Goal: Task Accomplishment & Management: Complete application form

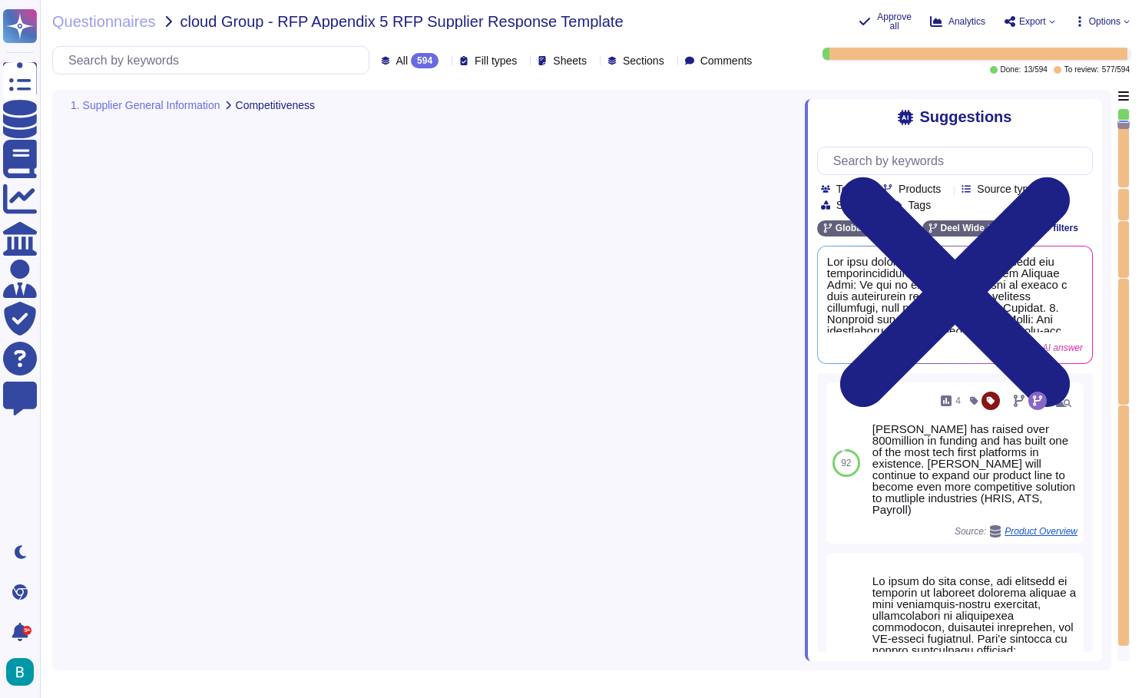
type textarea "The main areas of opportunity to increase our competitiveness include: 1. Expan…"
type textarea "Yes, we have current Service Level Agreements (SLAs) in place, maintaining a mo…"
type textarea "We track several key performance indicators (KPIs) to measure performance and s…"
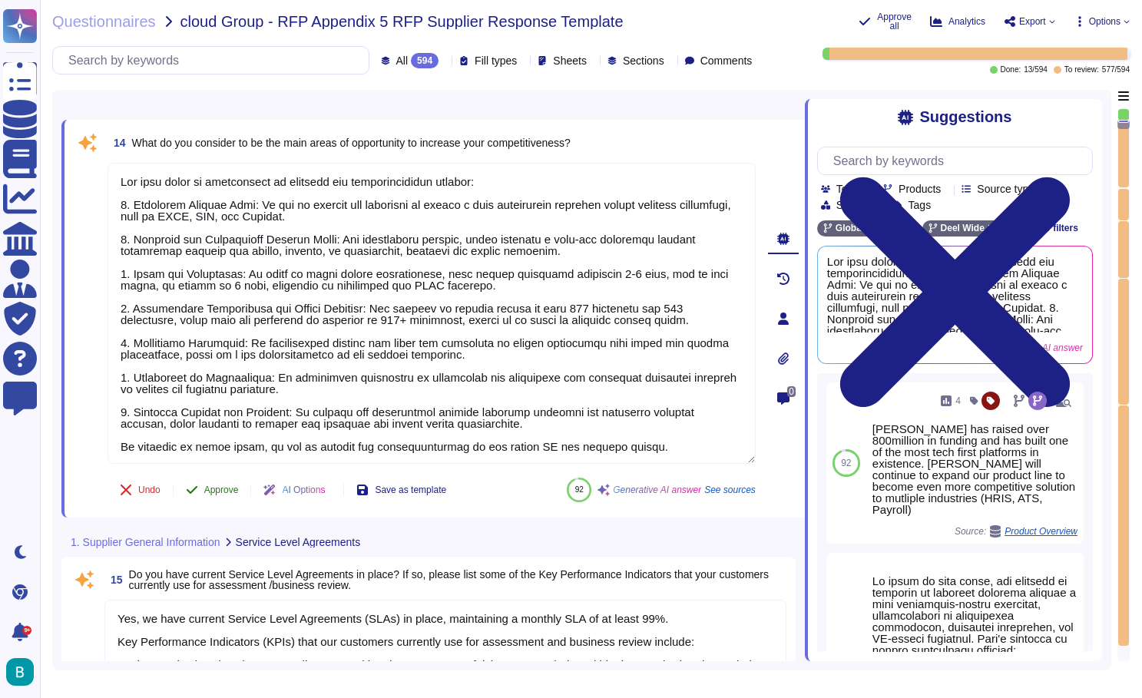
click at [237, 489] on span "Approve" at bounding box center [221, 489] width 35 height 9
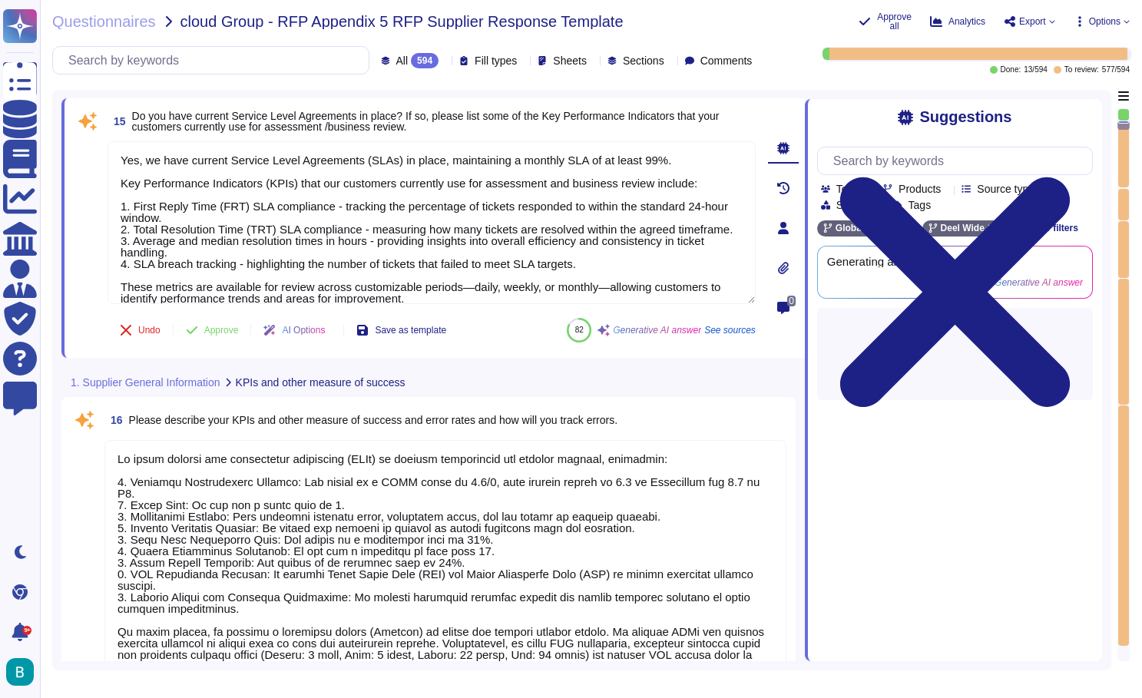
type textarea "Deel is accredited with the following International Standards: - ISO 27001 - IS…"
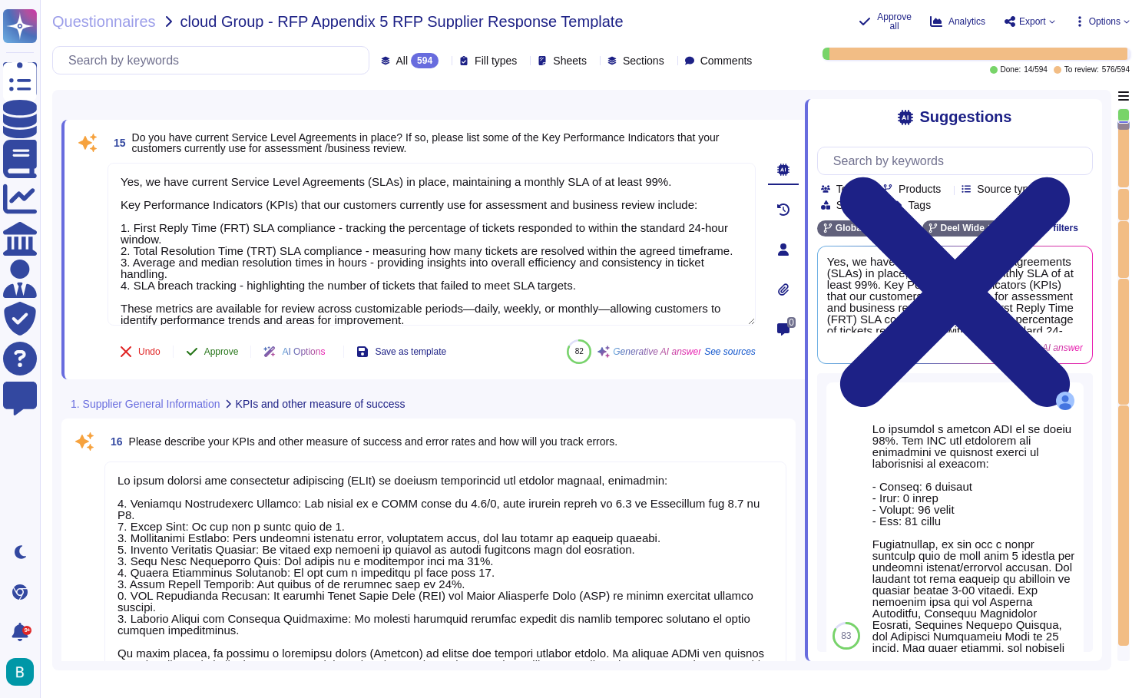
click at [233, 350] on span "Approve" at bounding box center [221, 351] width 35 height 9
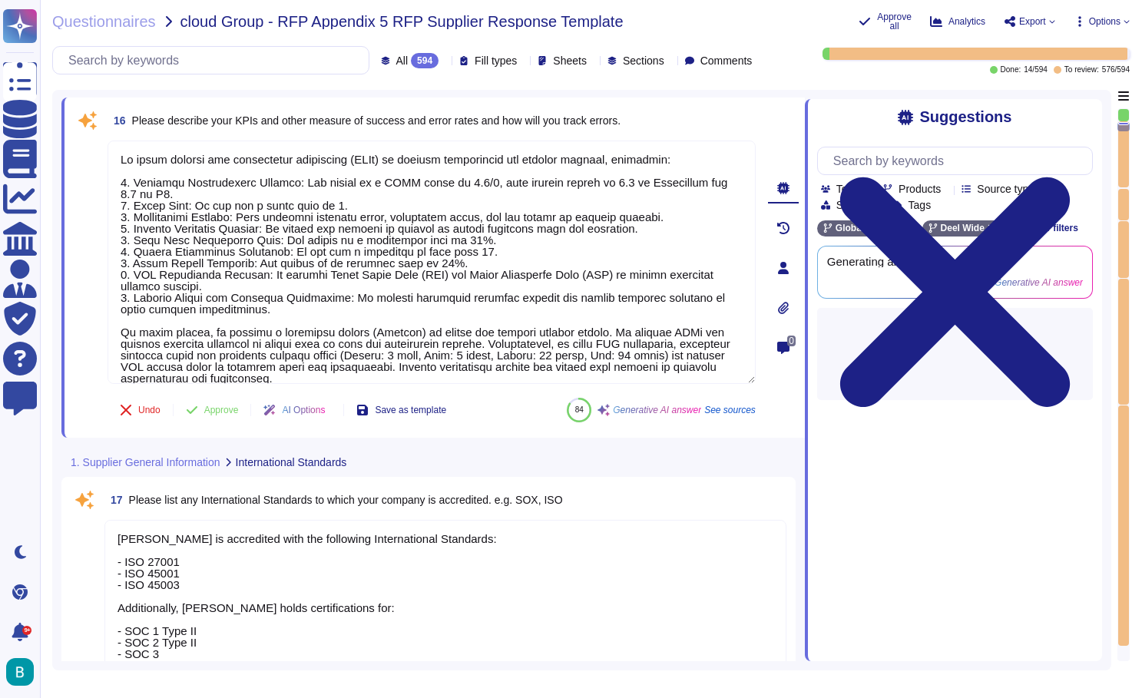
type textarea "- UK Global Payroll Innovation Awards (GPA) - 2019, 2023 - G2 Multi country Pay…"
type textarea "Please refer to our case studies on Quantium and Form3 on our website for examp…"
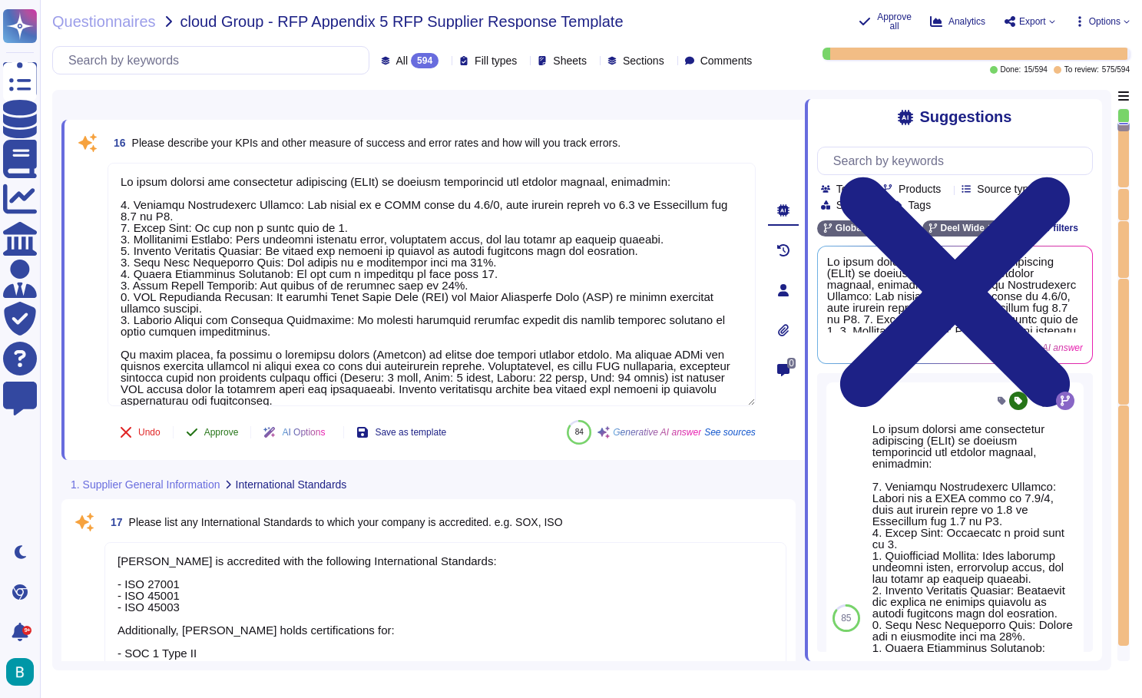
click at [224, 432] on span "Approve" at bounding box center [221, 432] width 35 height 9
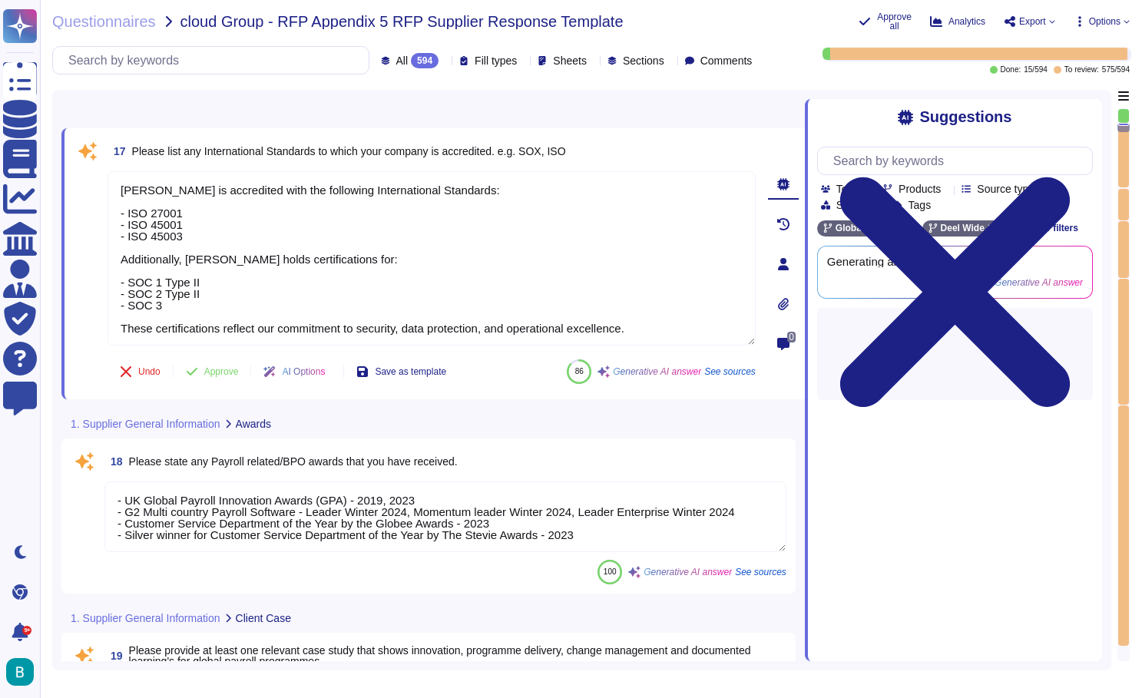
type textarea "Please refer to our testimonials on our website for references of our satisfied…"
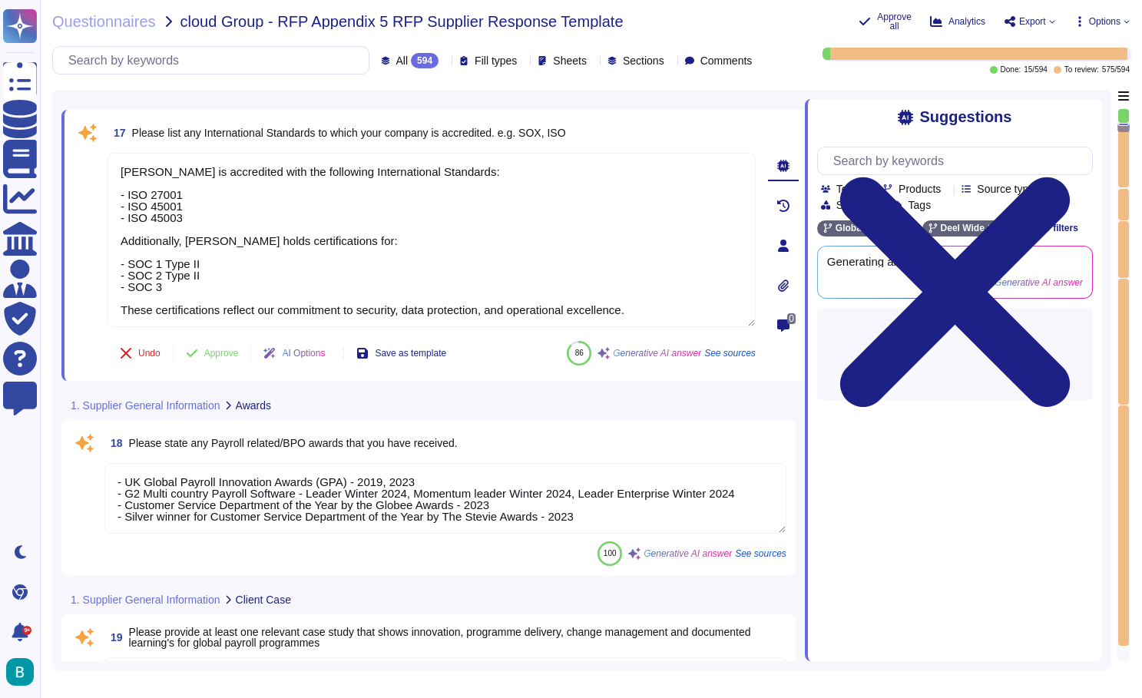
scroll to position [4102, 0]
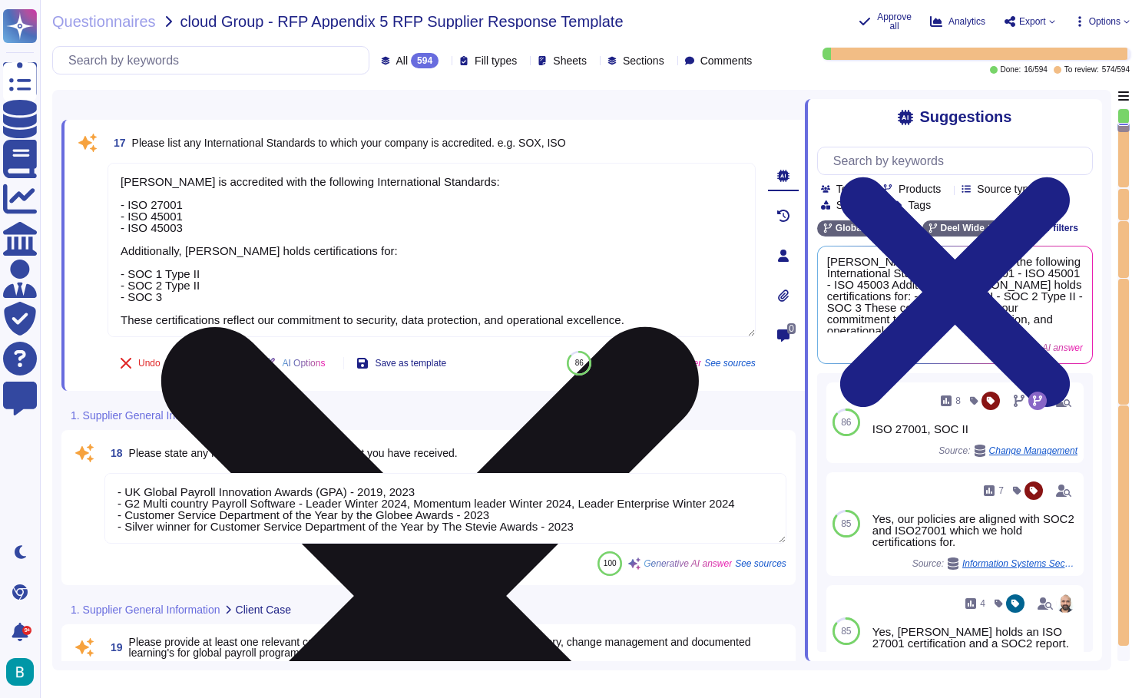
drag, startPoint x: 200, startPoint y: 230, endPoint x: 110, endPoint y: 214, distance: 92.1
click at [110, 214] on textarea "Deel is accredited with the following International Standards: - ISO 27001 - IS…" at bounding box center [432, 250] width 648 height 174
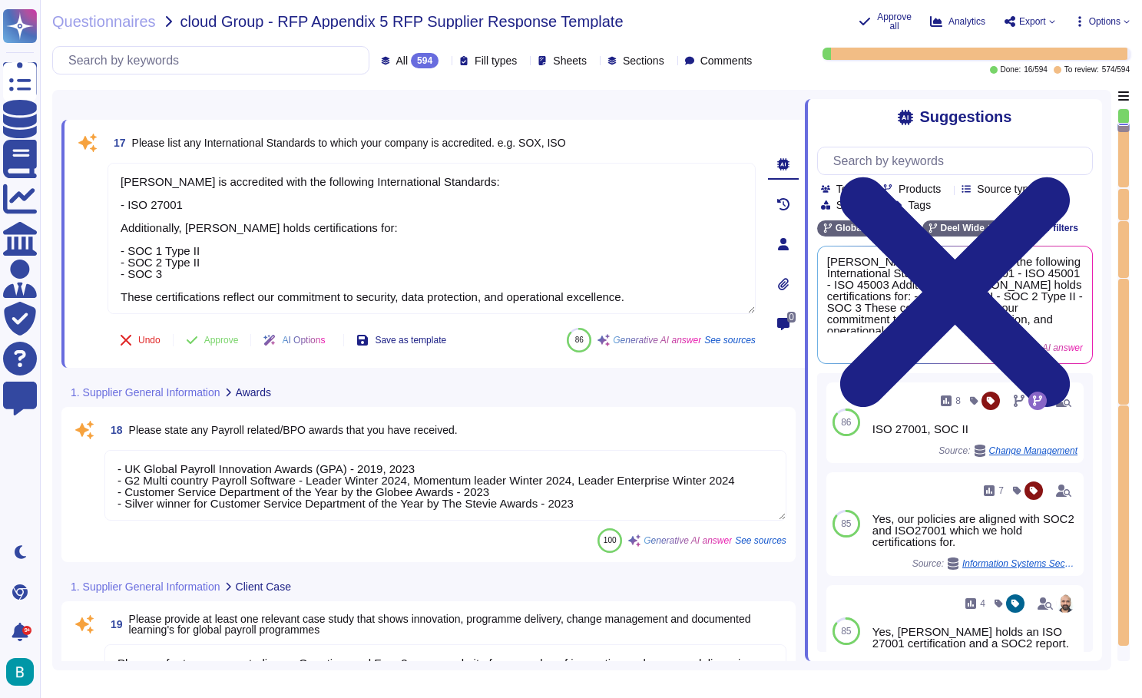
drag, startPoint x: 172, startPoint y: 276, endPoint x: 101, endPoint y: 280, distance: 70.8
click at [101, 280] on div "17 Please list any International Standards to which your company is accredited.…" at bounding box center [415, 244] width 682 height 230
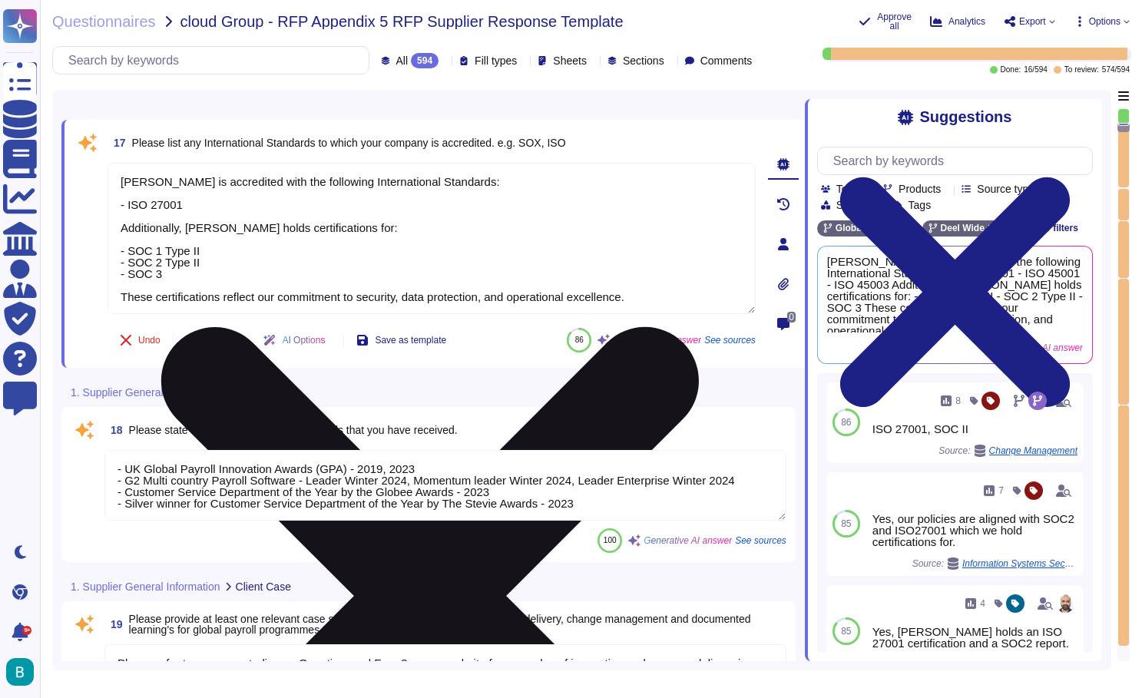
drag, startPoint x: 167, startPoint y: 277, endPoint x: 122, endPoint y: 273, distance: 45.5
click at [122, 273] on textarea "Deel is accredited with the following International Standards: - ISO 27001 Addi…" at bounding box center [432, 238] width 648 height 151
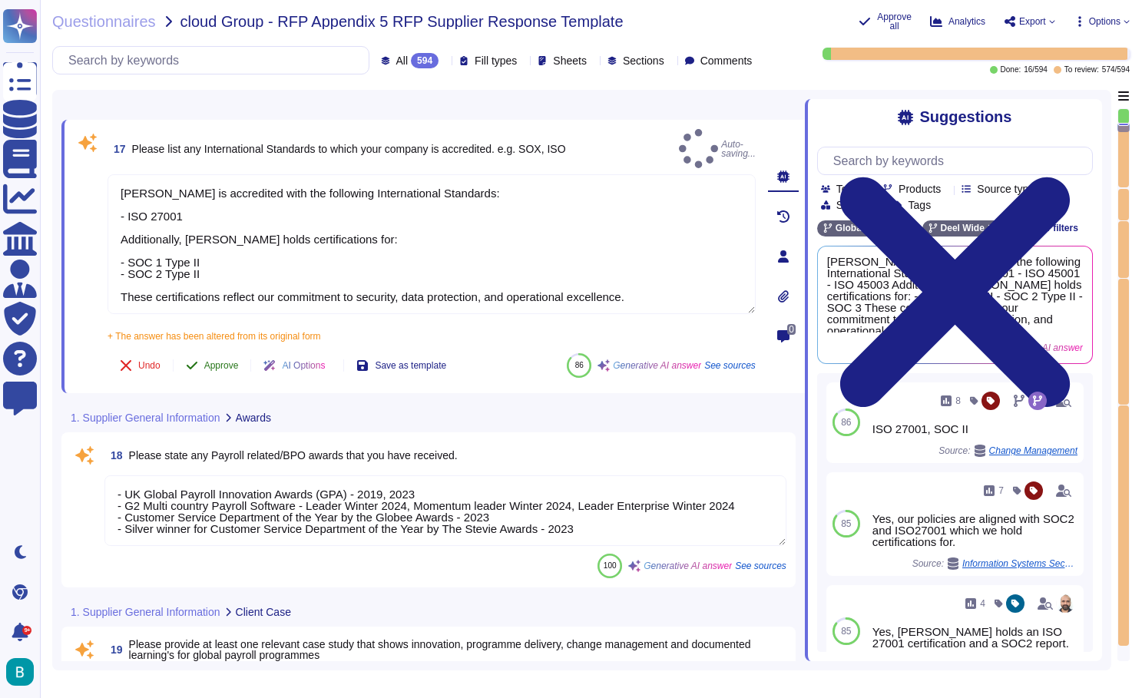
type textarea "Deel is accredited with the following International Standards: - ISO 27001 Addi…"
click at [233, 347] on div "Undo Approve AI Options Save as template" at bounding box center [283, 365] width 351 height 37
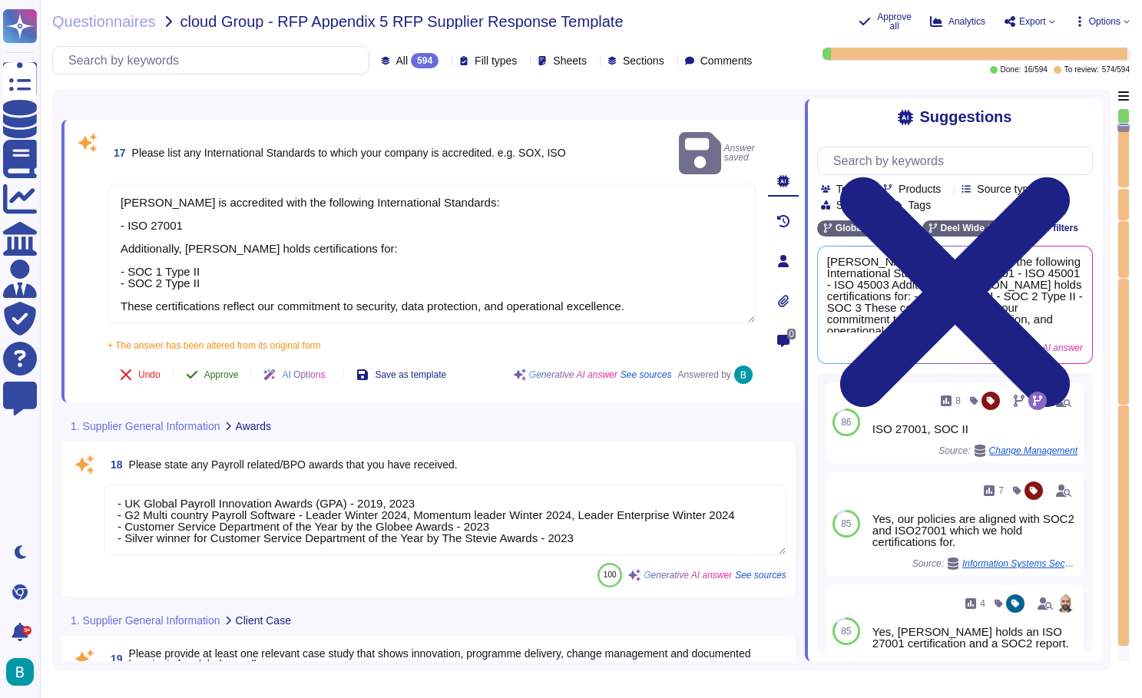
click at [231, 370] on span "Approve" at bounding box center [221, 374] width 35 height 9
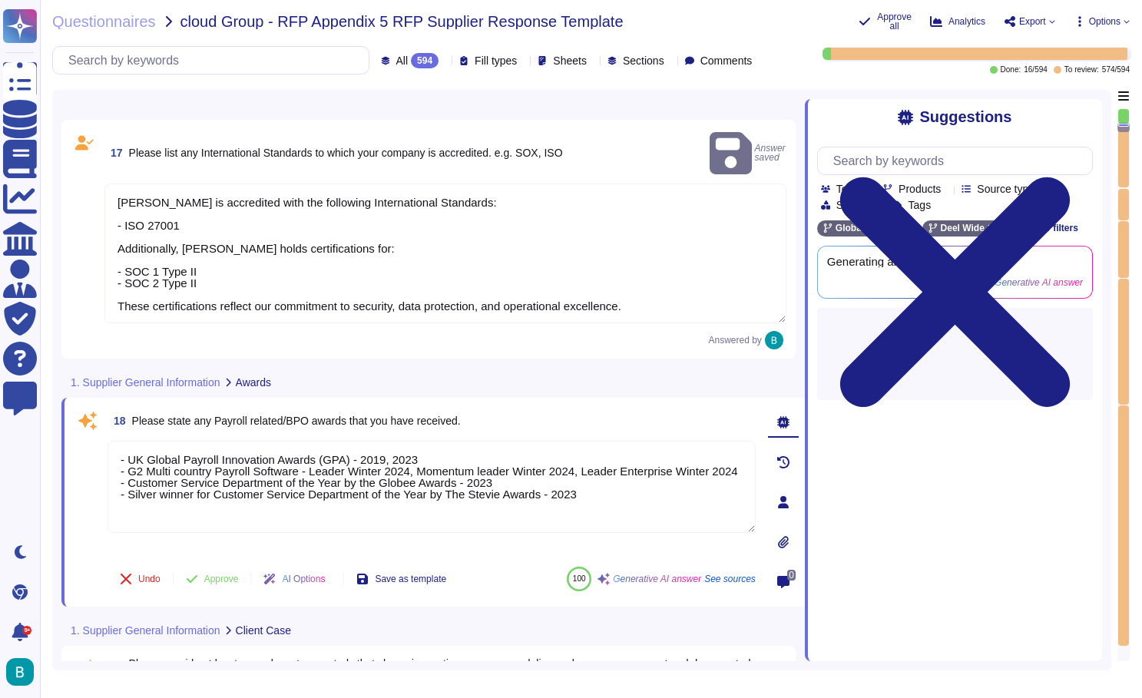
type textarea "Deel does not outsource any of its core technology responsibilities. All softwa…"
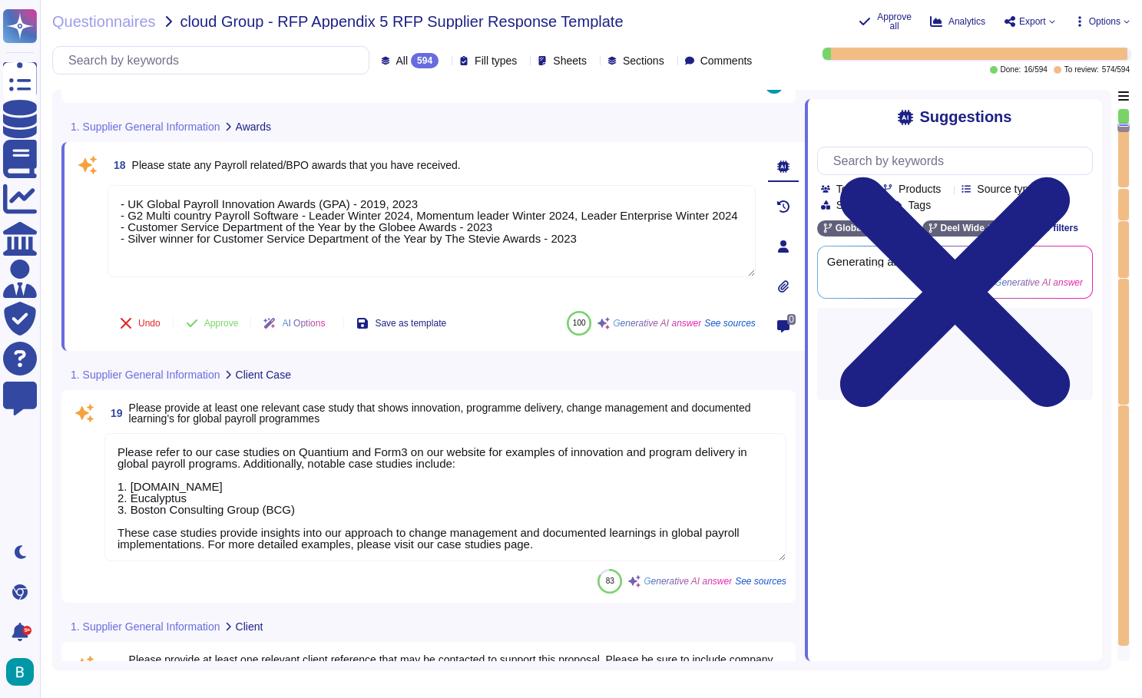
scroll to position [4350, 0]
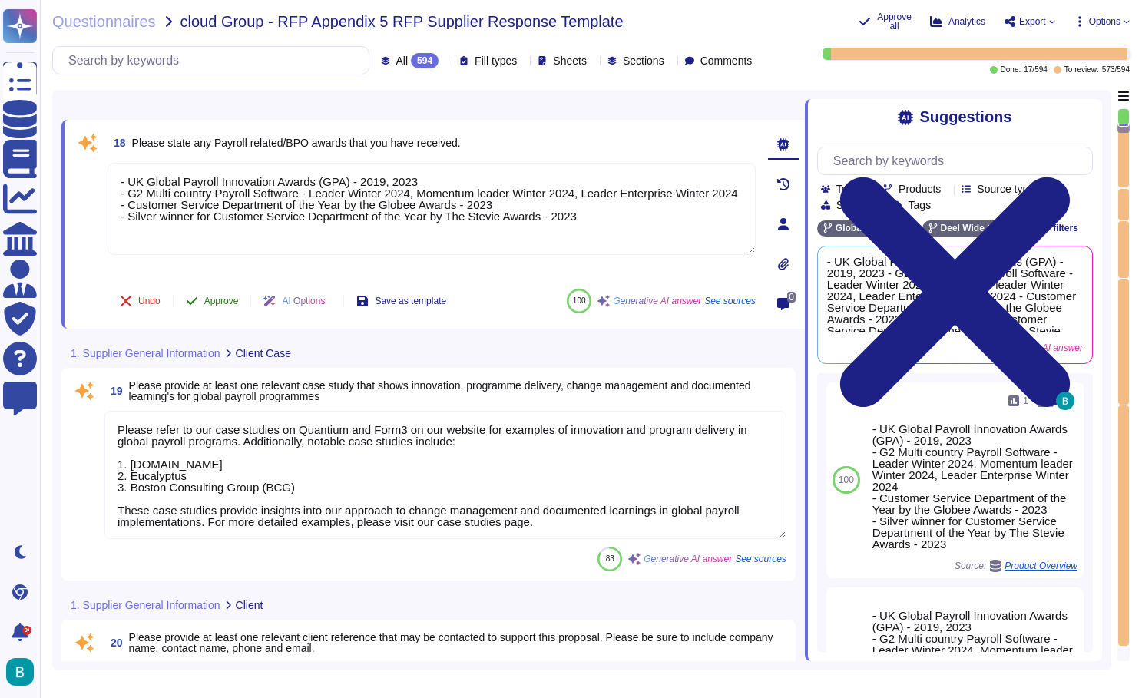
click at [224, 300] on span "Approve" at bounding box center [221, 300] width 35 height 9
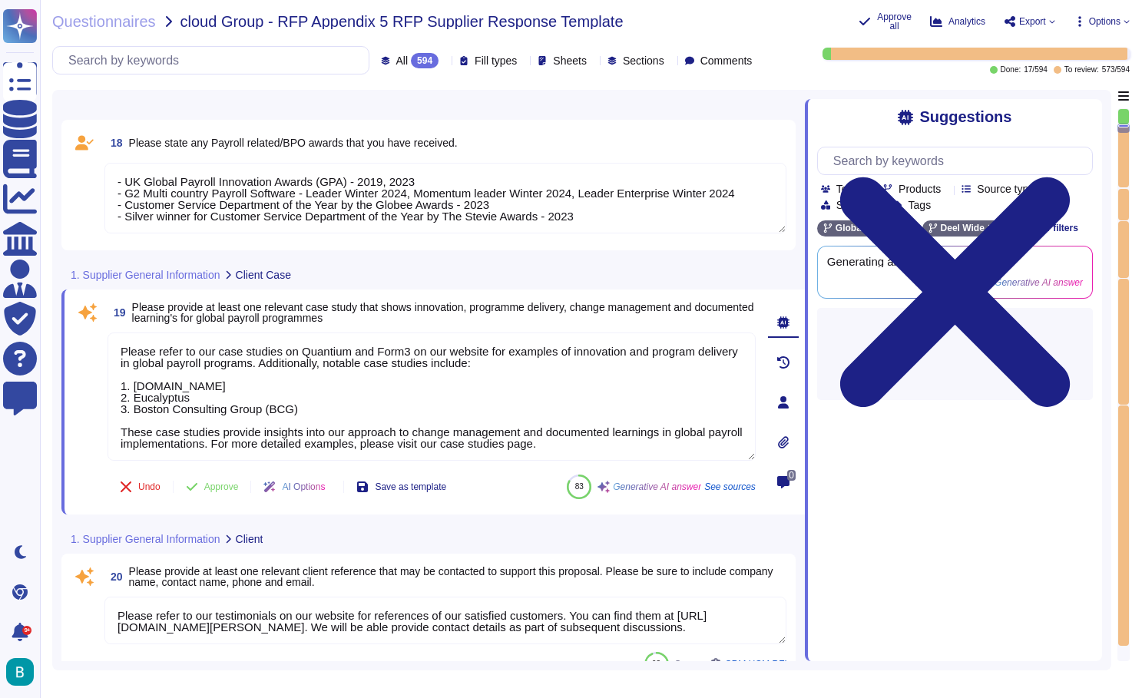
type textarea "Our system delivery model is Software-as-a-Service (SaaS). Deel operates as a f…"
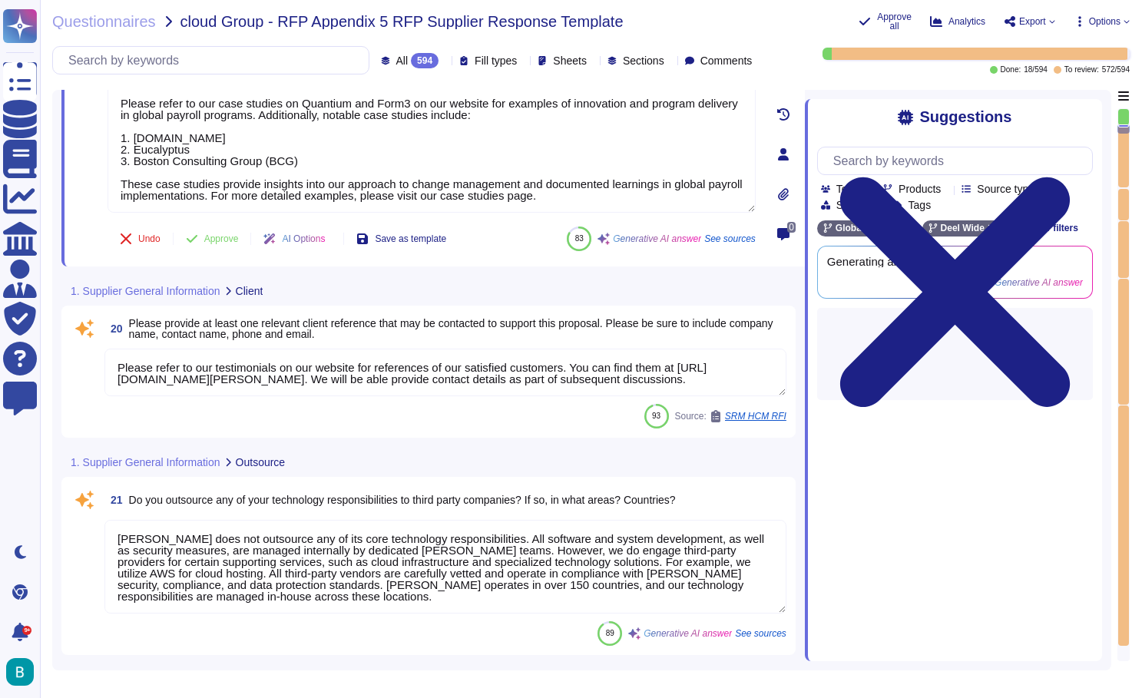
scroll to position [4511, 0]
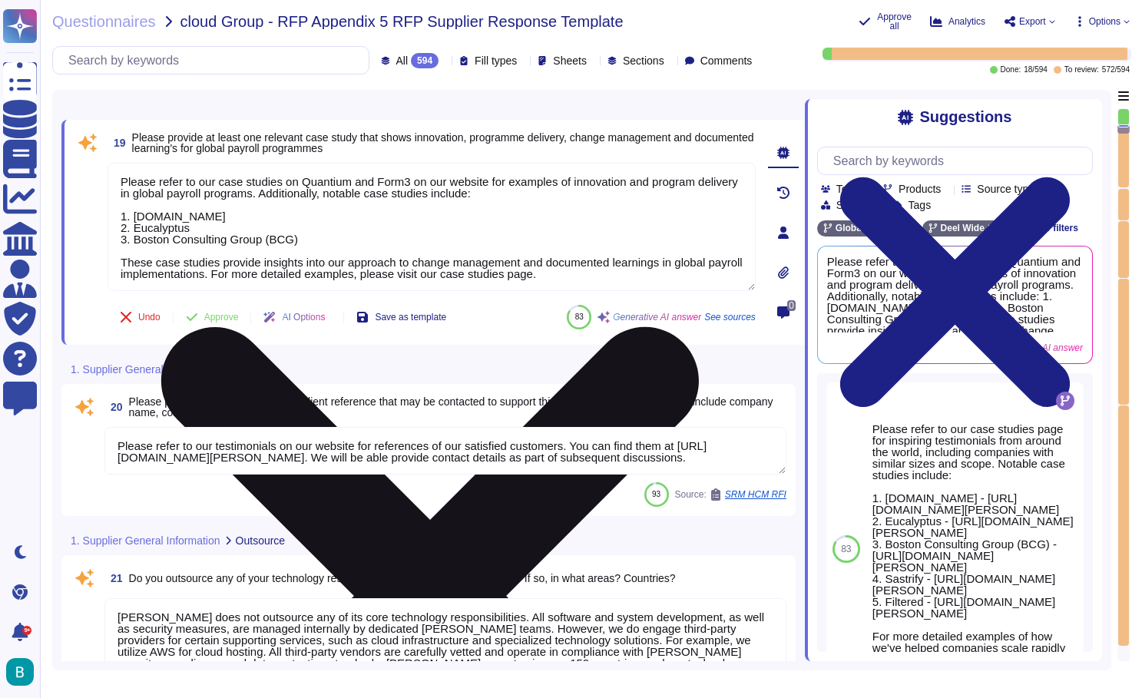
click at [699, 327] on icon at bounding box center [430, 596] width 538 height 538
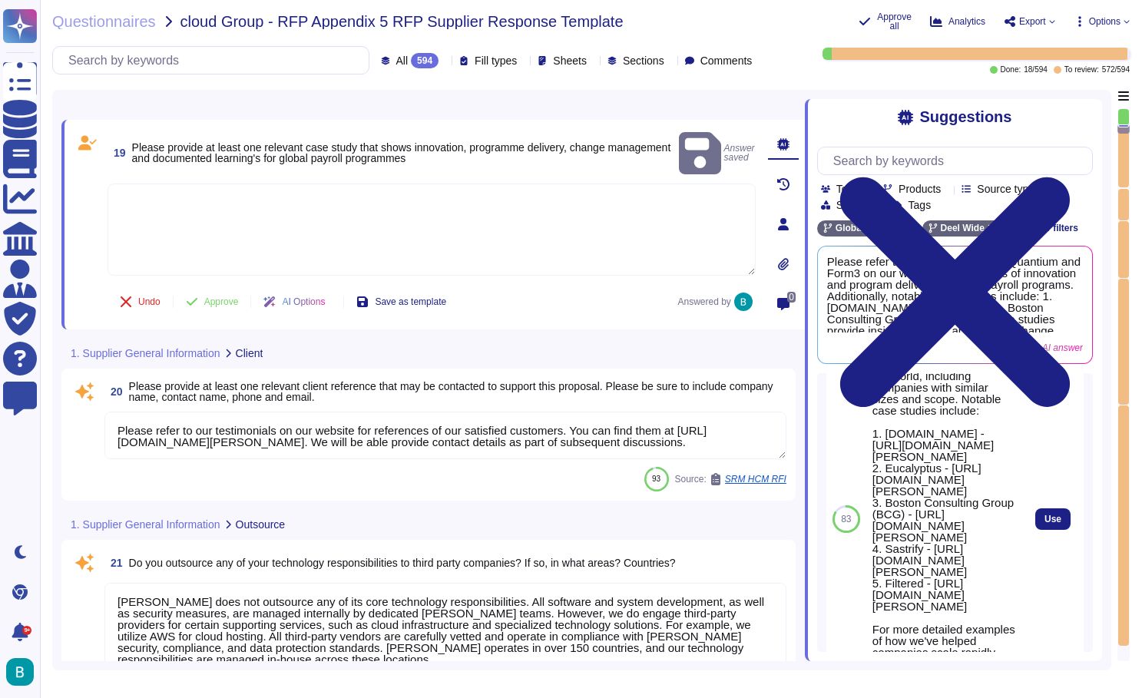
scroll to position [95, 0]
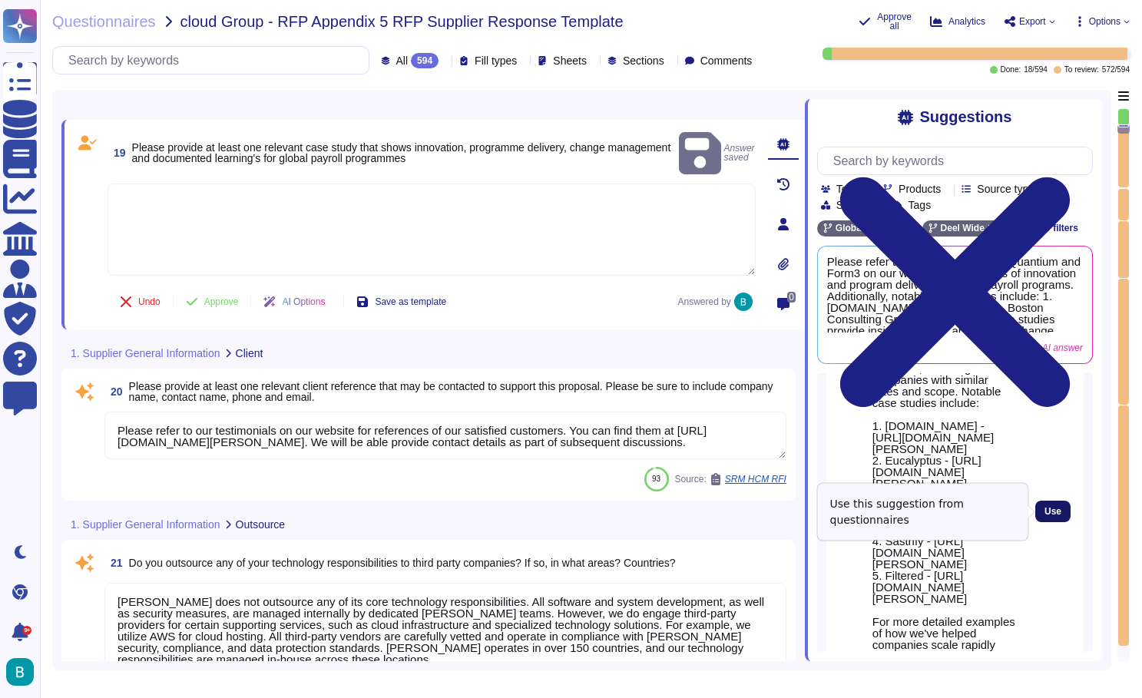
click at [1041, 512] on button "Use" at bounding box center [1052, 512] width 35 height 22
type textarea "Please refer to our case studies page for inspiring testimonials from around th…"
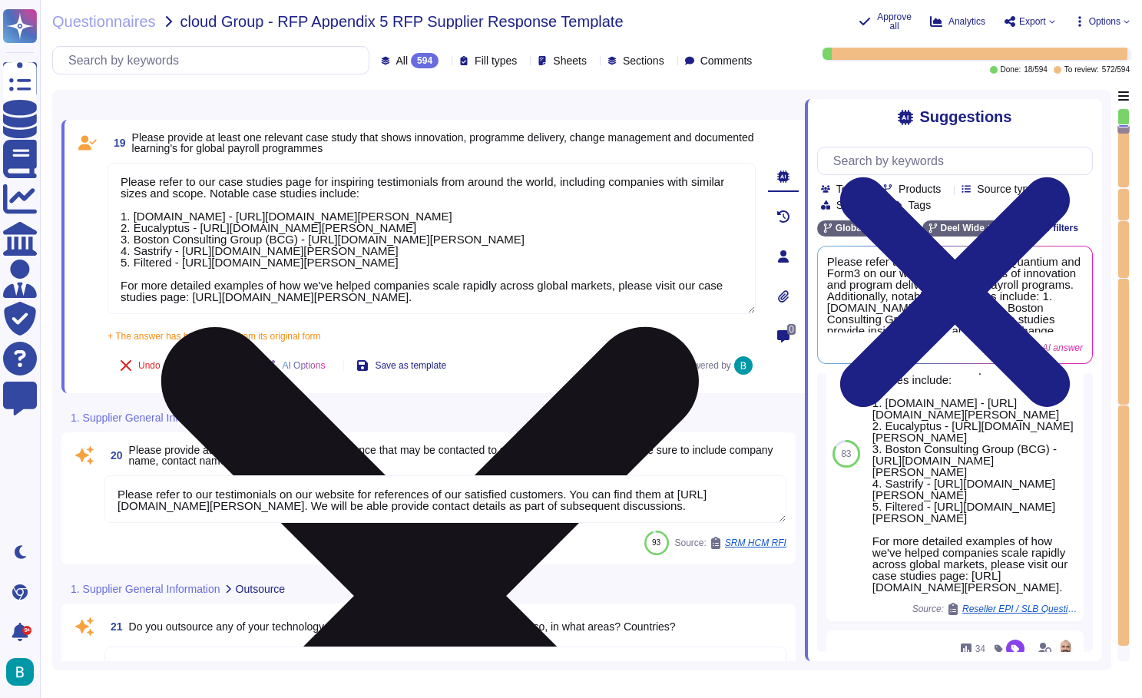
click at [230, 366] on span "Approve" at bounding box center [221, 365] width 35 height 9
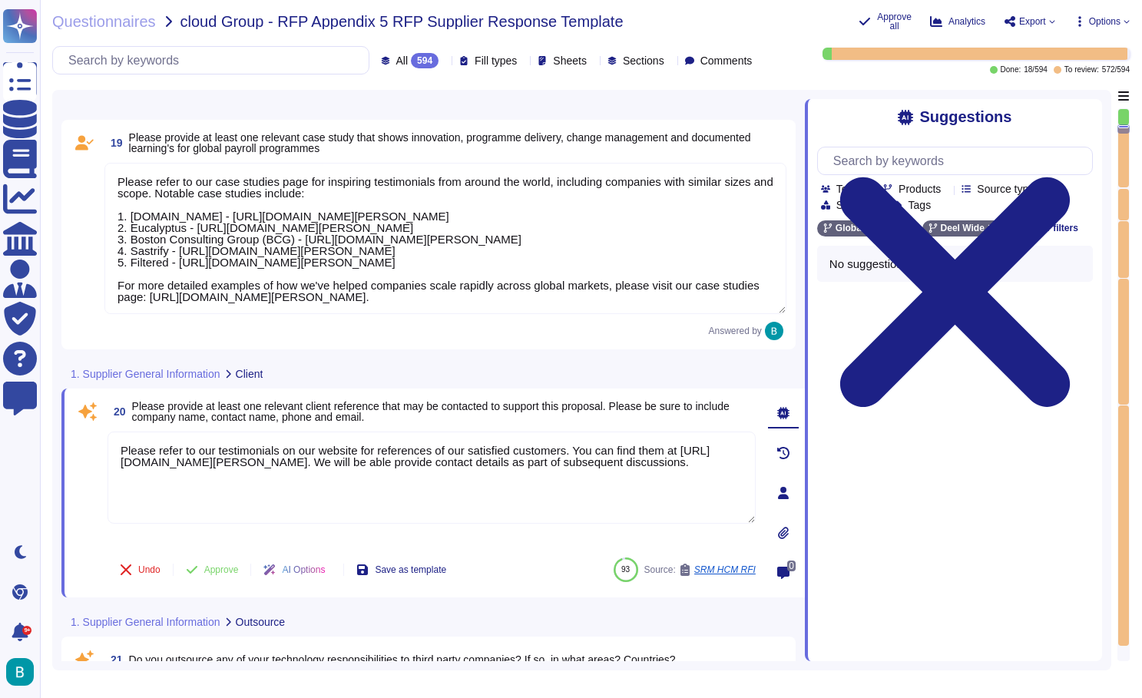
scroll to position [0, 0]
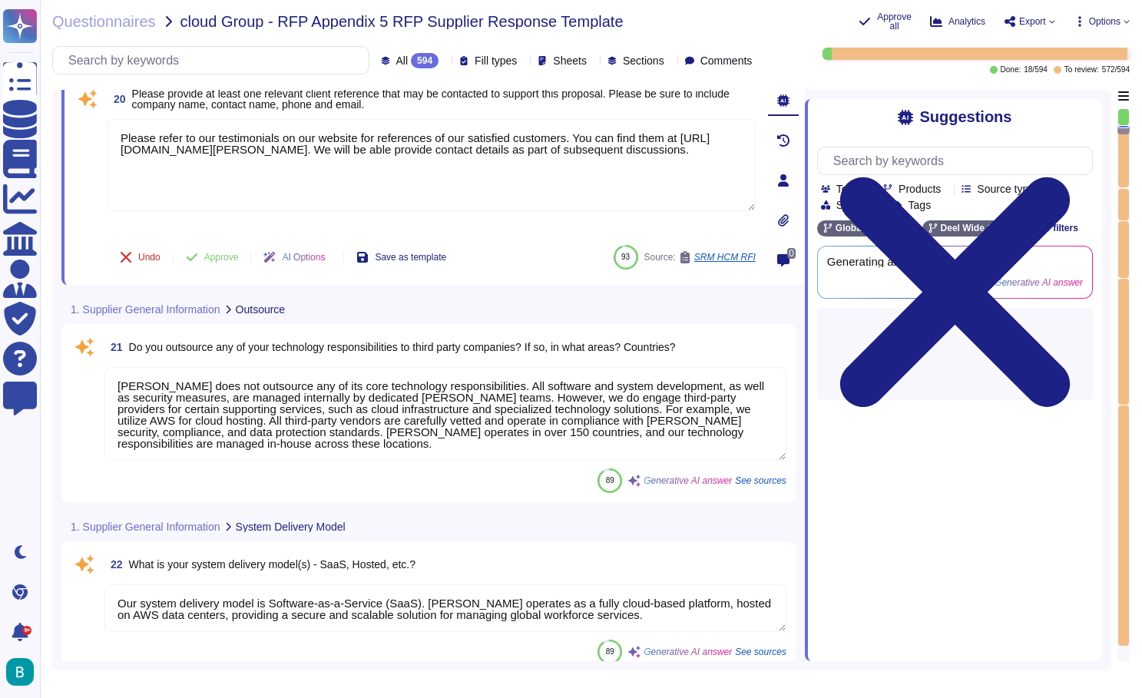
type textarea "Our system delivery model is Software-as-a-Service (SaaS). Deel operates as a f…"
type textarea "Yes, we offer contractual flexibility and process protection. Additionally, we …"
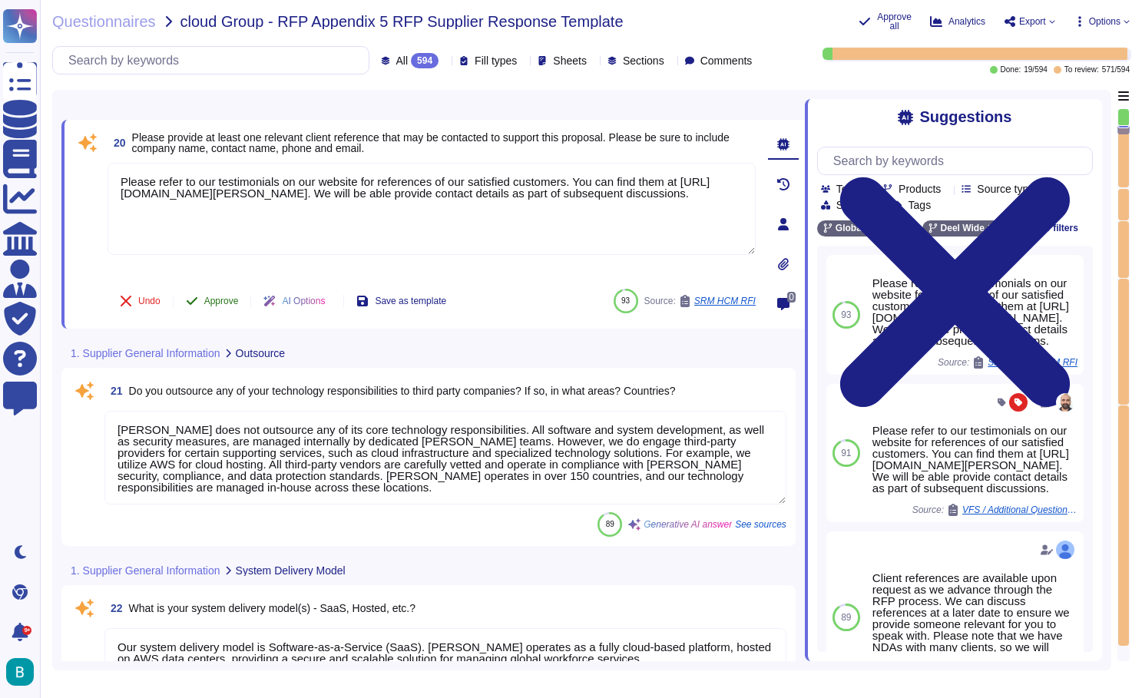
click at [234, 302] on span "Approve" at bounding box center [221, 300] width 35 height 9
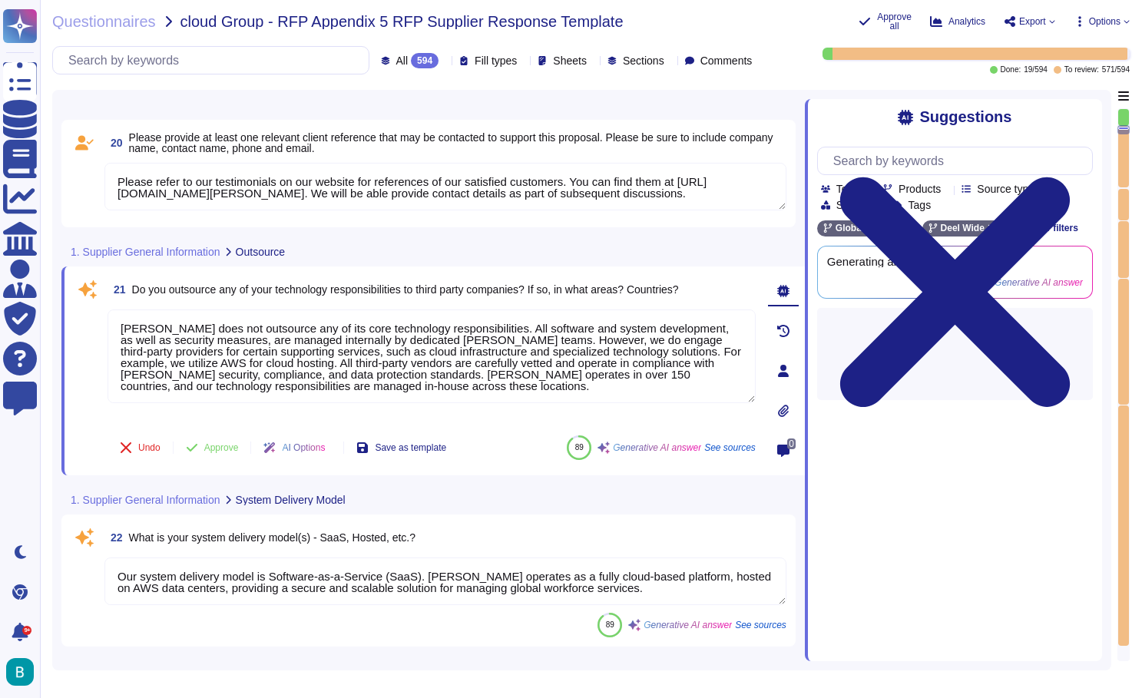
type textarea "Please verify Section 22. Limitation of liability section here: https://www.dee…"
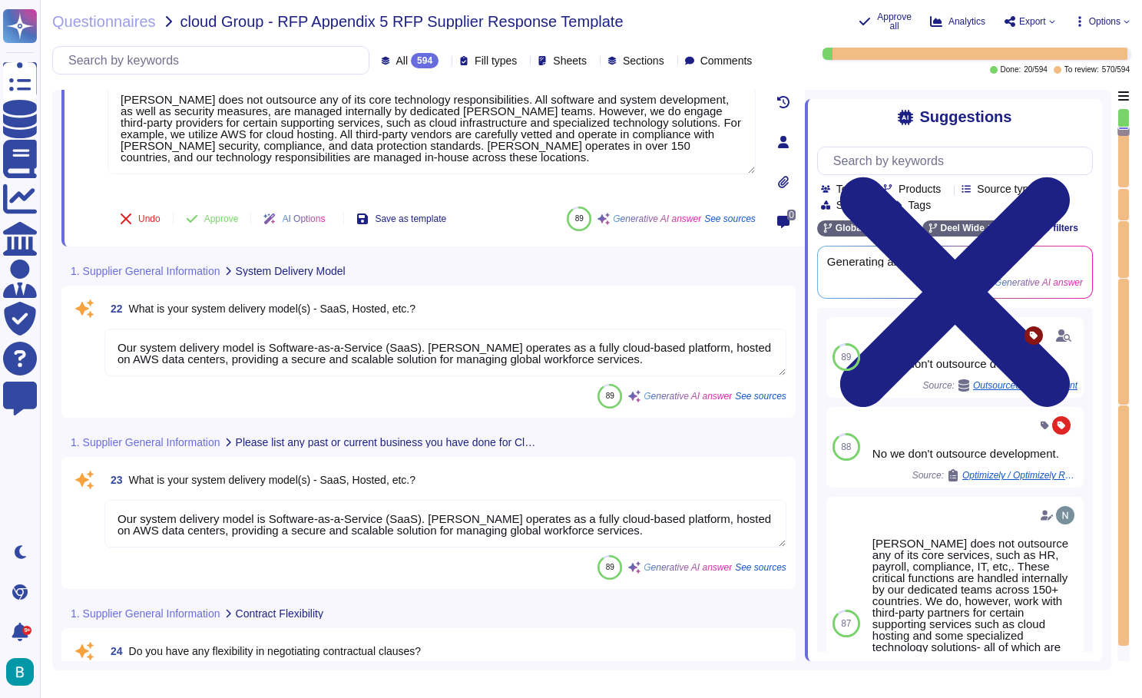
scroll to position [4908, 0]
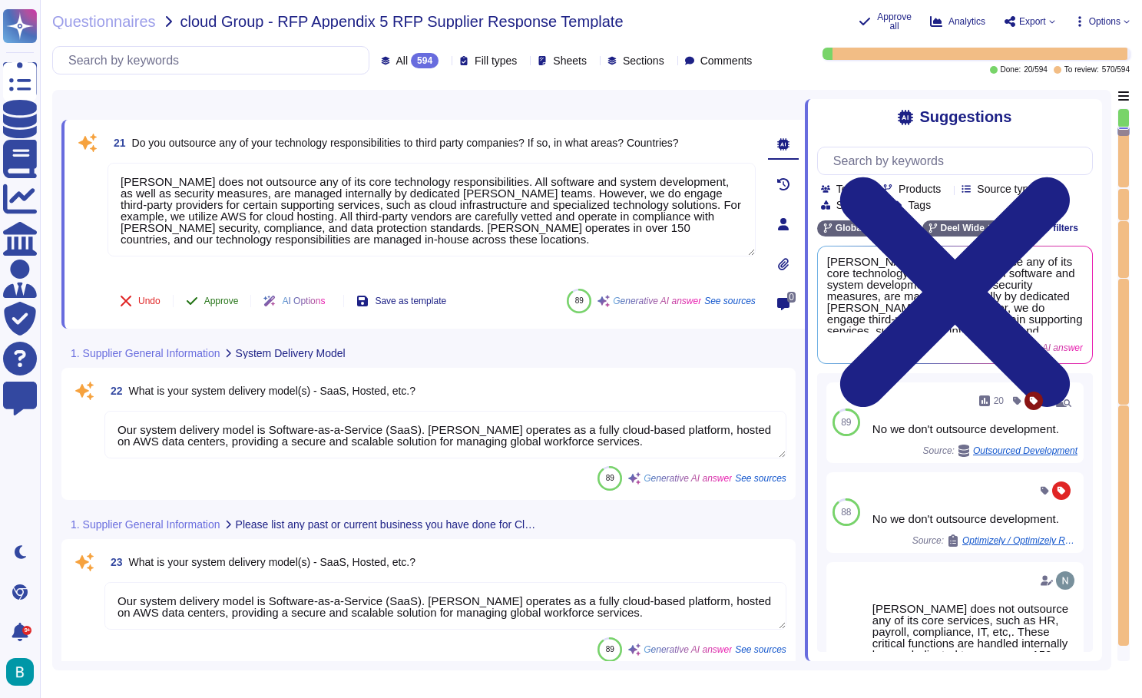
click at [223, 302] on span "Approve" at bounding box center [221, 300] width 35 height 9
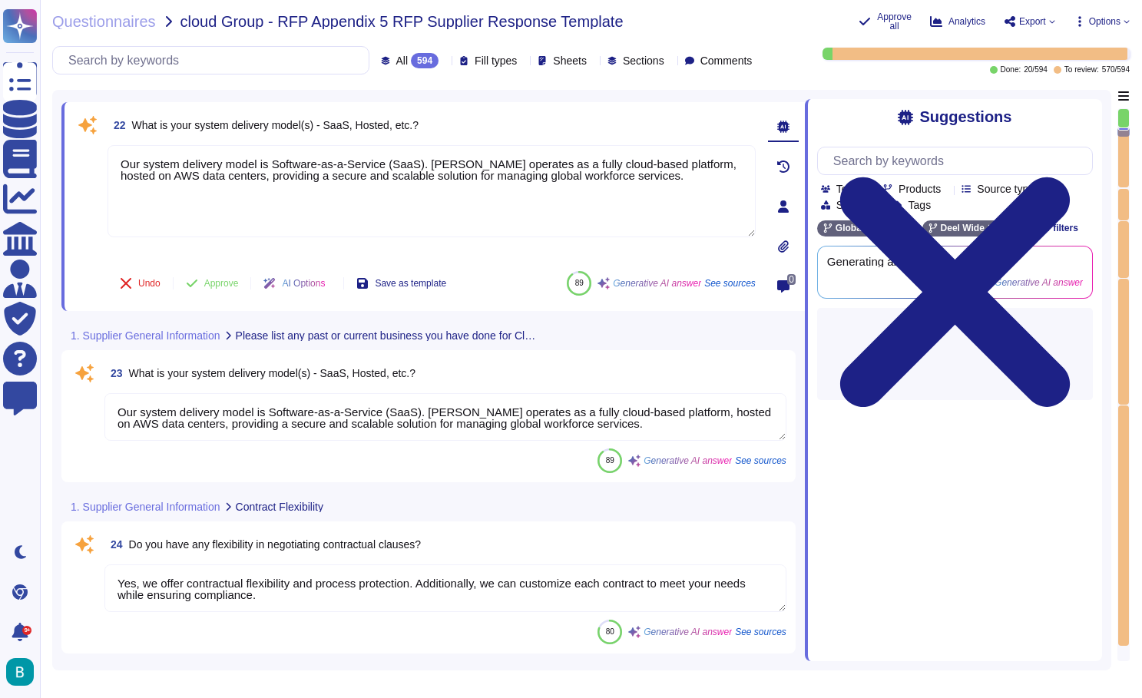
type textarea "Termination clauses include the following key points: 1. Reason for Termination…"
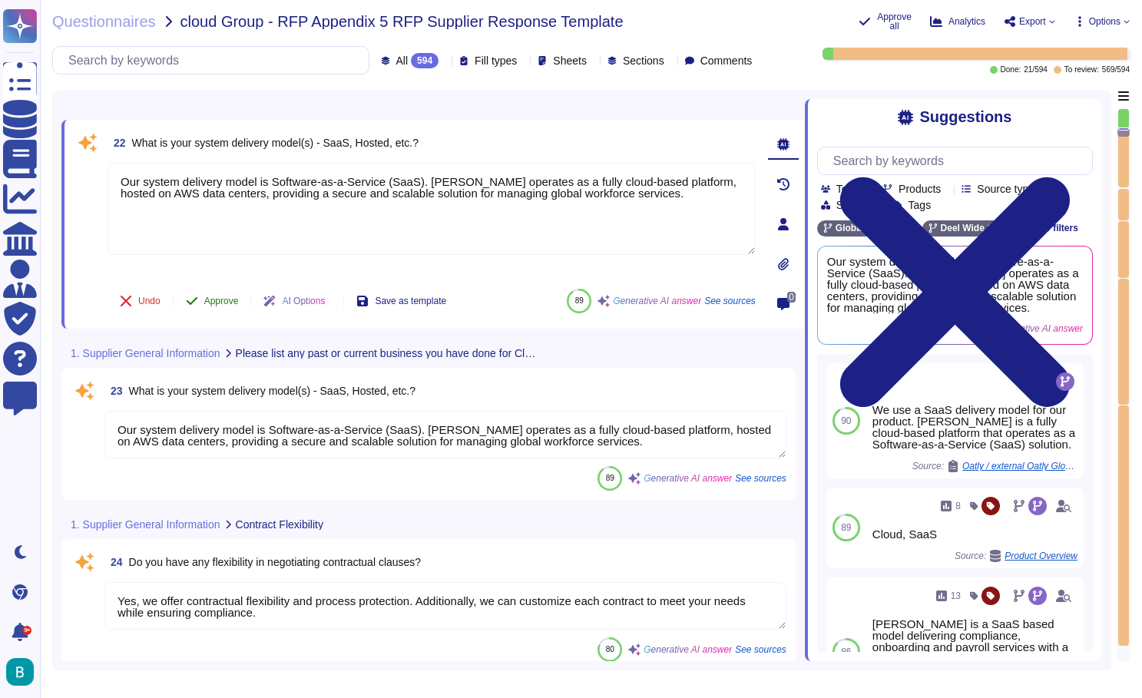
click at [236, 302] on span "Approve" at bounding box center [221, 300] width 35 height 9
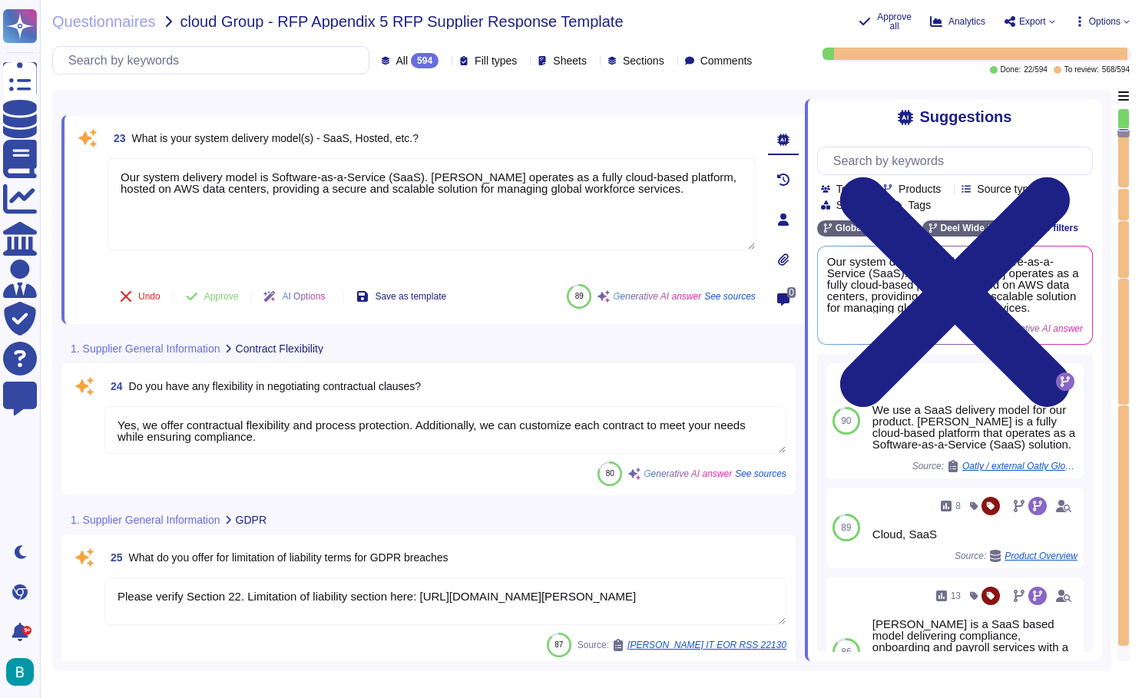
scroll to position [5229, 0]
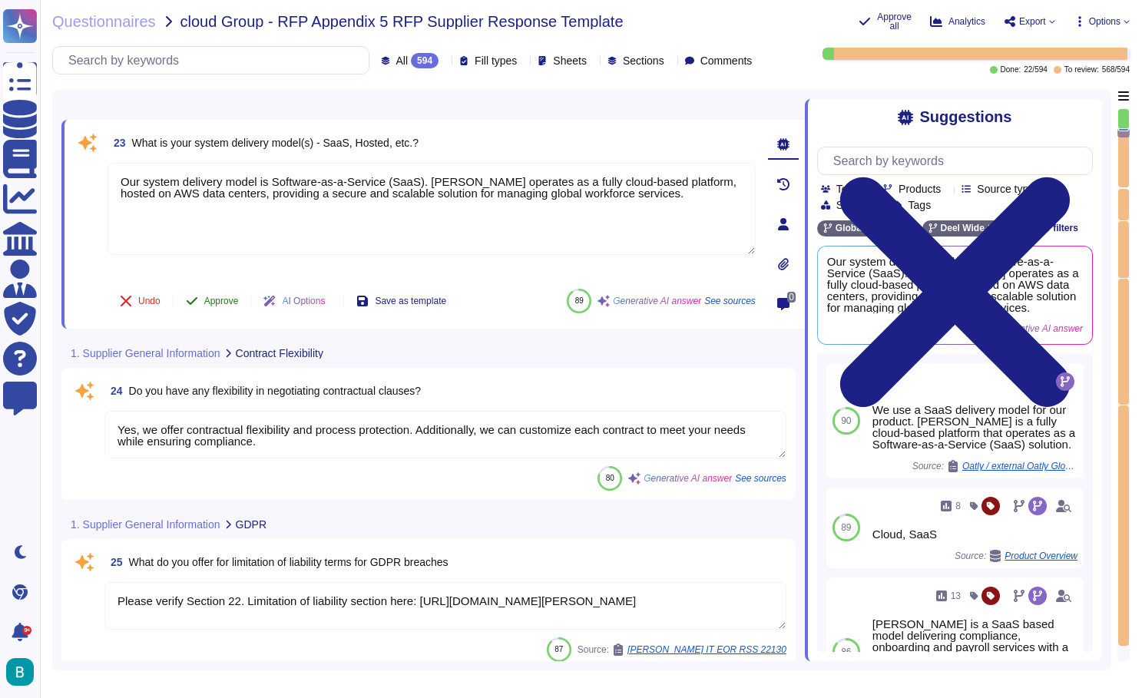
click at [236, 302] on span "Approve" at bounding box center [221, 300] width 35 height 9
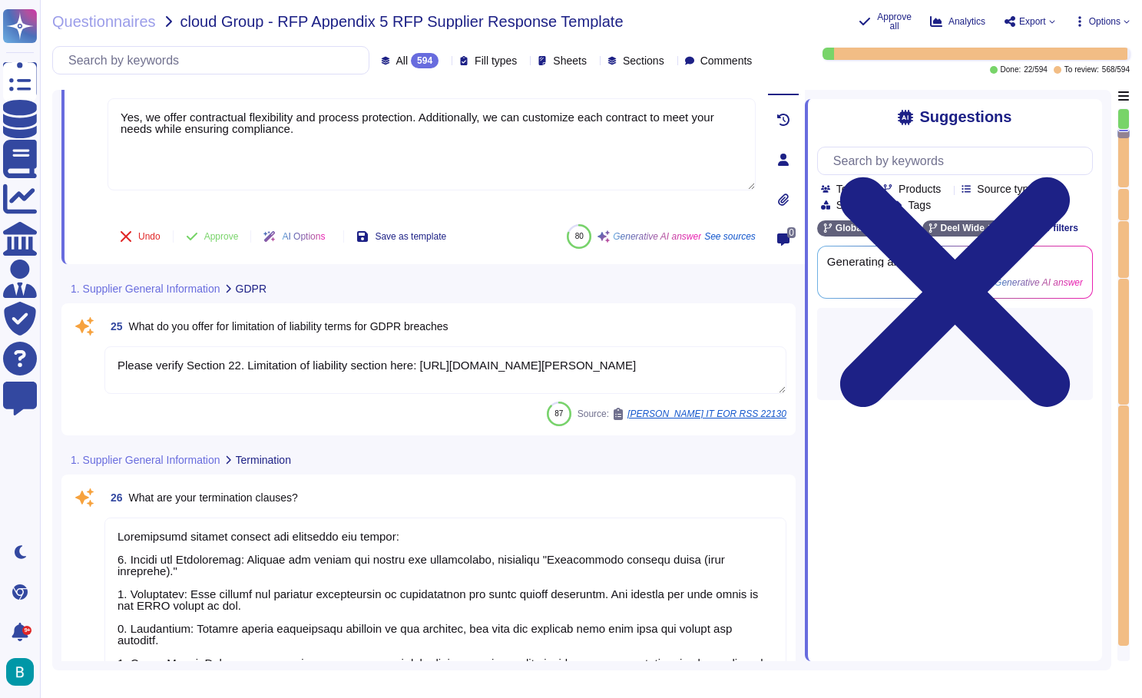
type textarea "We can accept only very limited amendments to the Master Services Agreement (MS…"
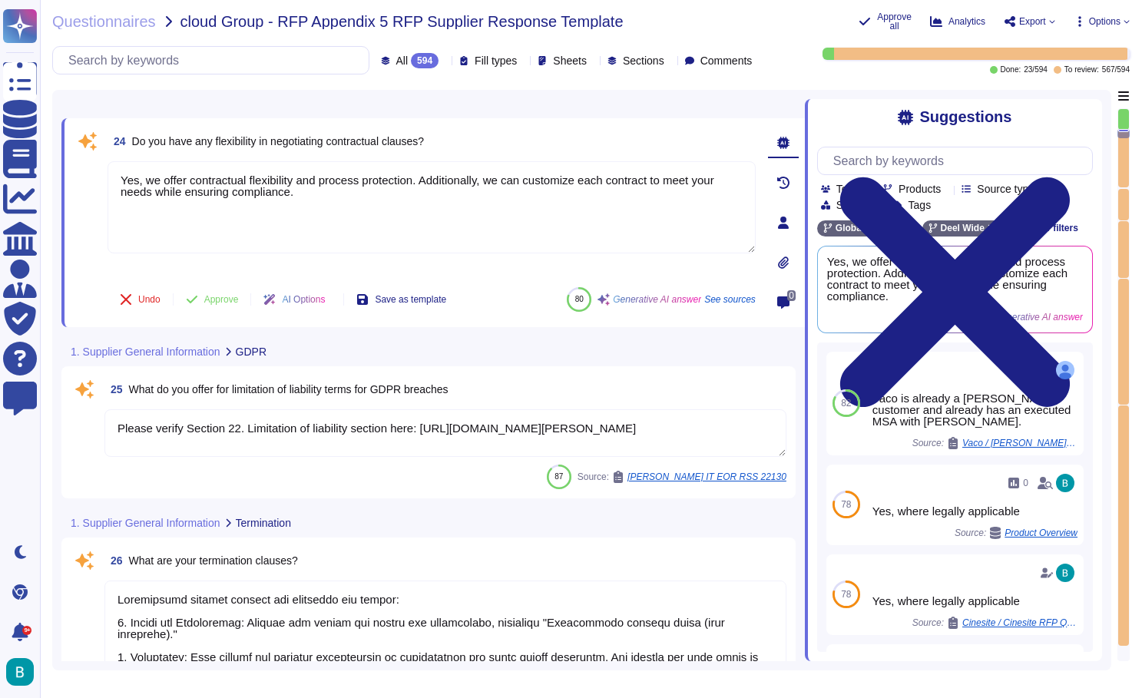
scroll to position [5366, 0]
click at [236, 302] on span "Approve" at bounding box center [221, 300] width 35 height 9
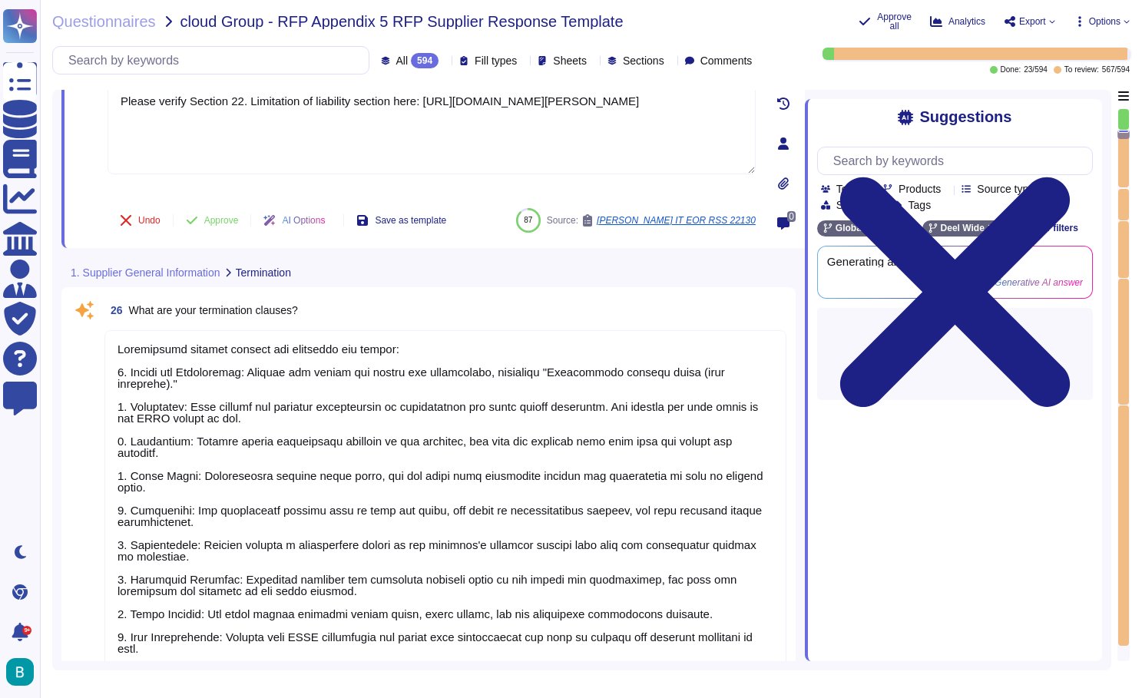
type textarea "We can accept only very limited amendments to the Master Services Agreement (MS…"
type textarea "Schedule a call"
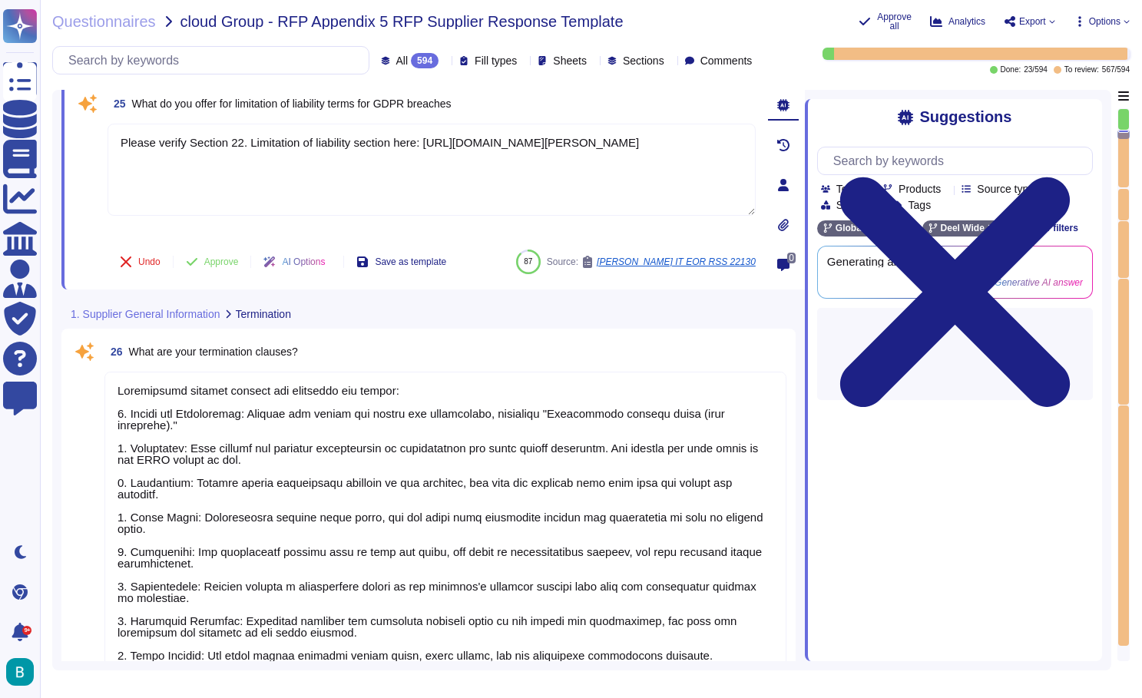
scroll to position [5504, 0]
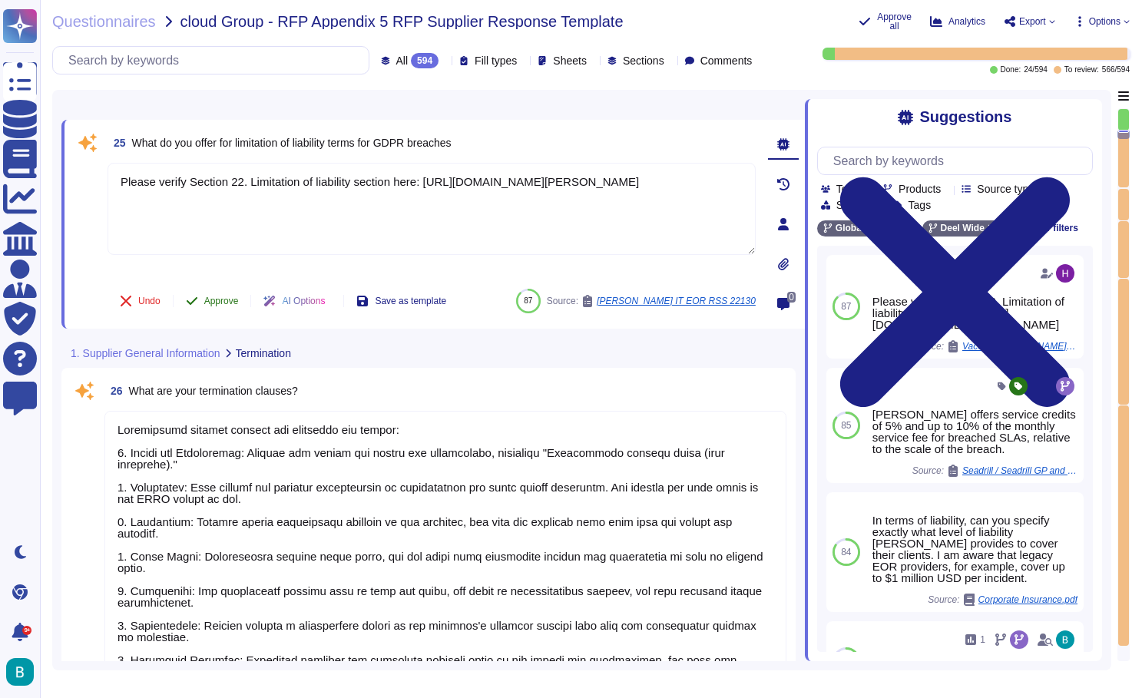
click at [236, 302] on span "Approve" at bounding box center [221, 300] width 35 height 9
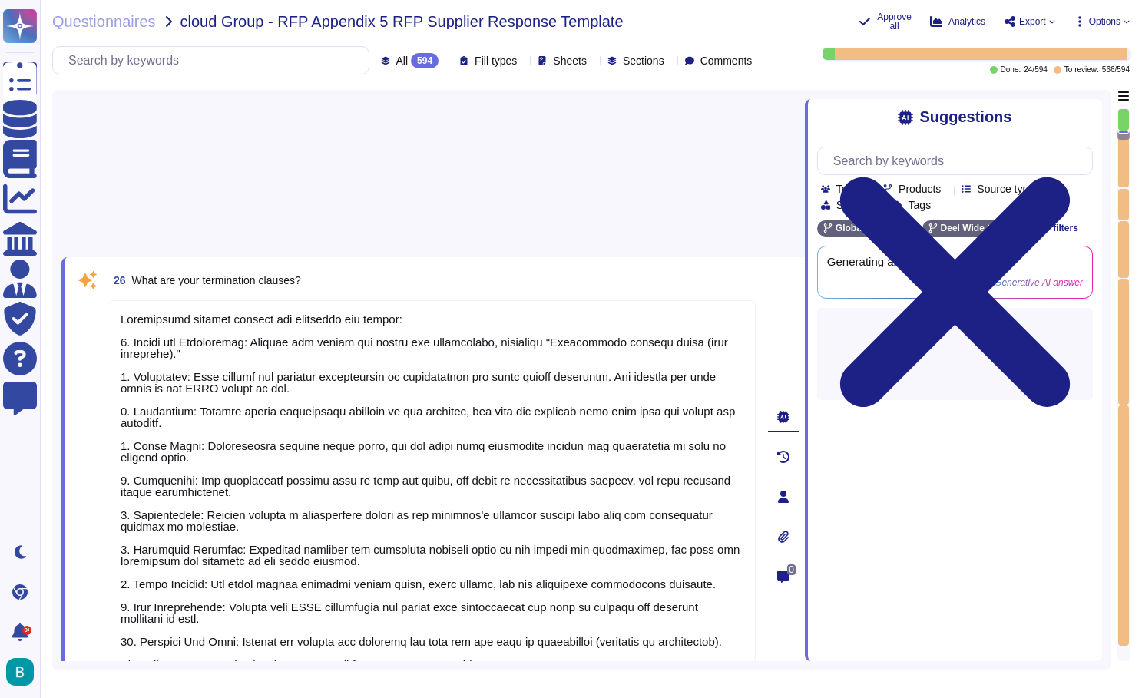
type textarea "Schedule a call"
type textarea "Deel provides Global Payroll services in 130+ countries through its own in-hous…"
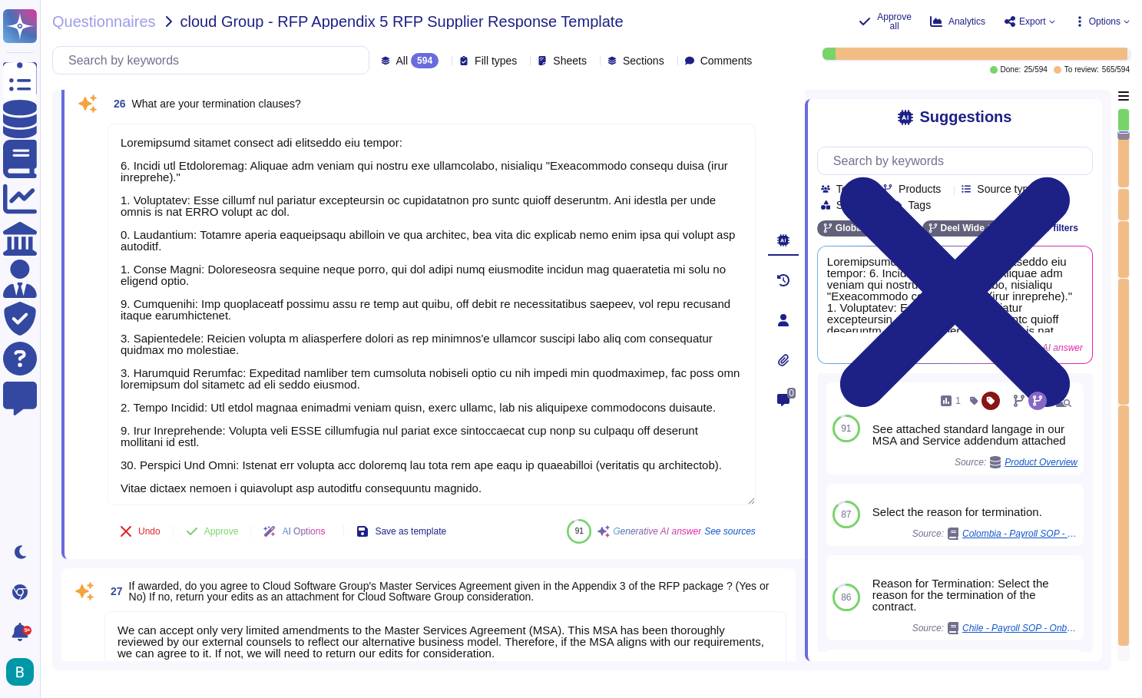
scroll to position [5641, 0]
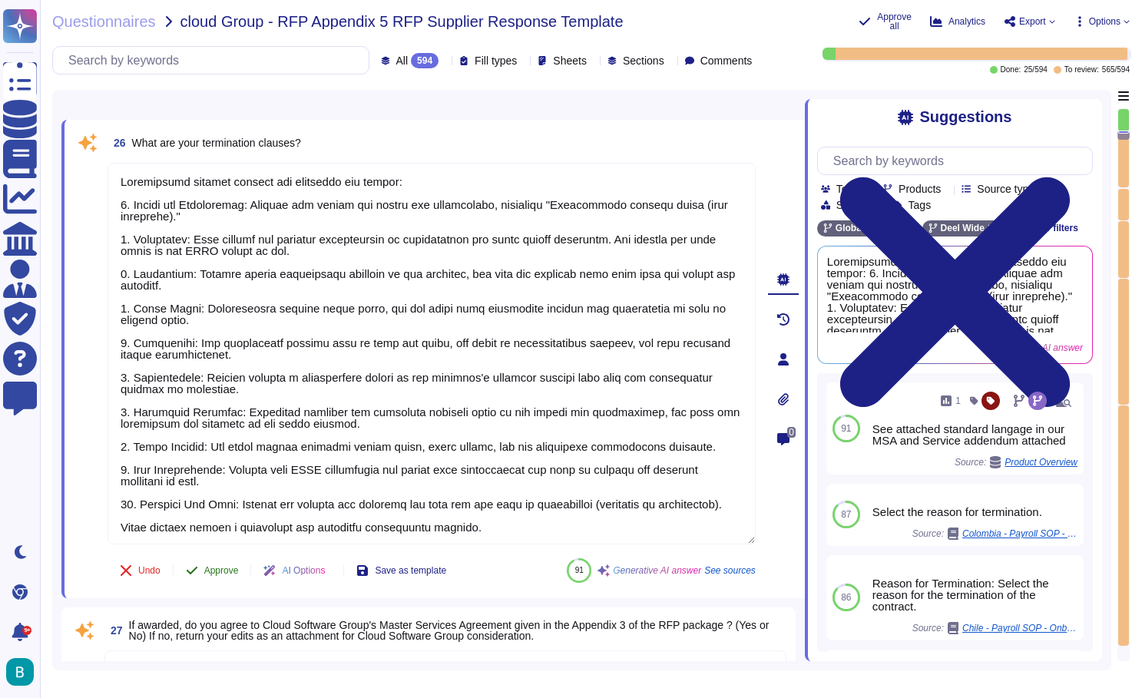
click at [222, 569] on span "Approve" at bounding box center [221, 570] width 35 height 9
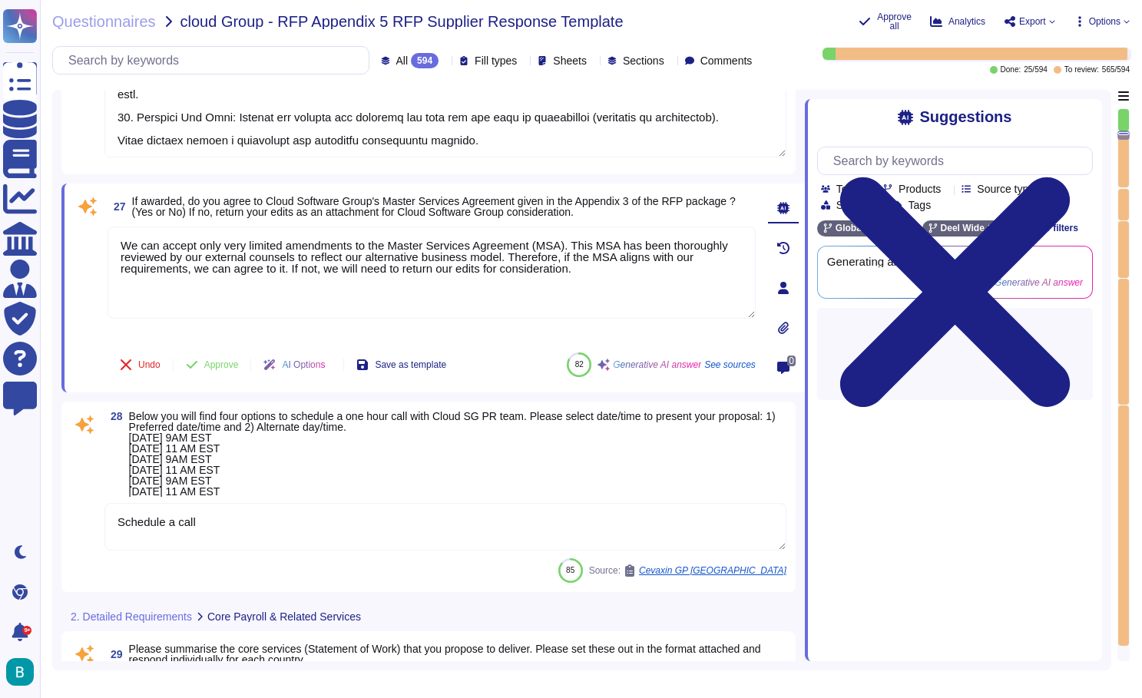
type textarea "Deel provides Global Payroll services in 130+ countries through its own in-hous…"
type textarea "a) b) c) d)"
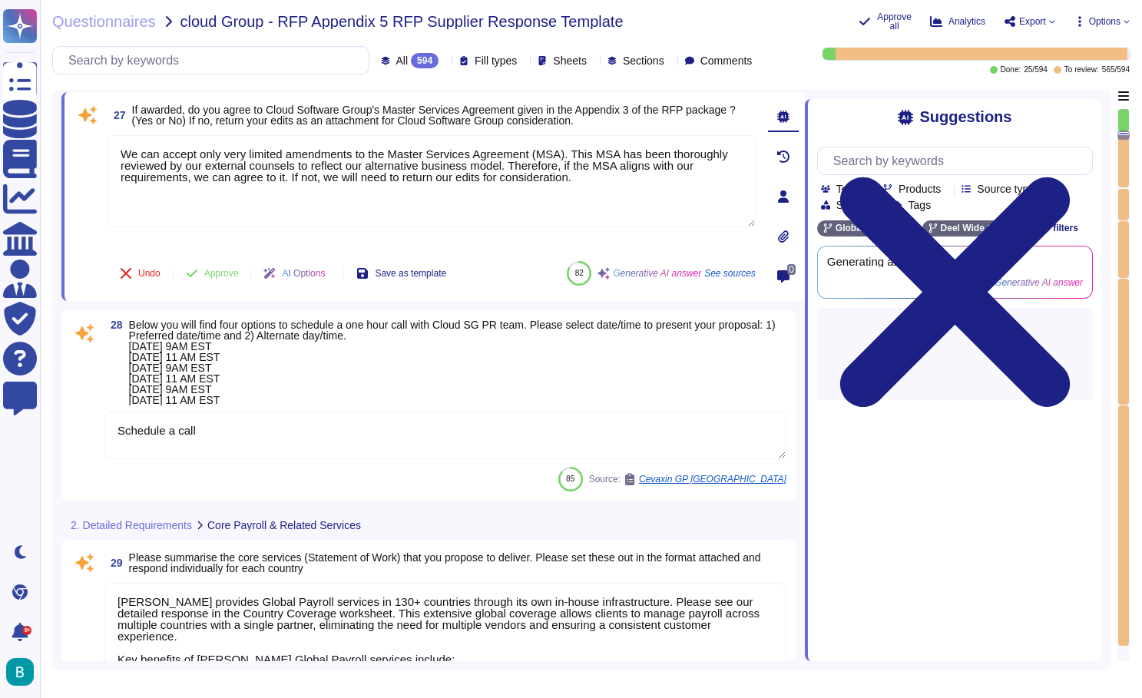
scroll to position [6111, 0]
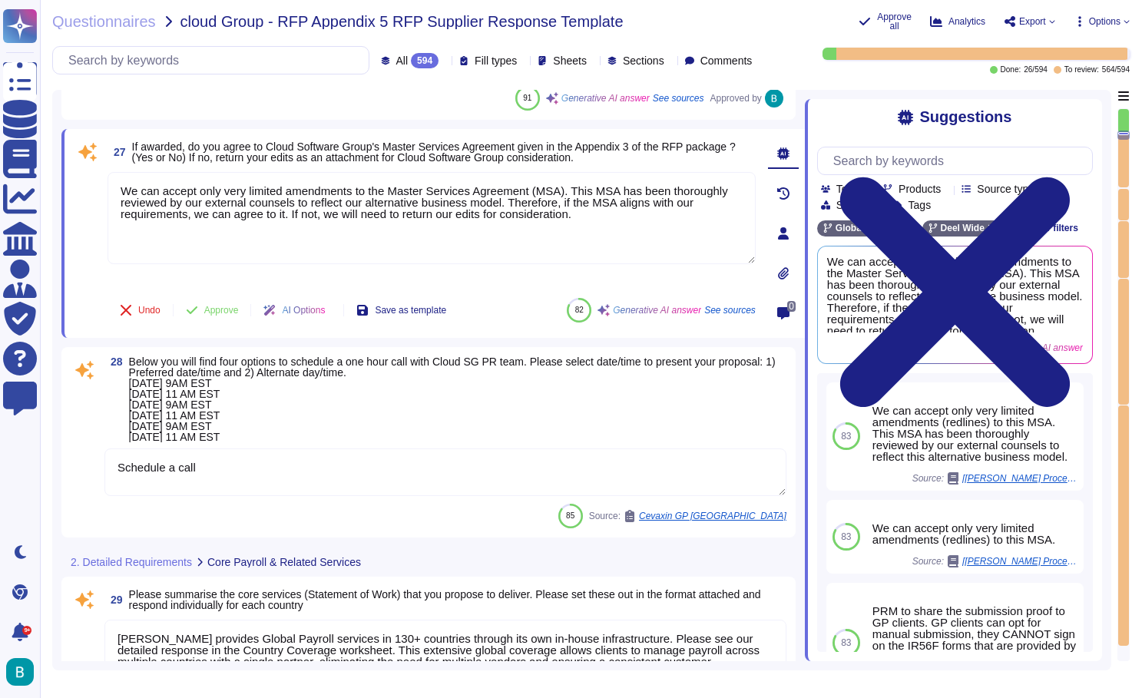
type textarea "We facilitate client collaboration and meetings through several structured appr…"
click at [209, 312] on span "Approve" at bounding box center [221, 310] width 35 height 9
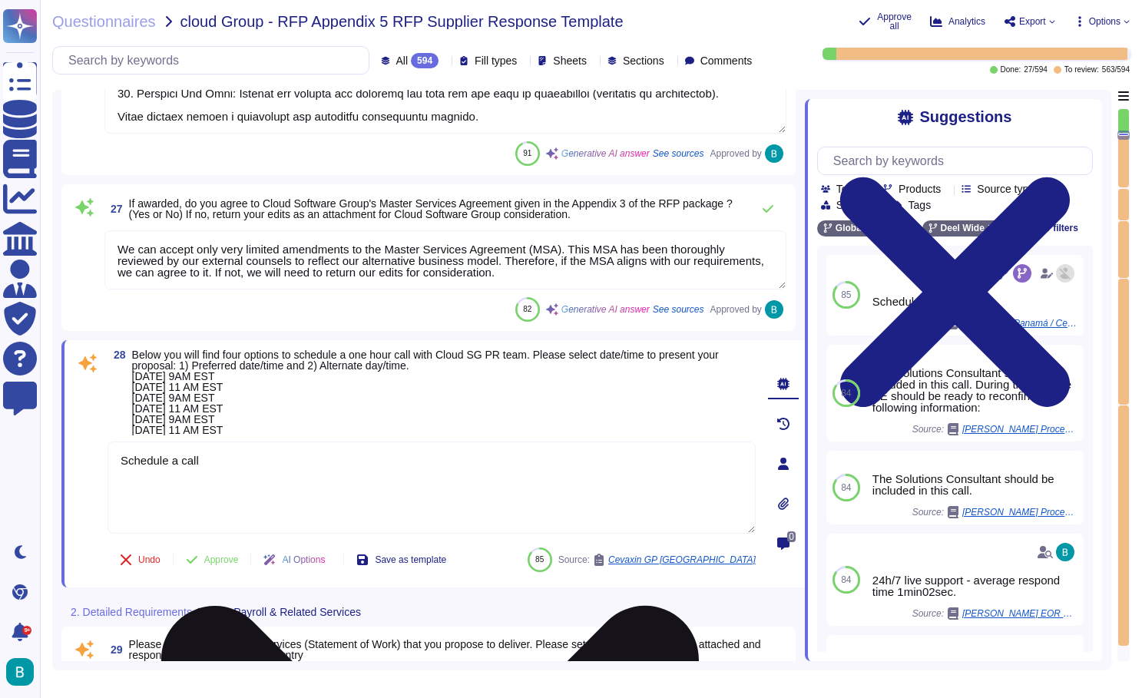
scroll to position [6037, 0]
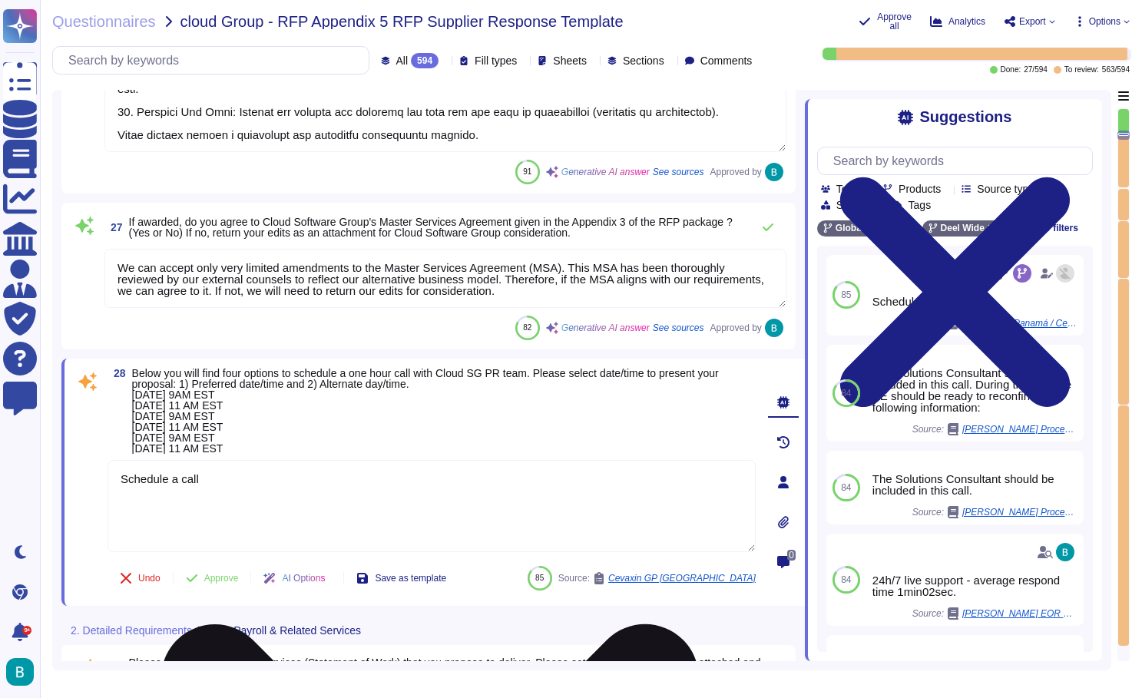
click at [301, 477] on textarea "Schedule a call" at bounding box center [432, 506] width 648 height 92
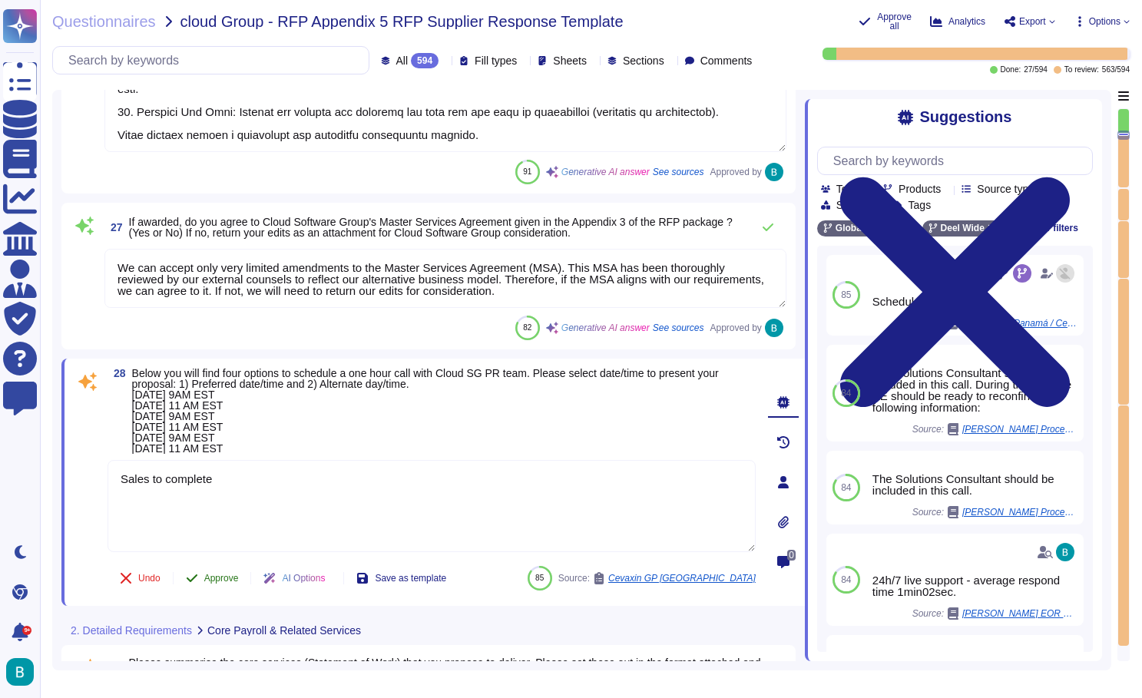
click at [229, 579] on div "28 Below you will find four options to schedule a one hour call with Cloud SG P…" at bounding box center [415, 482] width 682 height 229
type textarea "Sales to complete"
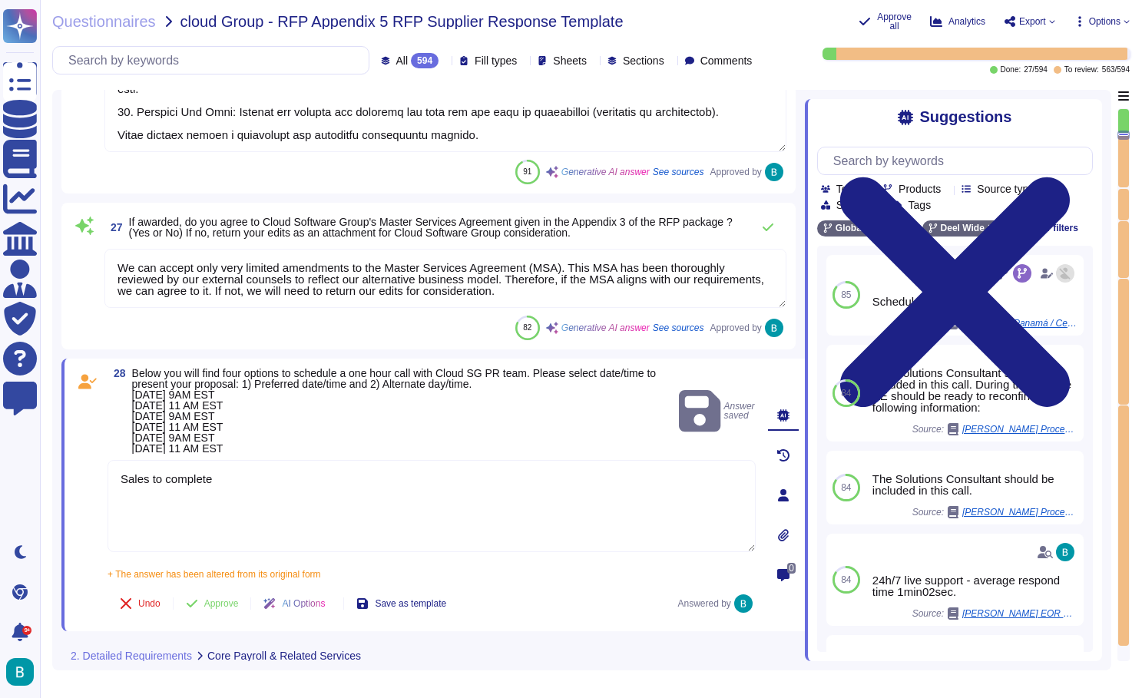
click at [440, 286] on textarea "We can accept only very limited amendments to the Master Services Agreement (MS…" at bounding box center [445, 278] width 682 height 59
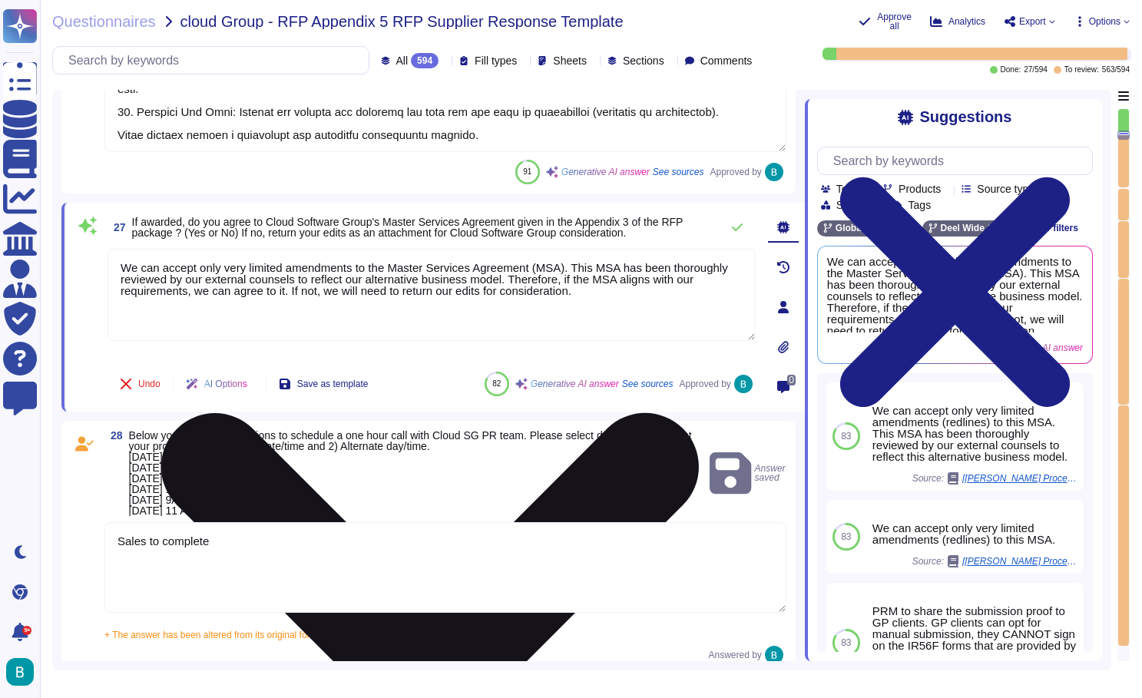
click at [744, 263] on icon at bounding box center [430, 682] width 645 height 860
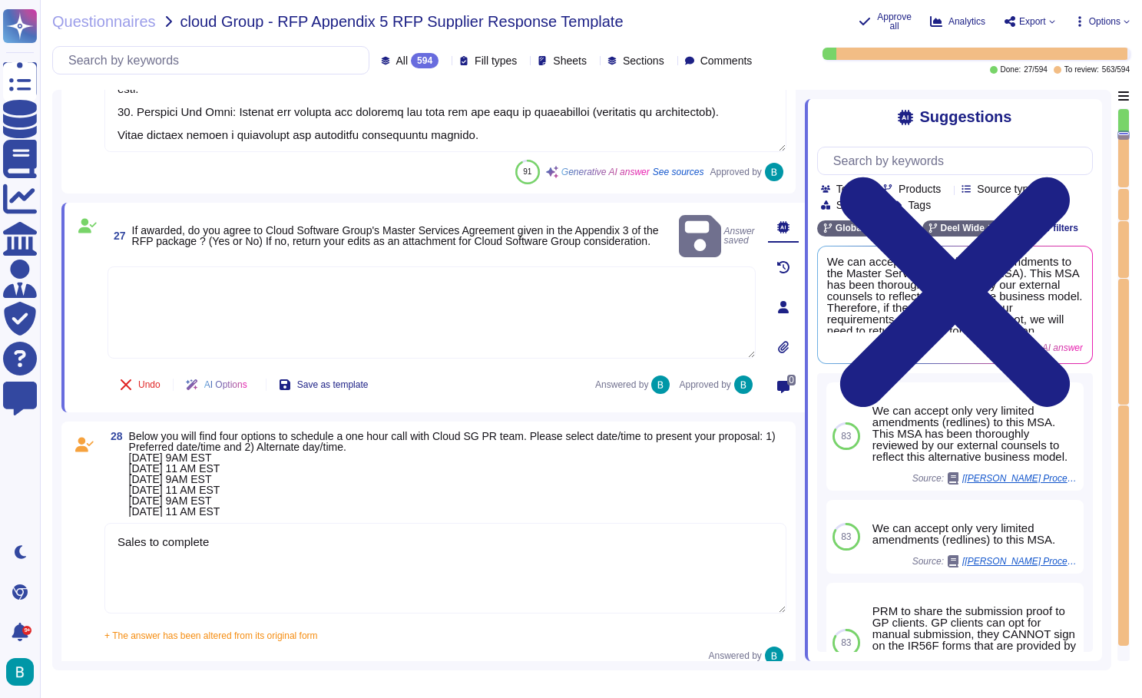
click at [663, 267] on textarea at bounding box center [432, 313] width 648 height 92
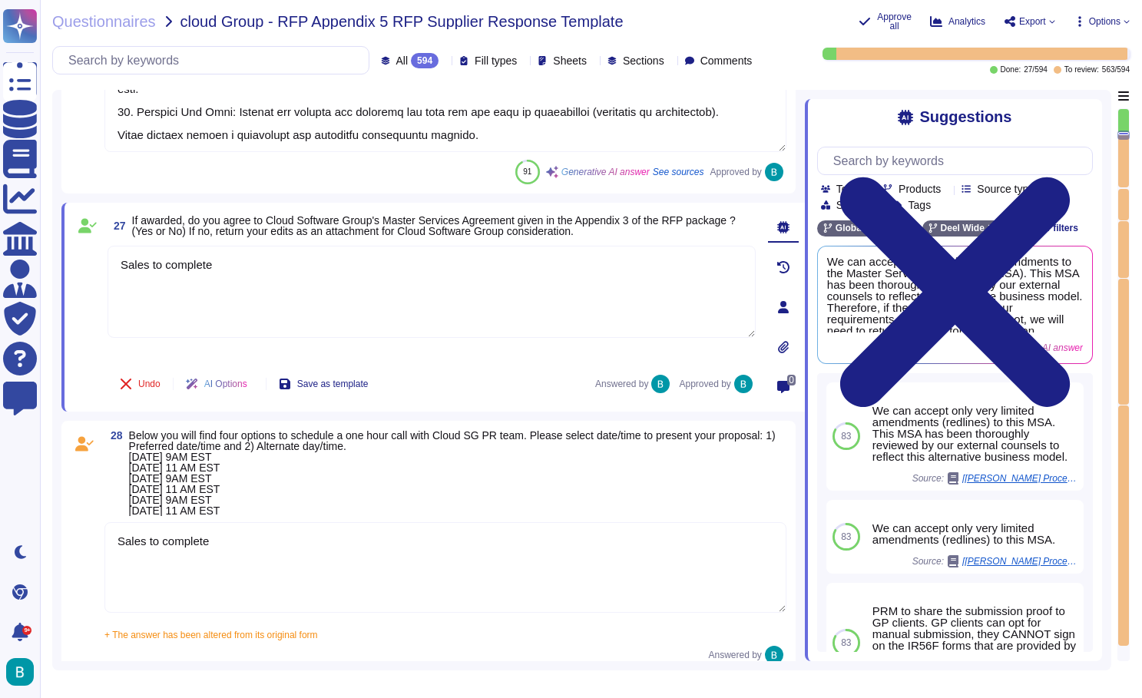
type textarea "Sales to complete"
click at [445, 362] on div "27 If awarded, do you agree to Cloud Software Group's Master Services Agreement…" at bounding box center [415, 307] width 682 height 190
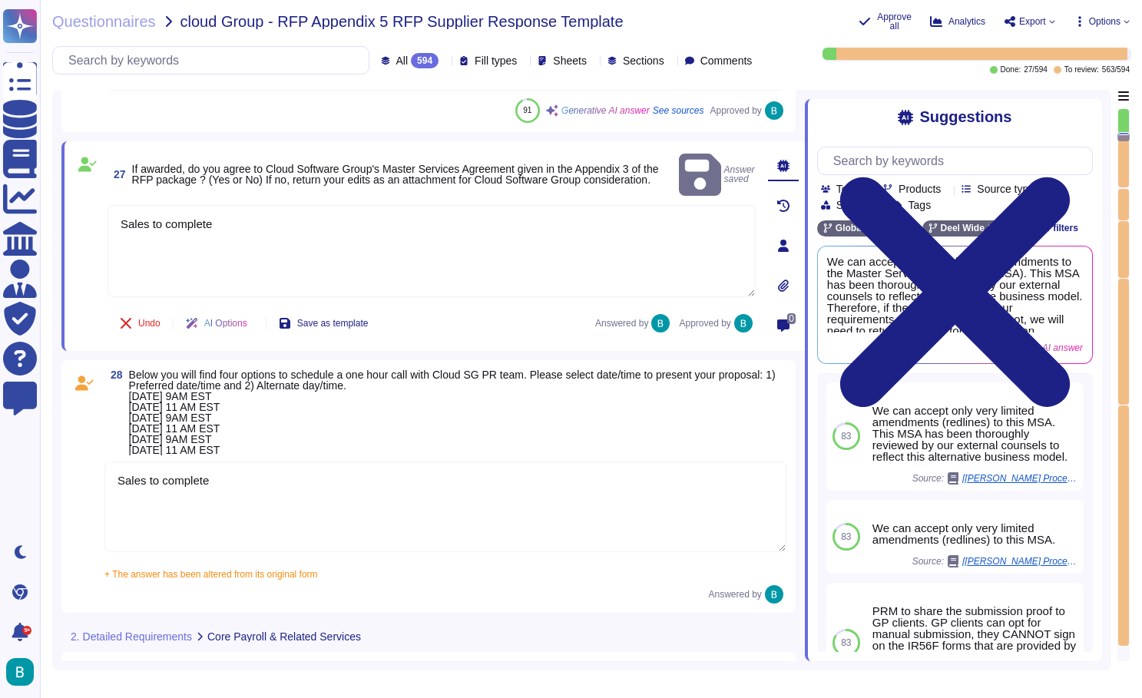
scroll to position [6181, 0]
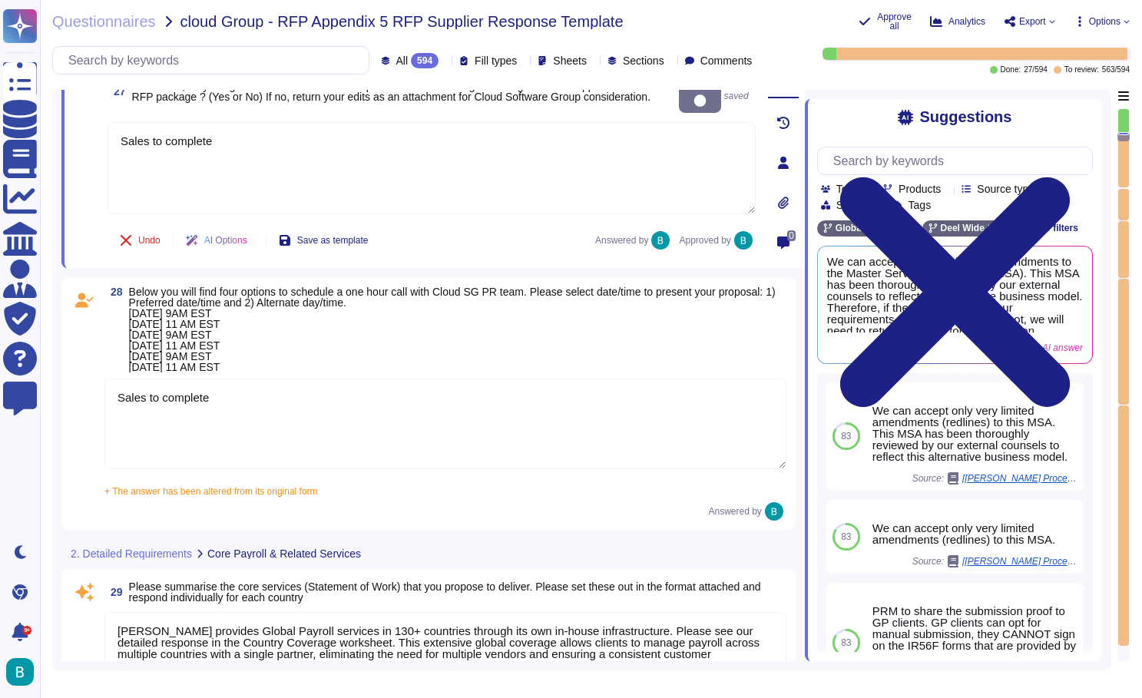
type textarea "We facilitate client collaboration and meetings through several structured appr…"
click at [411, 404] on textarea "Sales to complete" at bounding box center [445, 424] width 682 height 91
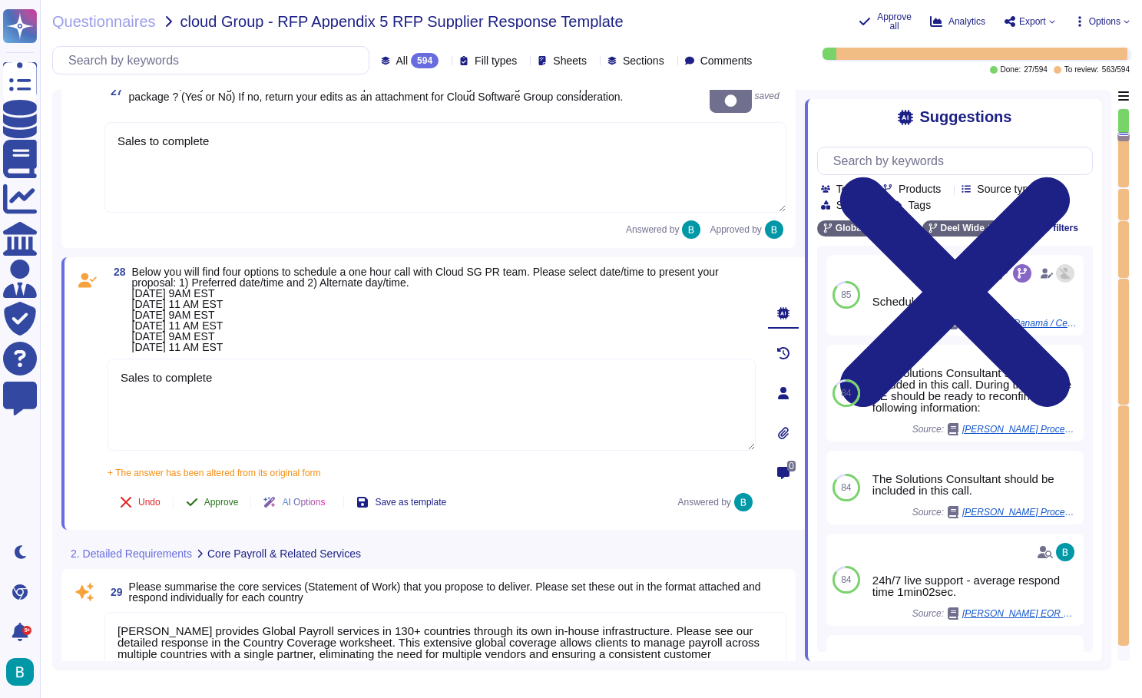
click at [234, 498] on span "Approve" at bounding box center [221, 502] width 35 height 9
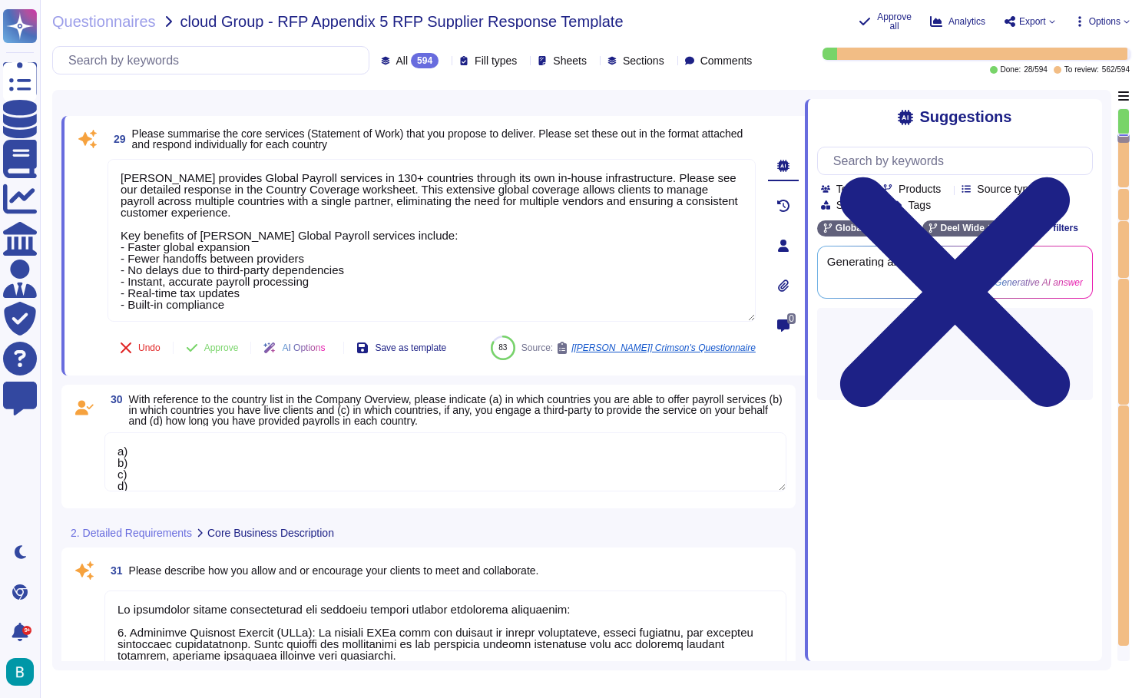
type textarea "Deel currently serves over 35,000 customers globally."
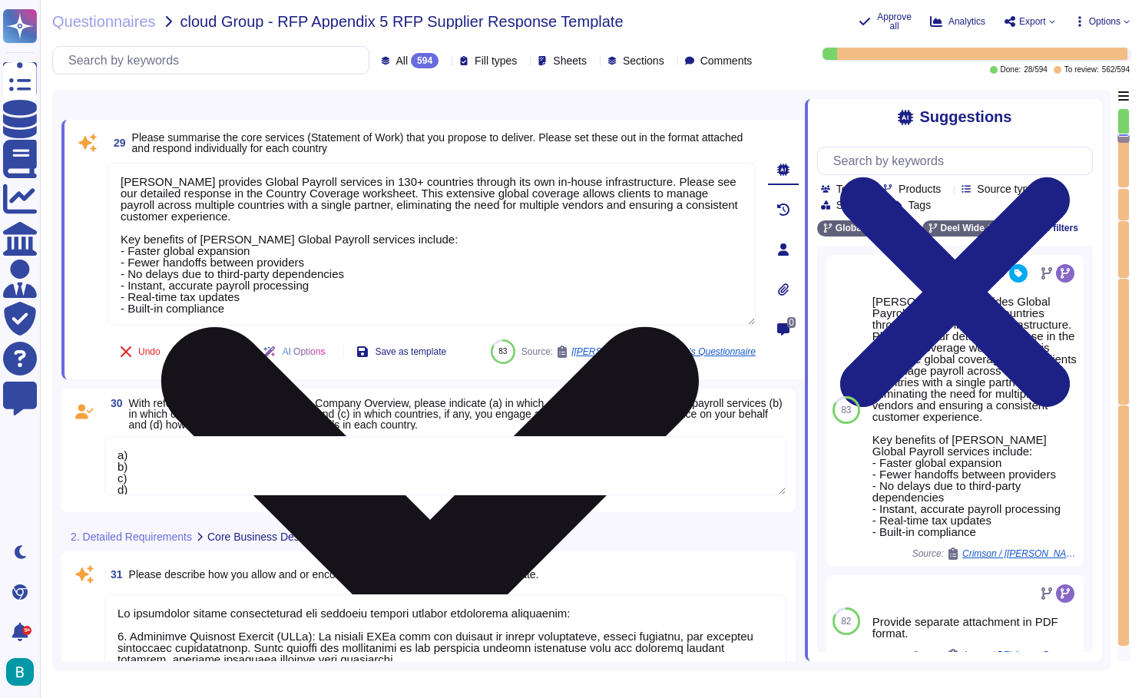
drag, startPoint x: 627, startPoint y: 182, endPoint x: 122, endPoint y: 180, distance: 504.6
click at [122, 180] on textarea "Deel provides Global Payroll services in 130+ countries through its own in-hous…" at bounding box center [432, 244] width 648 height 163
click at [226, 202] on textarea "Deel provides Global Payroll services in 130+ countries through its own in-hous…" at bounding box center [432, 244] width 648 height 163
drag, startPoint x: 620, startPoint y: 183, endPoint x: 115, endPoint y: 179, distance: 504.6
click at [115, 179] on textarea "Deel provides Global Payroll services in 130+ countries through its own in-hous…" at bounding box center [432, 244] width 648 height 163
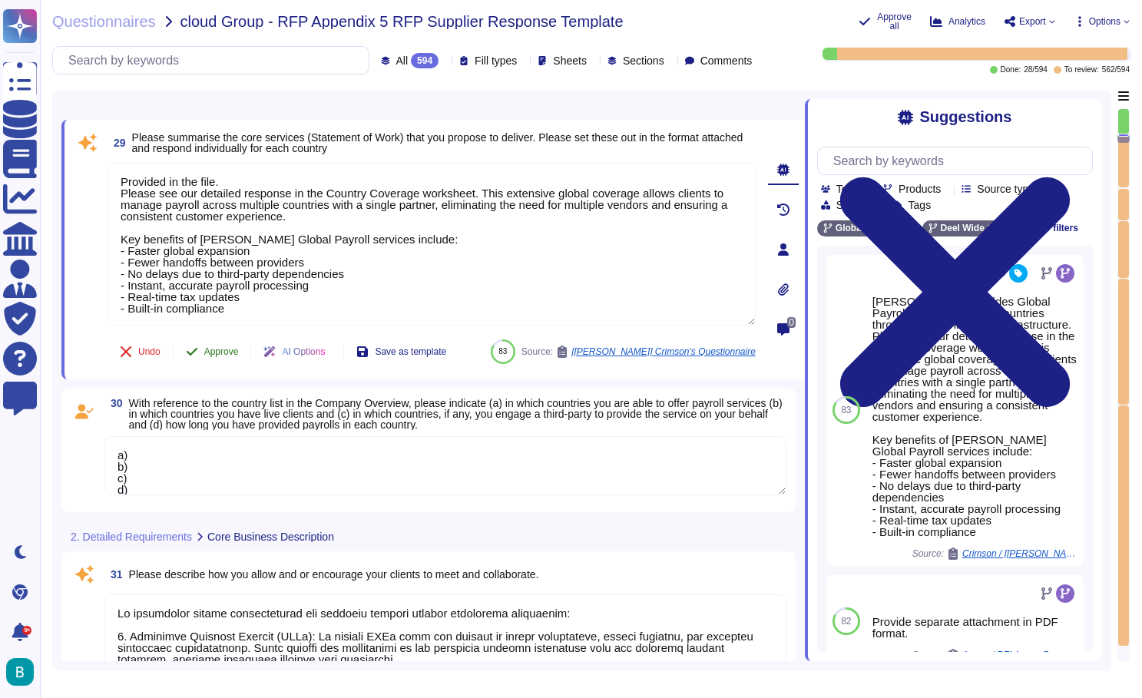
click at [230, 353] on div "29 Please summarise the core services (Statement of Work) that you propose to d…" at bounding box center [415, 249] width 682 height 241
type textarea "Provided in the file. Please see our detailed response in the Country Coverage …"
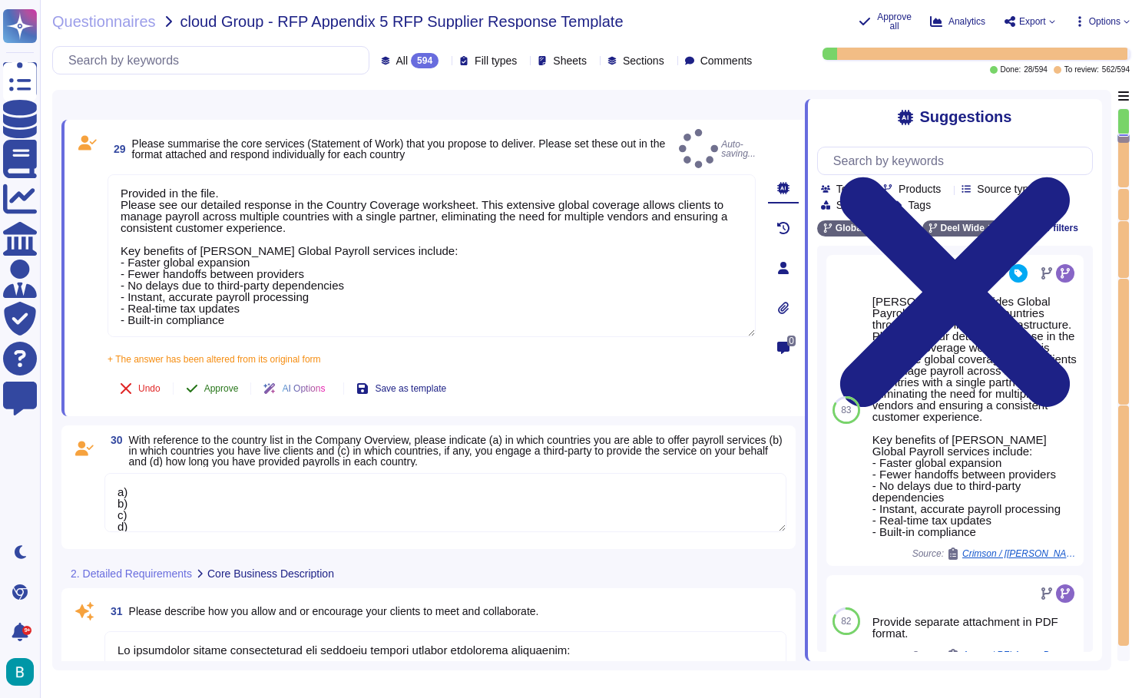
click at [234, 386] on button "Approve" at bounding box center [213, 388] width 78 height 31
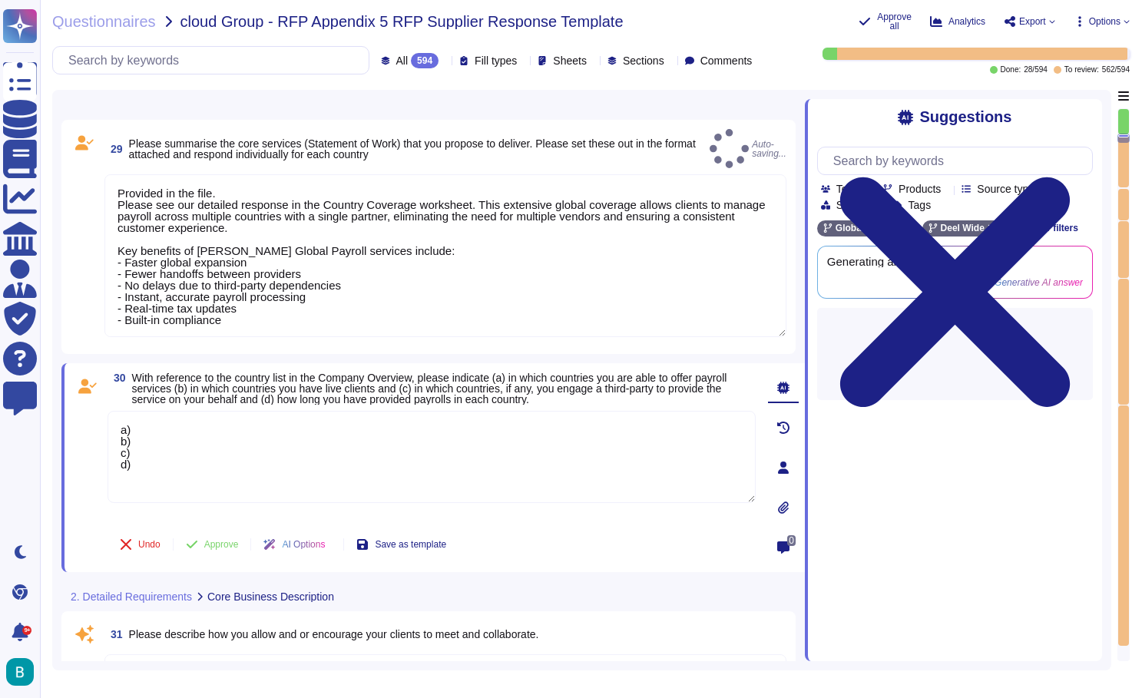
type textarea "Deel's staffing profile includes a diverse range of roles dedicated to providin…"
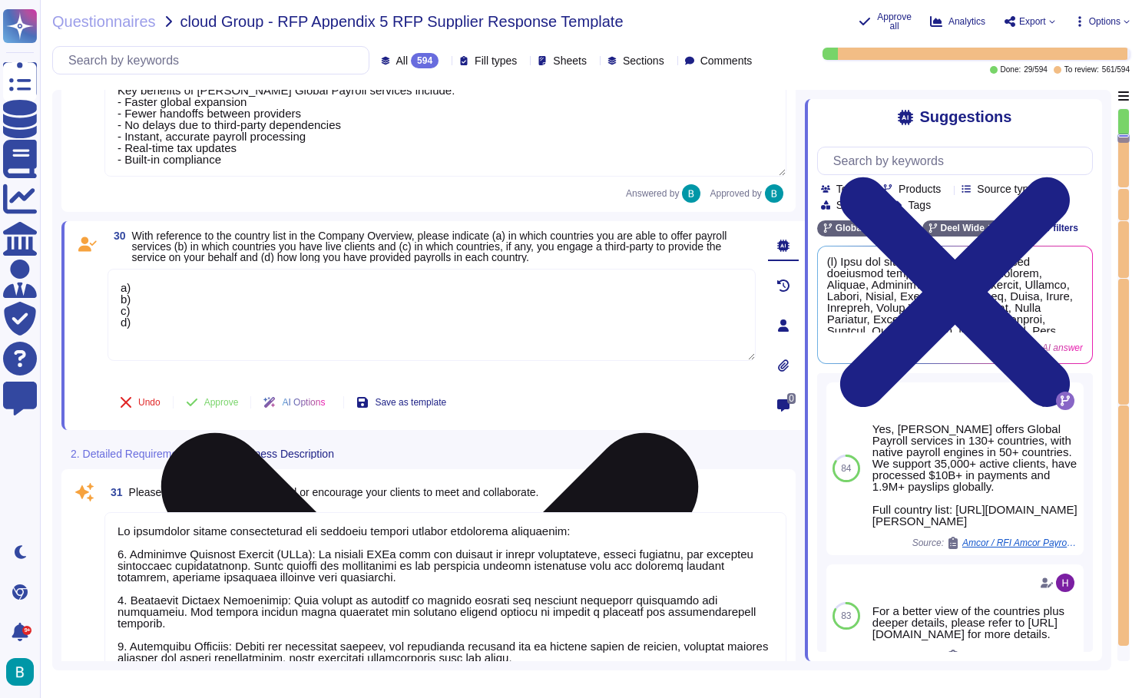
scroll to position [6689, 0]
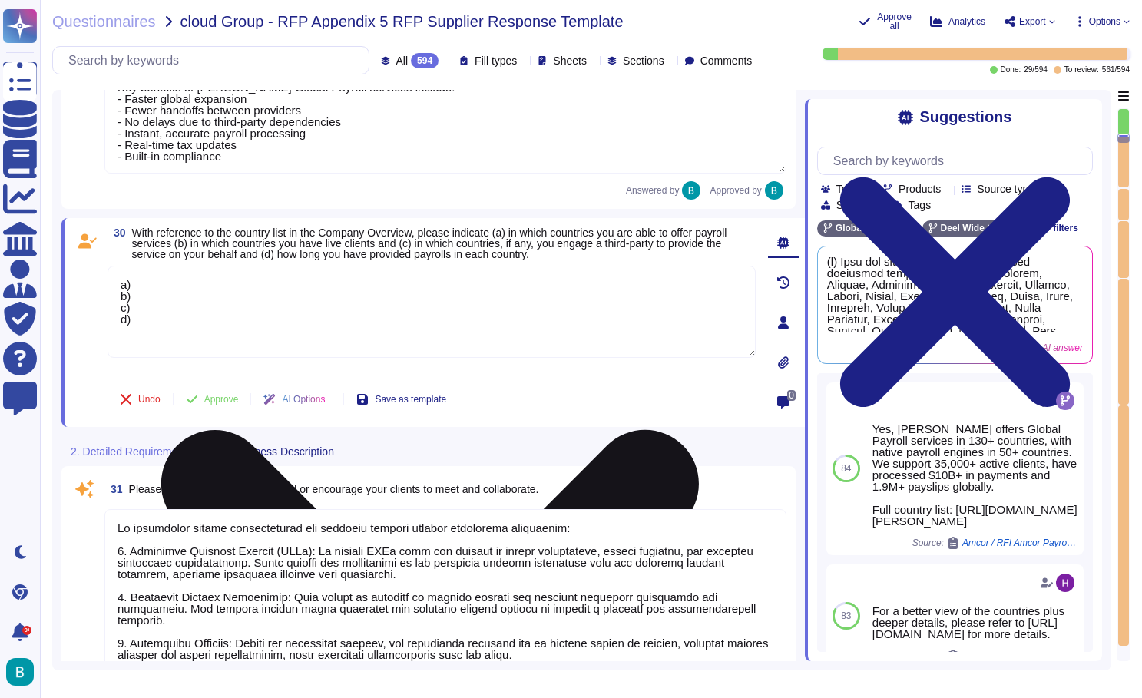
click at [156, 283] on textarea "a) b) c) d)" at bounding box center [432, 312] width 648 height 92
click at [194, 290] on textarea "a) b) c) d)" at bounding box center [432, 312] width 648 height 92
click at [175, 282] on textarea "a) b) c) d)" at bounding box center [432, 312] width 648 height 92
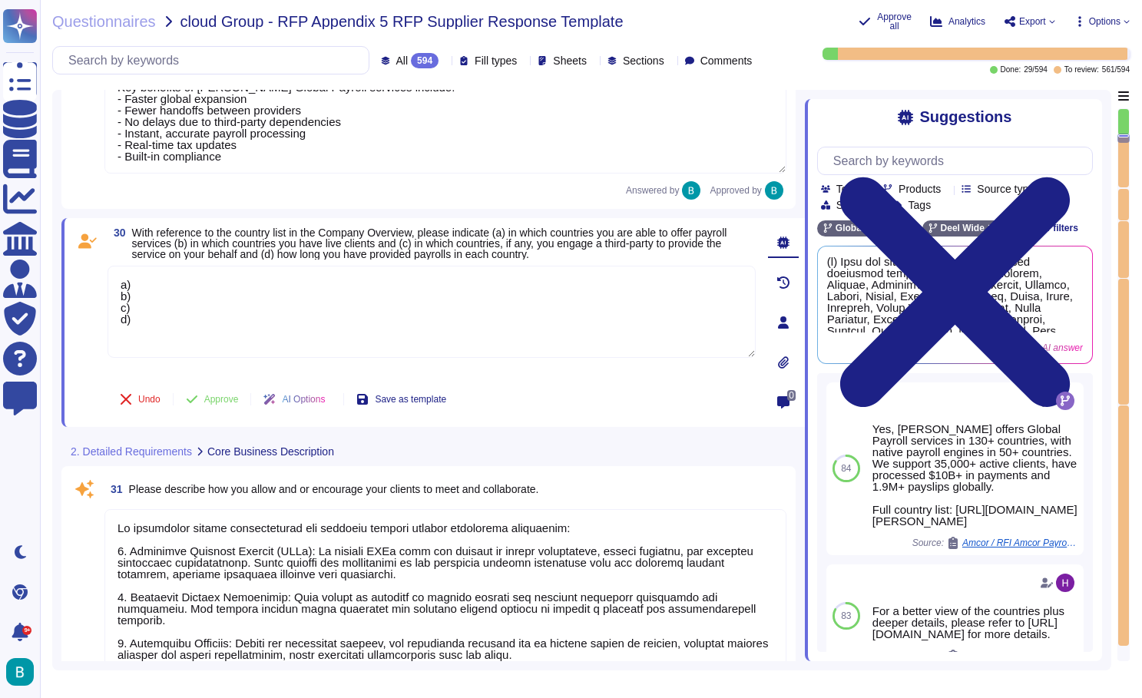
click at [263, 5] on div "Questionnaires cloud Group - RFP Appendix 5 RFP Supplier Response Template Appr…" at bounding box center [591, 349] width 1102 height 698
click at [267, 2] on div "Questionnaires cloud Group - RFP Appendix 5 RFP Supplier Response Template Appr…" at bounding box center [591, 349] width 1102 height 698
click at [272, 0] on div "Questionnaires cloud Group - RFP Appendix 5 RFP Supplier Response Template Appr…" at bounding box center [591, 349] width 1102 height 698
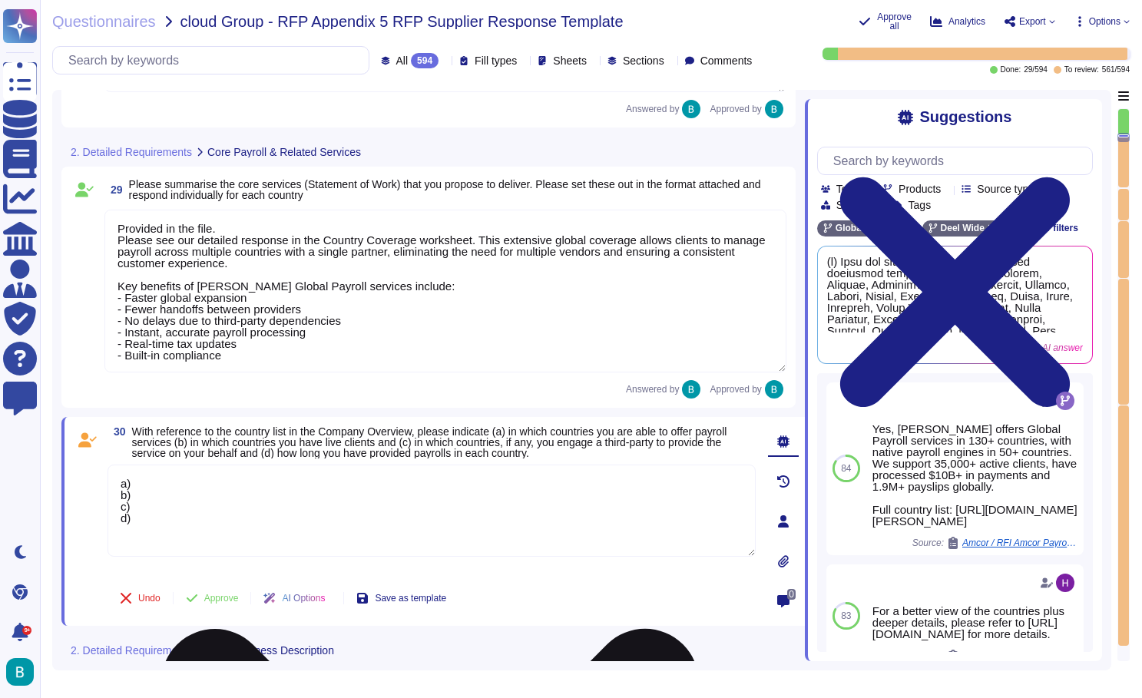
type textarea "Sales to complete"
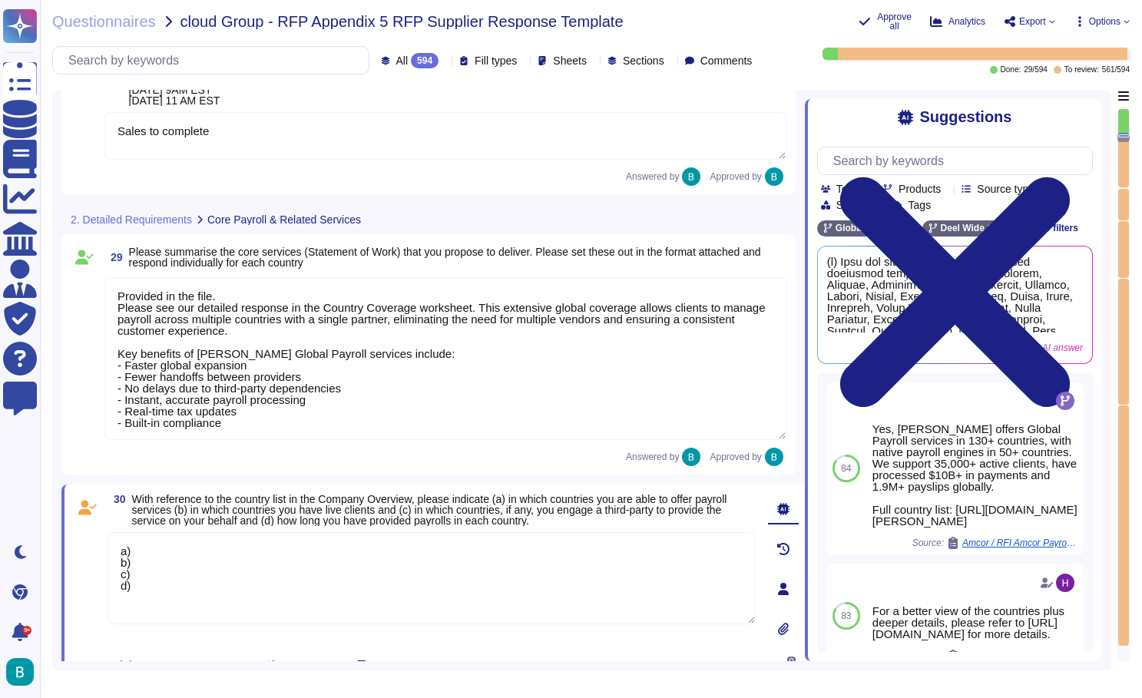
type textarea "Termination clauses include the following key points: 1. Reason for Termination…"
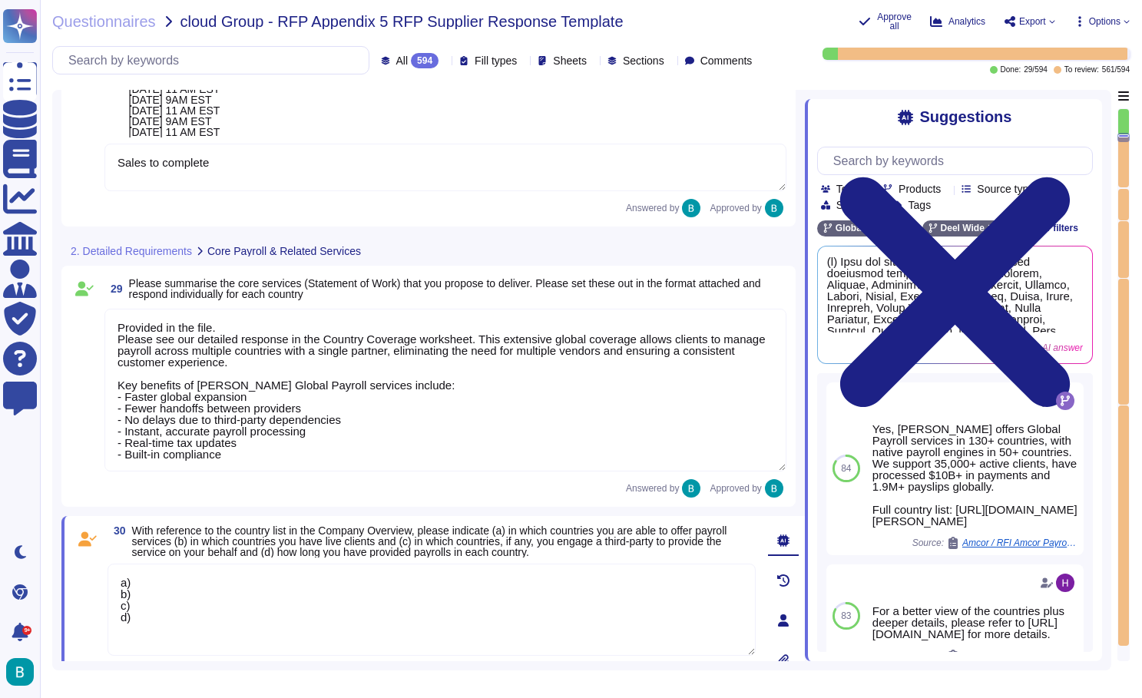
drag, startPoint x: 276, startPoint y: 460, endPoint x: 104, endPoint y: 323, distance: 220.8
click at [104, 323] on div "29 Please summarise the core services (Statement of Work) that you propose to d…" at bounding box center [429, 386] width 716 height 223
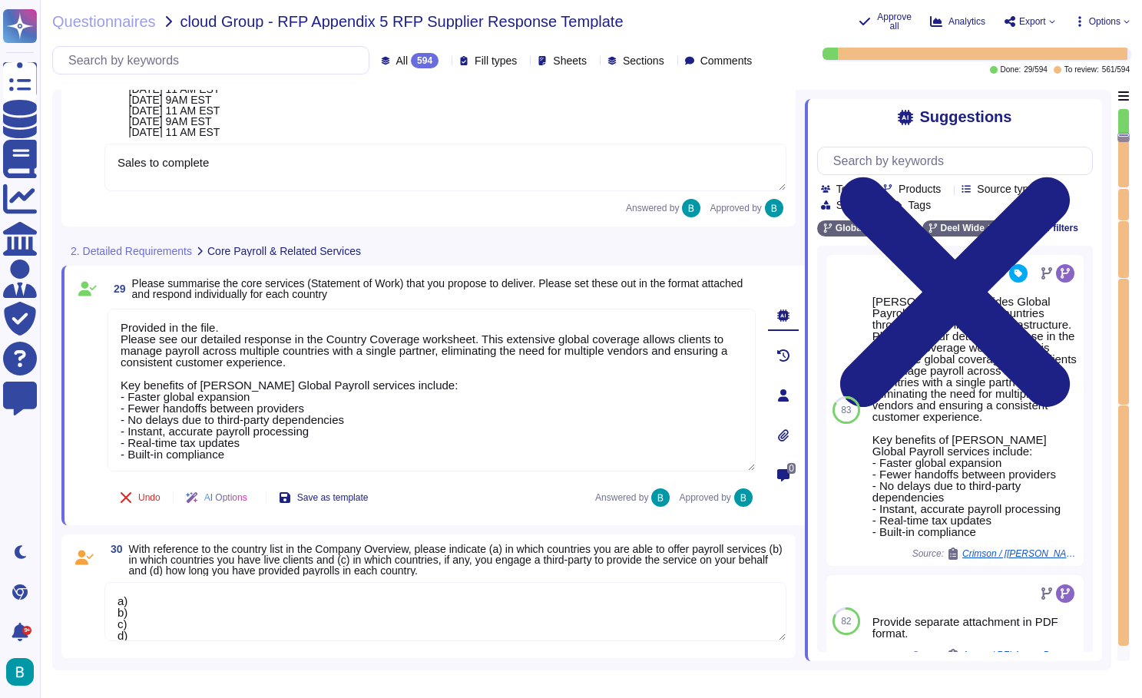
type textarea "Deel currently serves over 35,000 customers globally."
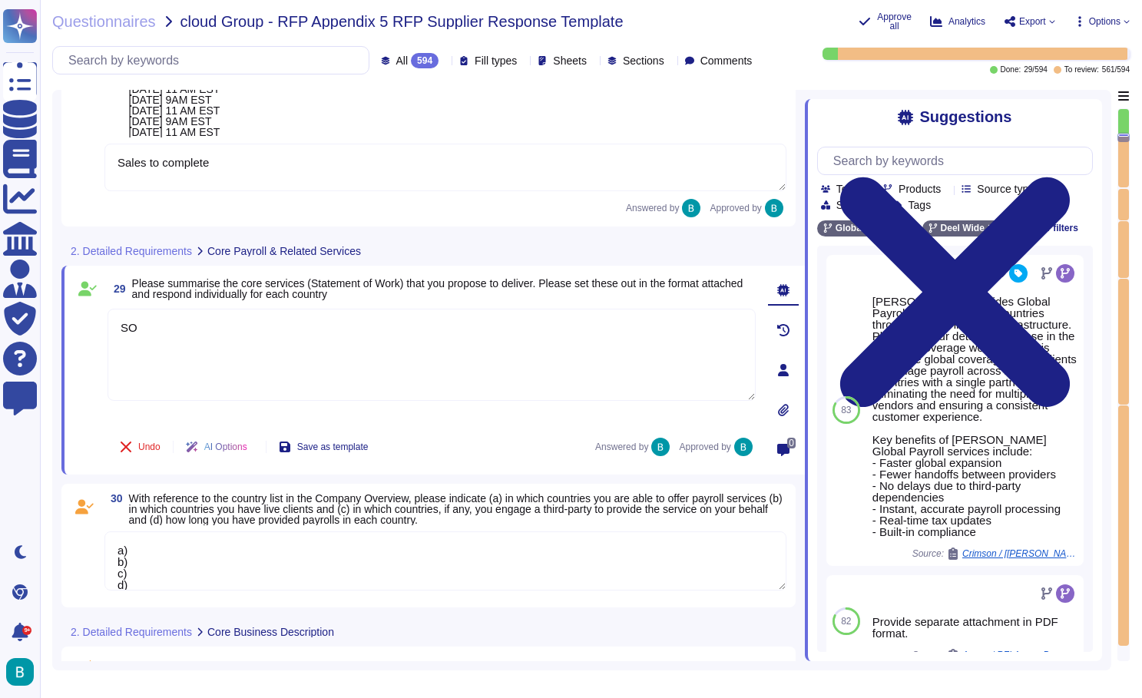
type textarea "S"
type textarea "s"
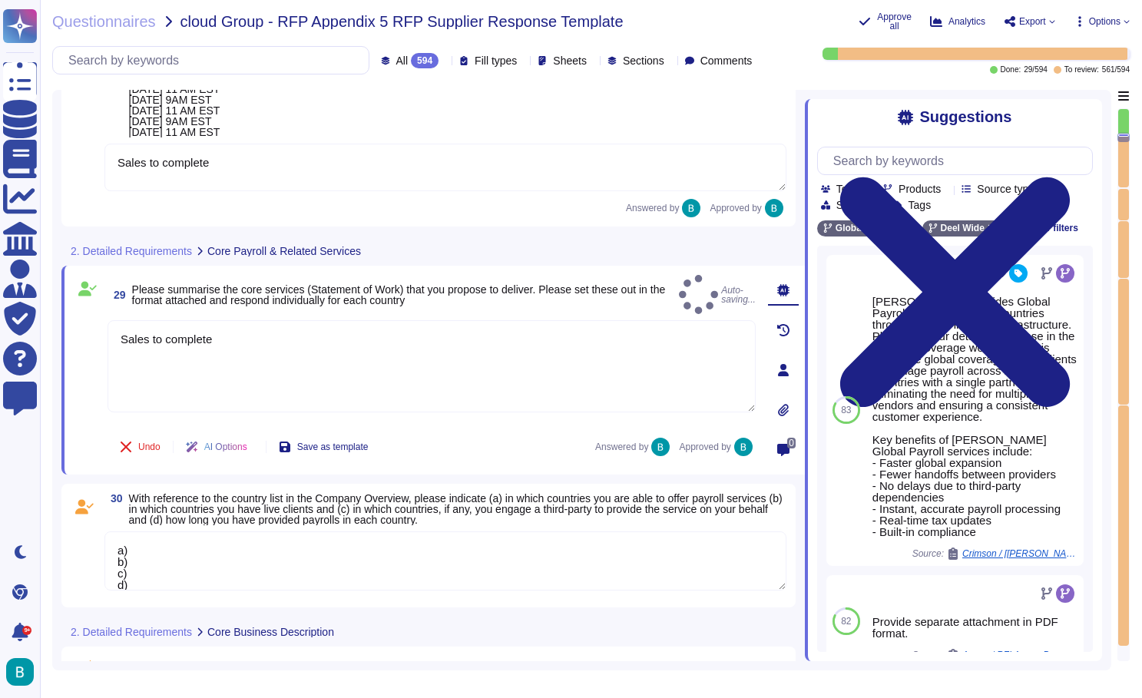
type textarea "Sales to complete"
click at [500, 452] on div "Undo AI Options Save as template Answered by Approved by" at bounding box center [432, 447] width 648 height 37
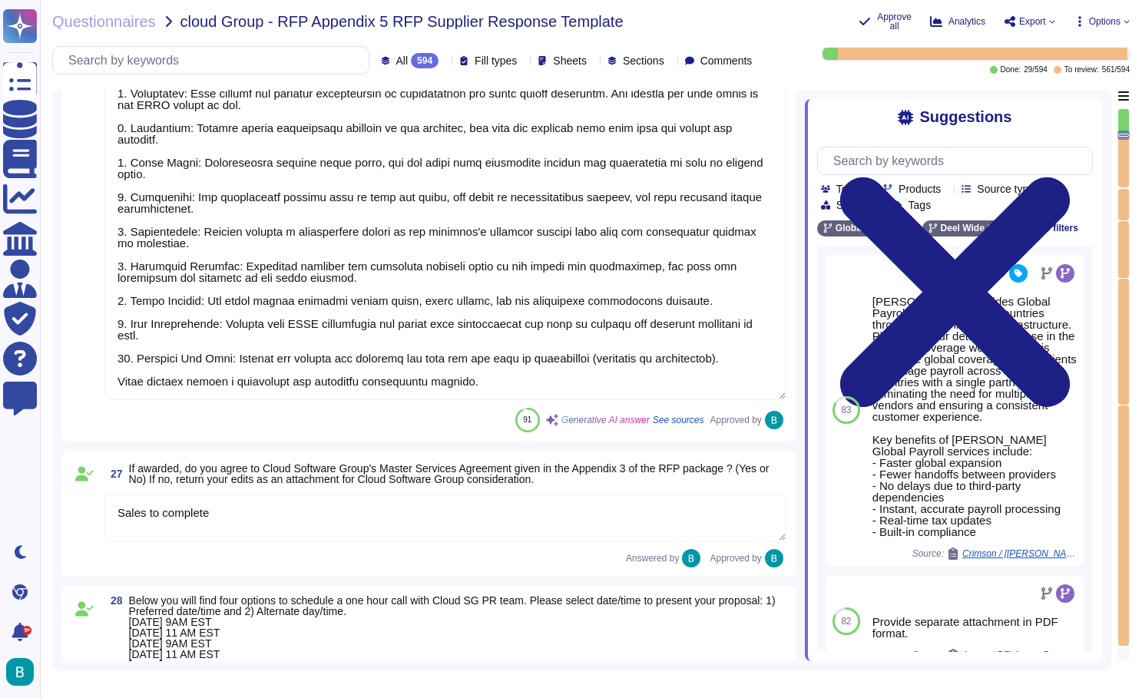
scroll to position [2, 0]
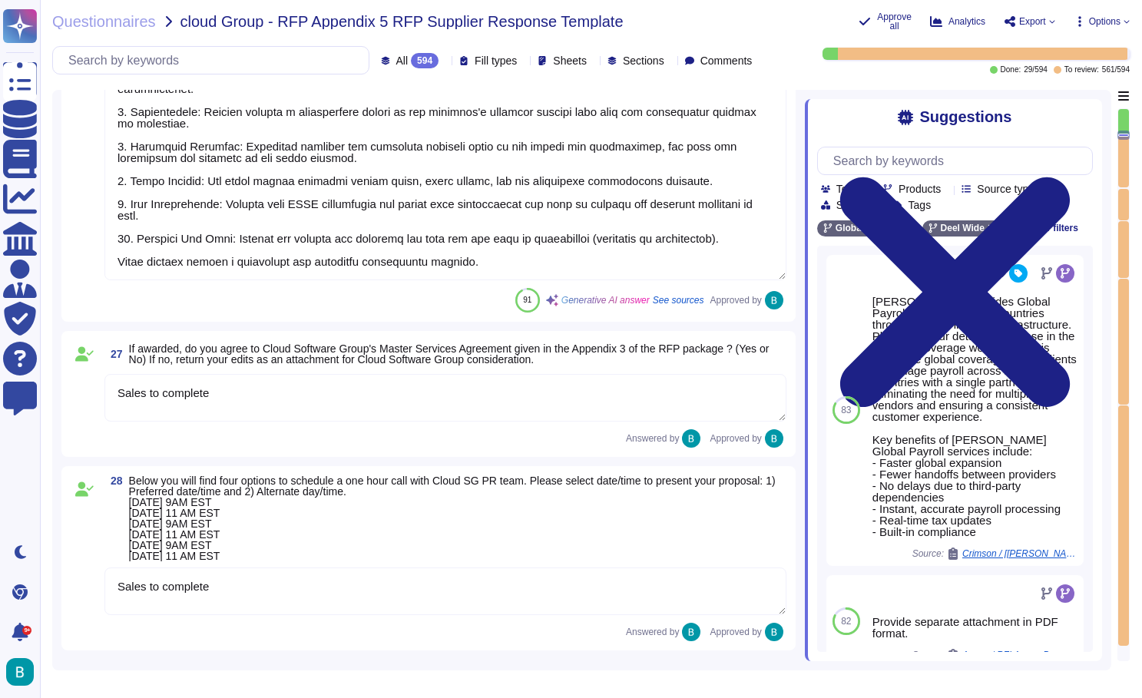
type textarea "a) b) c) d)"
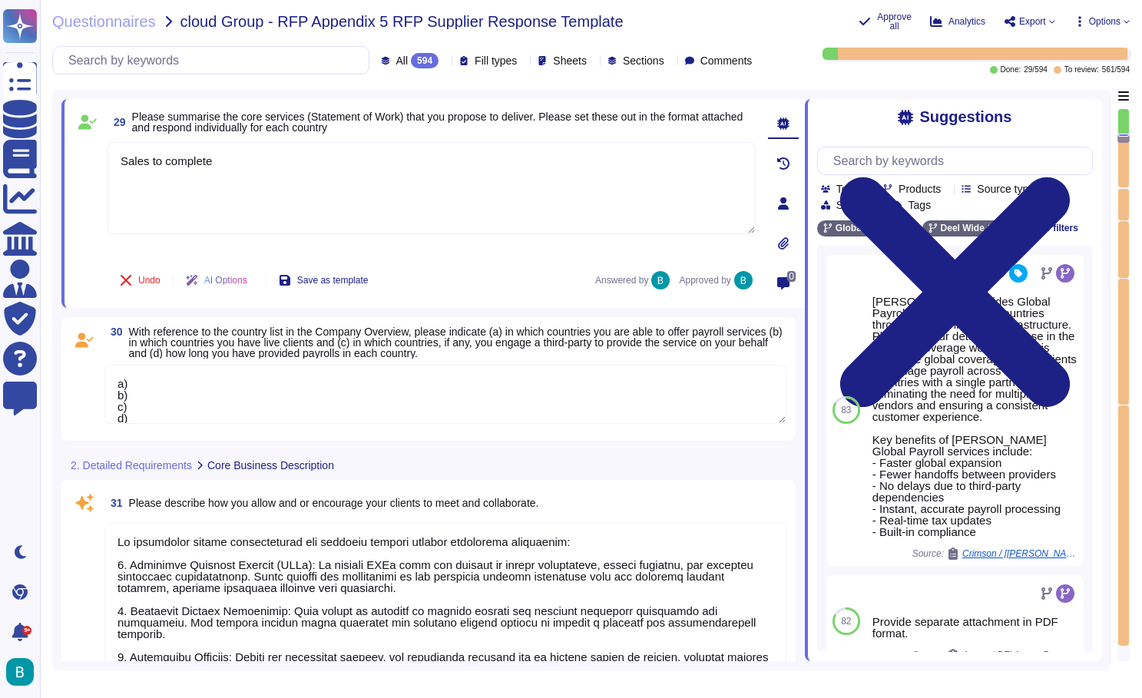
scroll to position [6472, 0]
type textarea "We facilitate client collaboration and meetings through several structured appr…"
type textarea "Deel currently serves over 35,000 customers globally."
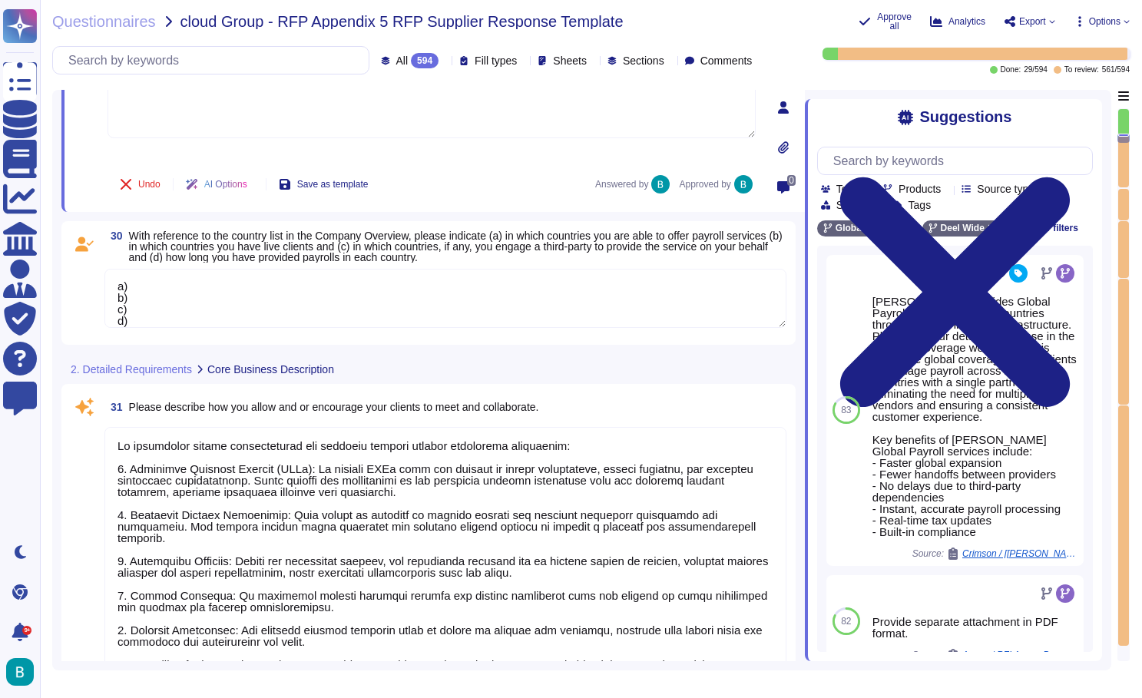
scroll to position [6631, 0]
type textarea "Deel's staffing profile includes a diverse range of roles dedicated to providin…"
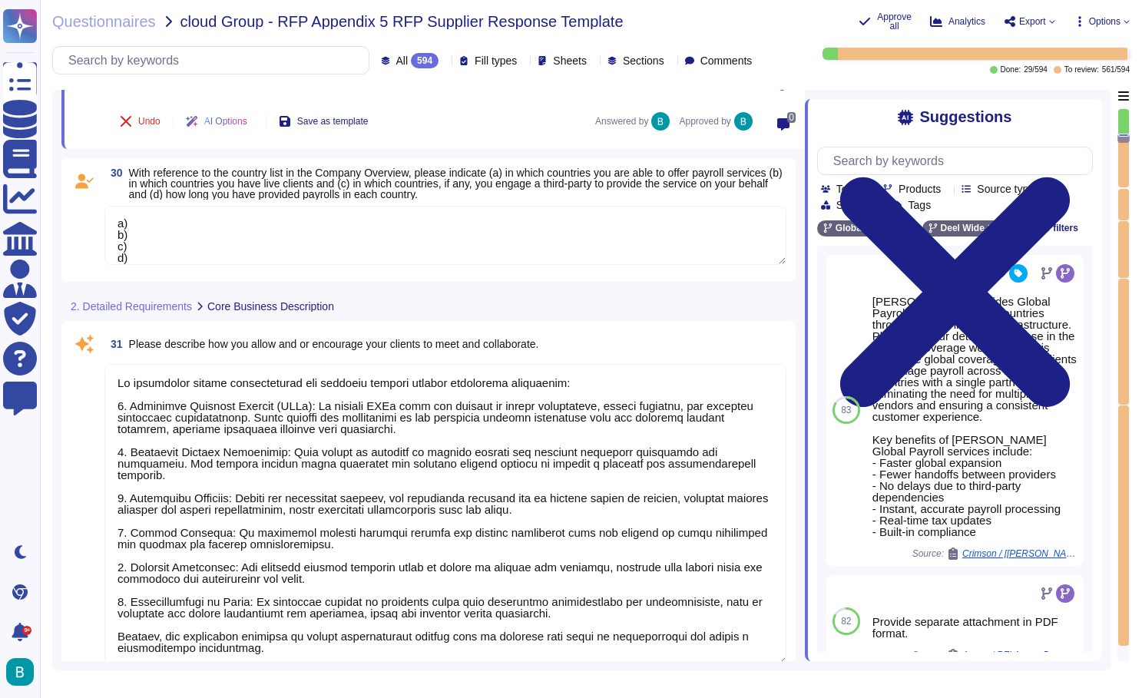
click at [386, 260] on textarea "a) b) c) d)" at bounding box center [445, 235] width 682 height 59
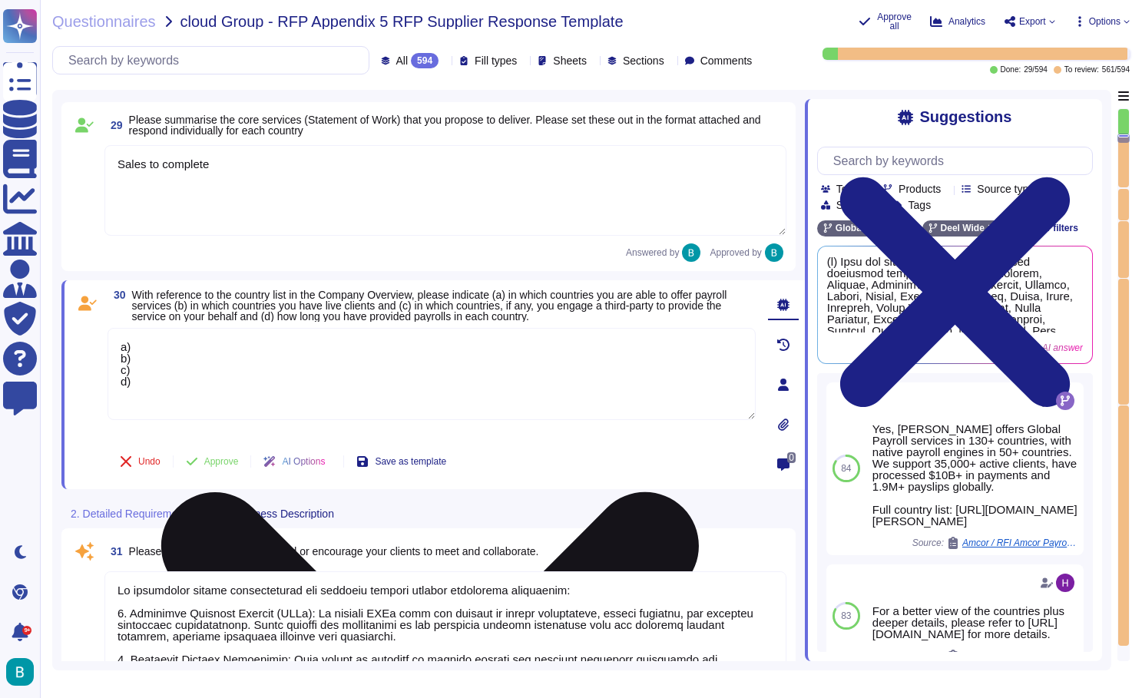
scroll to position [6468, 0]
click at [137, 348] on textarea "a) b) c) d)" at bounding box center [432, 375] width 648 height 92
drag, startPoint x: 257, startPoint y: 349, endPoint x: 141, endPoint y: 346, distance: 116.0
click at [141, 346] on textarea "a) All countries in scope b) c) d)" at bounding box center [432, 375] width 648 height 92
click at [140, 359] on textarea "a) All countries in scope b) c) d)" at bounding box center [432, 375] width 648 height 92
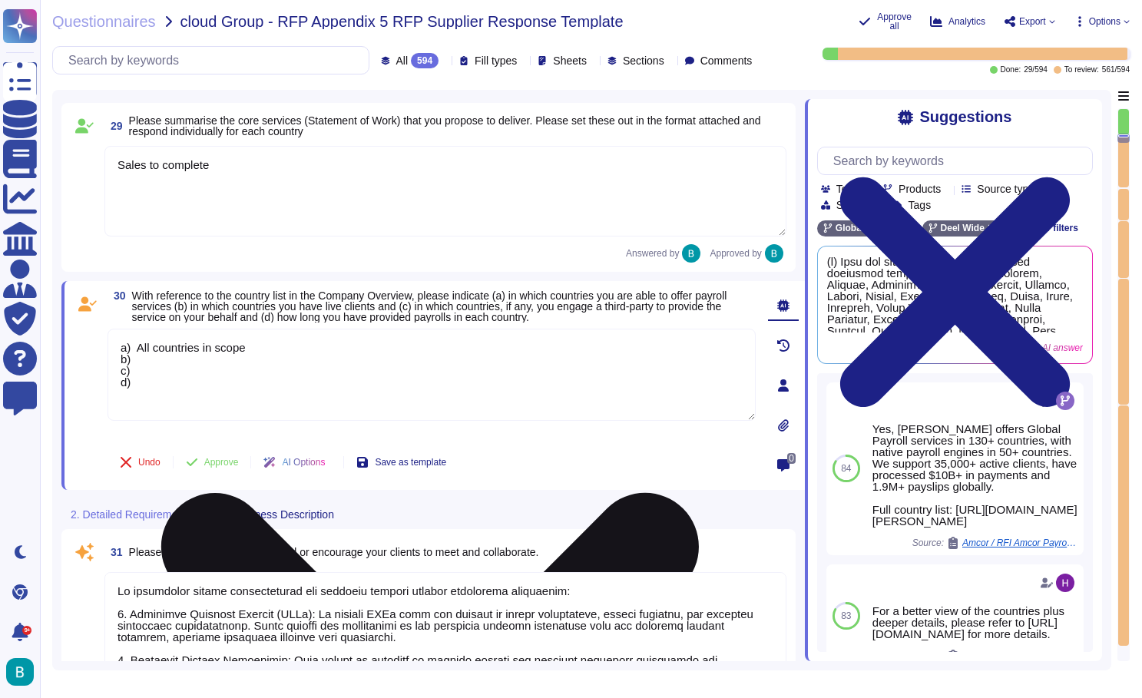
paste textarea "All countries in scope"
click at [140, 373] on textarea "a) All countries in scope b) All countries in scope c) d)" at bounding box center [432, 375] width 648 height 92
click at [177, 397] on textarea "a) All countries in scope b) All countries in scope c) None, directly serviced …" at bounding box center [432, 375] width 648 height 92
click at [135, 389] on textarea "a) All countries in scope b) All countries in scope c) None, directly serviced …" at bounding box center [432, 375] width 648 height 92
click at [141, 384] on textarea "a) All countries in scope b) All countries in scope c) None, directly serviced …" at bounding box center [432, 375] width 648 height 92
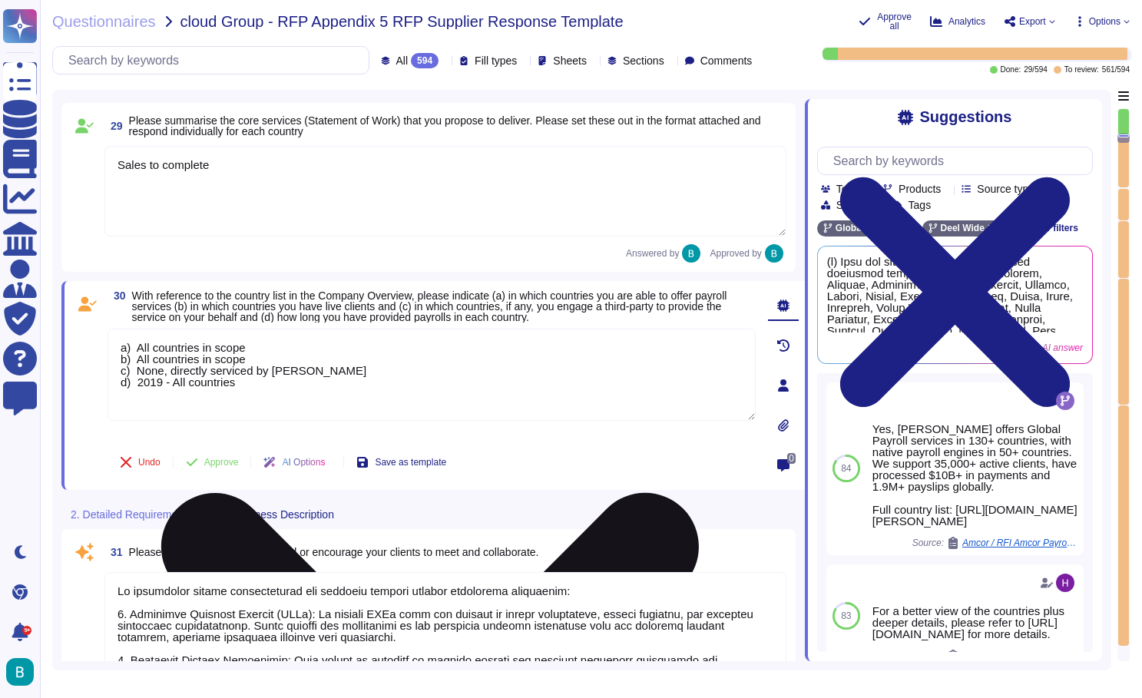
click at [248, 402] on textarea "a) All countries in scope b) All countries in scope c) None, directly serviced …" at bounding box center [432, 375] width 648 height 92
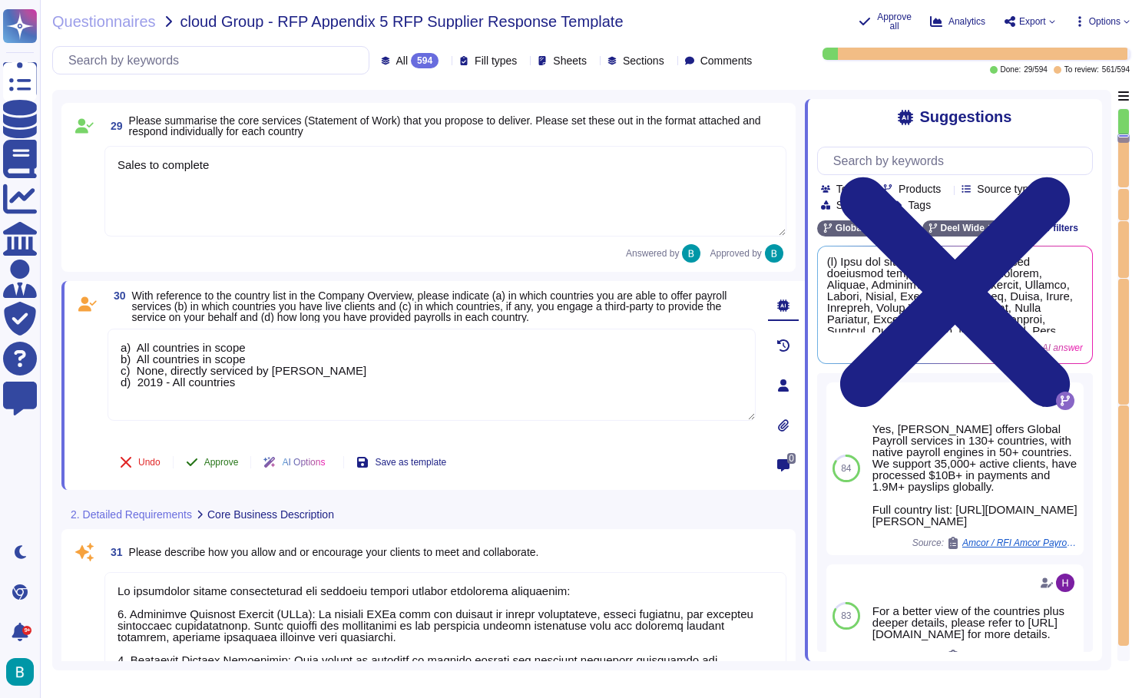
type textarea "a) All countries in scope b) All countries in scope c) None, directly serviced …"
click at [227, 465] on span "Approve" at bounding box center [221, 462] width 35 height 9
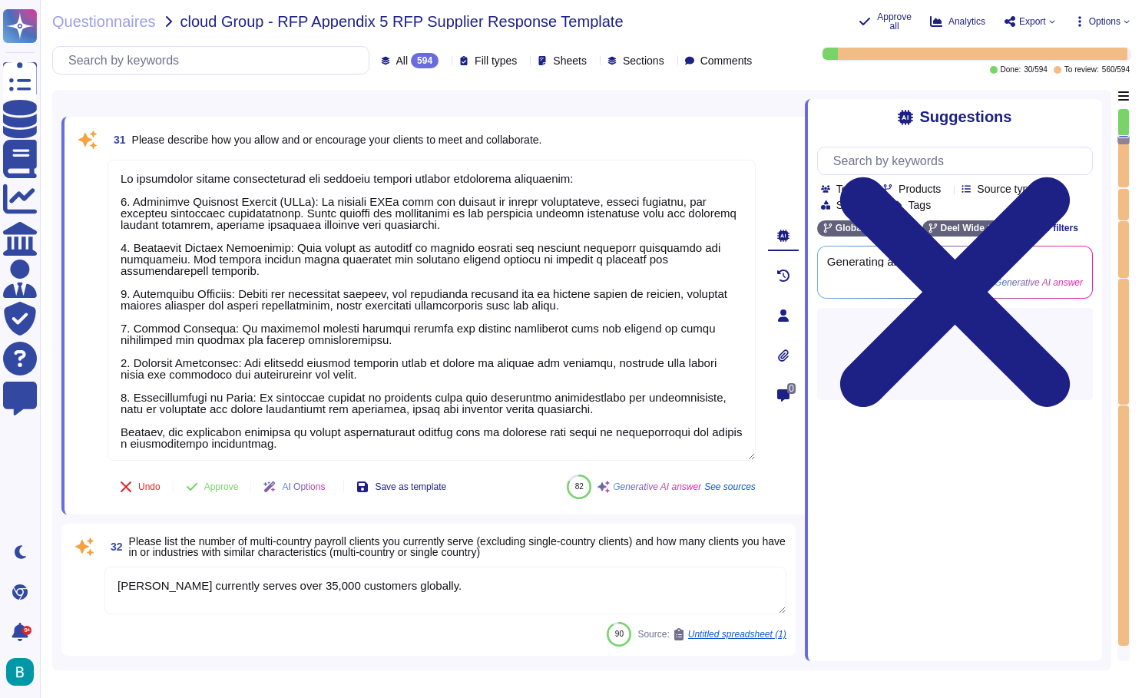
type textarea "Deel's staffing profile includes a diverse range of roles dedicated to providin…"
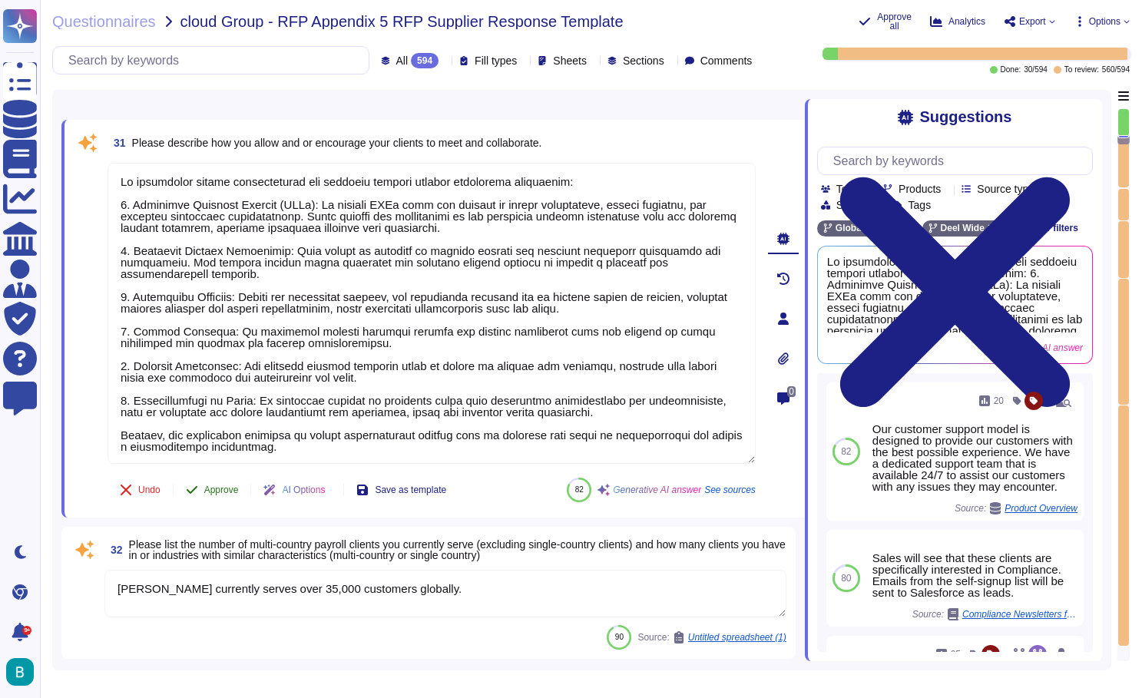
click at [225, 487] on span "Approve" at bounding box center [221, 489] width 35 height 9
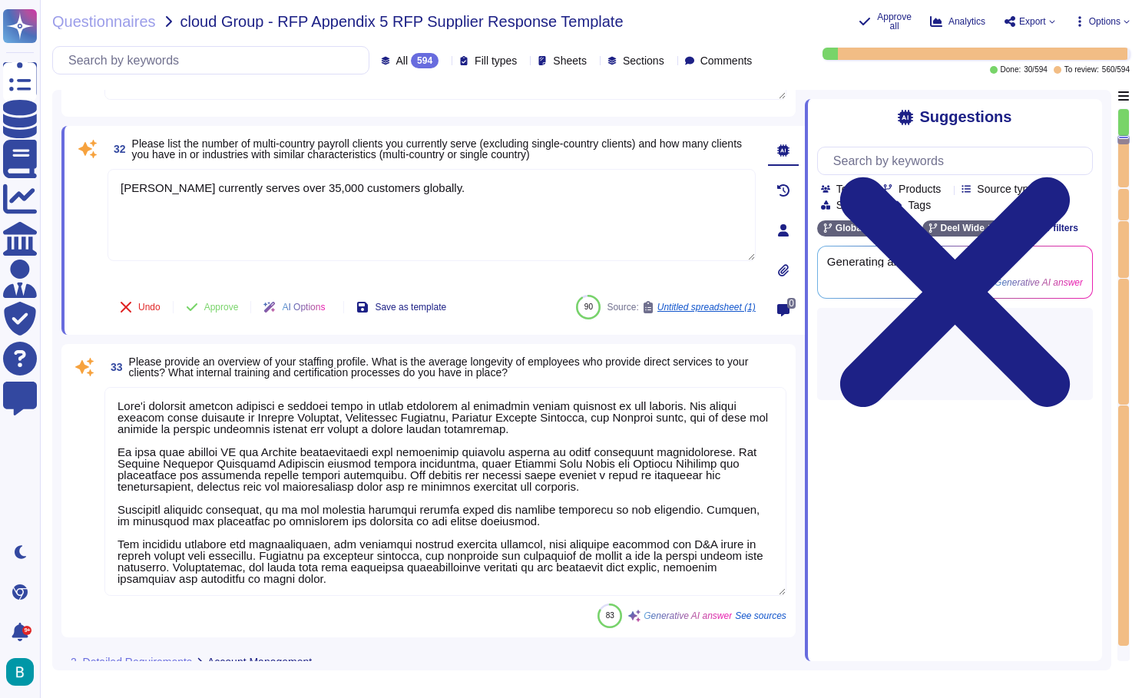
type textarea "The employee turnover rate is confidential information. However, we can say tha…"
type textarea "Our approach to account management is structured to ensure effective communicat…"
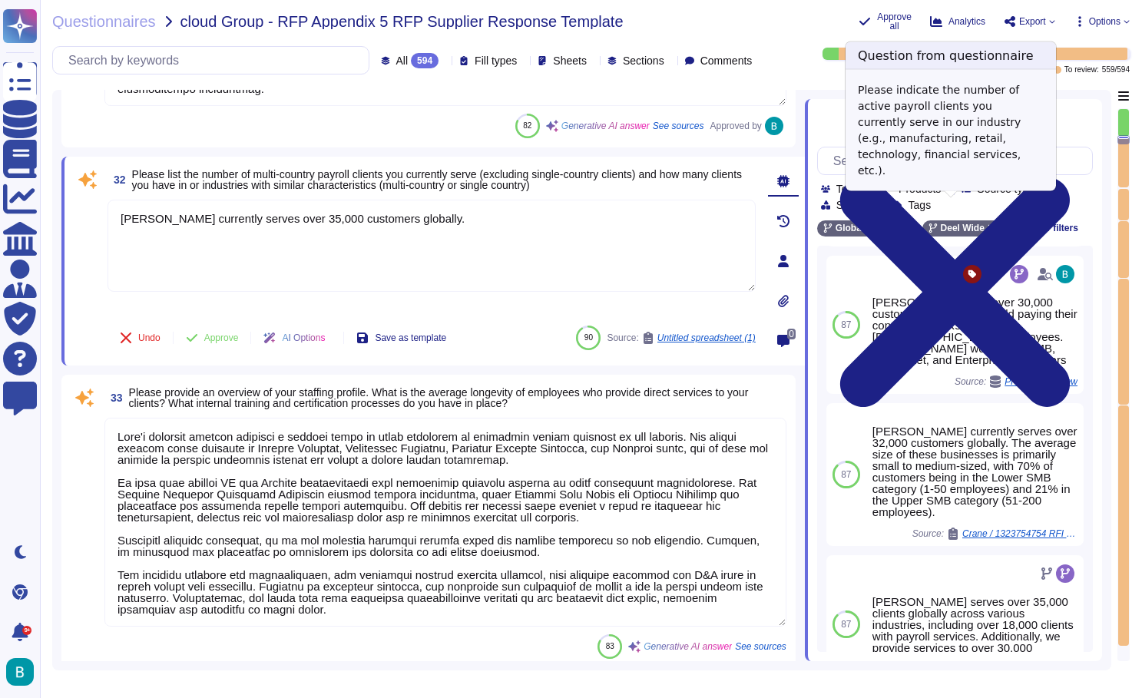
scroll to position [282, 0]
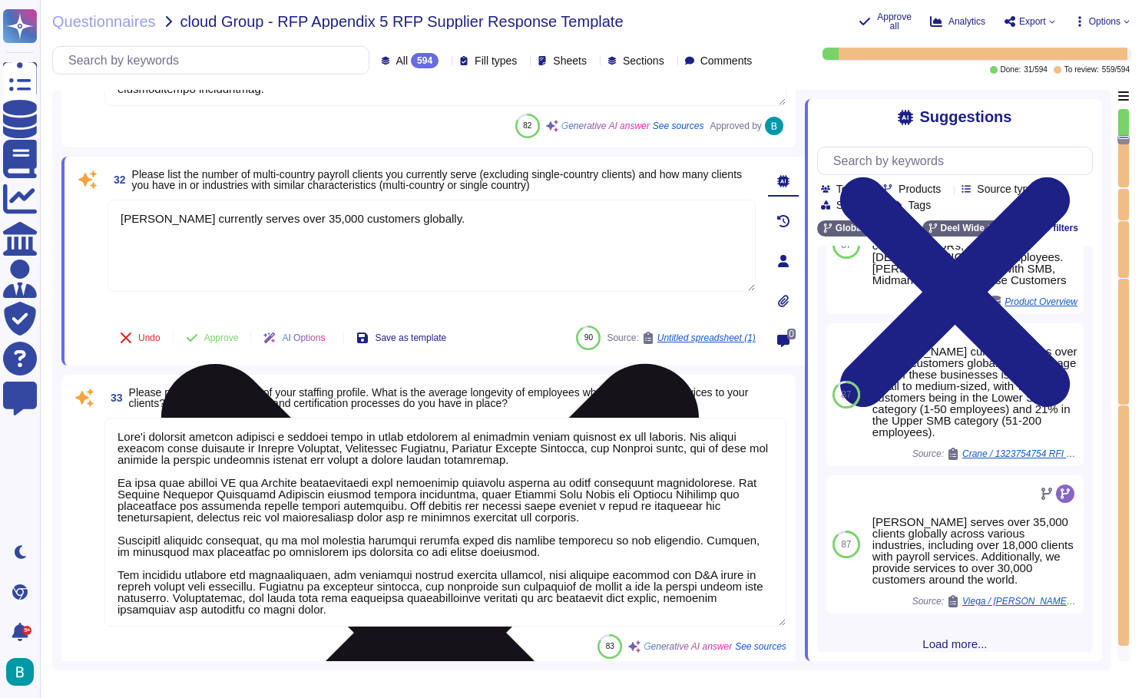
click at [747, 205] on icon at bounding box center [430, 633] width 645 height 860
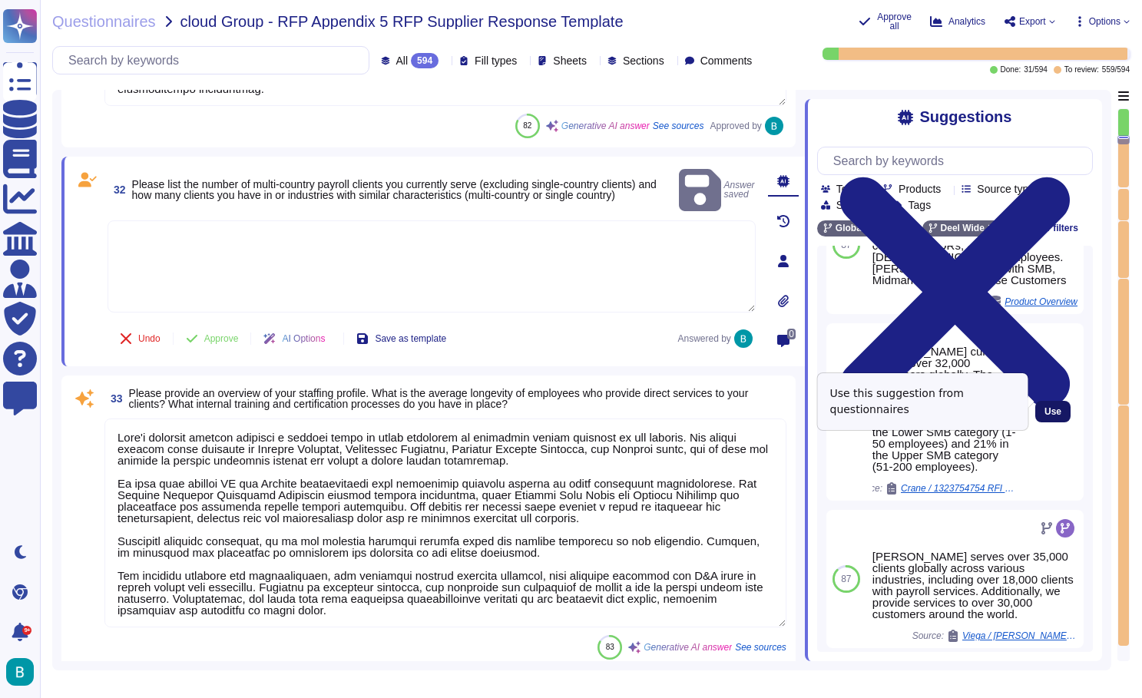
click at [1048, 407] on span "Use" at bounding box center [1053, 411] width 17 height 9
type textarea "Deel currently serves over 32,000 customers globally. The average size of these…"
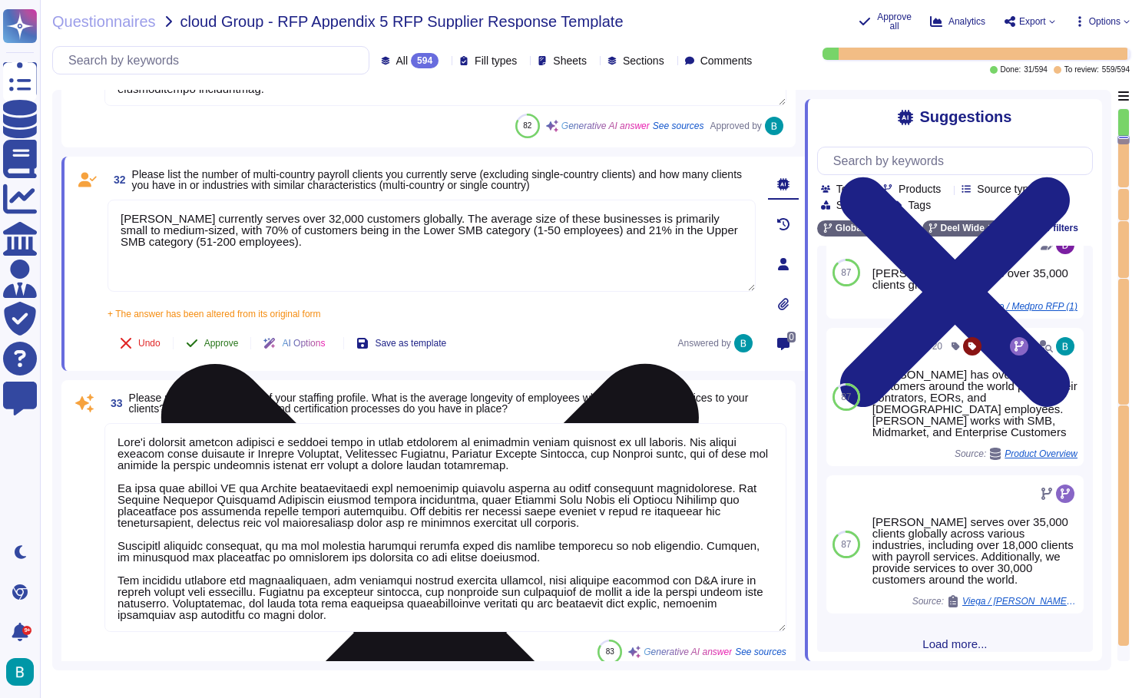
click at [227, 347] on span "Approve" at bounding box center [221, 343] width 35 height 9
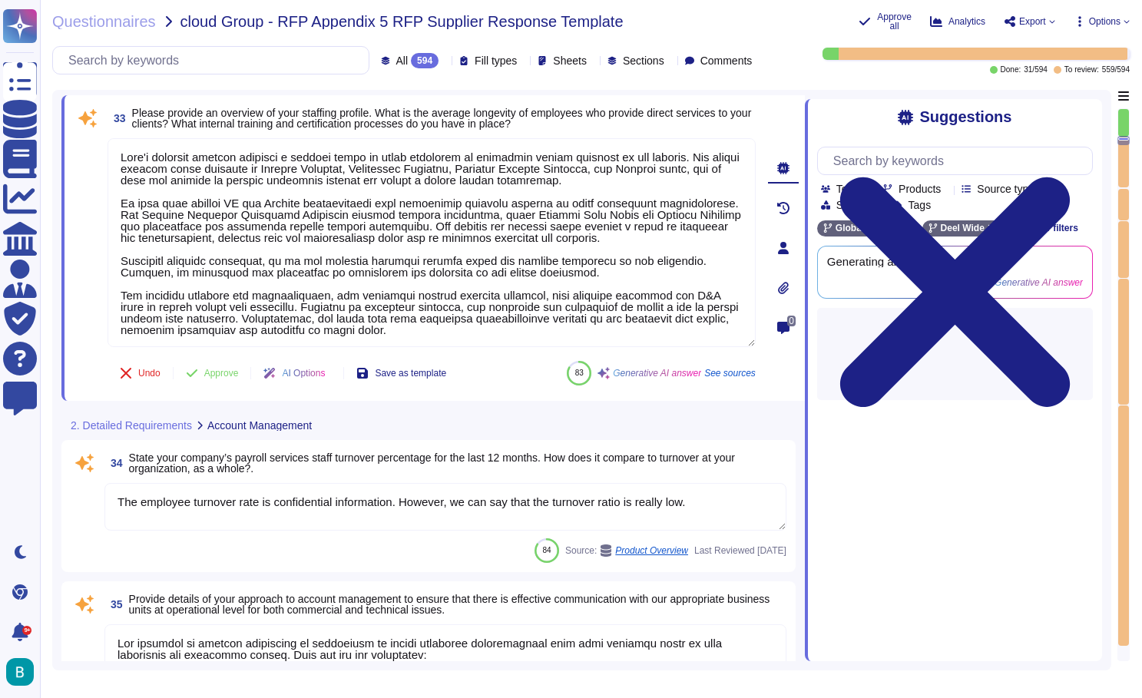
scroll to position [7362, 0]
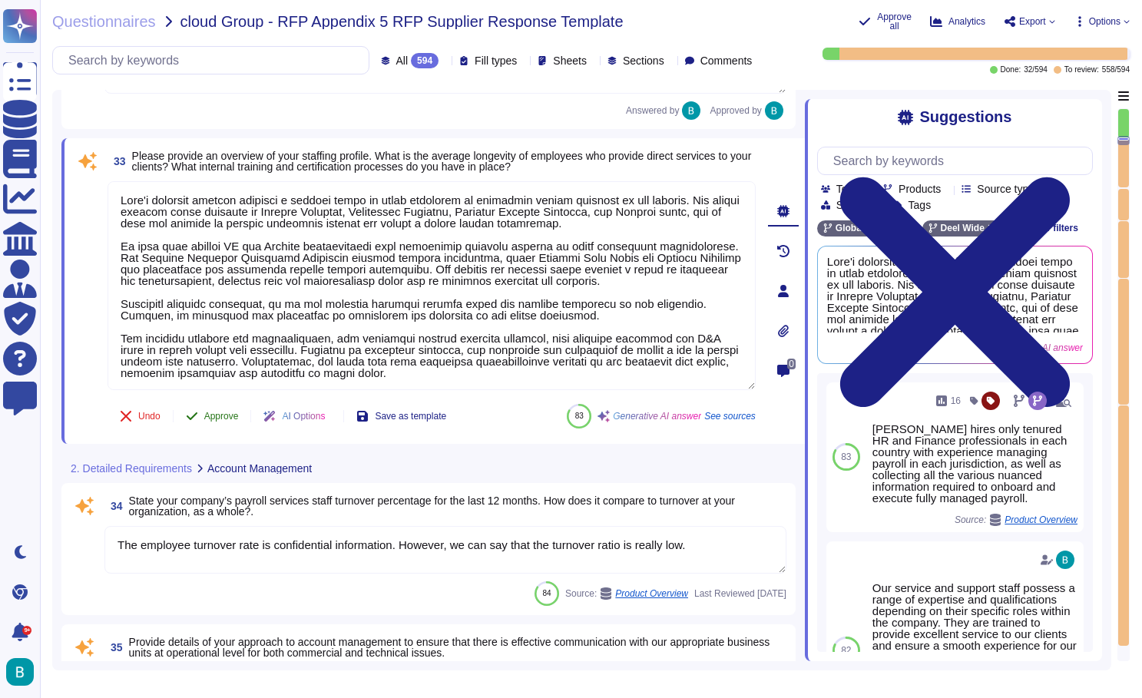
click at [209, 413] on span "Approve" at bounding box center [221, 416] width 35 height 9
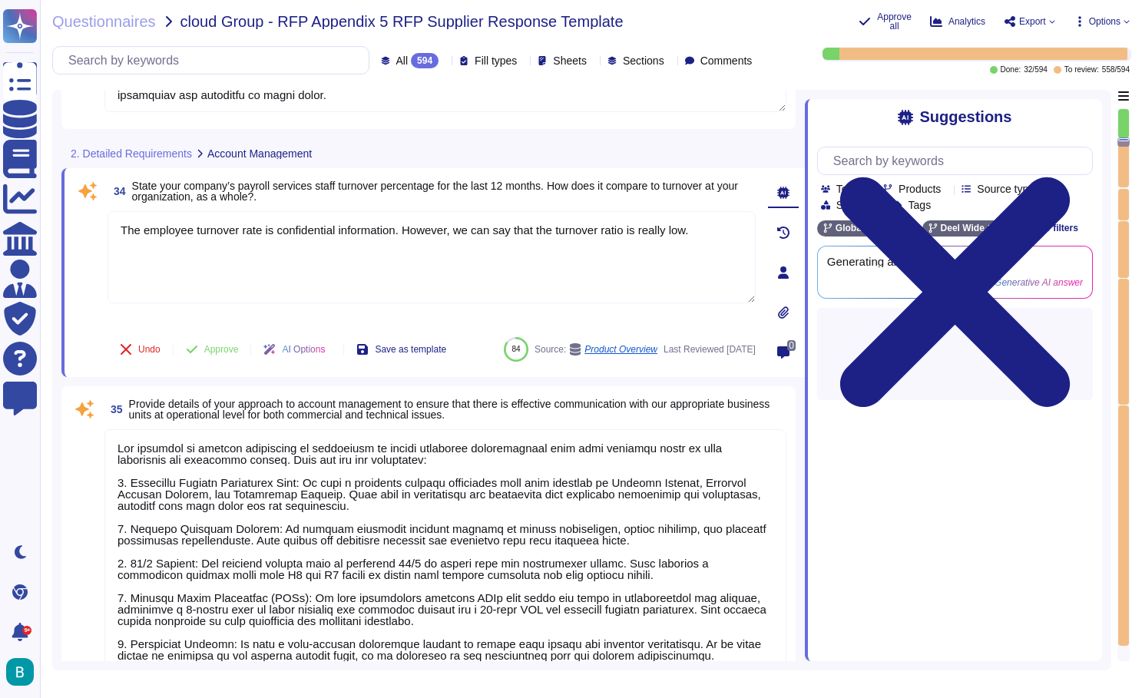
type textarea "Confidential Information"
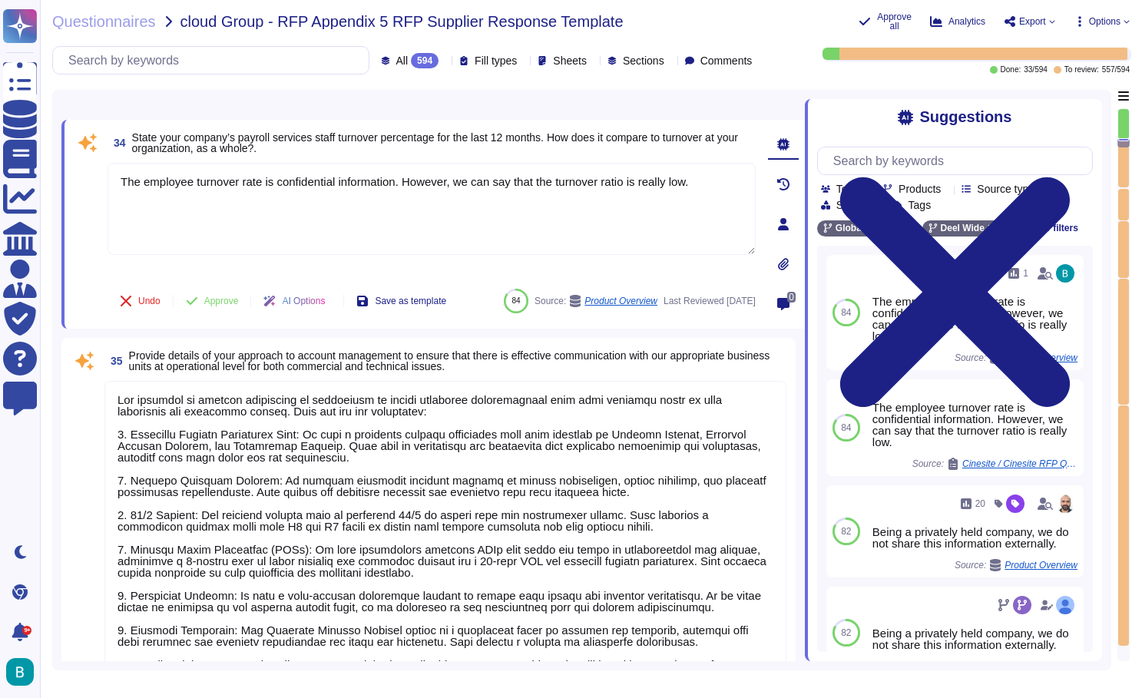
type textarea "Yes, CSG will receive a dedicated account manager who will support them through…"
click at [228, 296] on span "Approve" at bounding box center [221, 300] width 35 height 9
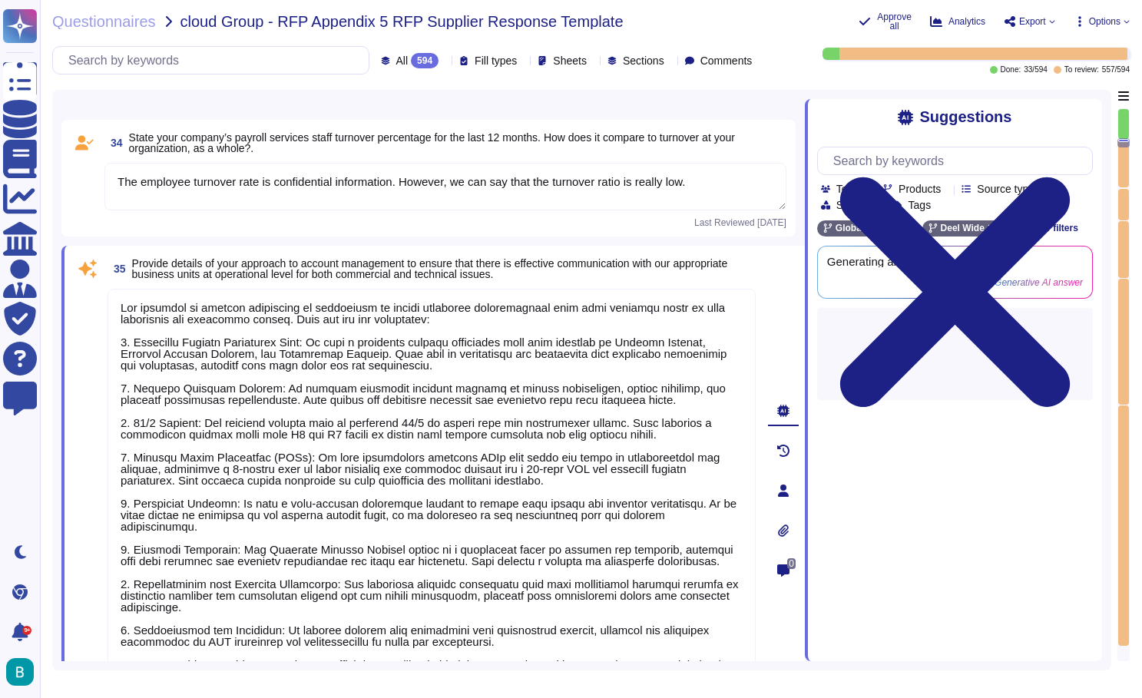
type textarea "Client service: Customer Success Manager. You’ll have a CSM assigned who will b…"
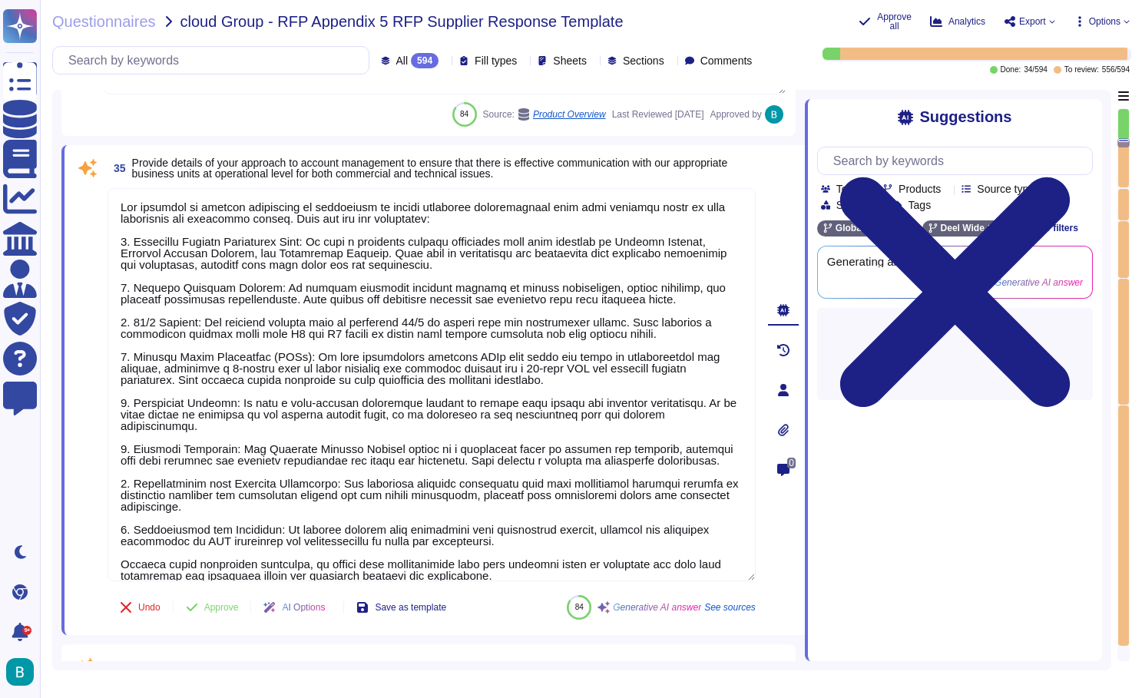
scroll to position [7796, 0]
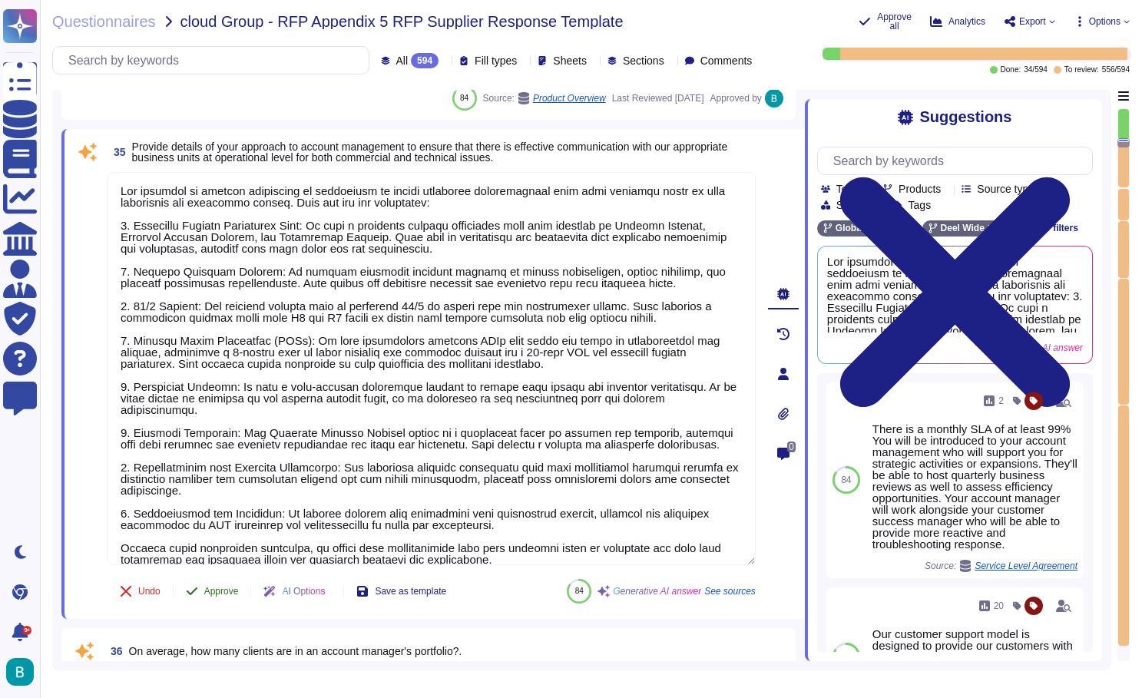
click at [234, 587] on span "Approve" at bounding box center [221, 591] width 35 height 9
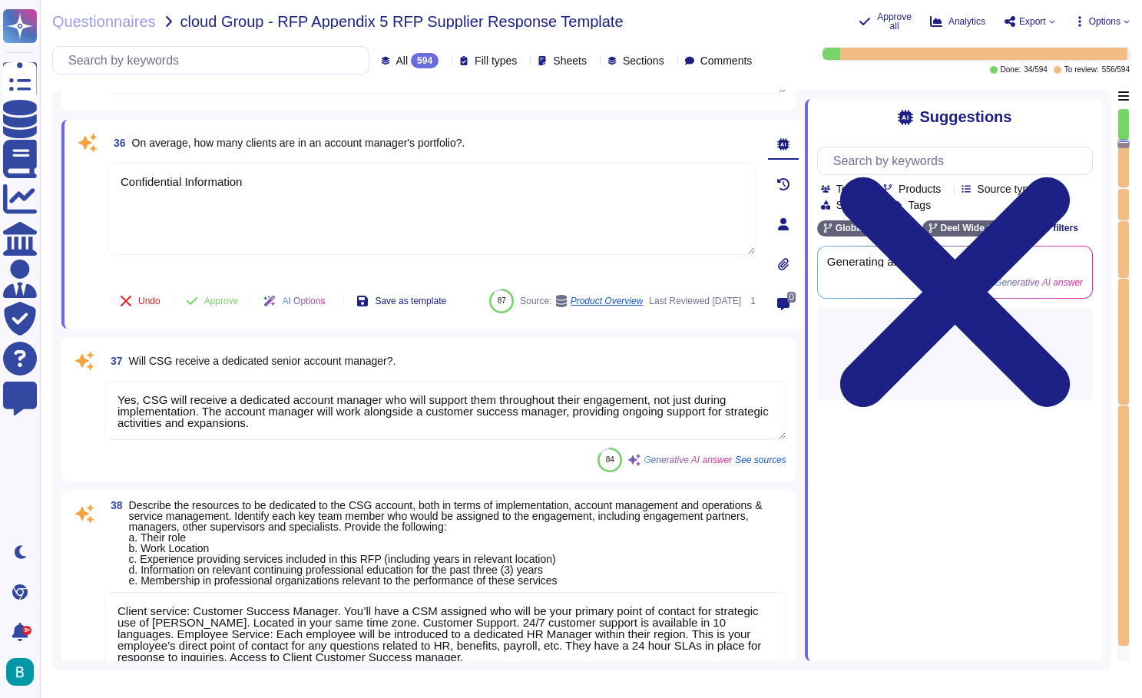
type textarea "Deel's service delivery model is designed to provide a comprehensive end-to-end…"
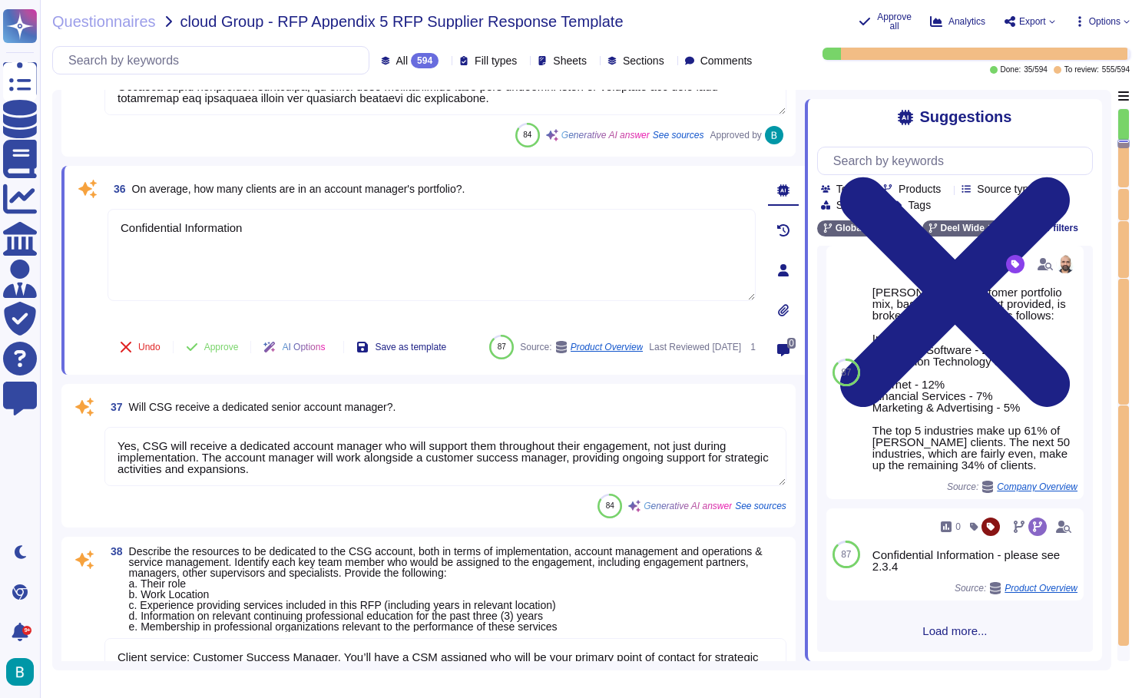
scroll to position [465, 0]
click at [226, 343] on span "Approve" at bounding box center [221, 347] width 35 height 9
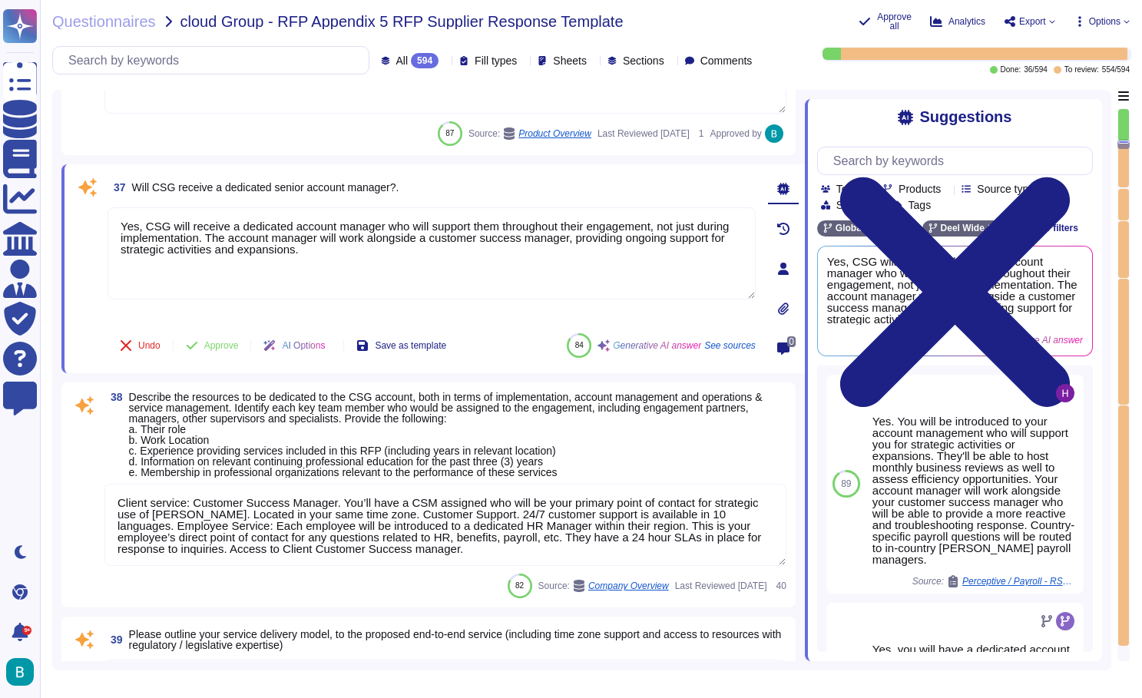
scroll to position [8412, 0]
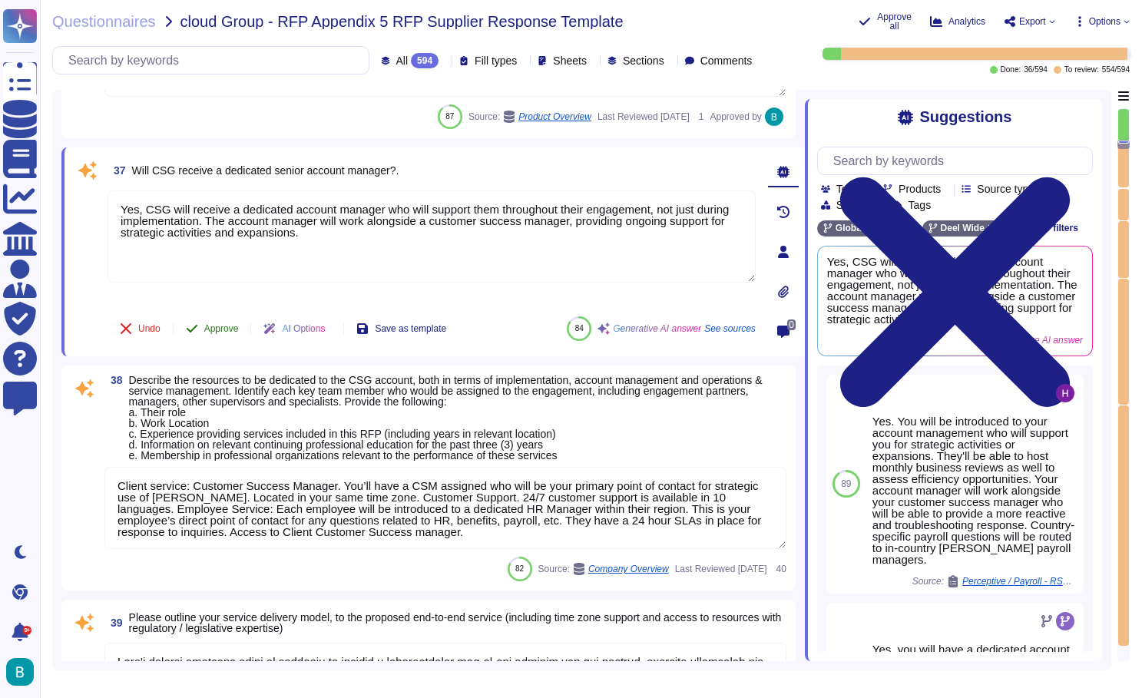
click at [220, 324] on span "Approve" at bounding box center [221, 328] width 35 height 9
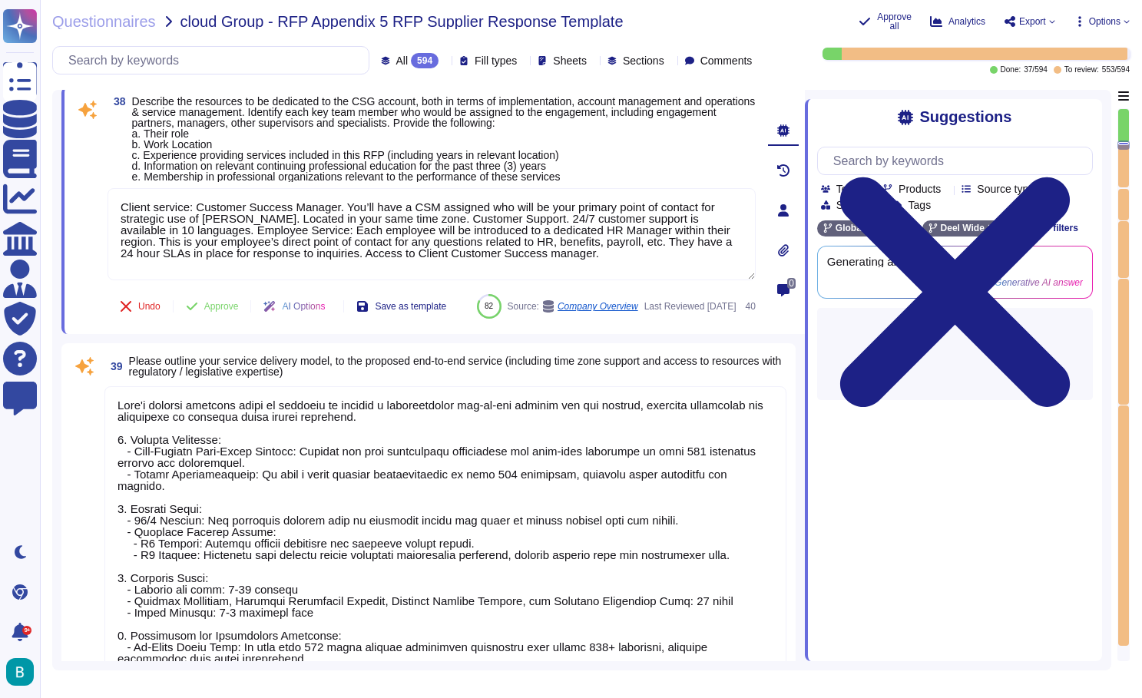
type textarea "Our approach to account management is structured to ensure effective communicat…"
type textarea "Deel offers a comprehensive employee training program designed to ensure that o…"
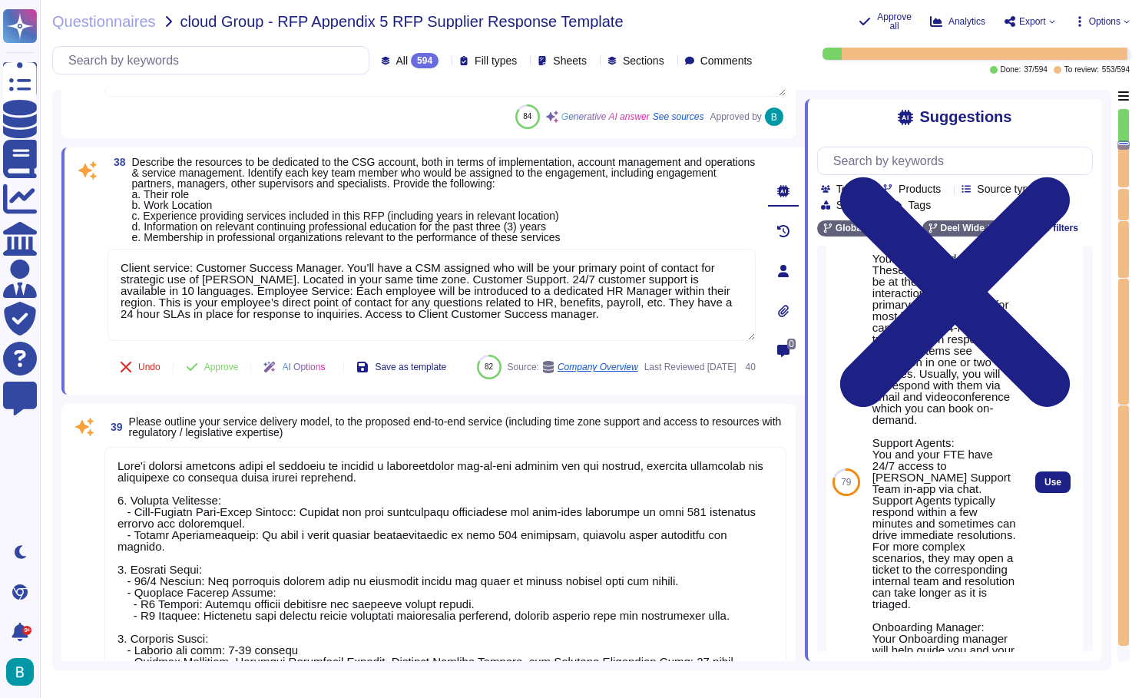
scroll to position [842, 0]
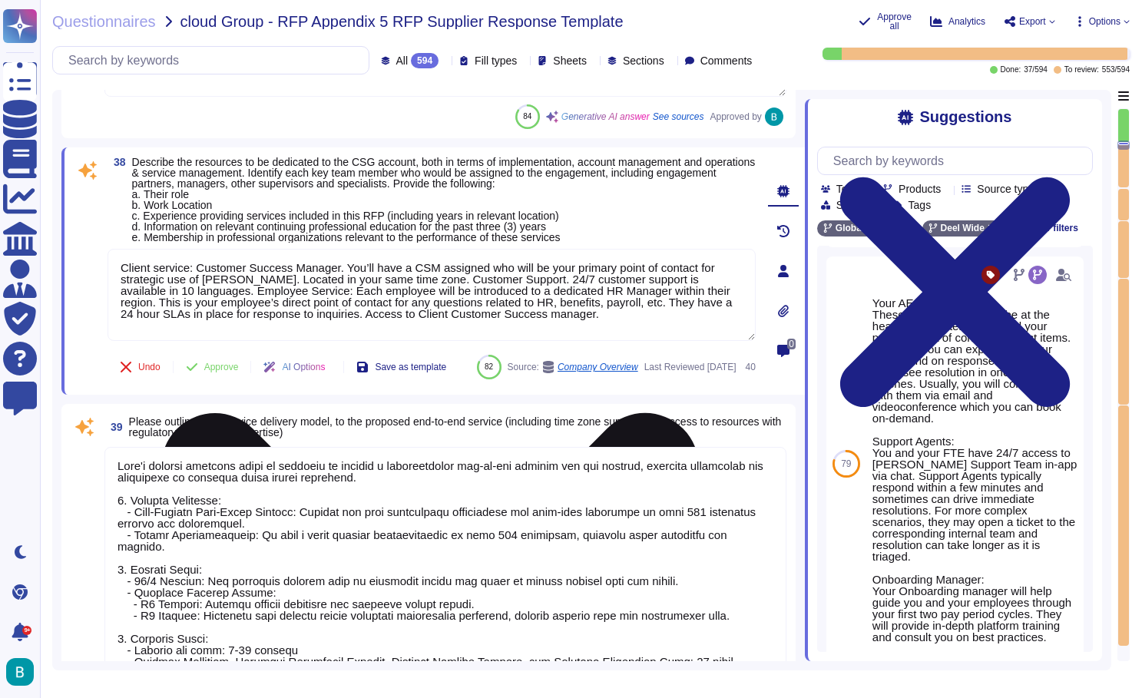
click at [749, 261] on icon at bounding box center [430, 682] width 645 height 860
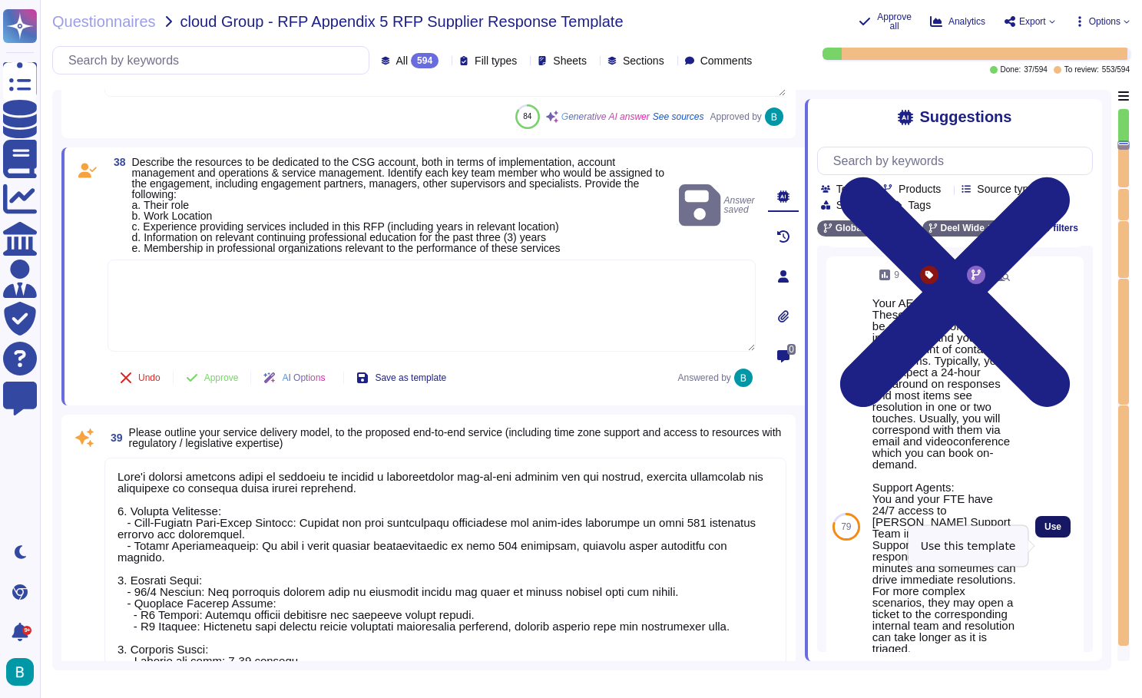
click at [1055, 531] on span "Use" at bounding box center [1053, 526] width 17 height 9
type textarea "Your AE/AM and CSM: These two individuals will be at the heart of your interact…"
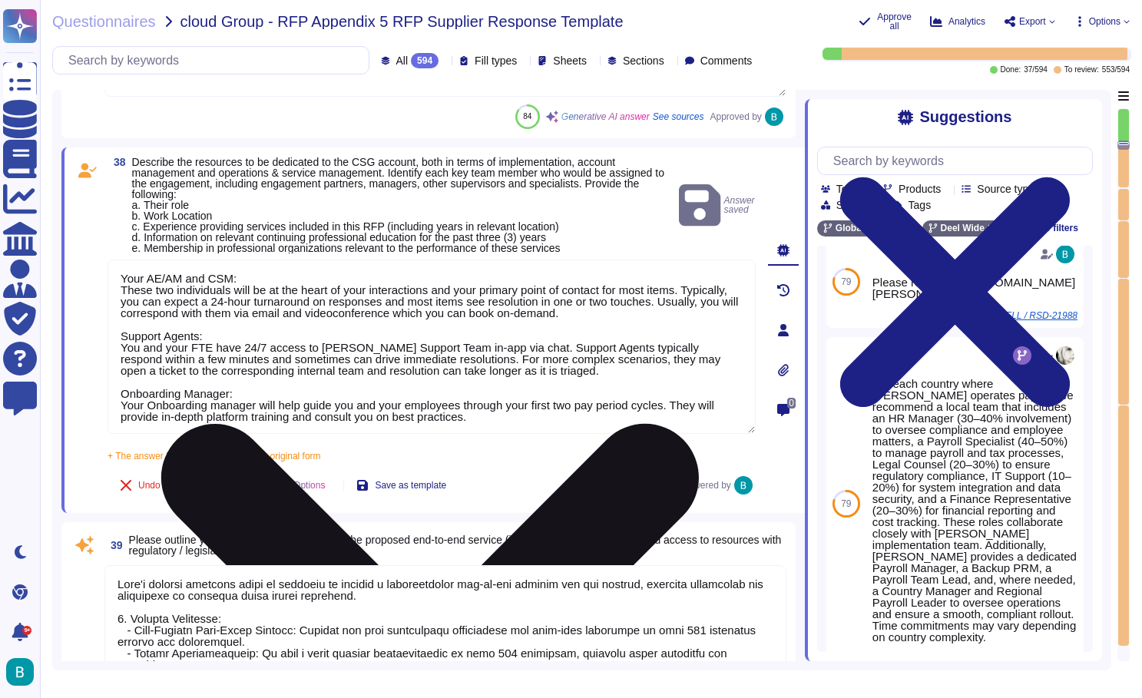
click at [217, 481] on span "Approve" at bounding box center [221, 485] width 35 height 9
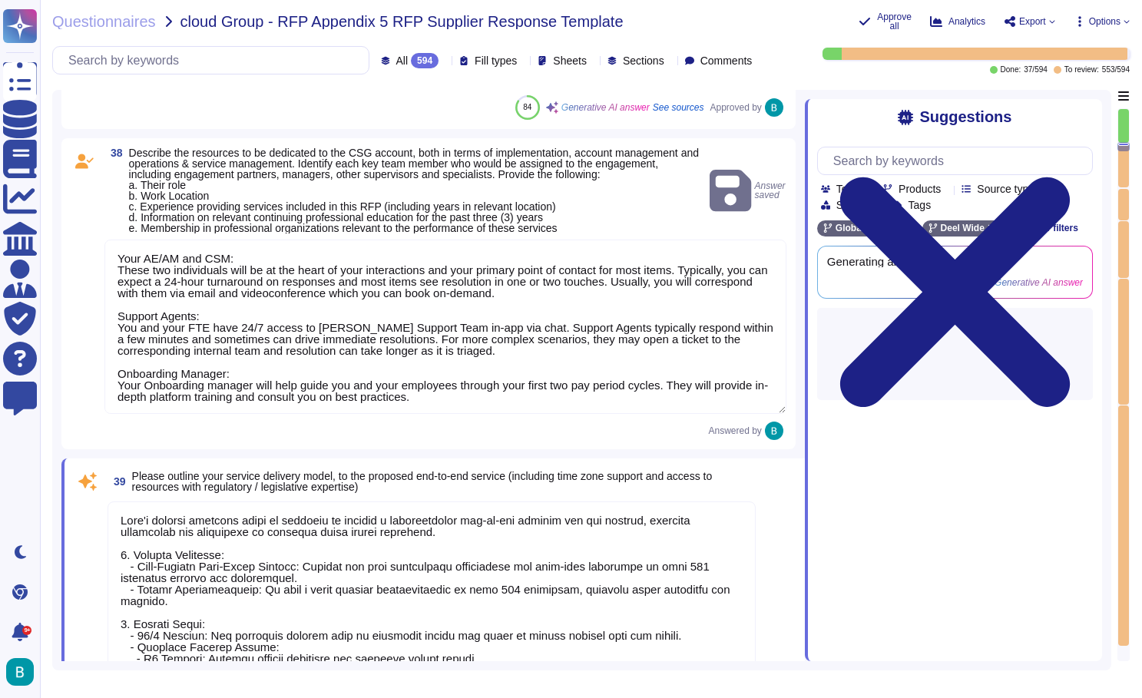
scroll to position [0, 0]
type textarea "Deel offers a comprehensive employee training program designed to ensure that o…"
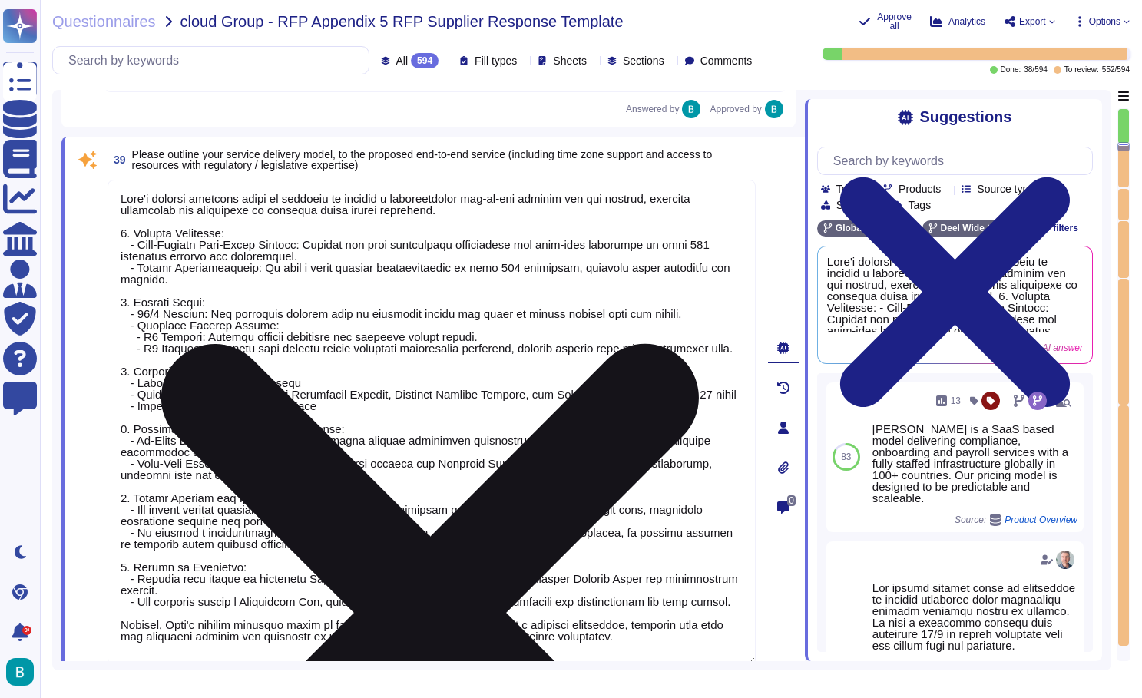
scroll to position [9100, 0]
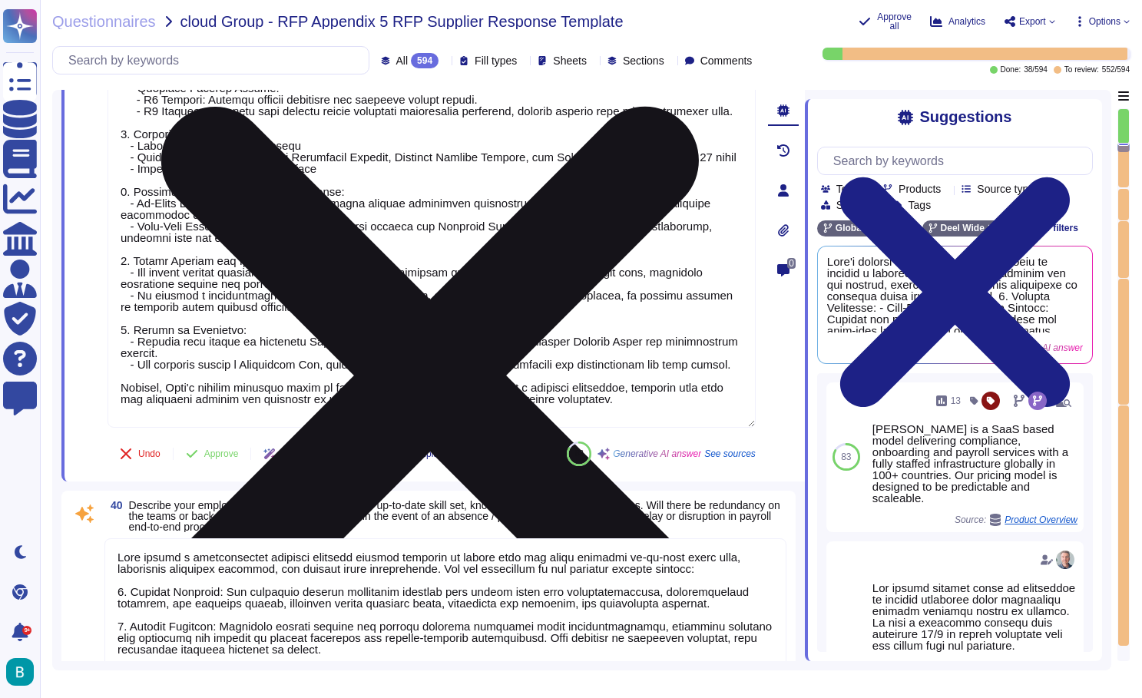
type textarea "Deel conducts a monthly employee performance evaluation program that focuses on…"
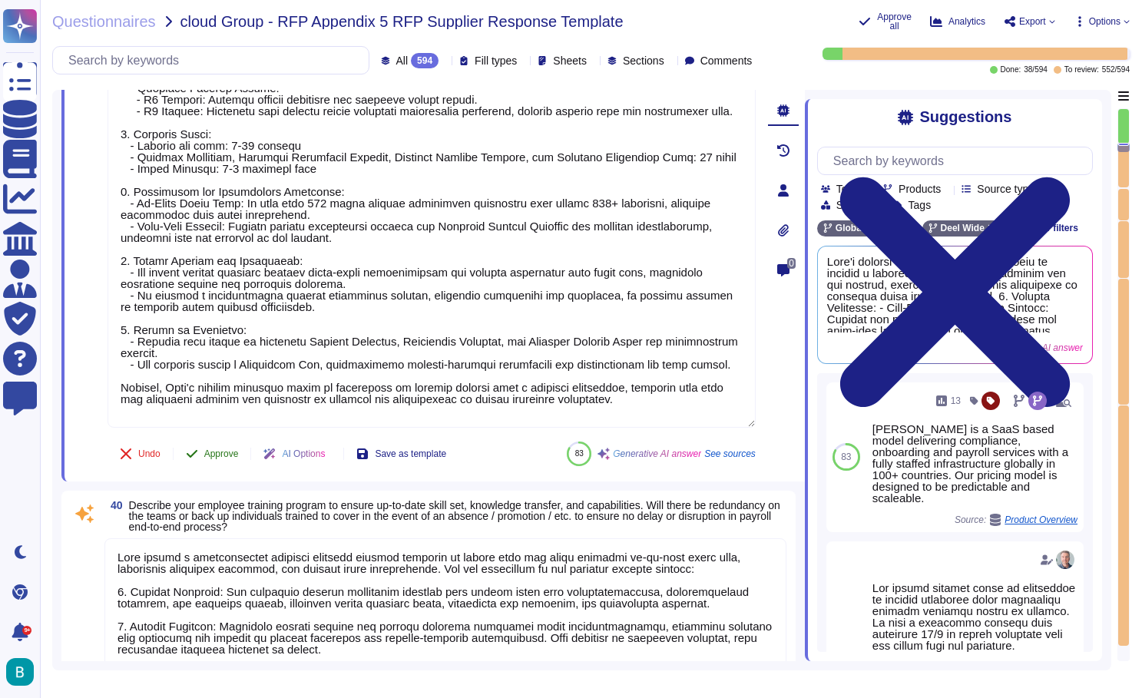
click at [233, 453] on span "Approve" at bounding box center [221, 453] width 35 height 9
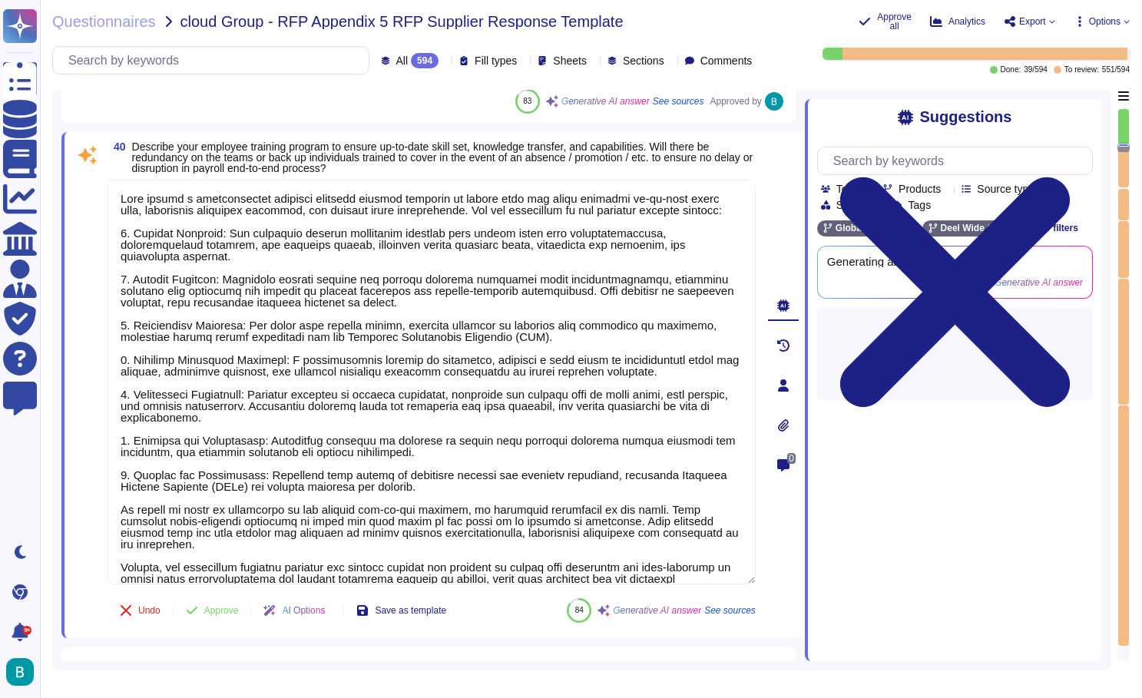
scroll to position [9443, 0]
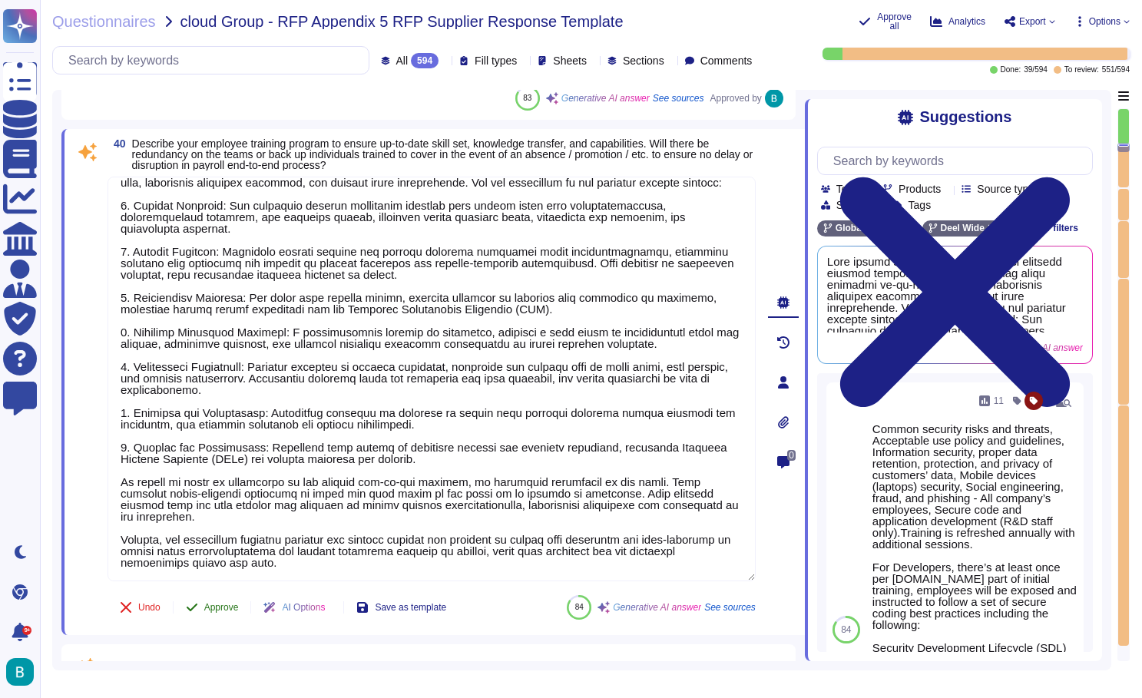
click at [222, 611] on span "Approve" at bounding box center [221, 607] width 35 height 9
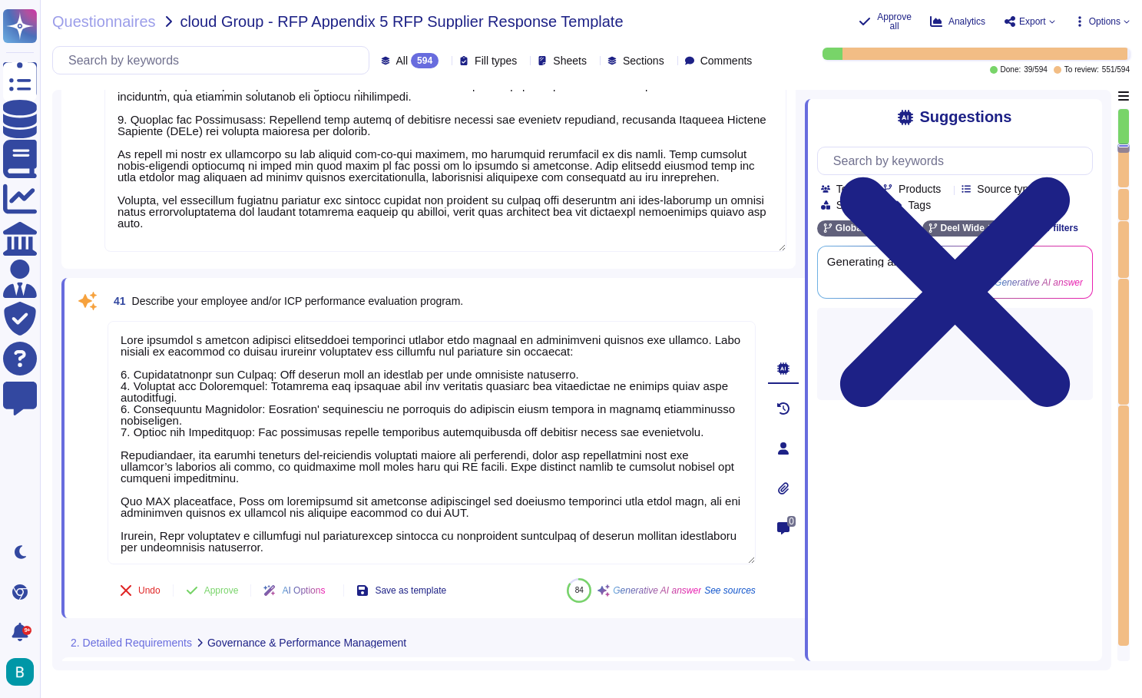
type textarea "Deel's overall governance model is structured to ensure effective management an…"
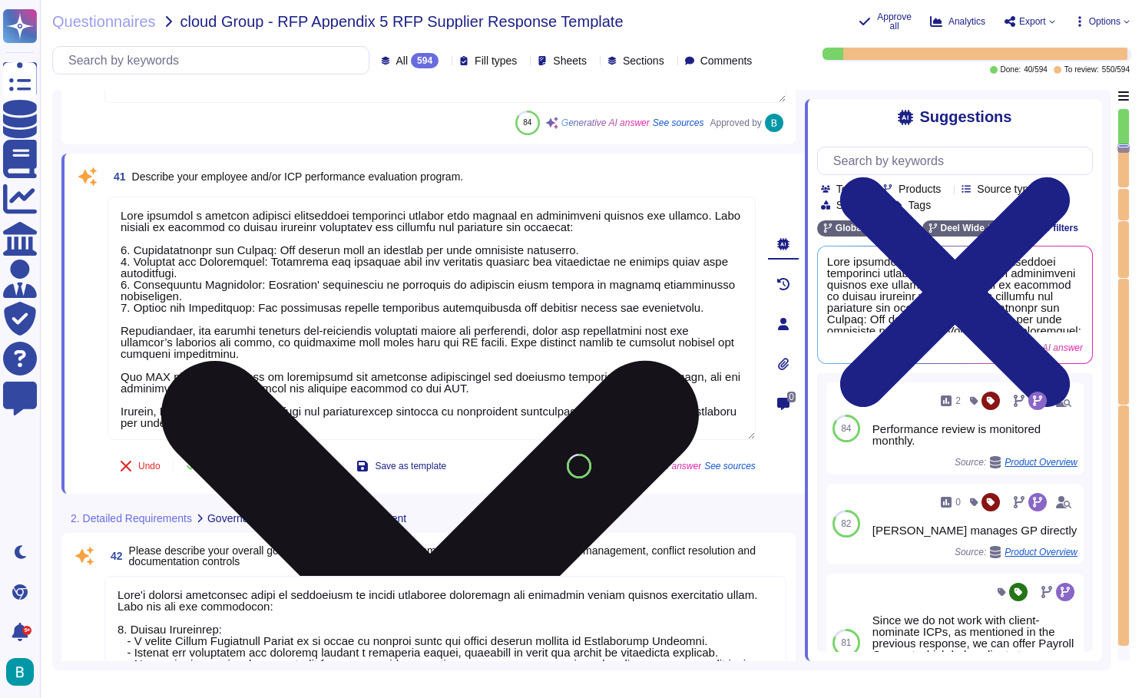
drag, startPoint x: 482, startPoint y: 392, endPoint x: 263, endPoint y: 376, distance: 220.3
click at [263, 376] on textarea at bounding box center [432, 318] width 648 height 243
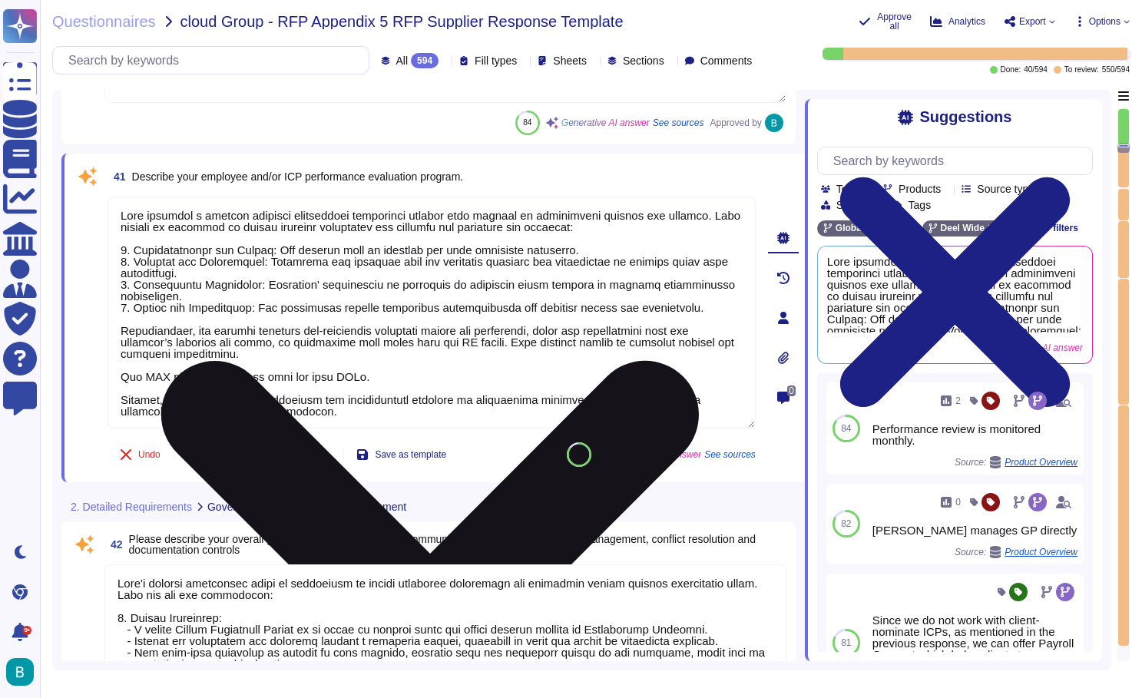
click at [309, 389] on textarea at bounding box center [432, 313] width 648 height 232
click at [320, 379] on textarea at bounding box center [432, 313] width 648 height 232
click at [334, 376] on textarea at bounding box center [432, 313] width 648 height 232
drag, startPoint x: 334, startPoint y: 376, endPoint x: 339, endPoint y: 341, distance: 35.6
click at [339, 341] on textarea at bounding box center [432, 313] width 648 height 232
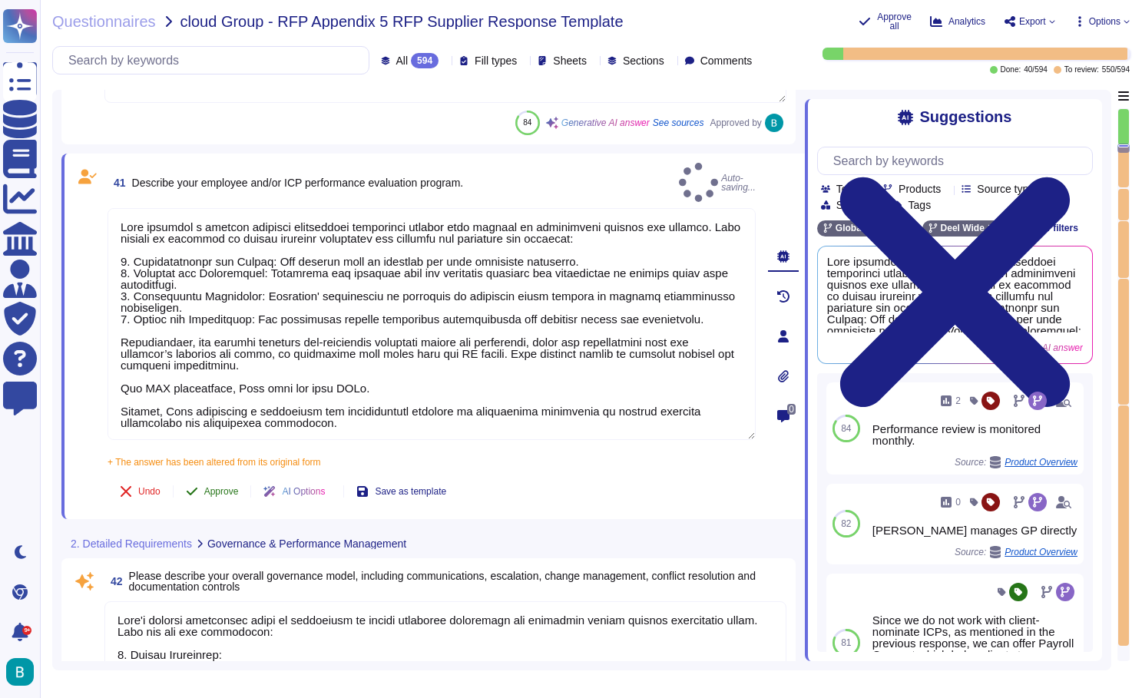
type textarea "Deel conducts a monthly employee performance evaluation program that focuses on…"
click at [233, 447] on div "41 Describe your employee and/or ICP performance evaluation program. Auto-savin…" at bounding box center [415, 336] width 682 height 347
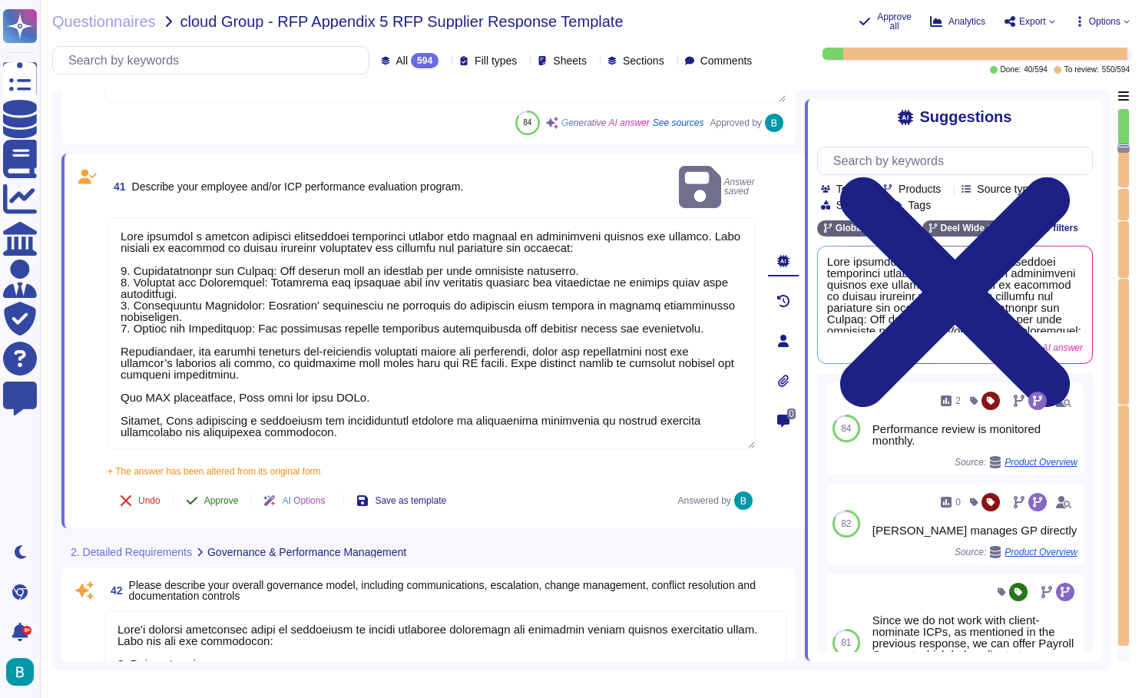
click at [229, 496] on span "Approve" at bounding box center [221, 500] width 35 height 9
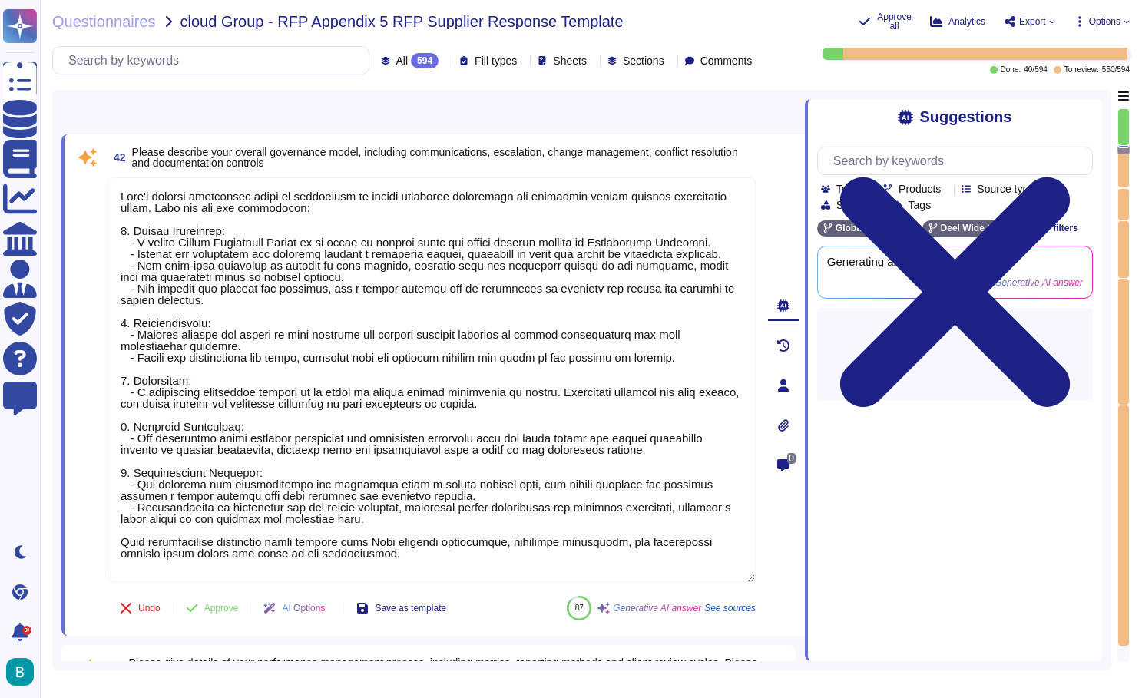
type textarea "Deel's performance management process is structured and comprehensive, incorpor…"
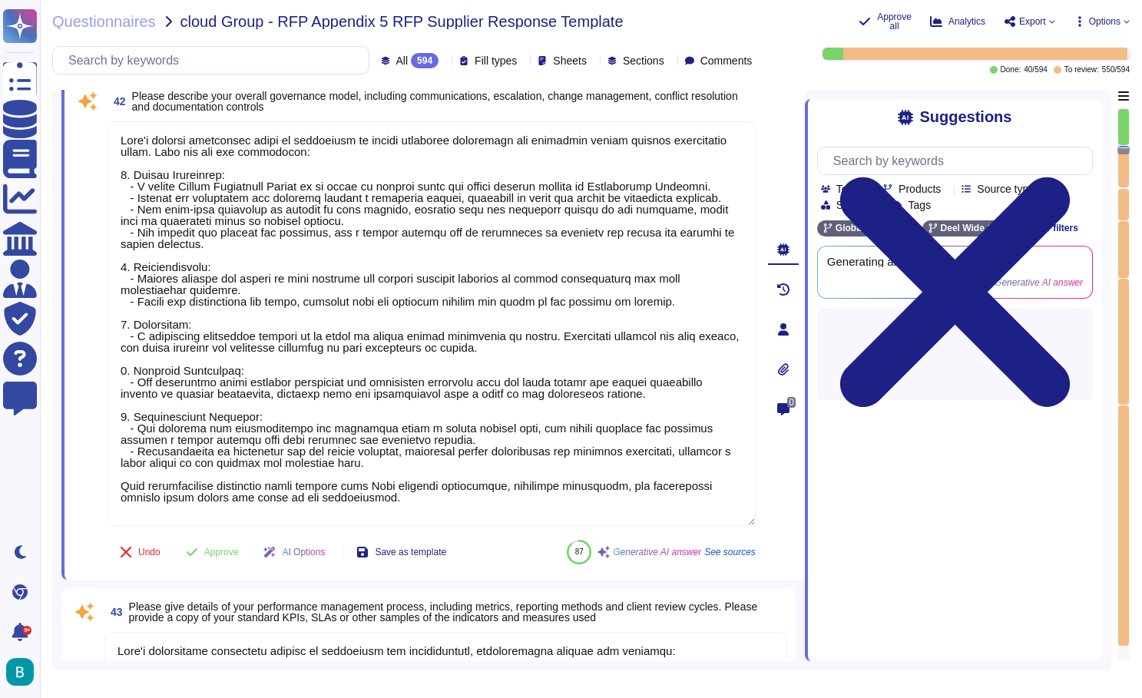
scroll to position [10277, 0]
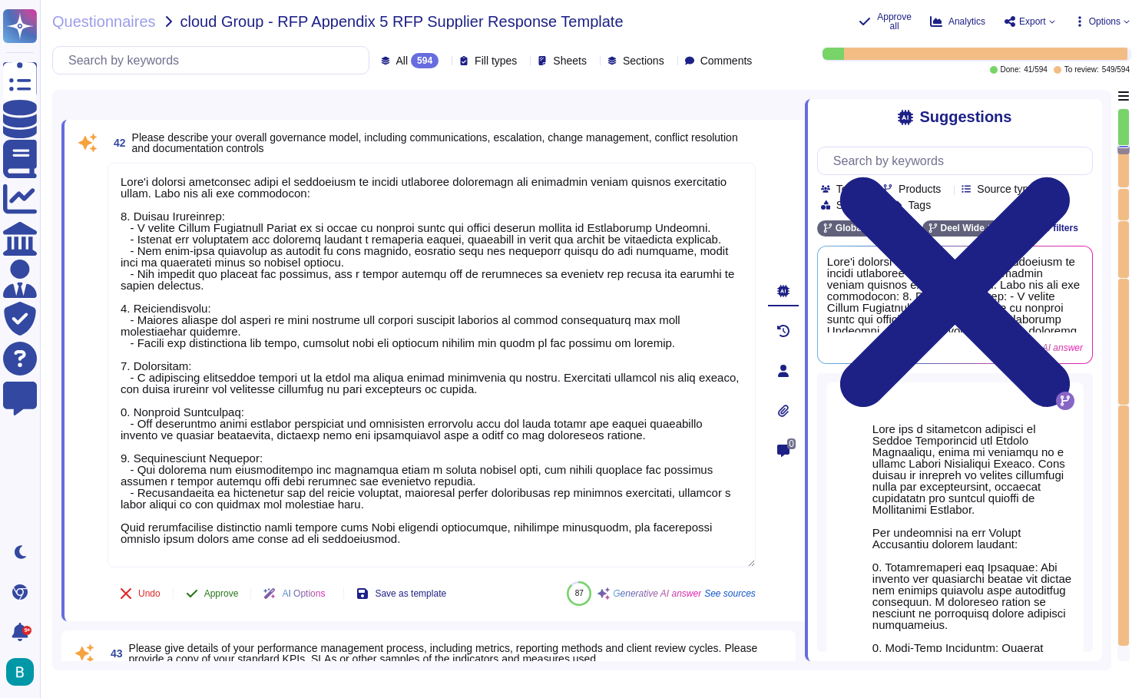
click at [234, 591] on span "Approve" at bounding box center [221, 593] width 35 height 9
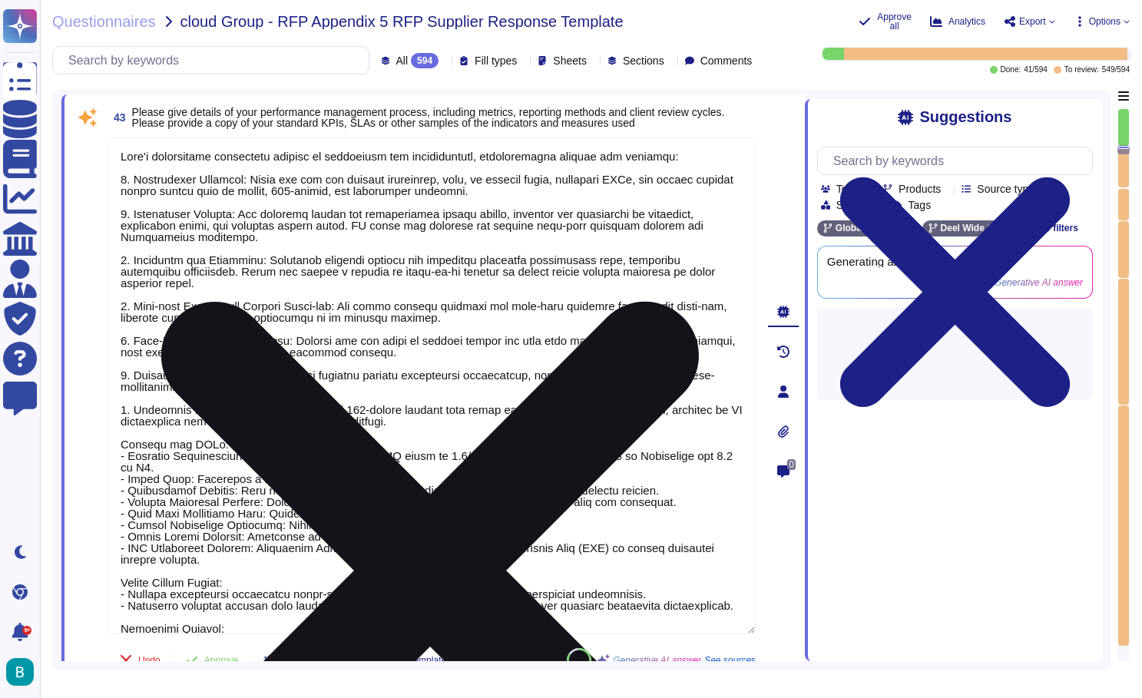
scroll to position [10742, 0]
type textarea "Deel employs a comprehensive approach to stay up-to-date with in-country payrol…"
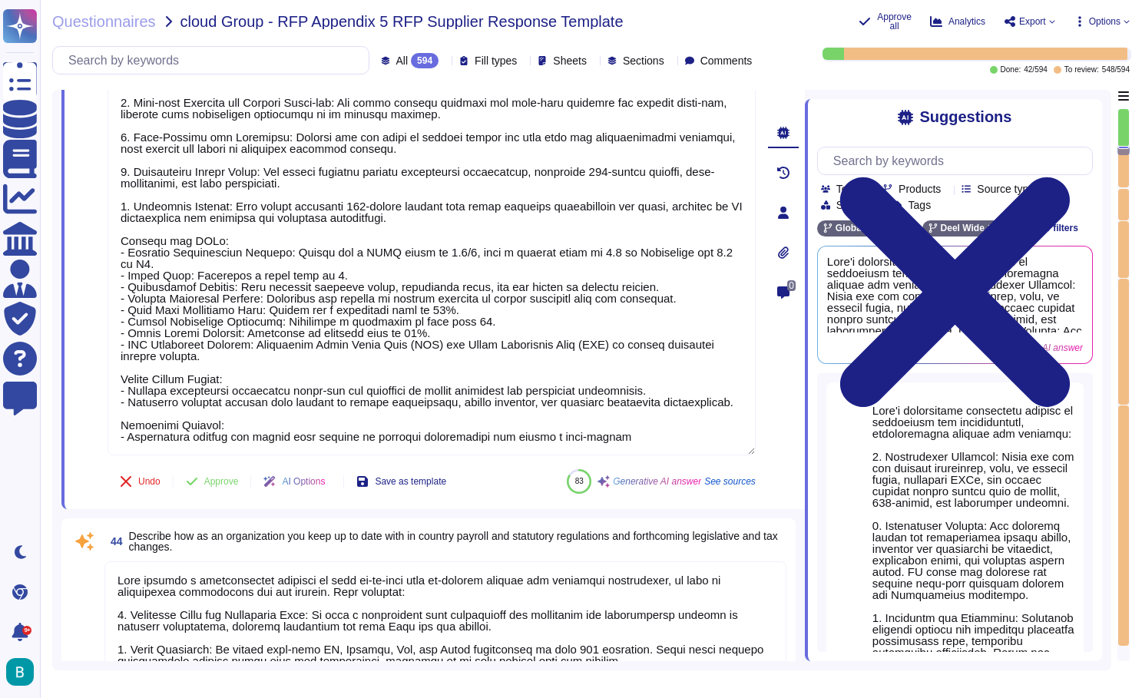
scroll to position [10995, 0]
type textarea "Deel confirms that on reasonable notice, you, your regulators, and/or nominated…"
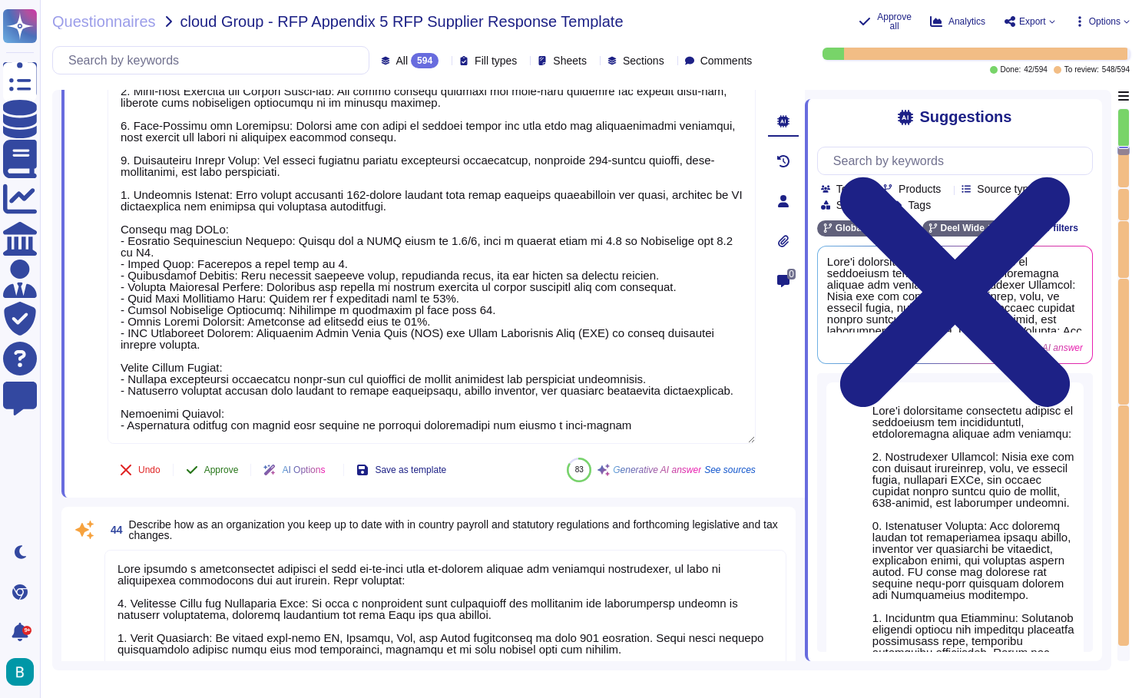
click at [223, 465] on span "Approve" at bounding box center [221, 469] width 35 height 9
type textarea "Deel's SOX control processes encompass a comprehensive framework that includes …"
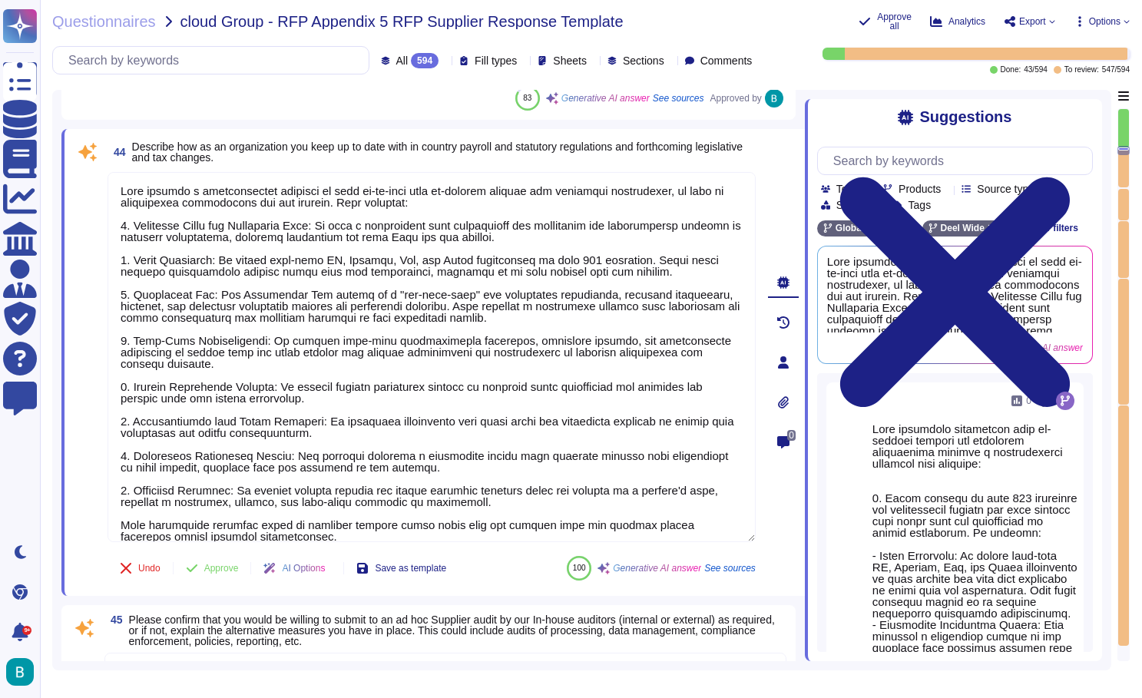
scroll to position [11354, 0]
click at [226, 565] on span "Approve" at bounding box center [221, 568] width 35 height 9
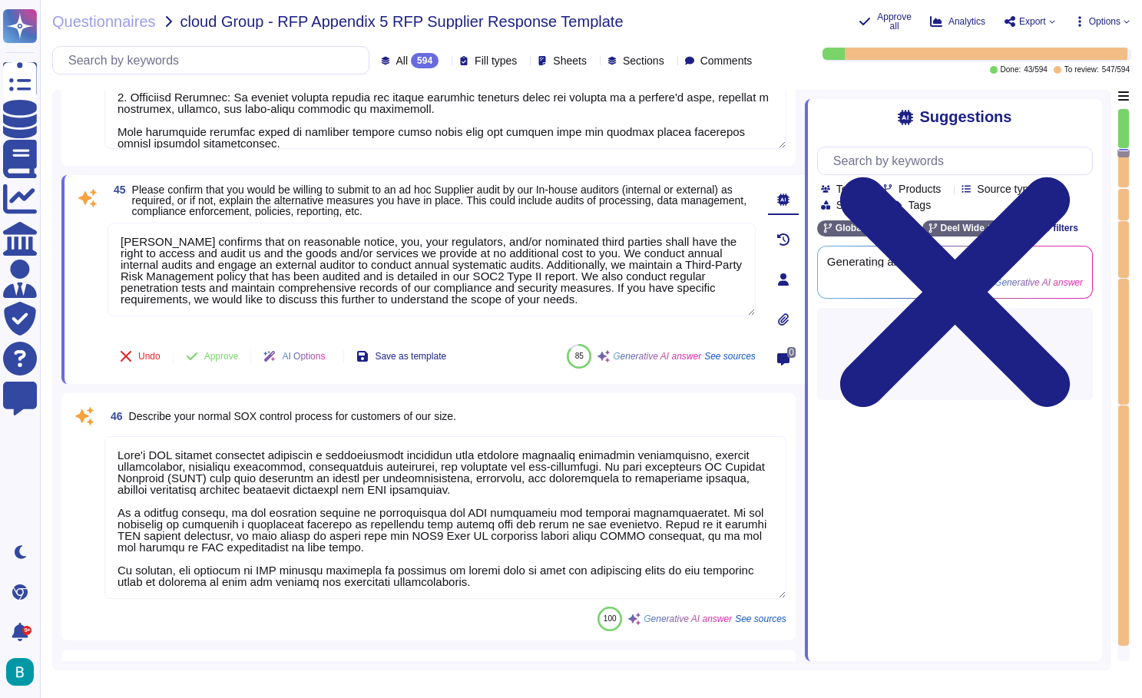
type textarea "Deel is currently undergoing SOC1 certification and maintains SOC 2 Type II cer…"
type textarea "When clients reach a certain number of EOR employees in a specific country, it …"
type textarea "Deel aims to provide a high level of standardization in its services while also…"
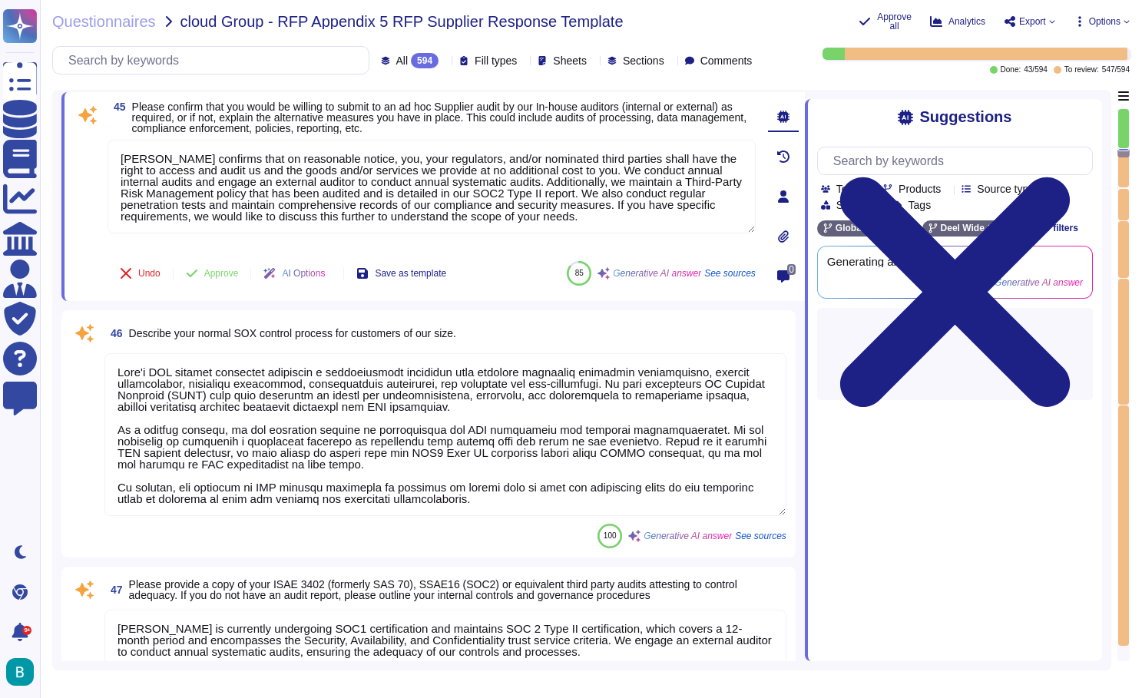
scroll to position [11812, 0]
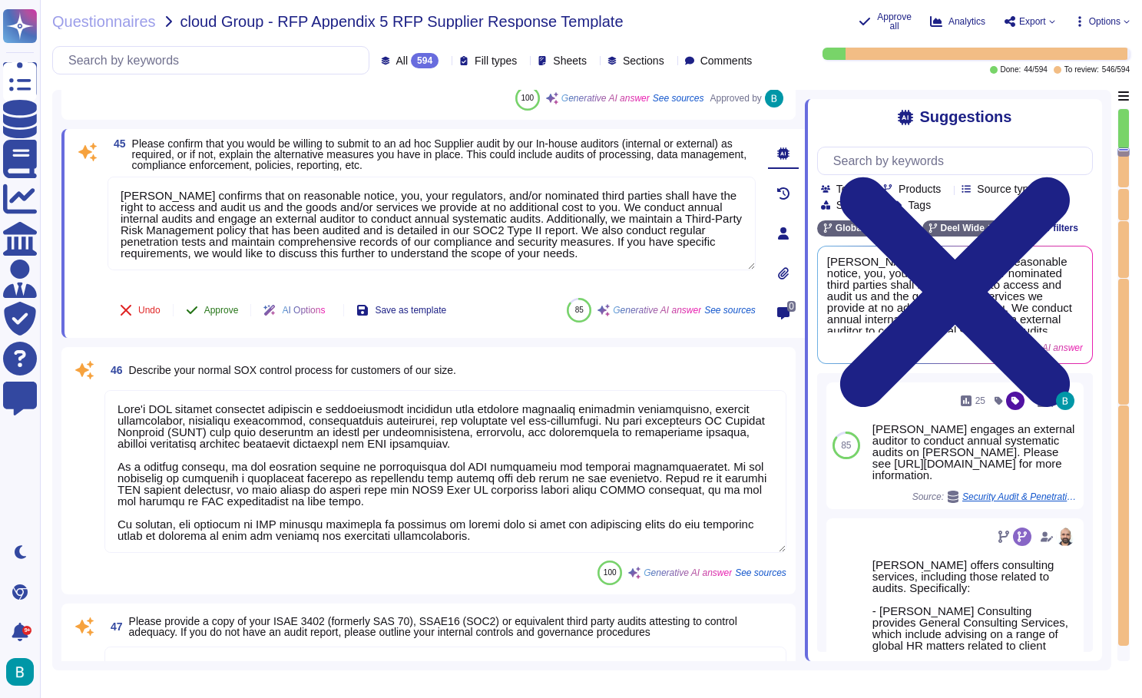
click at [233, 312] on span "Approve" at bounding box center [221, 310] width 35 height 9
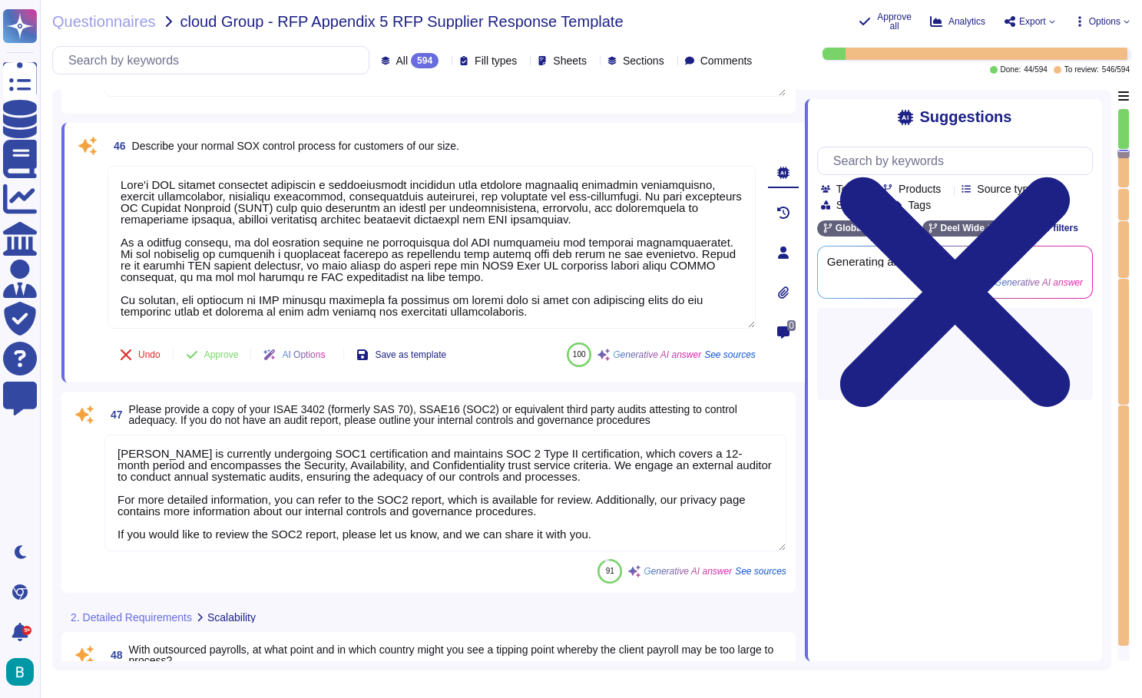
type textarea "Yes, we confirm that only one global agreement is required with our company, an…"
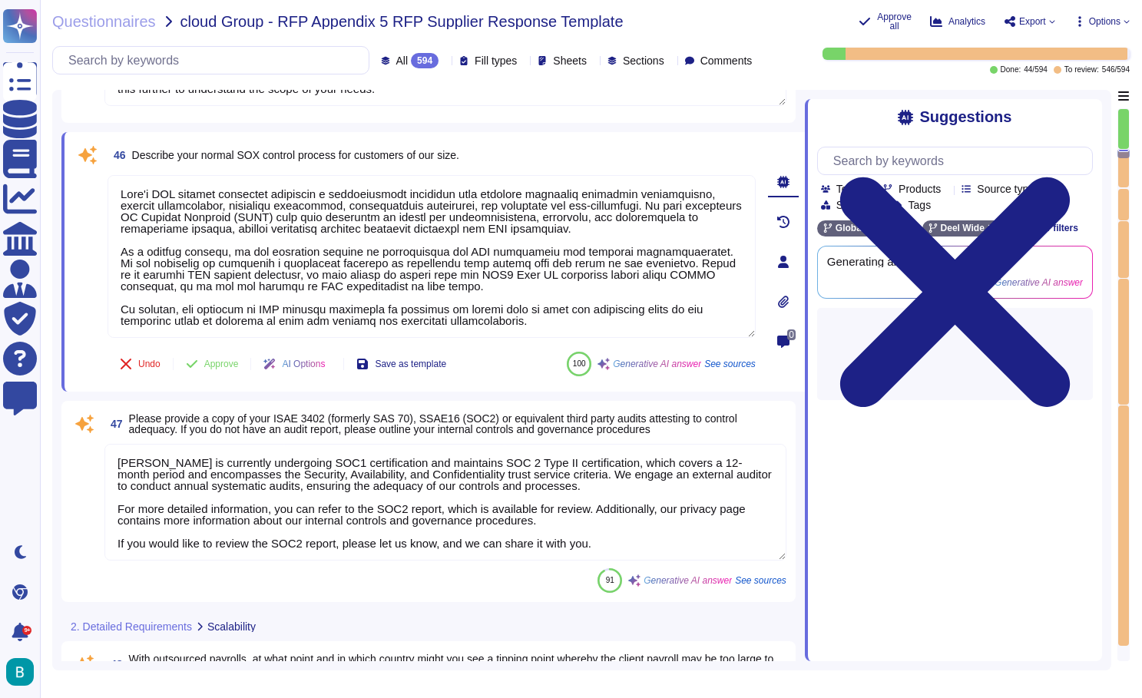
scroll to position [11995, 0]
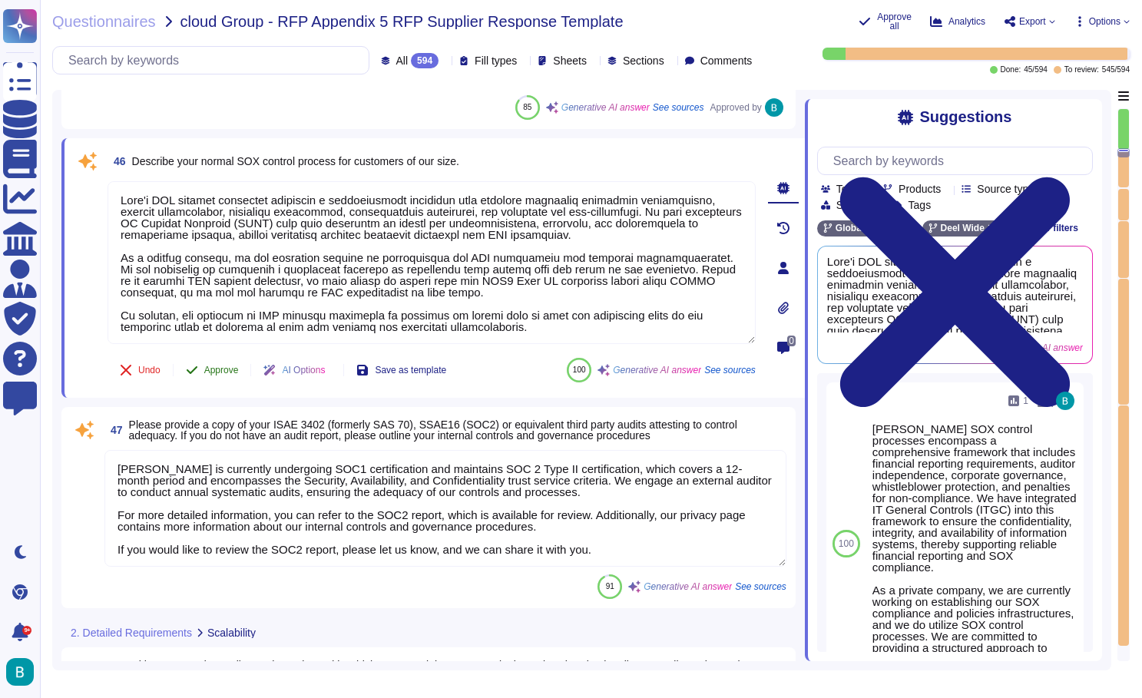
click at [220, 371] on span "Approve" at bounding box center [221, 370] width 35 height 9
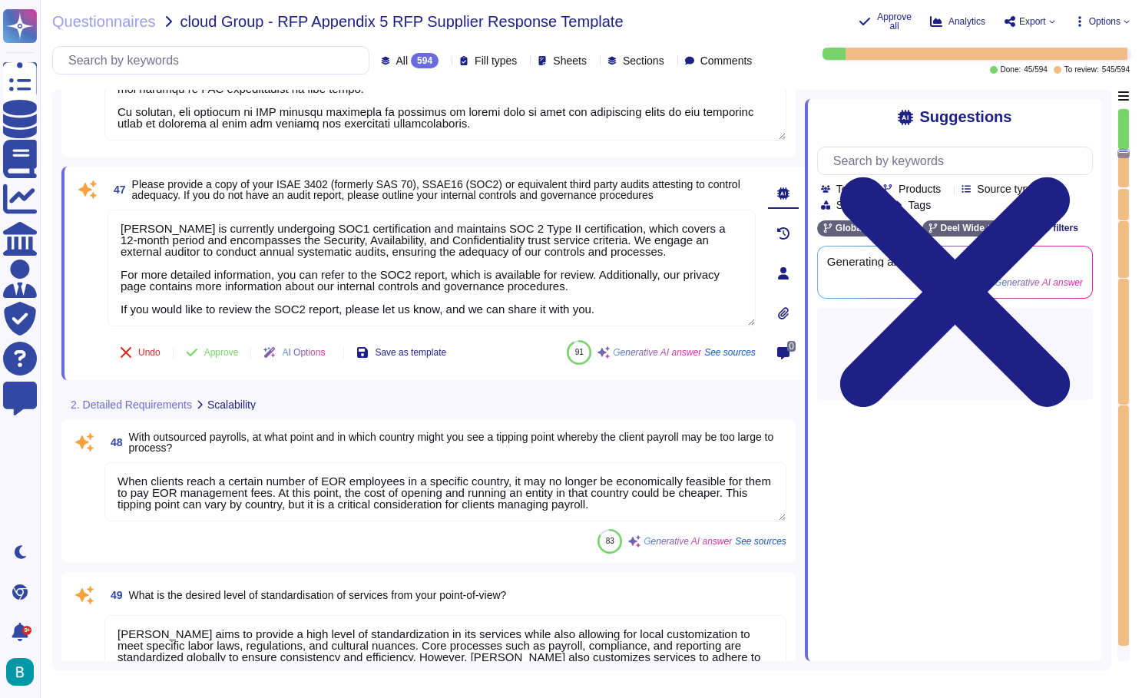
type textarea "No, there is a minimum 1-year commitment needed, and the standard agreement ter…"
type textarea "The contractual process for change requests at Deel involves the following step…"
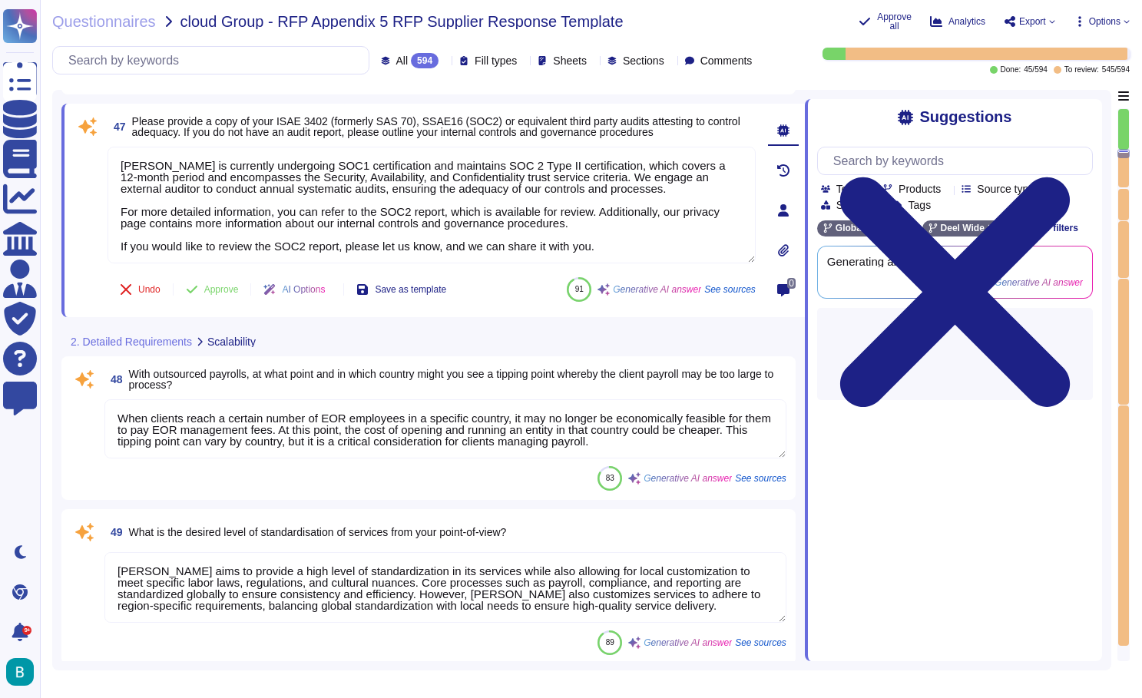
scroll to position [12245, 0]
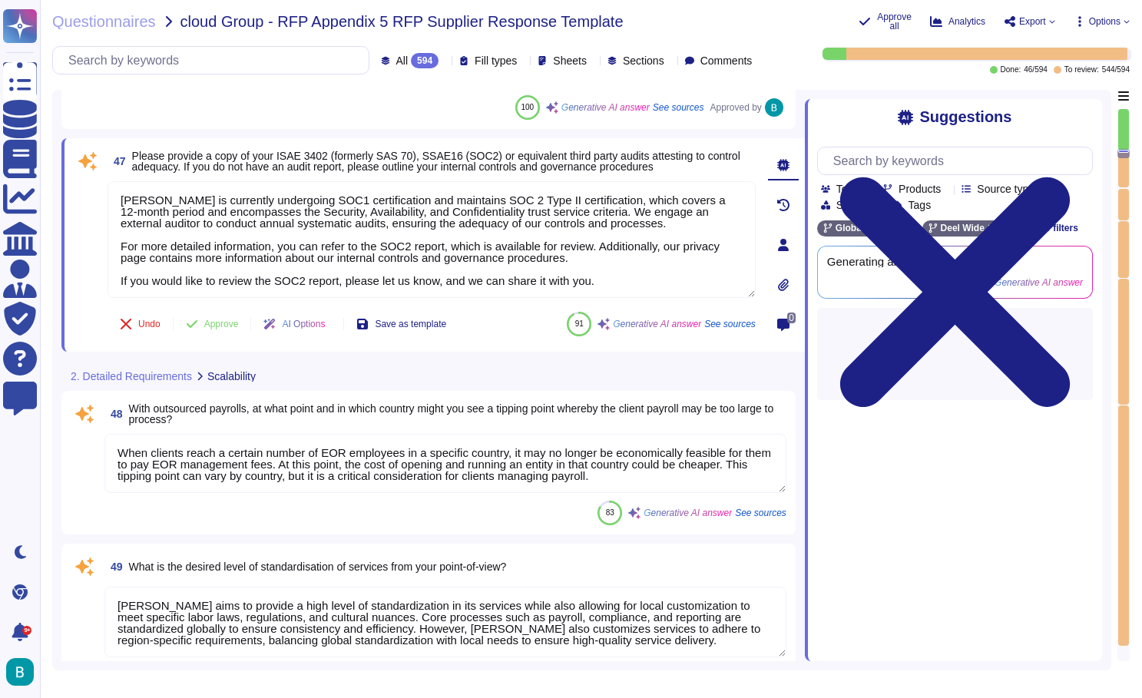
type textarea "The contractual process for change requests at Deel involves the following step…"
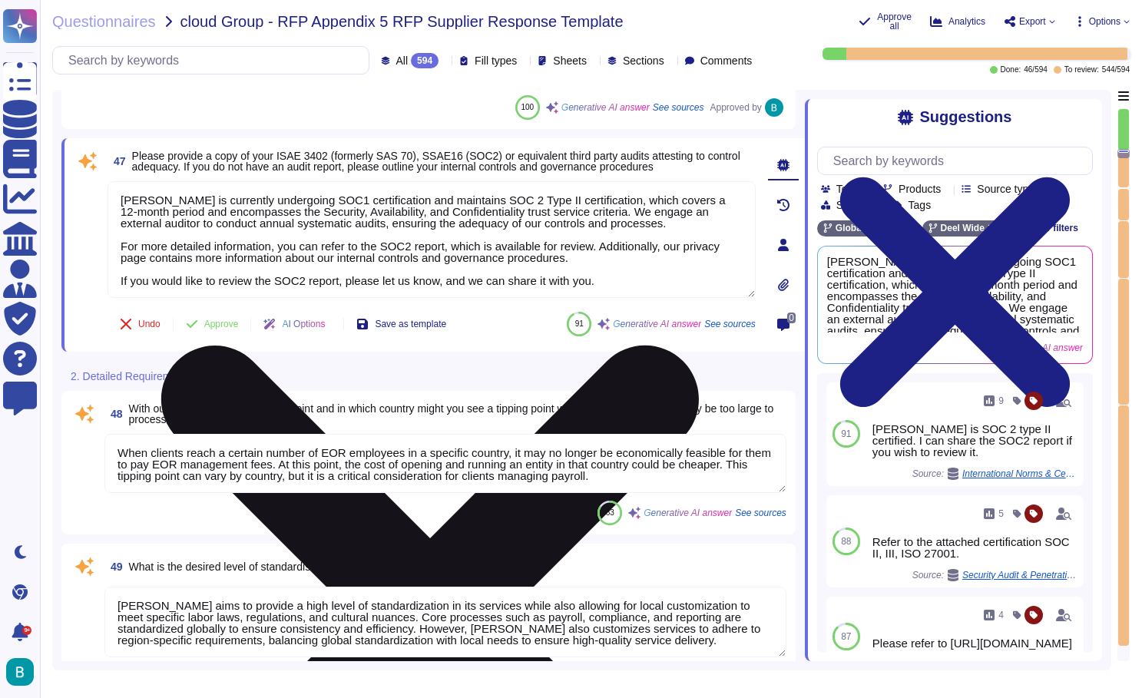
click at [699, 346] on icon at bounding box center [430, 615] width 538 height 538
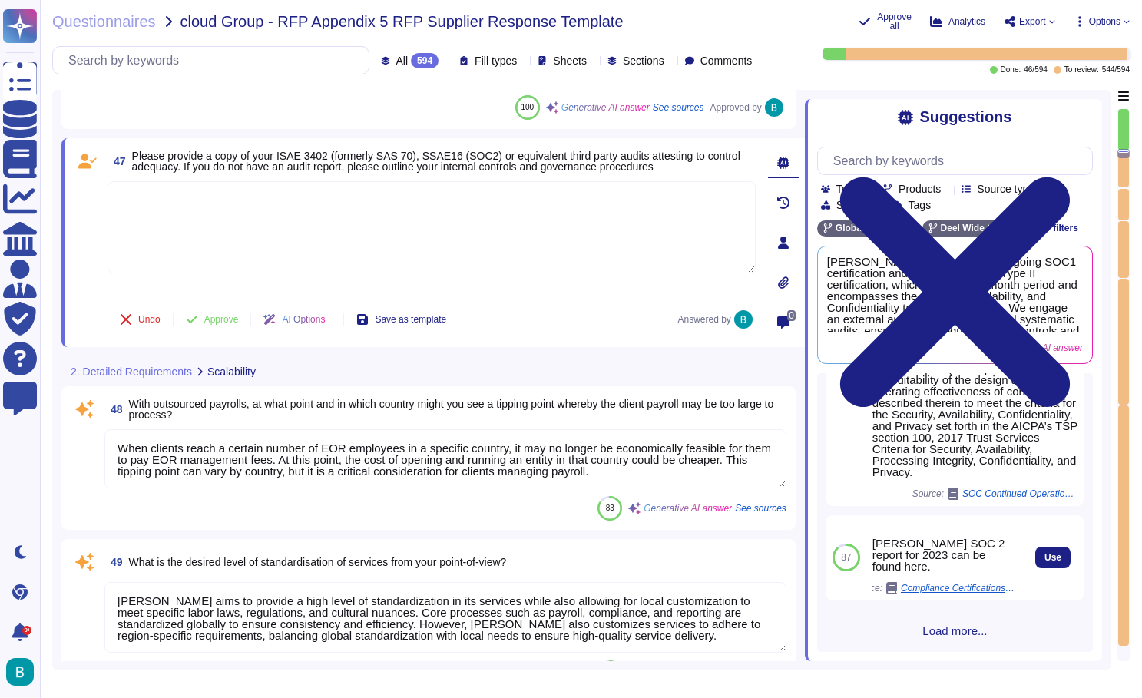
scroll to position [516, 0]
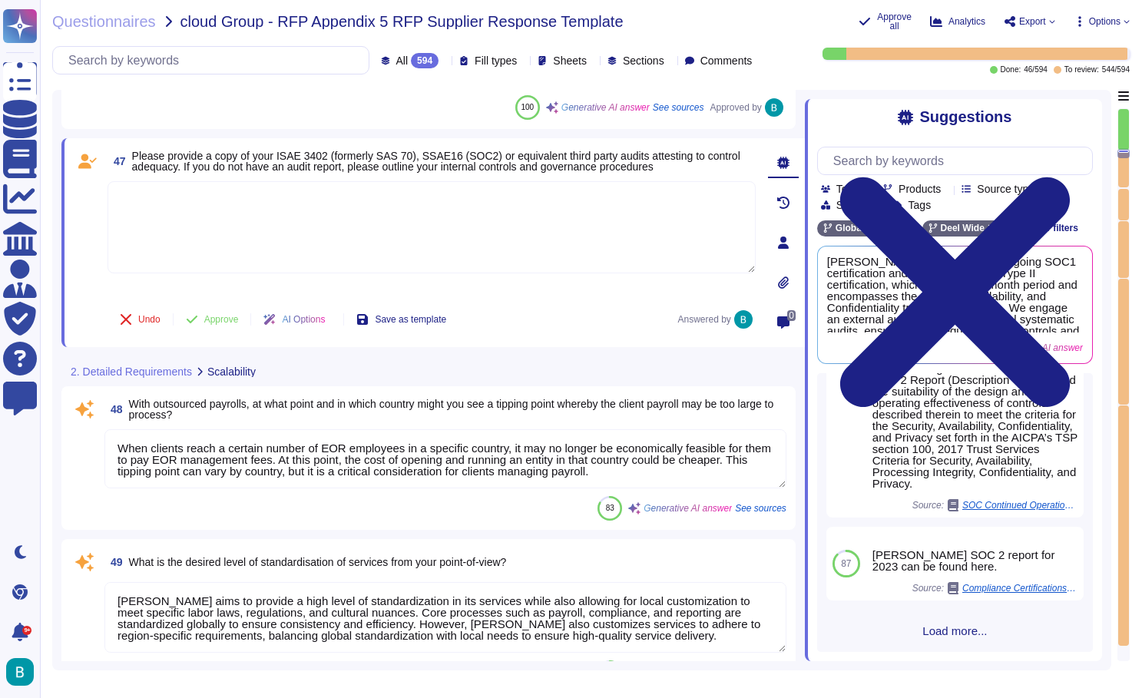
click at [611, 263] on textarea at bounding box center [432, 227] width 648 height 92
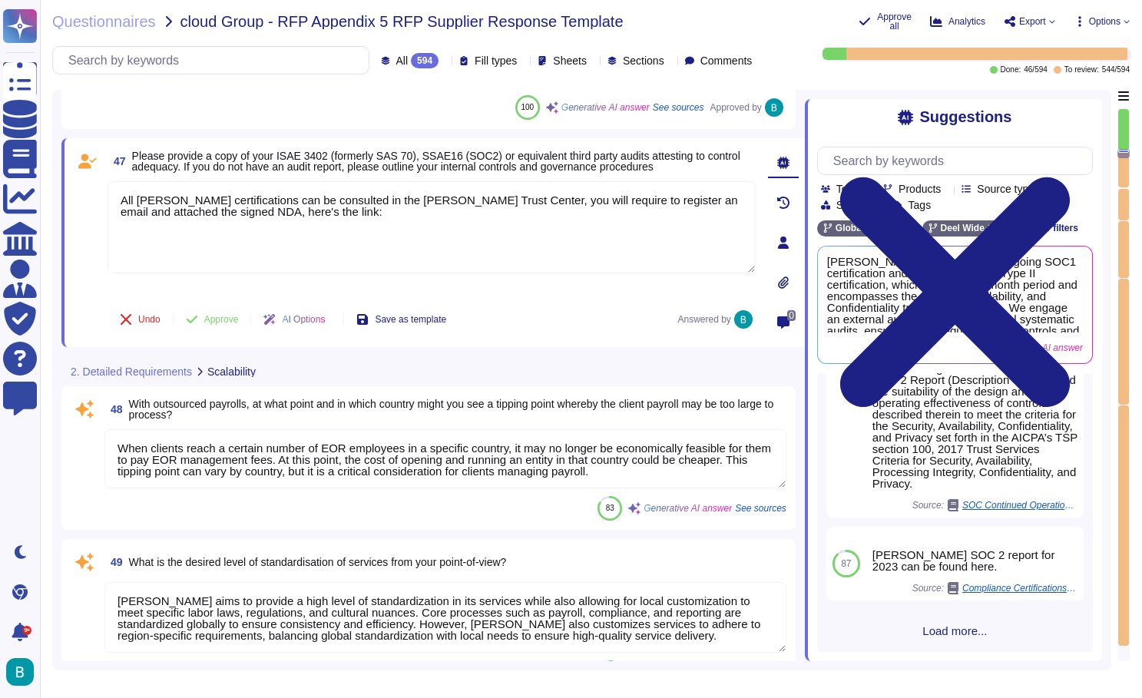
paste textarea "https://app.skypher.co/security-trust-center/deel?lang=en"
type textarea "All Deel certifications can be consulted in the Deel Trust Center, you will req…"
click at [234, 316] on button "Approve" at bounding box center [213, 319] width 78 height 31
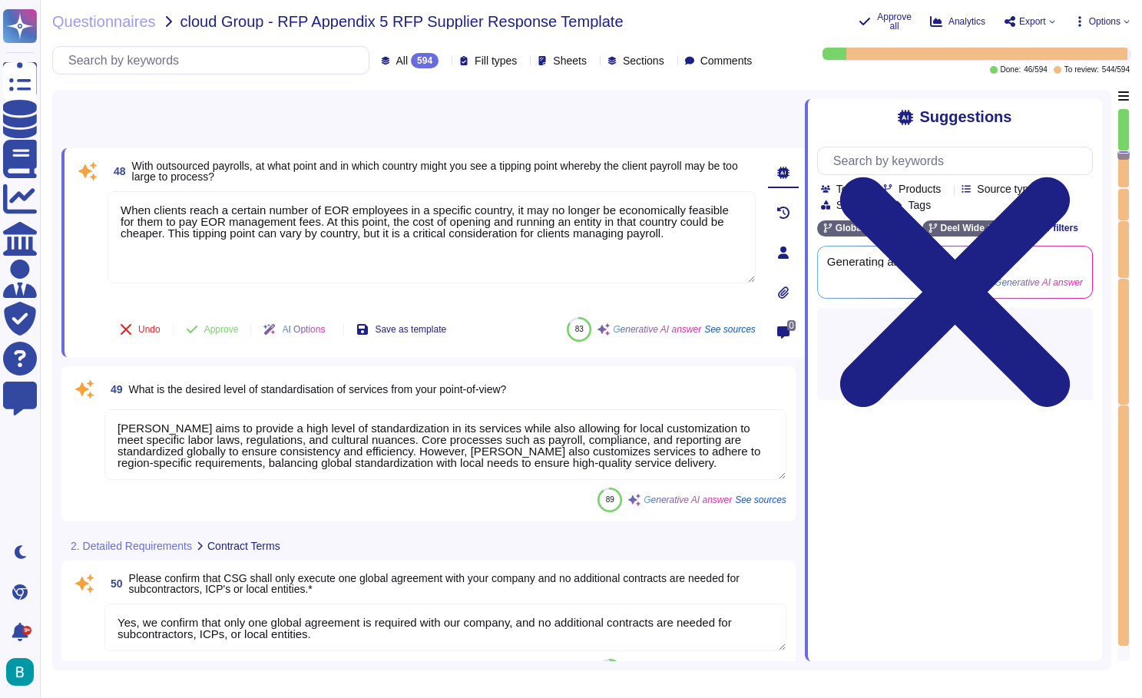
type textarea "The contractual process for change requests at Deel involves the following step…"
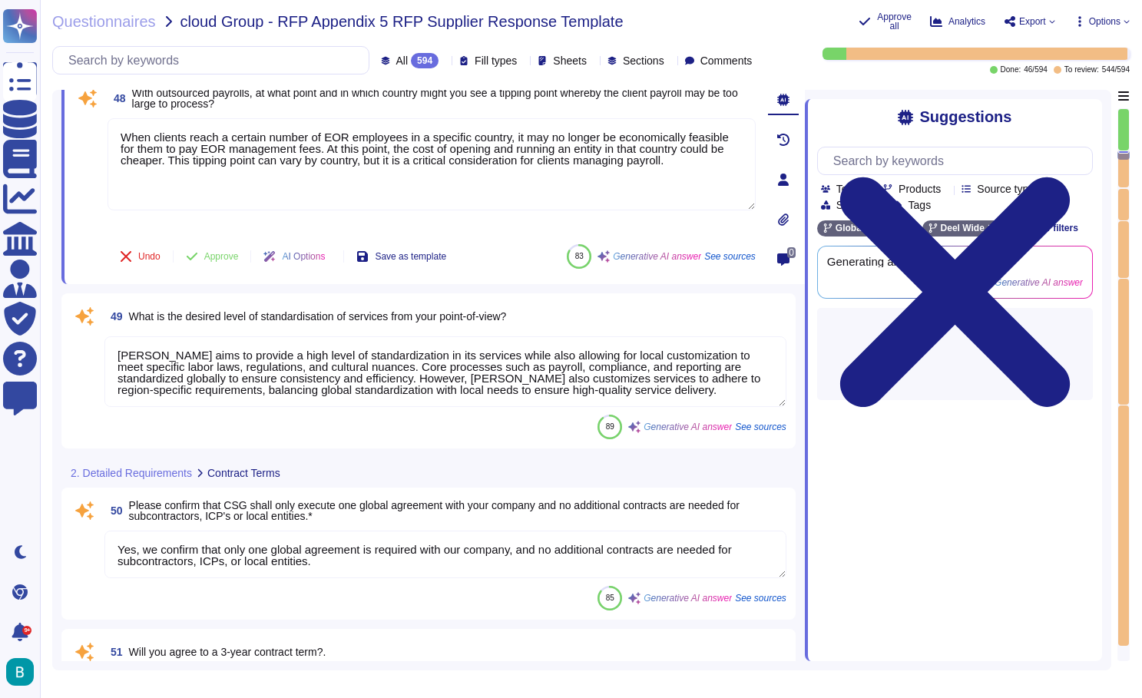
scroll to position [12449, 0]
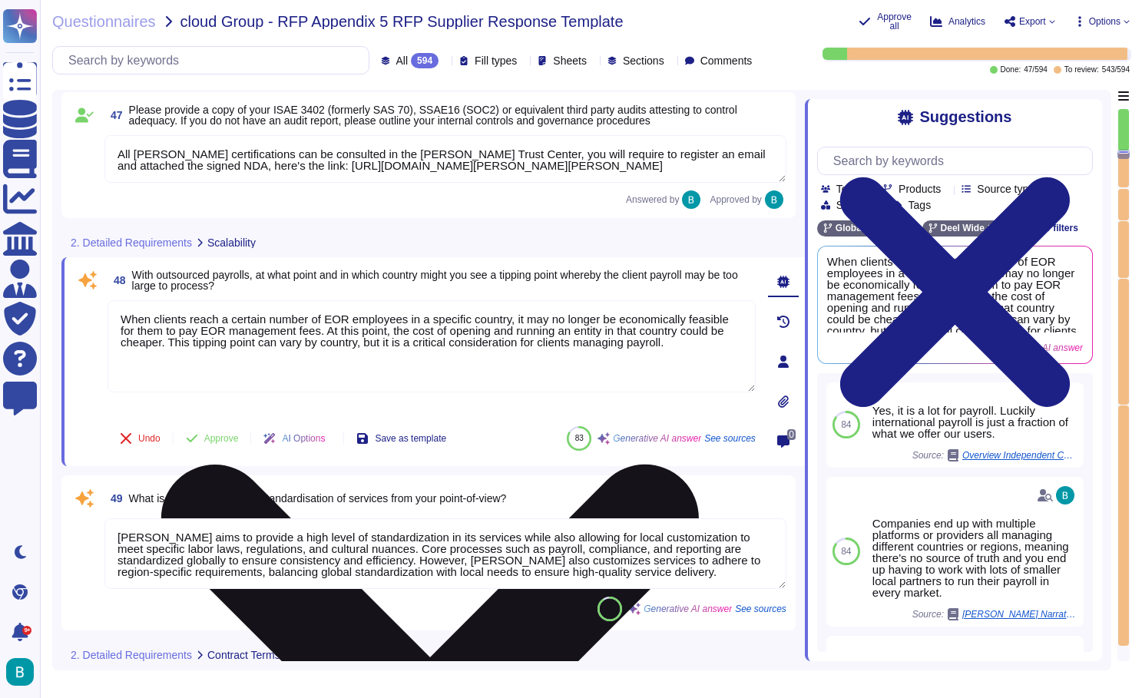
type textarea "Deel confirms that on reasonable notice, you, your regulators, and/or nominated…"
type textarea "Deel's SOX control processes encompass a comprehensive framework that includes …"
type textarea "All Deel certifications can be consulted in the Deel Trust Center, you will req…"
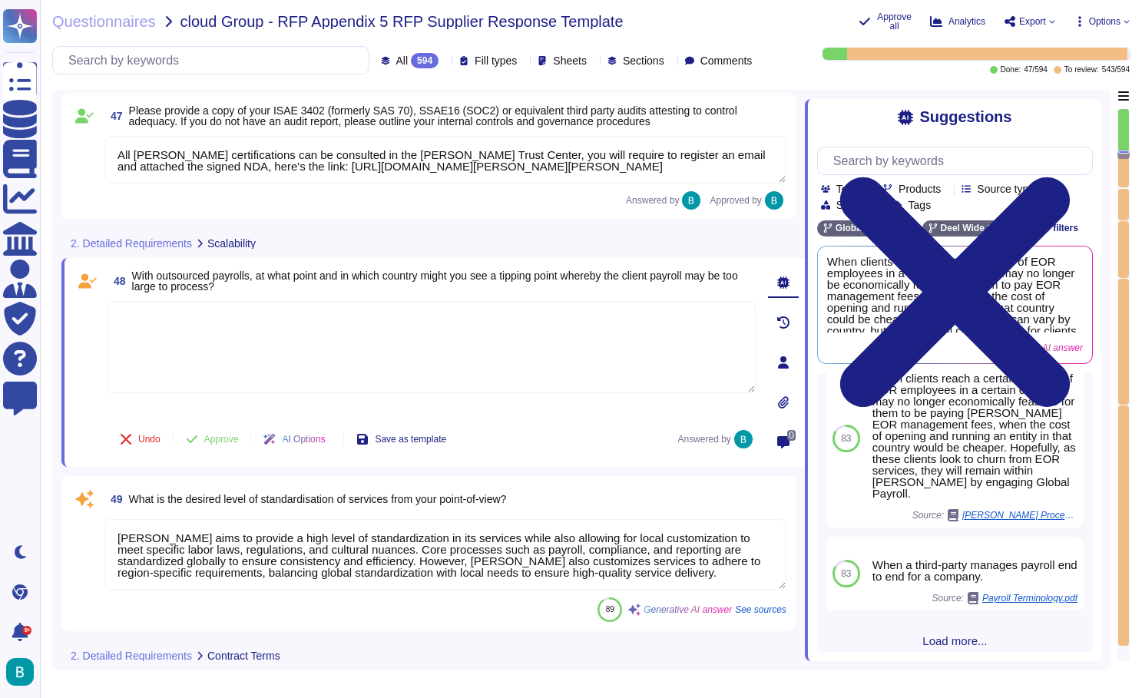
scroll to position [426, 0]
click at [611, 345] on textarea at bounding box center [432, 347] width 648 height 92
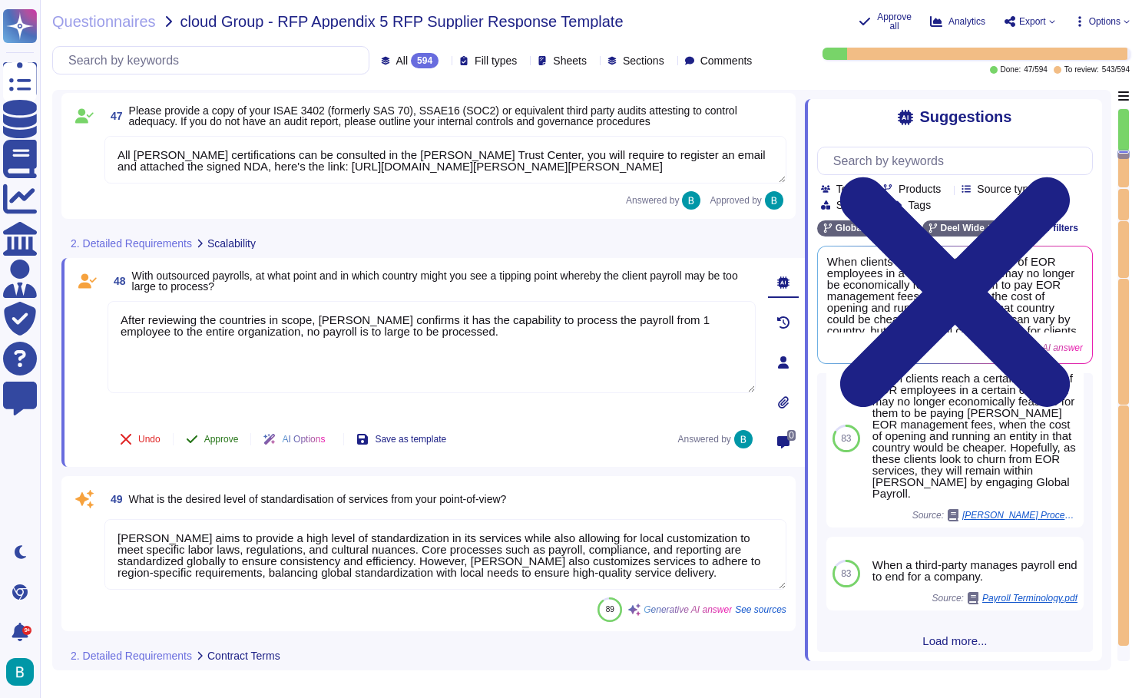
type textarea "After reviewing the countries in scope, Deel confirms it has the capability to …"
click at [218, 436] on button "Approve" at bounding box center [213, 439] width 78 height 31
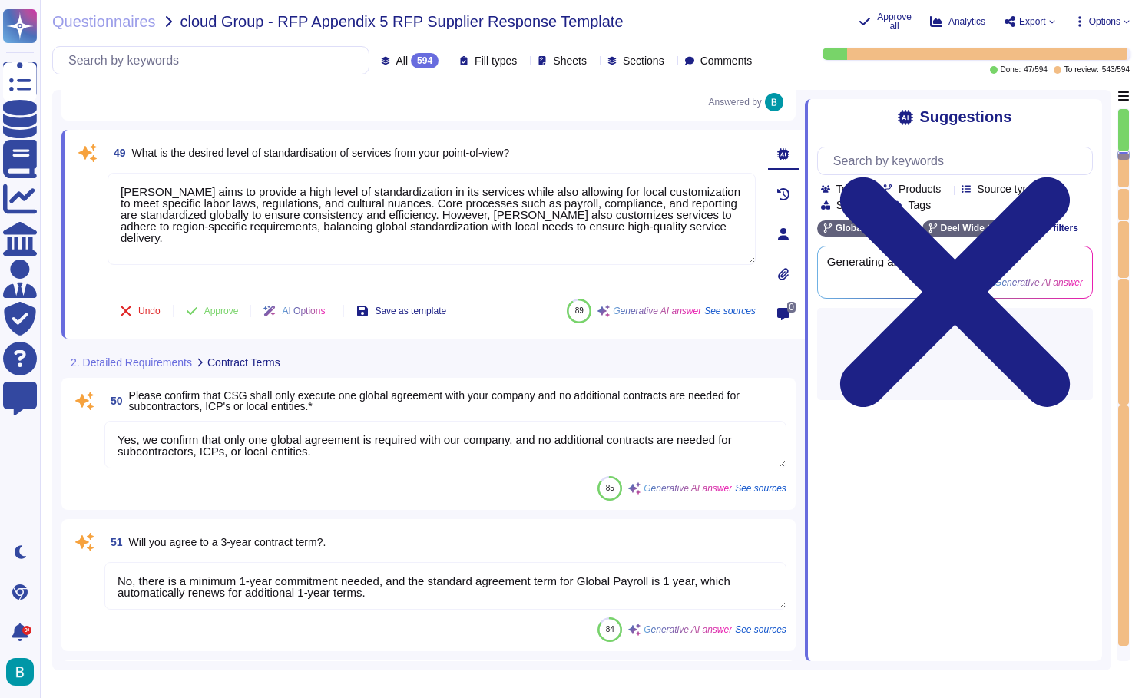
scroll to position [12595, 0]
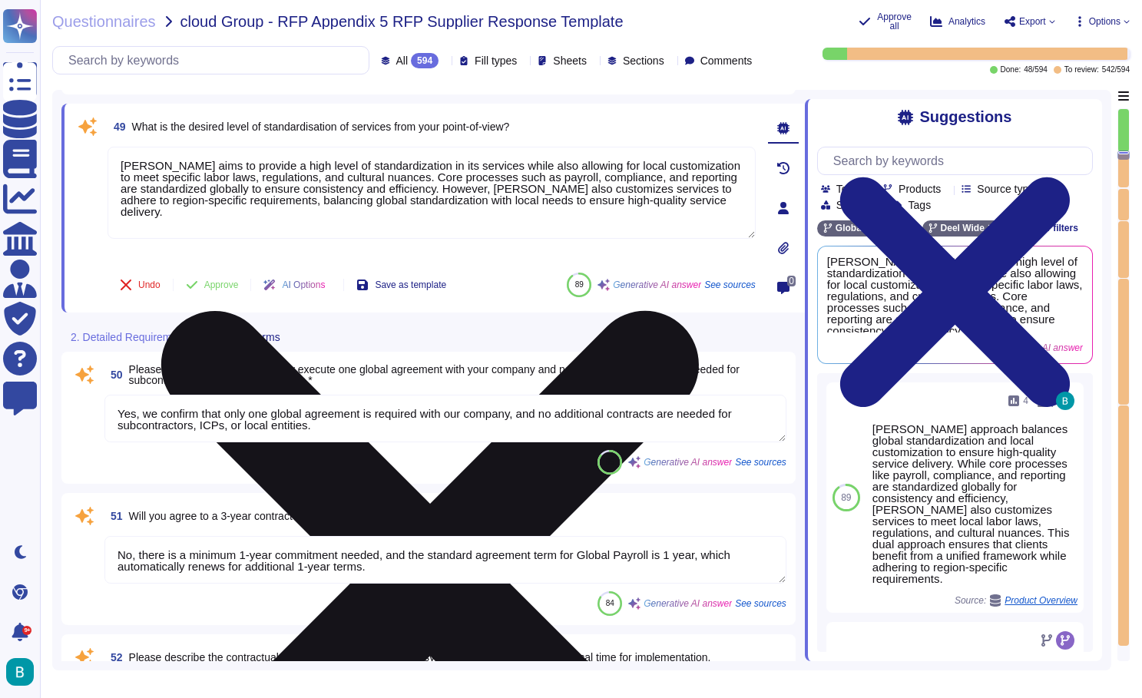
click at [699, 311] on icon at bounding box center [430, 580] width 538 height 538
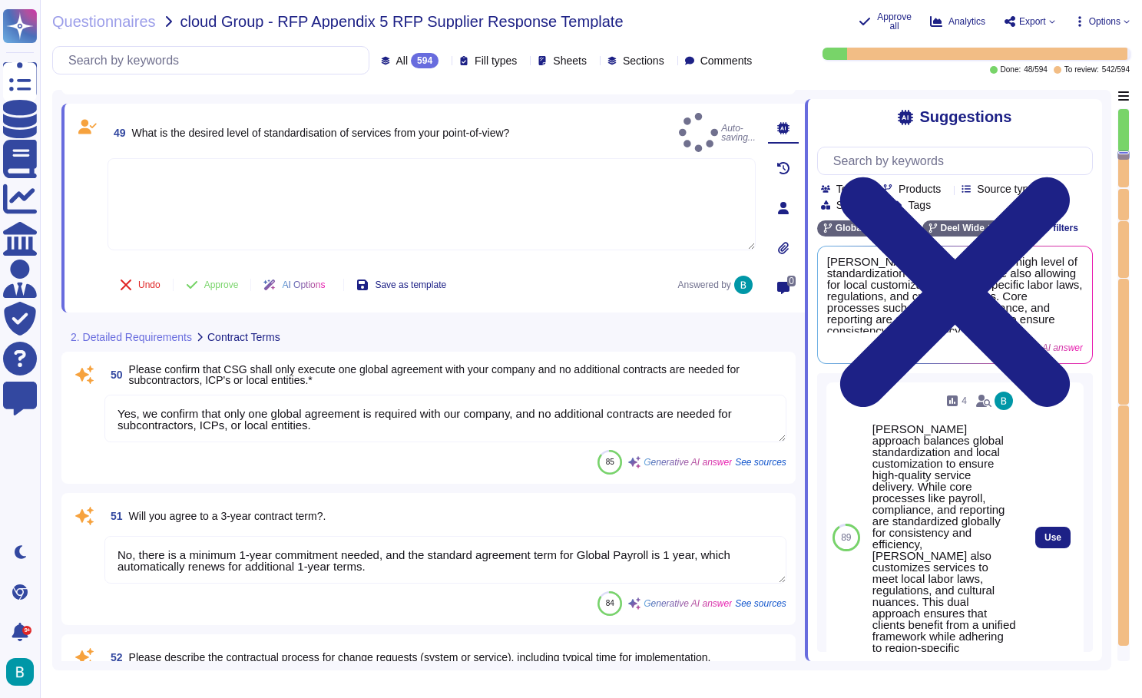
scroll to position [0, -1]
click at [1055, 533] on span "Use" at bounding box center [1053, 537] width 17 height 9
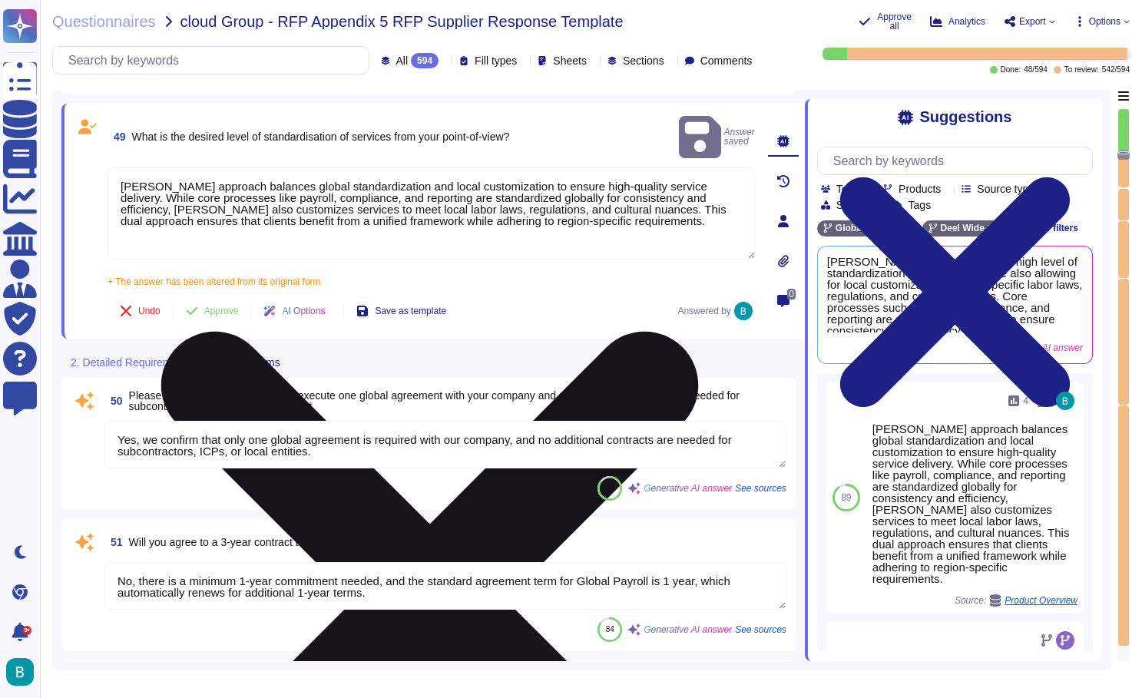
click at [123, 167] on textarea "Deel's approach balances global standardization and local customization to ensu…" at bounding box center [432, 213] width 648 height 92
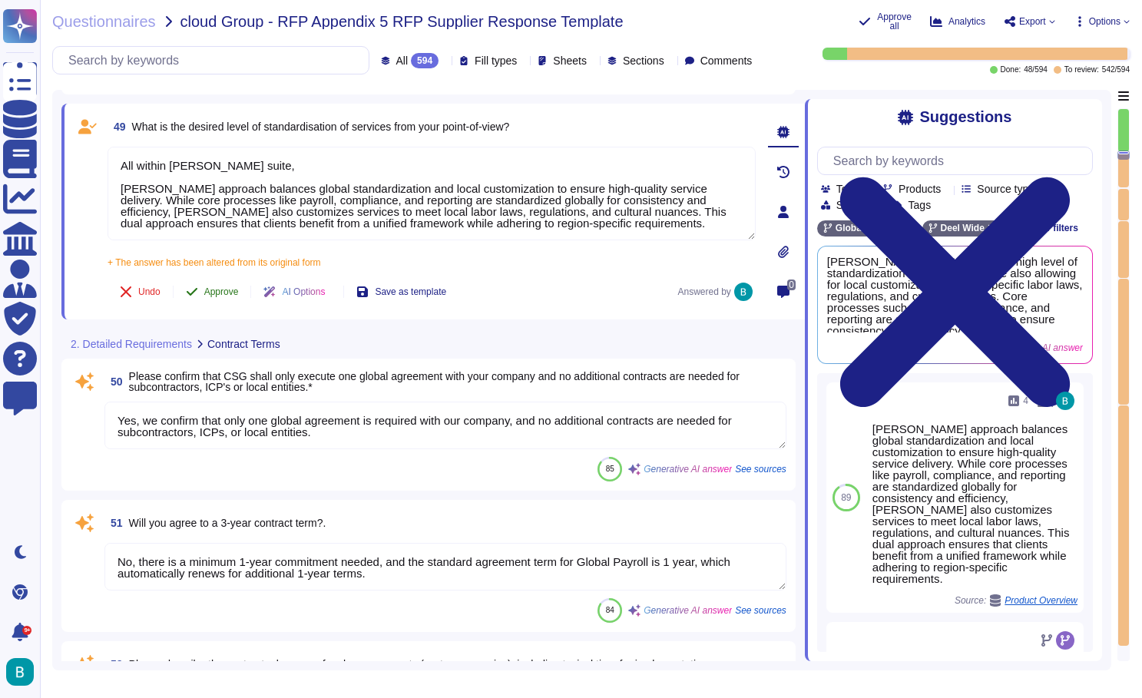
click at [221, 282] on button "Approve" at bounding box center [213, 291] width 78 height 31
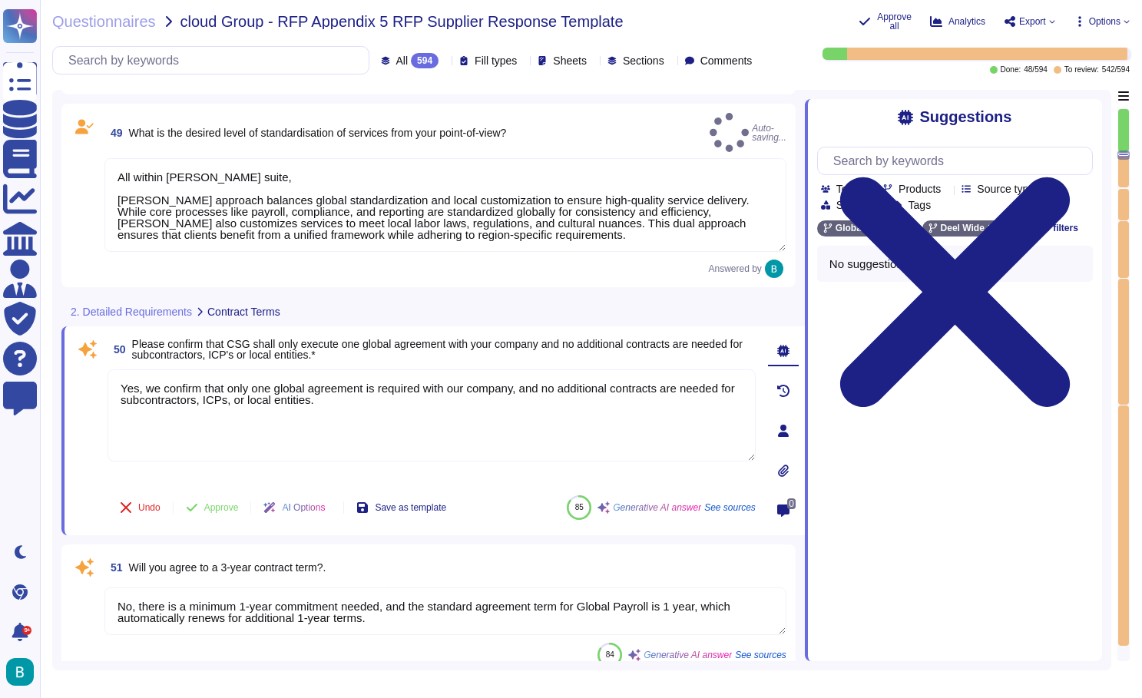
type textarea "All within Deel suite, Deel's approach balances global standardization and loca…"
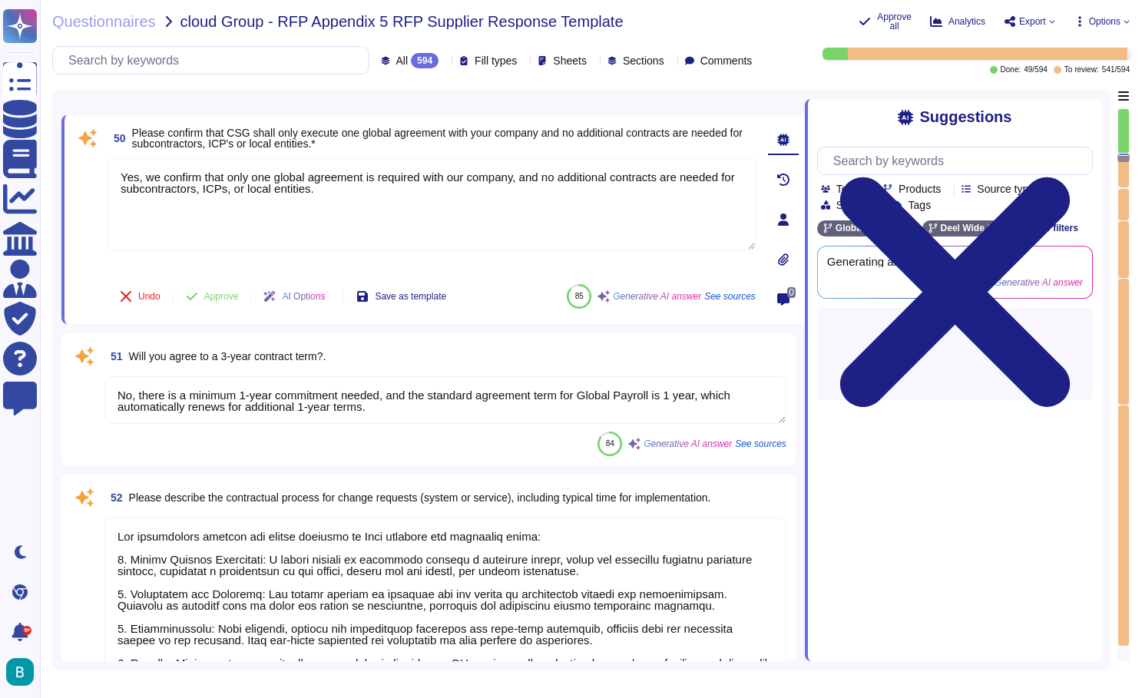
type textarea "Pricing breaks can be triggered based on the following factors as employee popu…"
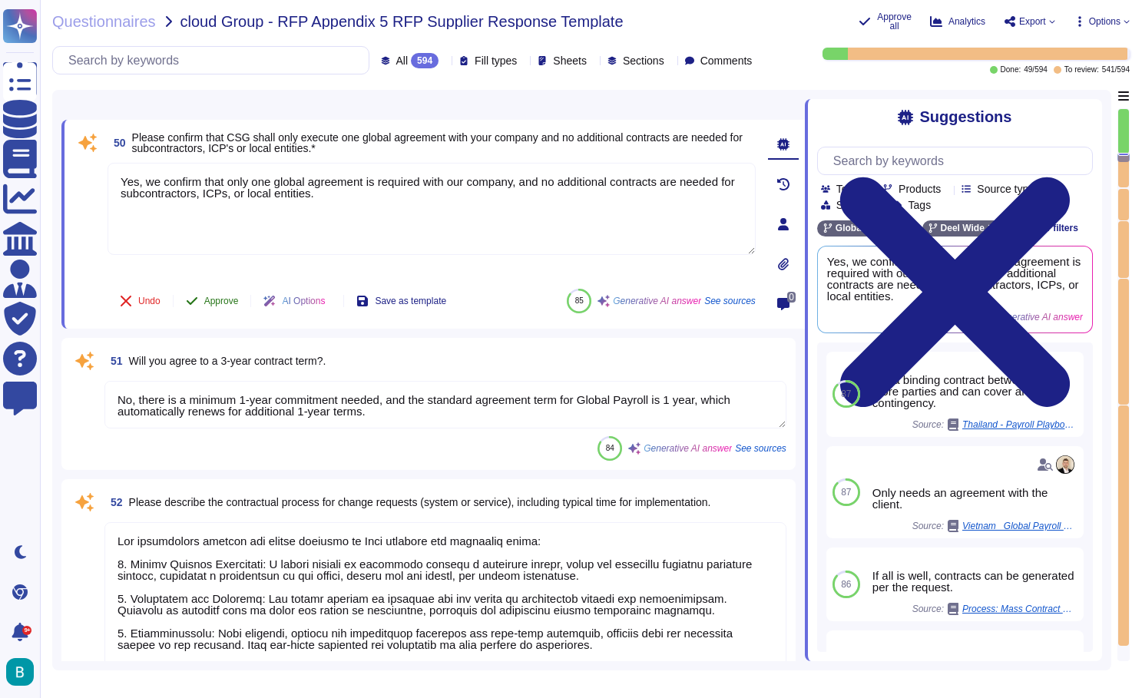
click at [227, 300] on span "Approve" at bounding box center [221, 300] width 35 height 9
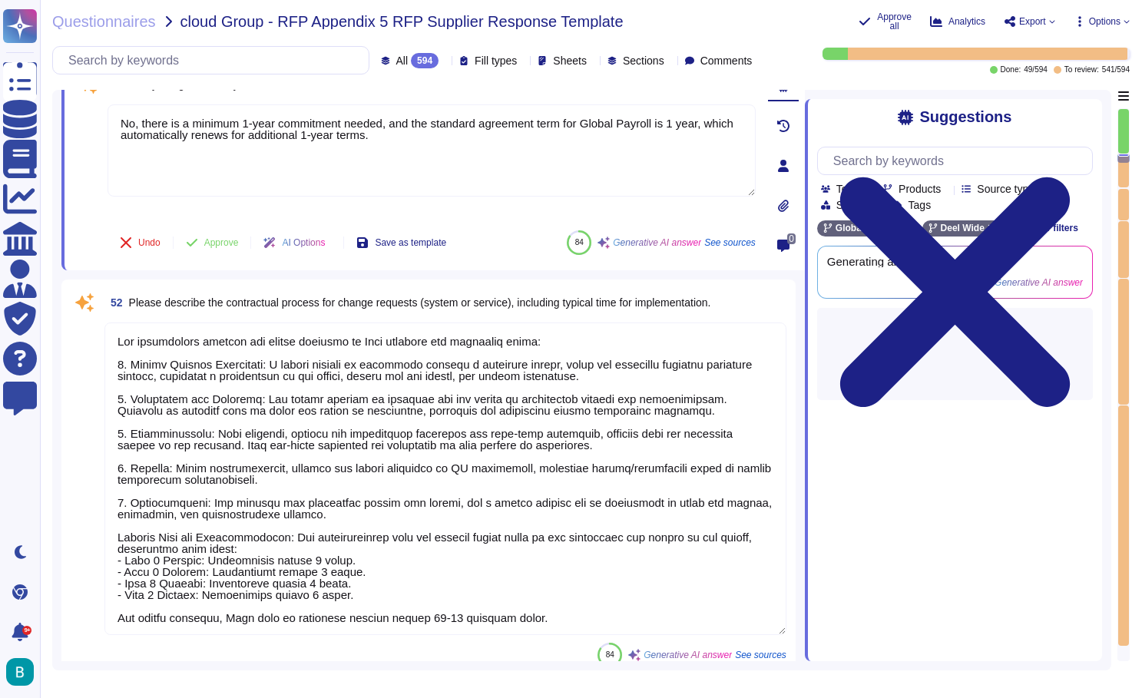
type textarea "The pricing would depend on the specific requirements and needs of the addition…"
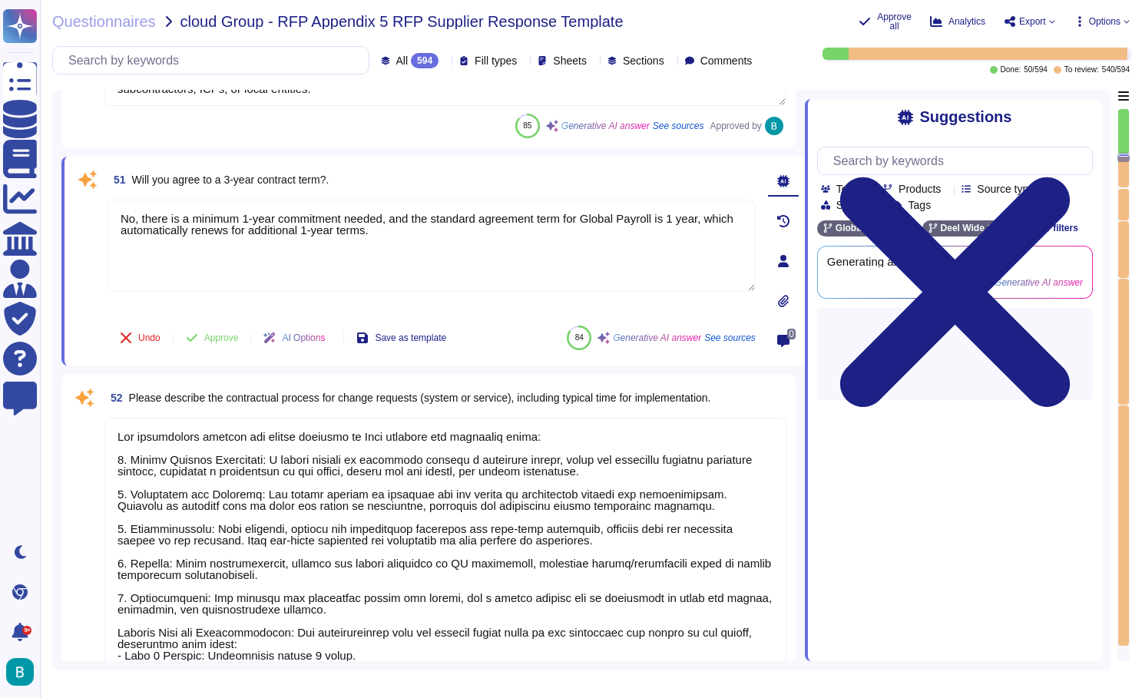
scroll to position [12907, 0]
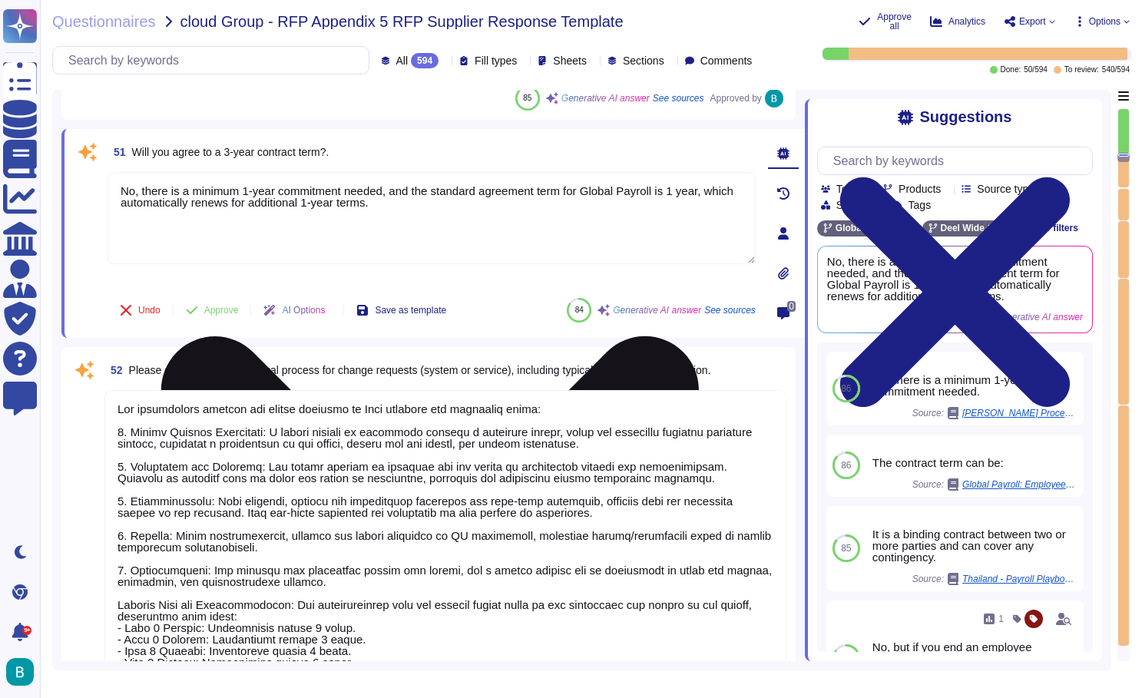
click at [748, 179] on icon at bounding box center [430, 605] width 645 height 860
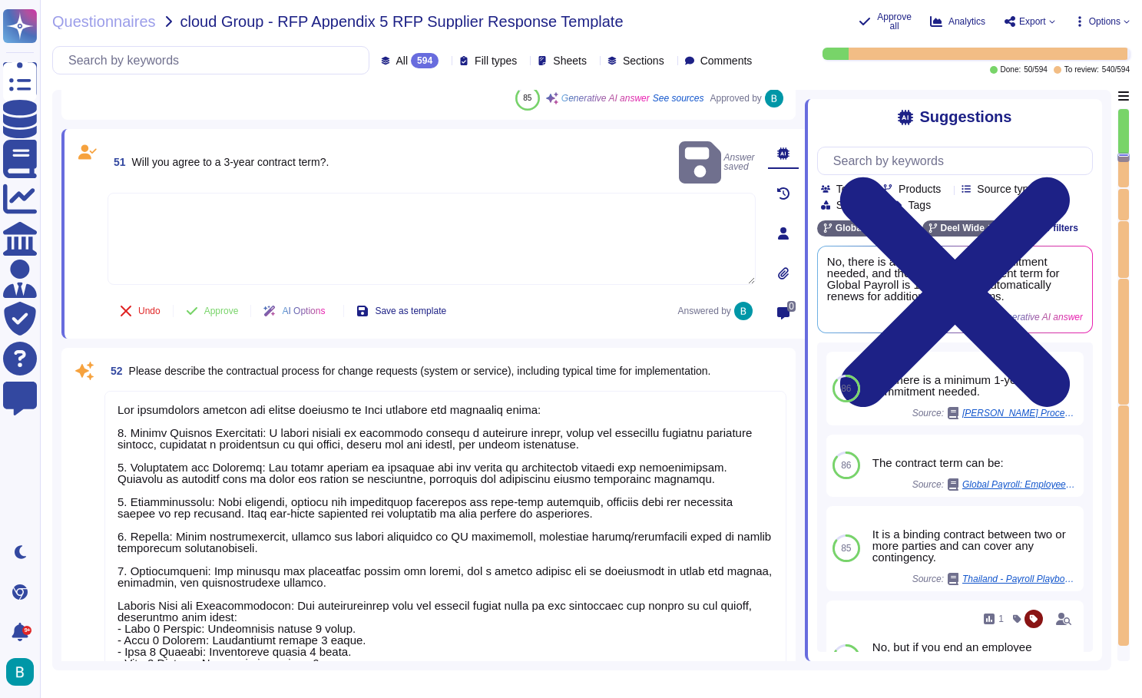
click at [598, 201] on textarea at bounding box center [432, 239] width 648 height 92
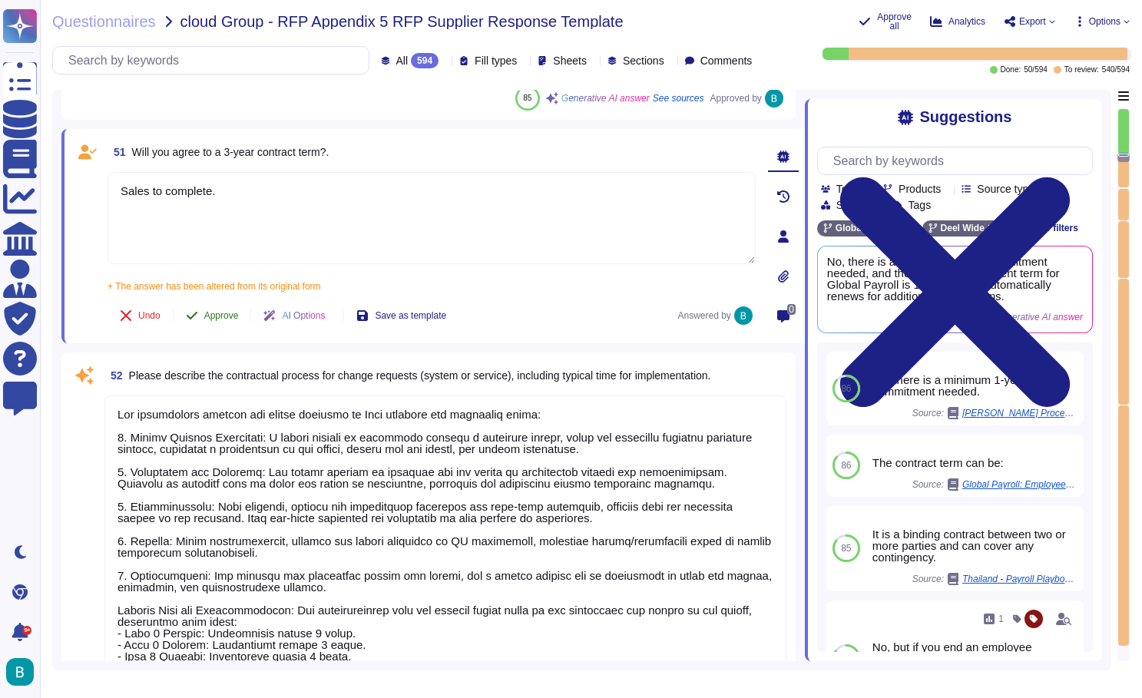
type textarea "Sales to complete."
click at [241, 307] on button "Approve" at bounding box center [213, 315] width 78 height 31
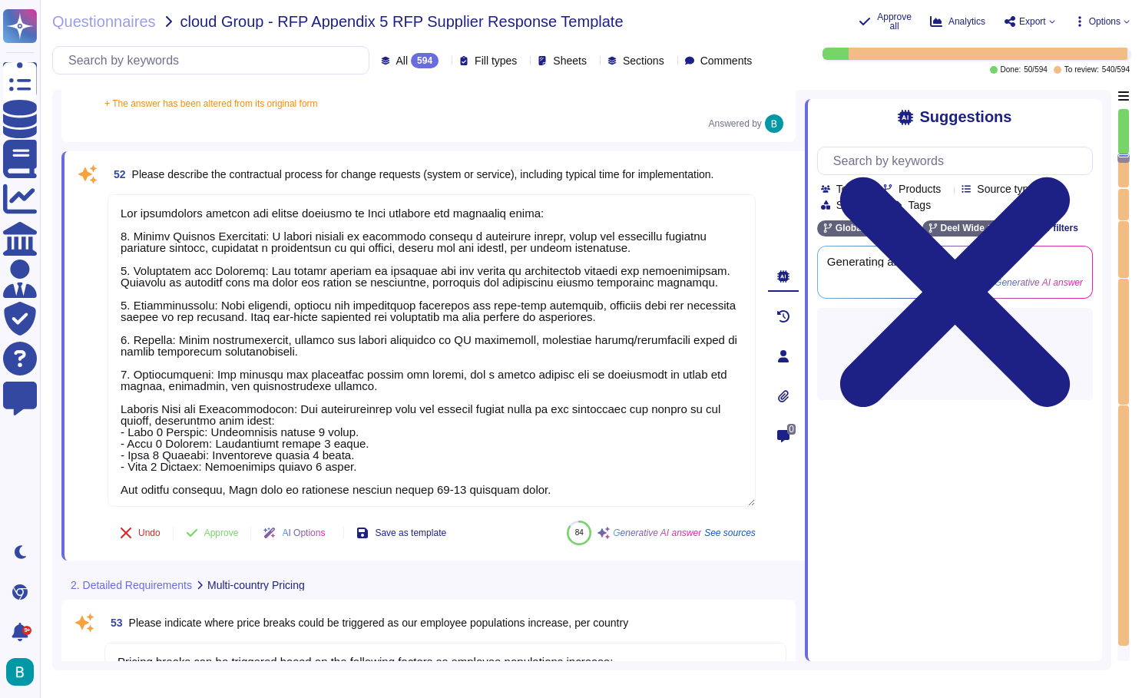
type textarea "The pricing would depend on the specific requirements and needs of the addition…"
type textarea "Additional pricing considerations include: 1. Implementation Costs: - Onboardin…"
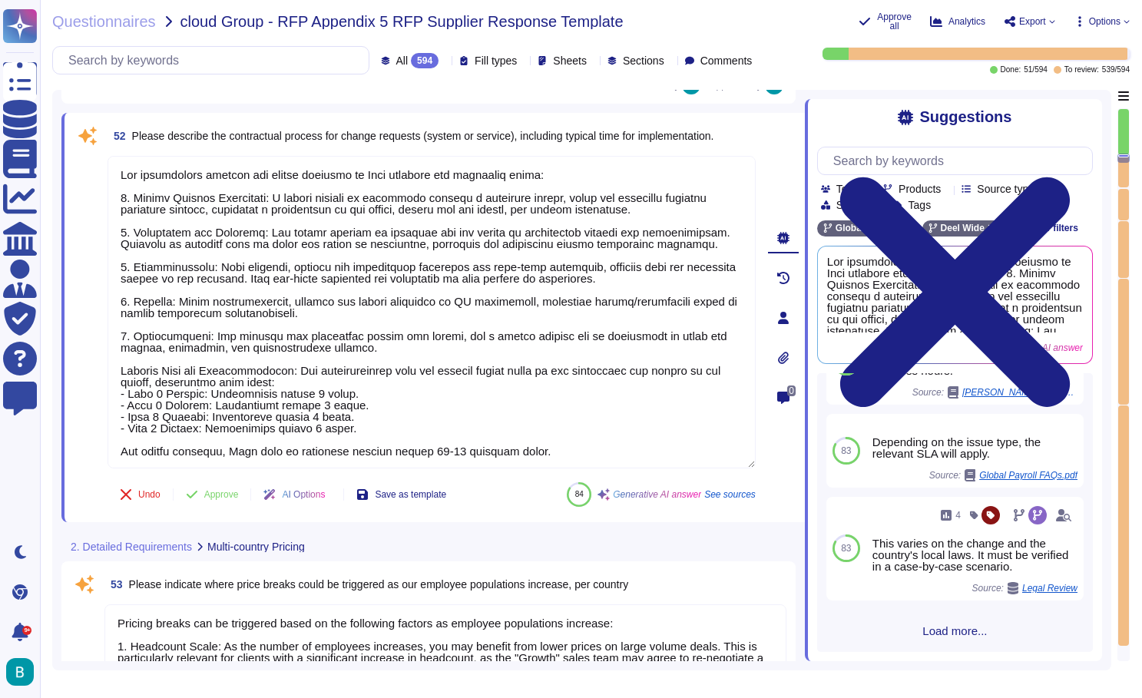
scroll to position [710, 0]
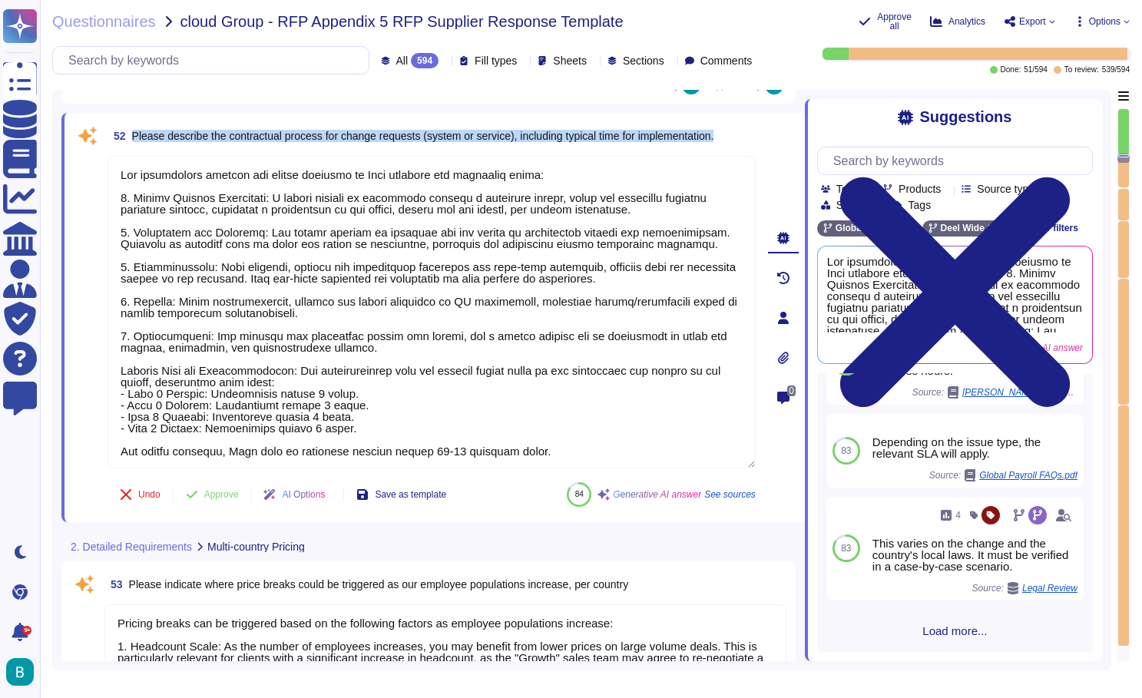
drag, startPoint x: 227, startPoint y: 141, endPoint x: 130, endPoint y: 130, distance: 98.1
click at [130, 130] on span "52 Please describe the contractual process for change requests (system or servi…" at bounding box center [411, 136] width 606 height 28
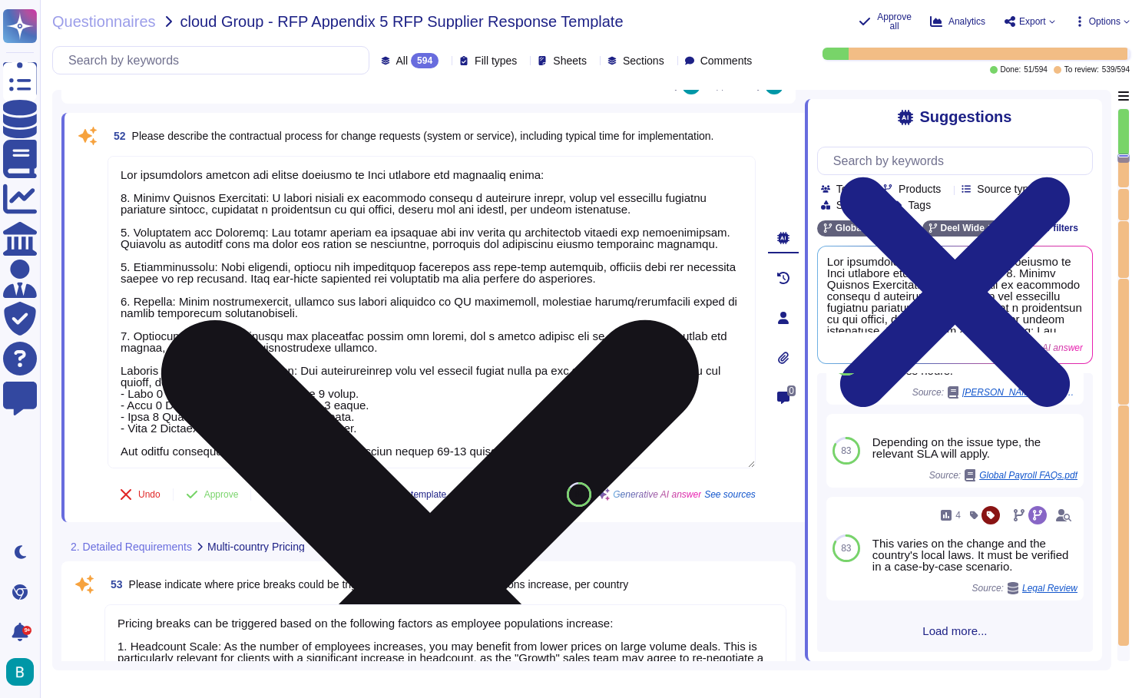
click at [335, 399] on textarea at bounding box center [432, 312] width 648 height 313
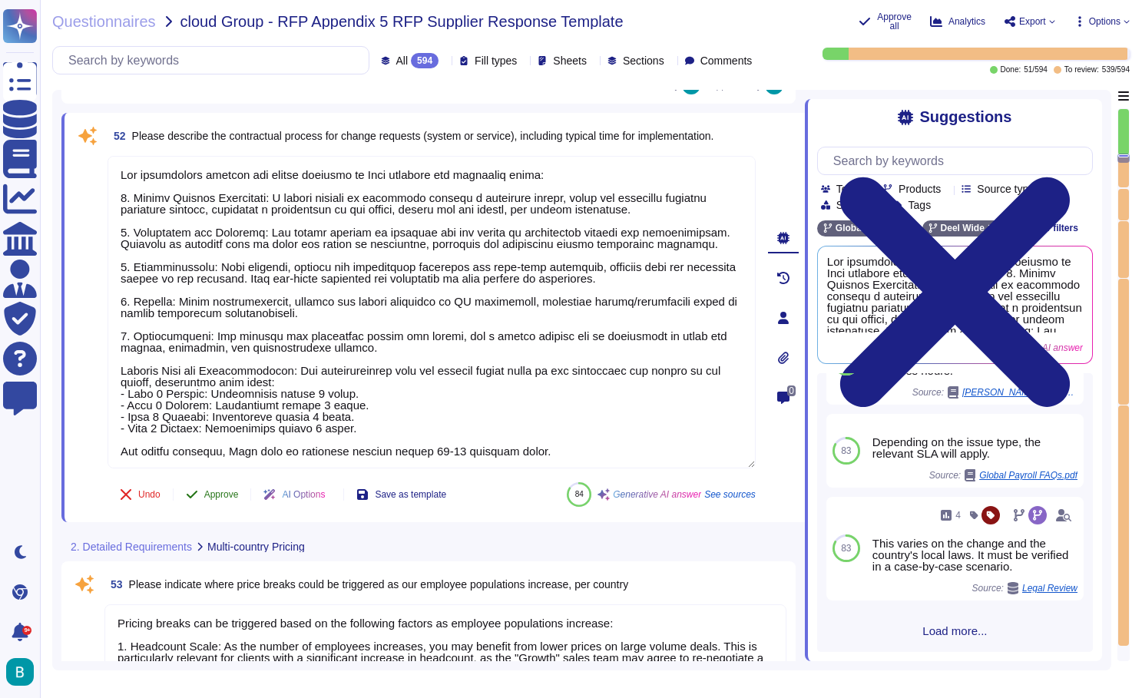
click at [239, 497] on span "Approve" at bounding box center [221, 494] width 35 height 9
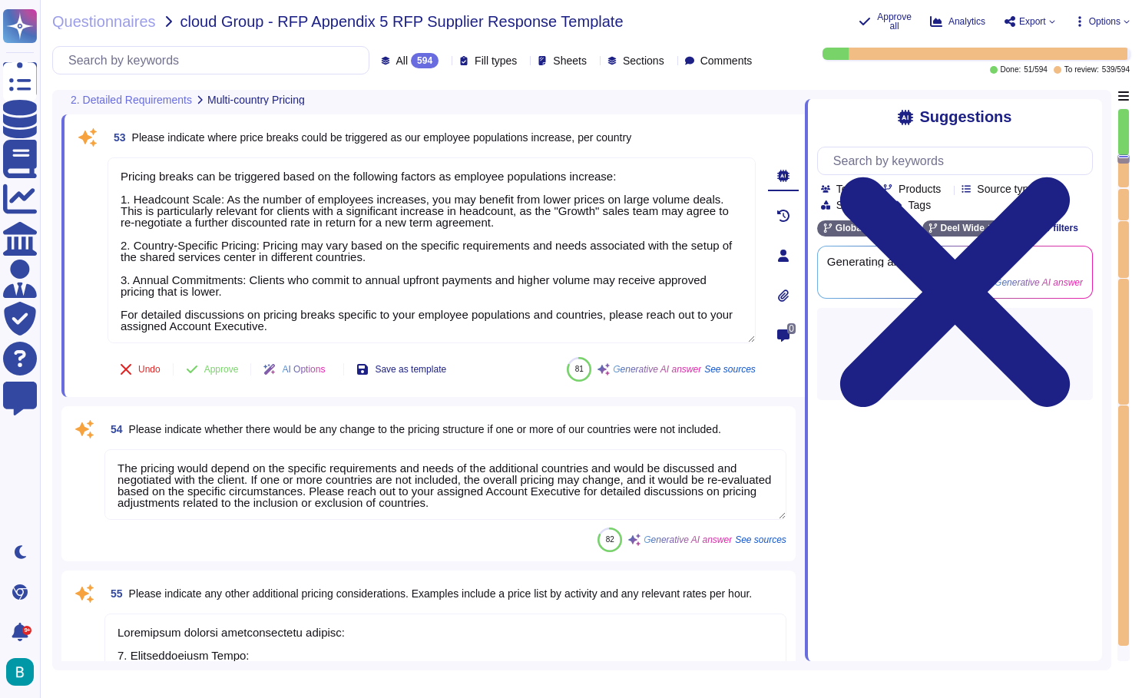
scroll to position [13478, 0]
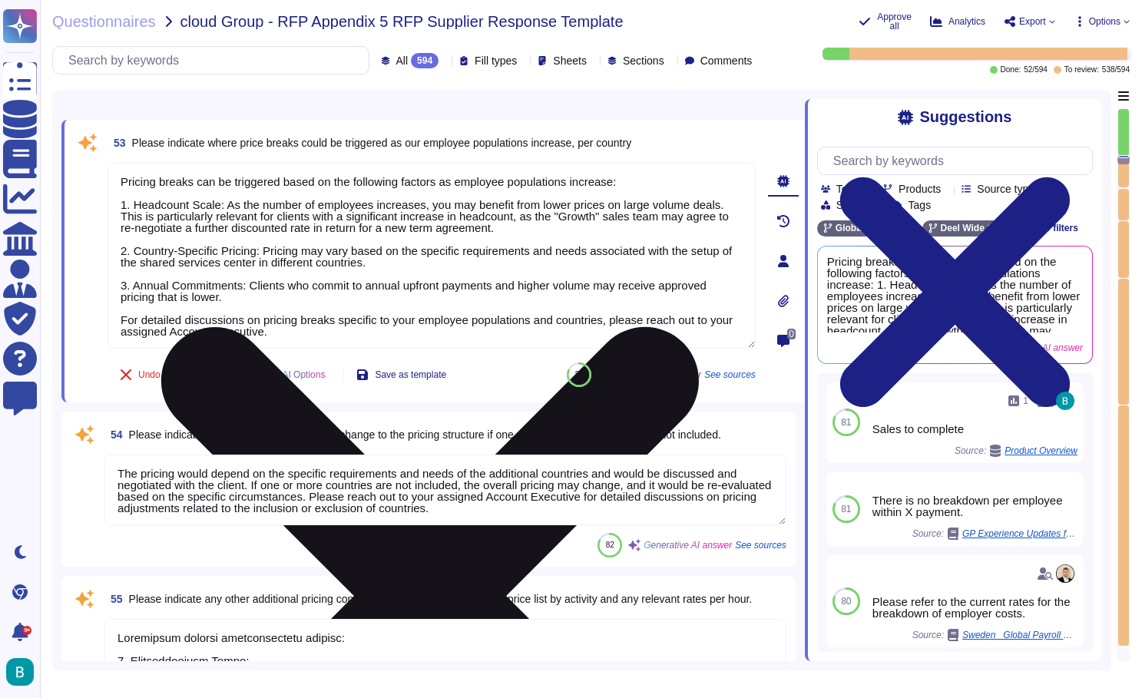
click at [699, 327] on icon at bounding box center [430, 596] width 538 height 538
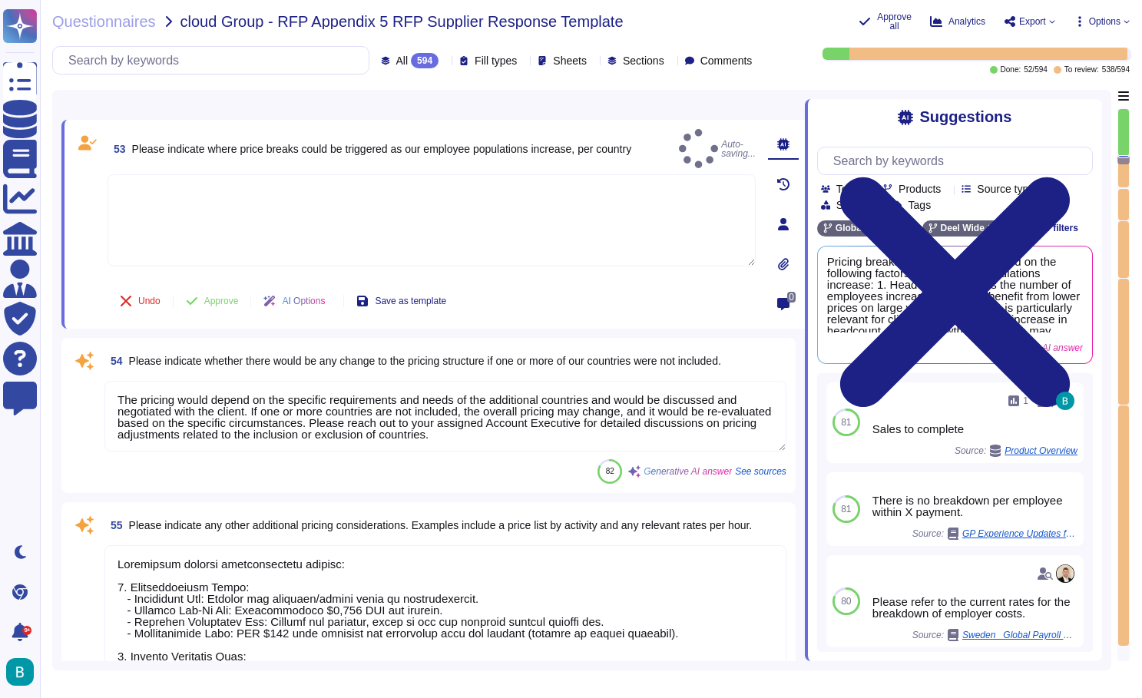
type textarea "Billing for our fees starts after two conditions are met: the visa sponsored by…"
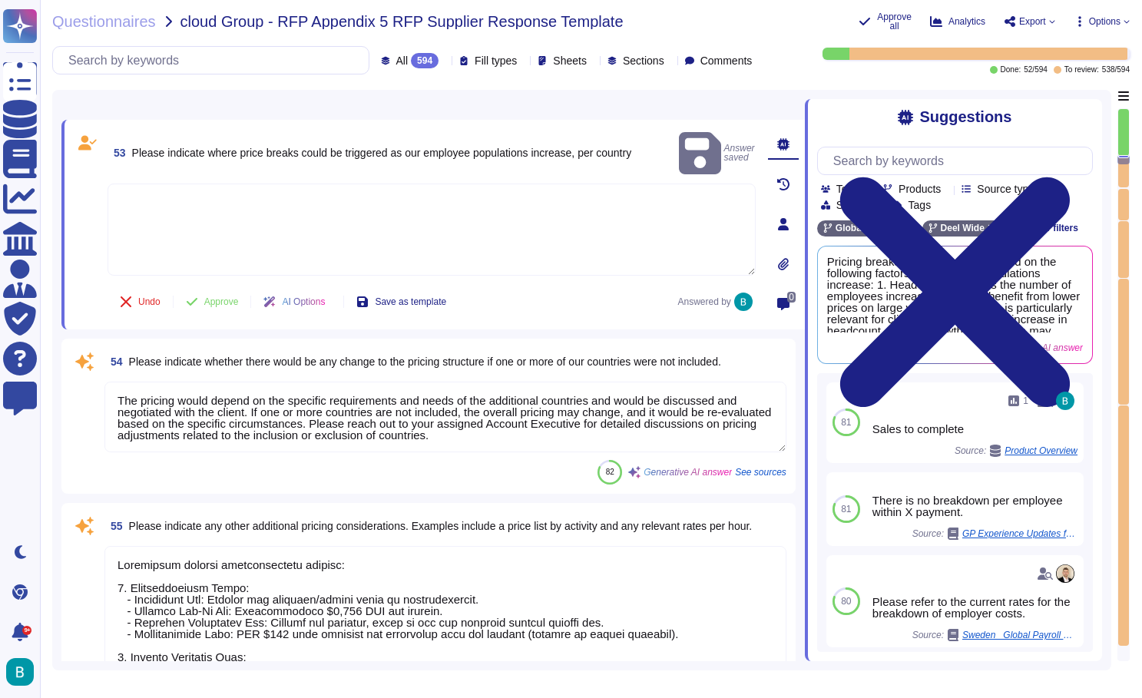
click at [534, 200] on textarea at bounding box center [432, 230] width 648 height 92
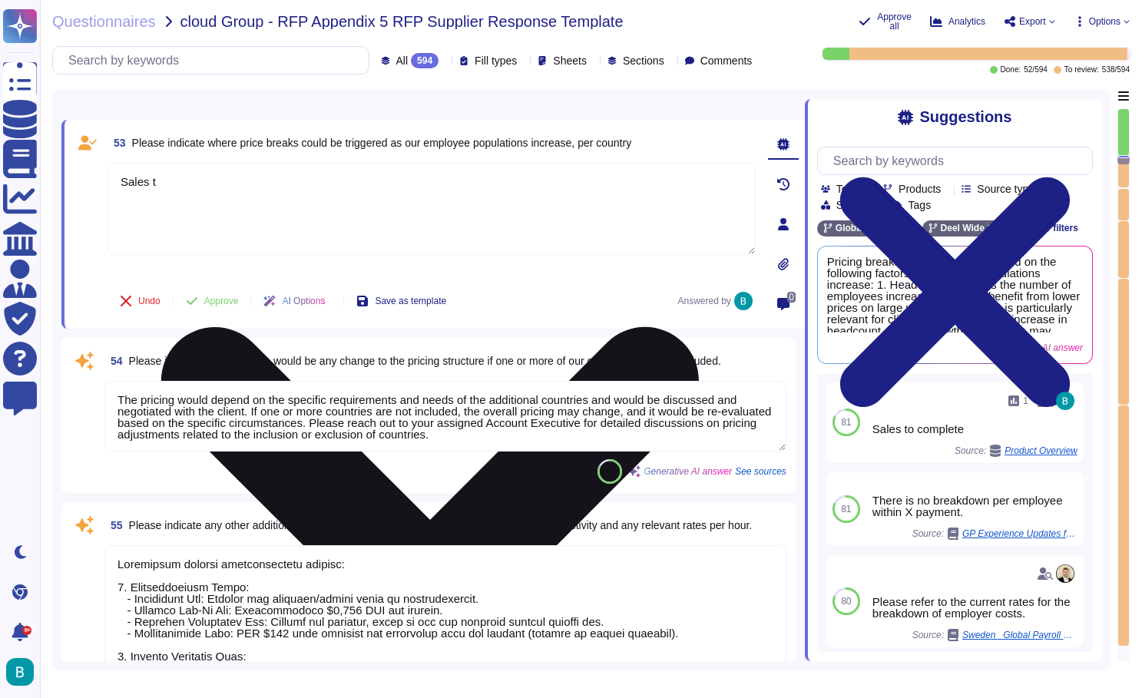
type textarea "Sales to"
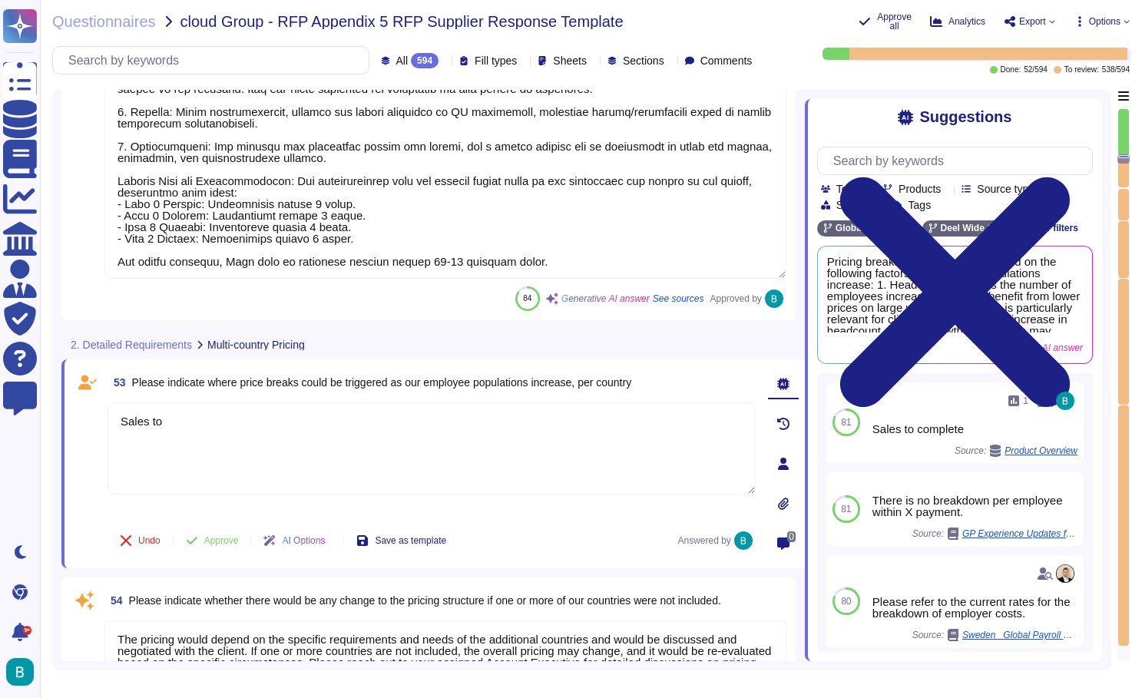
type textarea "Sales to complete."
type textarea "The contractual process for change requests at Deel involves the following step…"
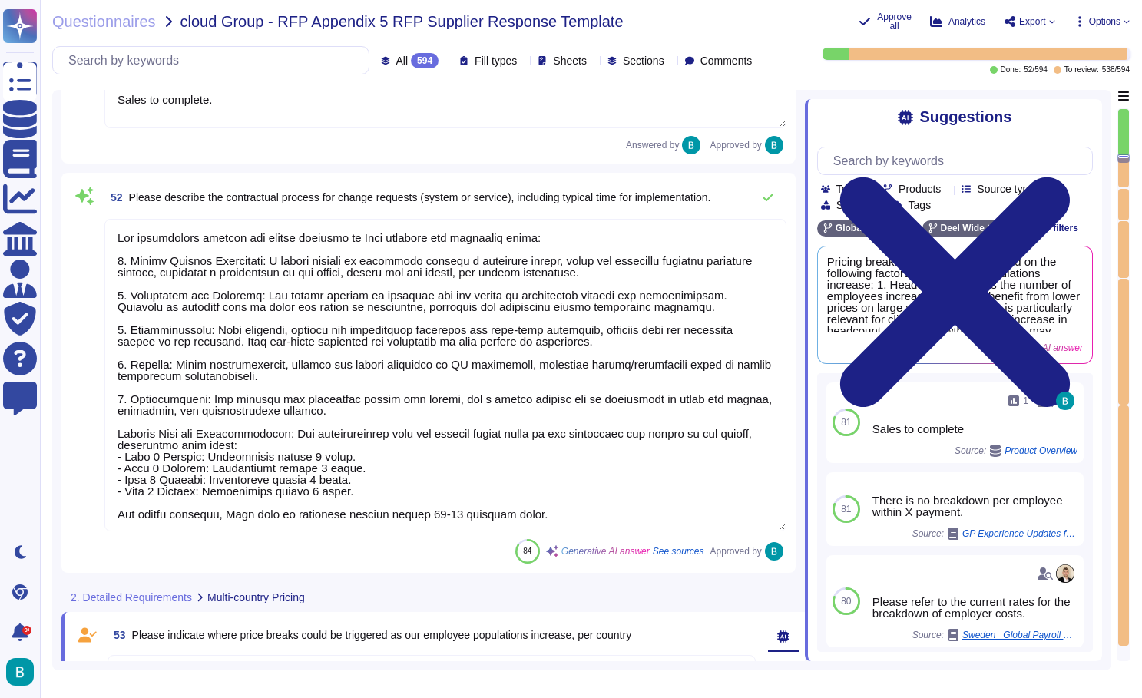
type textarea "Yes, we confirm that only one global agreement is required with our company, an…"
type textarea "Sales to"
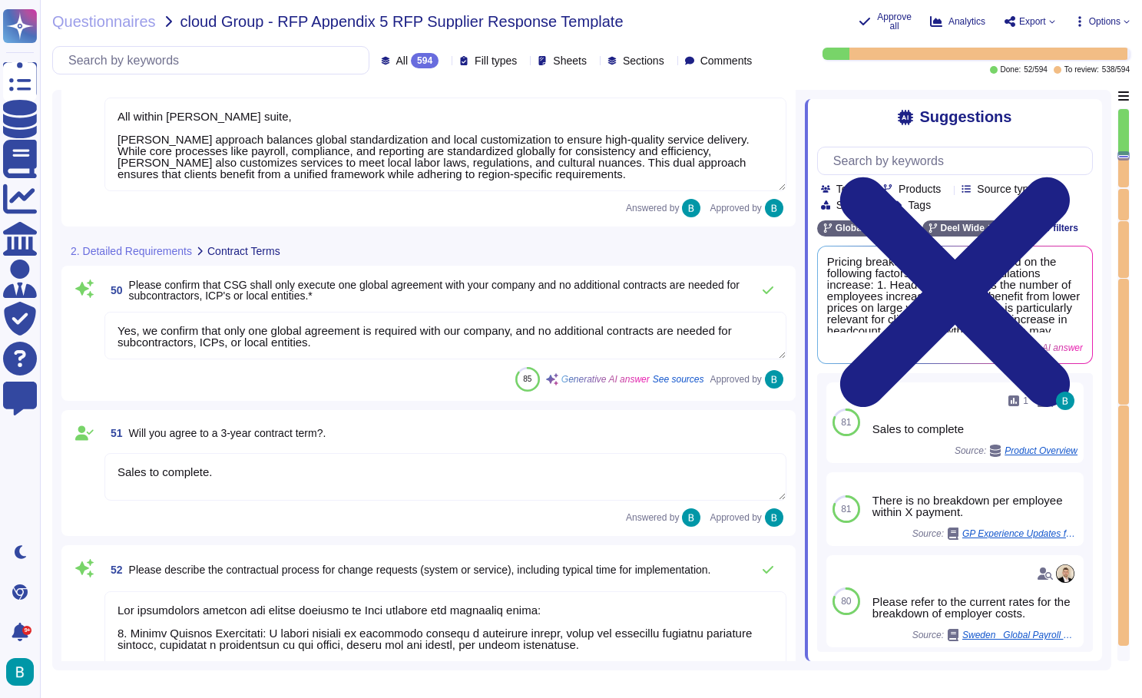
type textarea "After reviewing the countries in scope, Deel confirms it has the capability to …"
type textarea "All within Deel suite, Deel's approach balances global standardization and loca…"
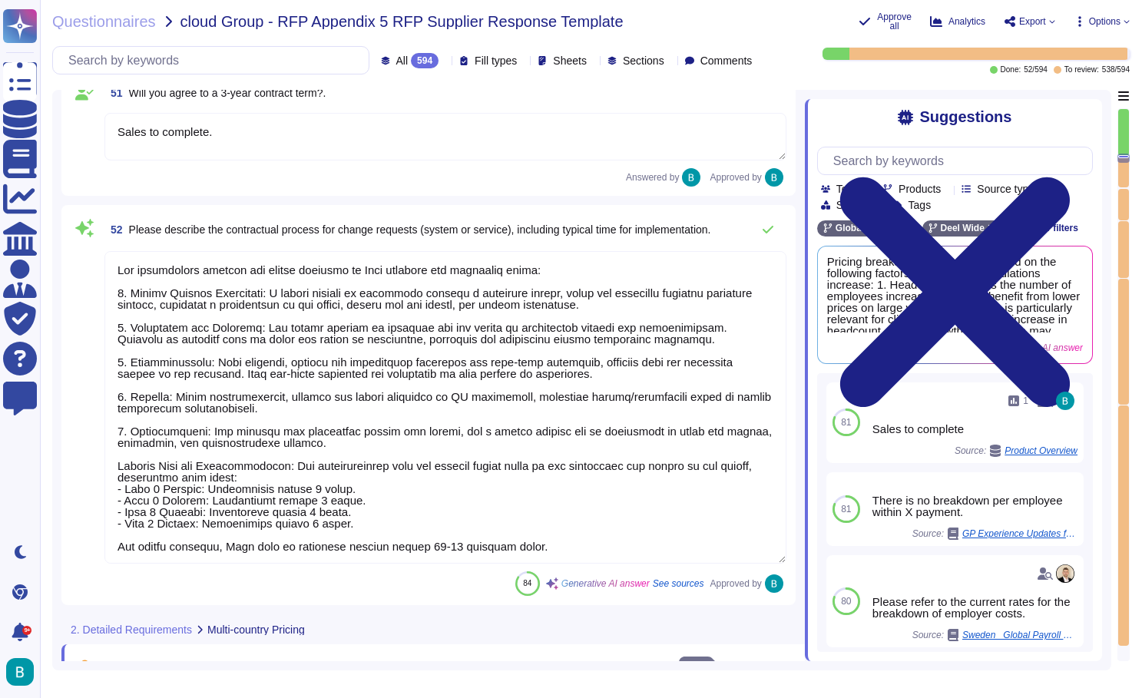
scroll to position [12981, 0]
type textarea "The pricing would depend on the specific requirements and needs of the addition…"
type textarea "Additional pricing considerations include: 1. Implementation Costs: - Onboardin…"
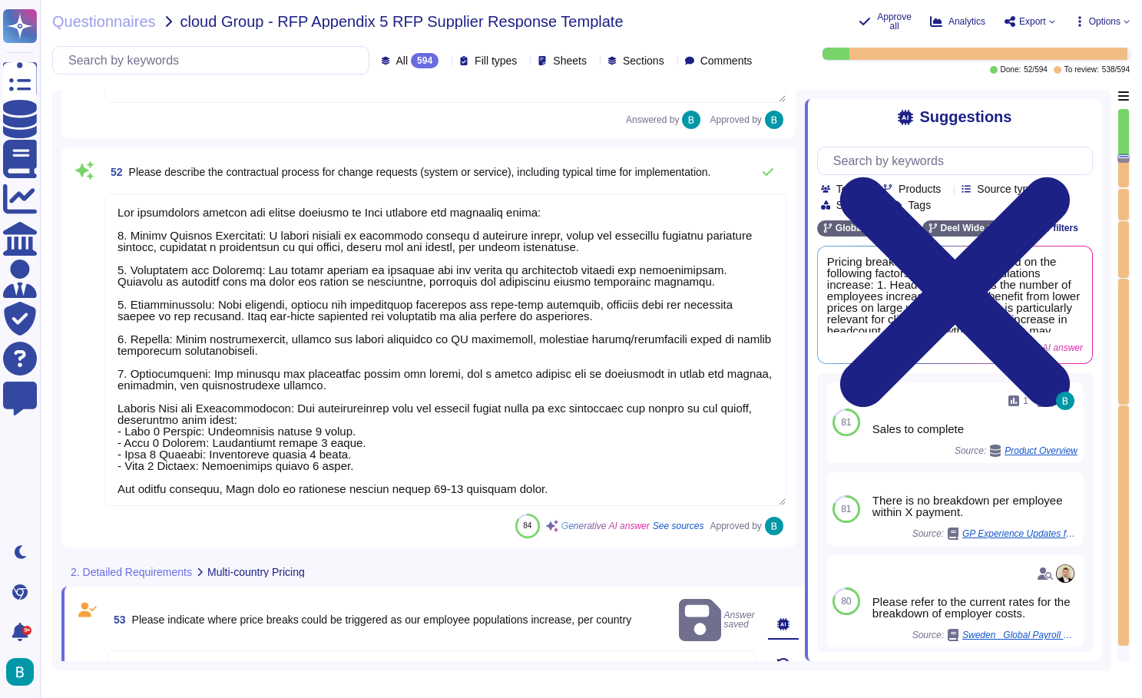
scroll to position [0, 0]
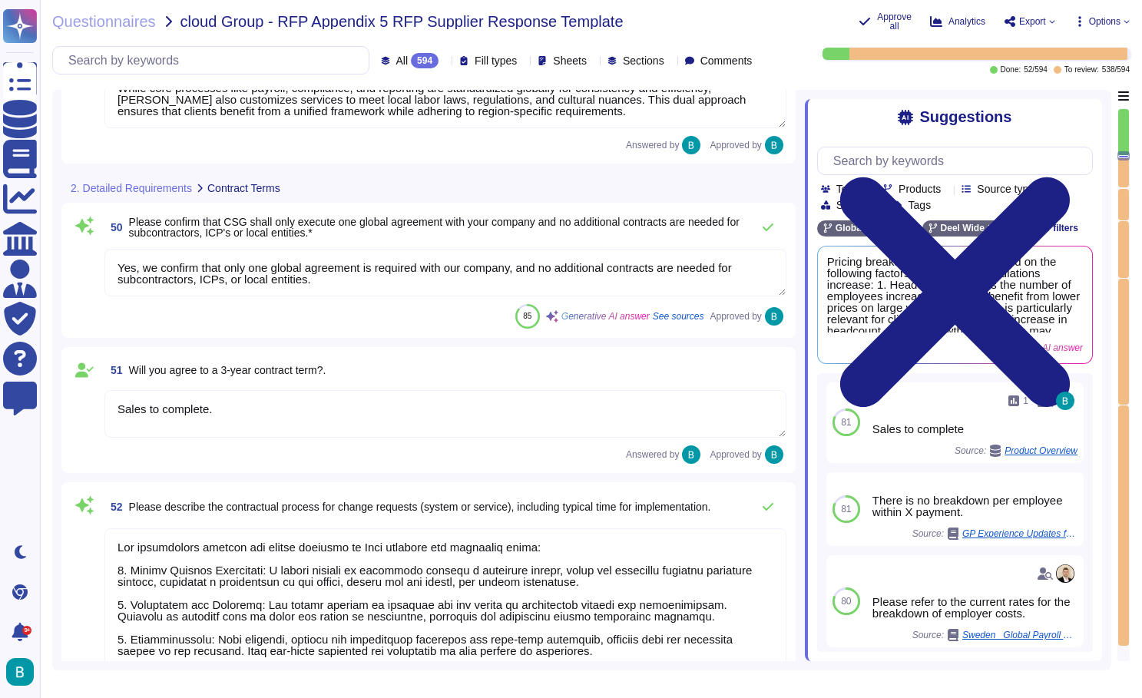
type textarea "After reviewing the countries in scope, Deel confirms it has the capability to …"
type textarea "All within Deel suite, Deel's approach balances global standardization and loca…"
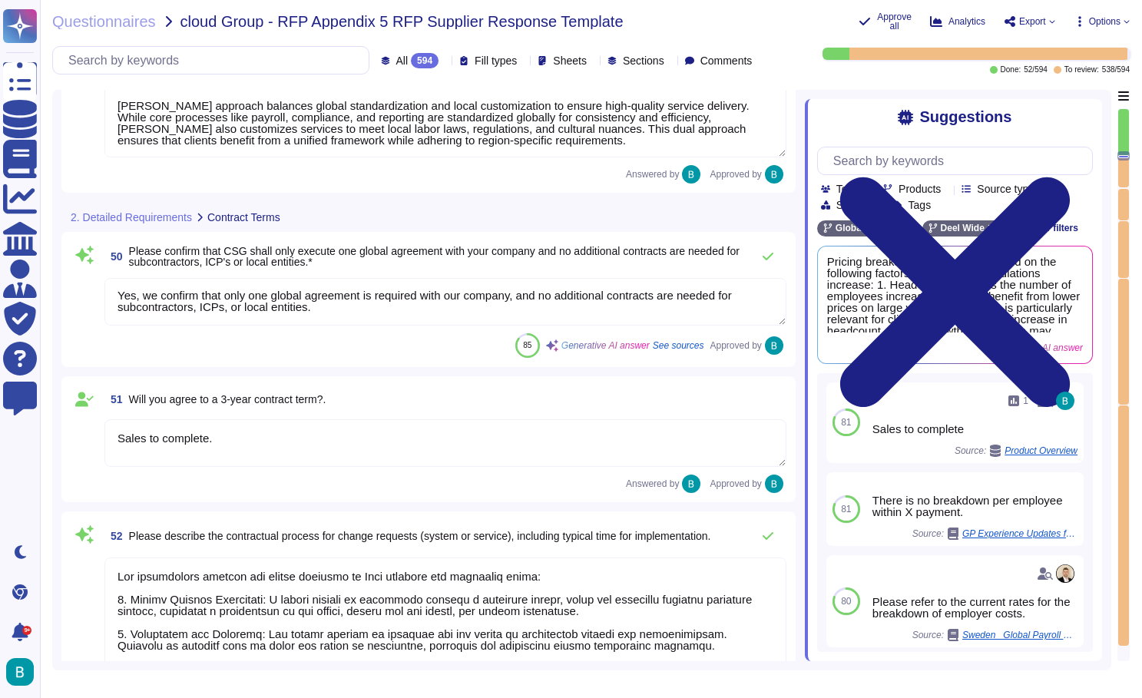
scroll to position [2, 0]
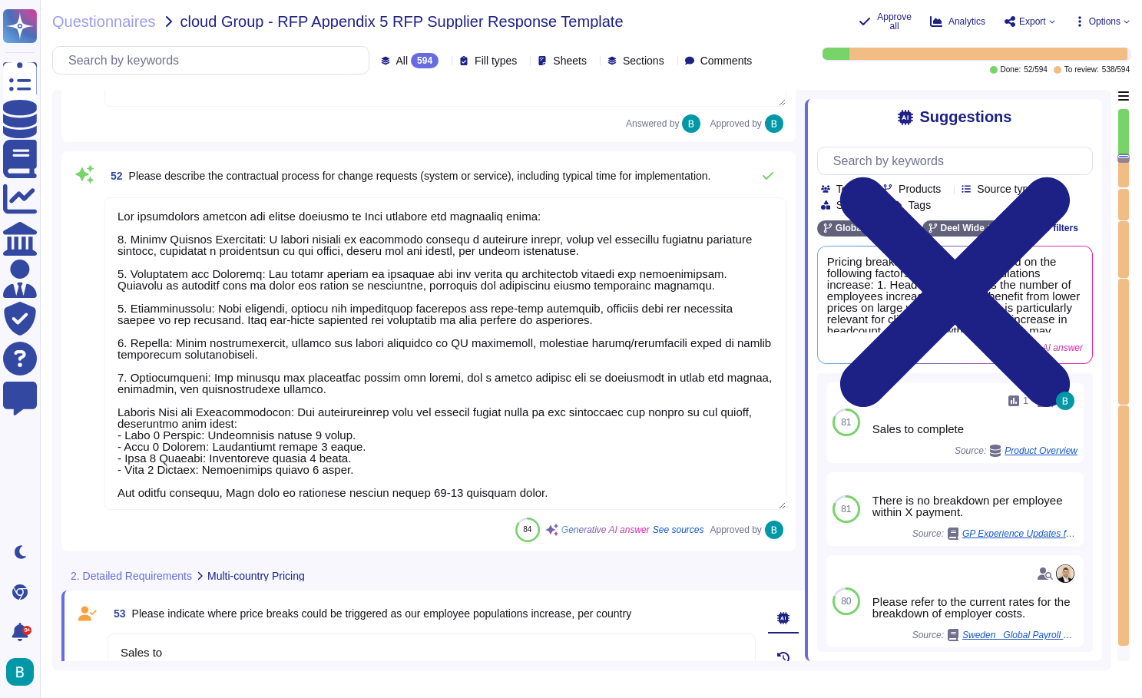
type textarea "The pricing would depend on the specific requirements and needs of the addition…"
type textarea "Additional pricing considerations include: 1. Implementation Costs: - Onboardin…"
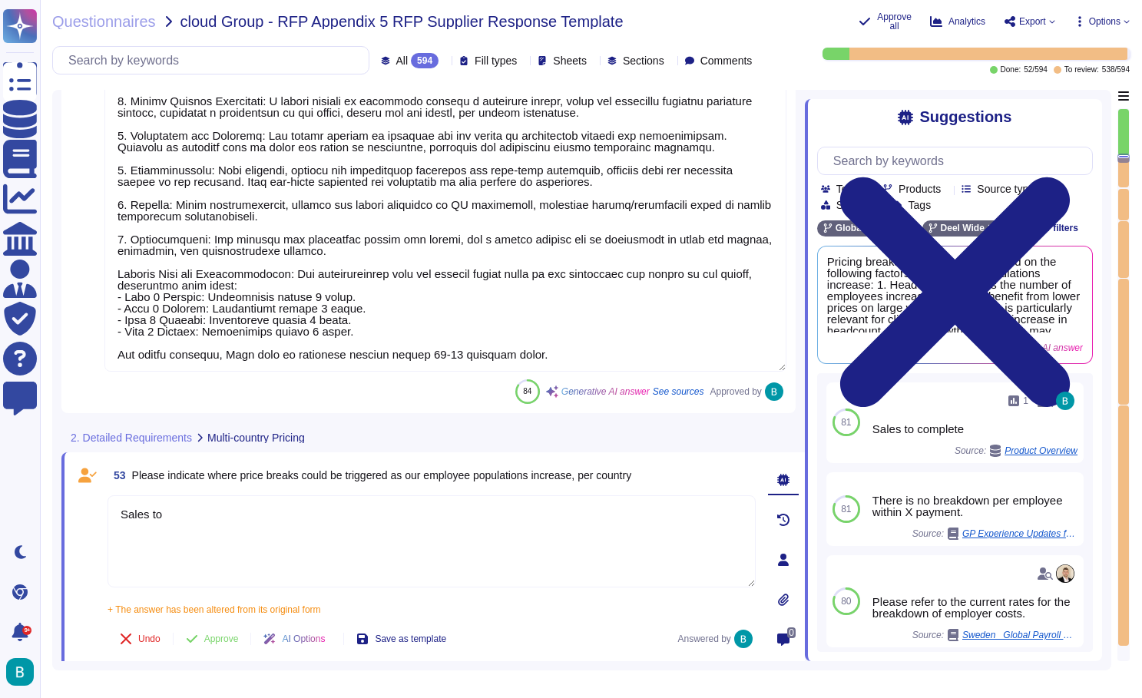
scroll to position [13144, 0]
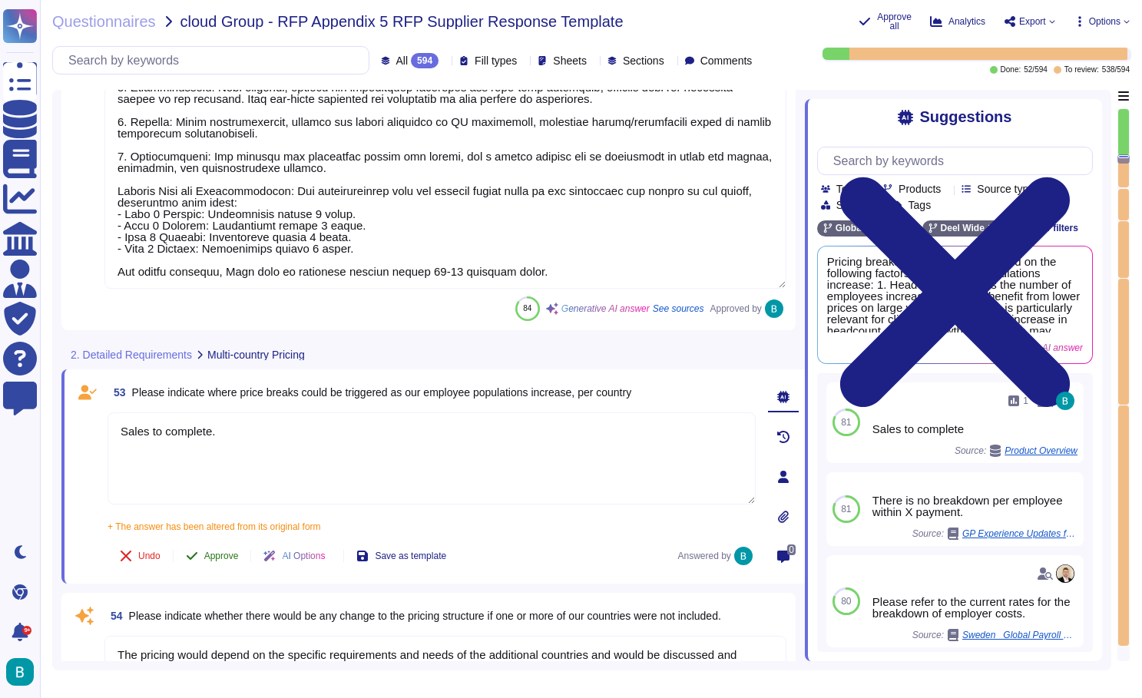
type textarea "Sales to complete."
click at [227, 552] on span "Approve" at bounding box center [221, 555] width 35 height 9
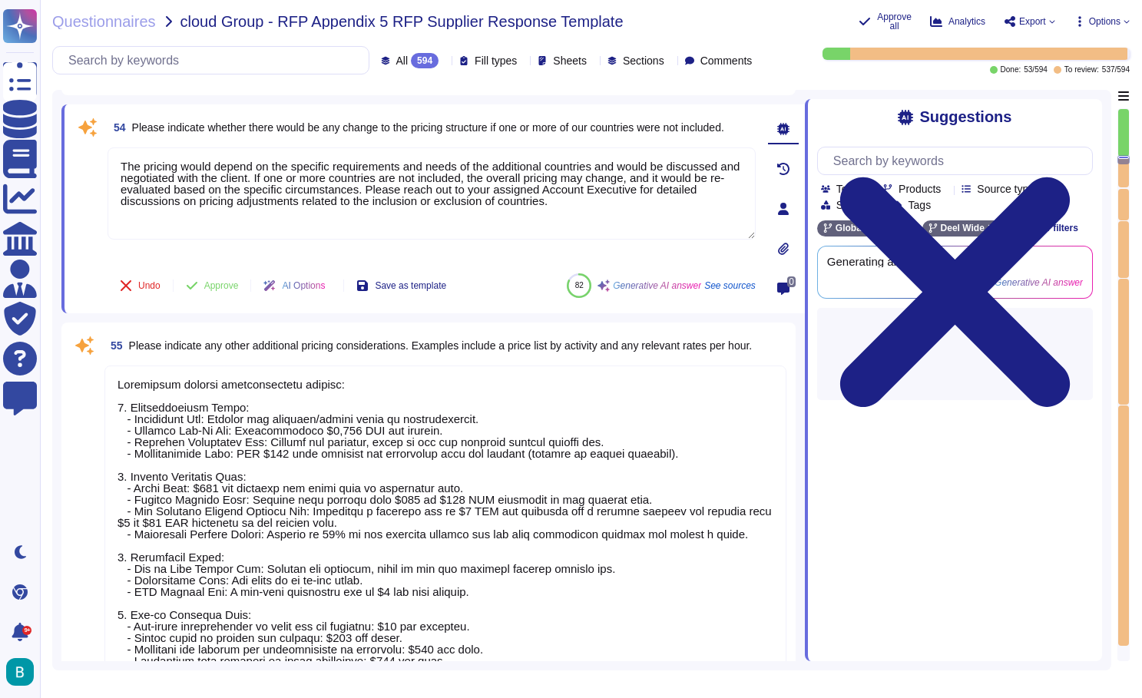
scroll to position [13589, 0]
type textarea "Billing for our fees starts after two conditions are met: the visa sponsored by…"
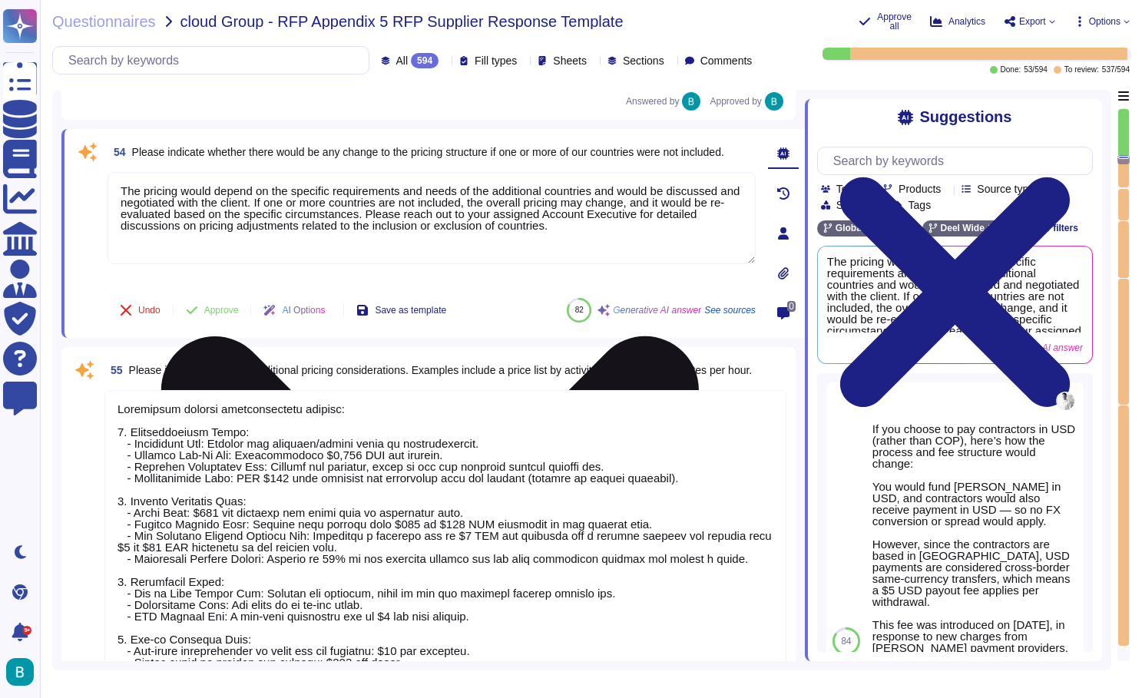
click at [699, 336] on icon at bounding box center [430, 605] width 538 height 538
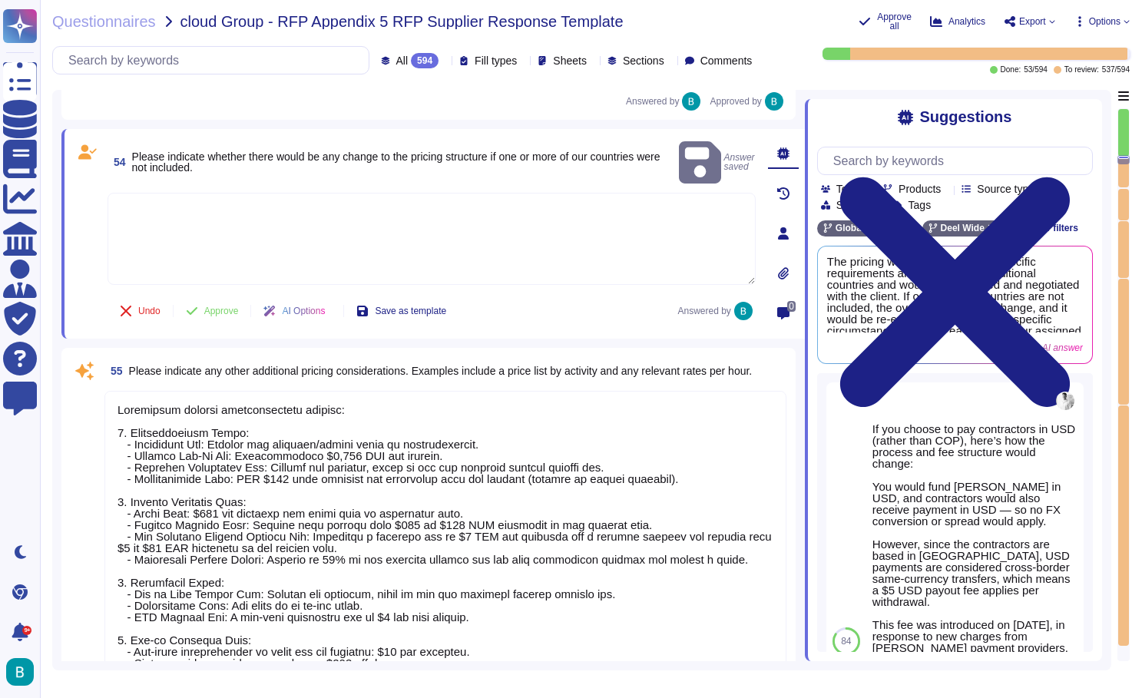
click at [395, 210] on textarea at bounding box center [432, 239] width 648 height 92
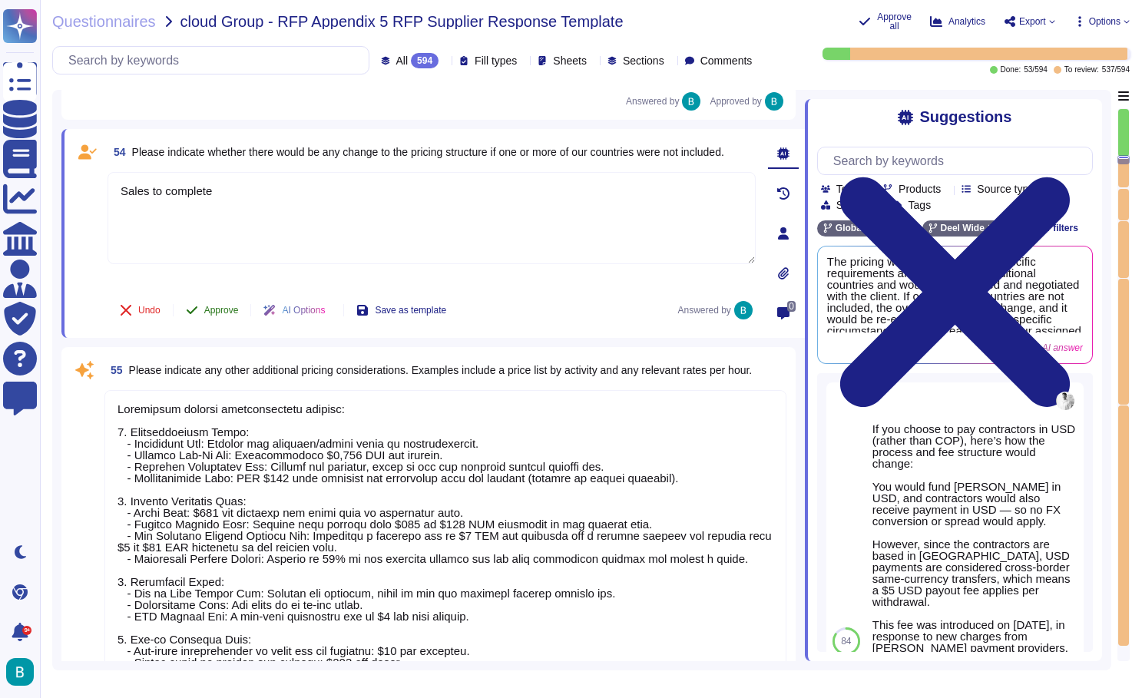
type textarea "Sales to complete"
click at [233, 307] on button "Approve" at bounding box center [213, 310] width 78 height 31
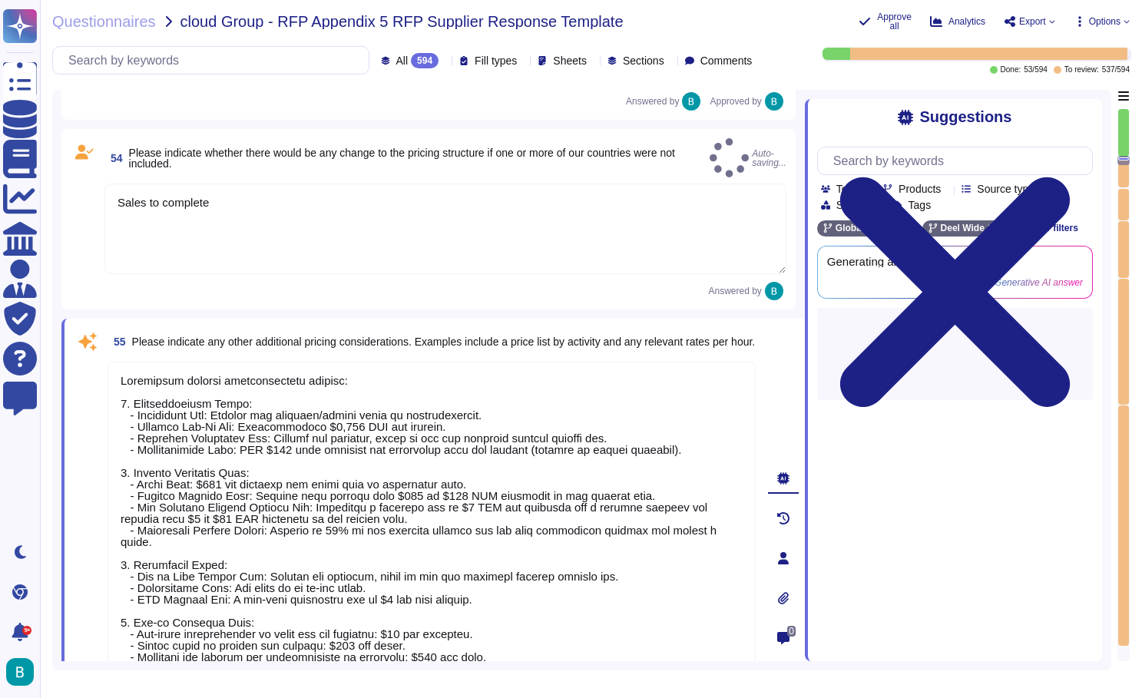
type textarea "1. Payroll Submission (Week 1): Clients submit payroll data by the cut-off date…"
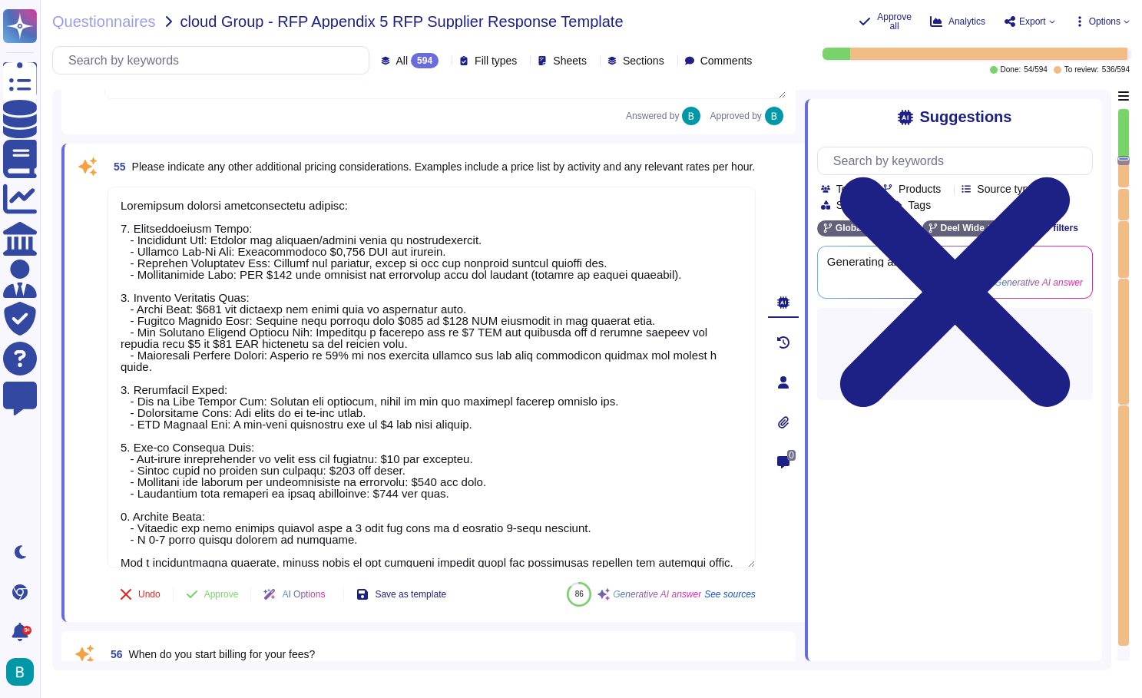
scroll to position [13758, 0]
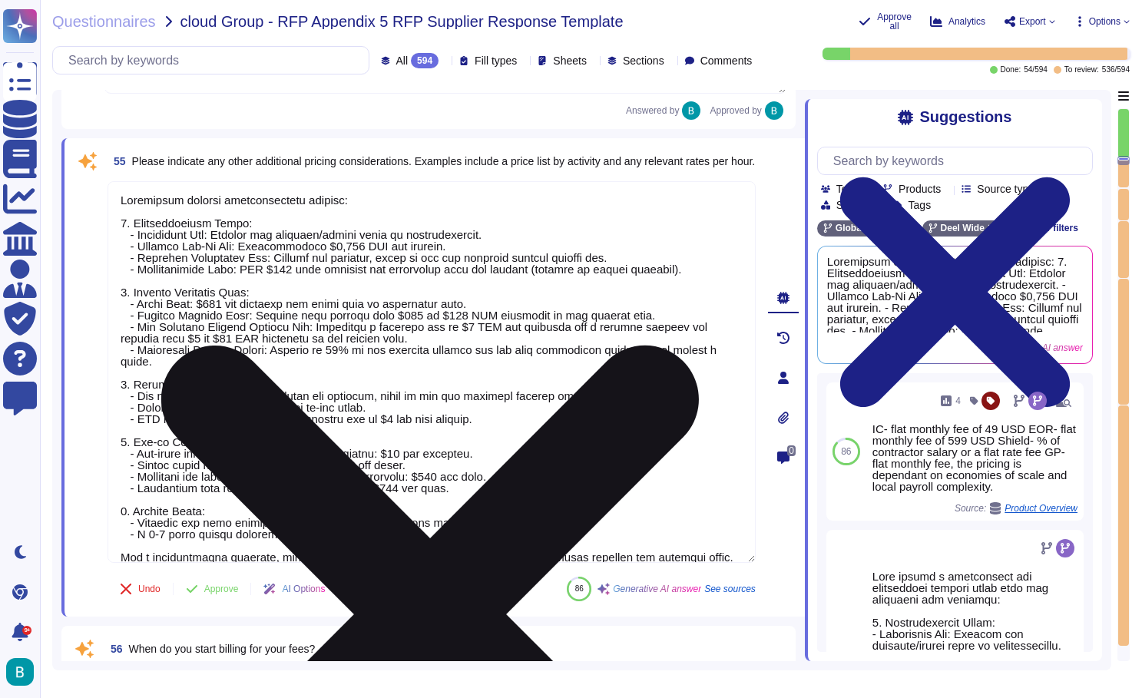
click at [751, 189] on icon at bounding box center [430, 614] width 645 height 860
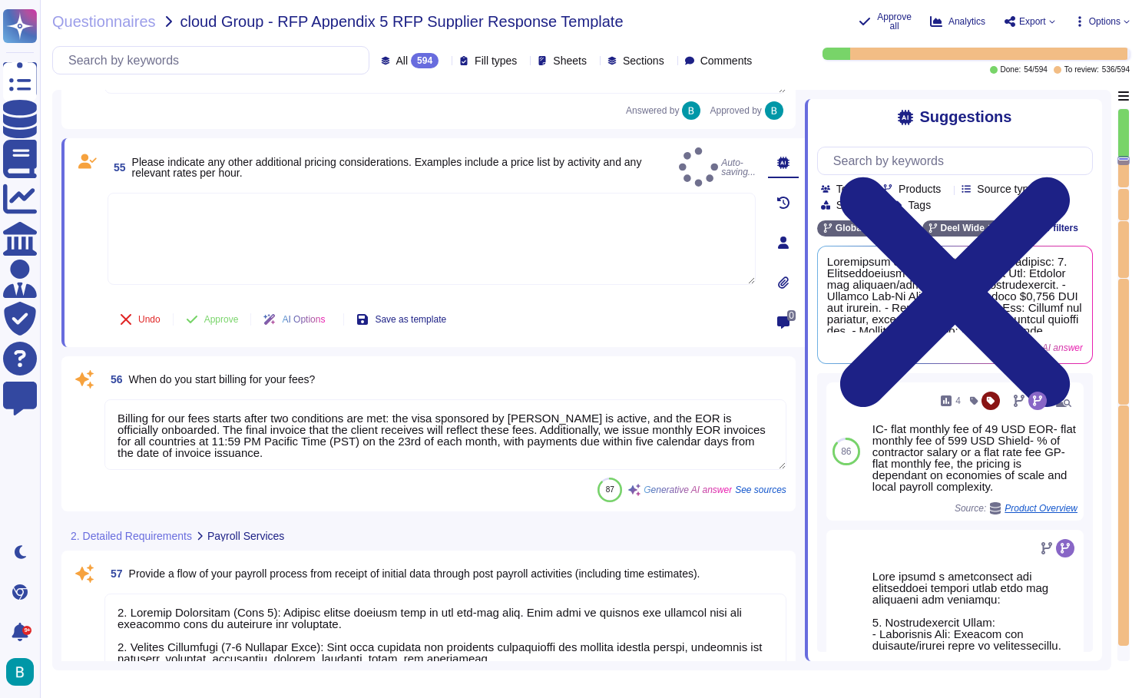
type textarea "Deel offers several tools to effectively manage global payroll timelines and sc…"
type textarea "Sales to complete"
click at [229, 320] on span "Approve" at bounding box center [221, 319] width 35 height 9
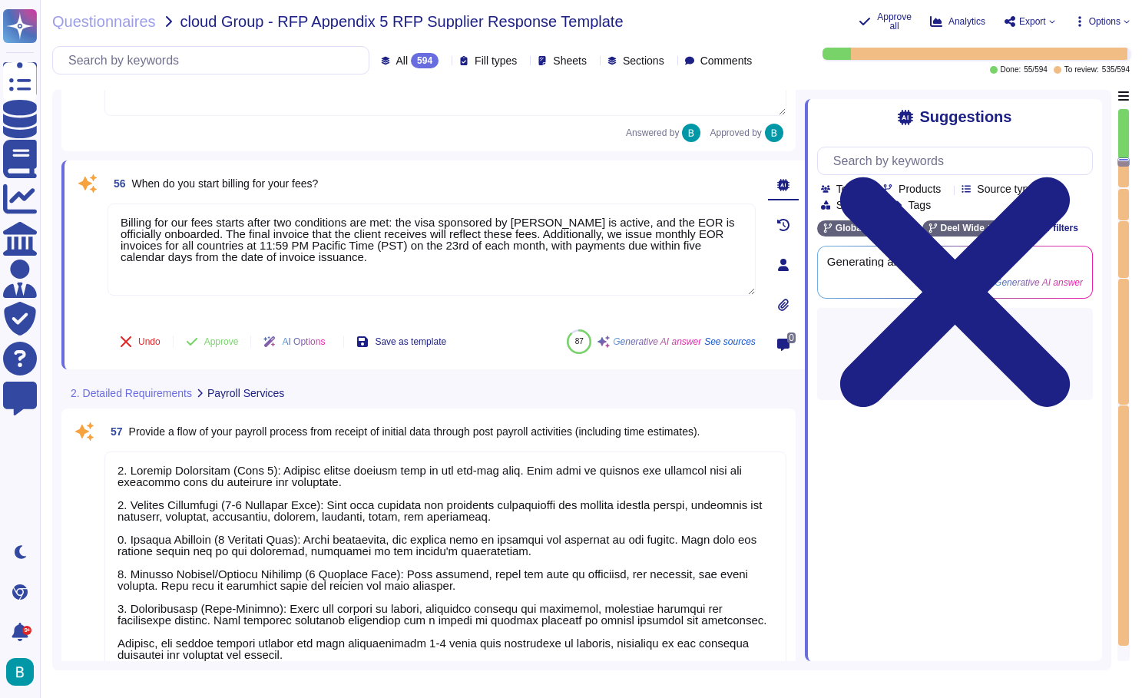
scroll to position [13952, 0]
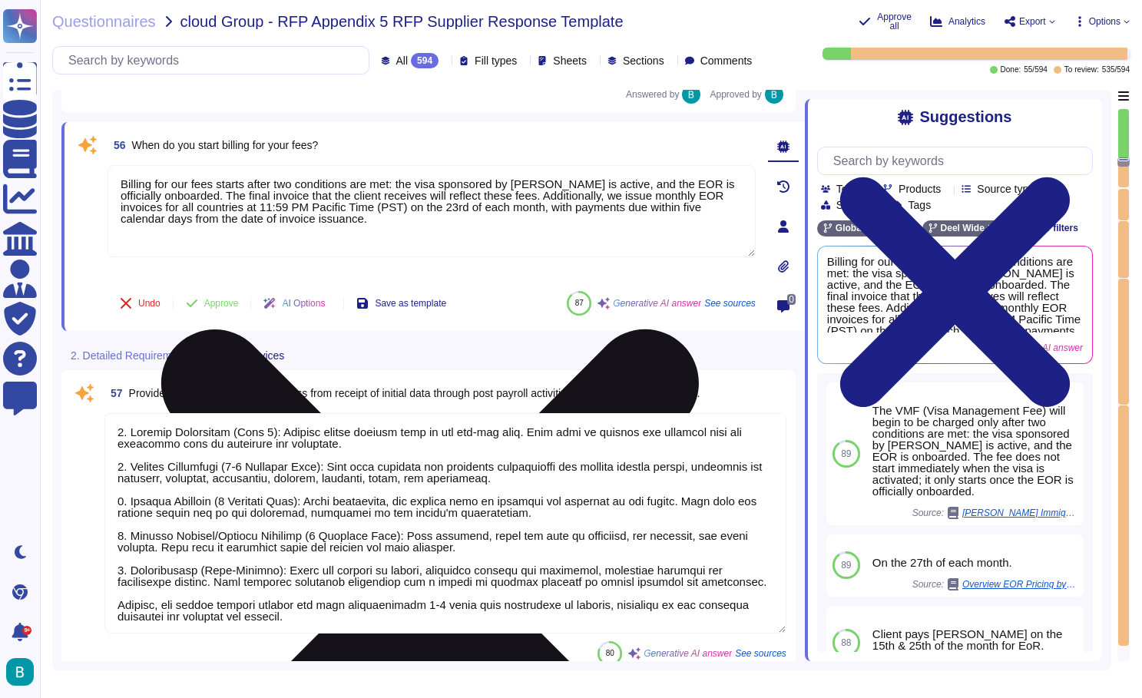
click at [744, 176] on icon at bounding box center [430, 598] width 645 height 860
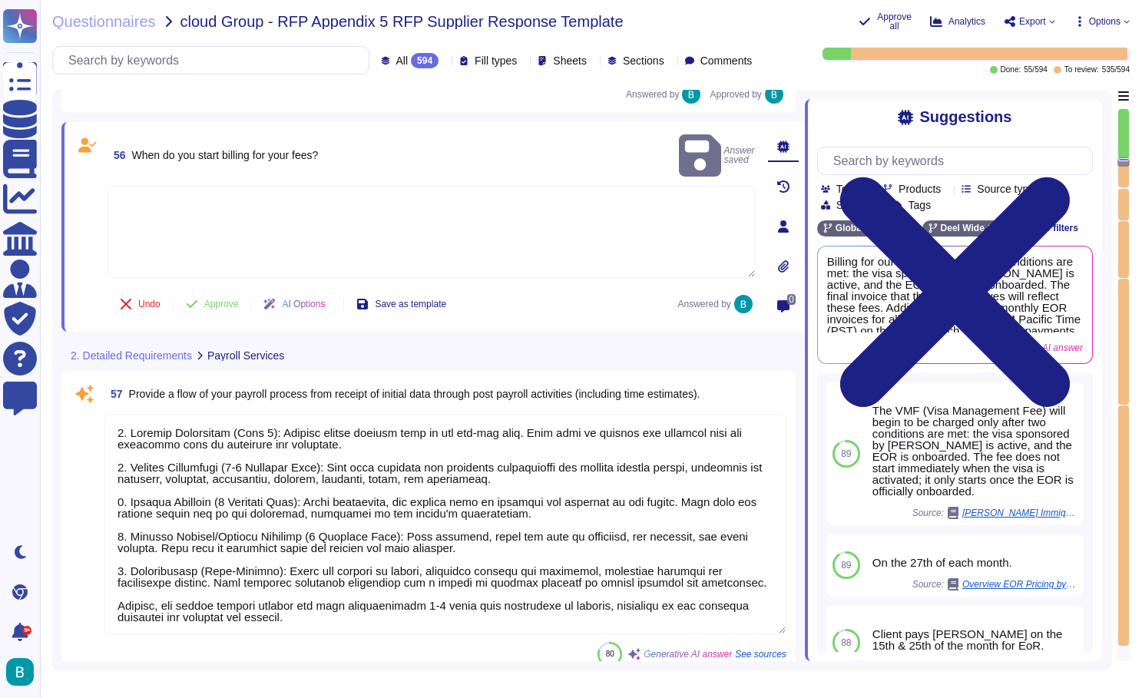
click at [465, 186] on textarea at bounding box center [432, 232] width 648 height 92
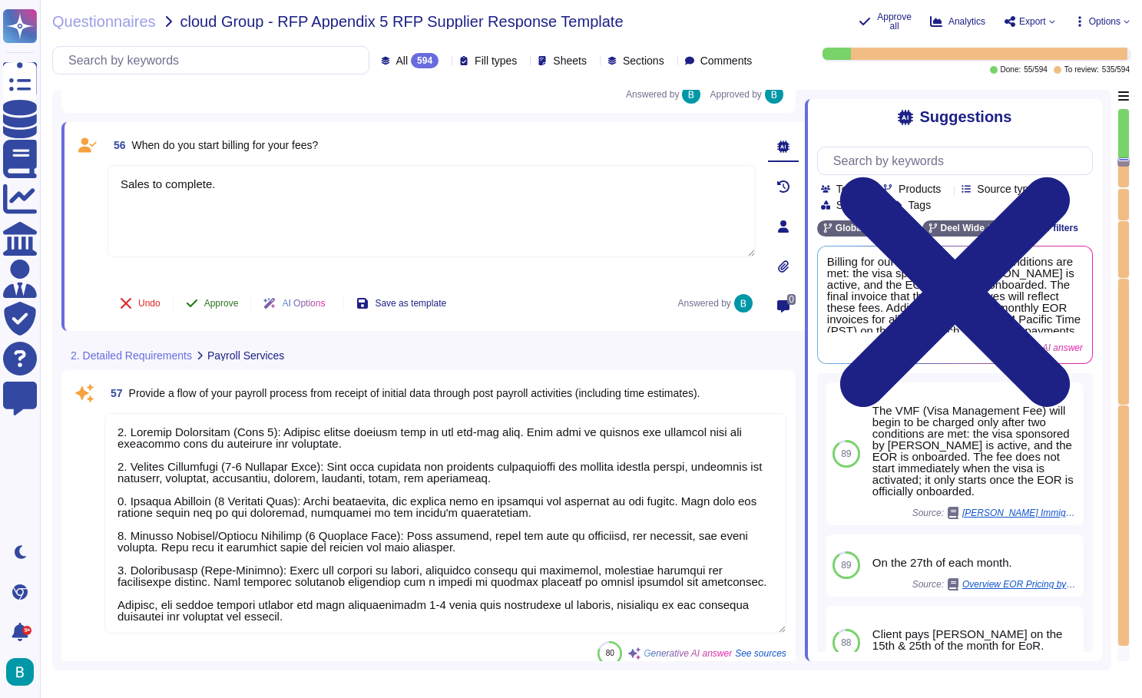
type textarea "Sales to complete."
click at [224, 300] on button "Approve" at bounding box center [213, 303] width 78 height 31
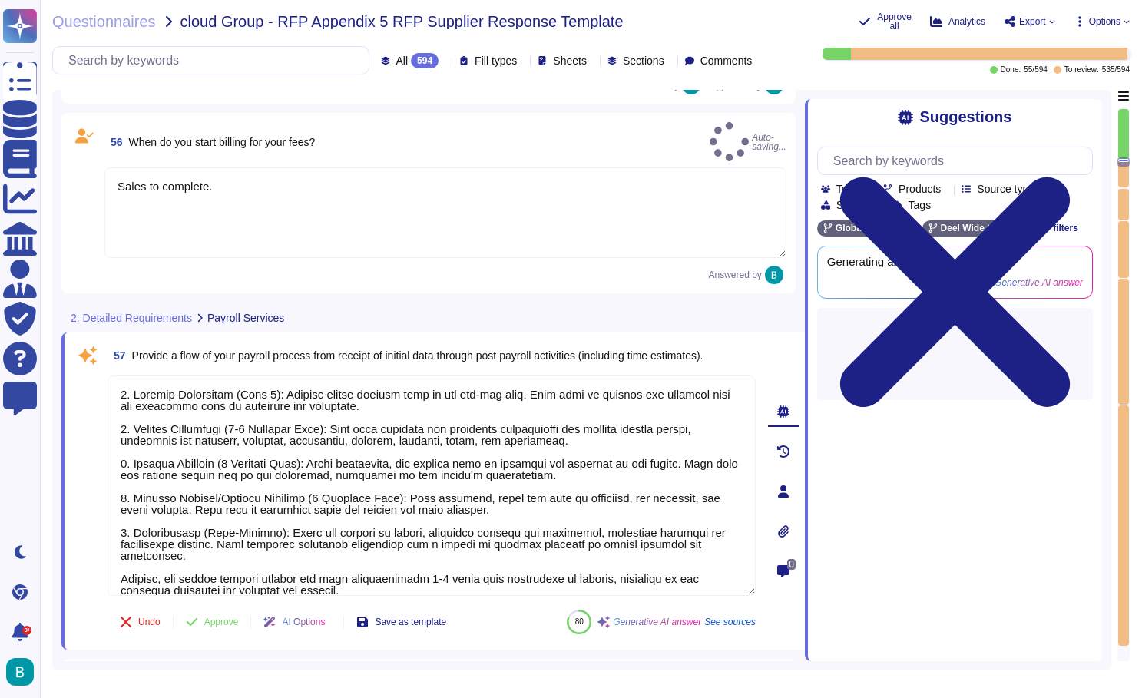
type textarea "Deel employs several methods to collect additional payroll-related data that is…"
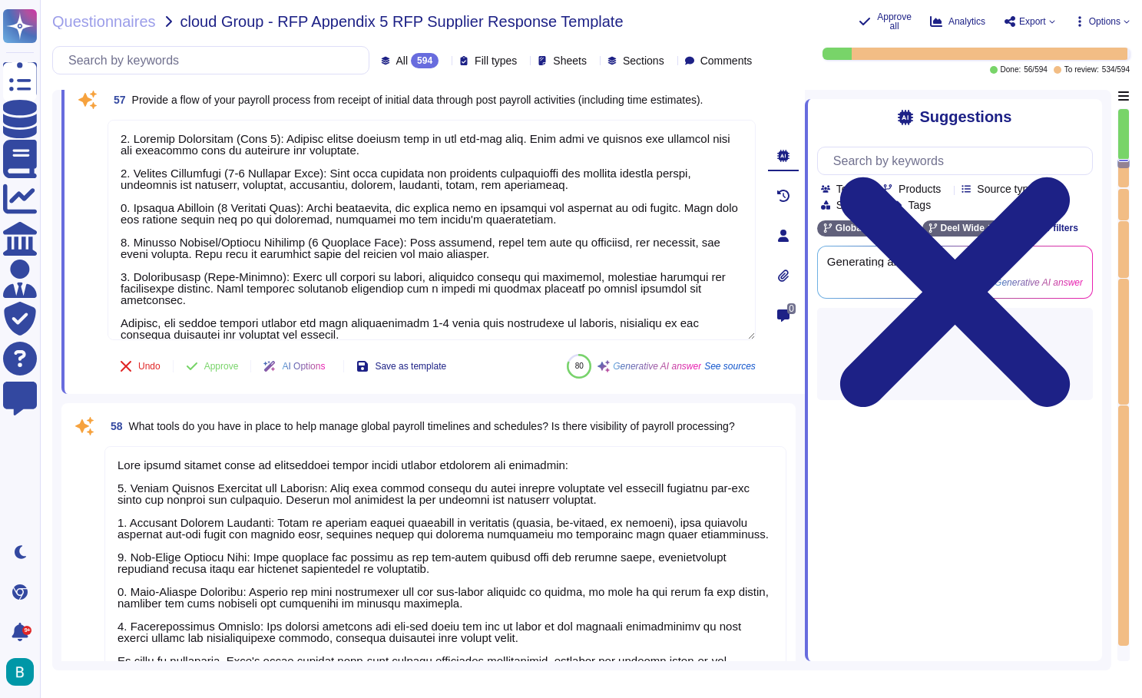
scroll to position [14126, 0]
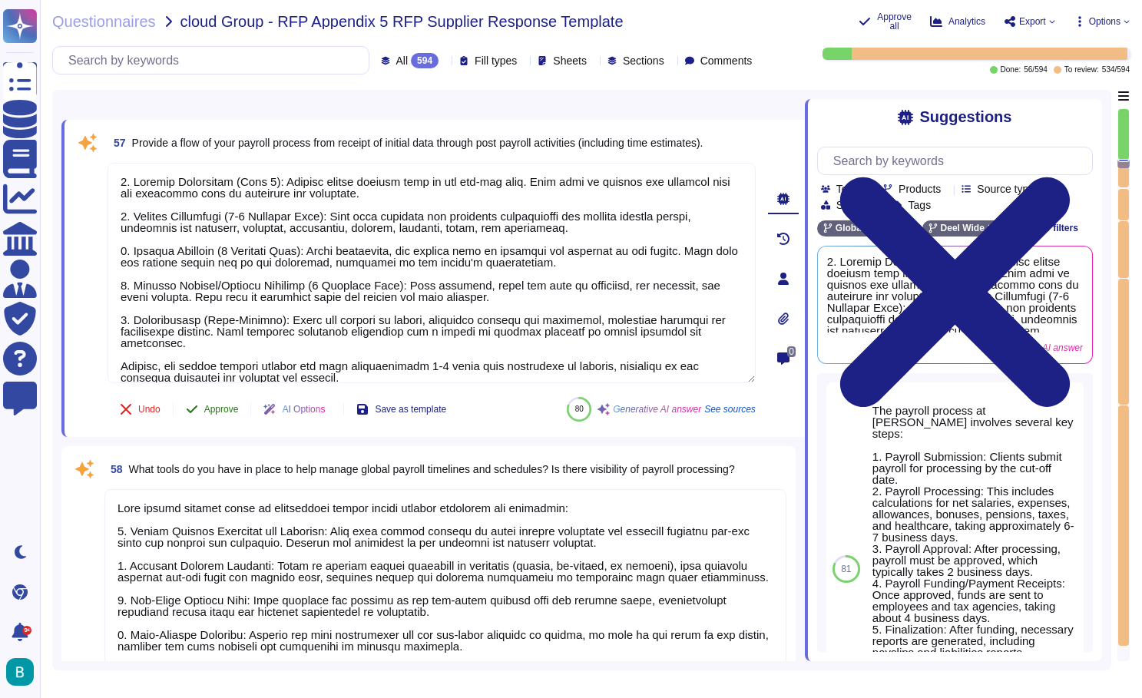
click at [225, 406] on span "Approve" at bounding box center [221, 409] width 35 height 9
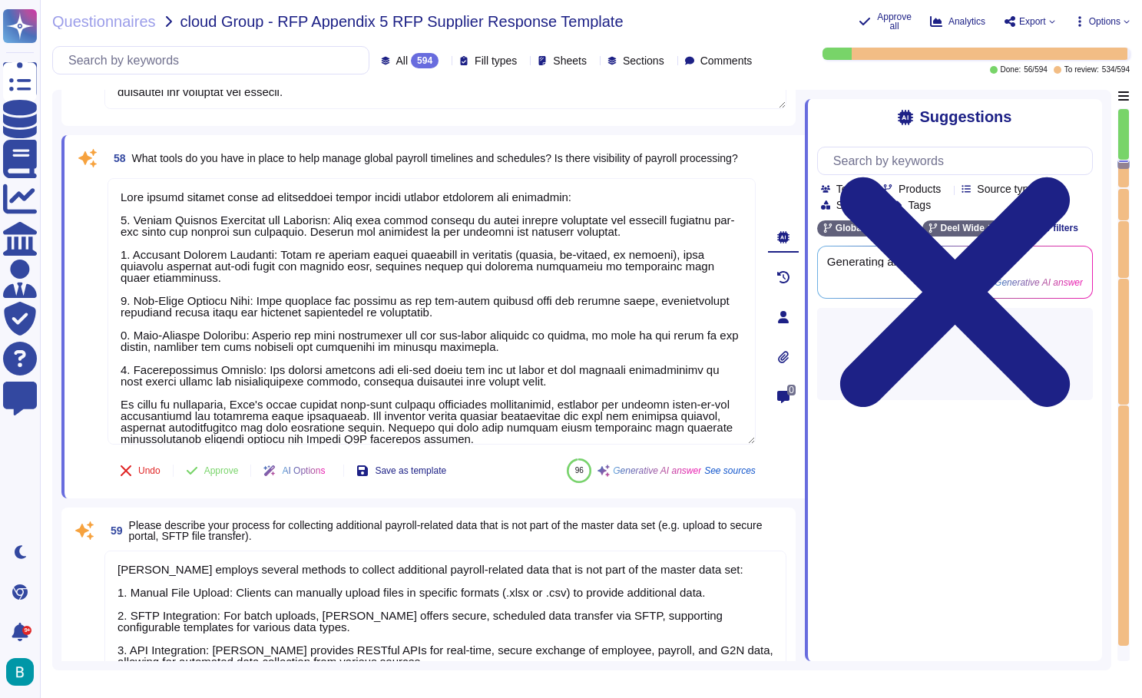
type textarea "Manual activities required to process payroll include: 1. Payroll Reporting: Co…"
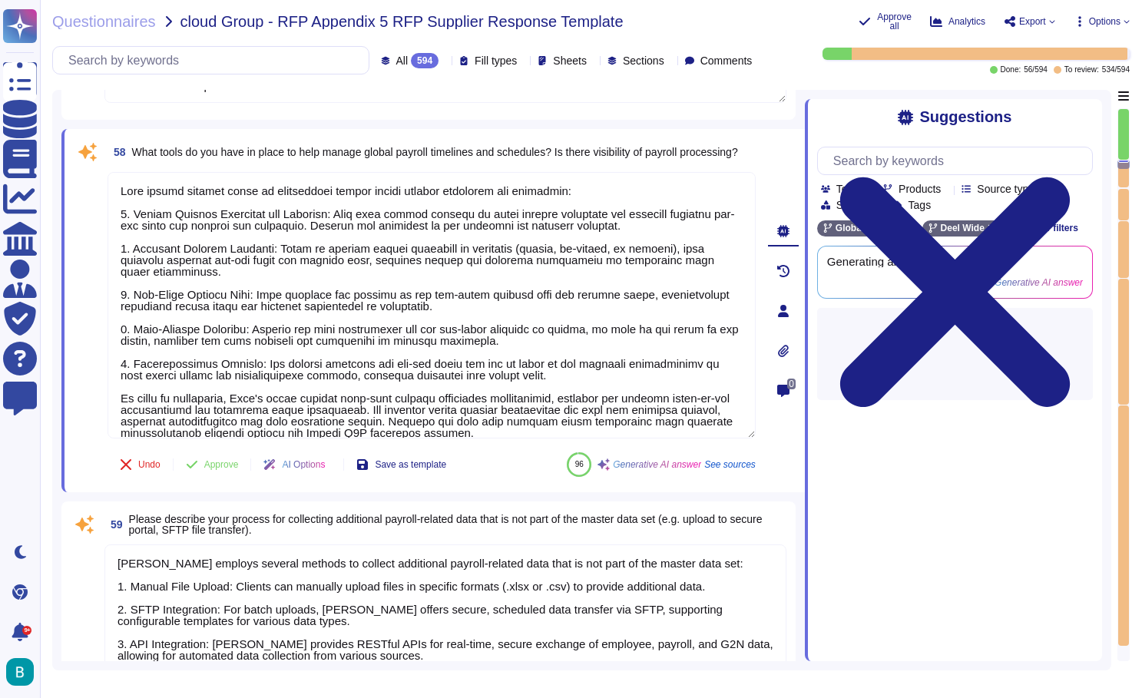
scroll to position [14434, 0]
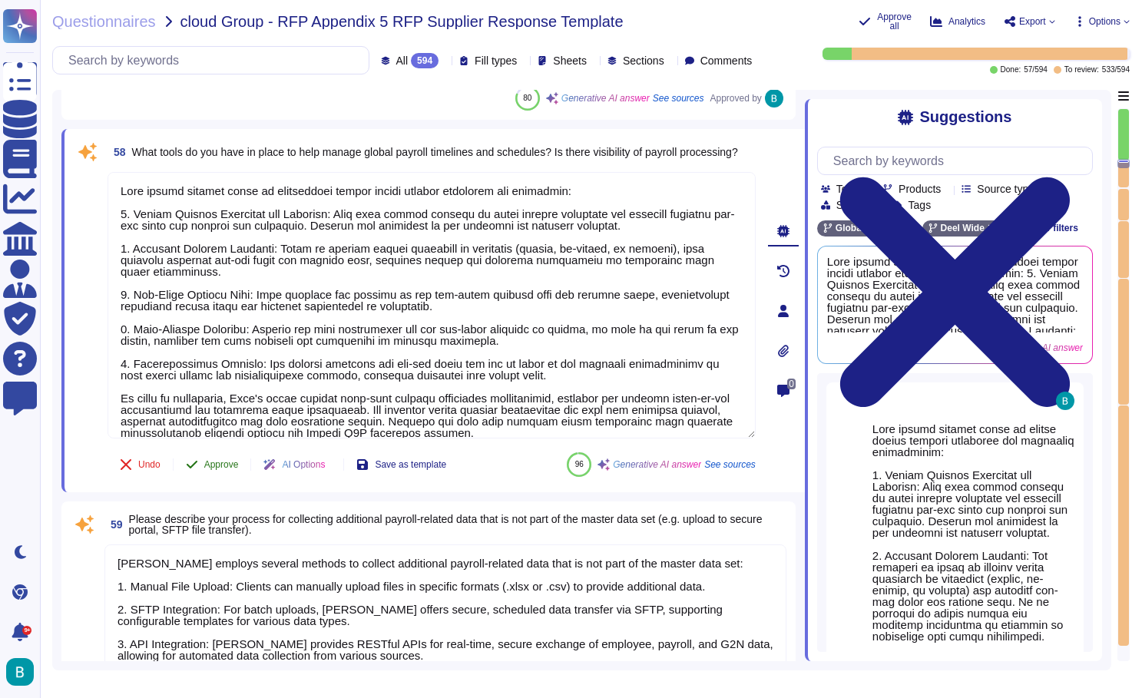
click at [214, 460] on span "Approve" at bounding box center [221, 464] width 35 height 9
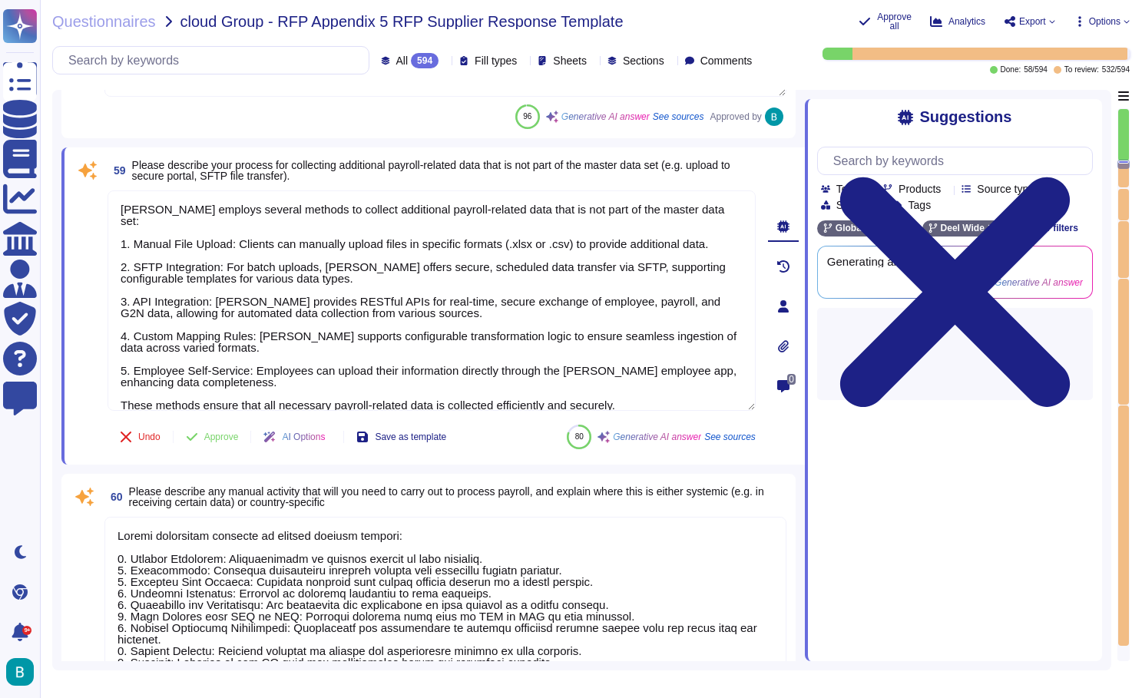
type textarea "Yes, our system supports retroactive payments, including prior entity adjustmen…"
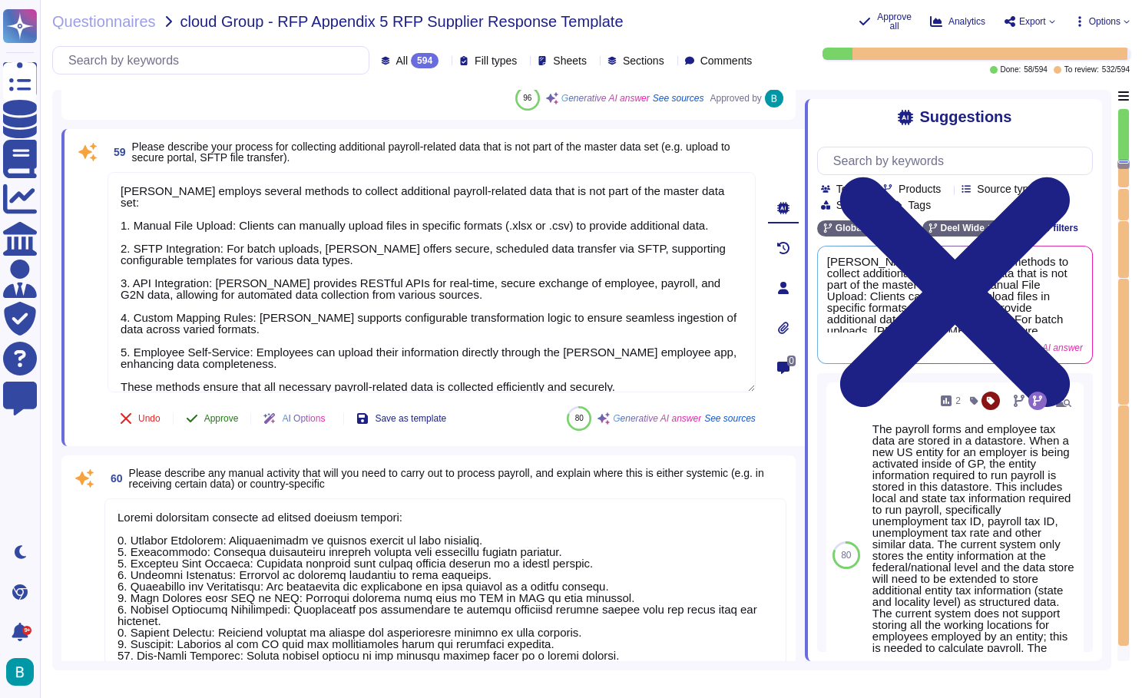
click at [222, 419] on span "Approve" at bounding box center [221, 418] width 35 height 9
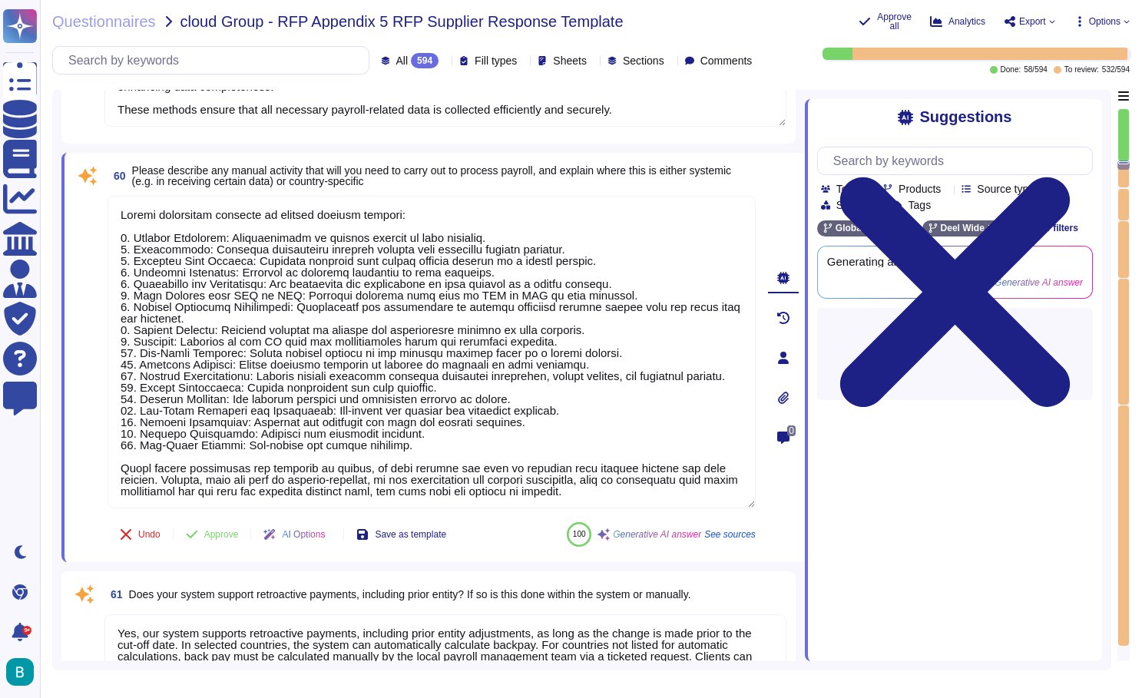
type textarea "Deel conducts automated validation of payroll data through a structured process…"
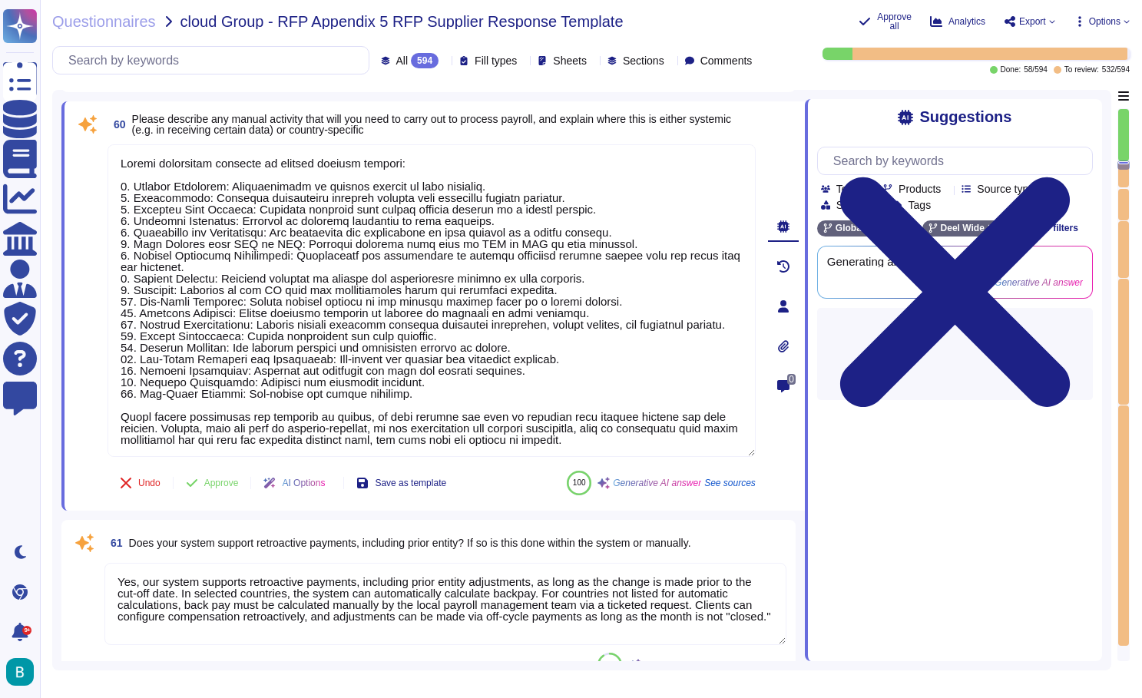
scroll to position [15068, 0]
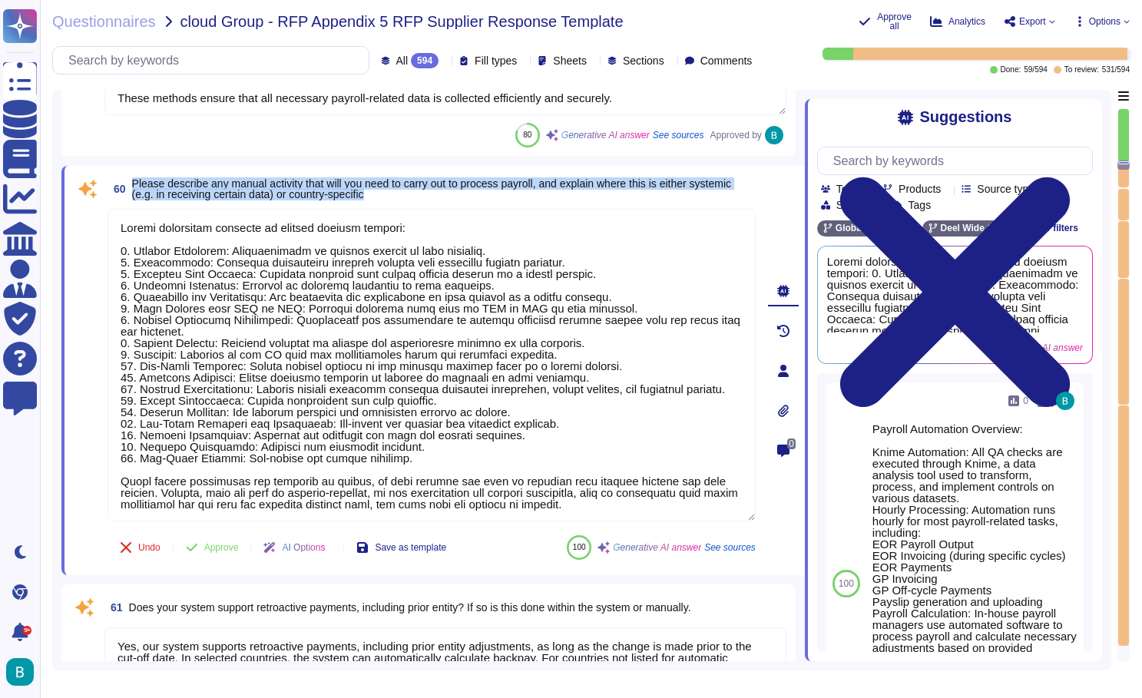
drag, startPoint x: 439, startPoint y: 196, endPoint x: 133, endPoint y: 180, distance: 306.8
click at [133, 180] on span "60 Please describe any manual activity that will you need to carry out to proce…" at bounding box center [432, 189] width 648 height 28
copy span "Please describe any manual activity that will you need to carry out to process …"
click at [230, 544] on span "Approve" at bounding box center [221, 547] width 35 height 9
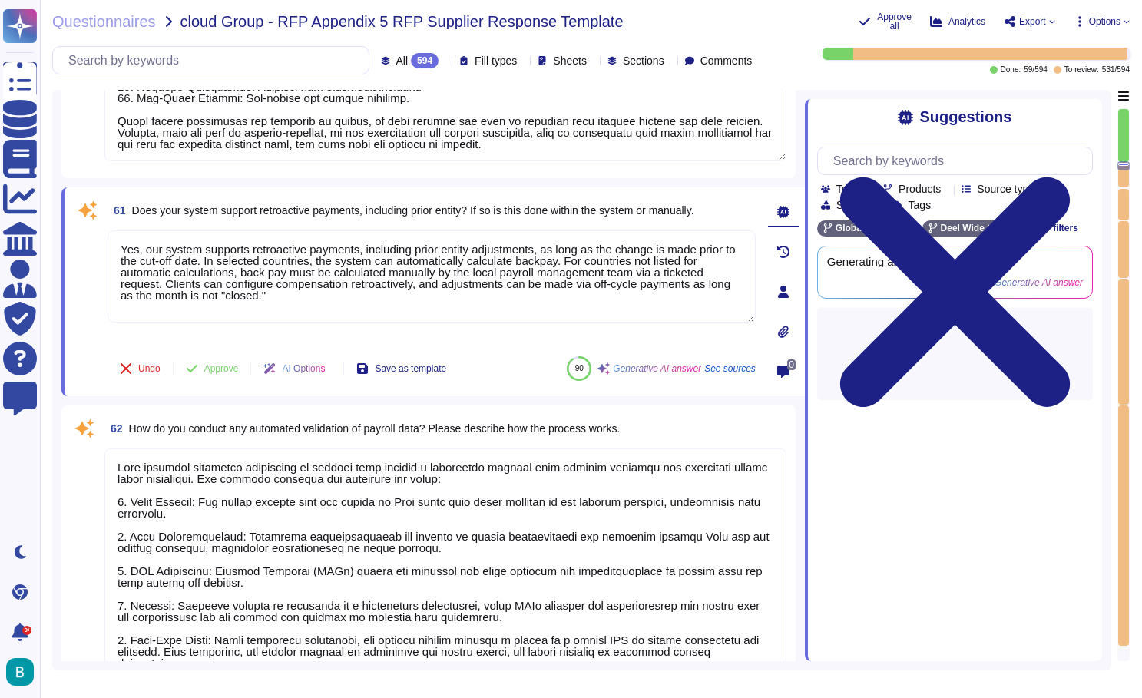
type textarea "Year-End Process Overview: Deel's Role: 1. Generate and Distribute Tax Document…"
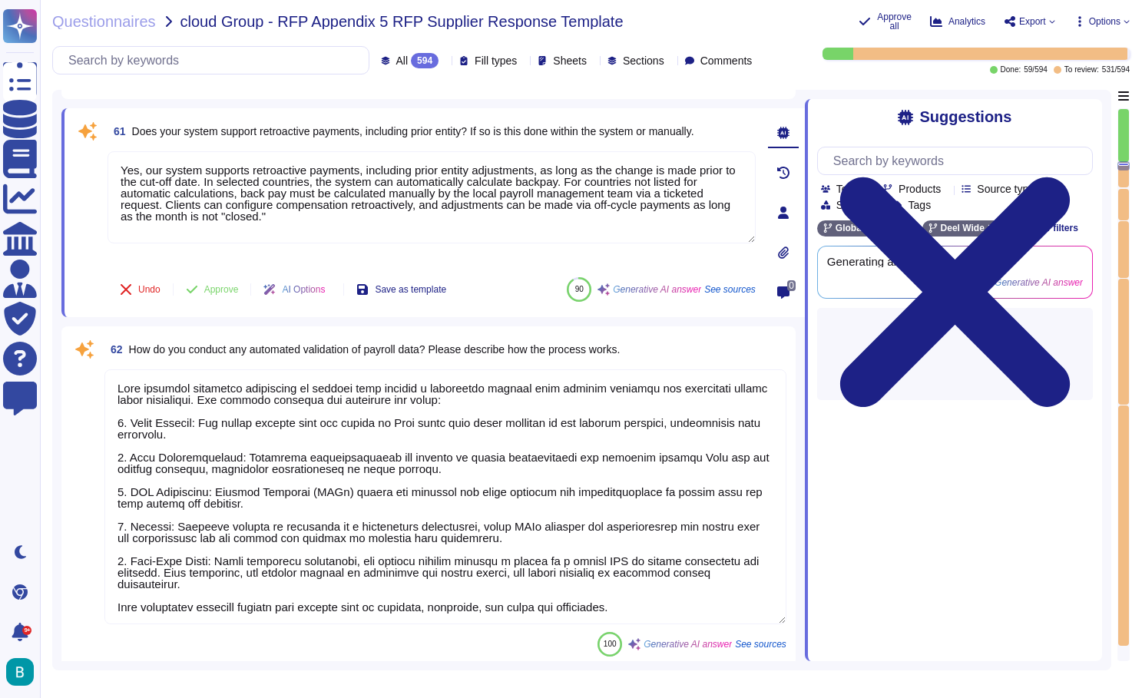
scroll to position [15468, 0]
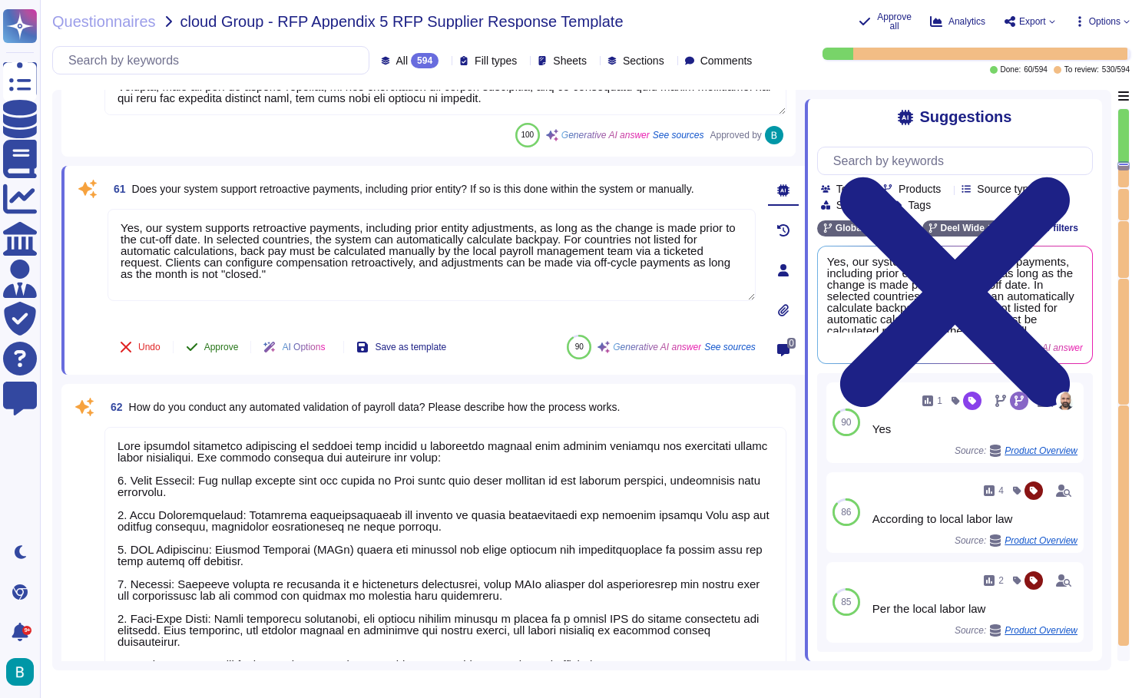
click at [224, 351] on span "Approve" at bounding box center [221, 347] width 35 height 9
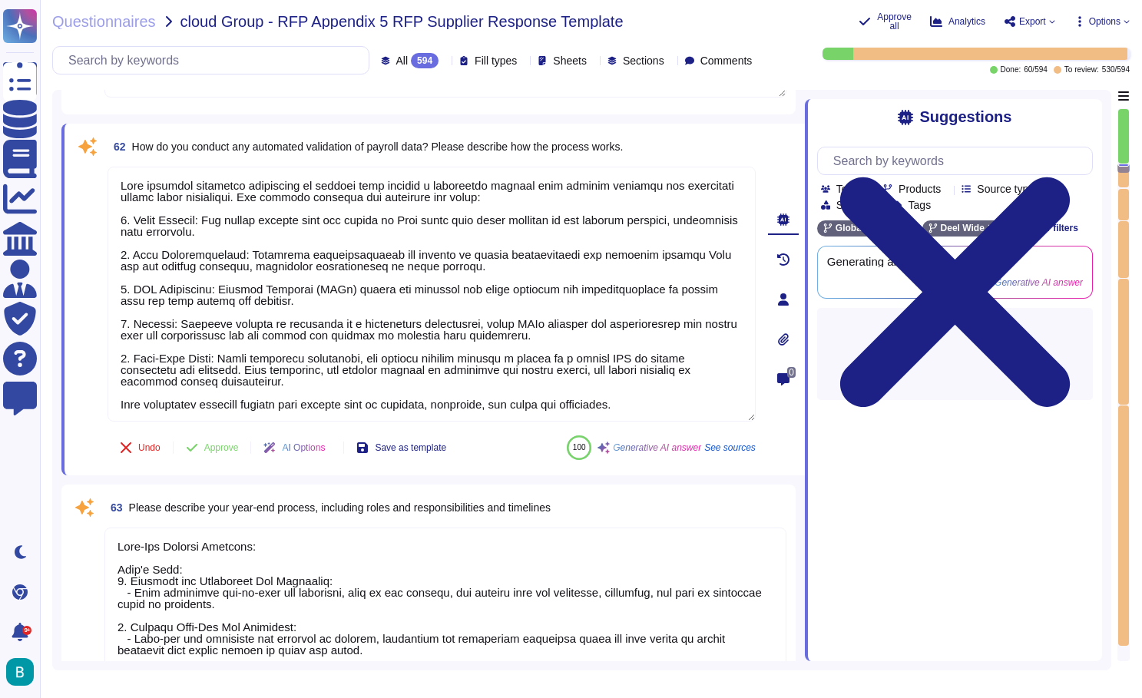
type textarea "Before submitting data to CSG for review, Deel employs several quality assuranc…"
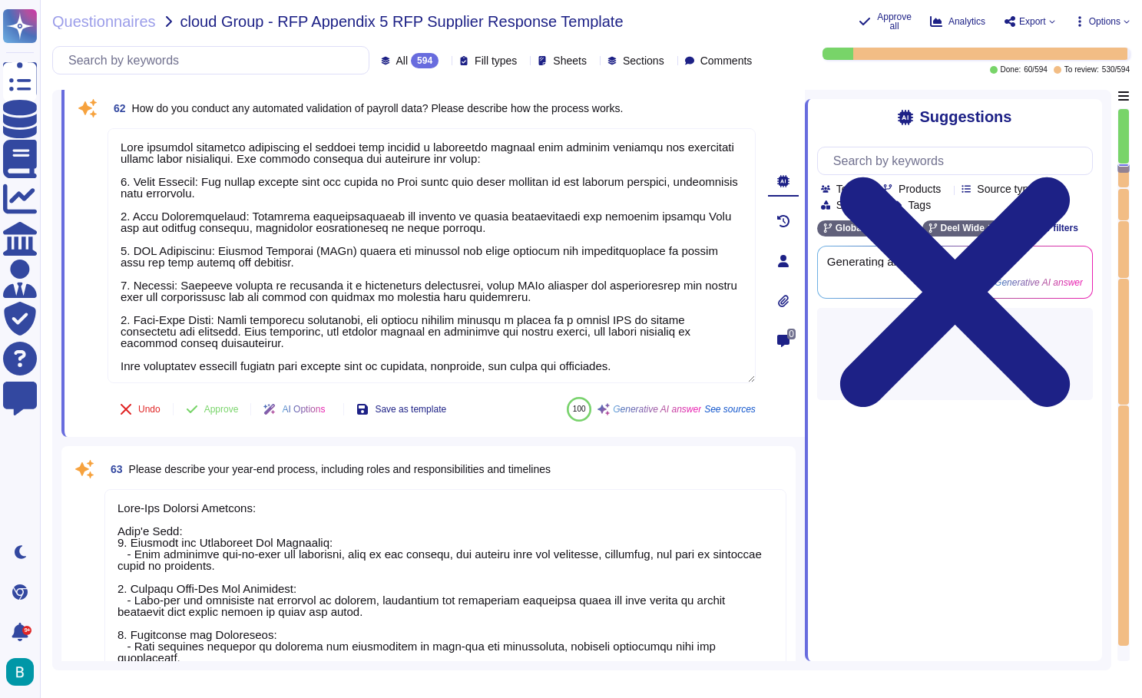
scroll to position [15666, 0]
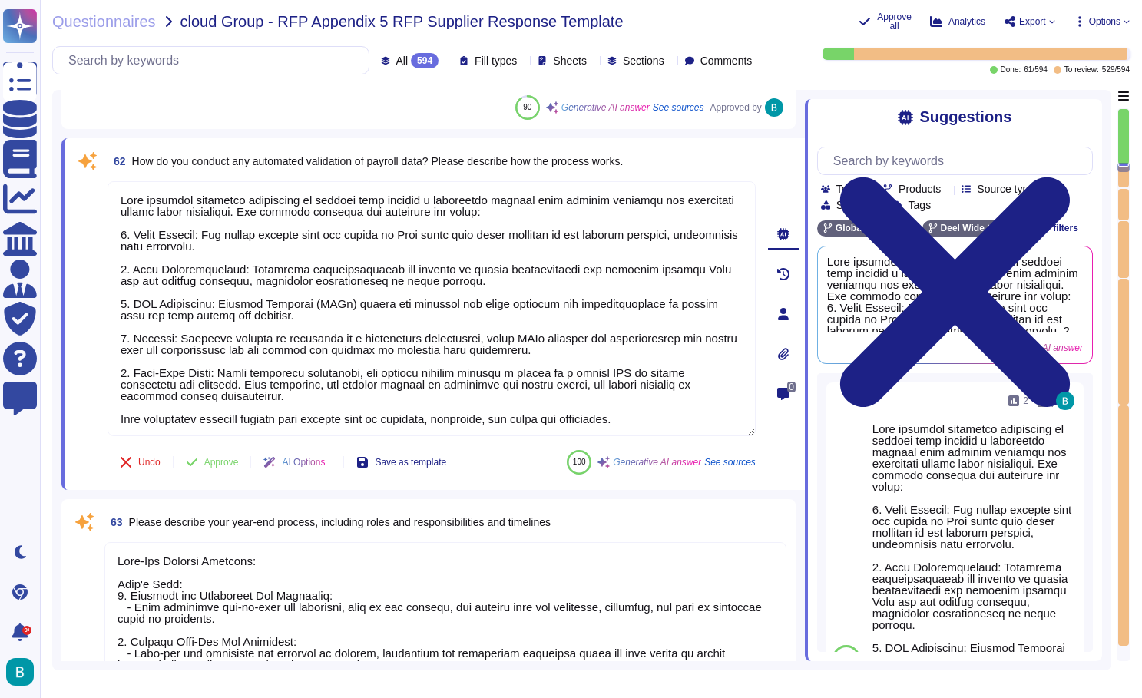
type textarea "Before submitting data to CSG for review, Deel employs several quality assuranc…"
click at [222, 462] on span "Approve" at bounding box center [221, 462] width 35 height 9
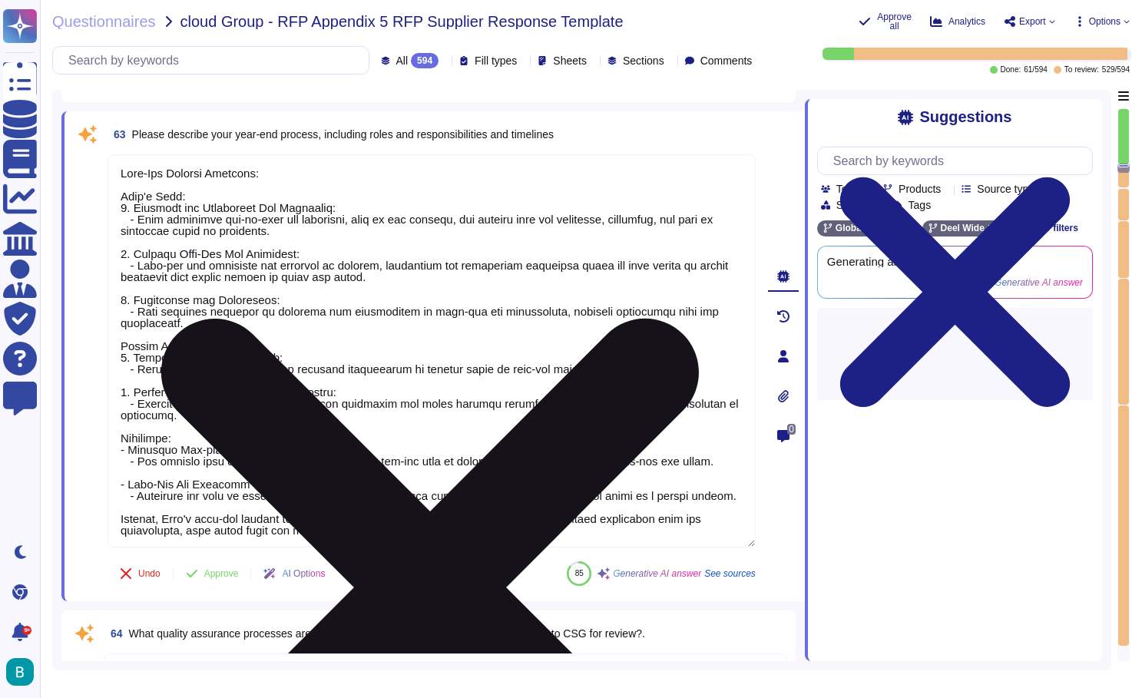
scroll to position [16008, 0]
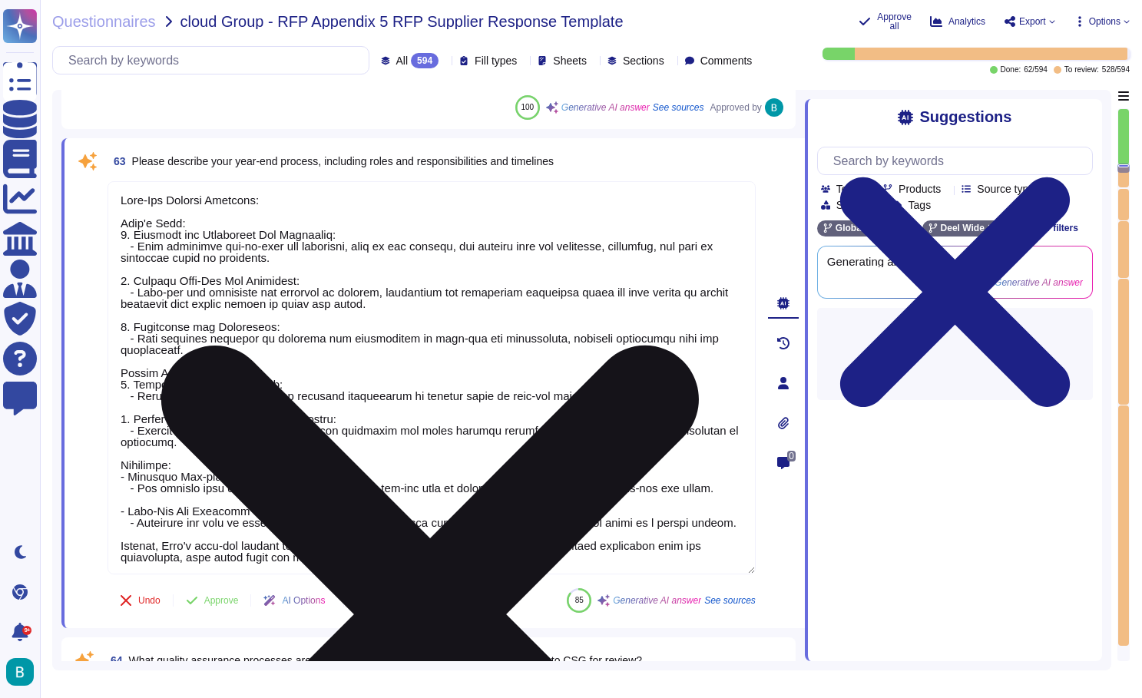
type textarea "Deel has the capability to concurrently process separate payrolls for different…"
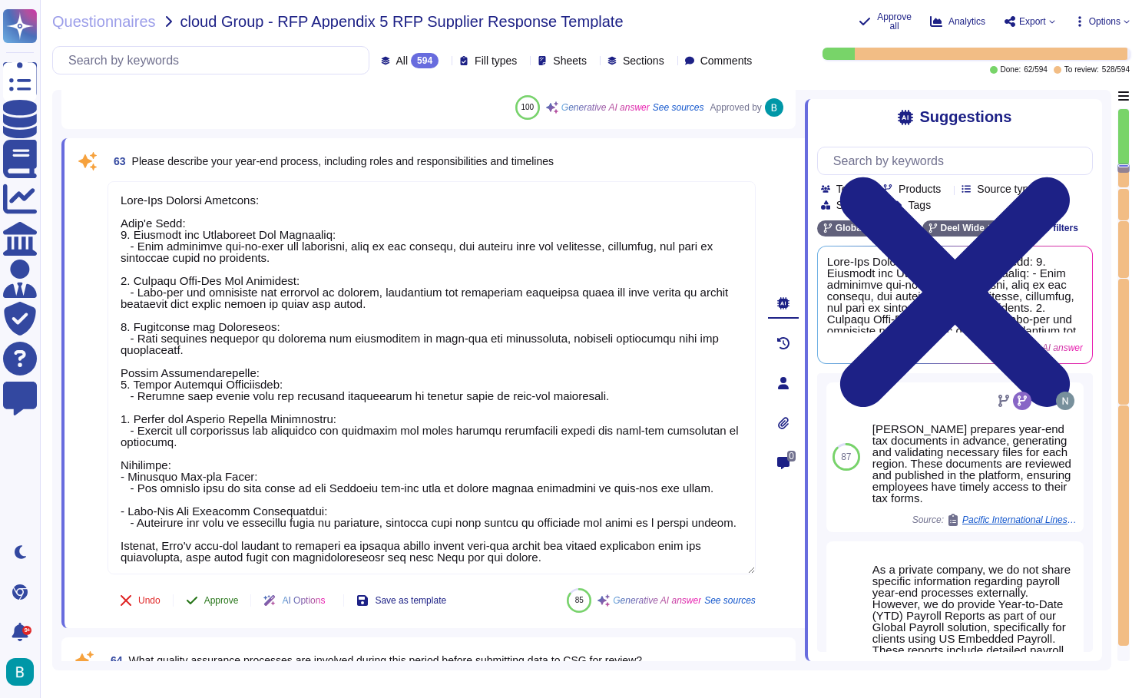
click at [227, 591] on button "Approve" at bounding box center [213, 600] width 78 height 31
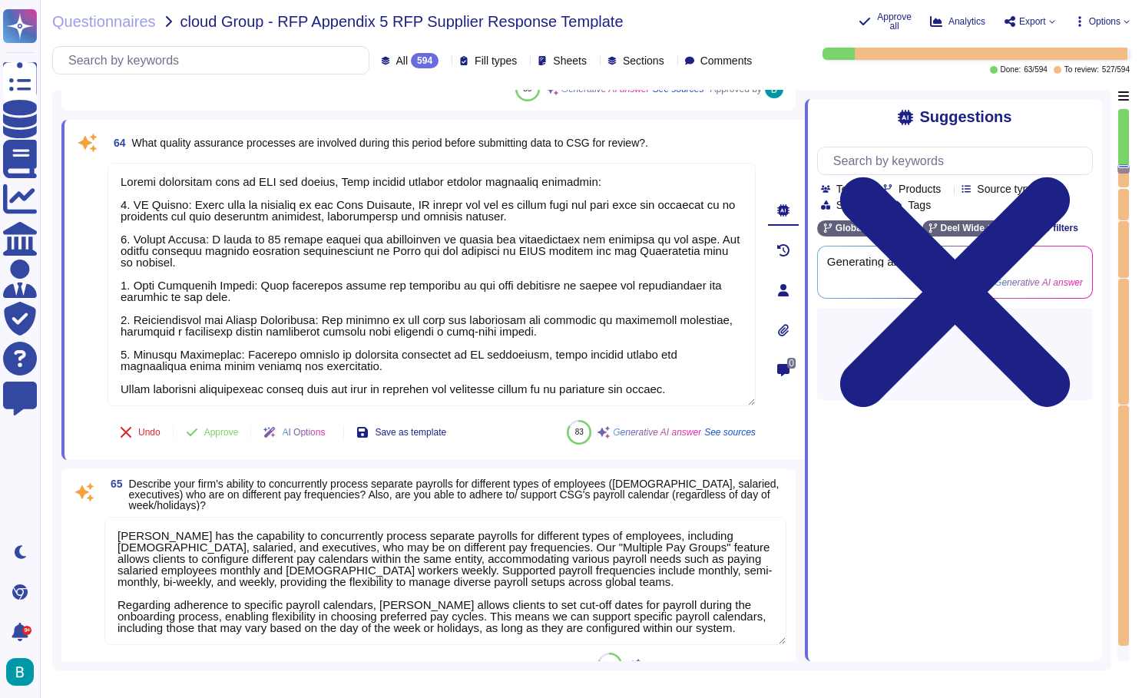
type textarea "The Service team communicates with CSG through multiple channels, including: 1.…"
type textarea "The lead time for establishing a new deduction, earnings, or benefit plan can v…"
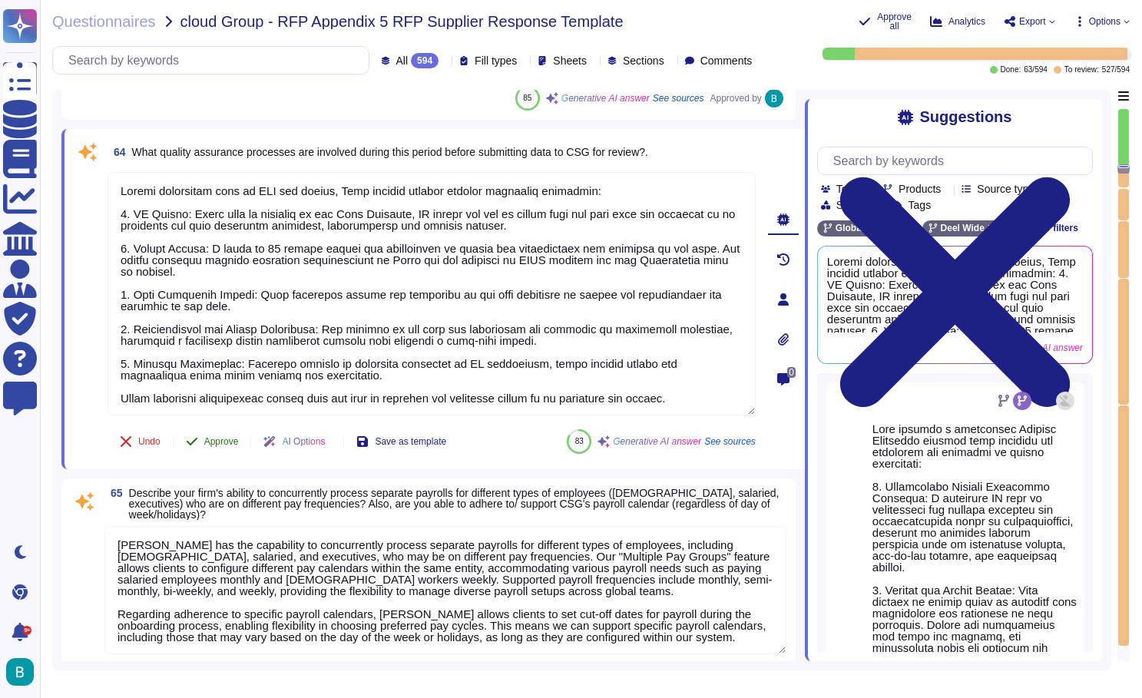
click at [230, 448] on button "Approve" at bounding box center [213, 441] width 78 height 31
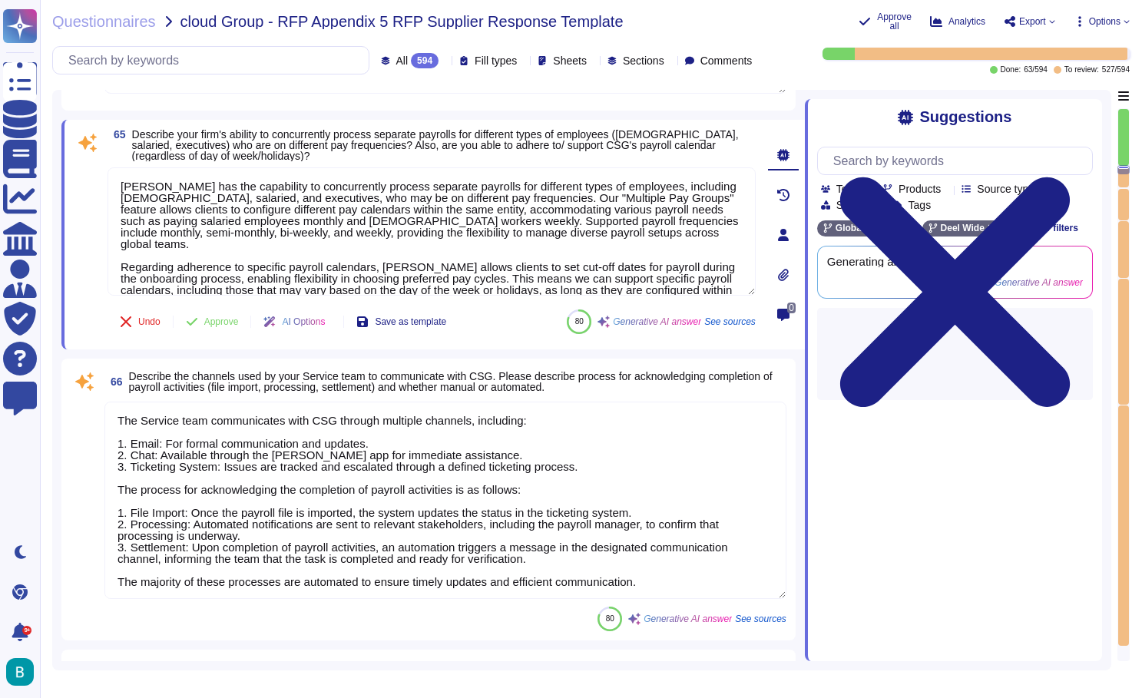
scroll to position [16793, 0]
type textarea "Deel Anywhere is designed to be a comprehensive solution for organizations invo…"
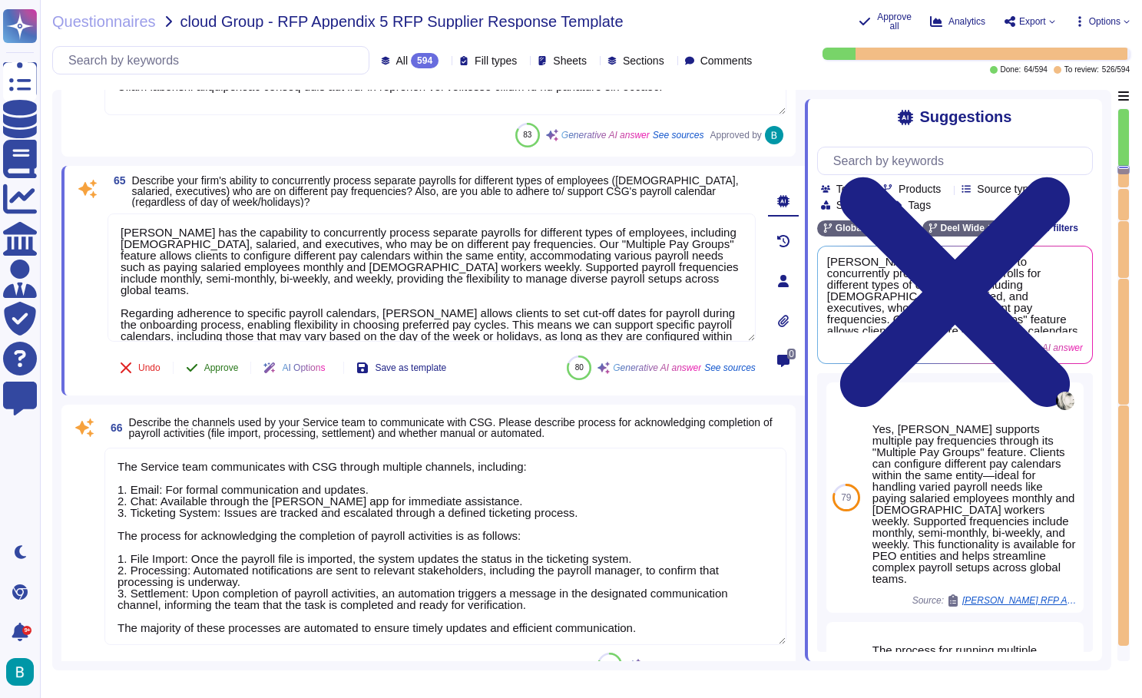
click at [235, 366] on span "Approve" at bounding box center [221, 367] width 35 height 9
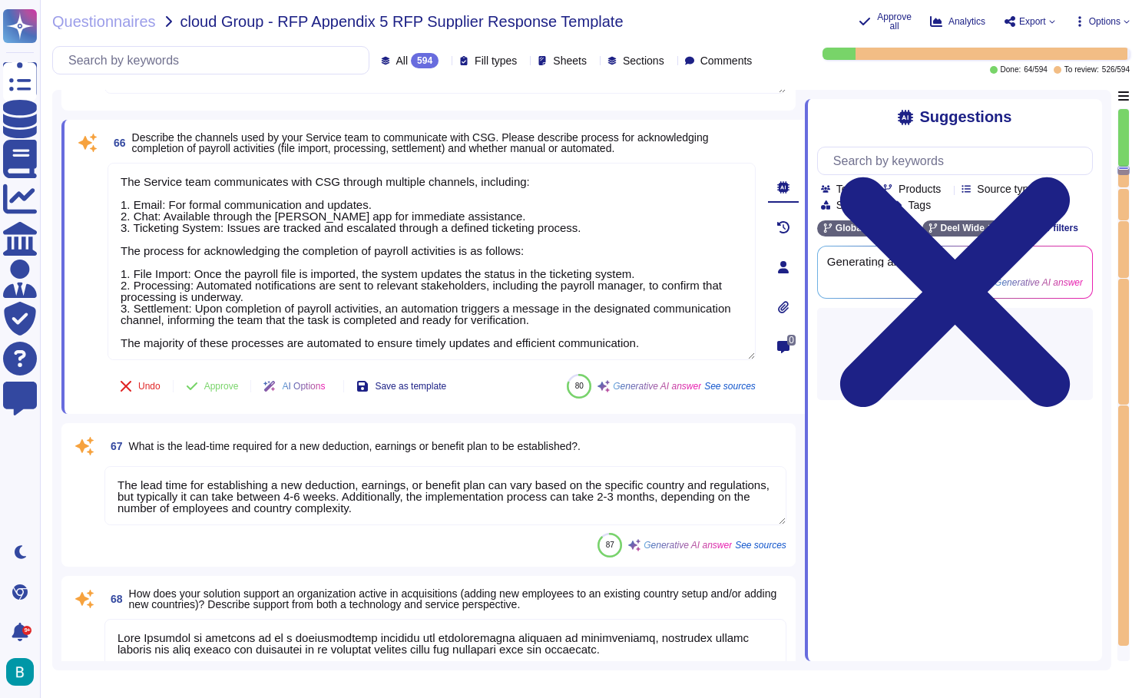
type textarea "Deel has a structured approach to processing payroll, including executive payro…"
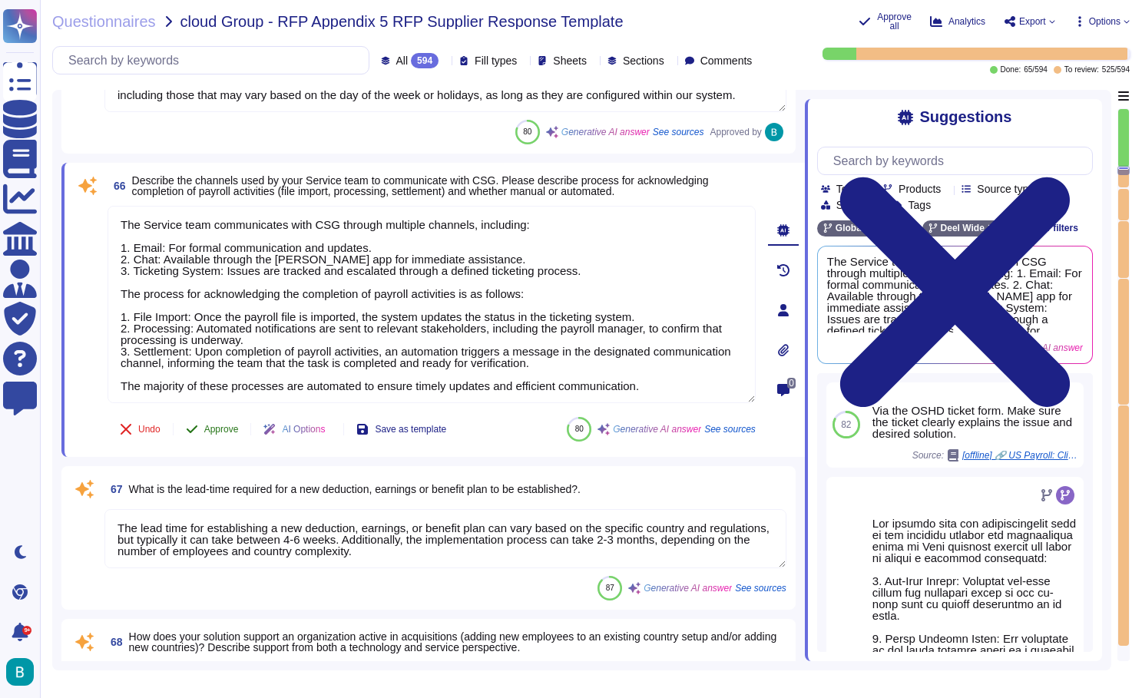
click at [230, 428] on span "Approve" at bounding box center [221, 429] width 35 height 9
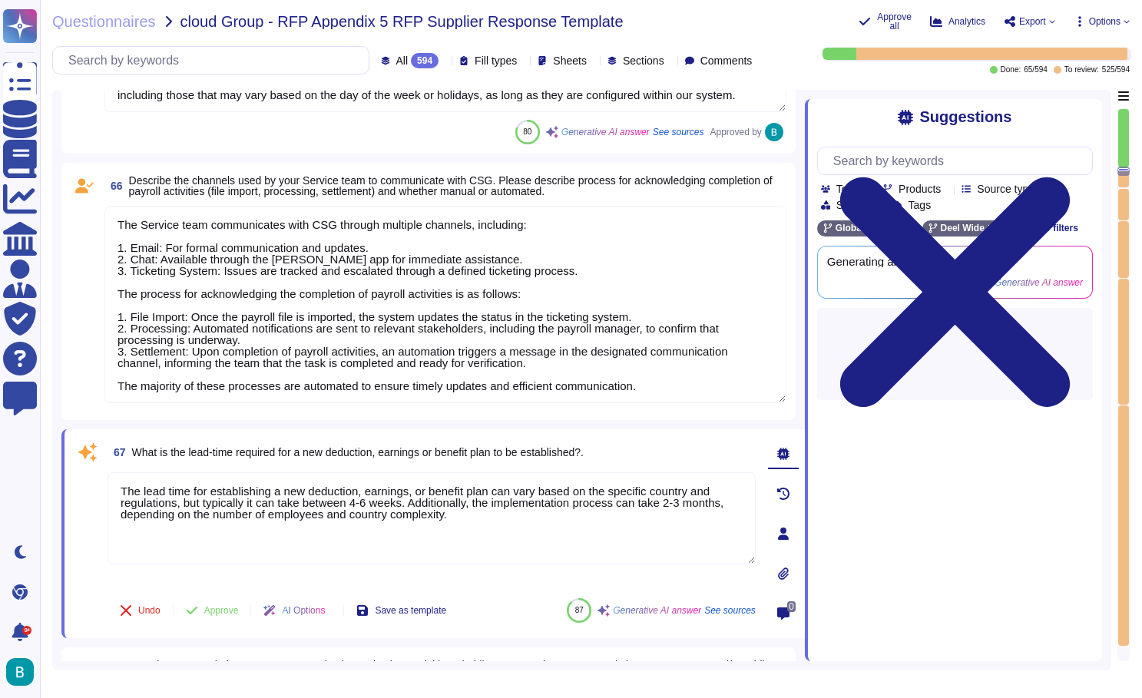
type textarea "Deel has a structured approach to processing payroll, including executive payro…"
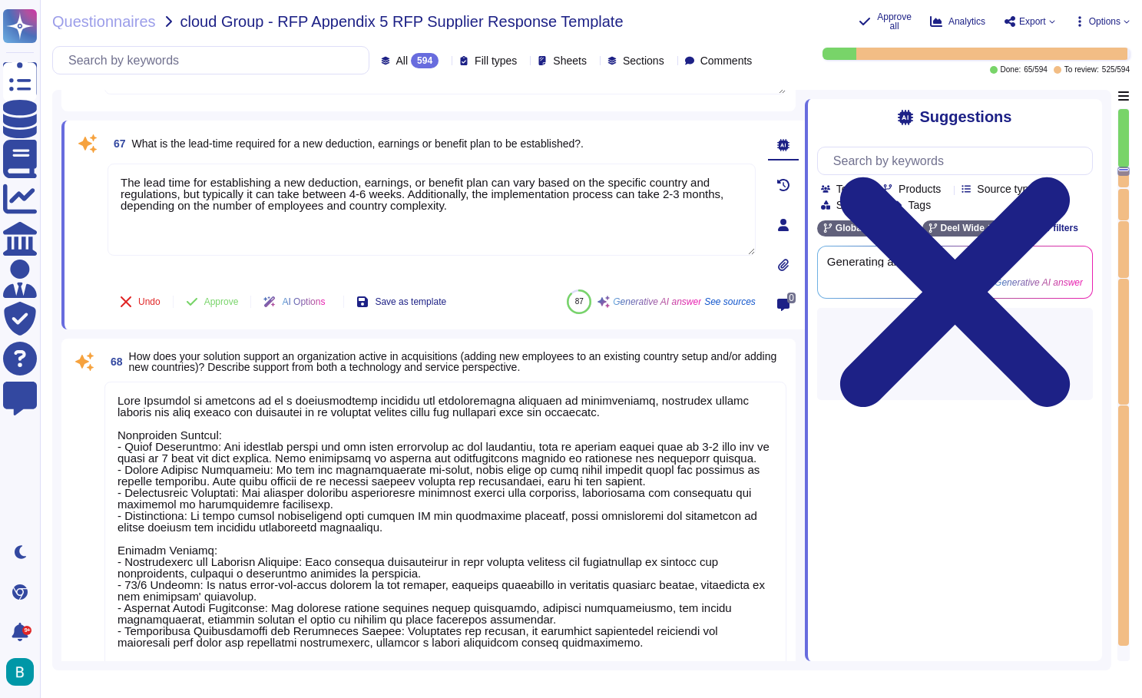
scroll to position [17295, 0]
type textarea "Deel has a comprehensive approach to managing imputed income and tax on benefit…"
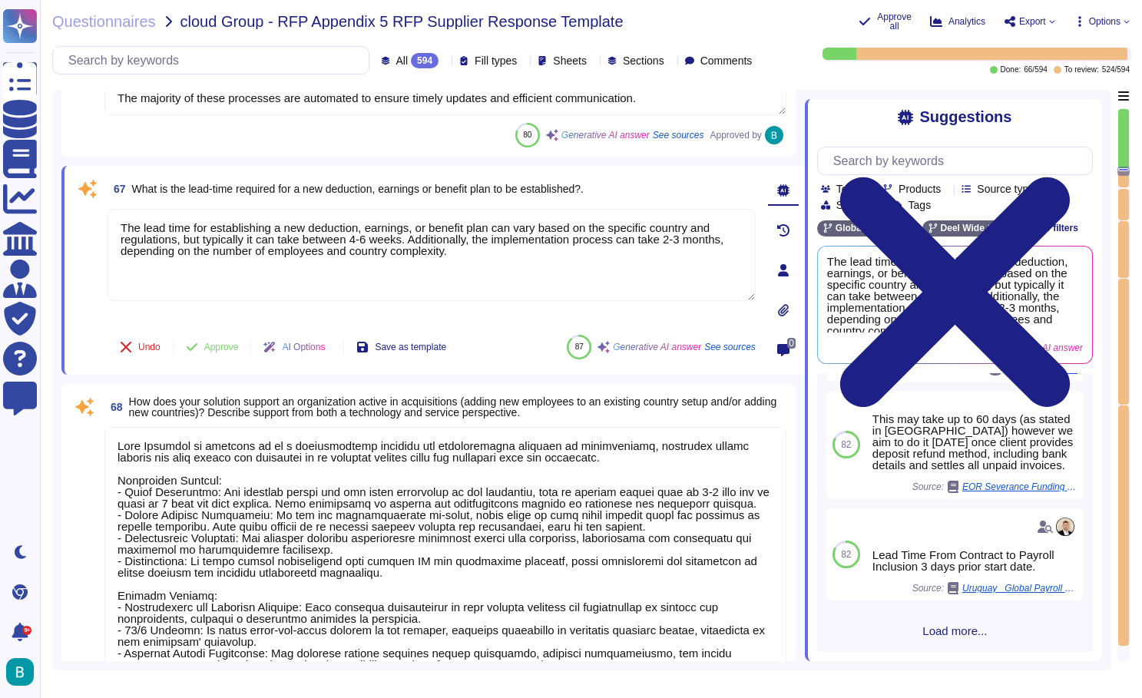
scroll to position [343, 0]
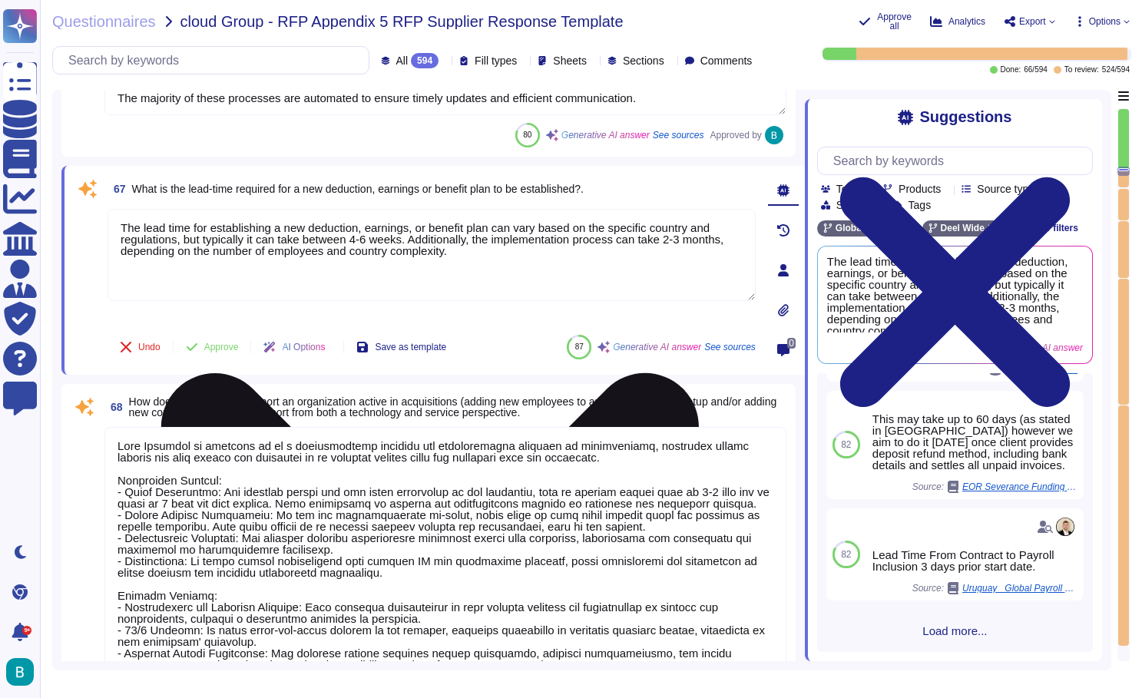
drag, startPoint x: 527, startPoint y: 251, endPoint x: 423, endPoint y: 241, distance: 104.2
click at [423, 241] on textarea "The lead time for establishing a new deduction, earnings, or benefit plan can v…" at bounding box center [432, 255] width 648 height 92
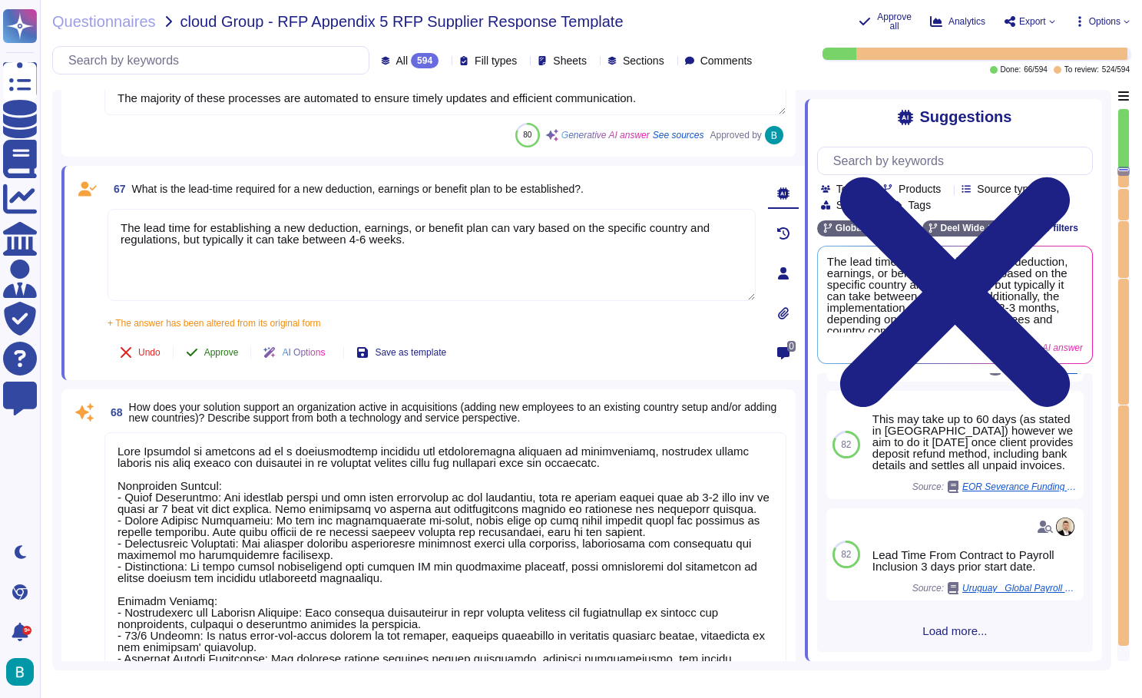
click at [206, 340] on button "Approve" at bounding box center [213, 352] width 78 height 31
type textarea "The lead time for establishing a new deduction, earnings, or benefit plan can v…"
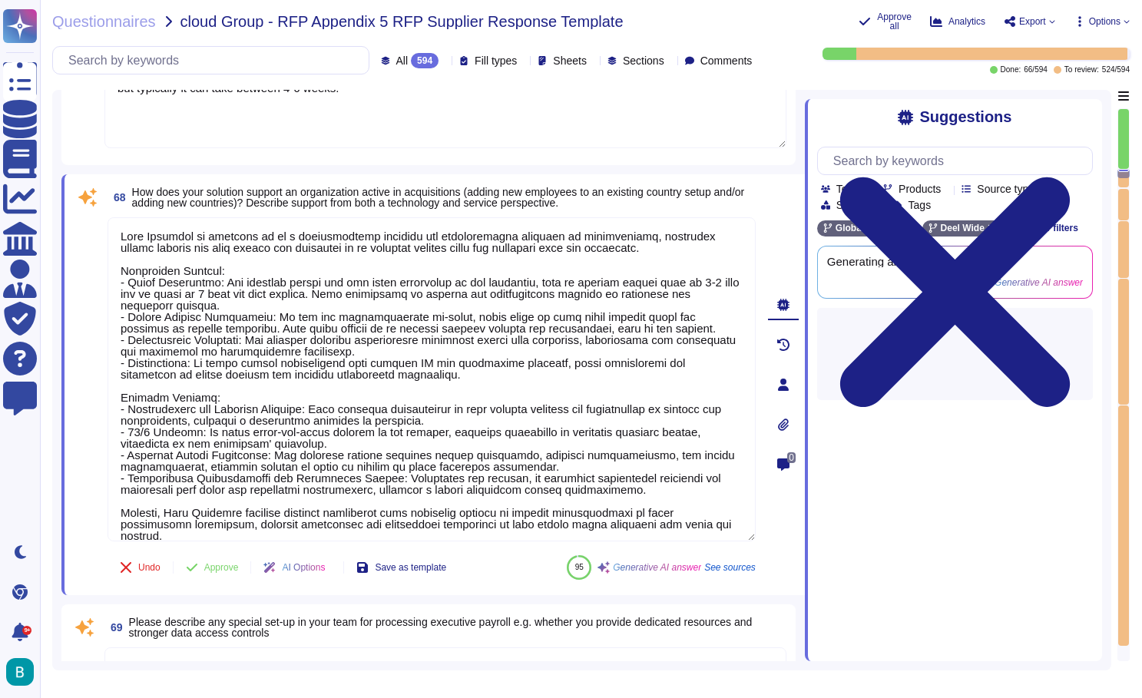
type textarea "Deel has a comprehensive approach to managing imputed income and tax on benefit…"
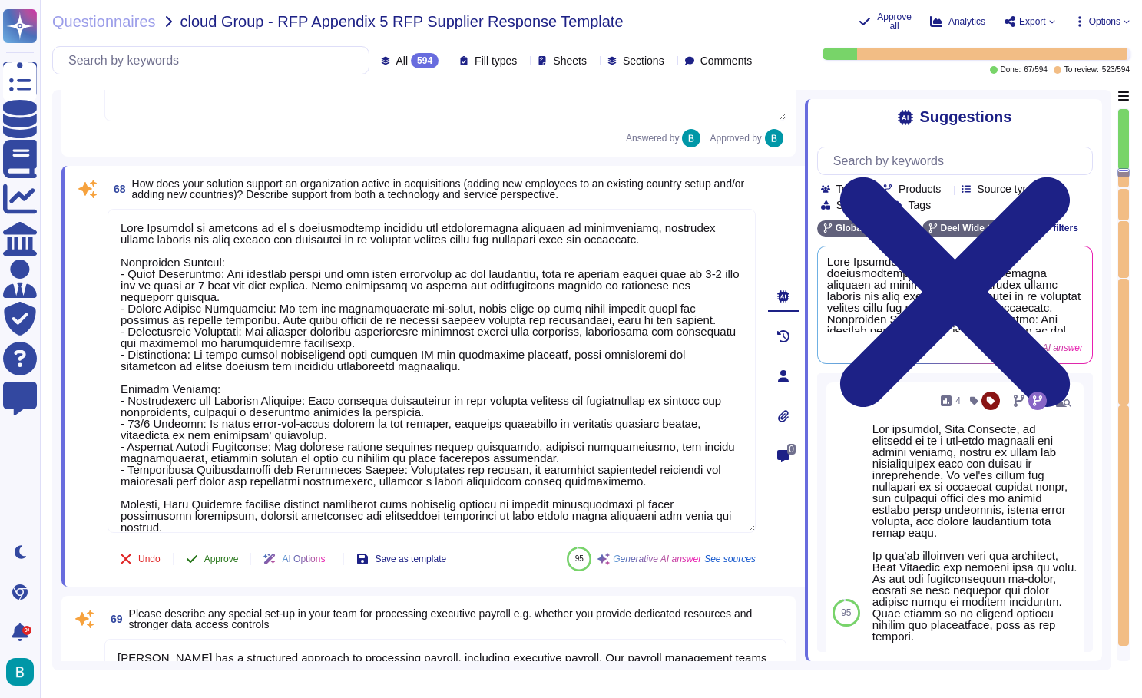
click at [219, 560] on span "Approve" at bounding box center [221, 559] width 35 height 9
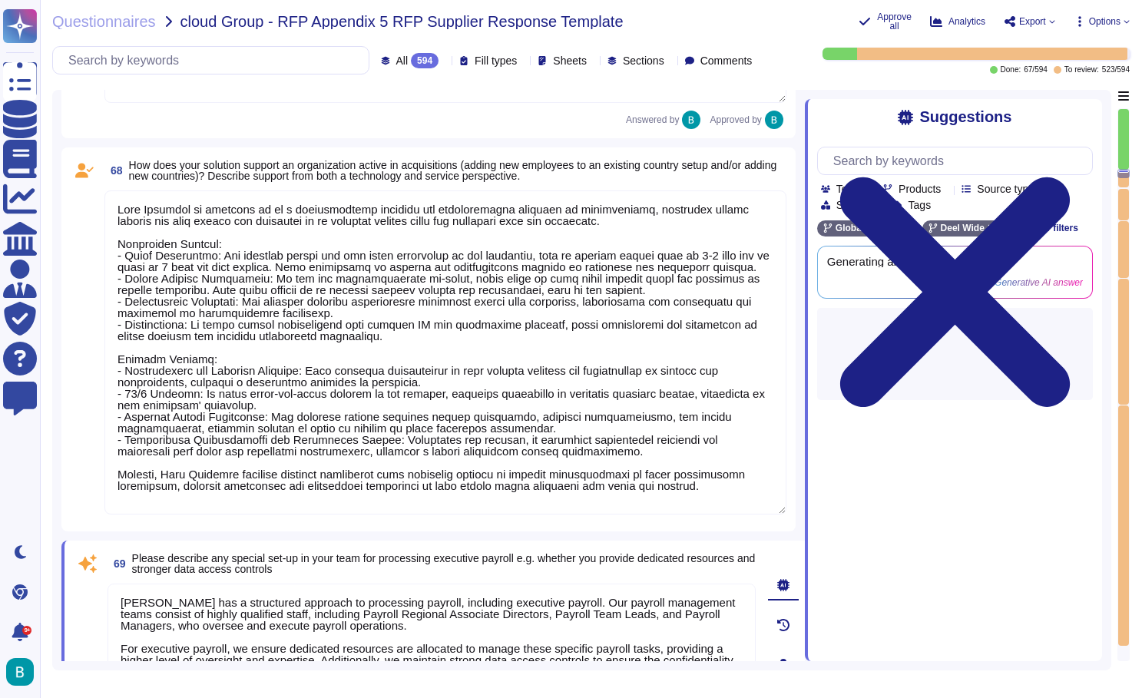
type textarea "Deel calculates and reports all wages and the withholding tax for its clients' …"
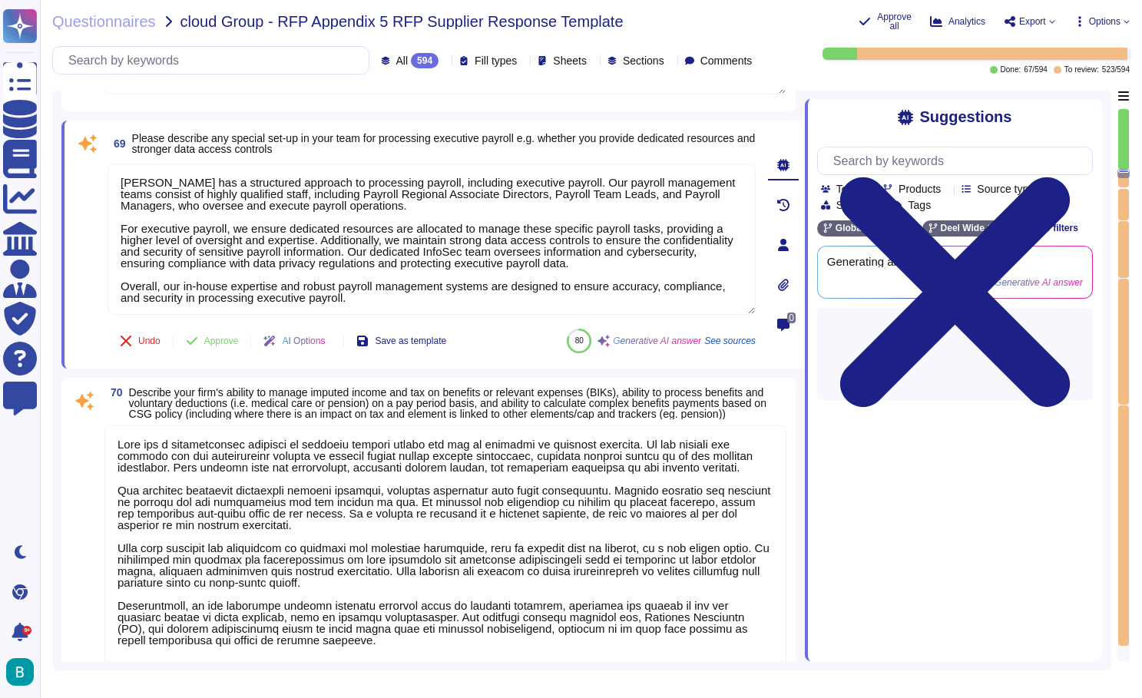
scroll to position [17876, 0]
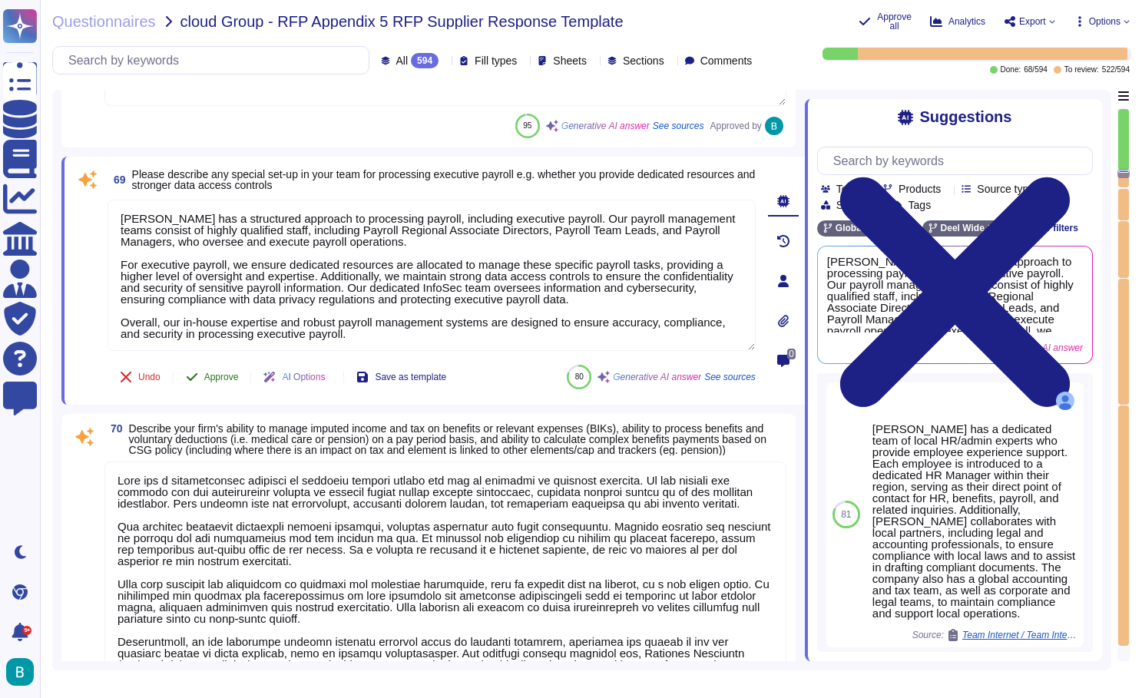
click at [233, 368] on button "Approve" at bounding box center [213, 377] width 78 height 31
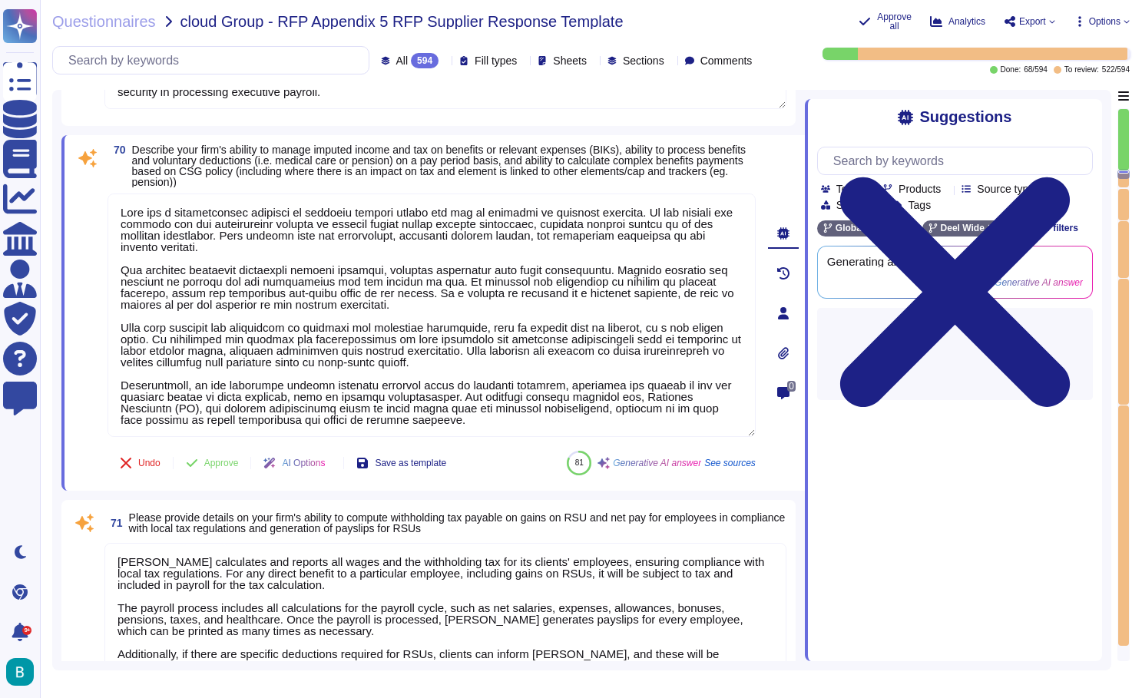
type textarea "Deel does not handle the creation of plan rules, equity grant agreements, or su…"
type textarea "Deel's system is designed to calculate and process garnishments, including thos…"
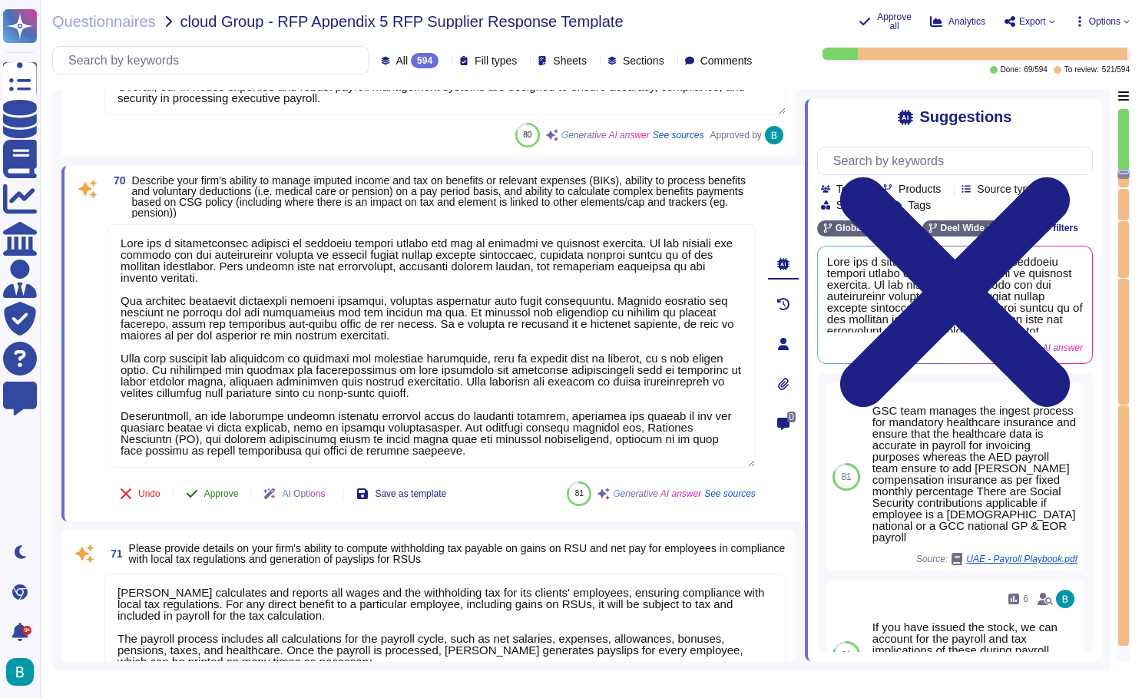
click at [233, 496] on span "Approve" at bounding box center [221, 493] width 35 height 9
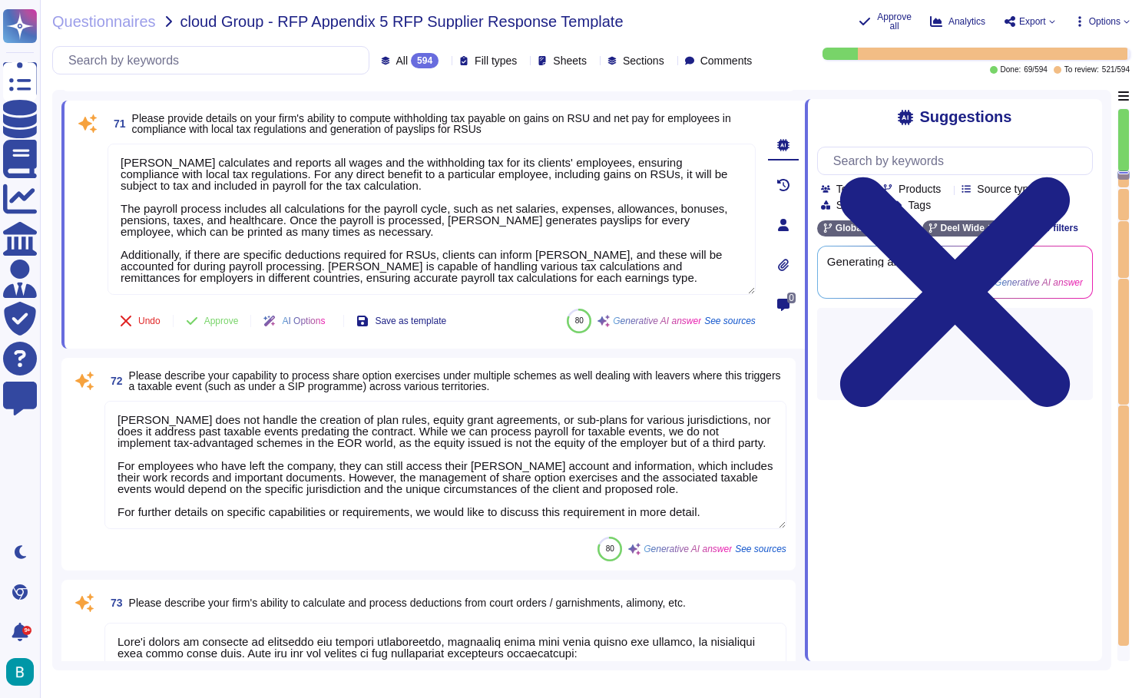
scroll to position [18461, 0]
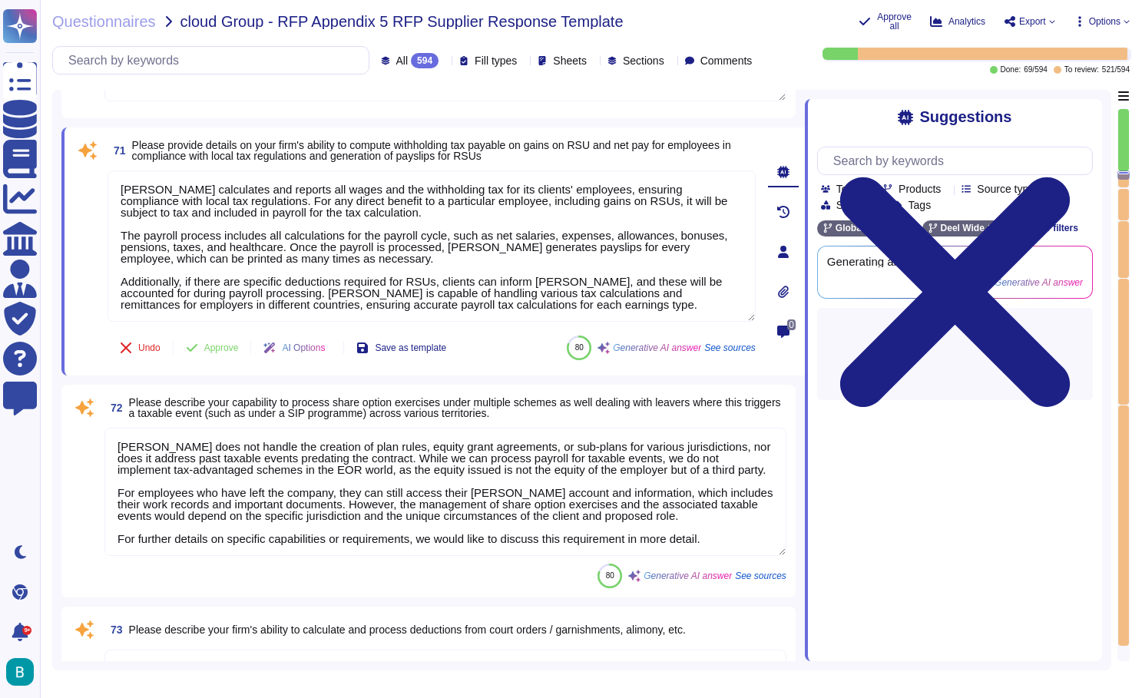
type textarea "Deel has the ability to process negative adjustments for earnings, deductions, …"
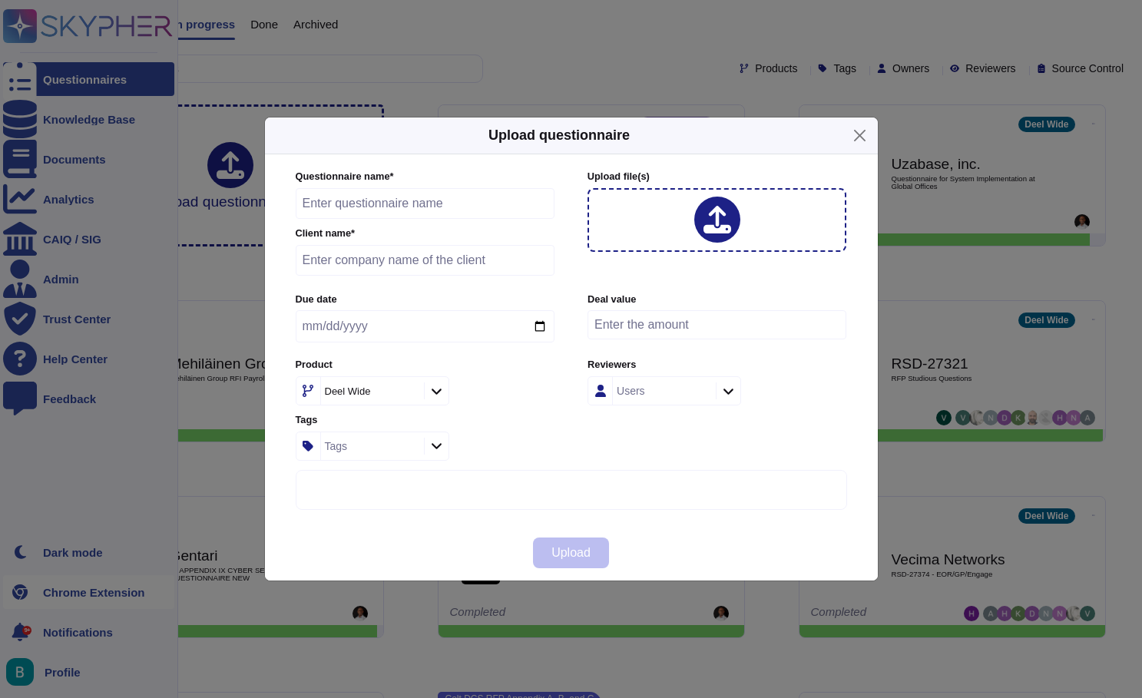
type input "RFI for HRIS CHAI [DATE]"
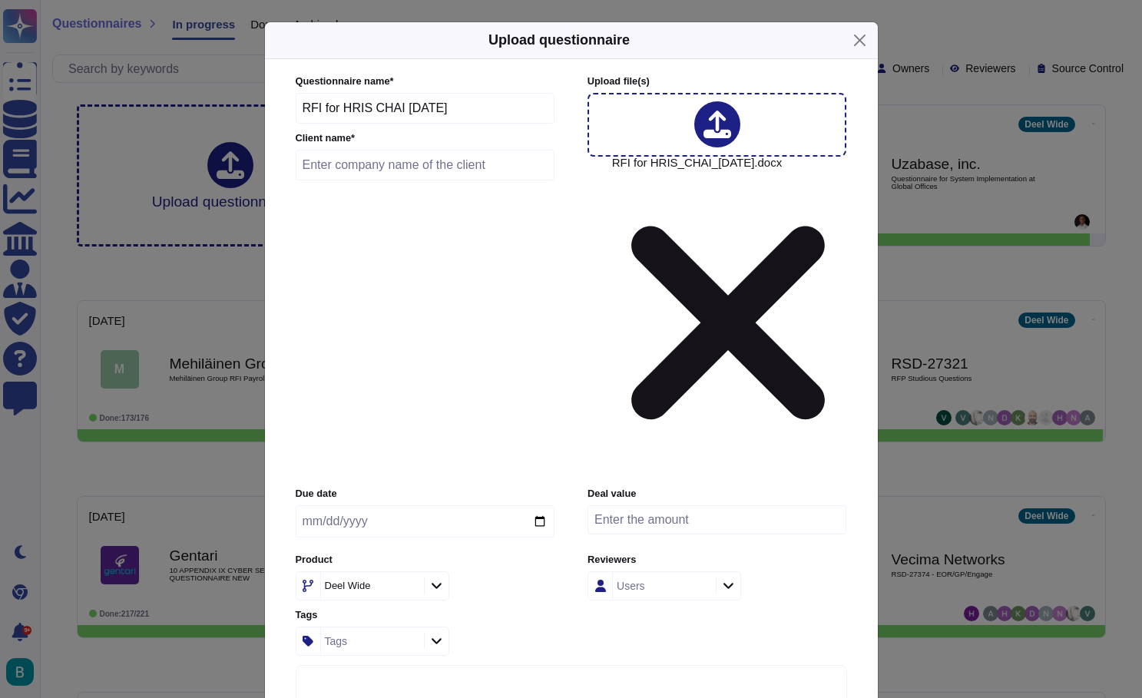
click at [392, 180] on input "text" at bounding box center [426, 165] width 260 height 31
type input "CHAI HRIS"
click at [397, 505] on input "date" at bounding box center [425, 521] width 259 height 32
click at [456, 505] on input "date" at bounding box center [425, 521] width 259 height 32
type input "2025-09-03"
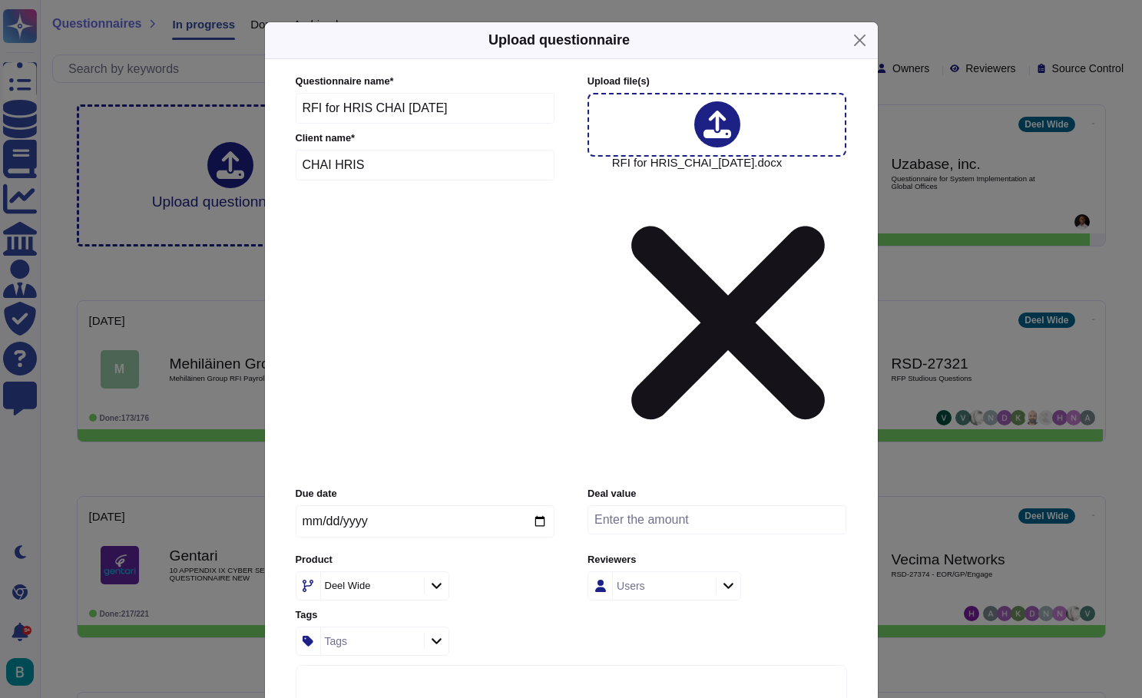
click at [528, 555] on label "Product" at bounding box center [425, 560] width 259 height 10
click at [437, 579] on icon at bounding box center [437, 585] width 12 height 13
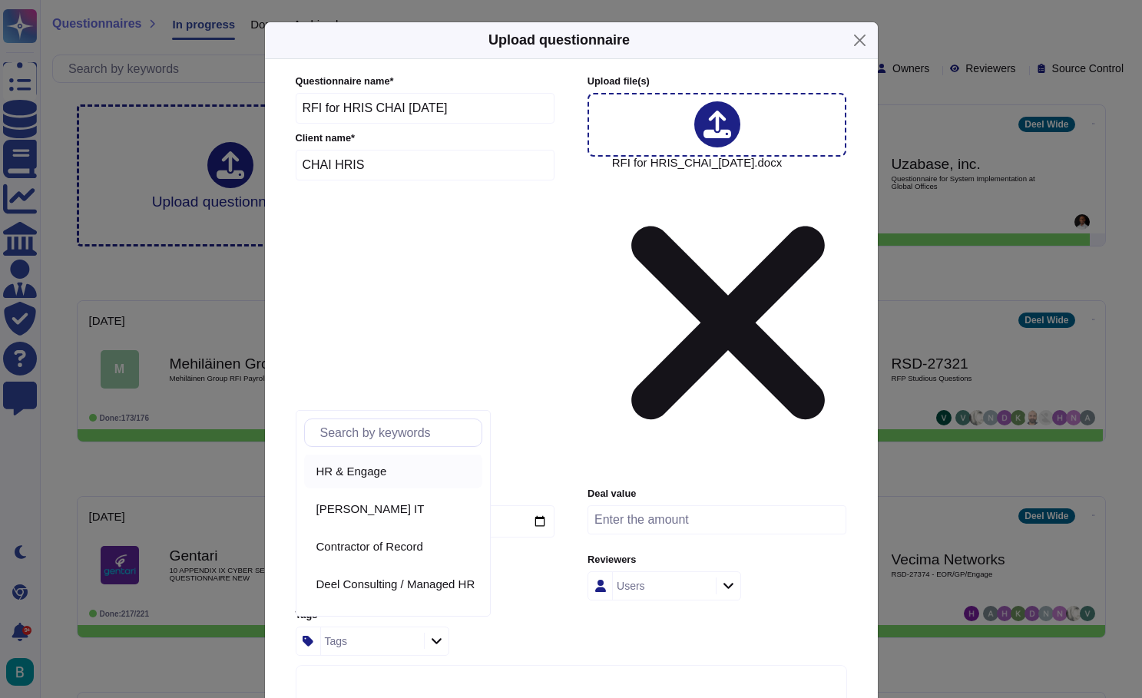
click at [387, 477] on span "HR & Engage" at bounding box center [351, 472] width 71 height 14
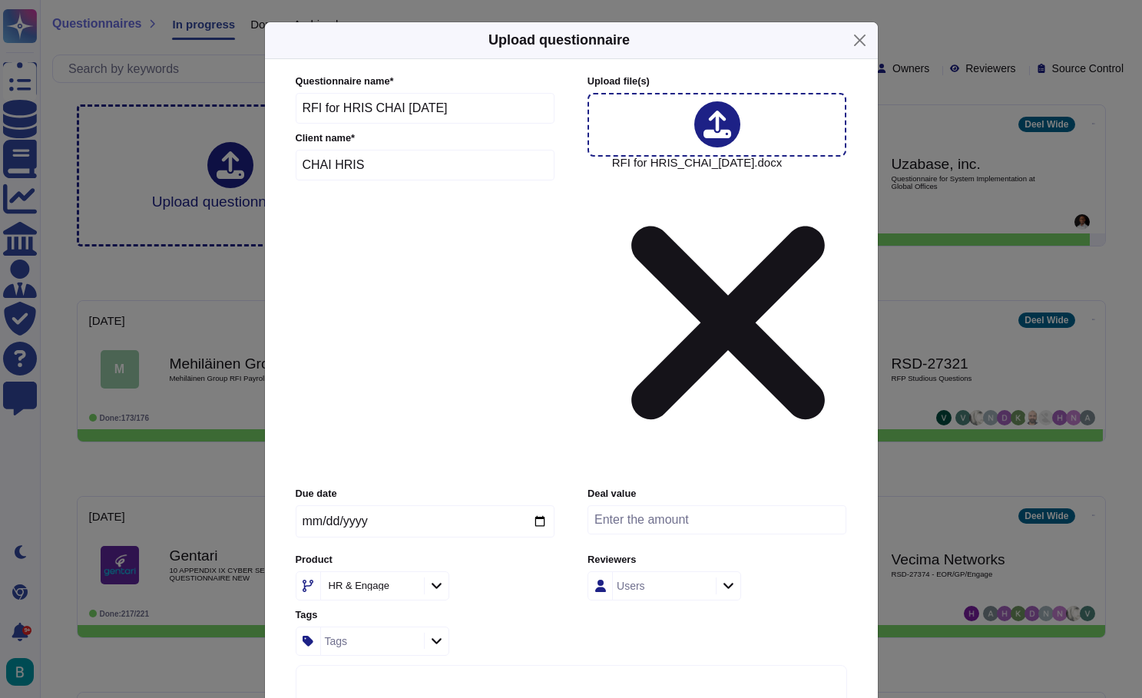
click at [674, 572] on div "Users" at bounding box center [662, 586] width 99 height 28
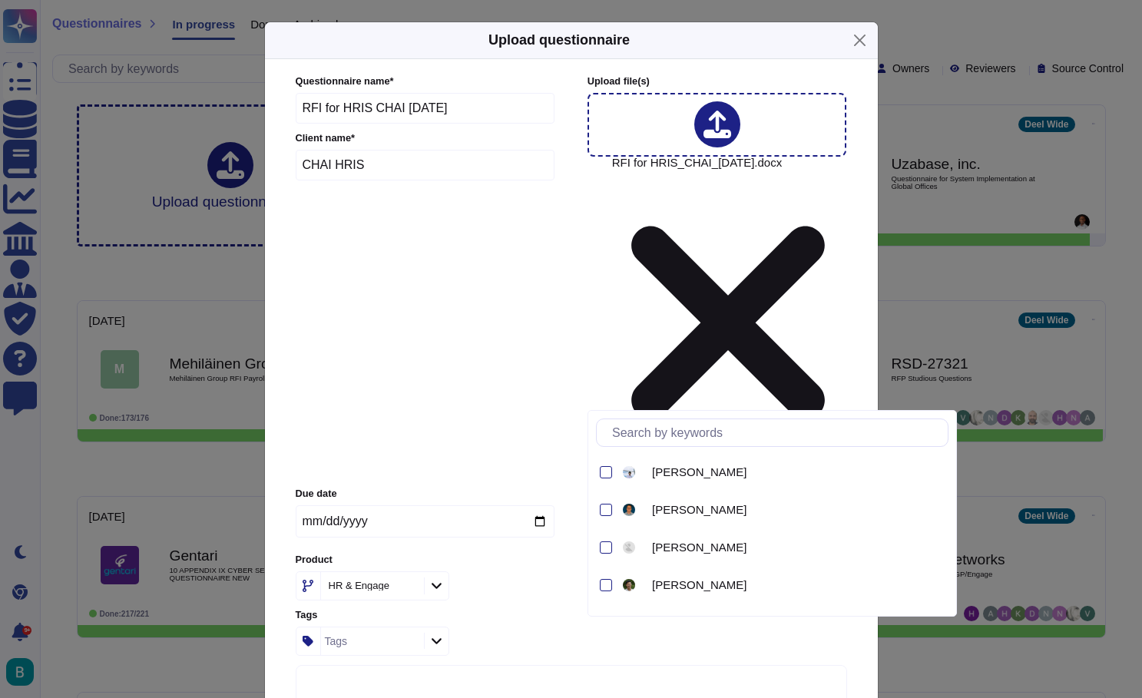
click at [674, 572] on div "Users" at bounding box center [662, 586] width 99 height 28
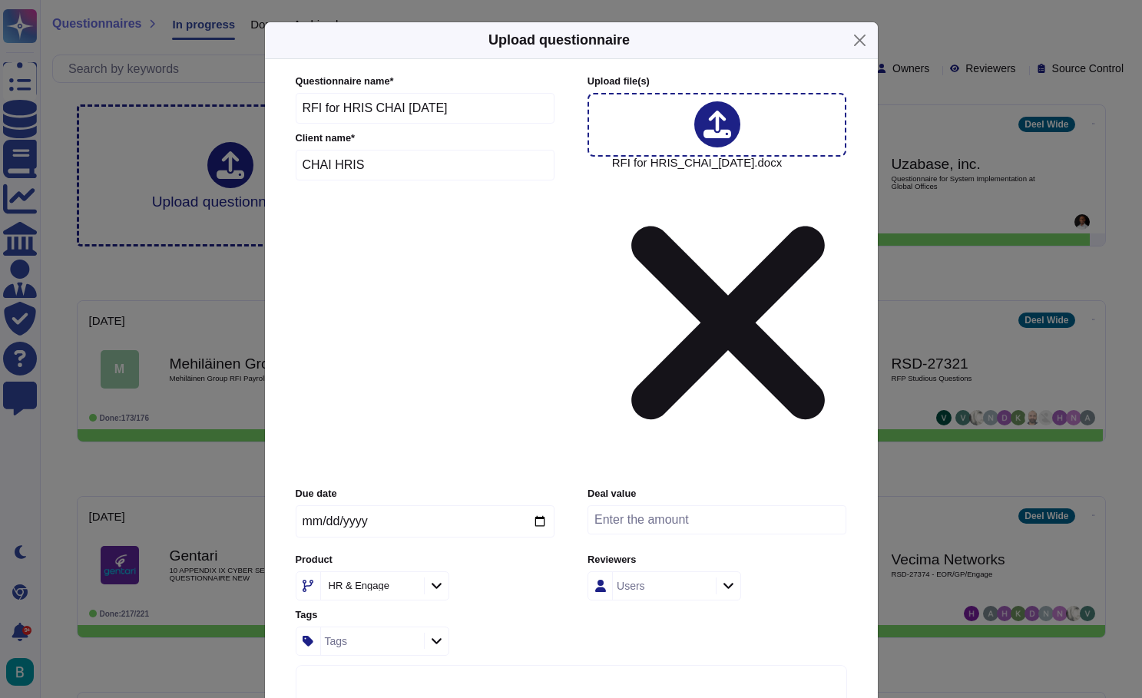
click at [720, 578] on div at bounding box center [728, 586] width 25 height 17
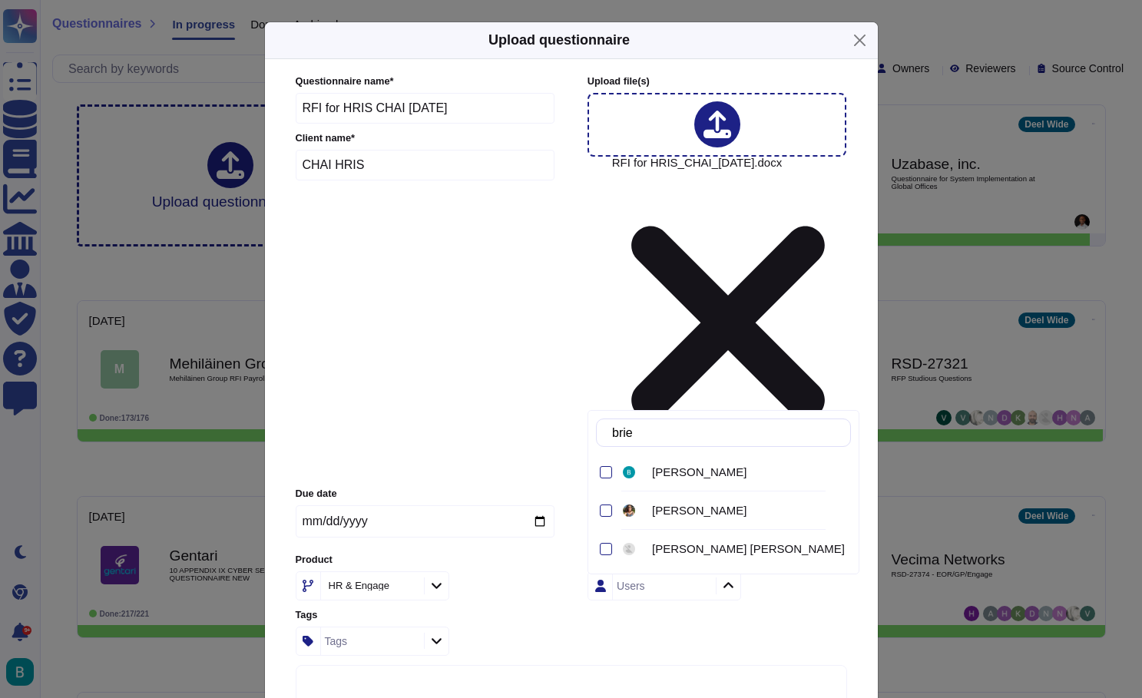
type input "brien"
click at [709, 472] on span "Brien Velandia" at bounding box center [699, 472] width 94 height 14
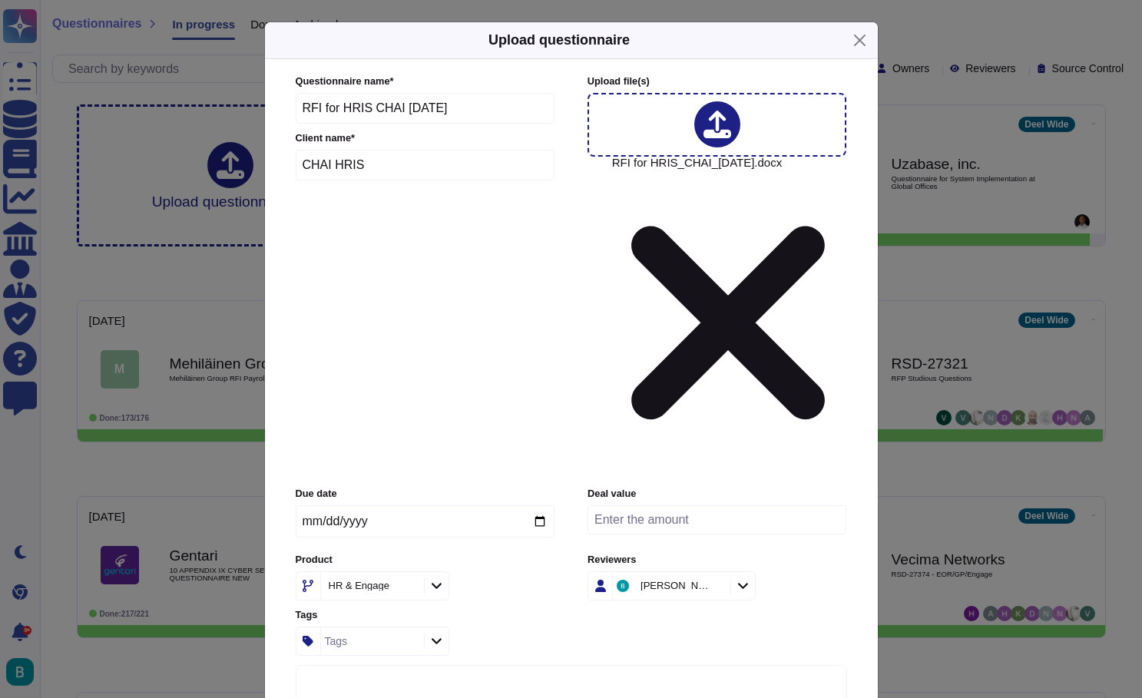
click at [548, 627] on div "Tags" at bounding box center [425, 641] width 259 height 29
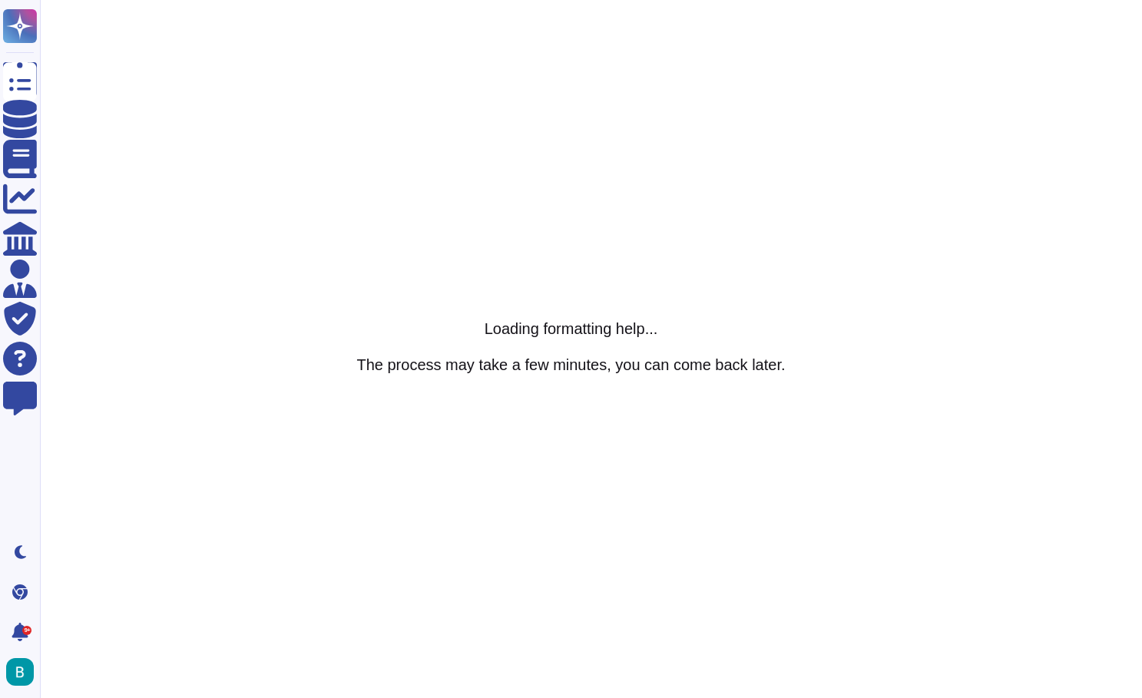
click at [558, 0] on html "Questionnaires Knowledge Base Documents Analytics CAIQ / SIG Admin Trust Center…" at bounding box center [571, 0] width 1142 height 0
click at [36, 12] on span "Cerrar" at bounding box center [18, 5] width 36 height 13
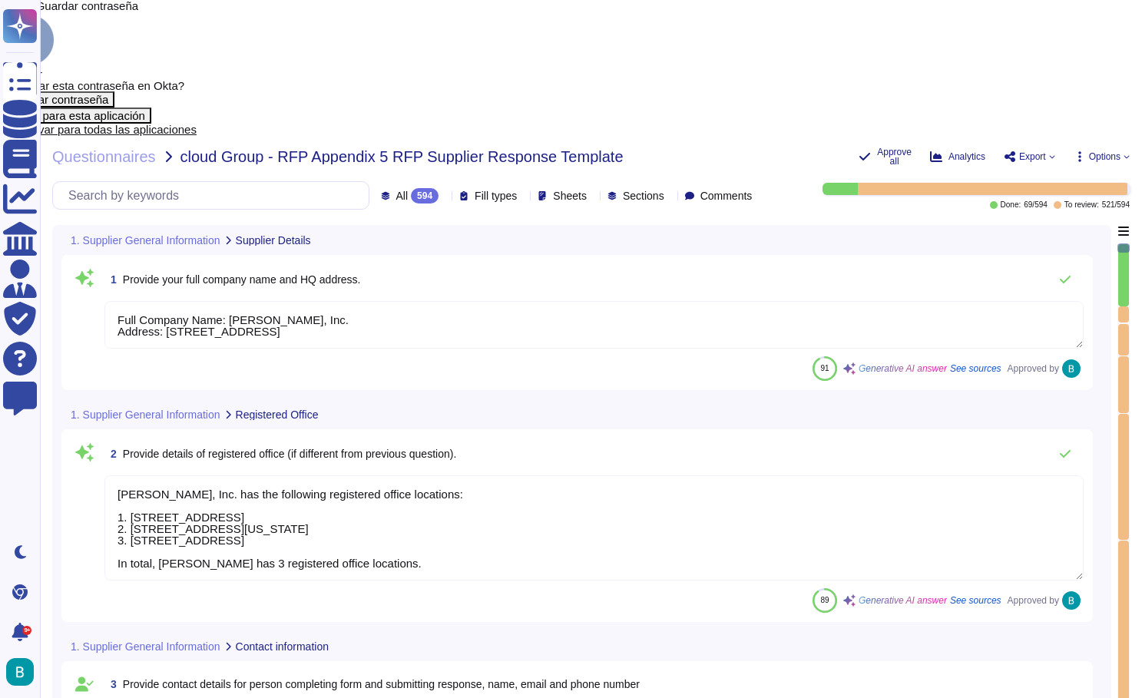
type textarea "Full Company Name: [PERSON_NAME], Inc. Address: [STREET_ADDRESS]"
type textarea "[PERSON_NAME], Inc. has the following registered office locations: 1. [STREET_A…"
type textarea "[PERSON_NAME] Account Executive, ENT [PERSON_NAME][EMAIL_ADDRESS][PERSON_NAME][…"
type textarea "[PERSON_NAME] operates as a privately held company, officially known as [PERSON…"
type textarea "[PERSON_NAME] has 7000+ employees globally."
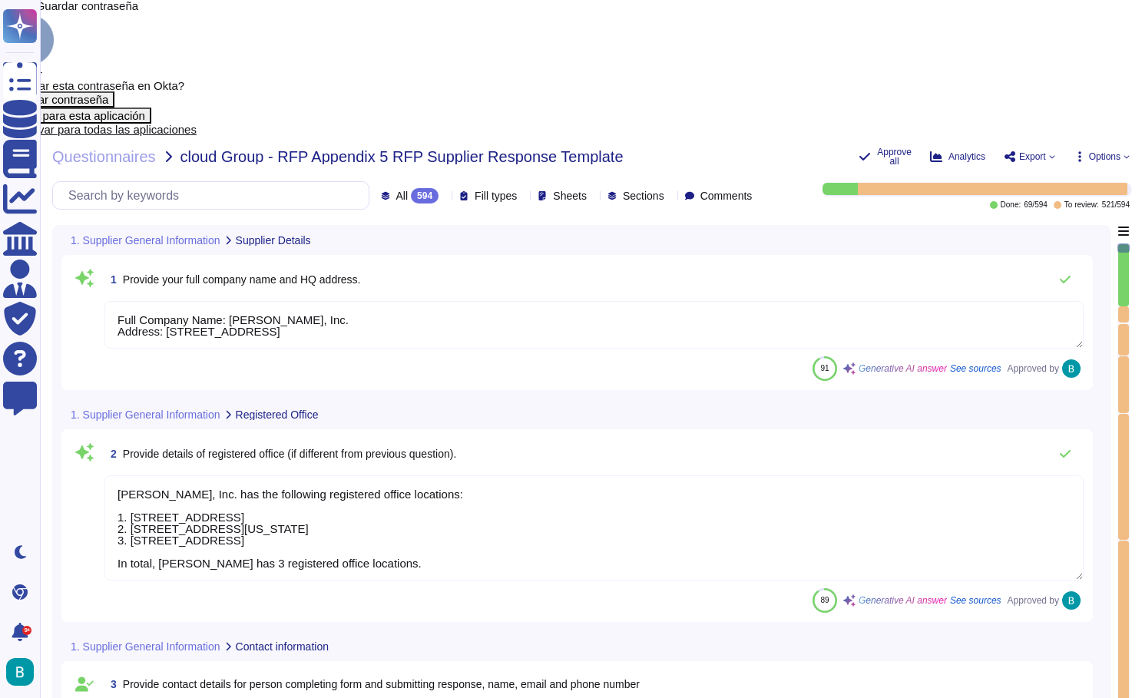
click at [36, 12] on span "Cerrar" at bounding box center [18, 5] width 36 height 13
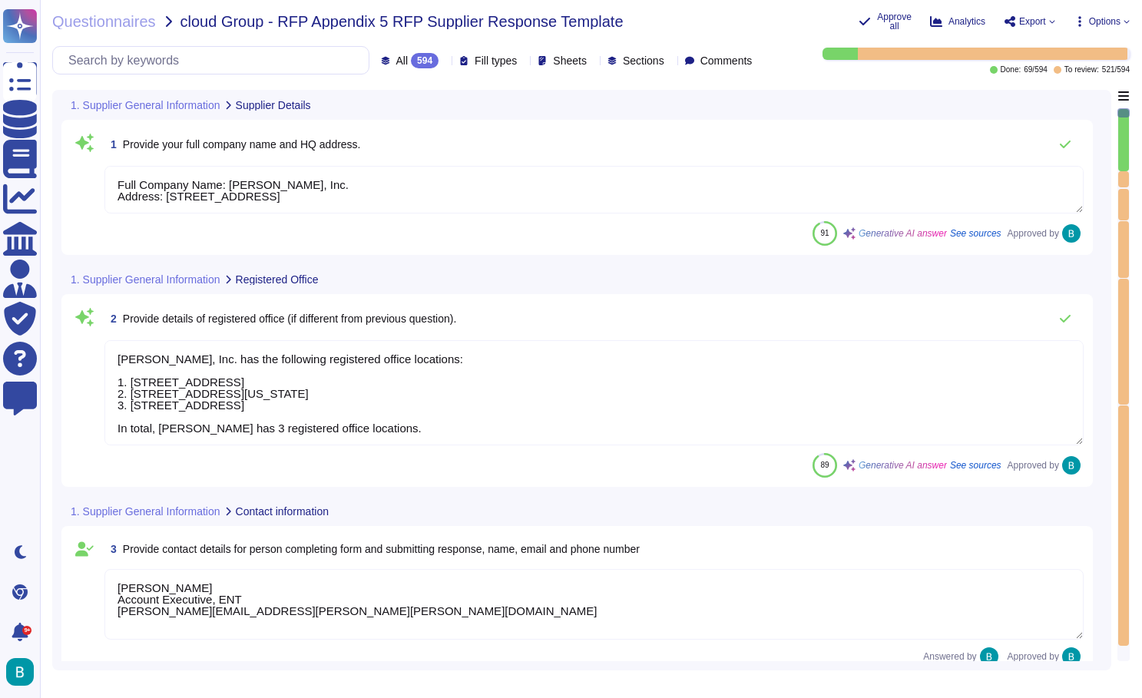
click at [1126, 171] on div at bounding box center [1123, 179] width 11 height 16
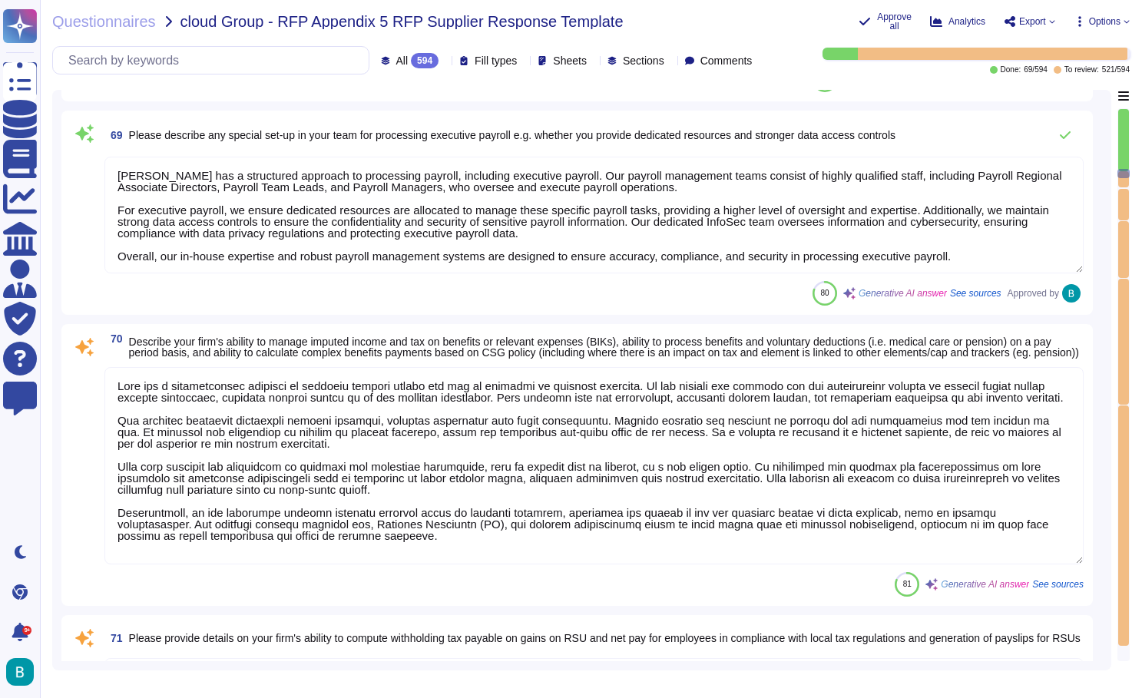
type textarea "Deel Anywhere is designed to be a comprehensive solution for organizations invo…"
type textarea "Deel has a structured approach to processing payroll, including executive payro…"
type textarea "Deel has a comprehensive approach to managing imputed income and tax on benefit…"
type textarea "Deel calculates and reports all wages and the withholding tax for its clients' …"
type textarea "Deel does not handle the creation of plan rules, equity grant agreements, or su…"
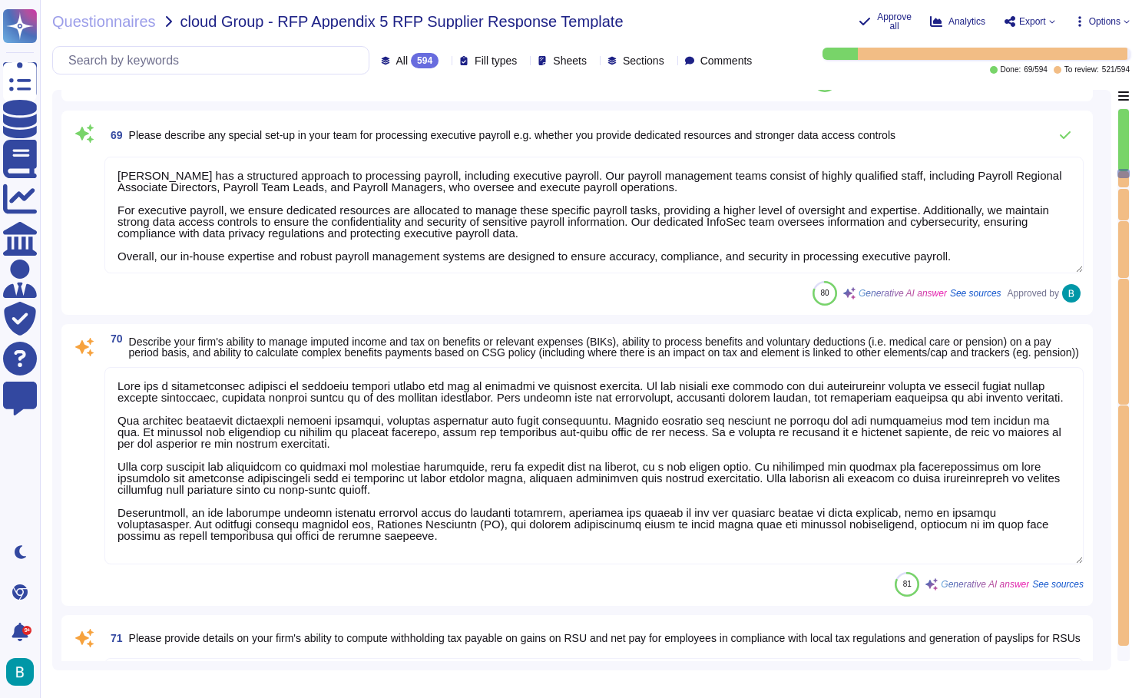
type textarea "Deel's system is designed to calculate and process garnishments, including thos…"
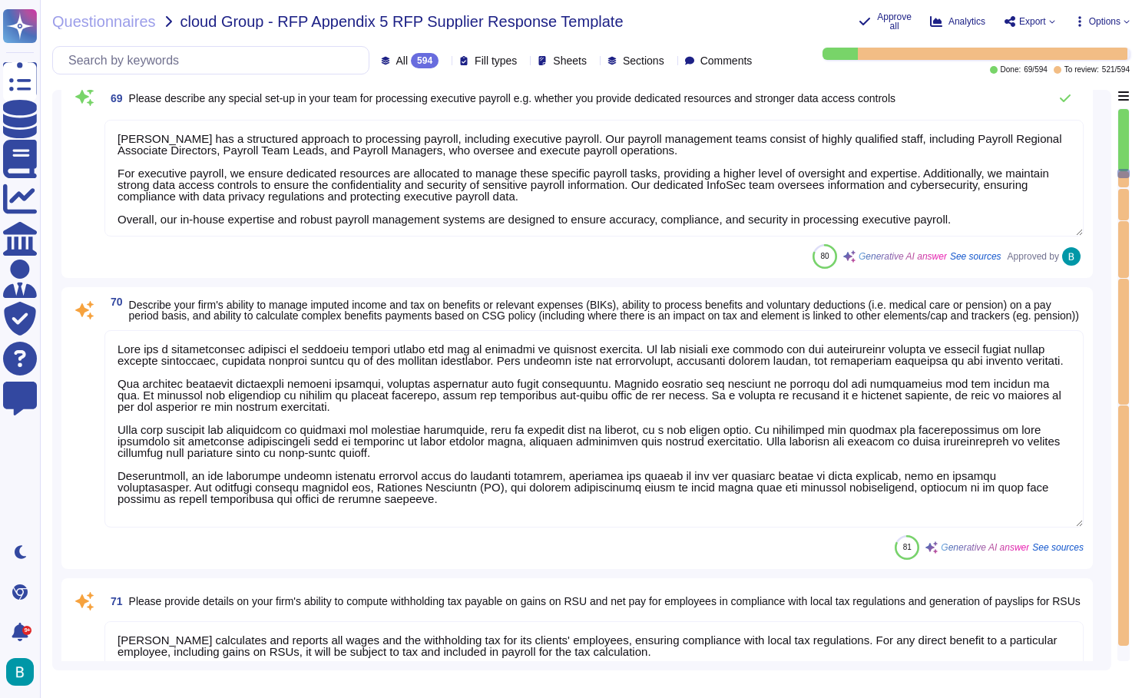
scroll to position [11497, 0]
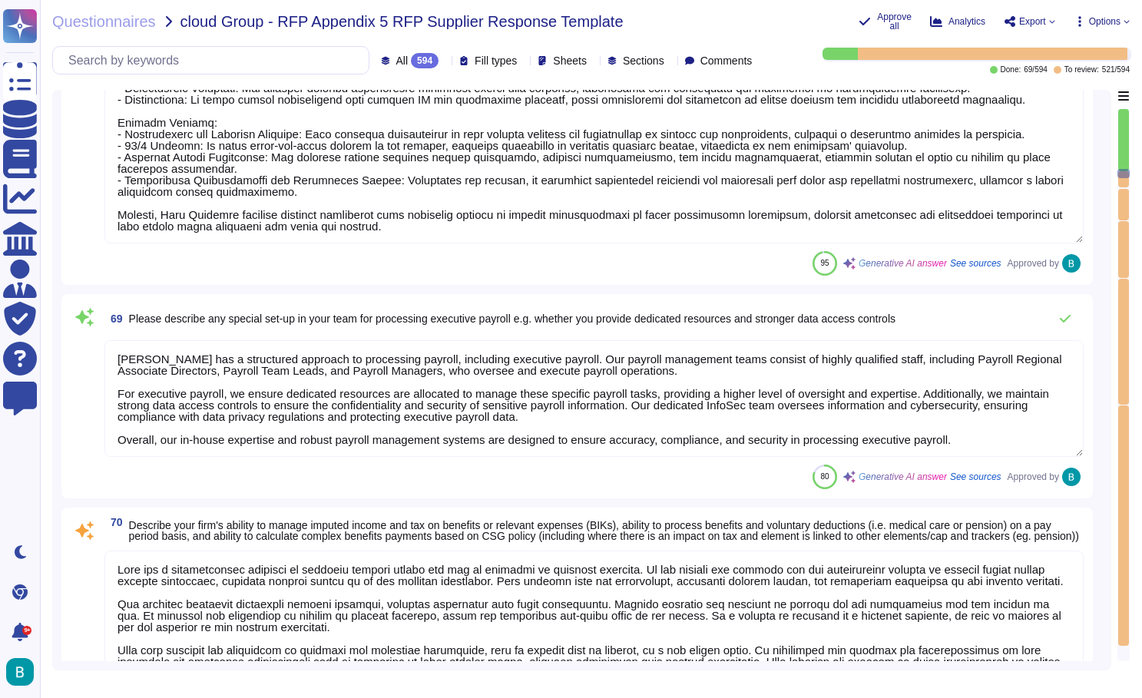
type textarea "The lead time for establishing a new deduction, earnings, or benefit plan can v…"
click at [346, 590] on textarea at bounding box center [593, 649] width 979 height 197
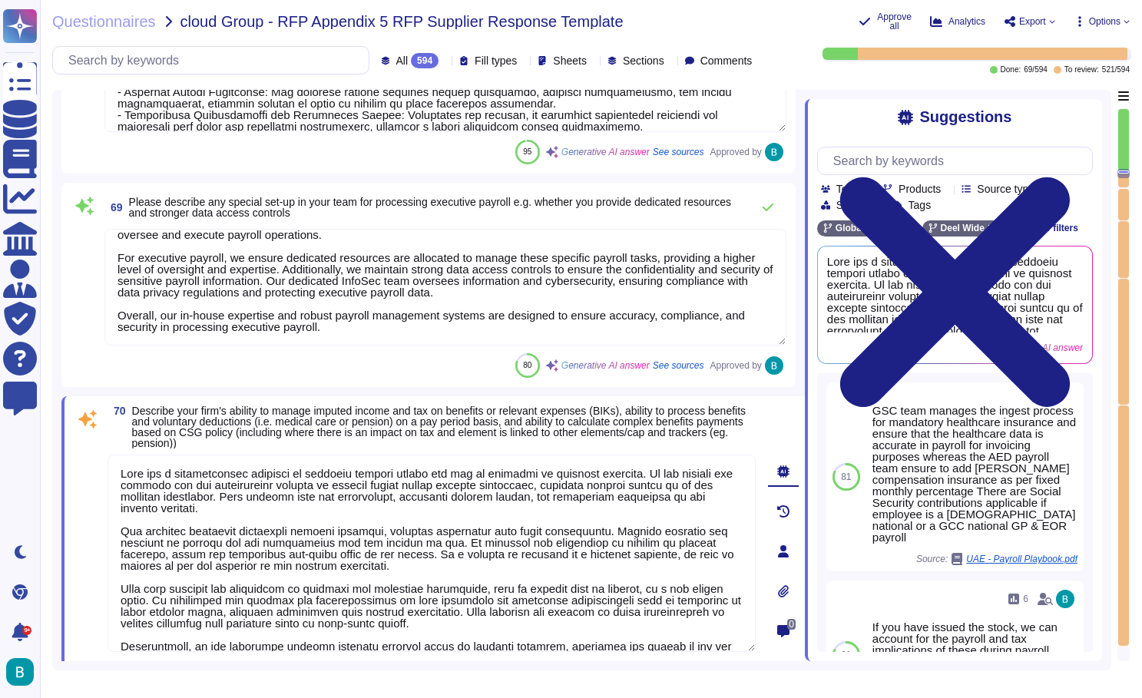
scroll to position [11739, 0]
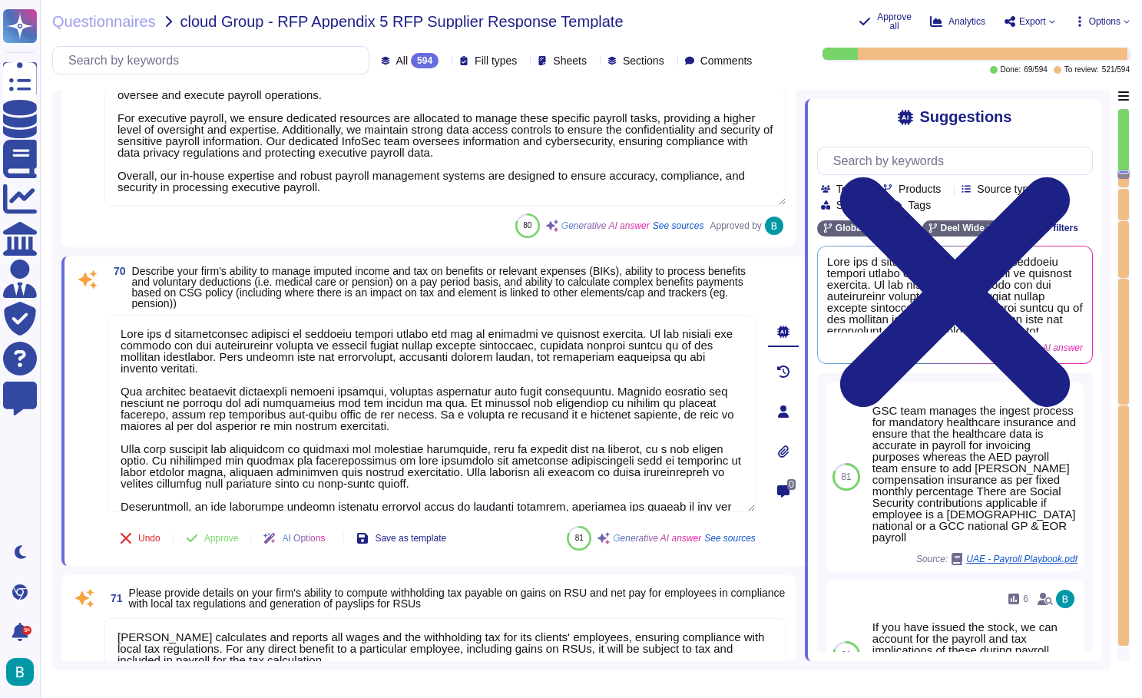
type textarea "Deel's system is designed to calculate and process garnishments, including thos…"
click at [224, 537] on span "Approve" at bounding box center [221, 538] width 35 height 9
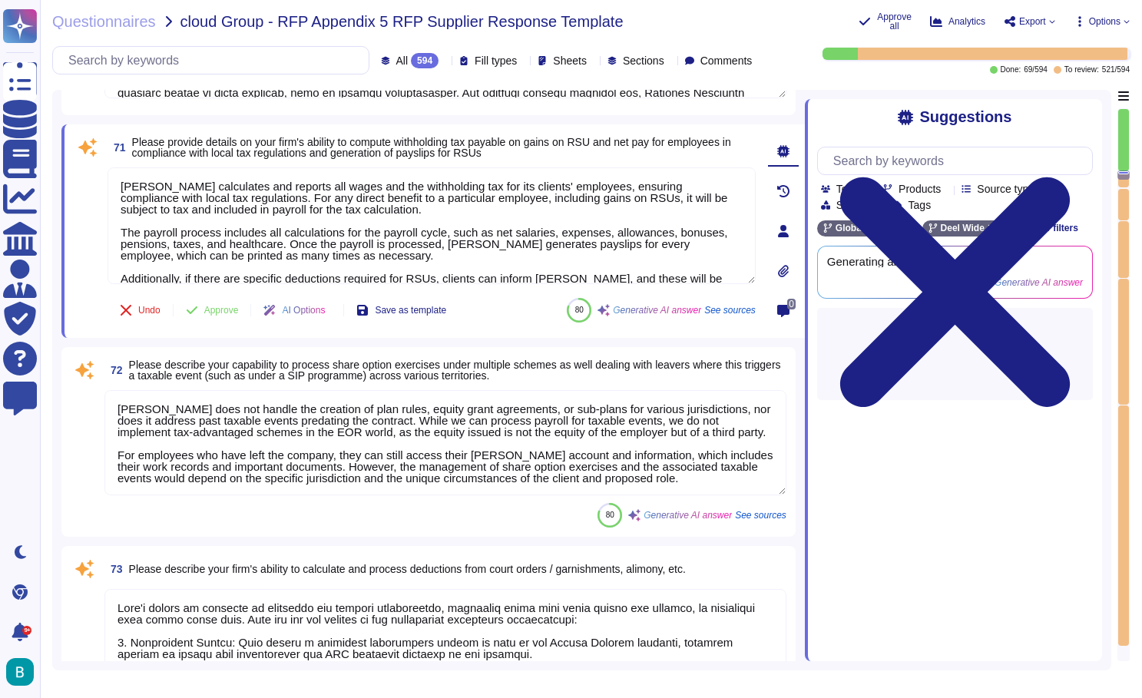
type textarea "Deel has the ability to process negative adjustments for earnings, deductions, …"
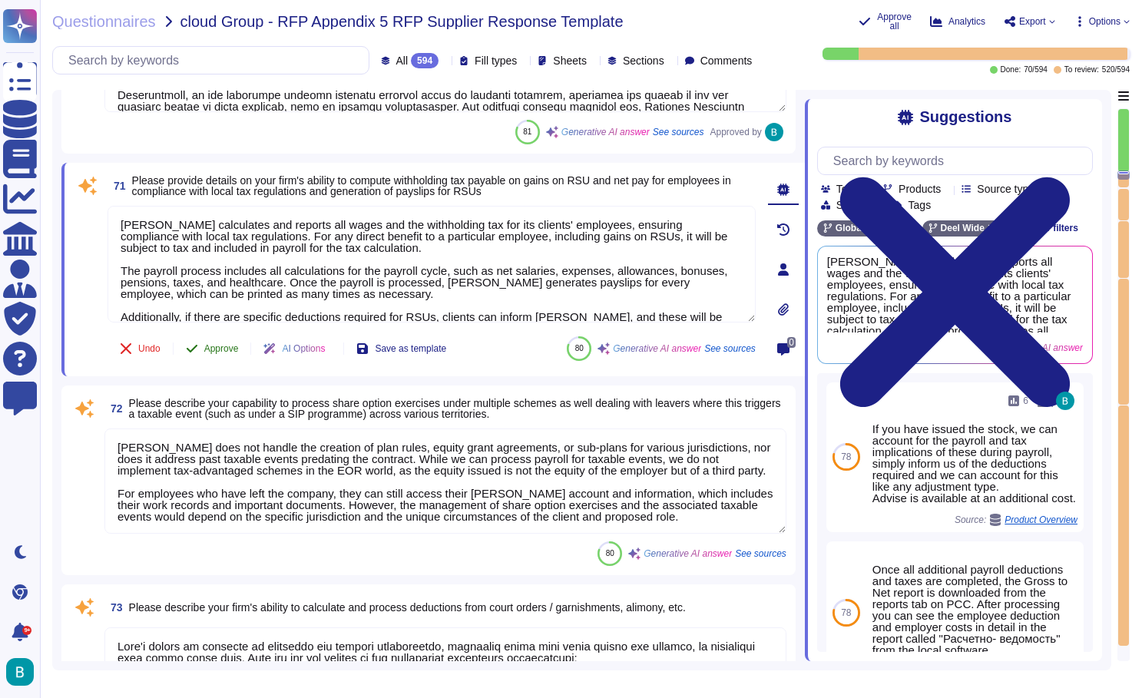
click at [221, 350] on span "Approve" at bounding box center [221, 348] width 35 height 9
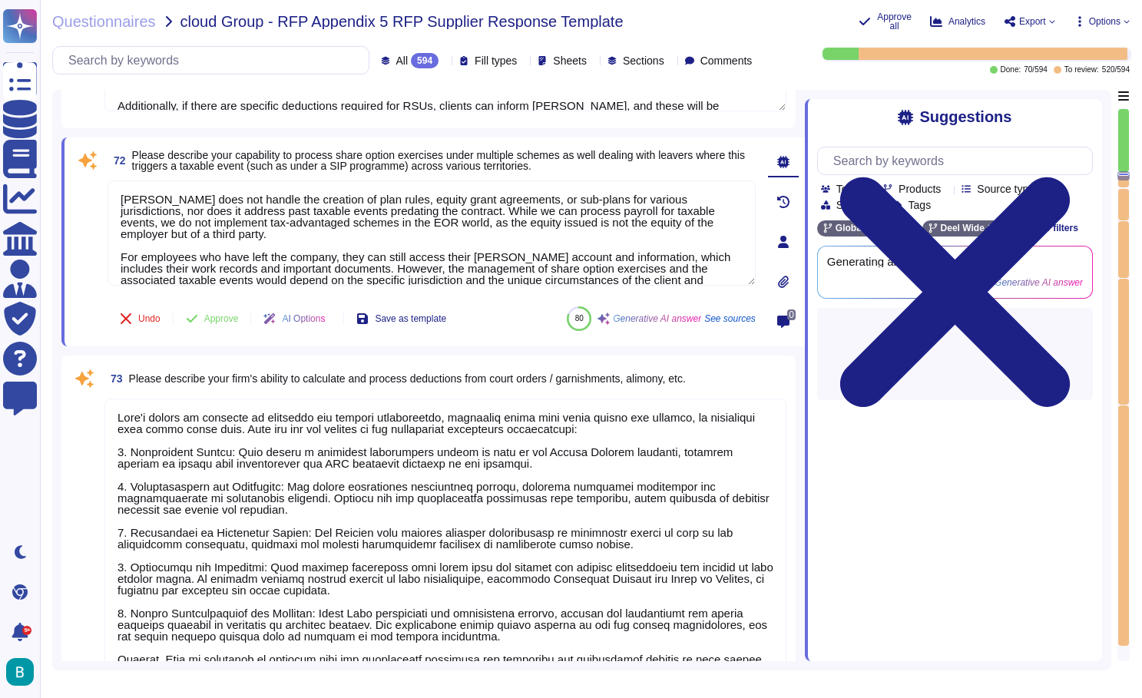
type textarea "Deel has the capability to perform gross-up calculations through our payroll so…"
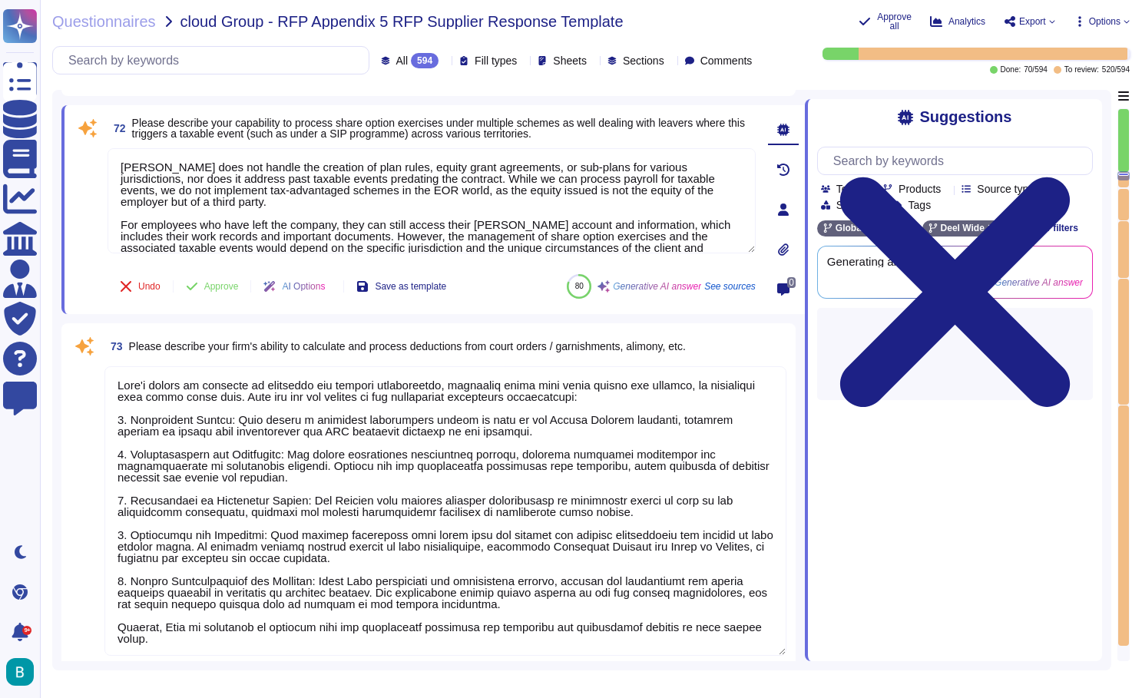
scroll to position [12331, 0]
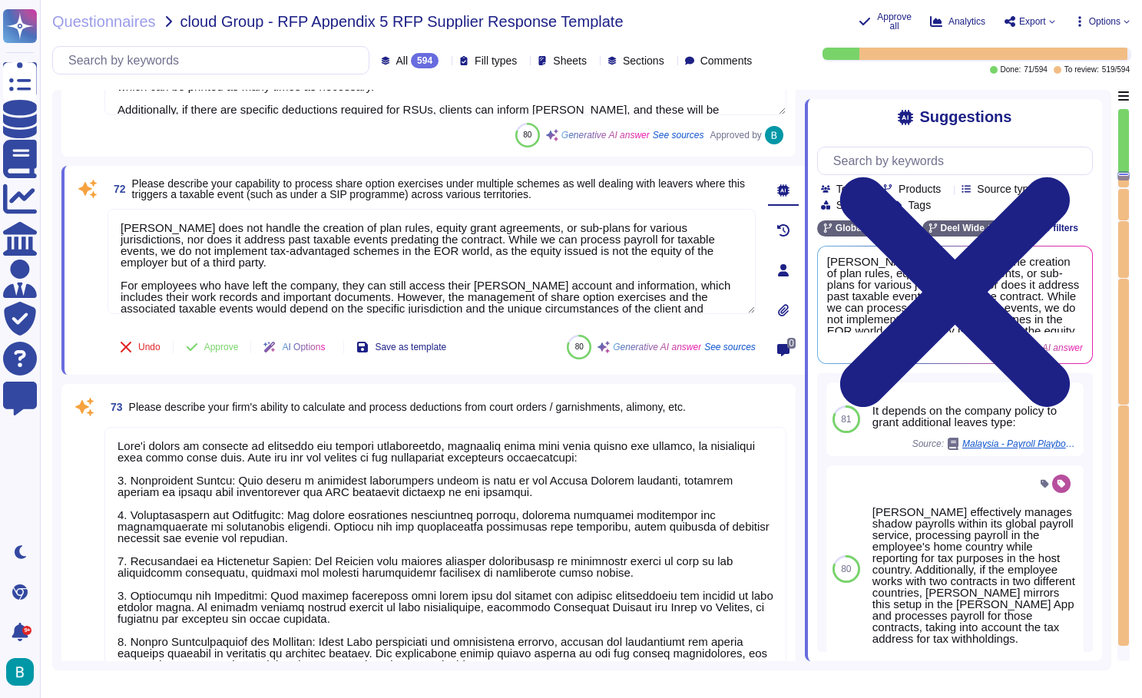
click at [389, 184] on span "Please describe your capability to process share option exercises under multipl…" at bounding box center [438, 188] width 613 height 23
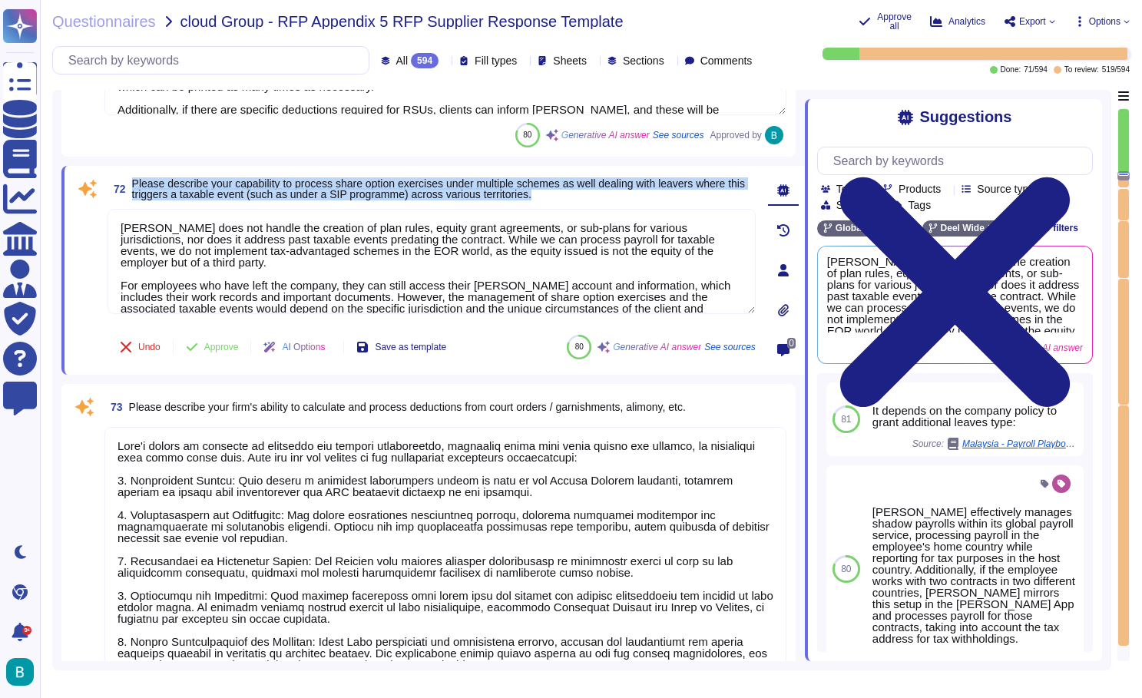
click at [389, 184] on span "Please describe your capability to process share option exercises under multipl…" at bounding box center [438, 188] width 613 height 23
copy span "Please describe your capability to process share option exercises under multipl…"
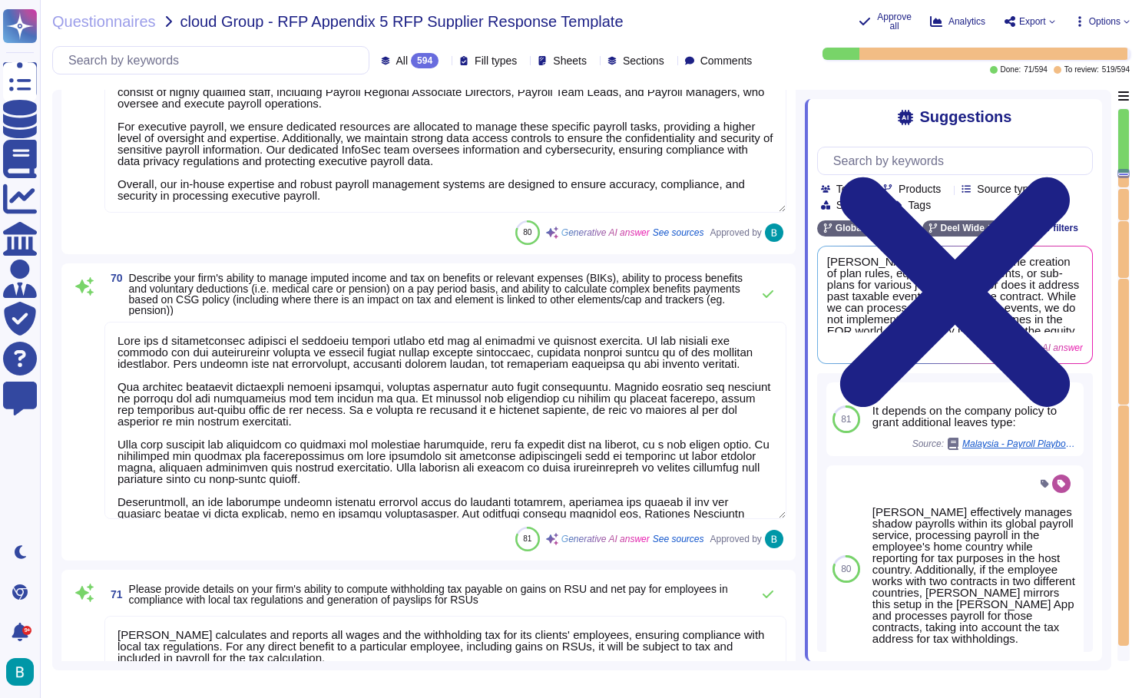
type textarea "The Service team communicates with CSG through multiple channels, including: 1.…"
type textarea "The lead time for establishing a new deduction, earnings, or benefit plan can v…"
type textarea "Deel Anywhere is designed to be a comprehensive solution for organizations invo…"
type textarea "Deel has a structured approach to processing payroll, including executive payro…"
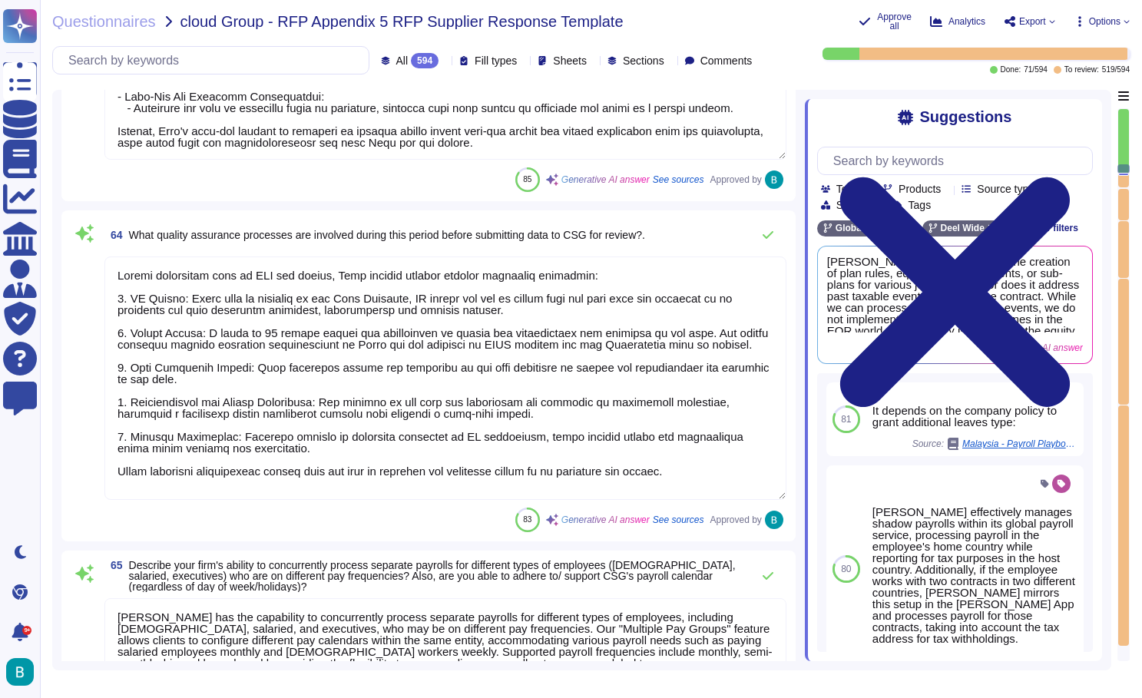
type textarea "Deel conducts automated validation of payroll data through a structured process…"
type textarea "Year-End Process Overview: Deel's Role: 1. Generate and Distribute Tax Document…"
type textarea "Before submitting data to CSG for review, Deel employs several quality assuranc…"
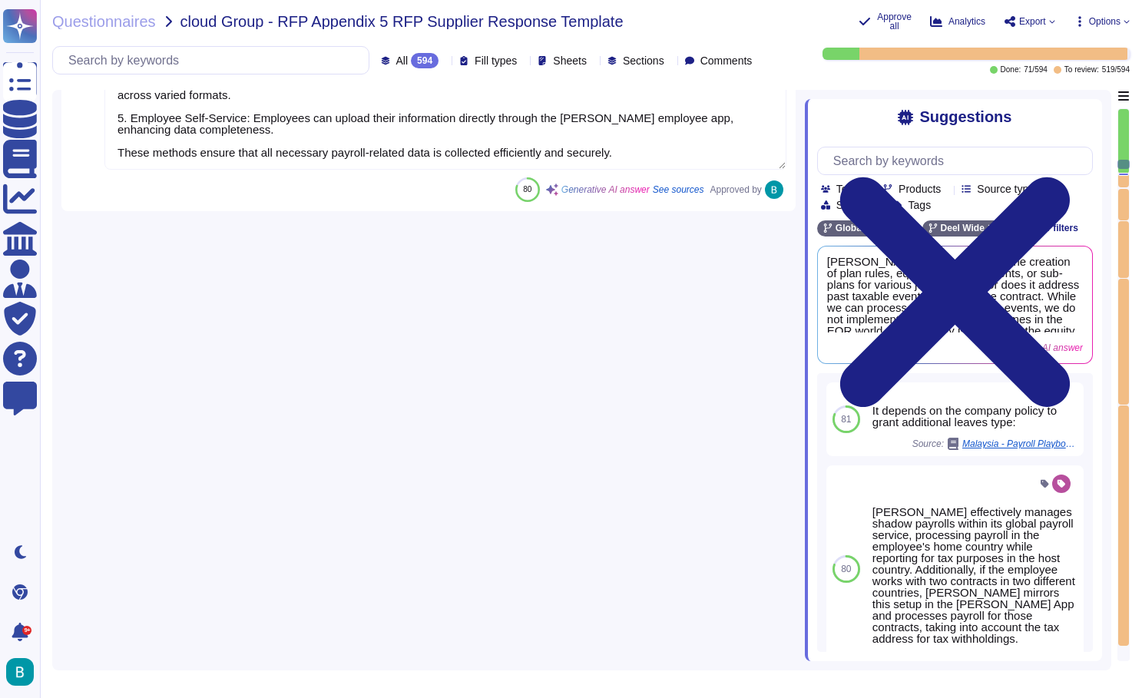
type textarea "1. Payroll Submission (Week 1): Clients submit payroll data by the cut-off date…"
type textarea "Deel offers several tools to effectively manage global payroll timelines and sc…"
type textarea "Deel employs several methods to collect additional payroll-related data that is…"
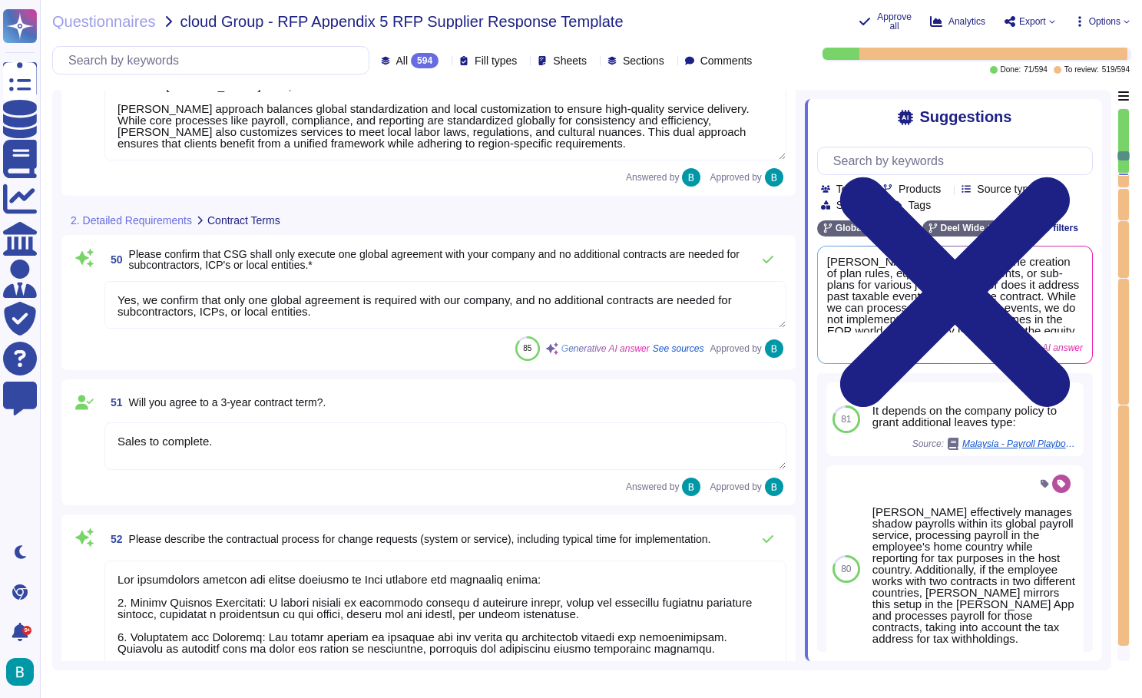
type textarea "After reviewing the countries in scope, Deel confirms it has the capability to …"
type textarea "All within Deel suite, Deel's approach balances global standardization and loca…"
type textarea "Yes, we confirm that only one global agreement is required with our company, an…"
type textarea "Sales to complete."
type textarea "The contractual process for change requests at Deel involves the following step…"
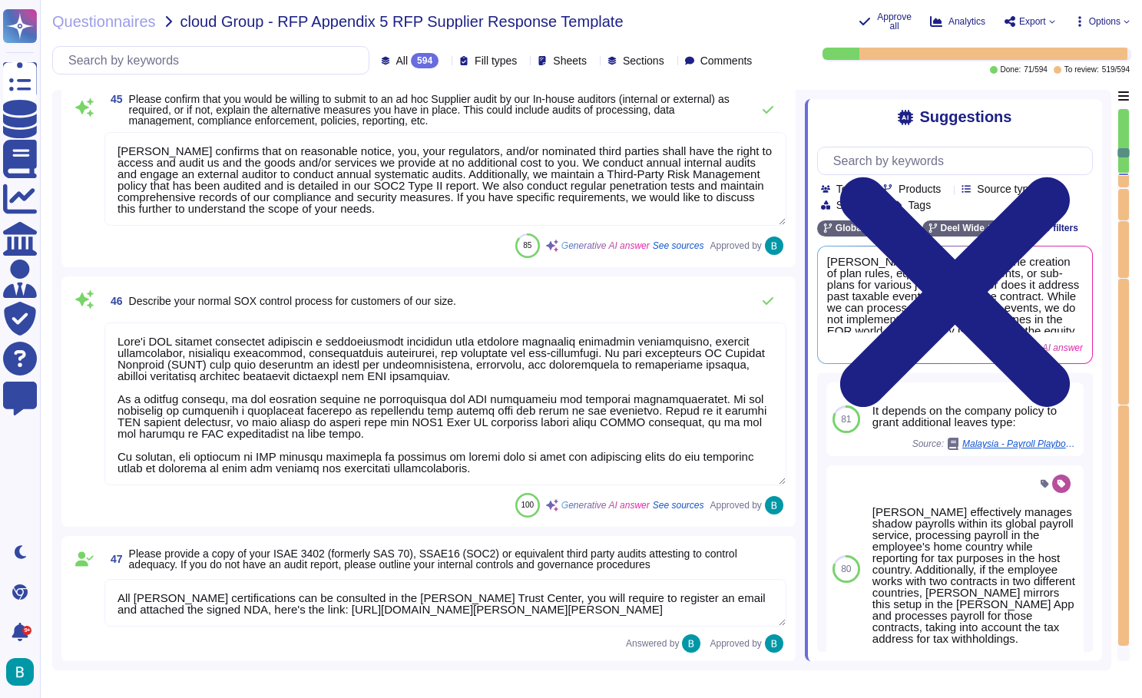
type textarea "Deel employs a comprehensive approach to stay up-to-date with in-country payrol…"
type textarea "Deel confirms that on reasonable notice, you, your regulators, and/or nominated…"
type textarea "Deel's SOX control processes encompass a comprehensive framework that includes …"
type textarea "All Deel certifications can be consulted in the Deel Trust Center, you will req…"
type textarea "Yes, we confirm that only one global agreement is required with our company, an…"
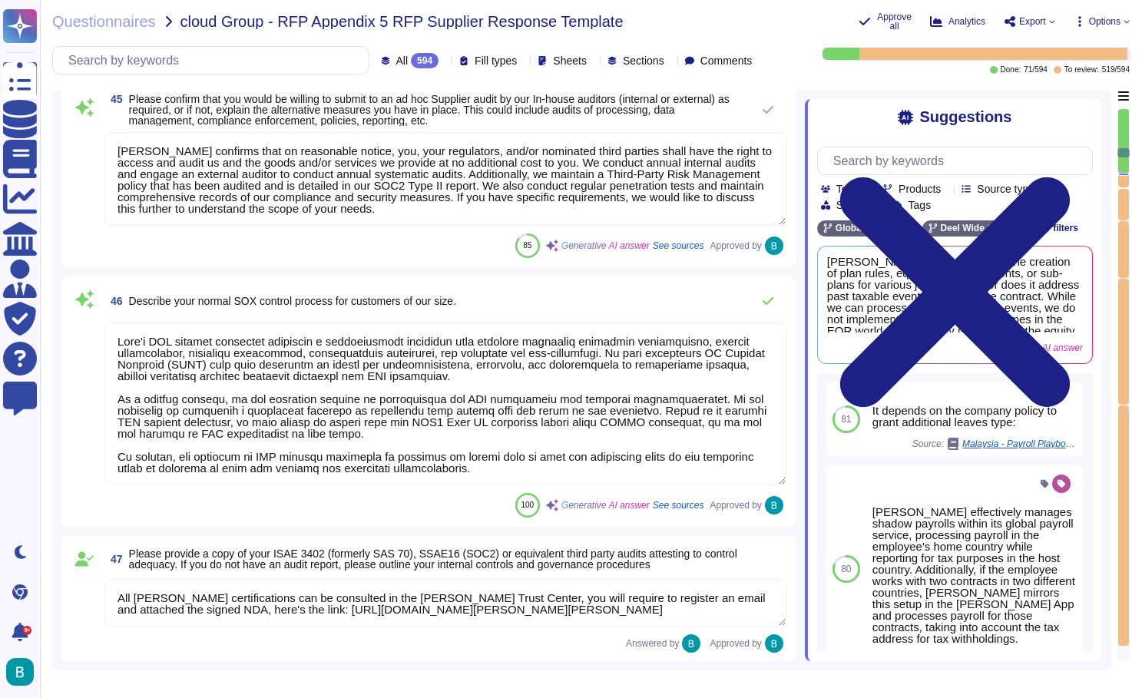
type textarea "Sales to complete."
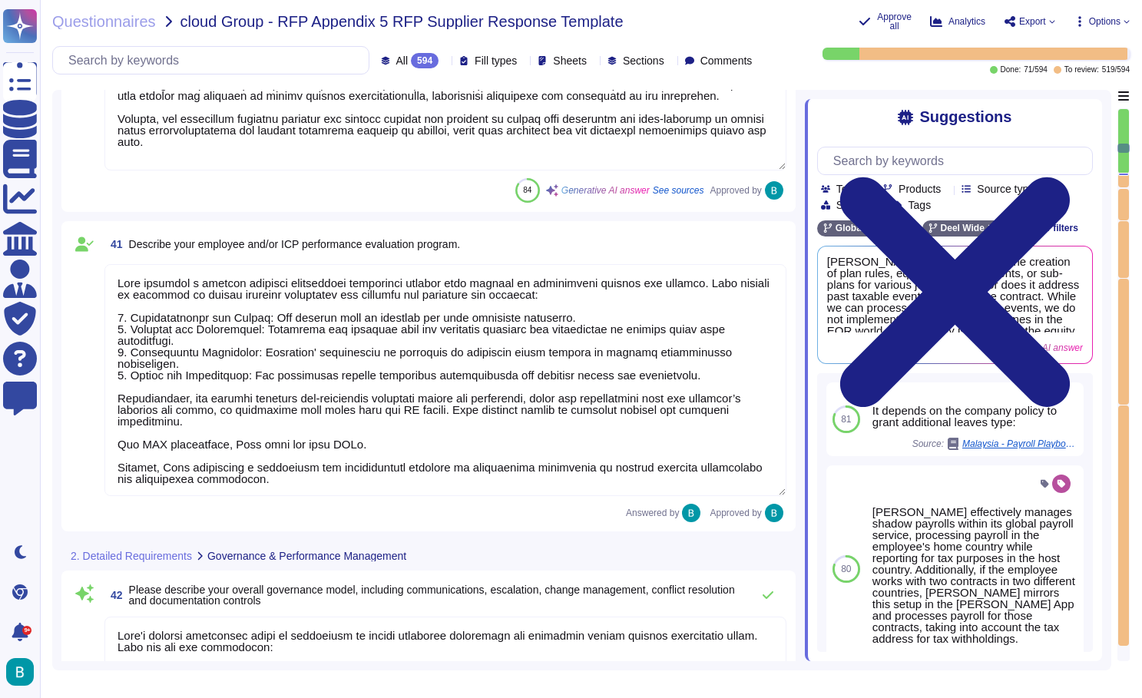
type textarea "Deel offers a comprehensive employee training program designed to ensure that o…"
type textarea "Deel conducts a monthly employee performance evaluation program that focuses on…"
type textarea "Deel's overall governance model is structured to ensure effective management an…"
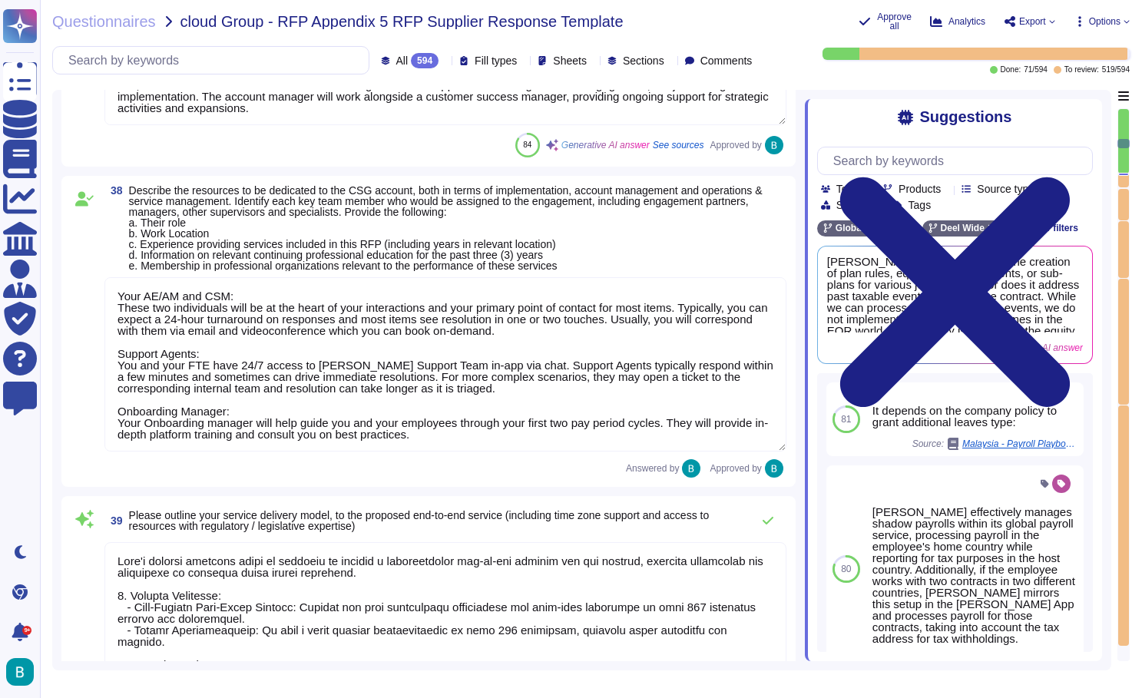
type textarea "The employee turnover rate is confidential information. However, we can say tha…"
type textarea "Our approach to account management is structured to ensure effective communicat…"
type textarea "Confidential Information"
type textarea "Yes, CSG will receive a dedicated account manager who will support them through…"
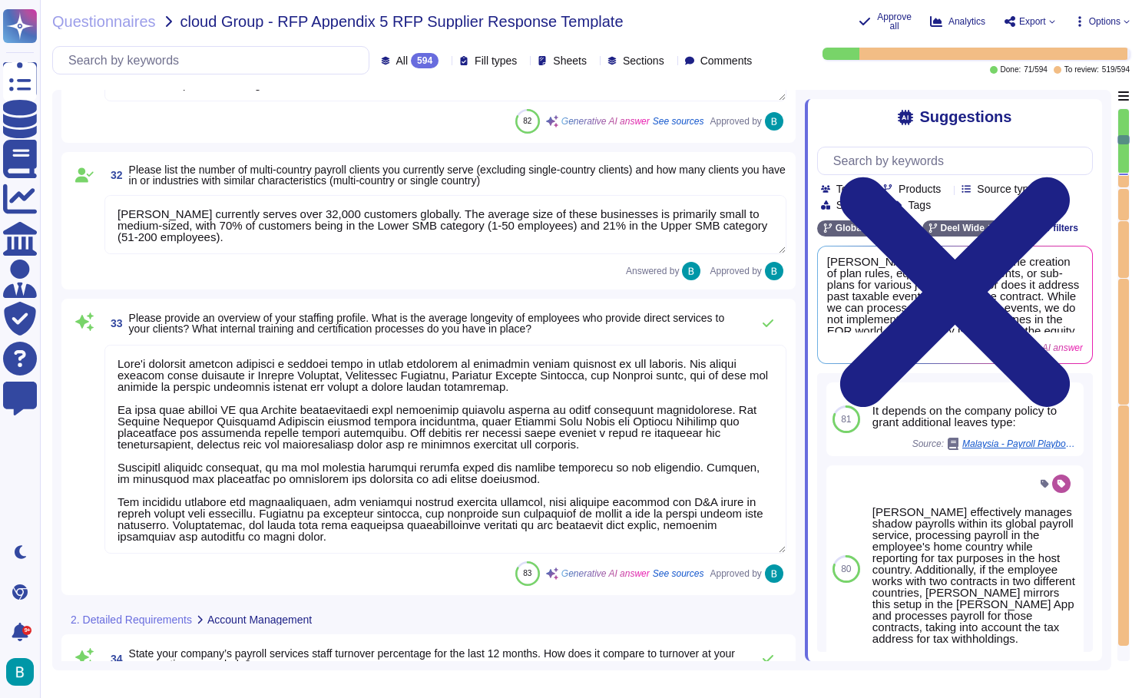
type textarea "We facilitate client collaboration and meetings through several structured appr…"
type textarea "Deel currently serves over 32,000 customers globally. The average size of these…"
type textarea "Deel's staffing profile includes a diverse range of roles dedicated to providin…"
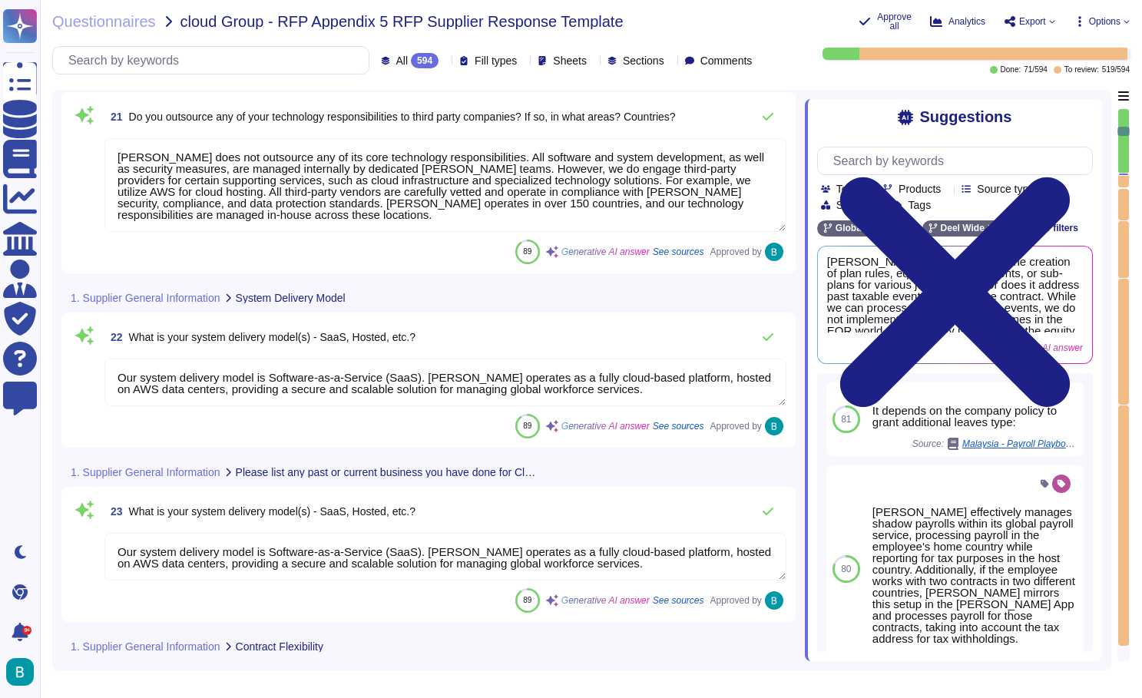
type textarea "Deel does not outsource any of its core technology responsibilities. All softwa…"
type textarea "Our system delivery model is Software-as-a-Service (SaaS). Deel operates as a f…"
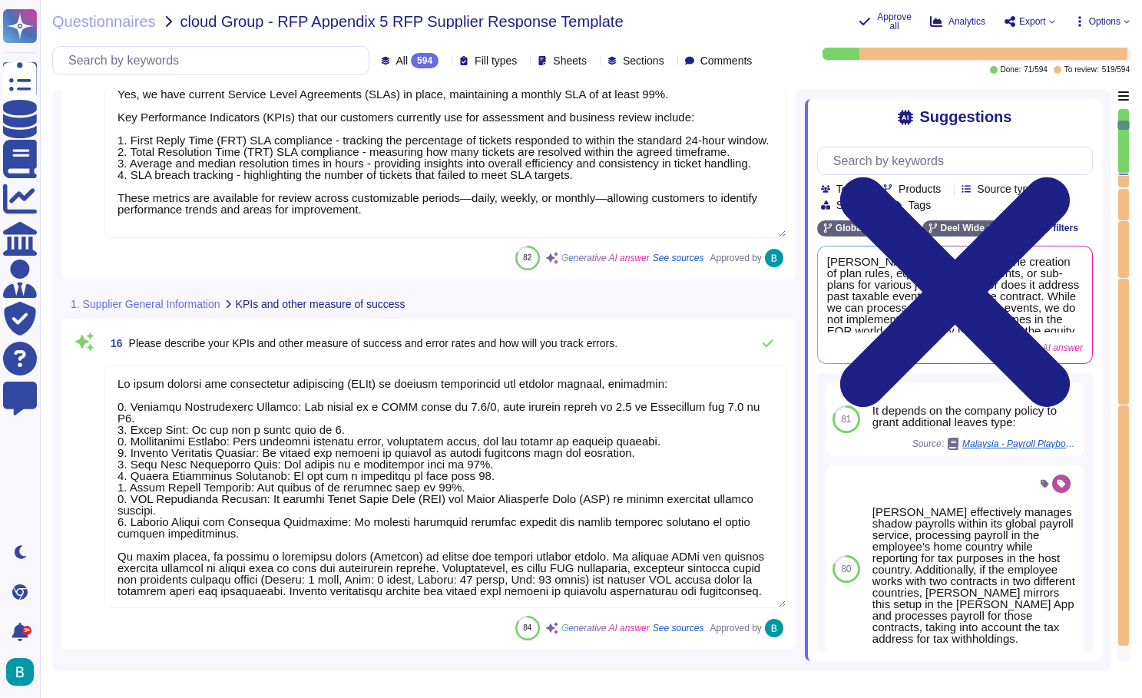
type textarea "Yes, we have current Service Level Agreements (SLAs) in place, maintaining a mo…"
type textarea "We track several key performance indicators (KPIs) to measure performance and s…"
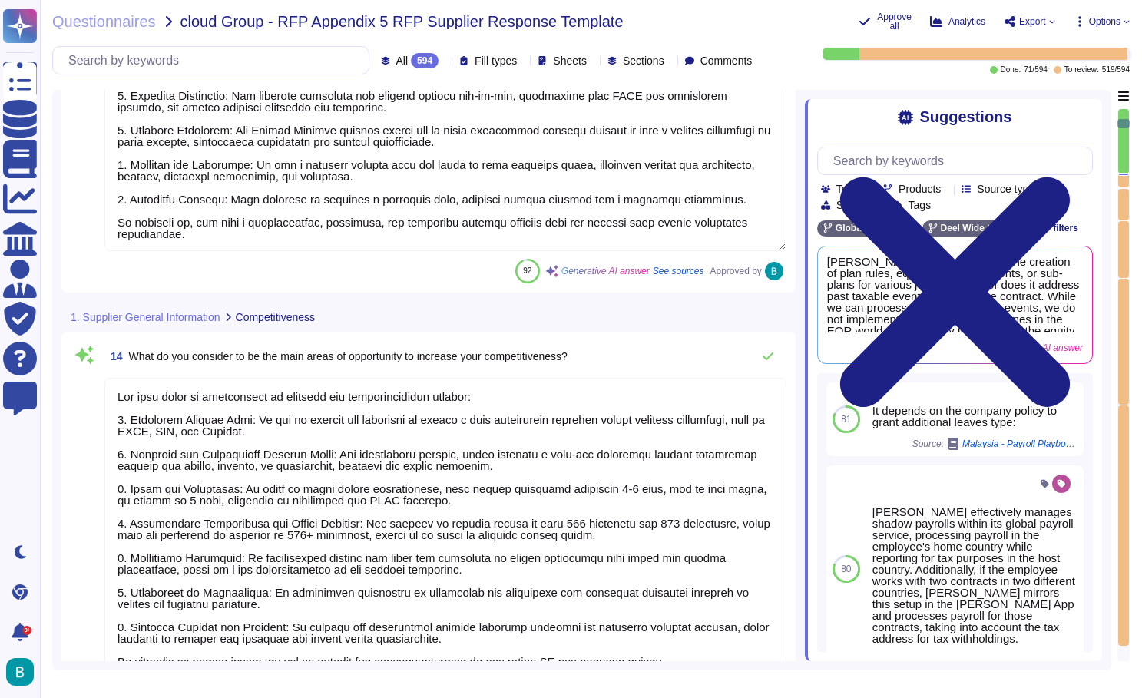
type textarea "You should select us as your partner for payroll services because we offer a le…"
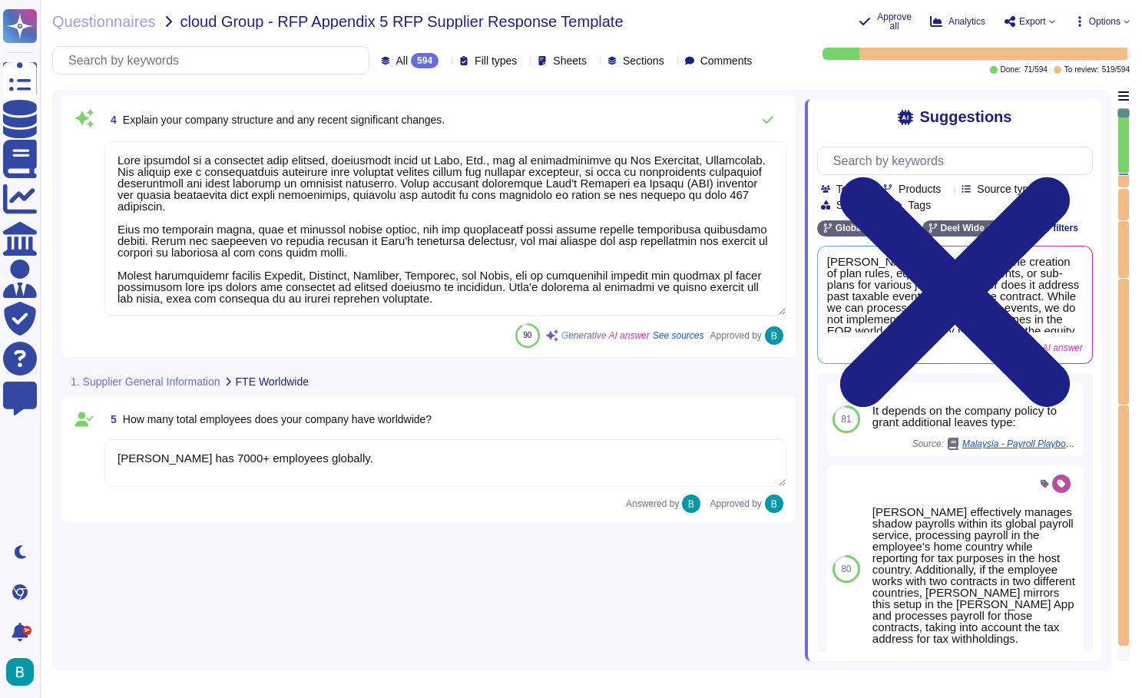
type textarea "Full Company Name: [PERSON_NAME], Inc. Address: [STREET_ADDRESS]"
type textarea "[PERSON_NAME], Inc. has the following registered office locations: 1. [STREET_A…"
type textarea "[PERSON_NAME] Account Executive, ENT [PERSON_NAME][EMAIL_ADDRESS][PERSON_NAME][…"
type textarea "[PERSON_NAME] operates as a privately held company, officially known as [PERSON…"
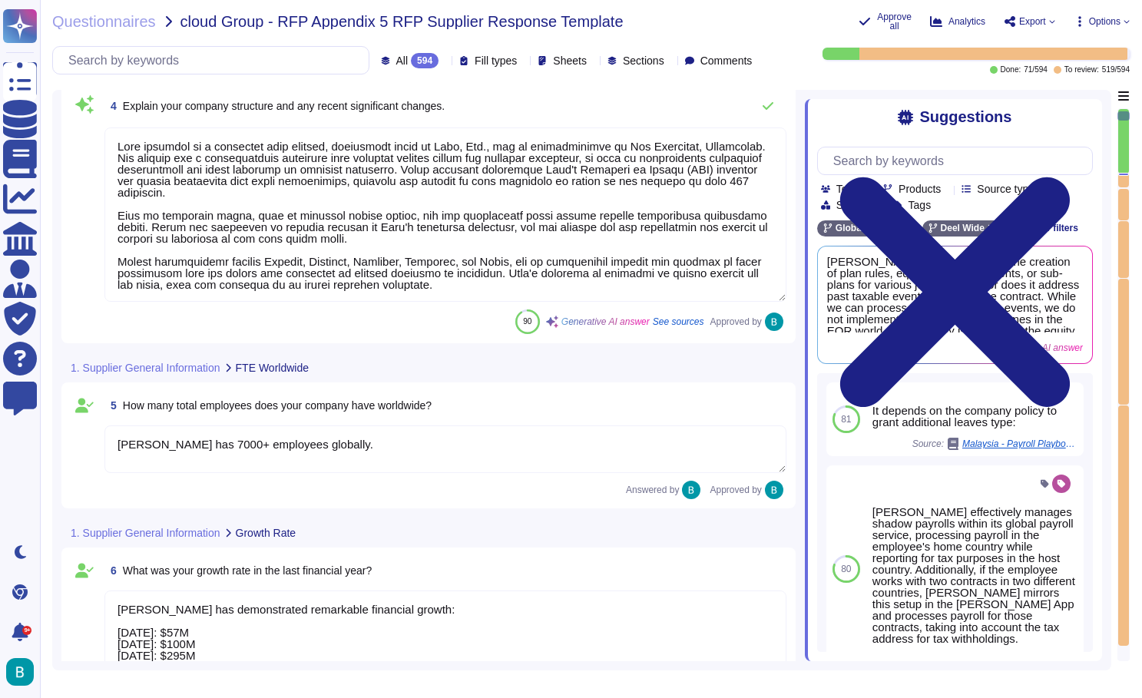
type textarea "[PERSON_NAME] has 7000+ employees globally."
type textarea "Deel has demonstrated remarkable financial growth: December 2021: $57M April 20…"
type textarea "Deel's overall business vision is to become the simplest way to manage HR, posi…"
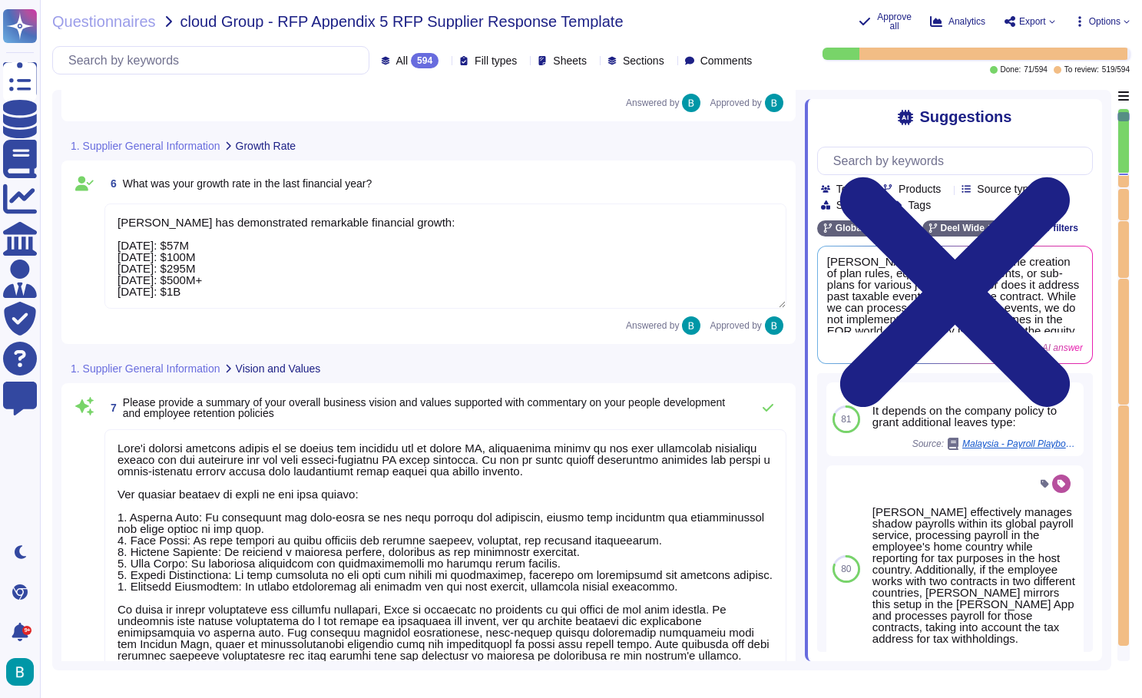
type textarea "Deel is deeply committed to innovation as a core aspect of our corporate strate…"
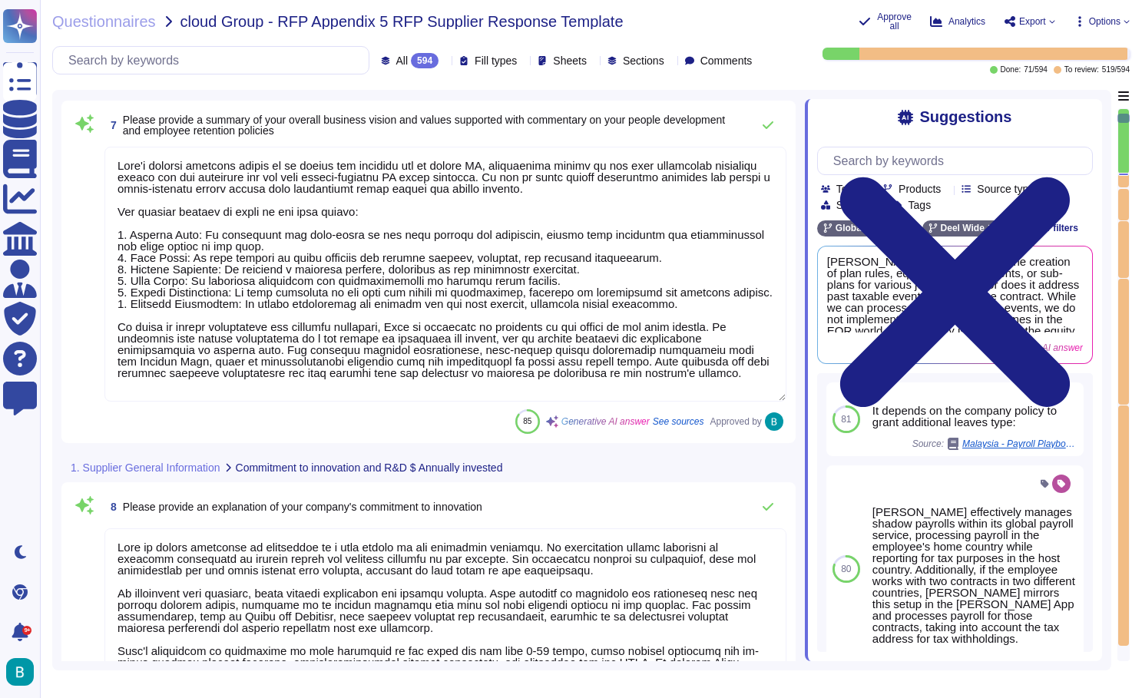
type textarea "Deel does not require specific service centers as we are a fully remote busines…"
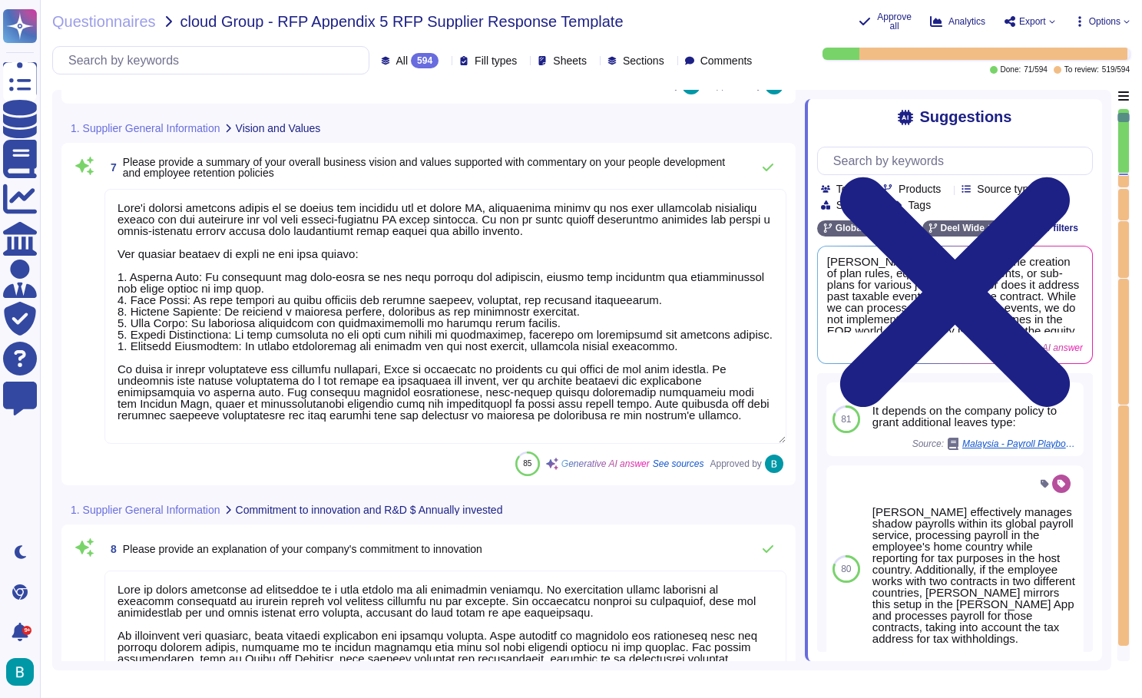
type textarea "Deel has demonstrated remarkable financial growth: December 2021: $57M April 20…"
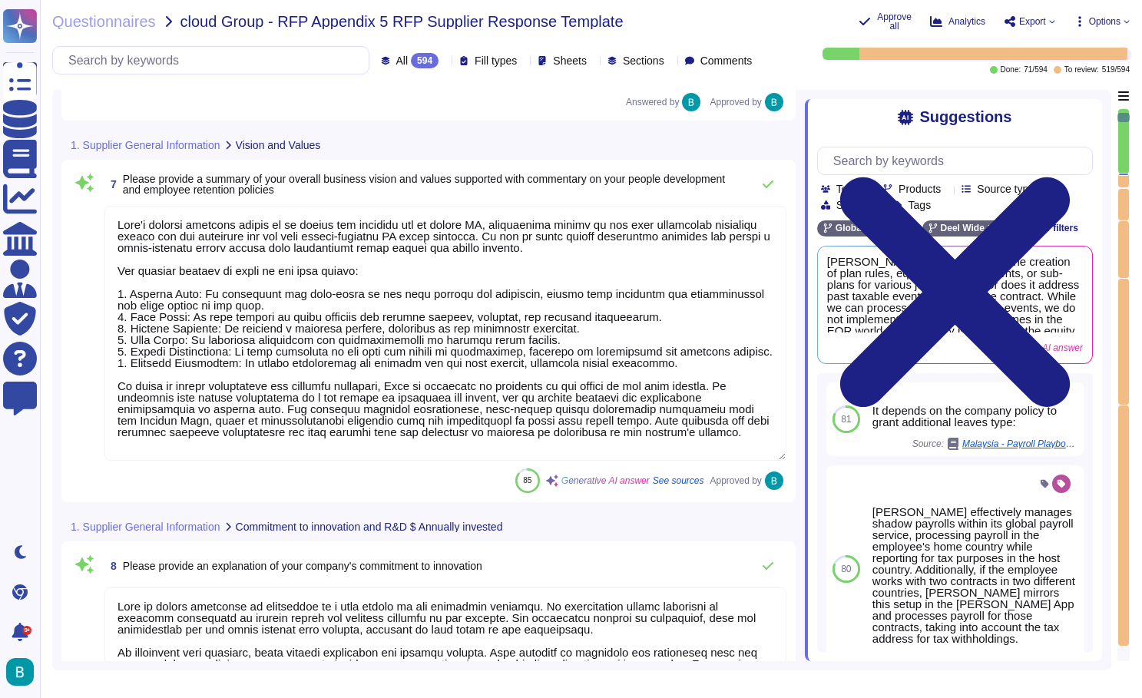
scroll to position [2, 0]
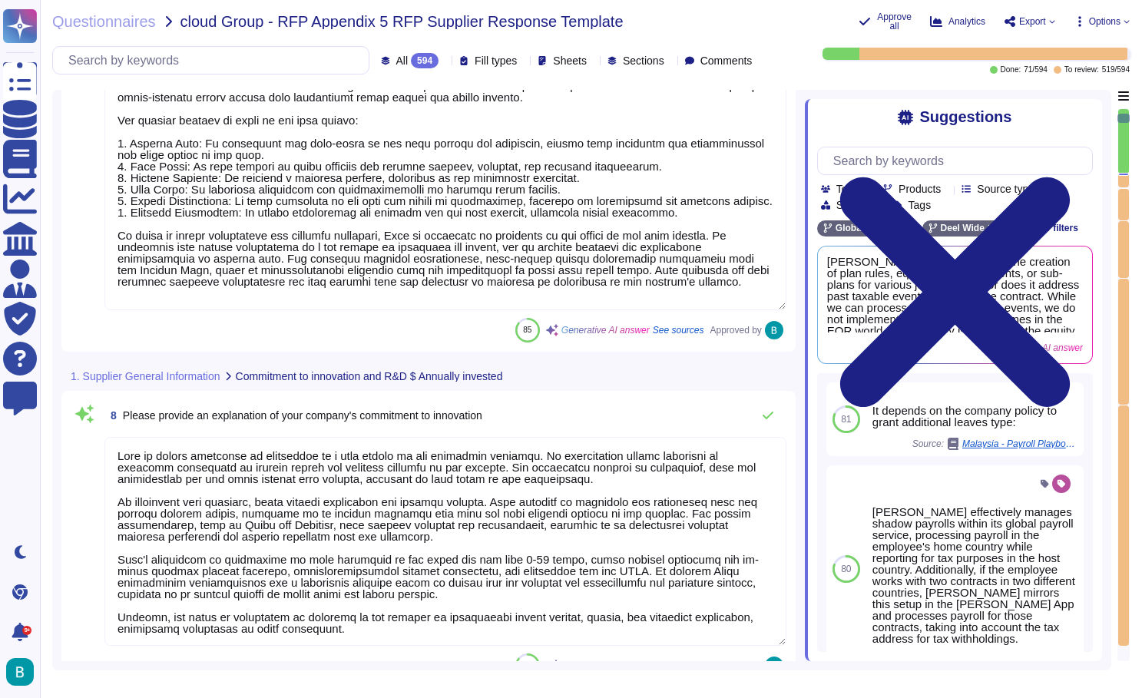
type textarea "Deel has been a provider of international payroll services for 5 years, since i…"
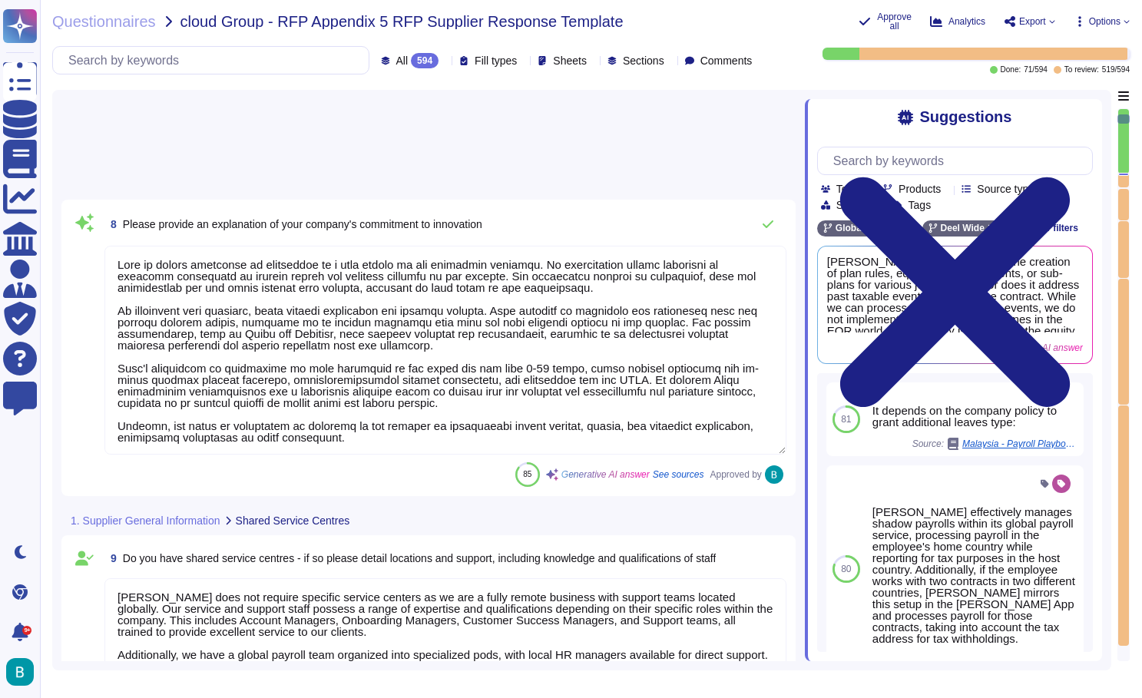
type textarea "50% of our customers return within 12 months, which is far above the industry a…"
type textarea "Deel holds a market-leading position in global payroll services, recognized as …"
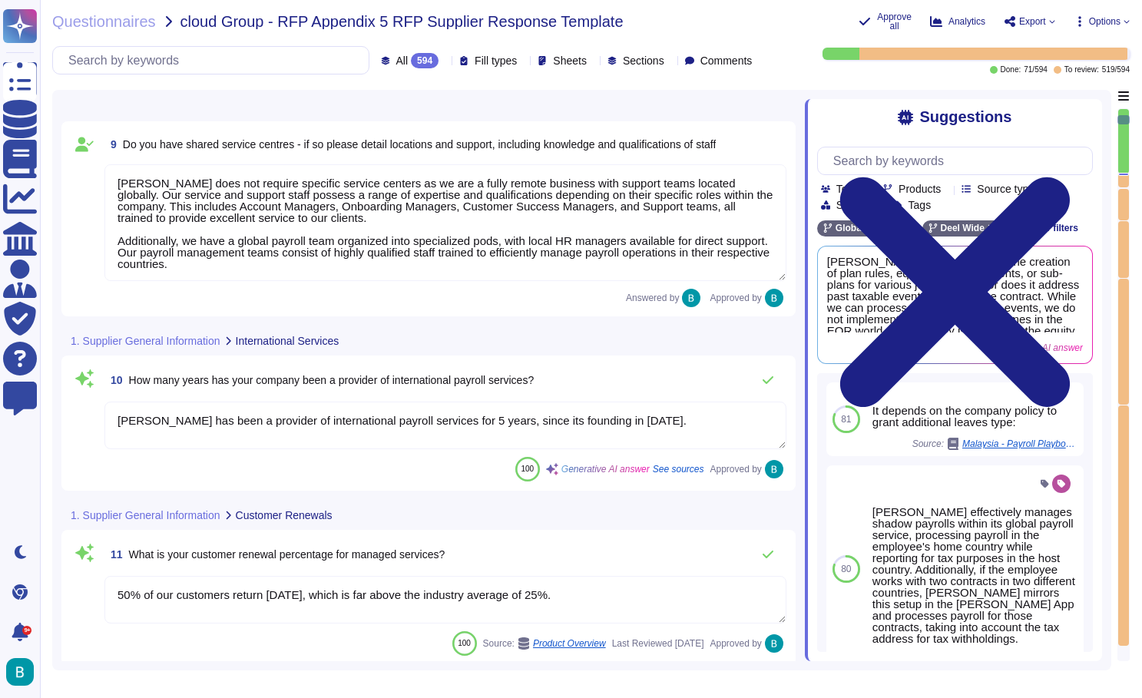
type textarea "You should select us as your partner for payroll services because we offer a le…"
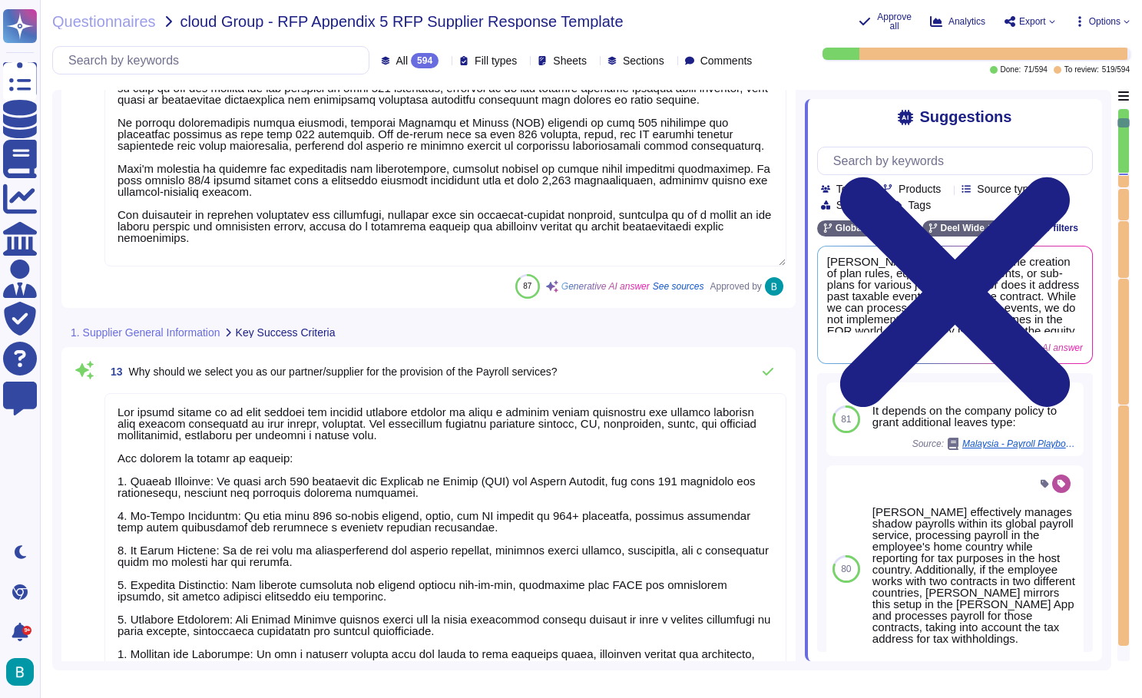
type textarea "The main areas of opportunity to increase our competitiveness include: 1. Expan…"
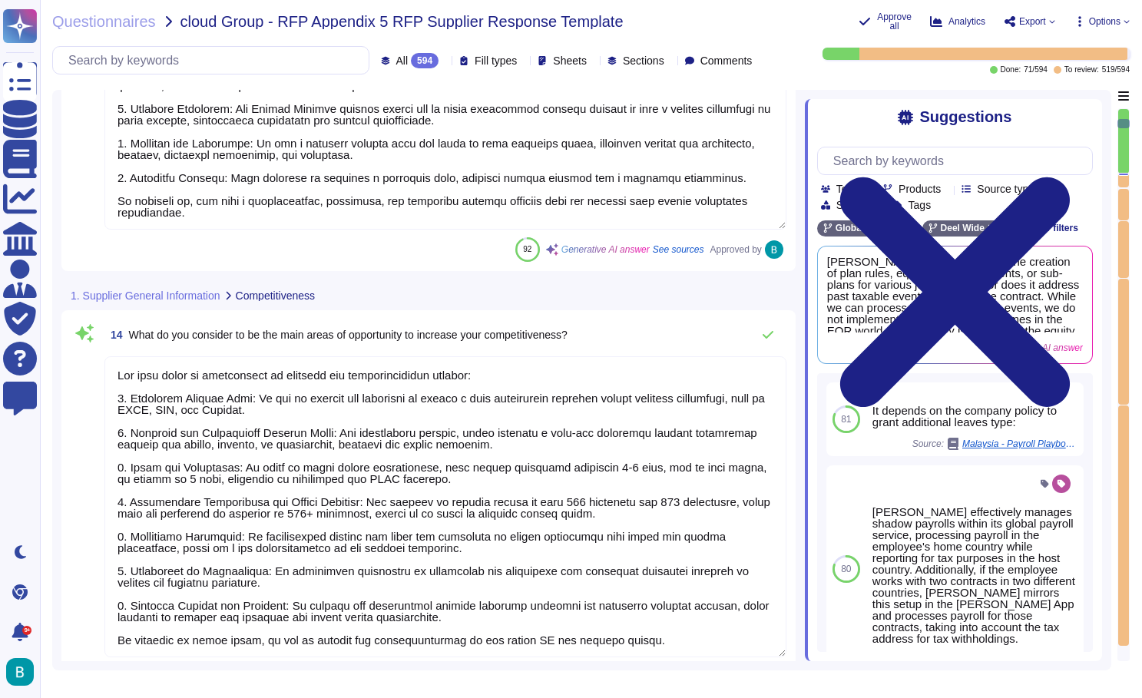
type textarea "Yes, we have current Service Level Agreements (SLAs) in place, maintaining a mo…"
type textarea "We track several key performance indicators (KPIs) to measure performance and s…"
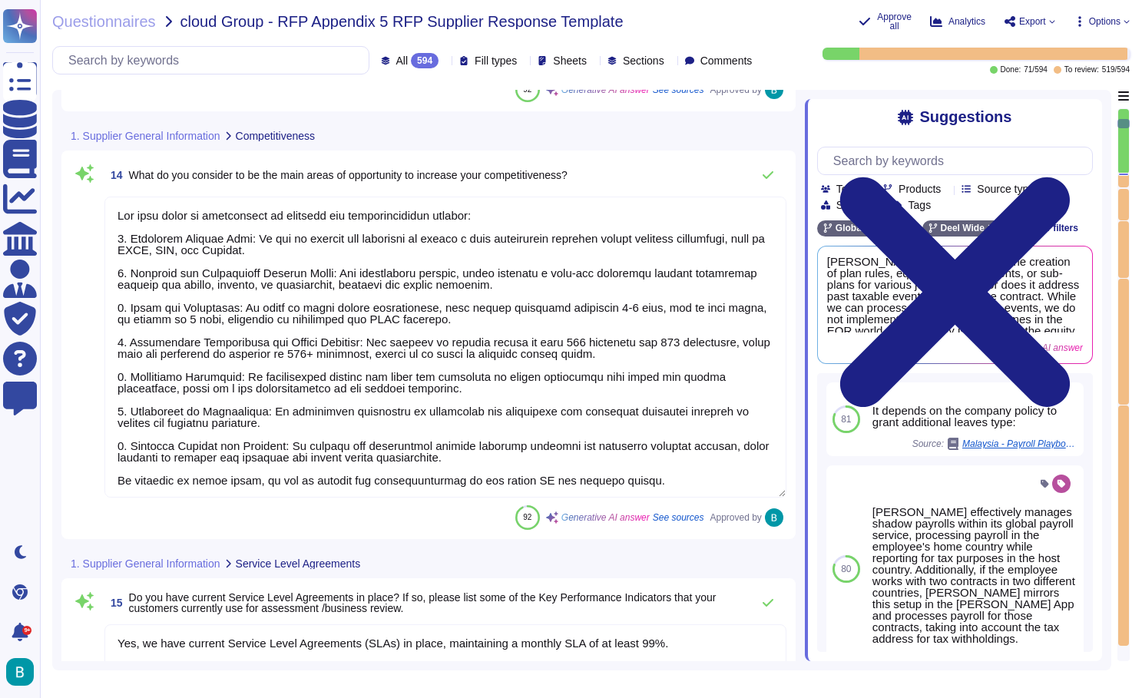
scroll to position [3614, 0]
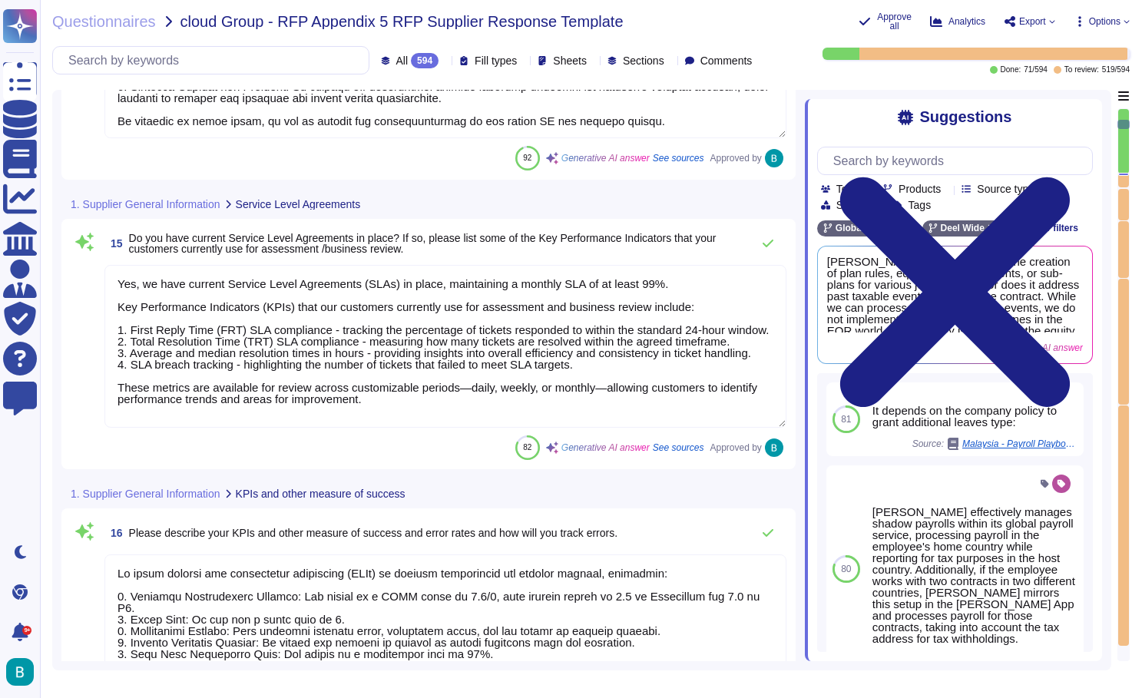
type textarea "Deel is accredited with the following International Standards: - ISO 27001 Addi…"
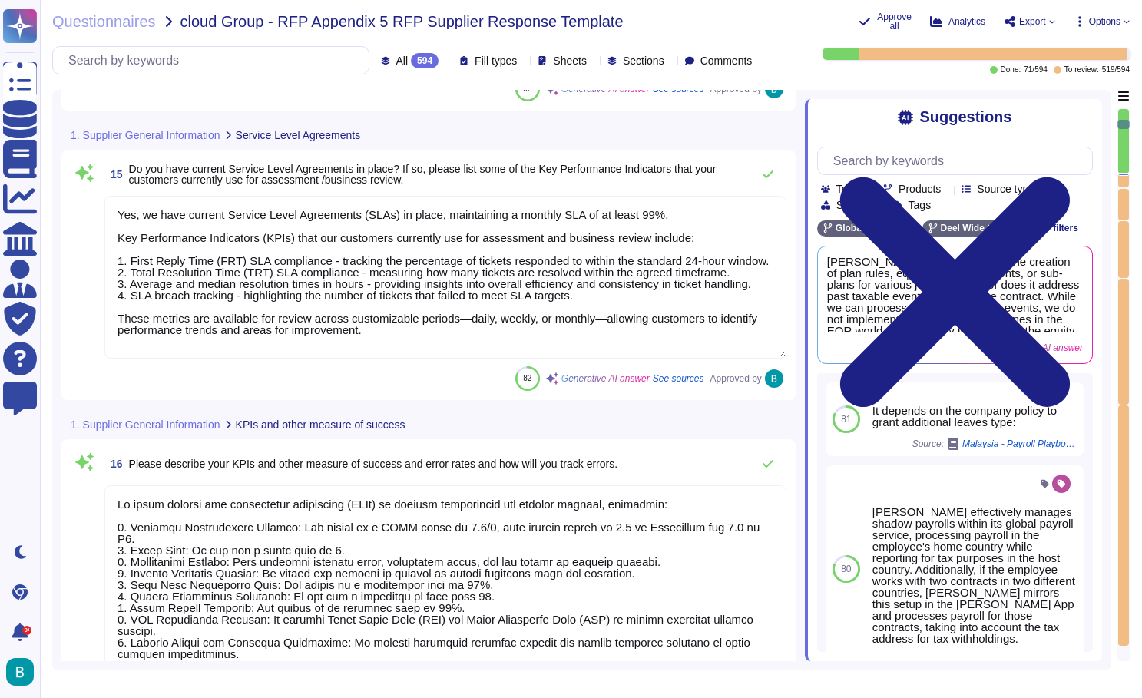
scroll to position [3936, 0]
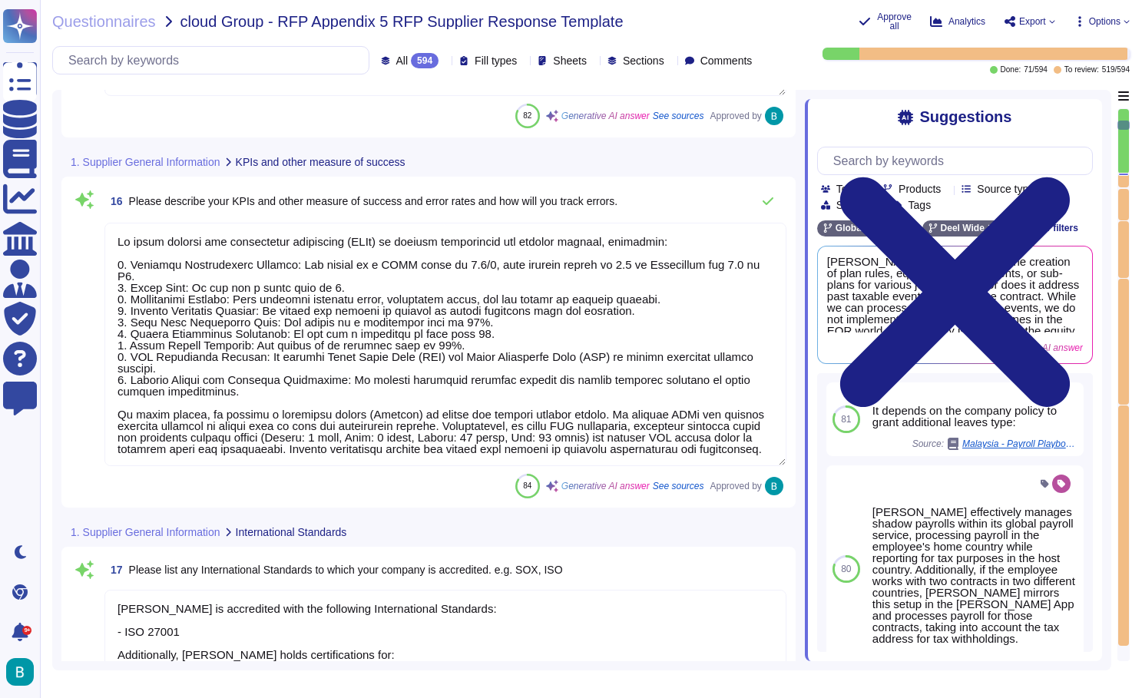
type textarea "- UK Global Payroll Innovation Awards (GPA) - 2019, 2023 - G2 Multi country Pay…"
type textarea "Please refer to our case studies page for inspiring testimonials from around th…"
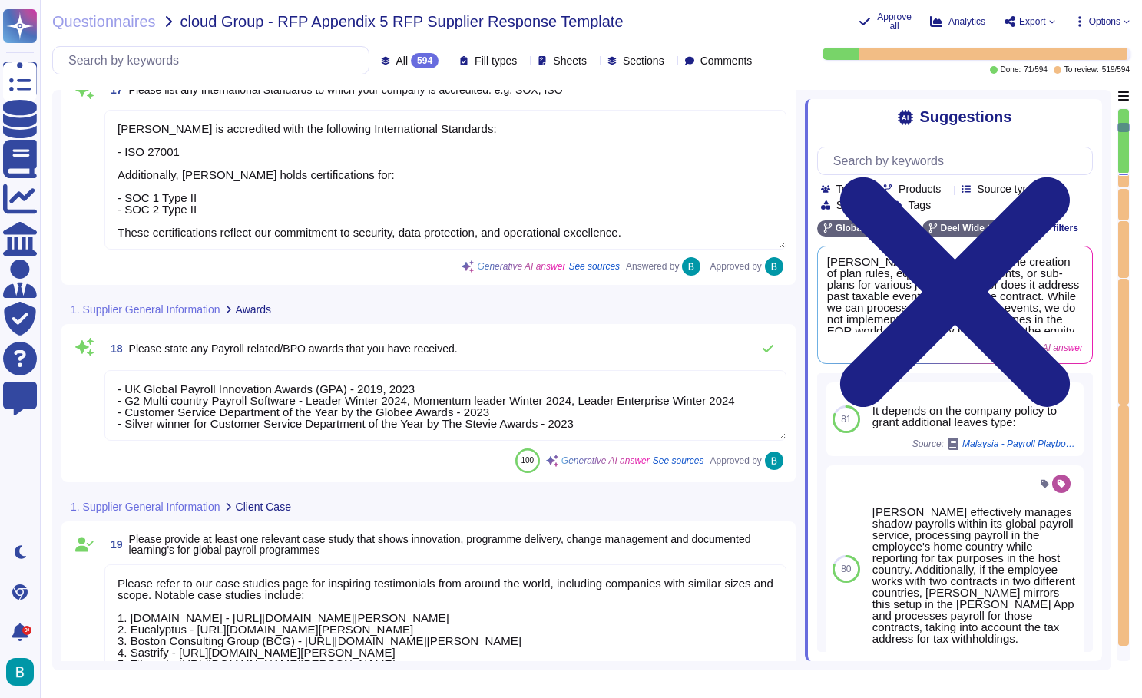
type textarea "Please refer to our testimonials on our website for references of our satisfied…"
type textarea "Deel does not outsource any of its core technology responsibilities. All softwa…"
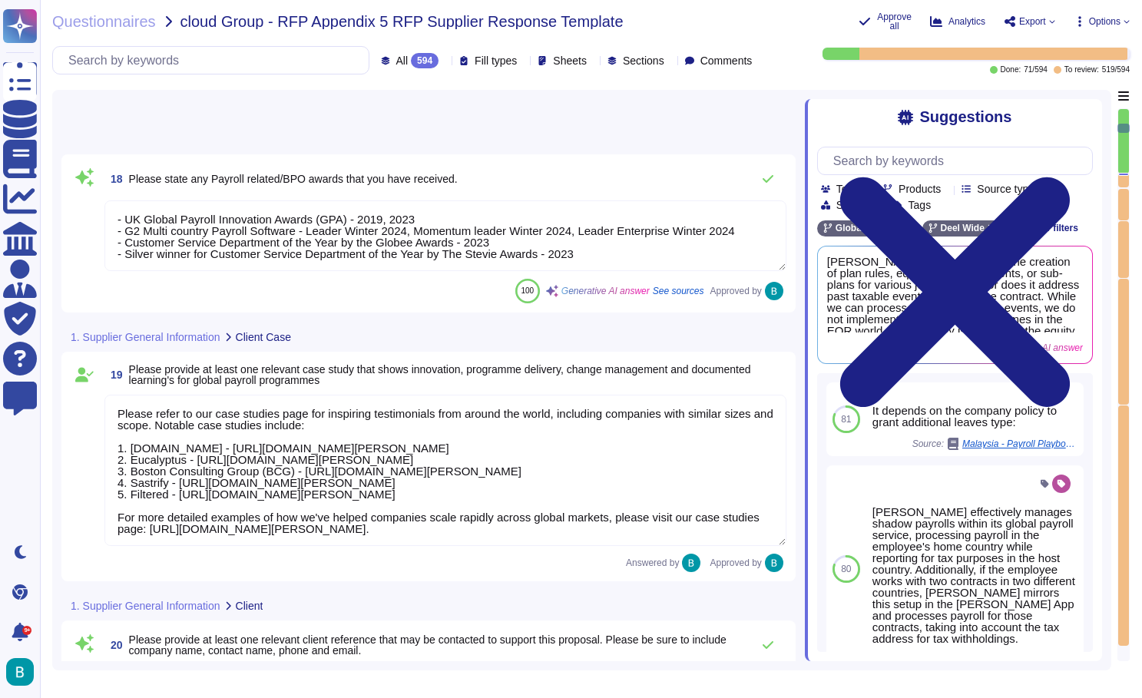
type textarea "Our system delivery model is Software-as-a-Service (SaaS). Deel operates as a f…"
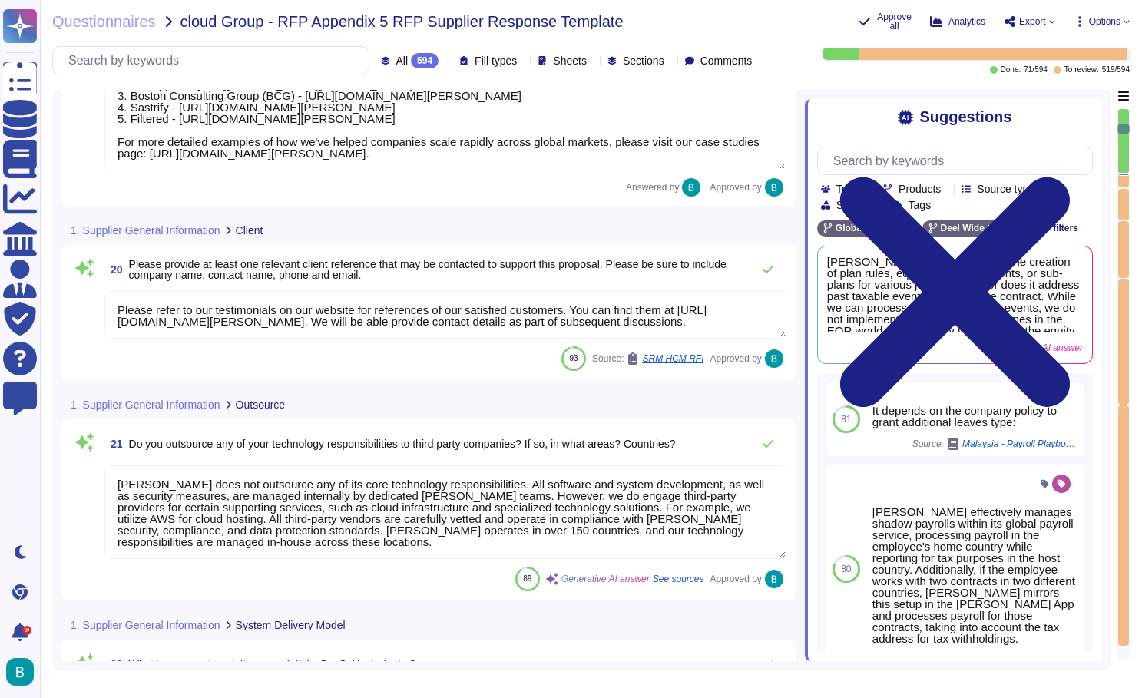
type textarea "Our system delivery model is Software-as-a-Service (SaaS). Deel operates as a f…"
type textarea "Yes, we offer contractual flexibility and process protection. Additionally, we …"
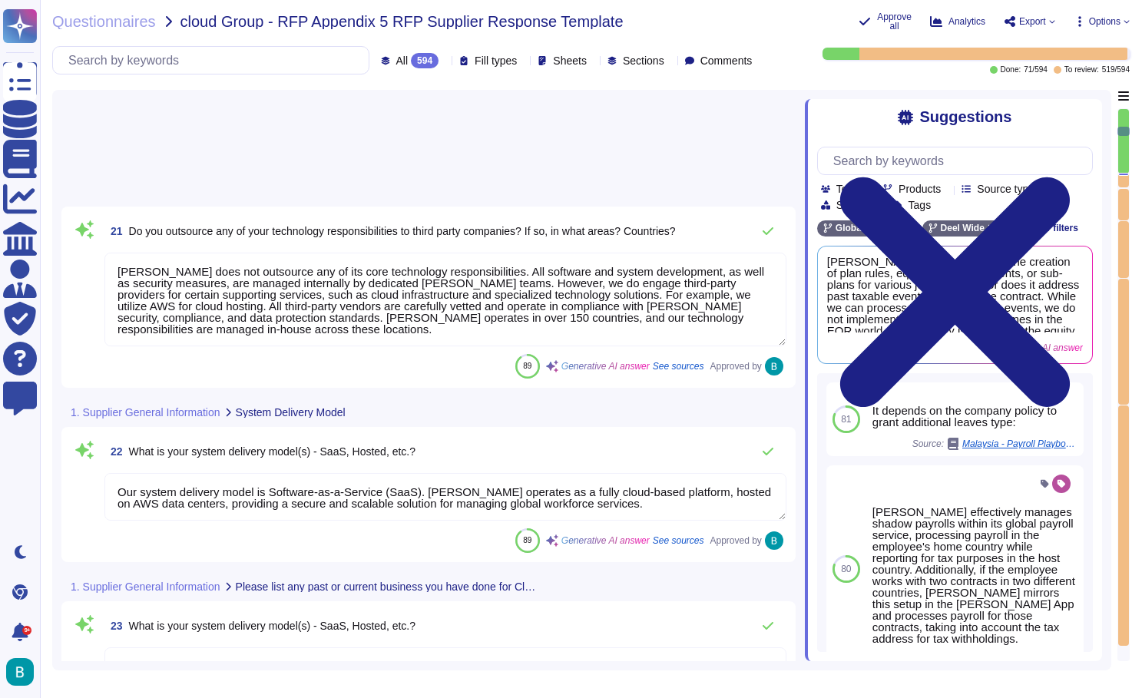
type textarea "Please verify Section 22. Limitation of liability section here: https://www.dee…"
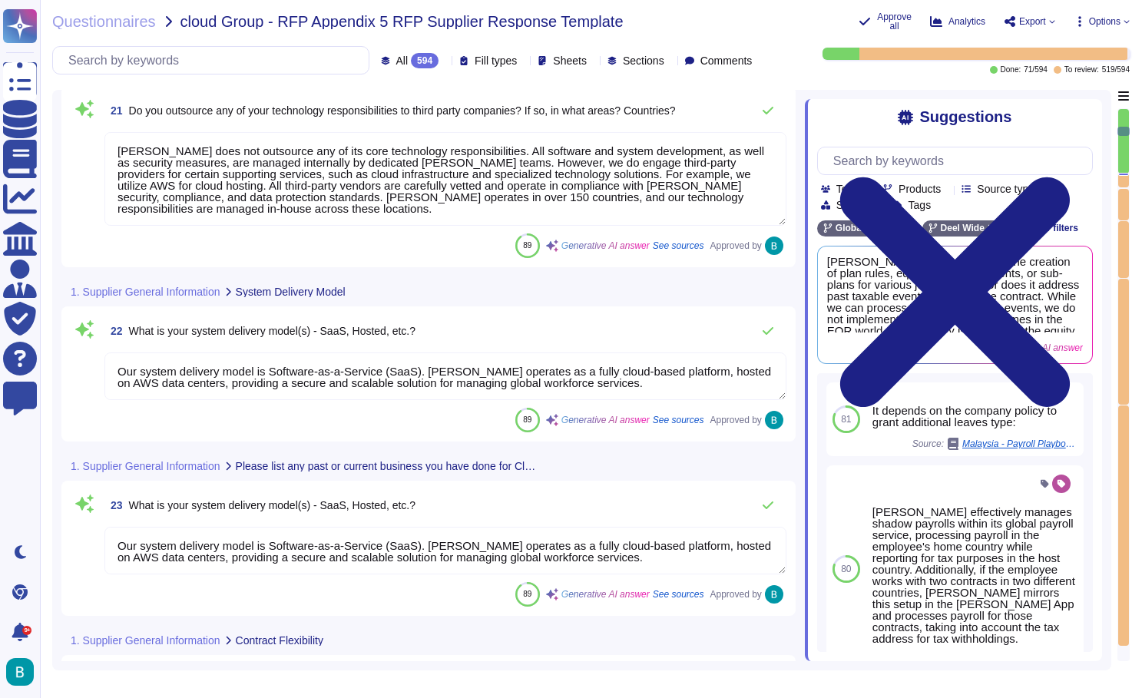
type textarea "Termination clauses include the following key points: 1. Reason for Termination…"
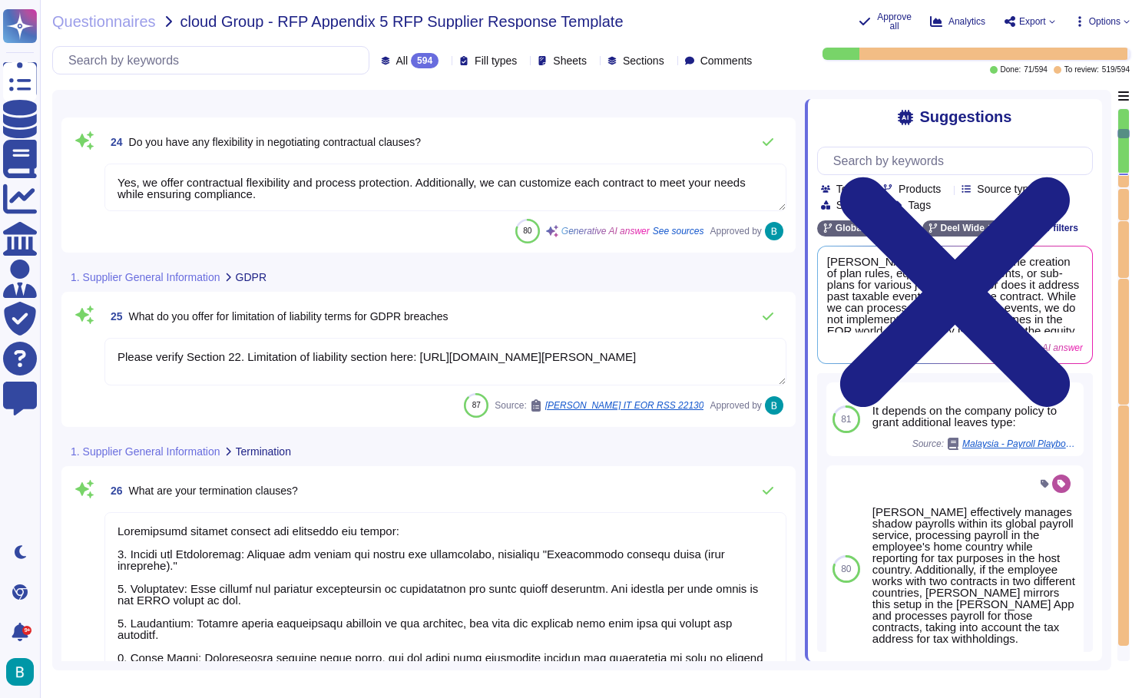
type textarea "Sales to complete"
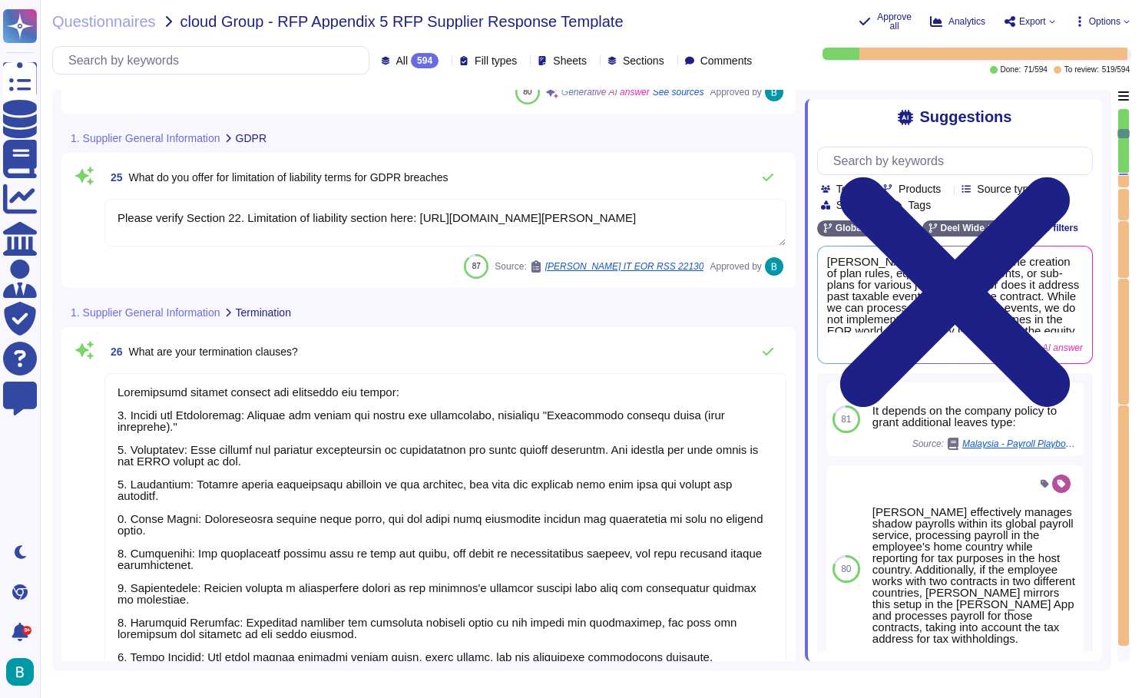
type textarea "Sales to complete"
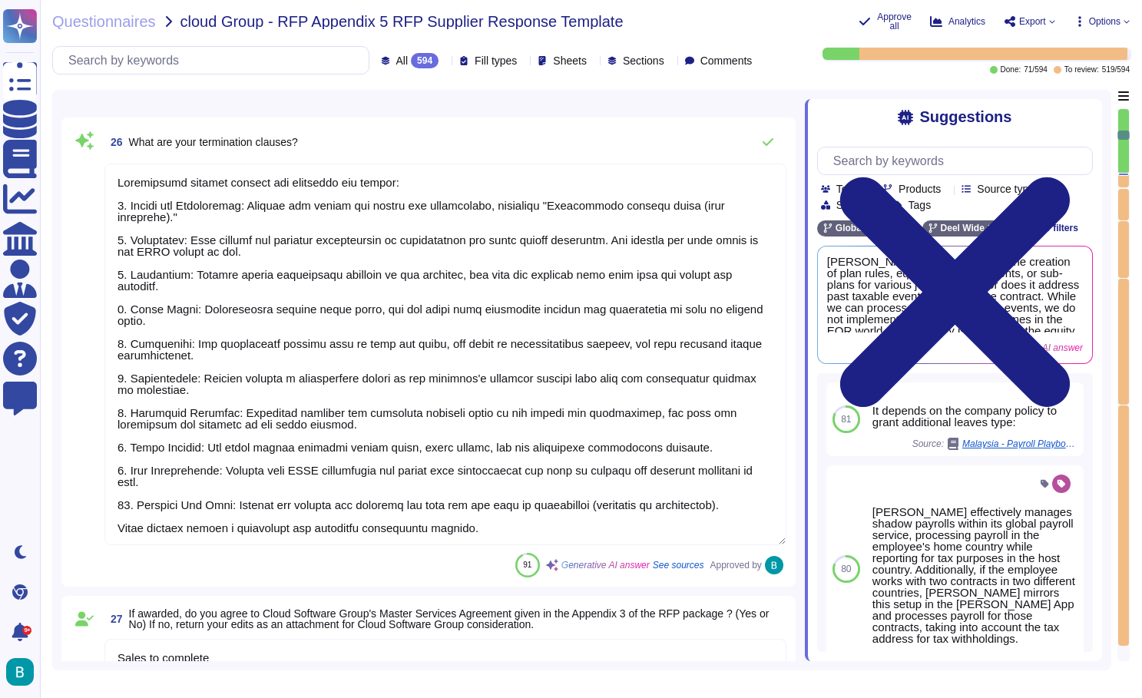
type textarea "Sales to complete"
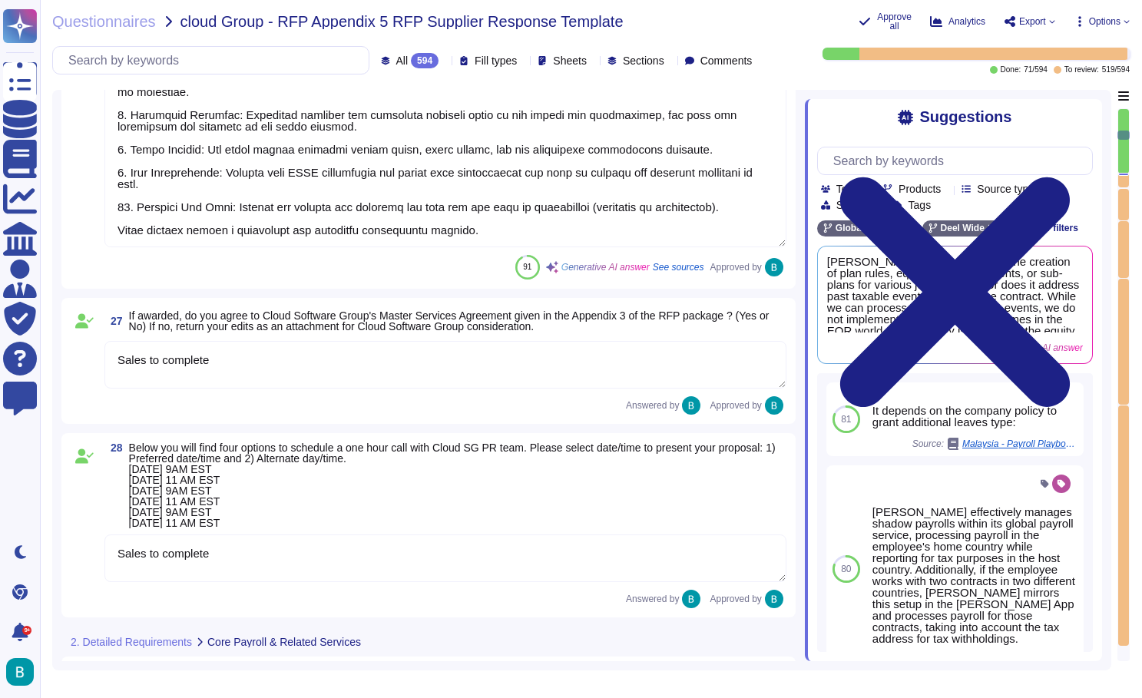
type textarea "a) All countries in scope b) All countries in scope c) None, directly serviced …"
type textarea "We facilitate client collaboration and meetings through several structured appr…"
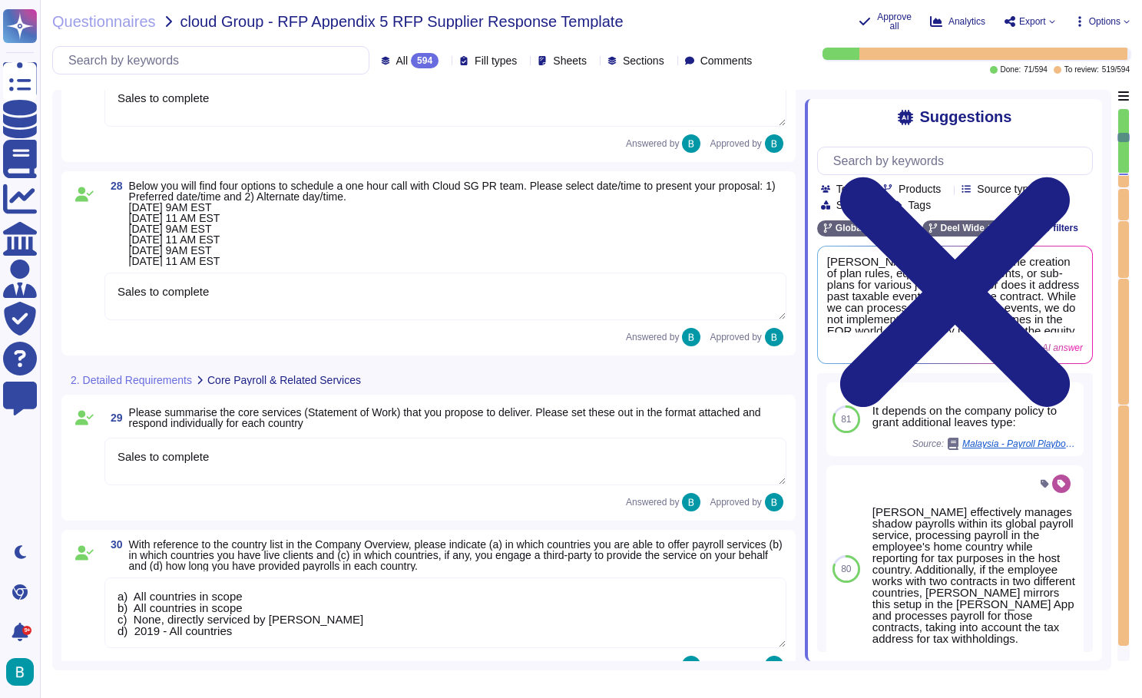
type textarea "Deel currently serves over 32,000 customers globally. The average size of these…"
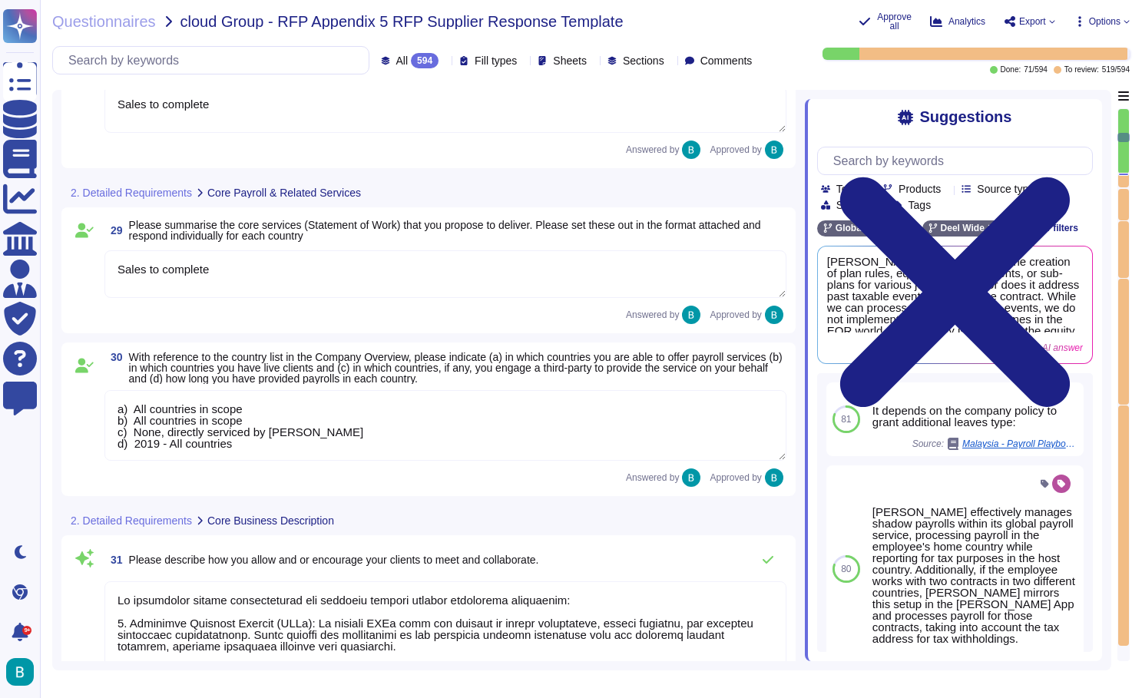
type textarea "Deel's staffing profile includes a diverse range of roles dedicated to providin…"
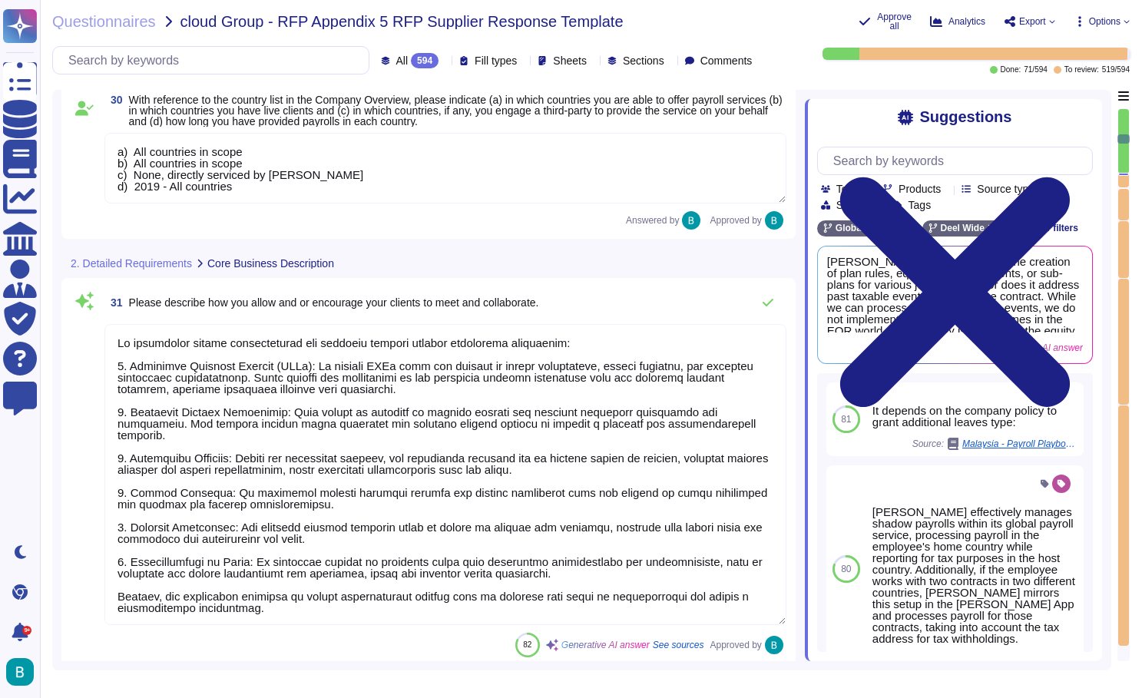
scroll to position [7131, 0]
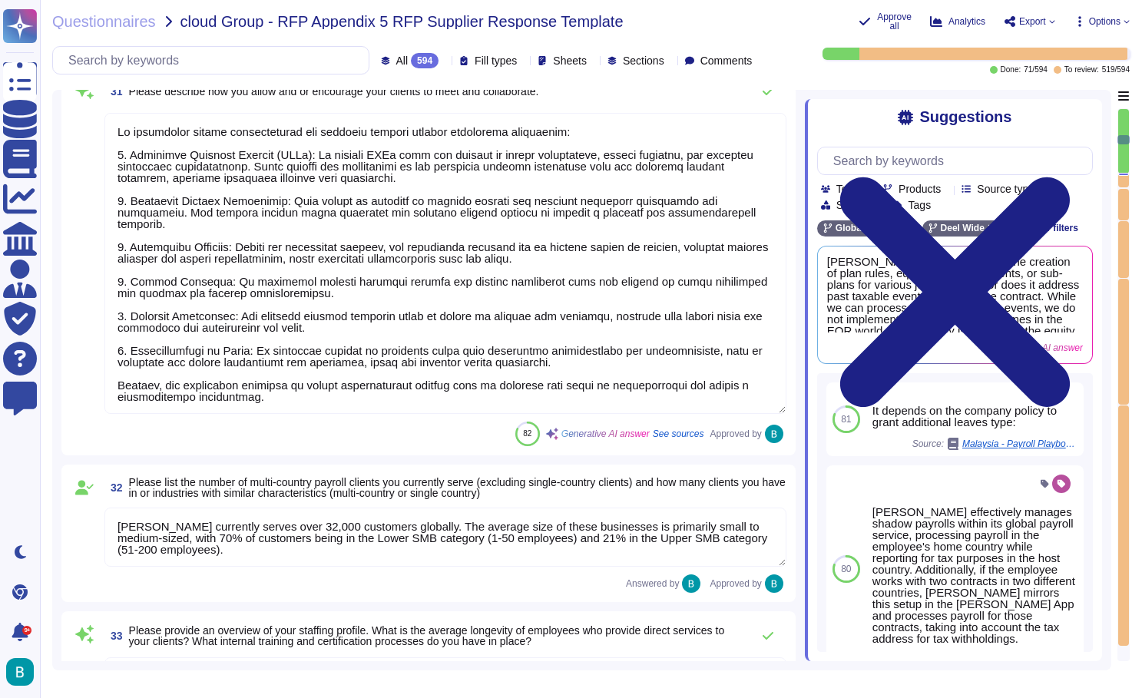
type textarea "The employee turnover rate is confidential information. However, we can say tha…"
type textarea "Our approach to account management is structured to ensure effective communicat…"
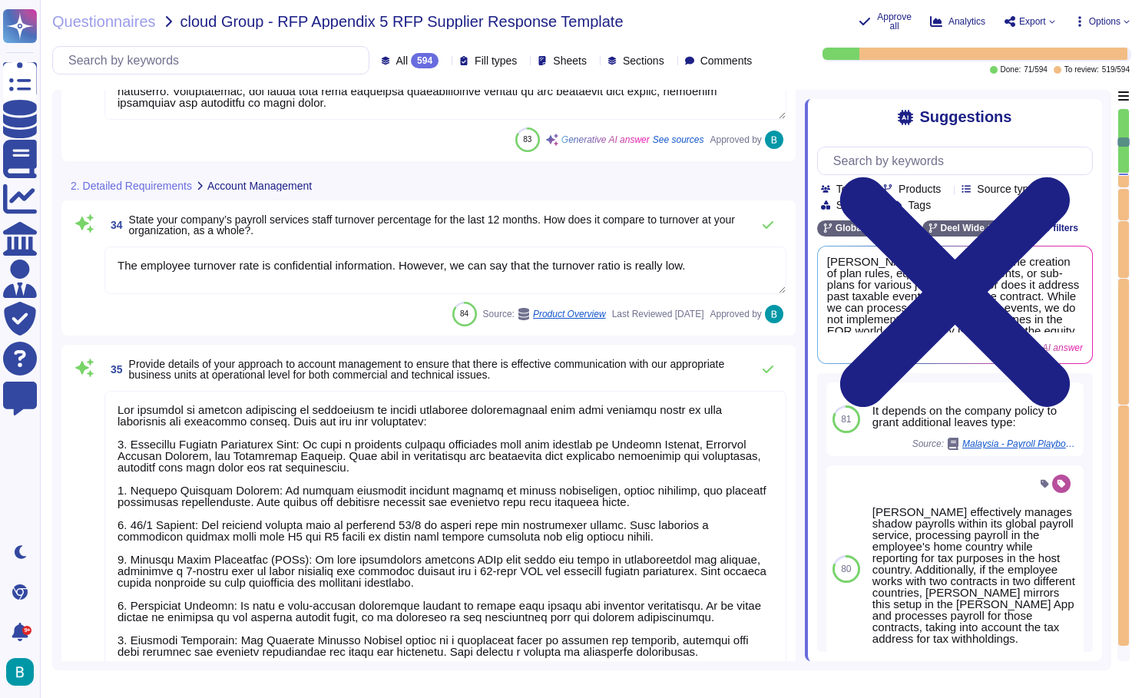
type textarea "Confidential Information"
type textarea "Yes, CSG will receive a dedicated account manager who will support them through…"
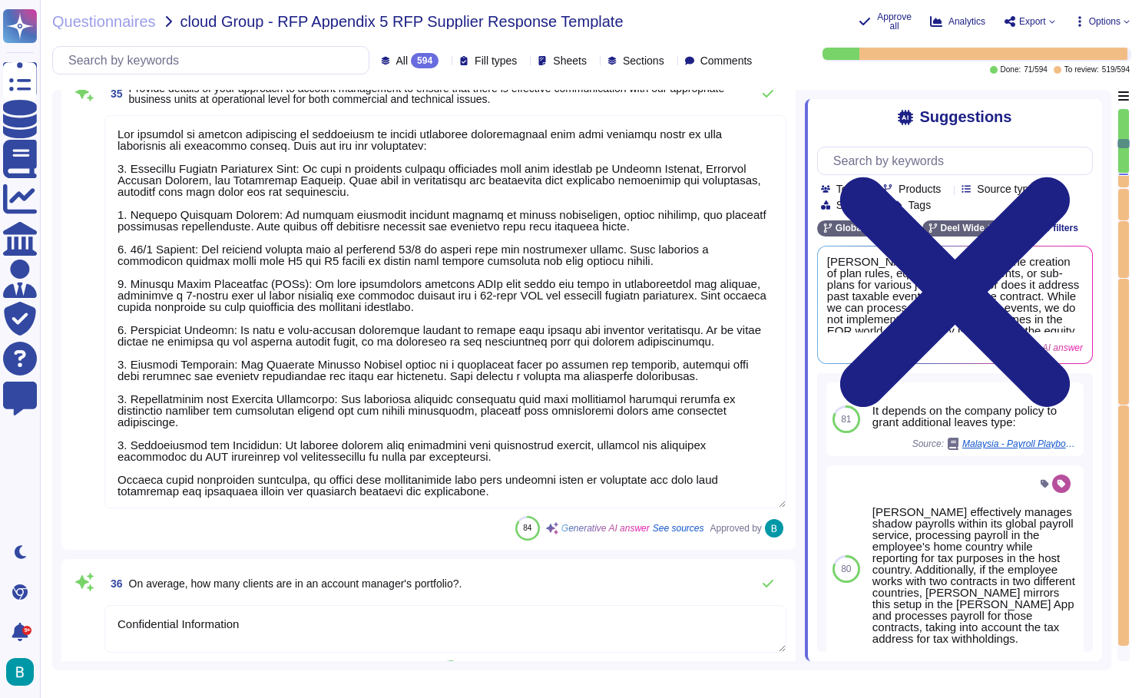
type textarea "Your AE/AM and CSM: These two individuals will be at the heart of your interact…"
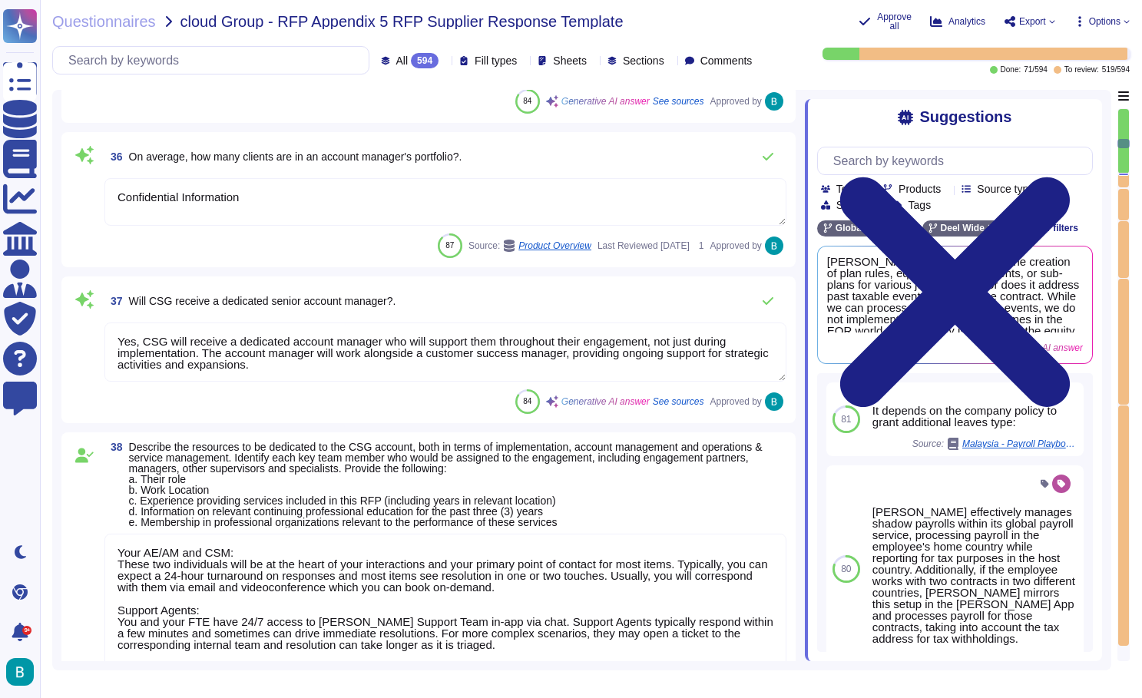
type textarea "Deel's service delivery model is designed to provide a comprehensive end-to-end…"
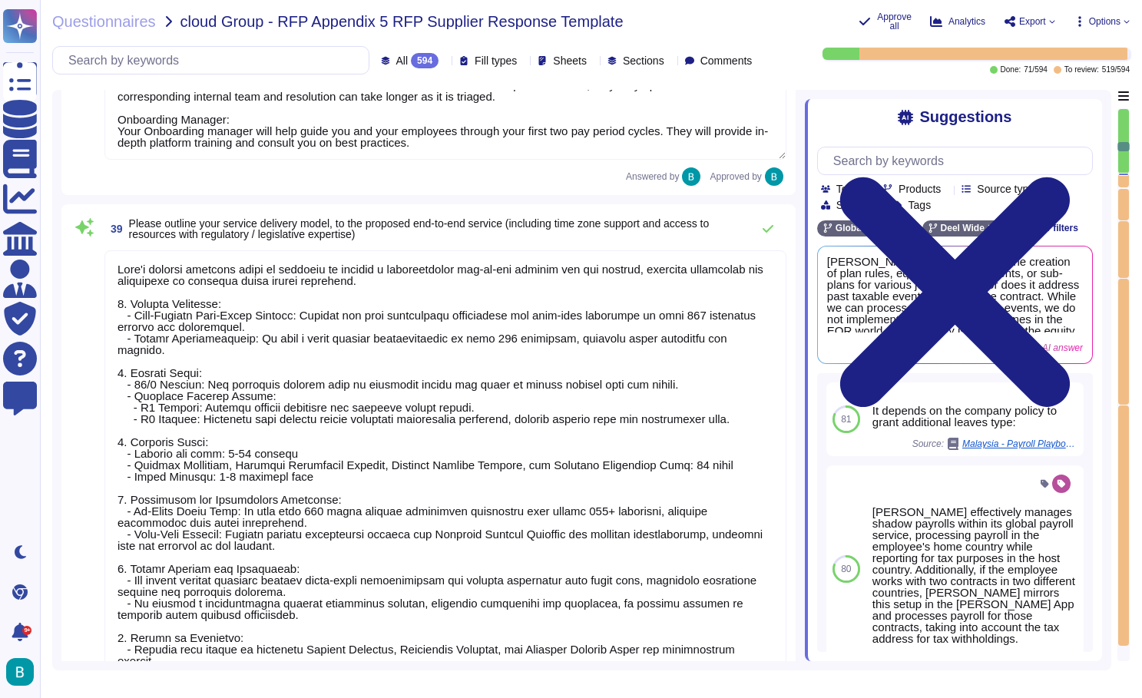
type textarea "Deel offers a comprehensive employee training program designed to ensure that o…"
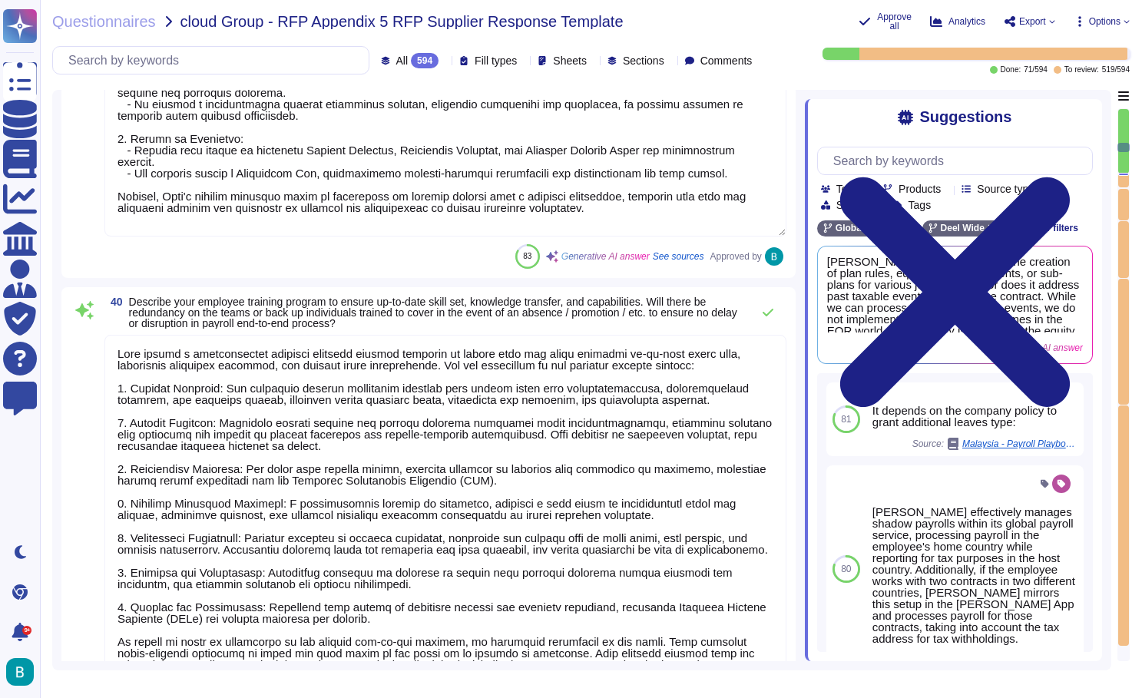
type textarea "Deel conducts a monthly employee performance evaluation program that focuses on…"
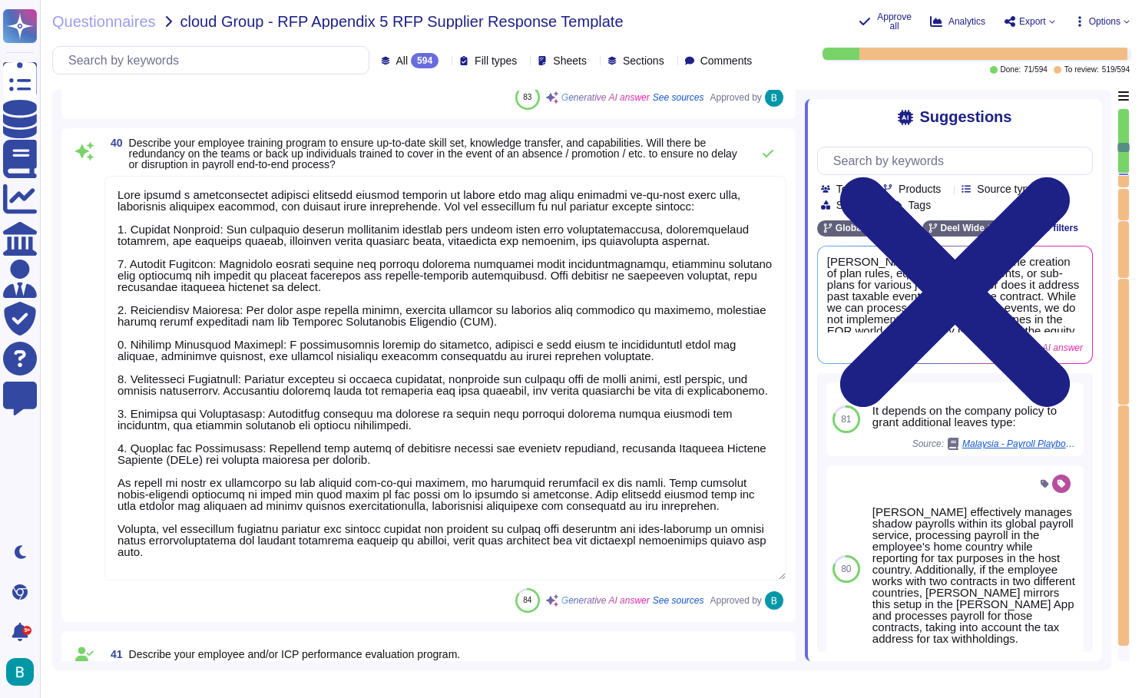
type textarea "Deel's overall governance model is structured to ensure effective management an…"
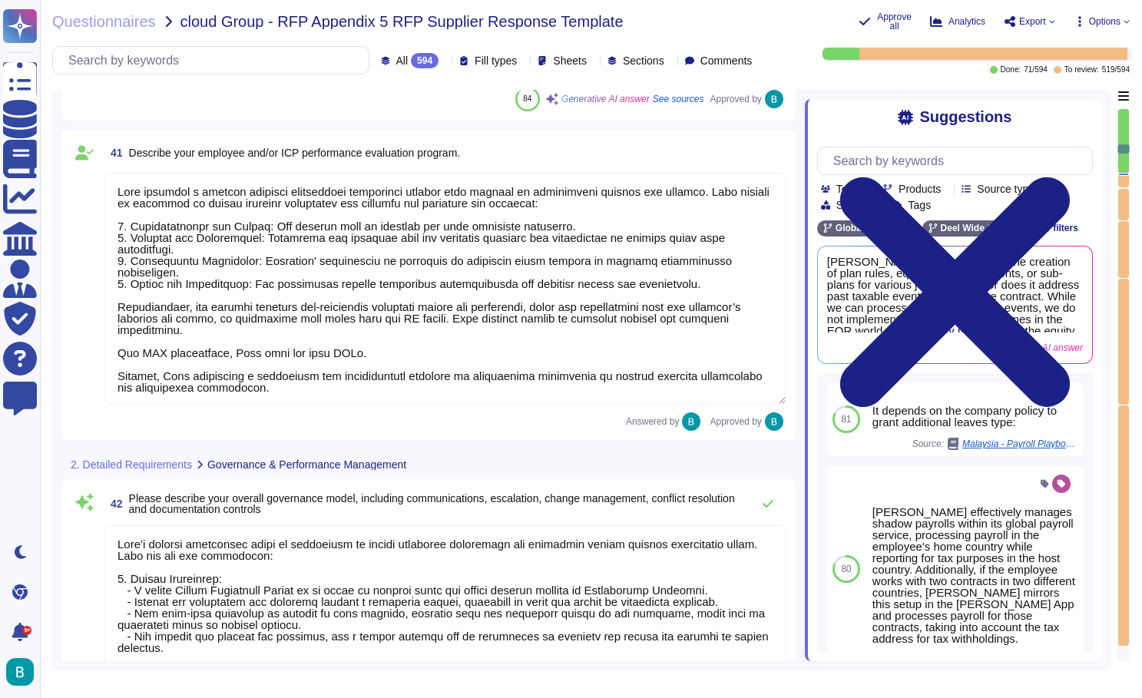
type textarea "Deel's performance management process is structured and comprehensive, incorpor…"
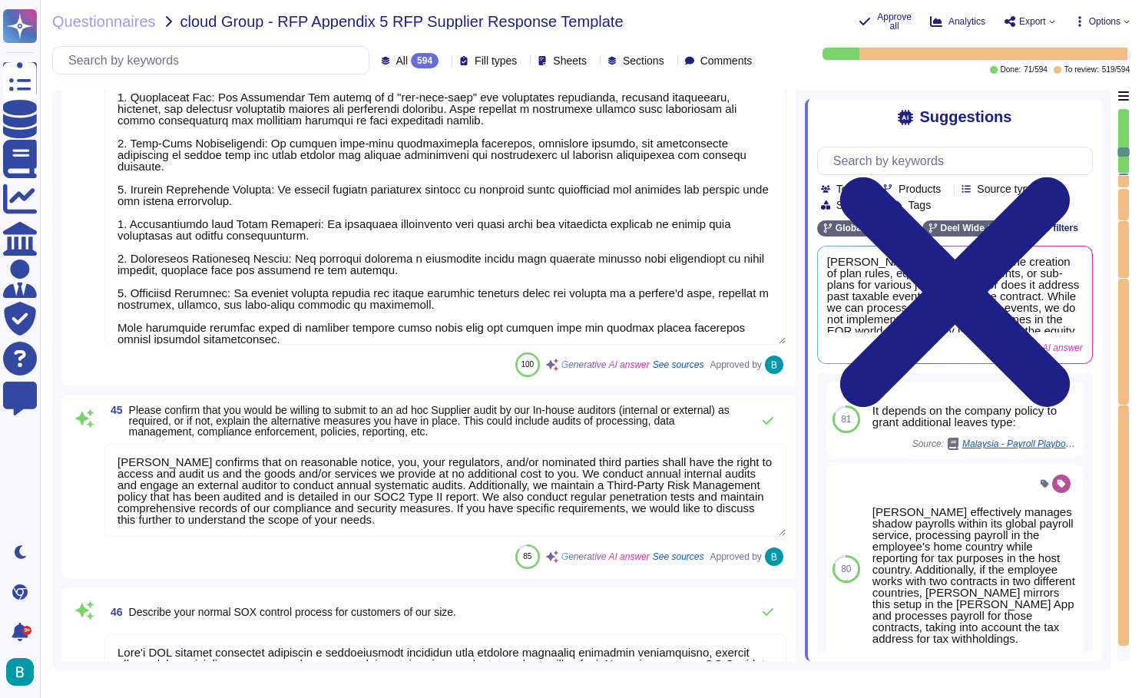
type textarea "Deel employs a comprehensive approach to stay up-to-date with in-country payrol…"
type textarea "Deel confirms that on reasonable notice, you, your regulators, and/or nominated…"
type textarea "Deel's SOX control processes encompass a comprehensive framework that includes …"
type textarea "All Deel certifications can be consulted in the Deel Trust Center, you will req…"
type textarea "After reviewing the countries in scope, Deel confirms it has the capability to …"
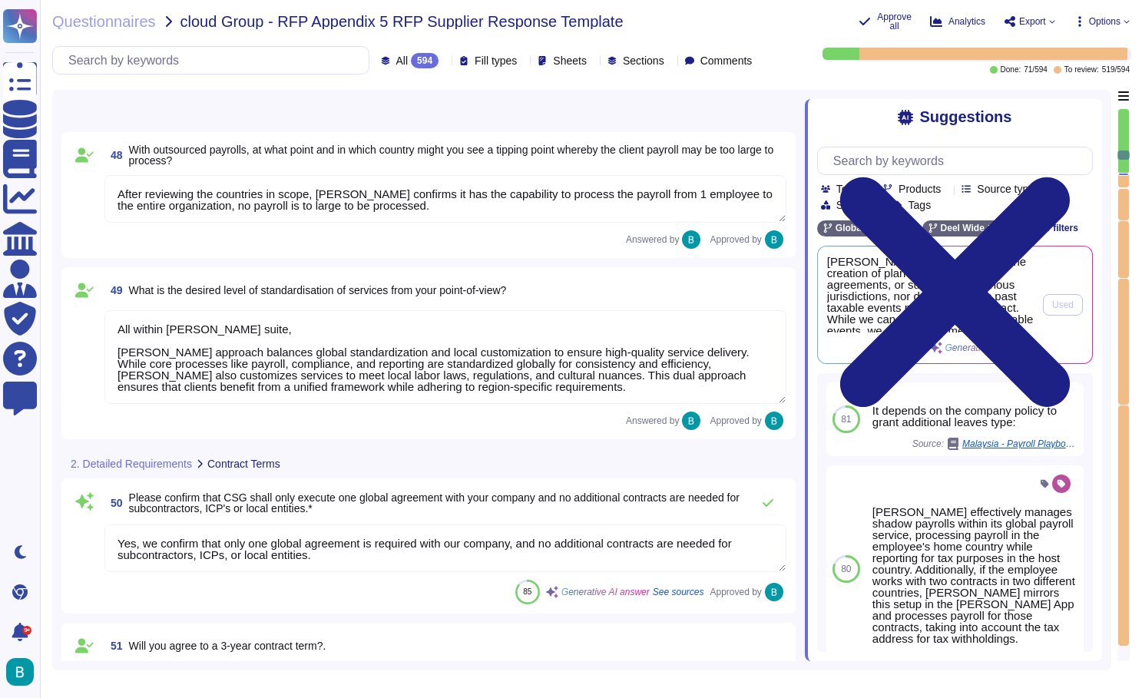
type textarea "All within Deel suite, Deel's approach balances global standardization and loca…"
type textarea "Yes, we confirm that only one global agreement is required with our company, an…"
type textarea "Sales to complete."
type textarea "The contractual process for change requests at Deel involves the following step…"
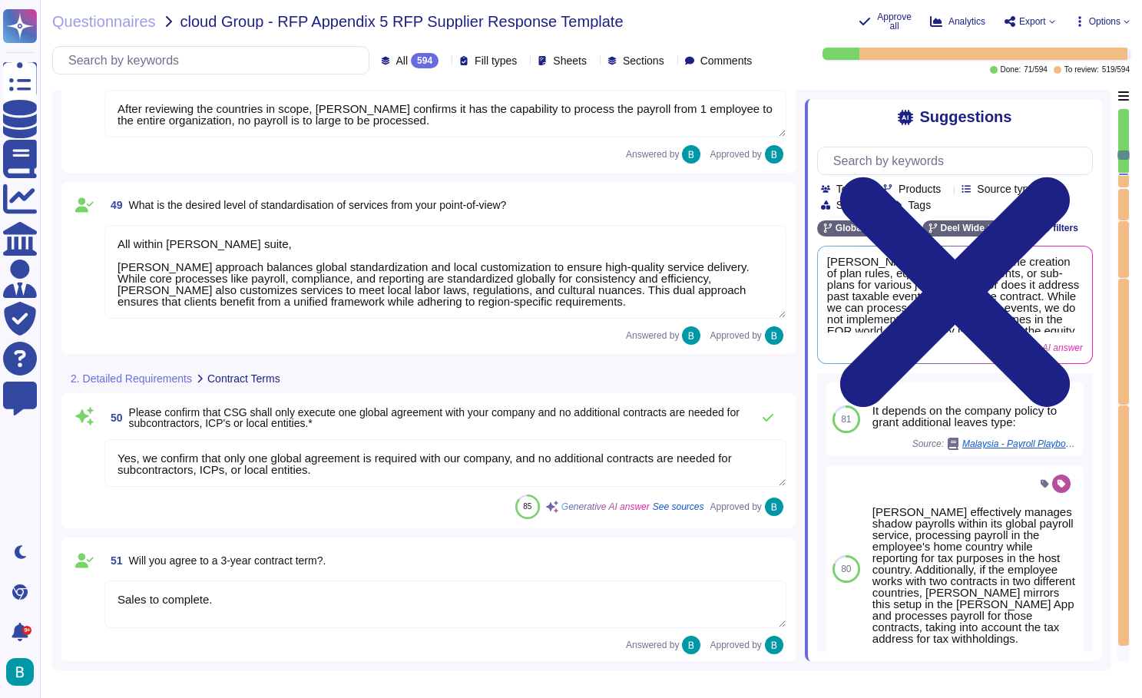
click at [1124, 171] on div at bounding box center [1123, 141] width 11 height 65
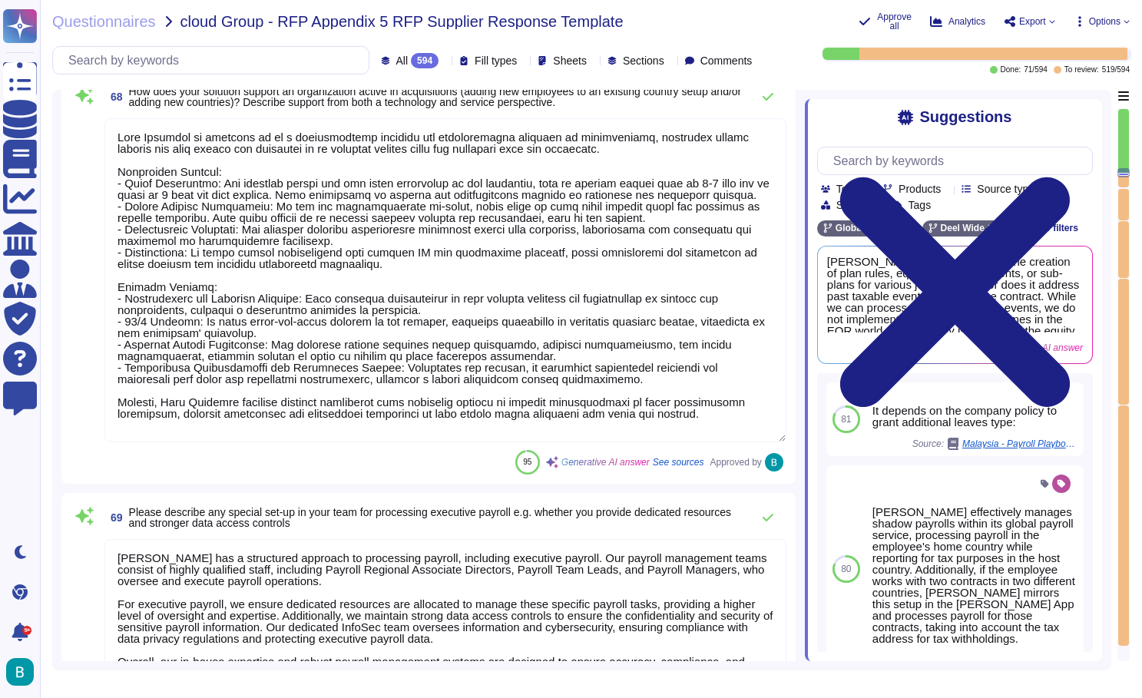
type textarea "Deel Anywhere is designed to be a comprehensive solution for organizations invo…"
type textarea "Deel has a structured approach to processing payroll, including executive payro…"
type textarea "Deel has a comprehensive approach to managing imputed income and tax on benefit…"
type textarea "Deel calculates and reports all wages and the withholding tax for its clients' …"
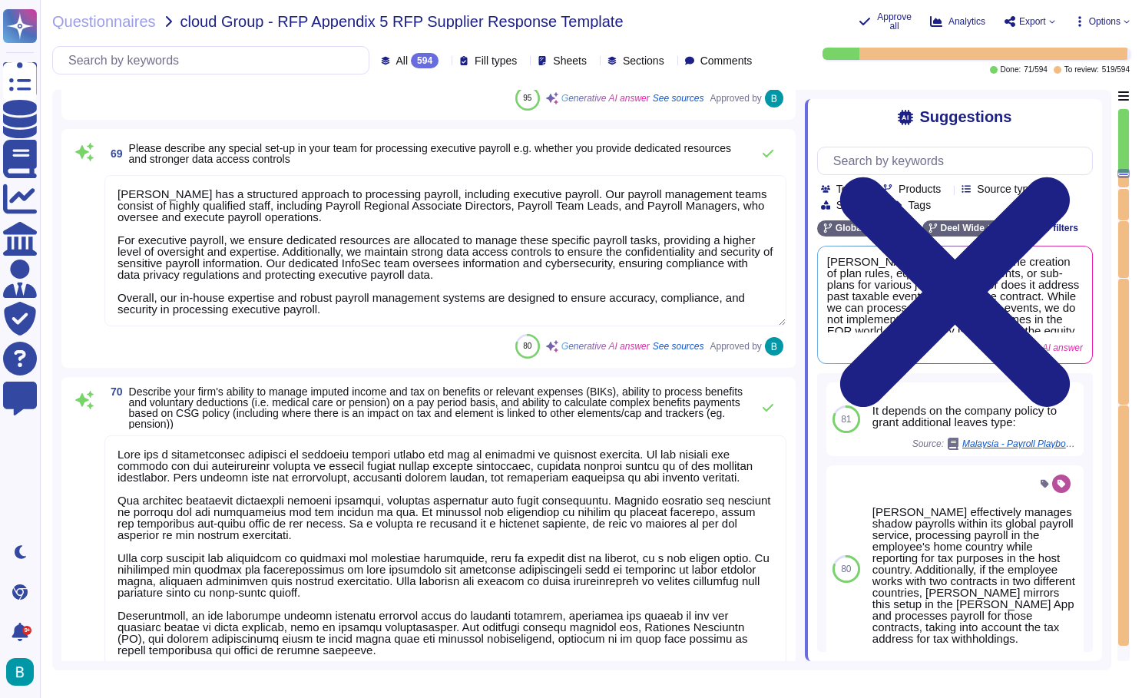
type textarea "Deel does not handle the creation of plan rules, equity grant agreements, or su…"
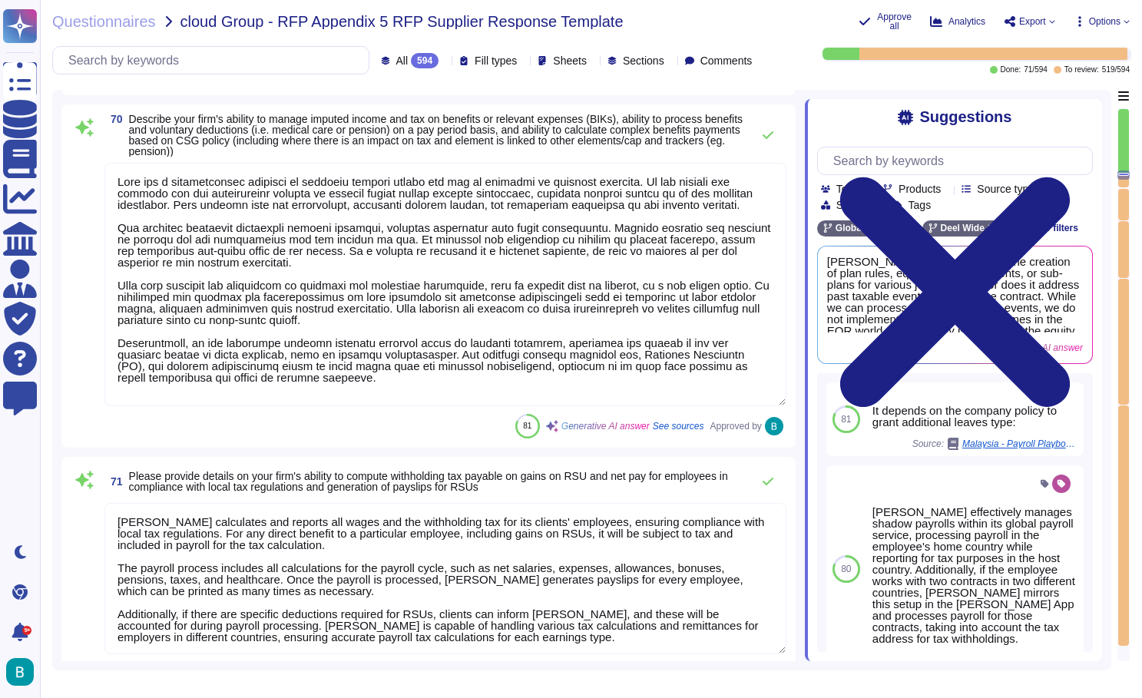
type textarea "Deel's system is designed to calculate and process garnishments, including thos…"
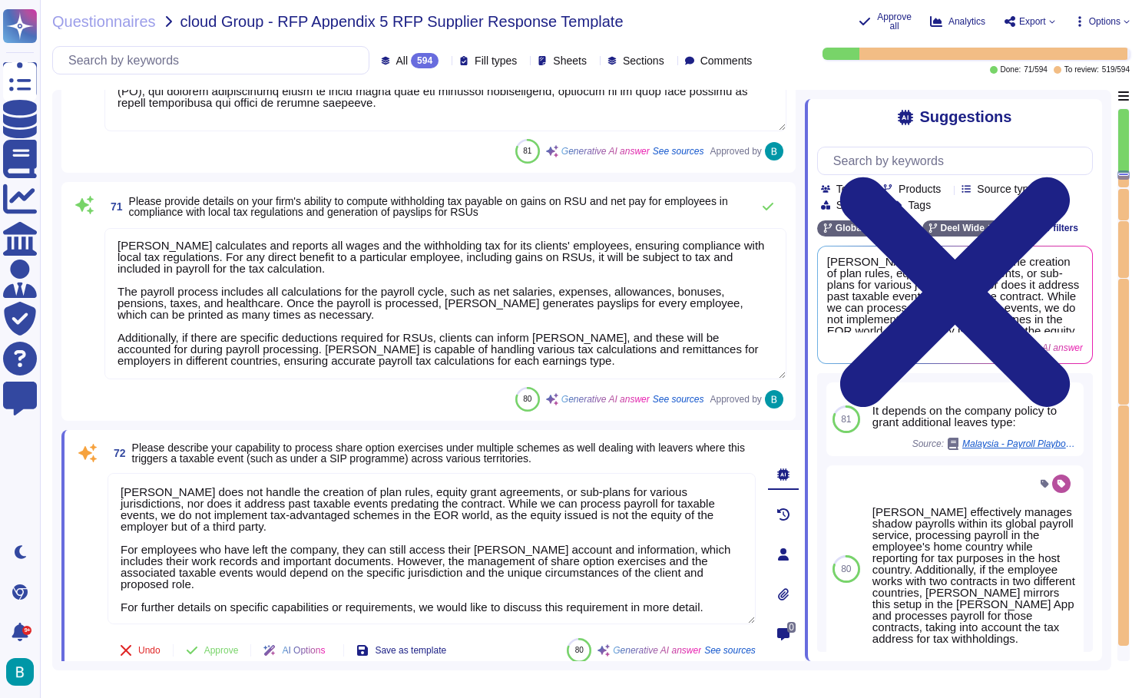
click at [627, 459] on span "Please describe your capability to process share option exercises under multipl…" at bounding box center [444, 453] width 624 height 22
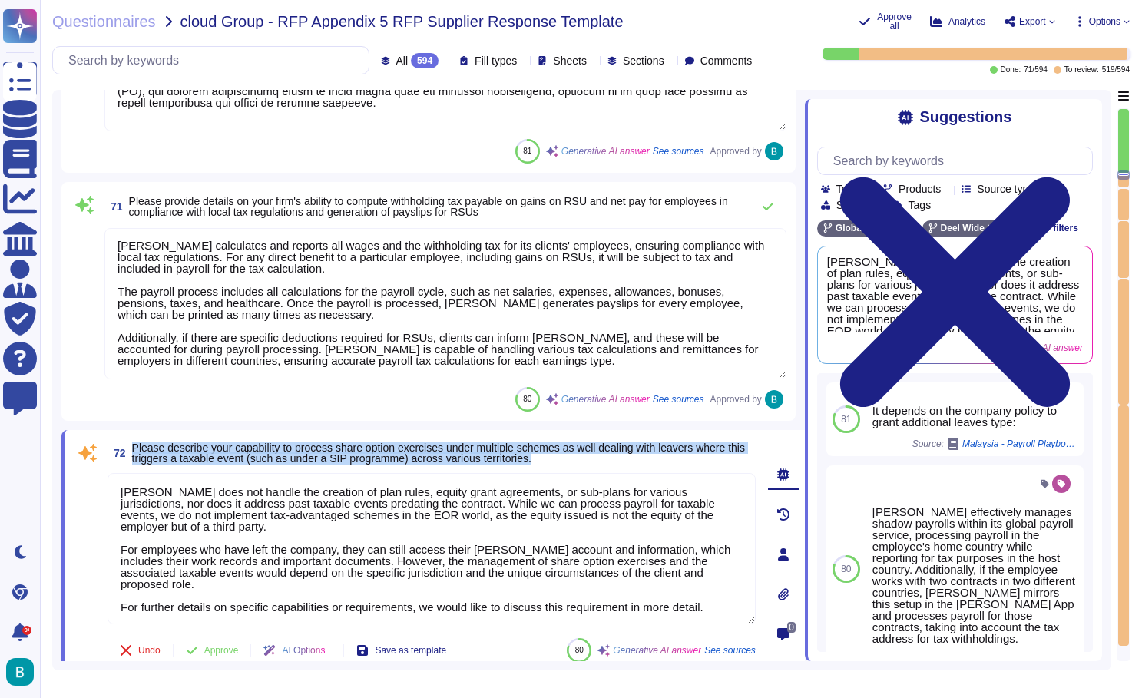
drag, startPoint x: 627, startPoint y: 459, endPoint x: 131, endPoint y: 448, distance: 497.0
click at [131, 448] on span "72 Please describe your capability to process share option exercises under mult…" at bounding box center [432, 453] width 648 height 28
copy span "Please describe your capability to process share option exercises under multipl…"
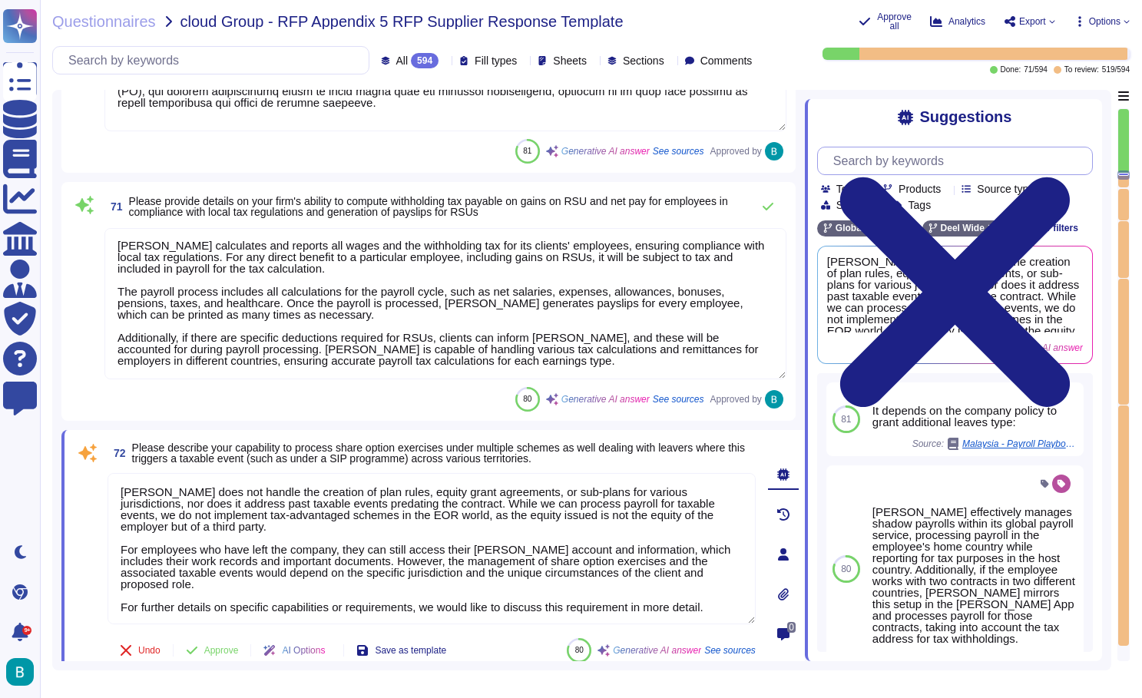
click at [909, 164] on input "text" at bounding box center [959, 160] width 267 height 27
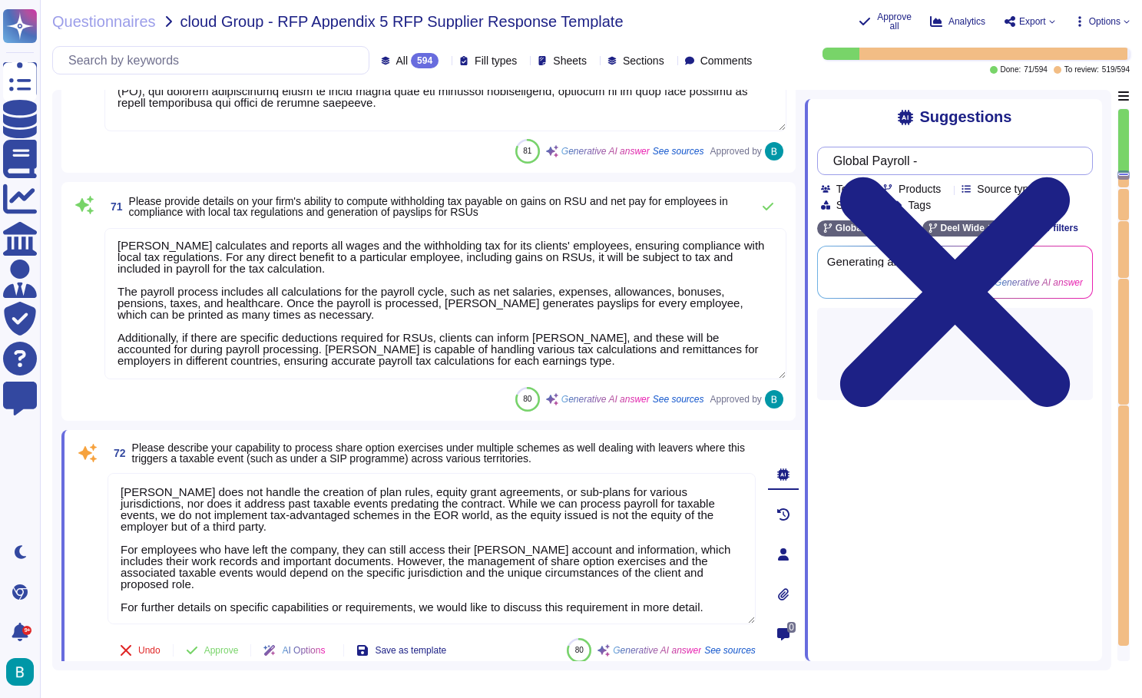
paste input "Please describe your capability to process share option exercises under multipl…"
click at [864, 132] on div "Suggestions Global Payroll - Please describe your capability to process share o…" at bounding box center [953, 380] width 297 height 562
type input "Global Payroll - Please describe your capability to process share option exerci…"
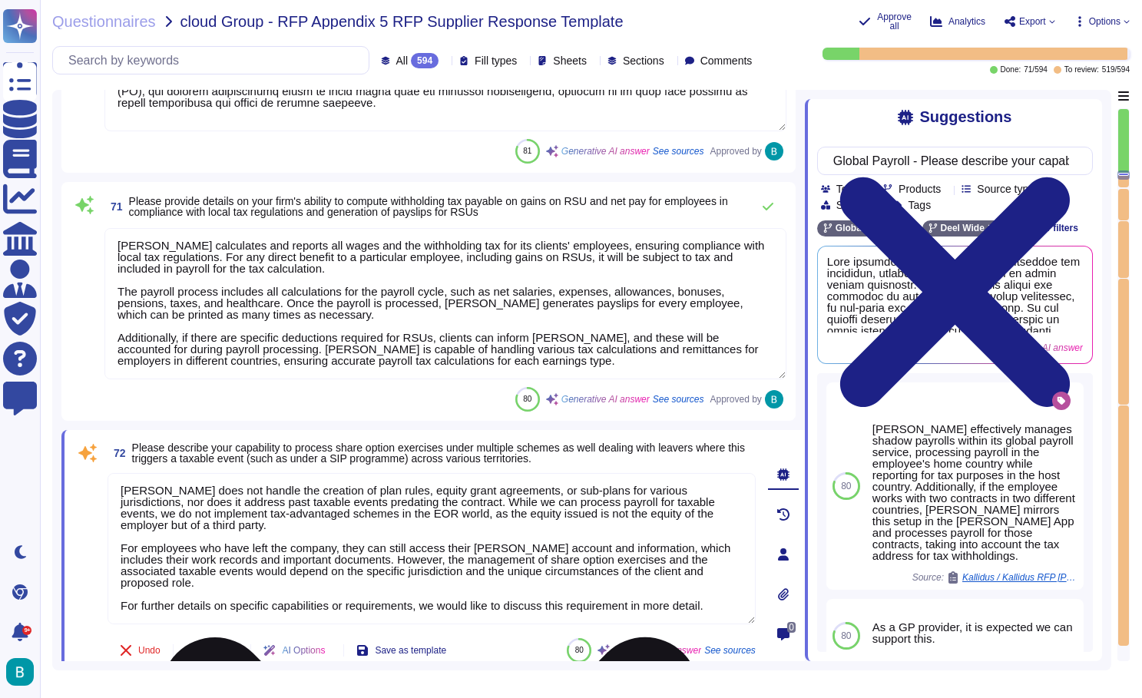
click at [673, 502] on textarea "Deel does not handle the creation of plan rules, equity grant agreements, or su…" at bounding box center [432, 548] width 648 height 151
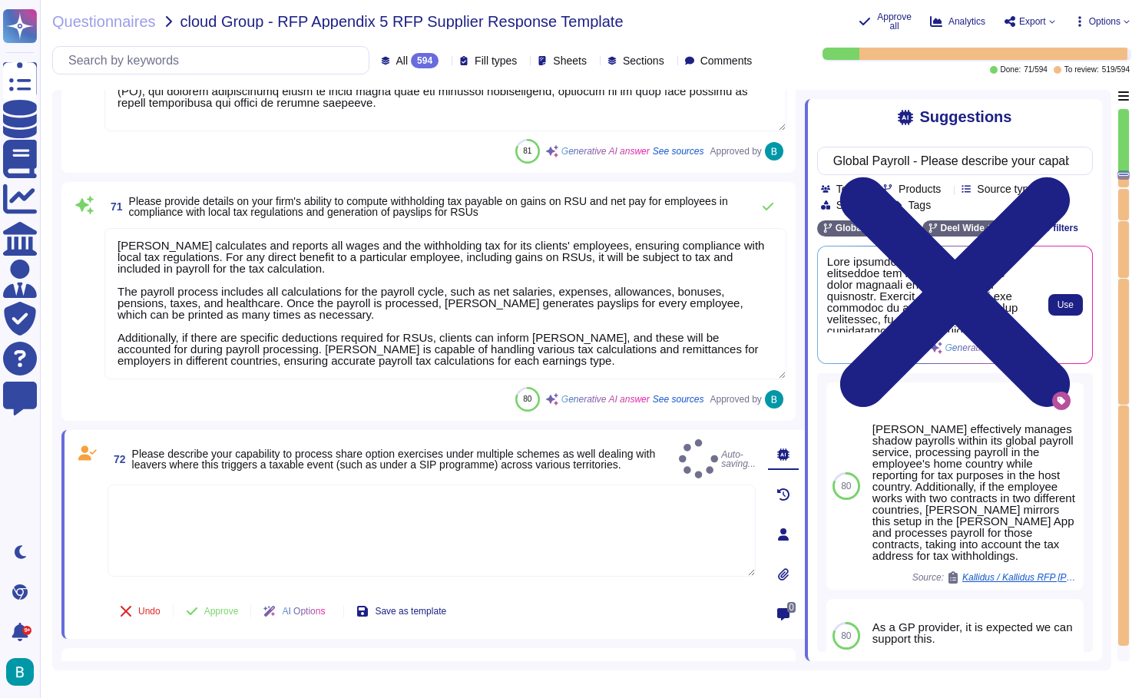
scroll to position [0, 0]
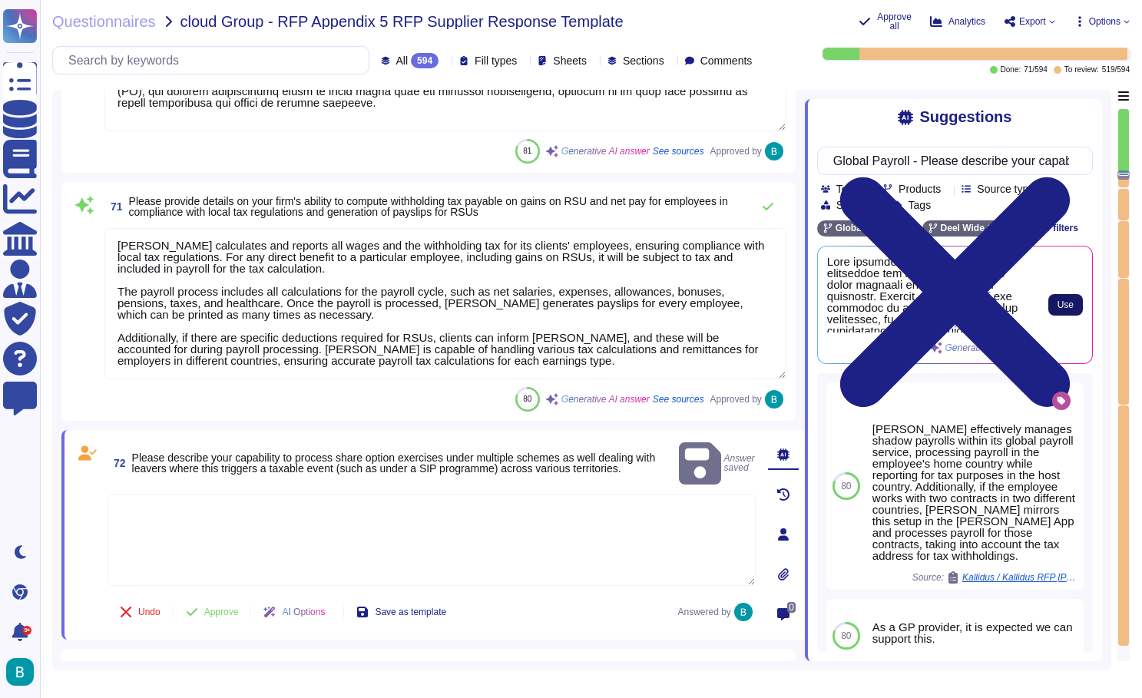
click at [1065, 304] on span "Use" at bounding box center [1066, 304] width 16 height 9
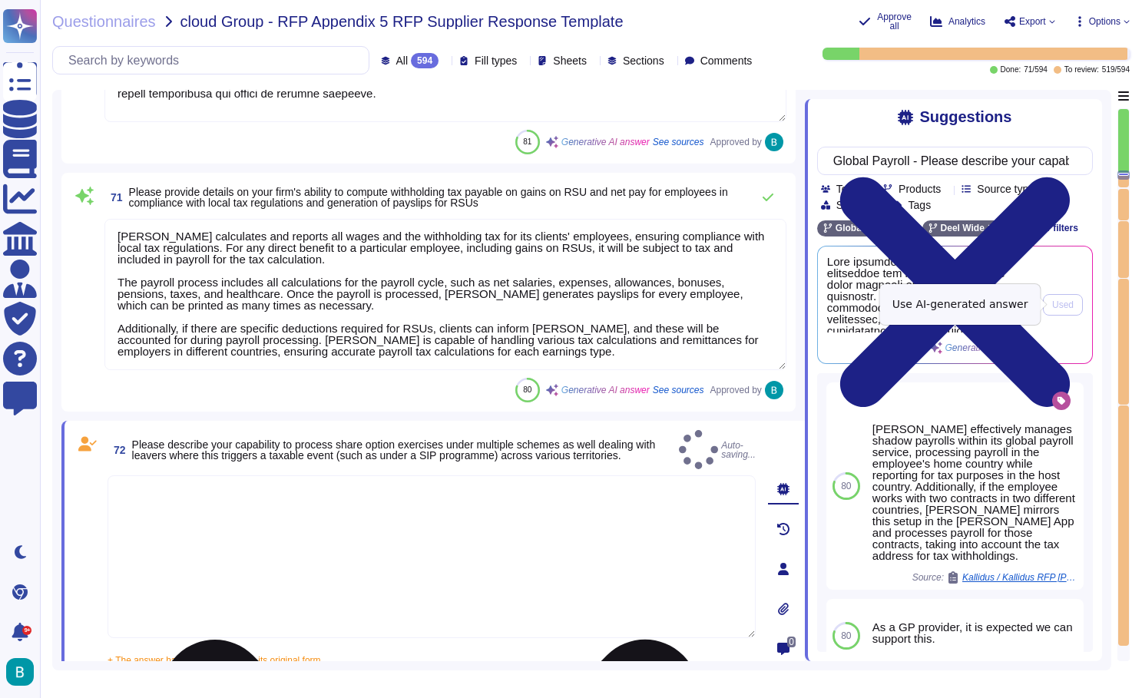
type textarea "Deel effectively manages payroll processing for employees, including those invo…"
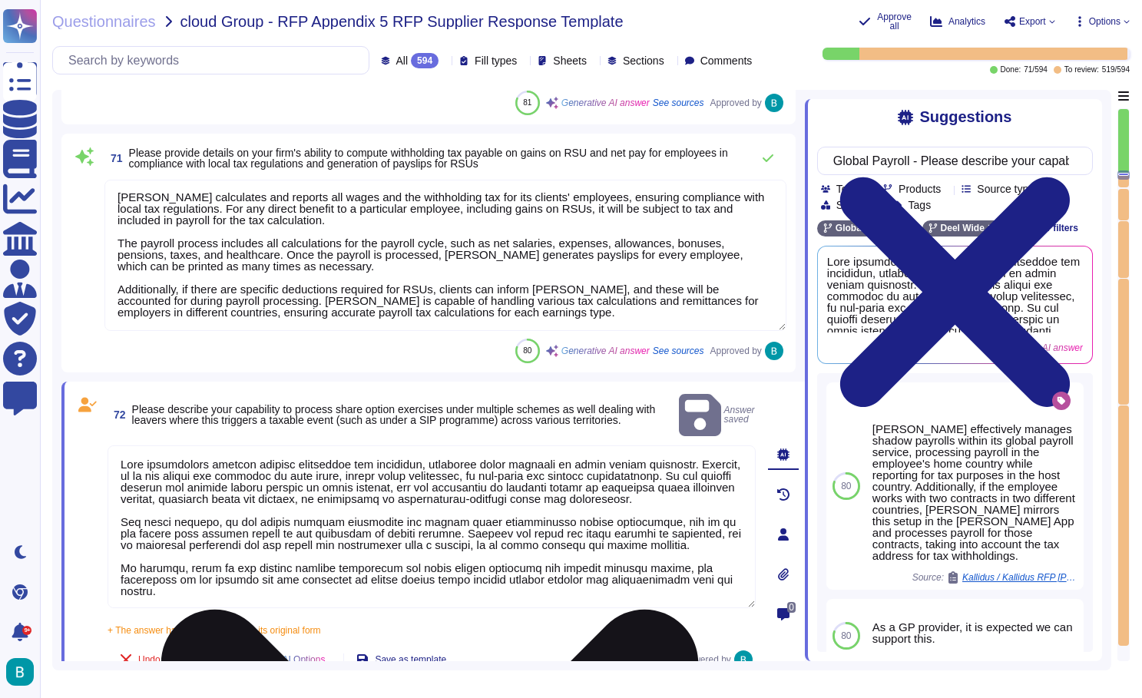
scroll to position [18669, 0]
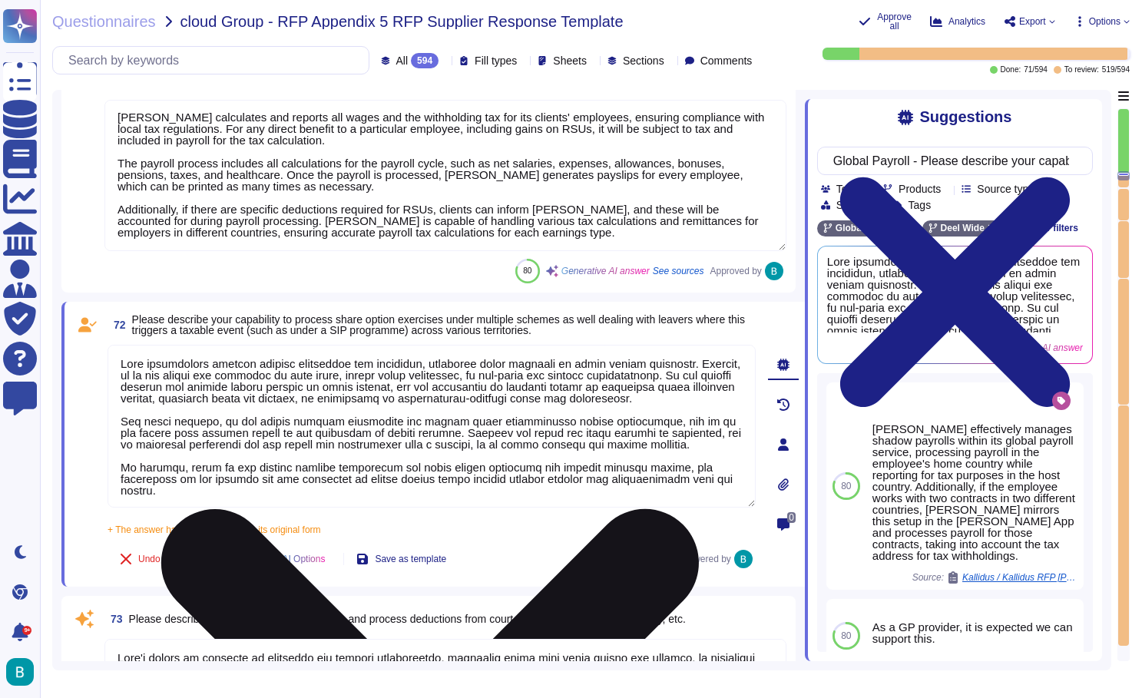
type textarea "Deel has the ability to process negative adjustments for earnings, deductions, …"
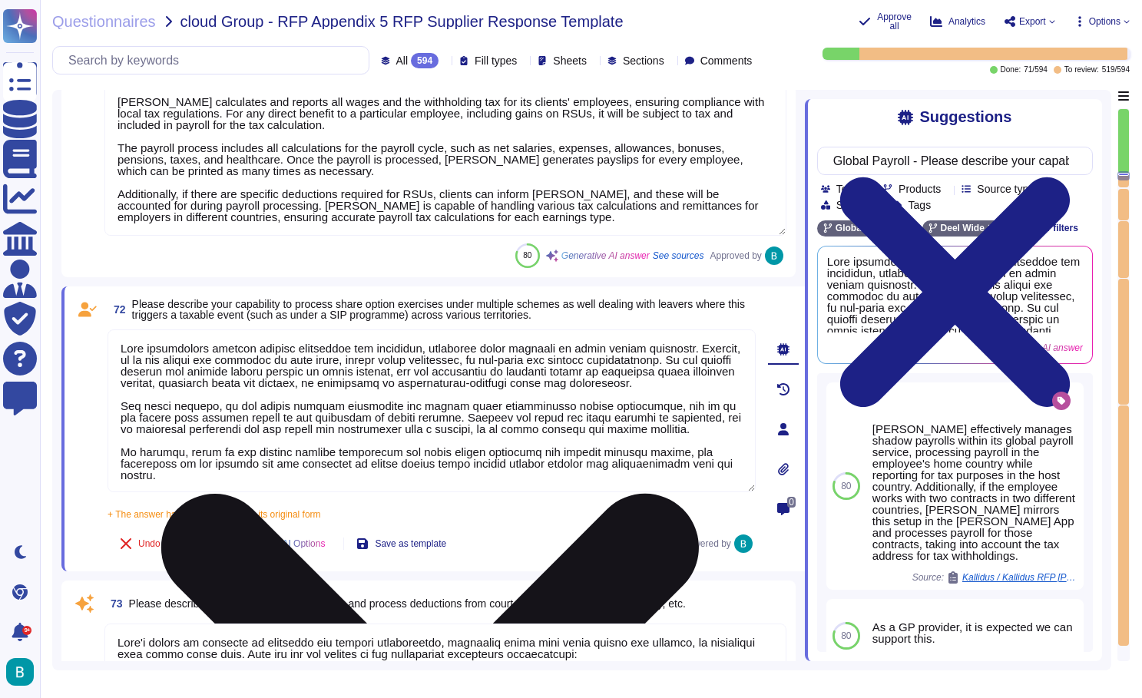
scroll to position [18753, 0]
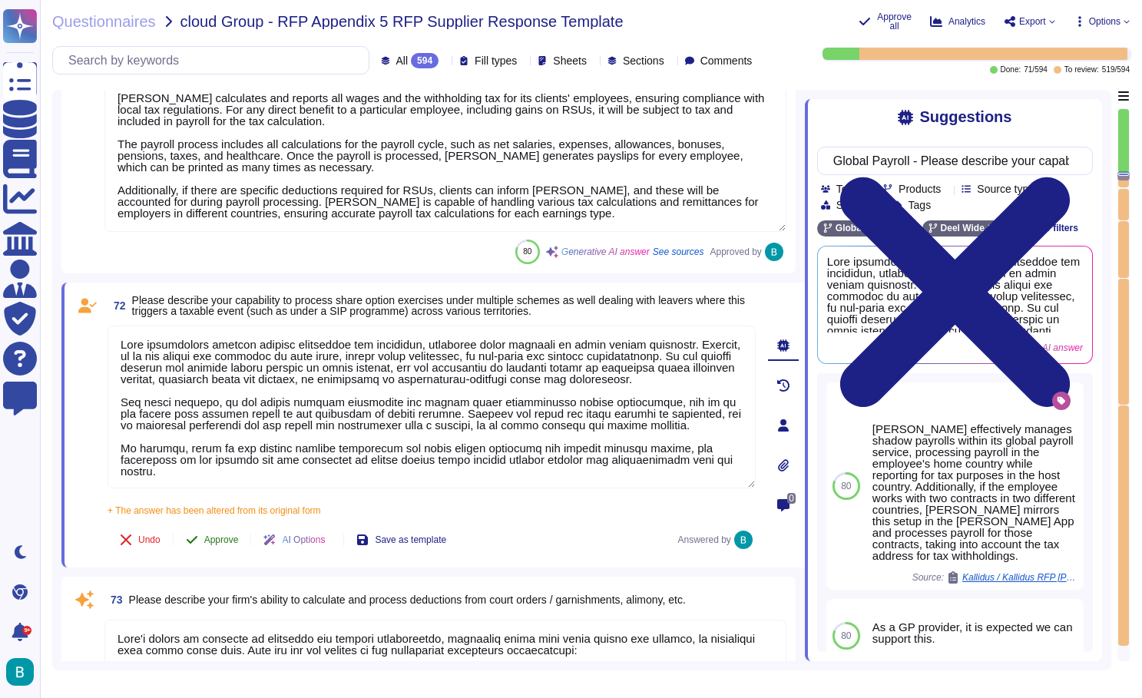
click at [228, 543] on span "Approve" at bounding box center [221, 539] width 35 height 9
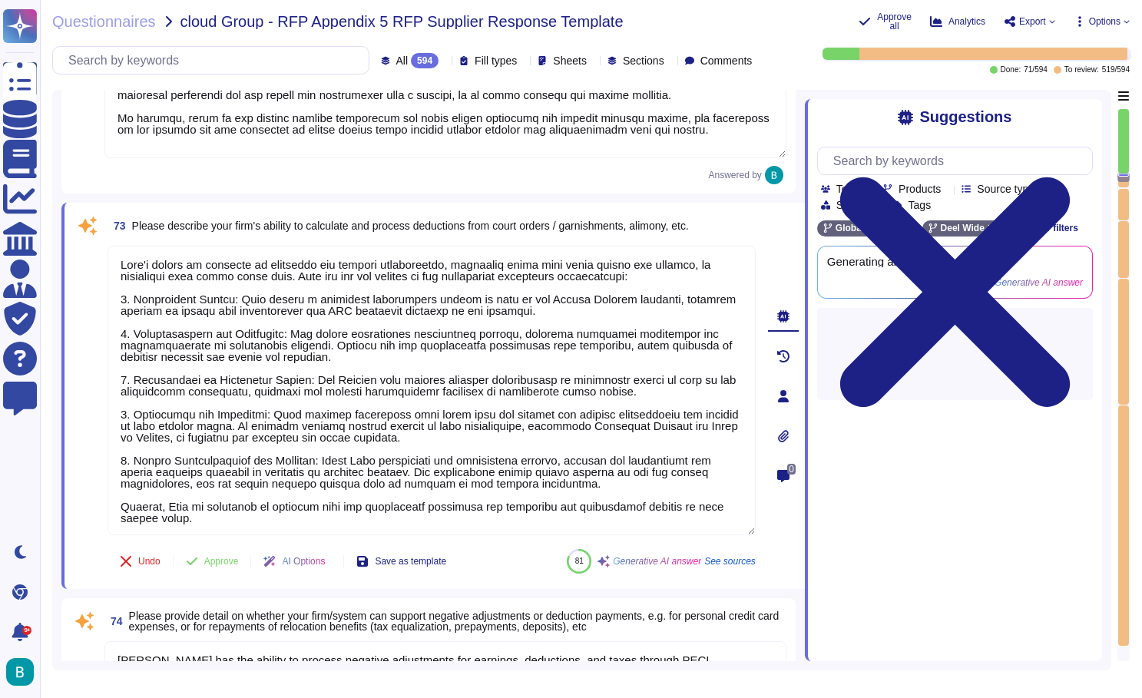
type textarea "Deel has the capability to perform gross-up calculations through our payroll so…"
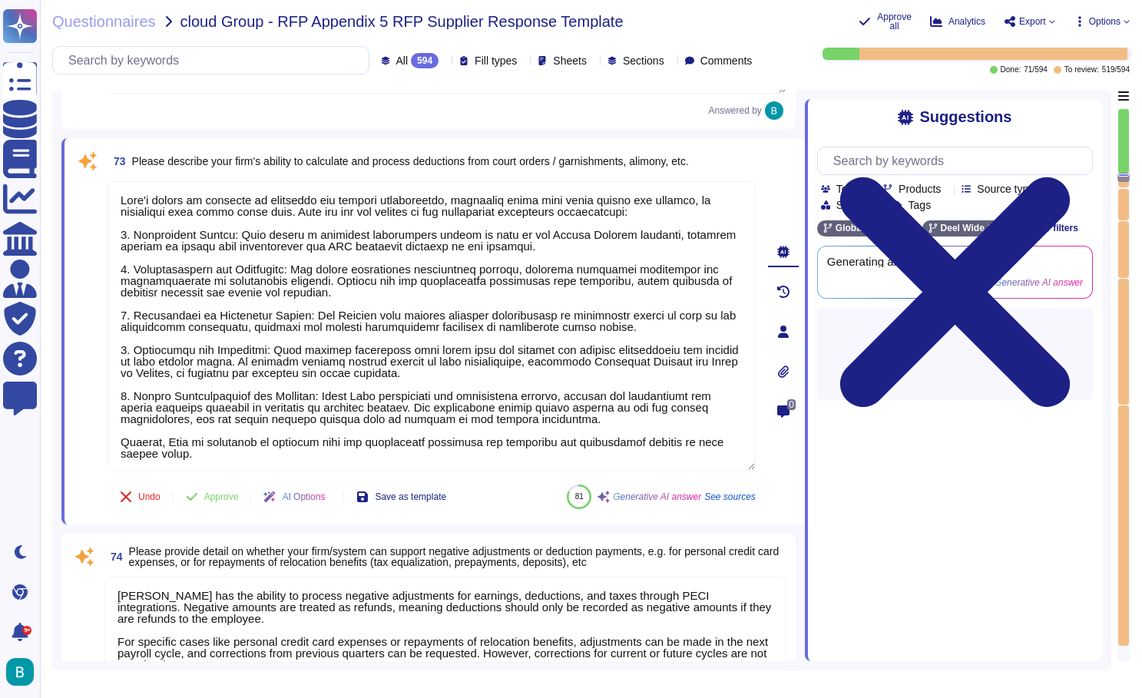
type textarea "Deel provides comprehensive pro-rata services for various payroll components, i…"
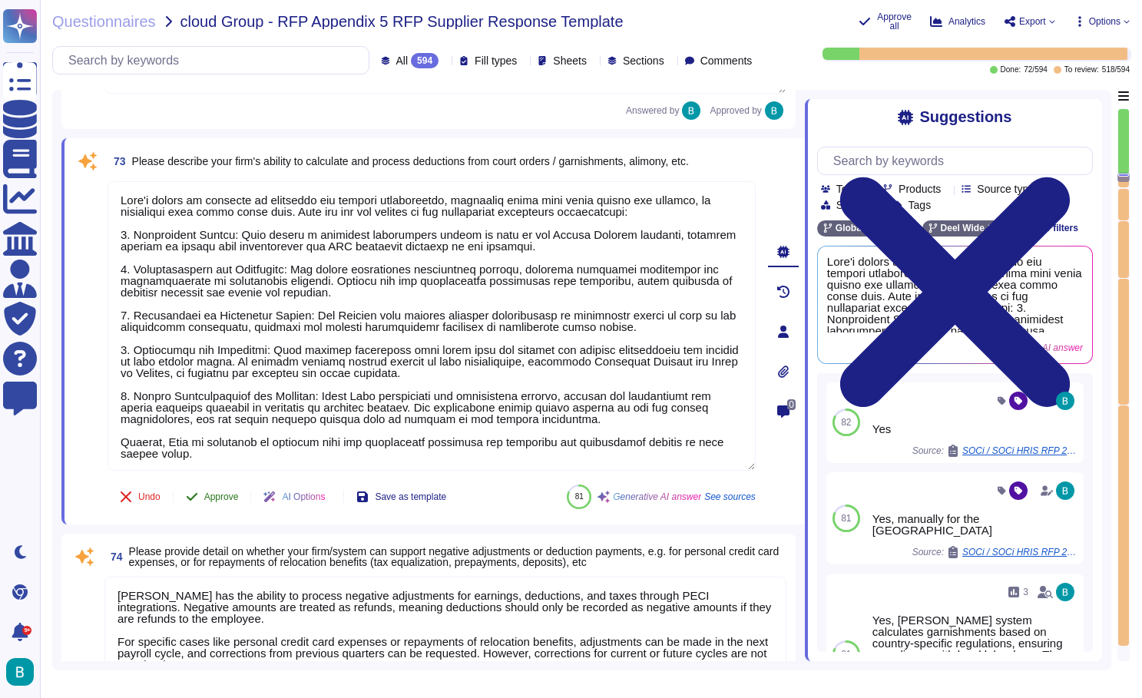
click at [233, 498] on span "Approve" at bounding box center [221, 496] width 35 height 9
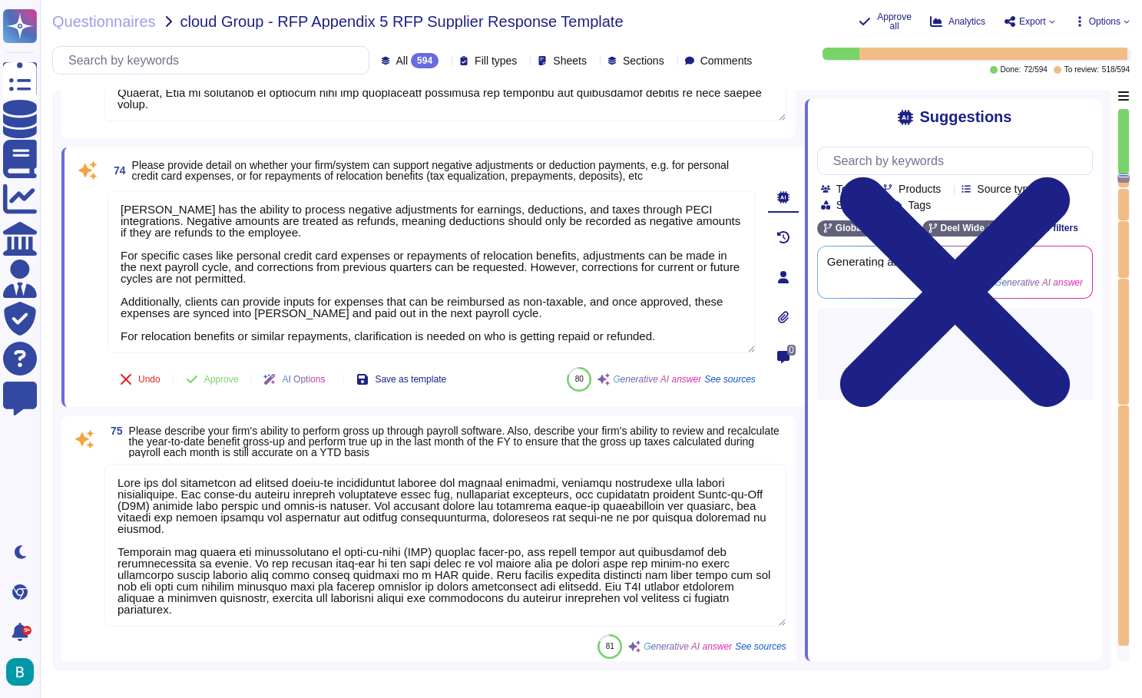
type textarea "Deel manages payroll transfers between separate legal entities through a struct…"
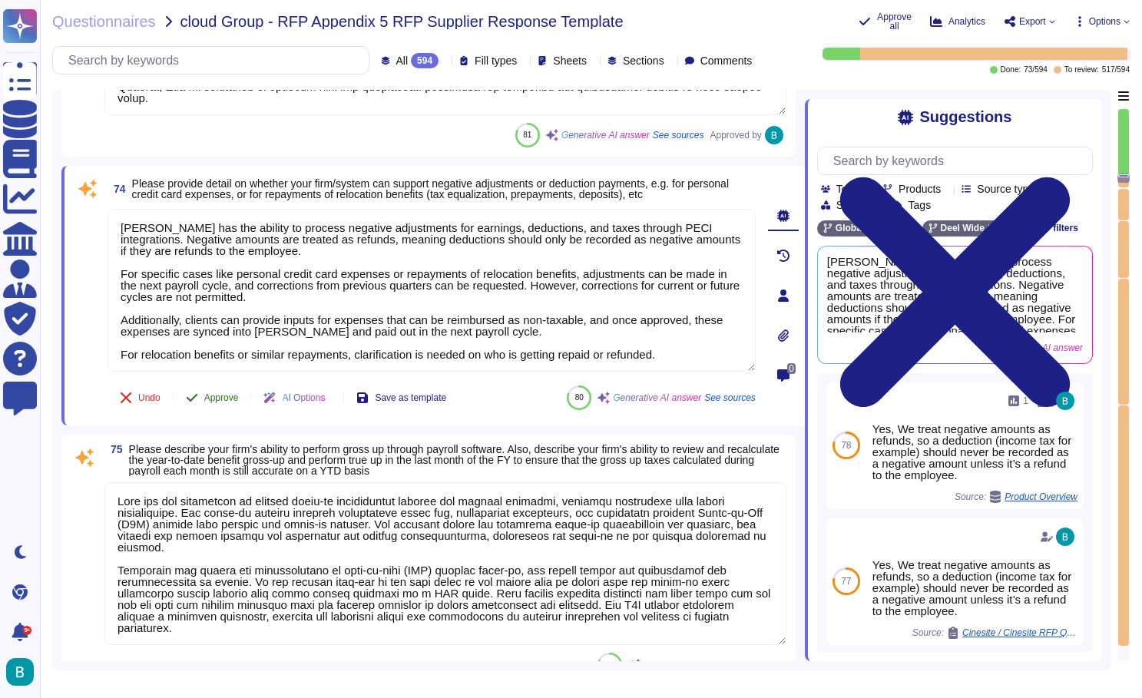
click at [226, 396] on span "Approve" at bounding box center [221, 397] width 35 height 9
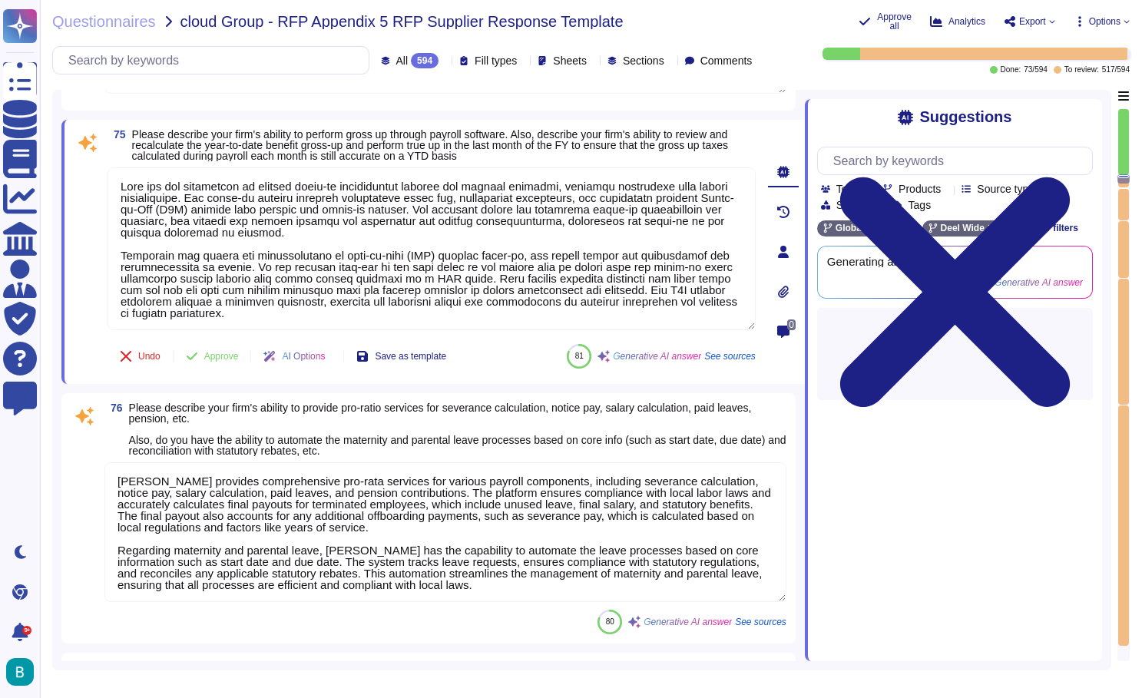
type textarea "Deel effectively manages payments for employees working in different countries …"
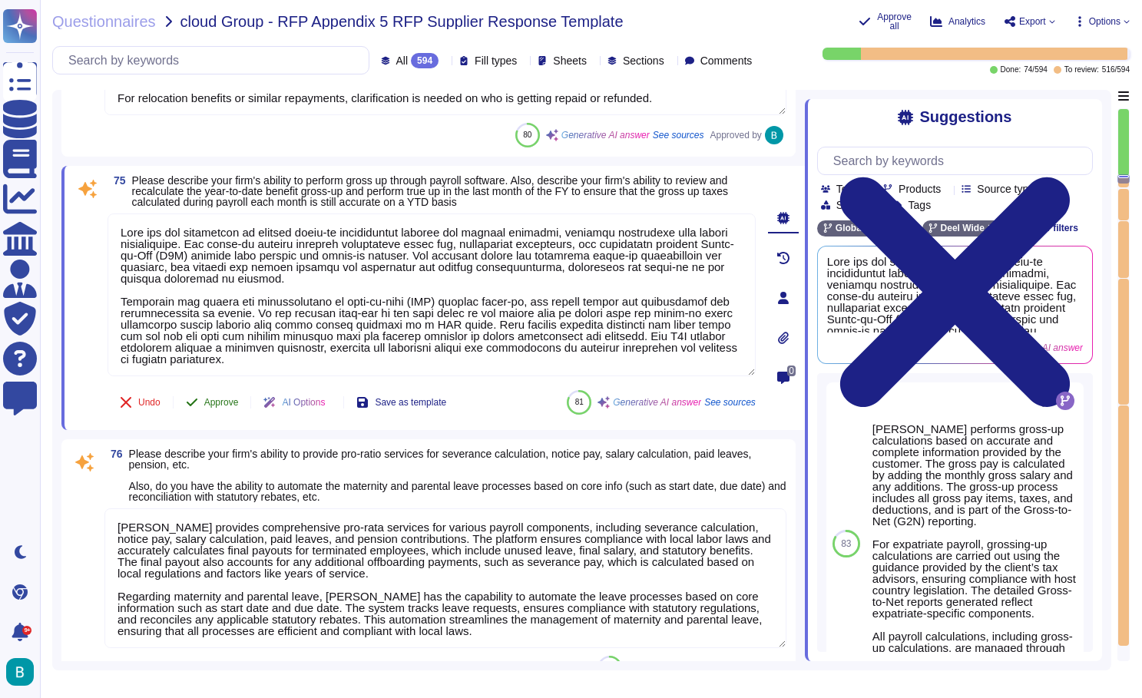
click at [221, 402] on span "Approve" at bounding box center [221, 402] width 35 height 9
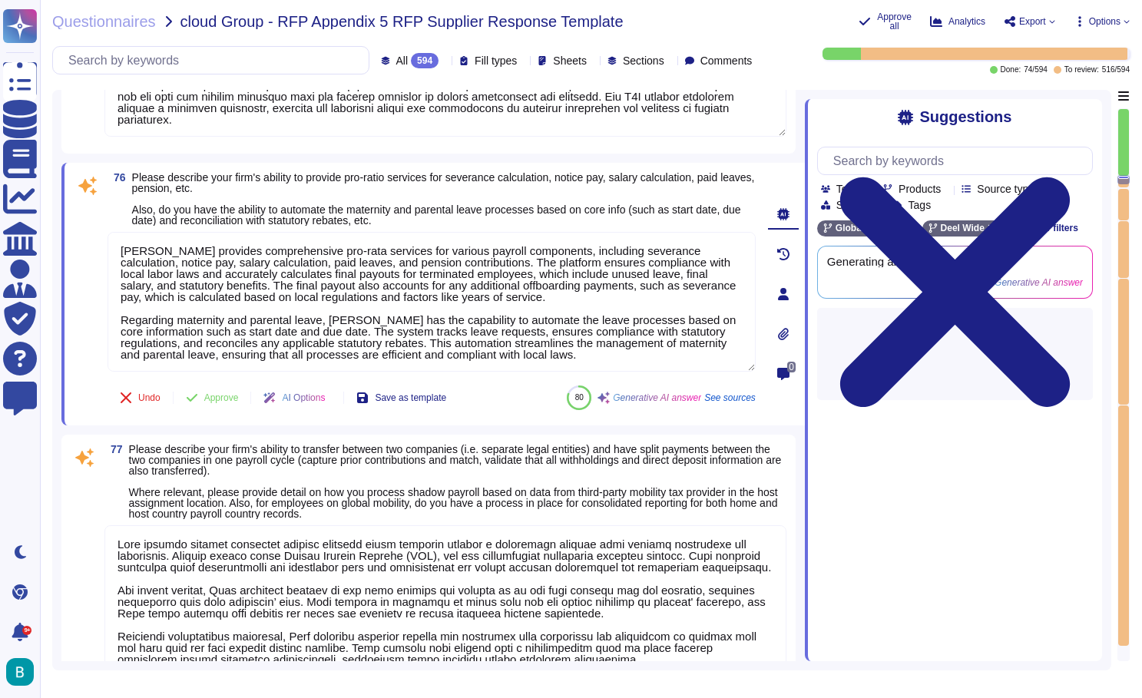
scroll to position [19993, 0]
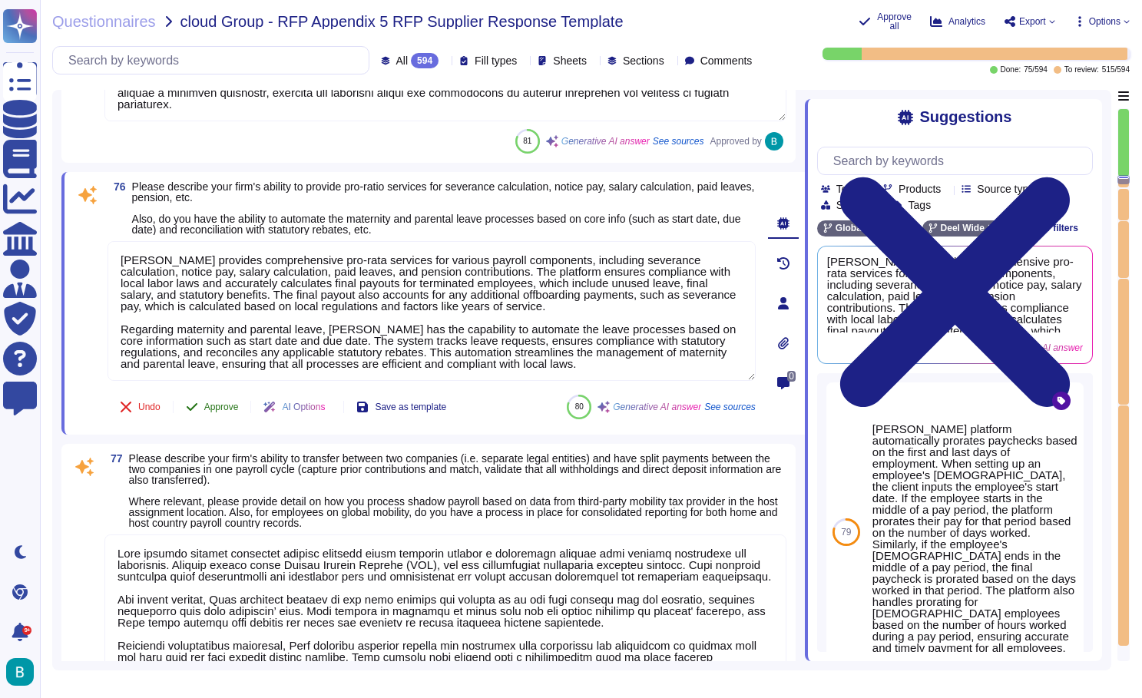
click at [220, 406] on span "Approve" at bounding box center [221, 406] width 35 height 9
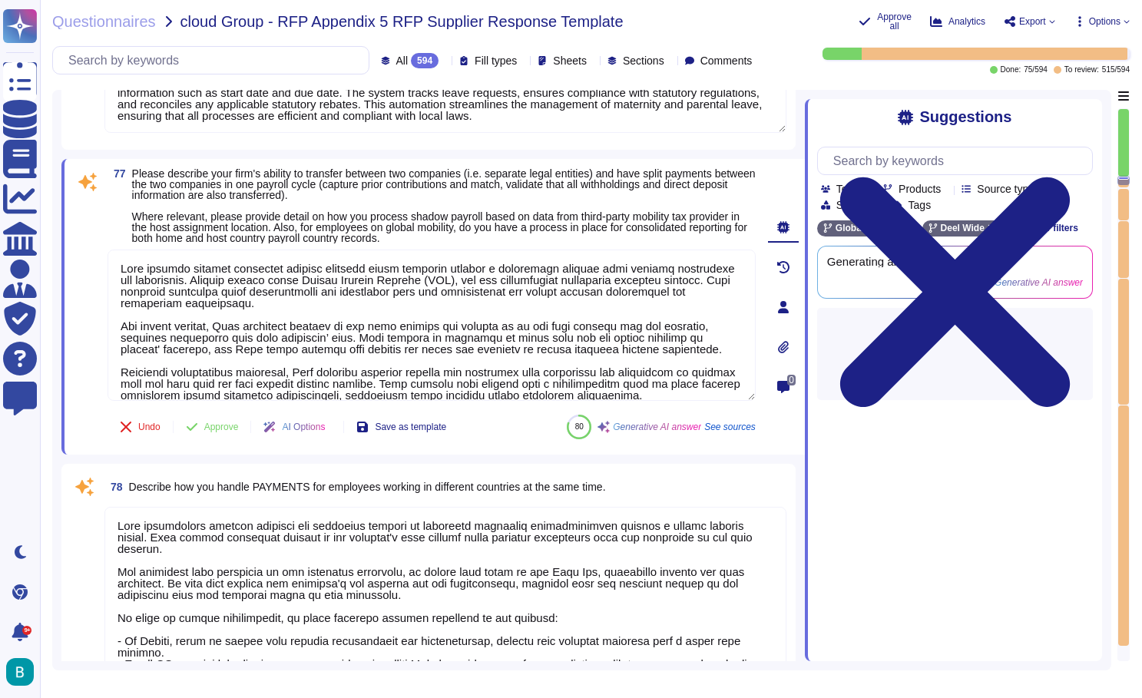
scroll to position [20243, 0]
type textarea "Deel can provide comprehensive advice on statutory pension contributions for bo…"
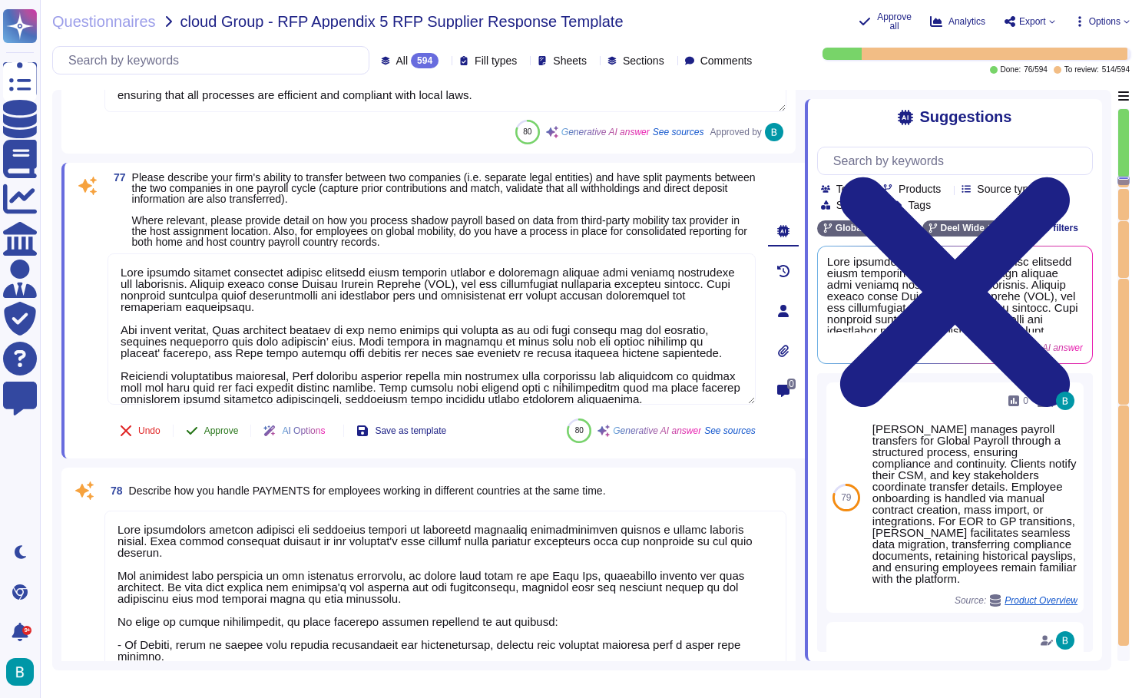
click at [218, 424] on button "Approve" at bounding box center [213, 431] width 78 height 31
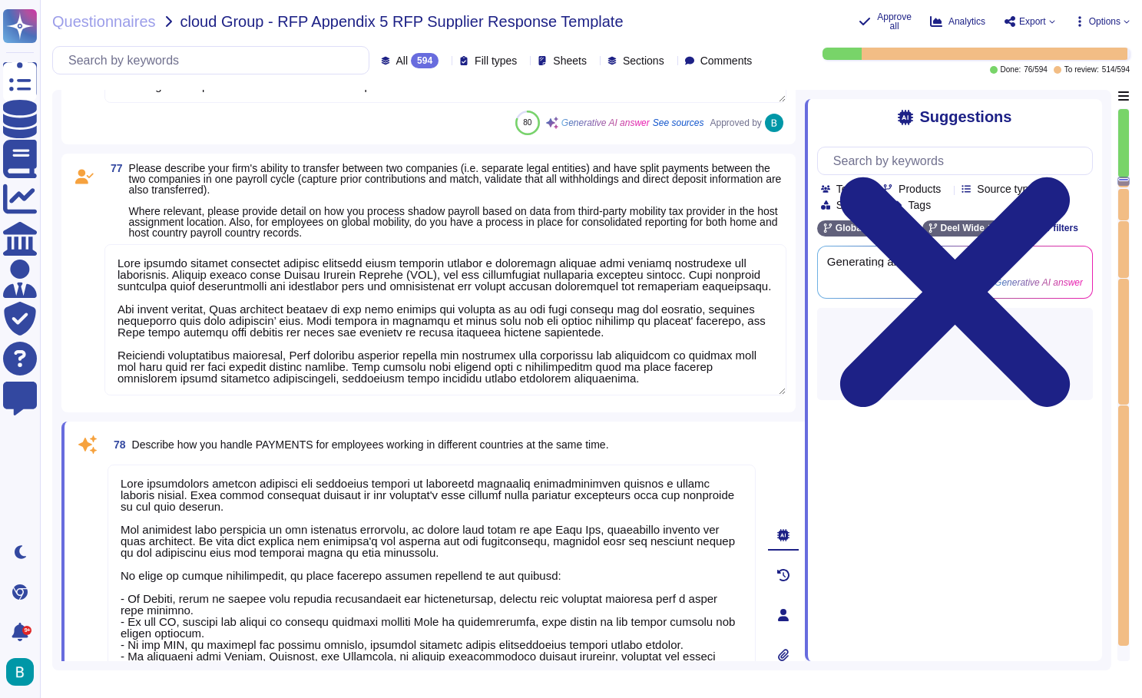
type textarea "Deel can provide additional payroll-specific and country-specific ancillary ser…"
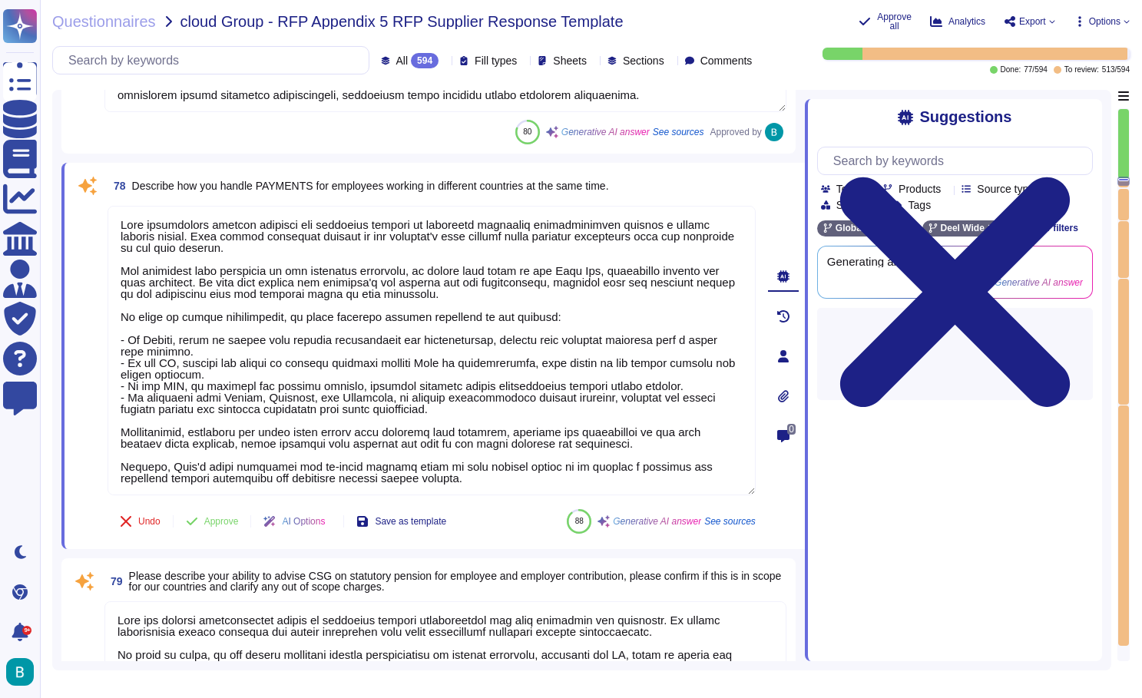
scroll to position [20551, 0]
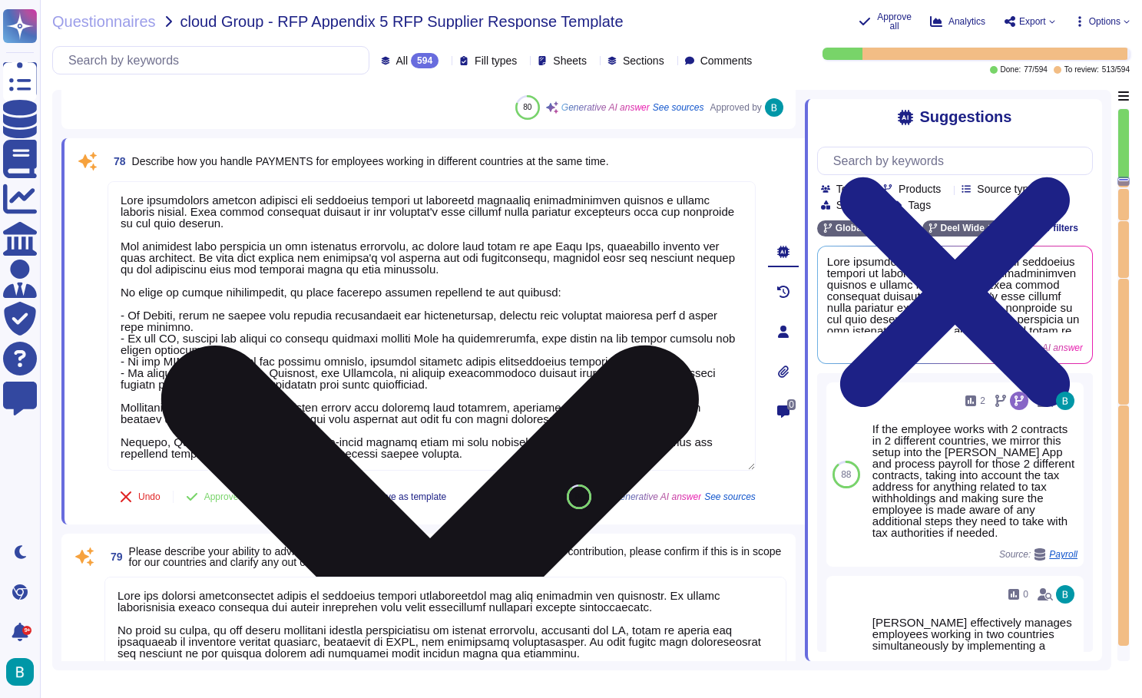
drag, startPoint x: 466, startPoint y: 390, endPoint x: 118, endPoint y: 290, distance: 362.0
click at [118, 290] on textarea at bounding box center [432, 326] width 648 height 290
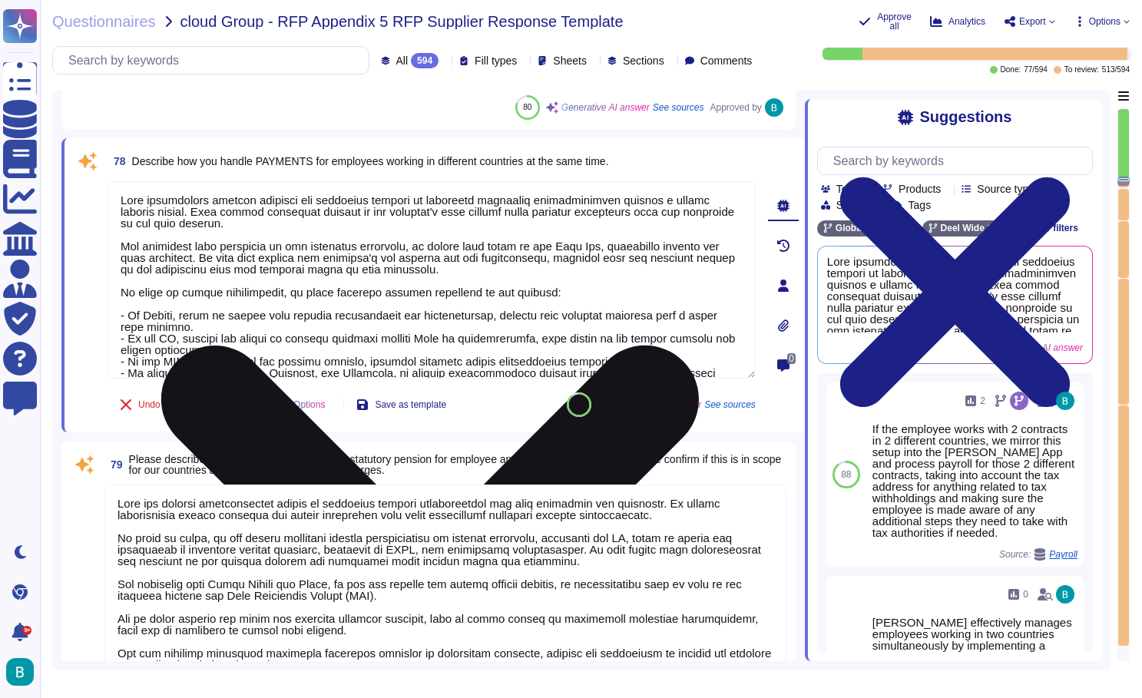
type textarea "[PERSON_NAME] offers comprehensive support for clients looking to register a bu…"
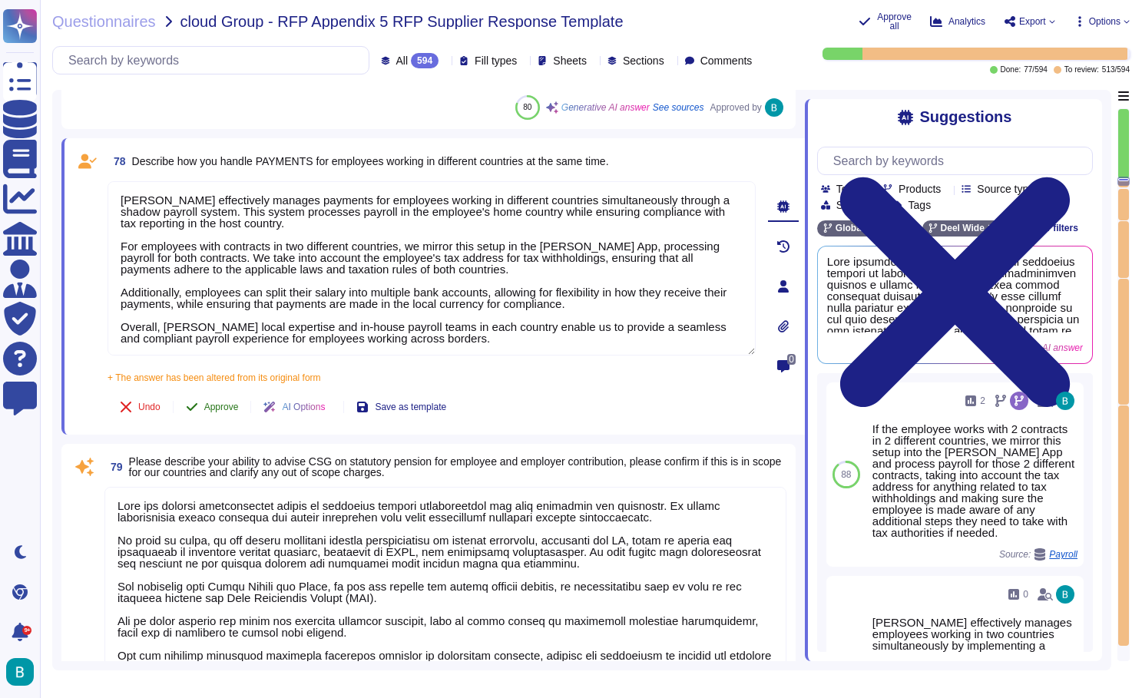
type textarea "Deel effectively manages payments for employees working in different countries …"
click at [235, 376] on div "78 Describe how you handle PAYMENTS for employees working in different countrie…" at bounding box center [415, 286] width 682 height 278
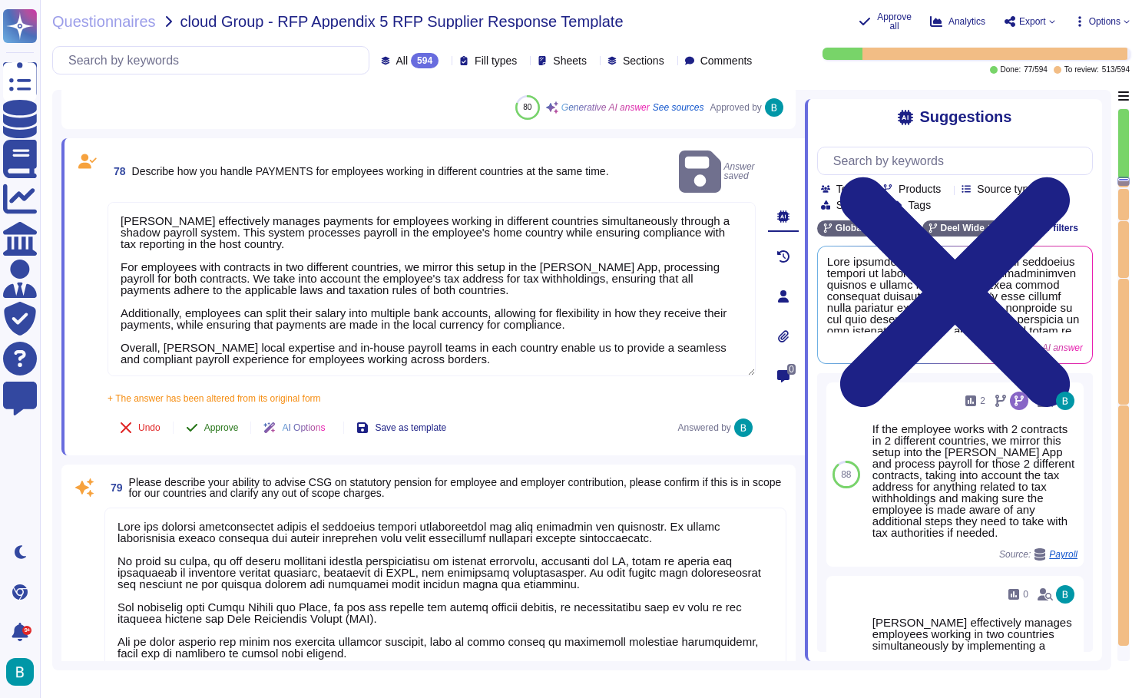
click at [229, 423] on span "Approve" at bounding box center [221, 427] width 35 height 9
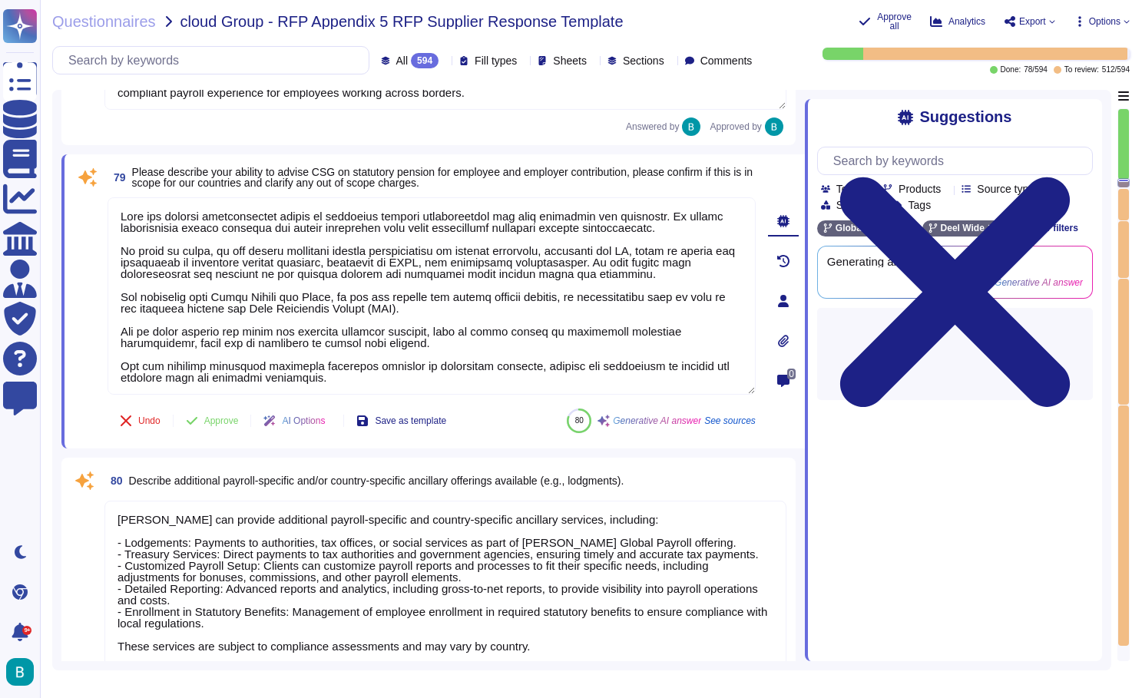
scroll to position [20804, 0]
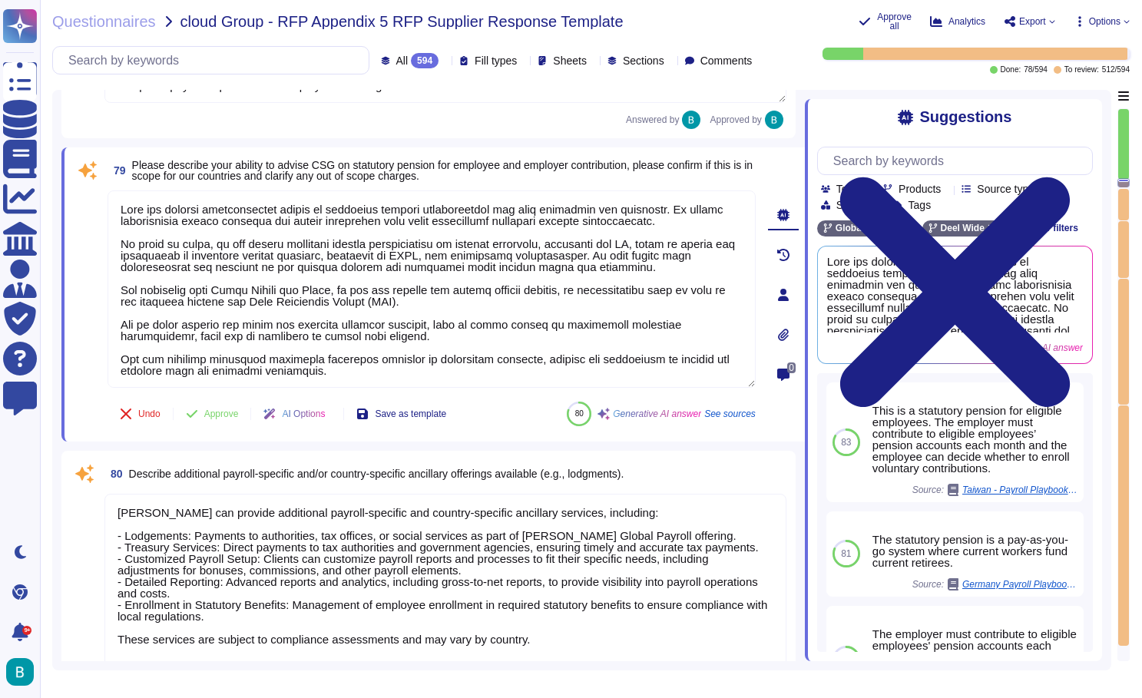
drag, startPoint x: 330, startPoint y: 378, endPoint x: 107, endPoint y: 357, distance: 224.5
click at [108, 357] on textarea at bounding box center [432, 288] width 648 height 197
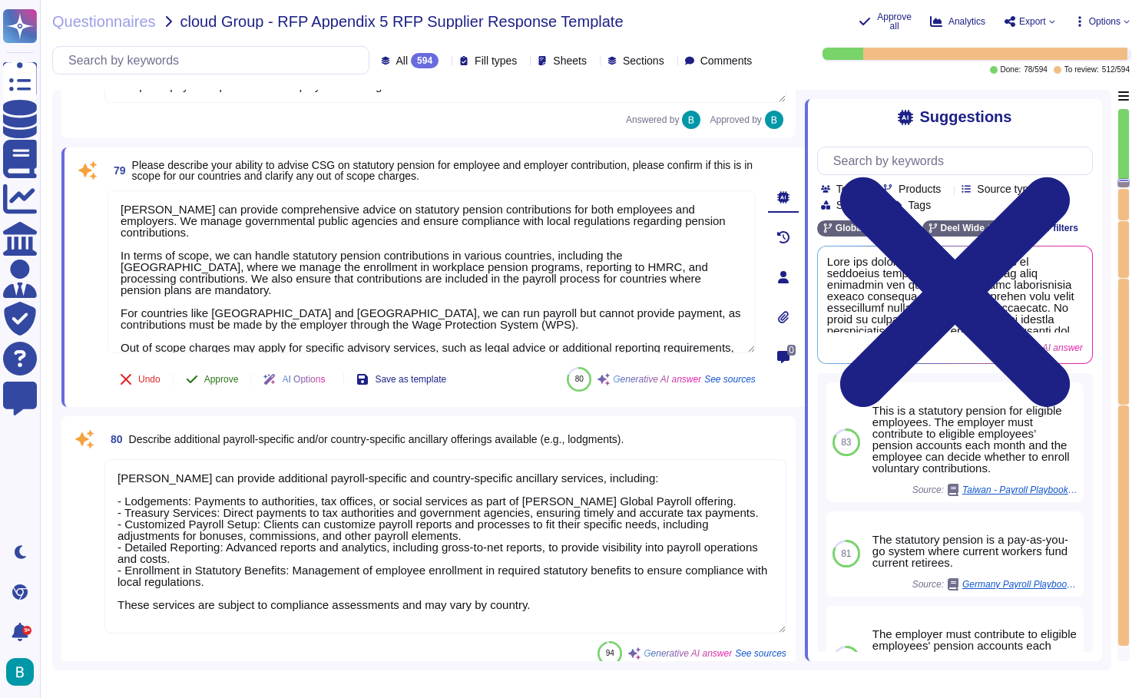
type textarea "[PERSON_NAME] can provide comprehensive advice on statutory pension contributio…"
click at [204, 381] on div "79 Please describe your ability to advise CSG on statutory pension for employee…" at bounding box center [415, 277] width 682 height 241
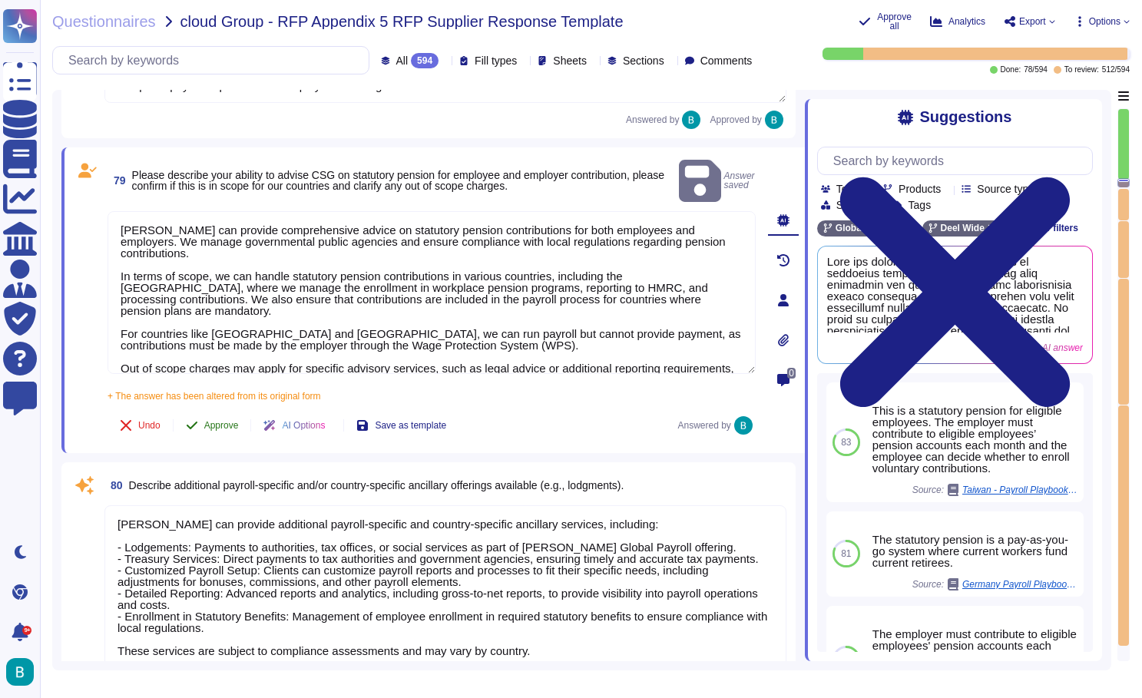
click at [230, 421] on span "Approve" at bounding box center [221, 425] width 35 height 9
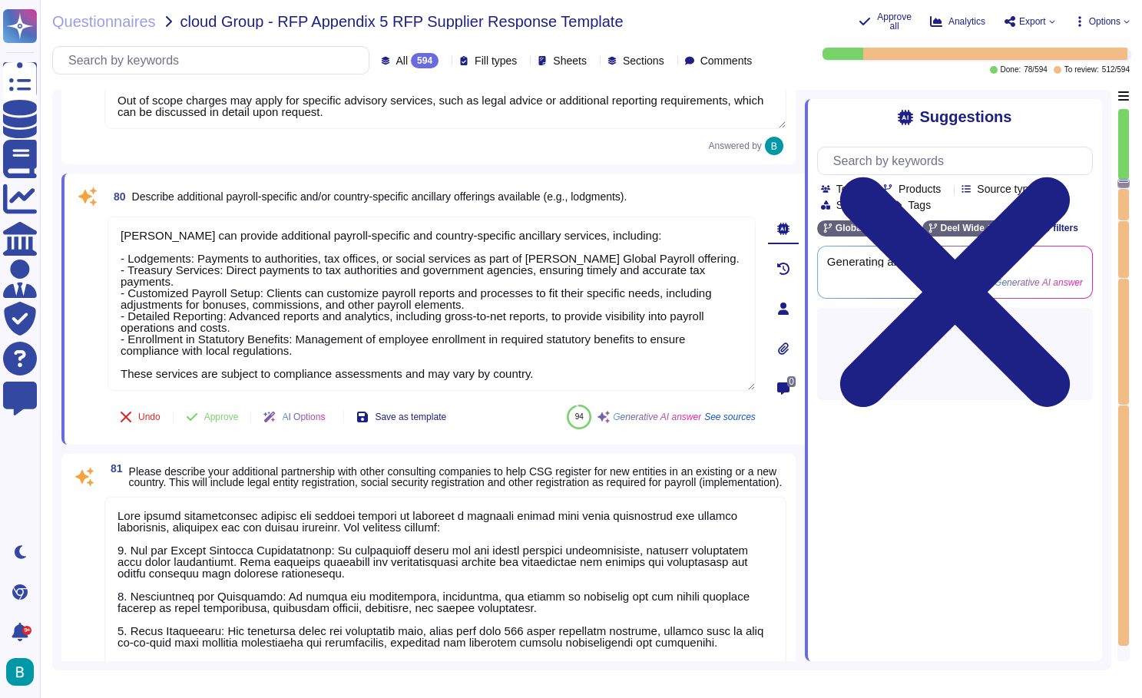
type textarea "Deel can support CSG in addressing gaps in local payroll and HR knowledge throu…"
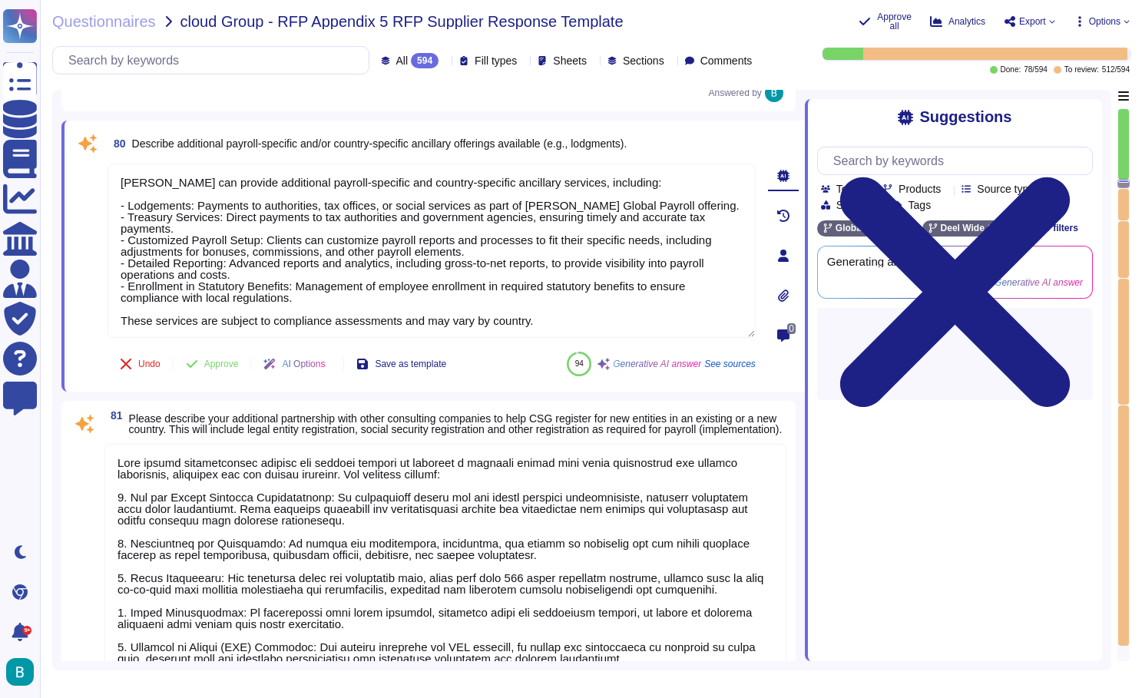
scroll to position [21045, 0]
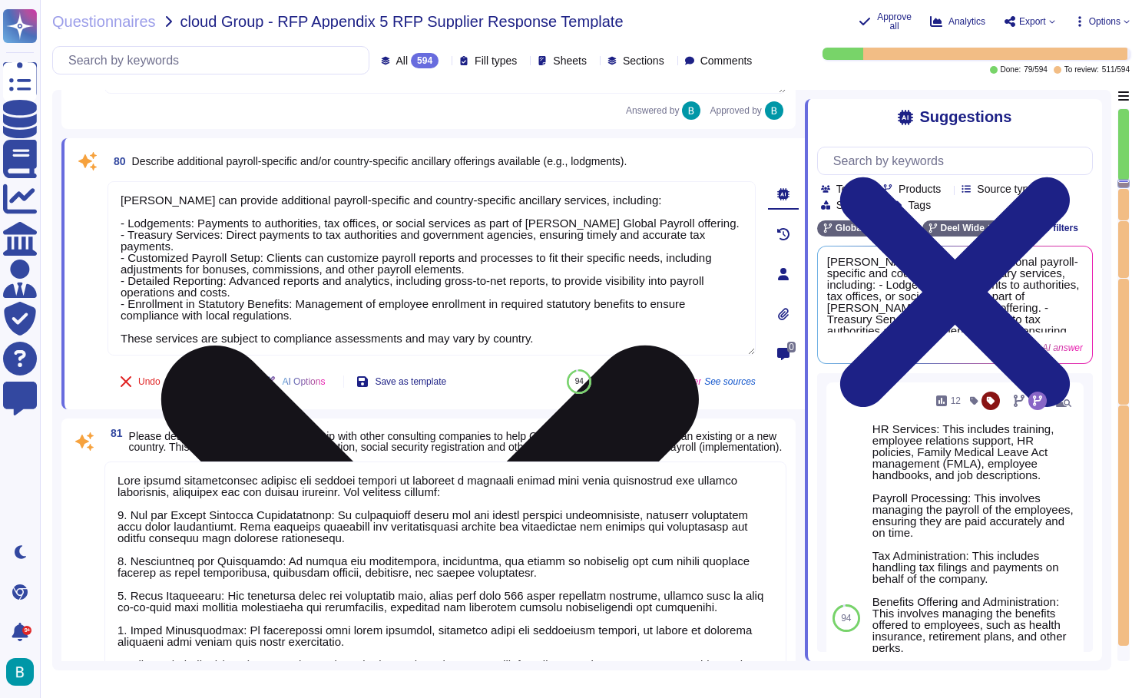
drag, startPoint x: 580, startPoint y: 339, endPoint x: 577, endPoint y: 328, distance: 11.9
click at [577, 328] on textarea "Deel can provide additional payroll-specific and country-specific ancillary ser…" at bounding box center [432, 268] width 648 height 174
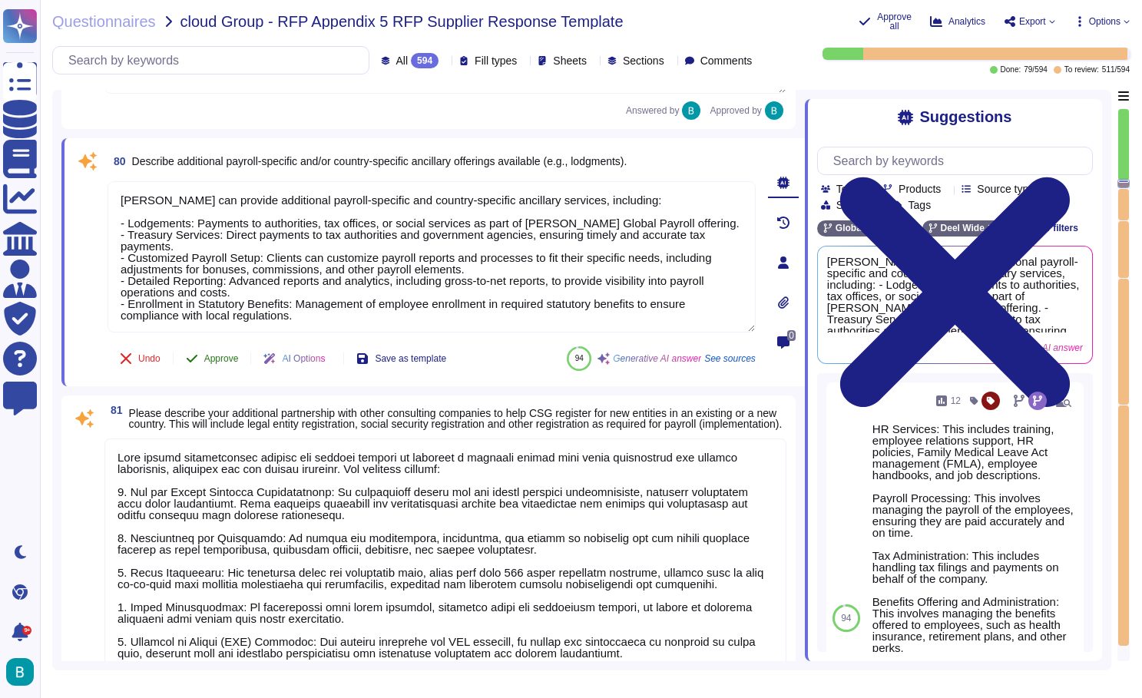
type textarea "[PERSON_NAME] can provide additional payroll-specific and country-specific anci…"
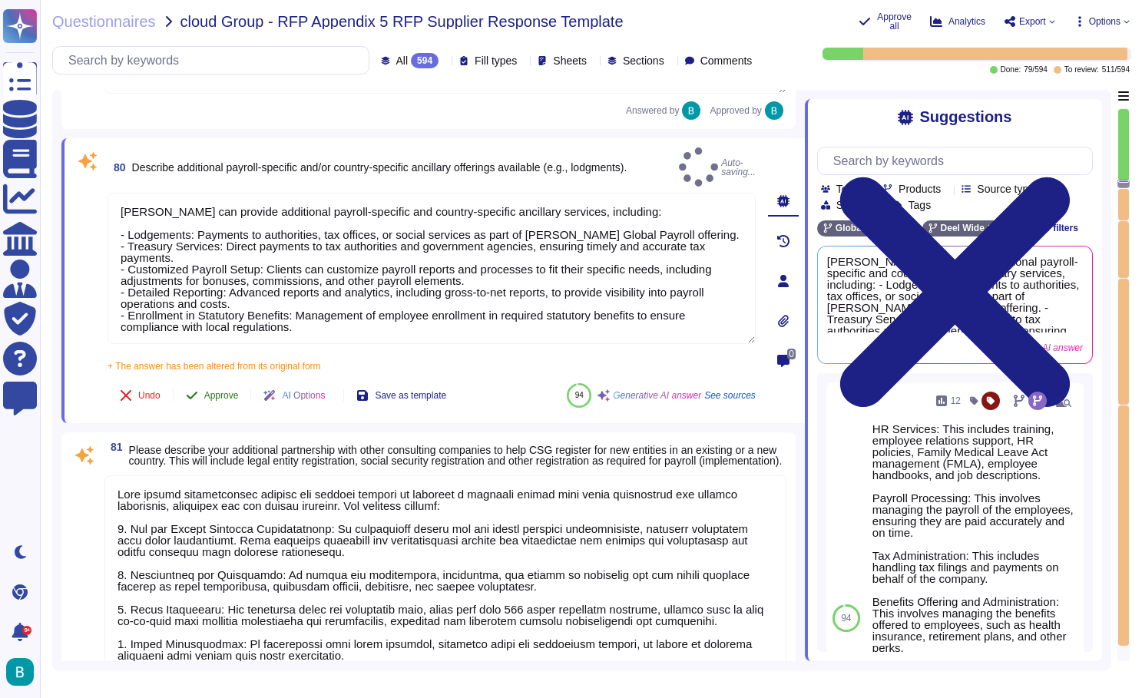
click at [223, 359] on div "80 Describe additional payroll-specific and/or country-specific ancillary offer…" at bounding box center [415, 280] width 682 height 267
click at [222, 380] on button "Approve" at bounding box center [213, 395] width 78 height 31
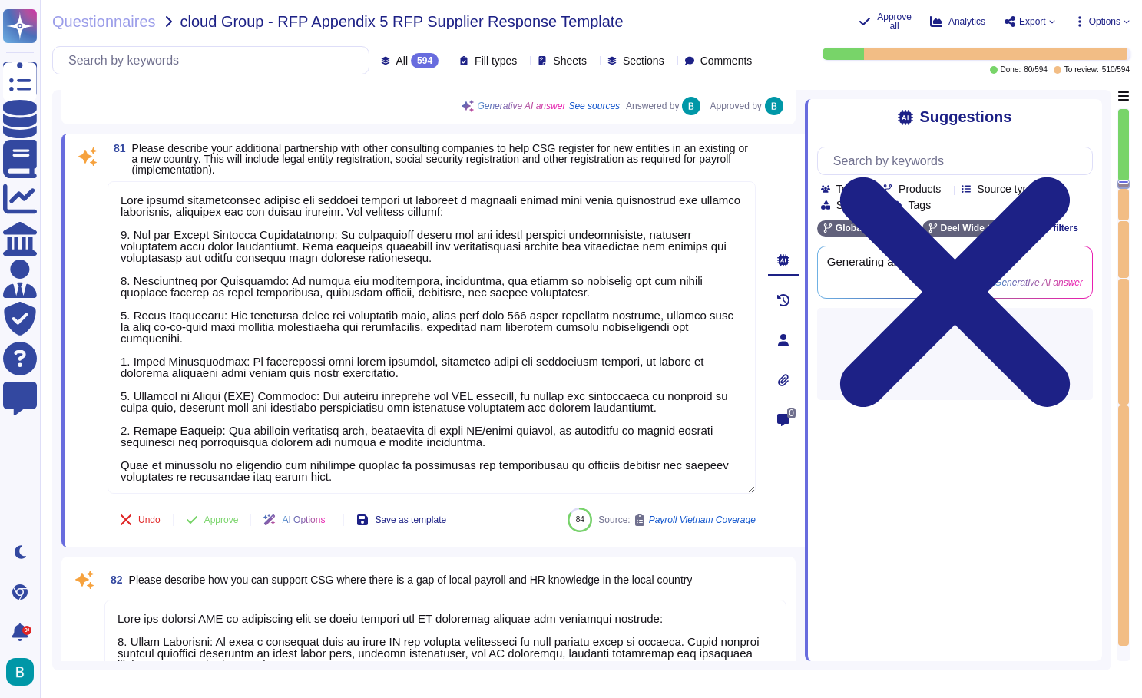
type textarea "Yes - Deel is offering full payroll service in Albania through an ICP. Tax decl…"
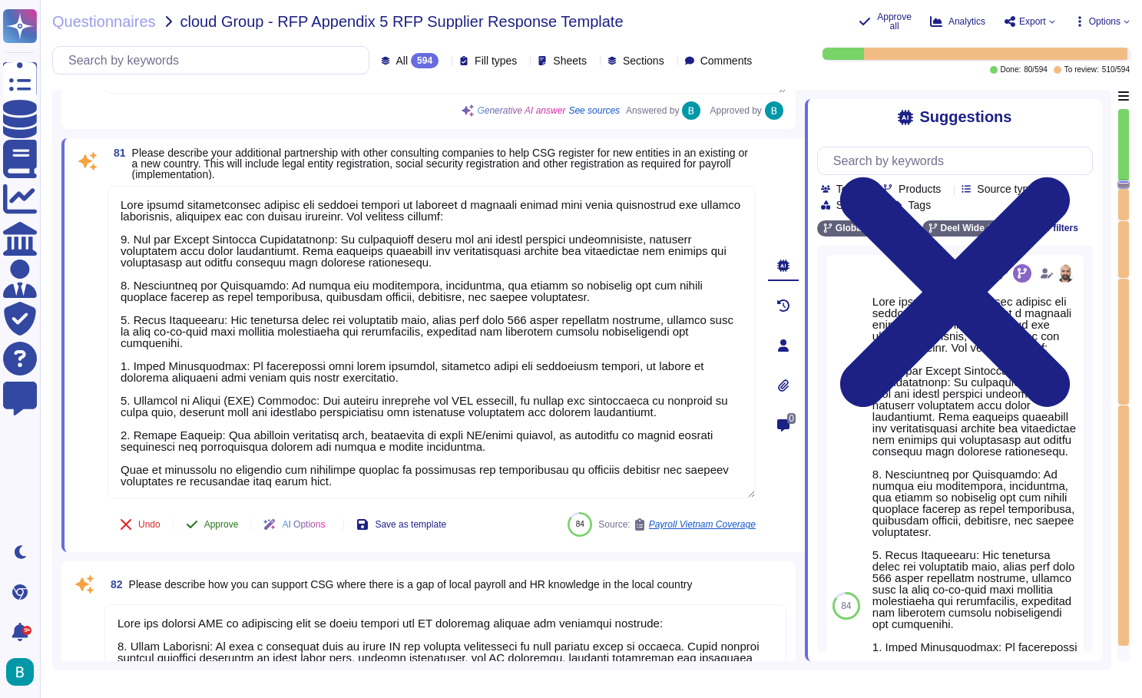
click at [233, 520] on span "Approve" at bounding box center [221, 524] width 35 height 9
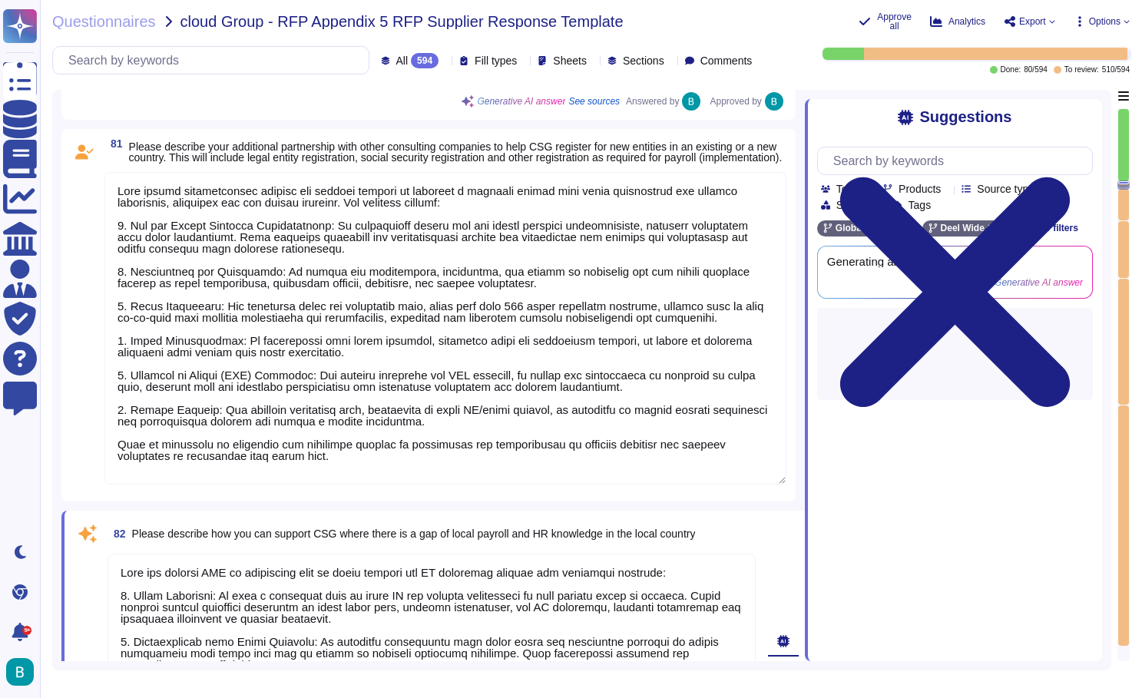
type textarea "[PERSON_NAME] does not use partners or ICPs to process payroll. All payroll pro…"
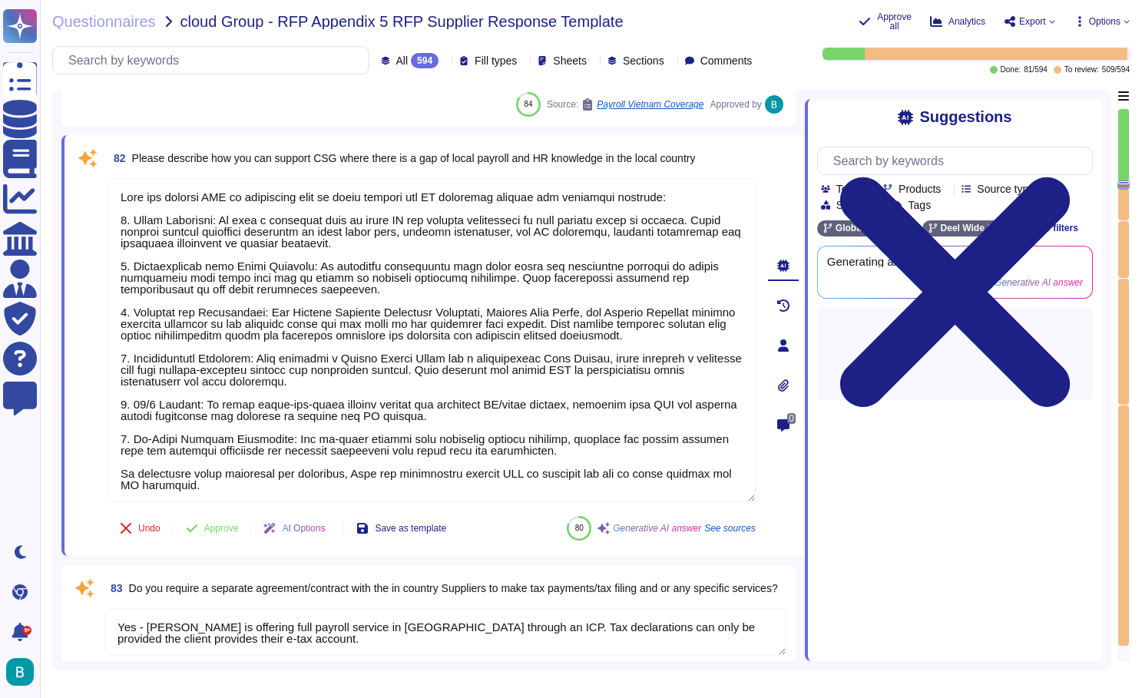
scroll to position [21677, 0]
type textarea "We do not use third-party vendors for our payroll services. Instead, we have ou…"
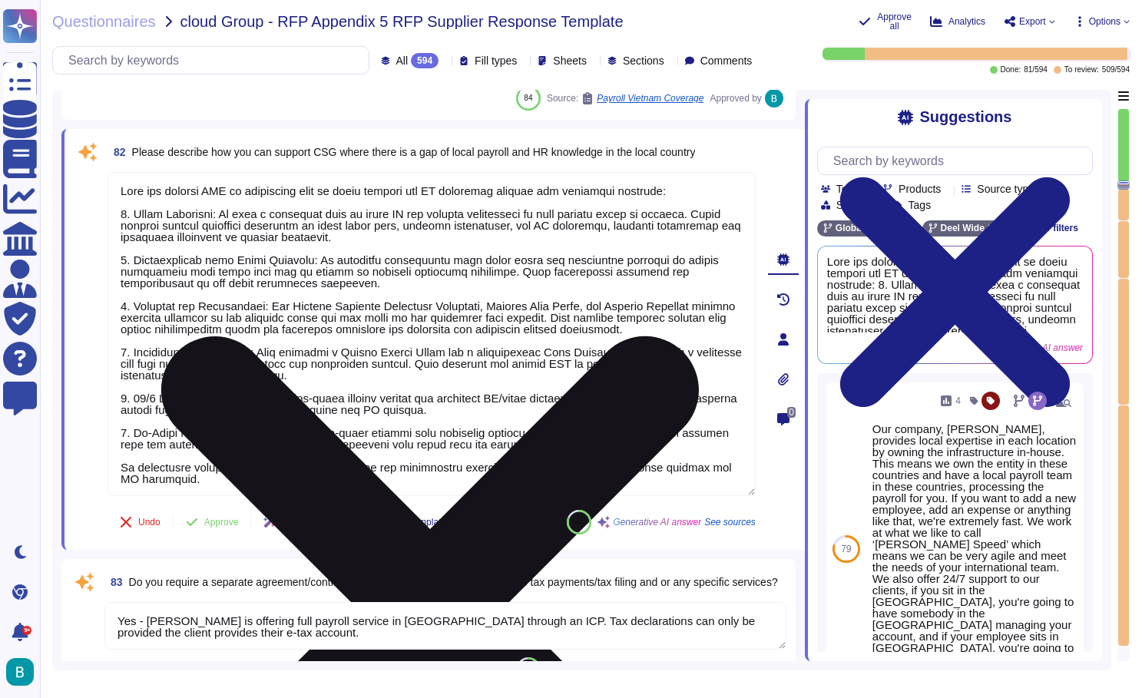
click at [699, 336] on icon at bounding box center [430, 605] width 538 height 538
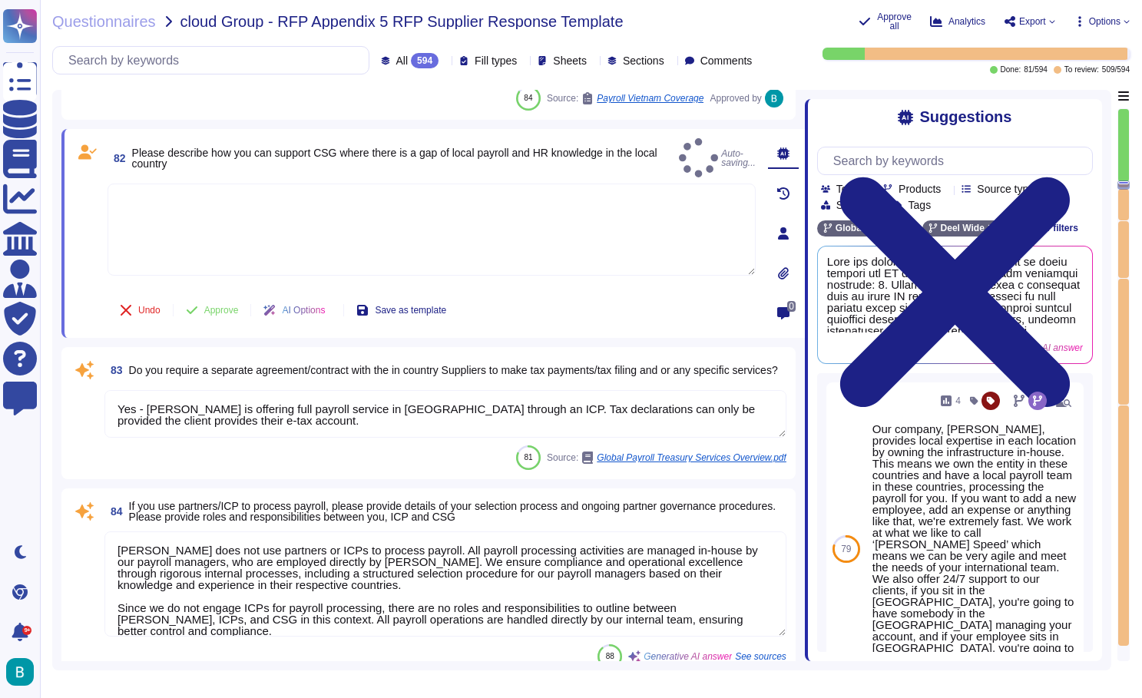
type textarea "Deel manages issue resolution and communication for ICP-specific questions, inc…"
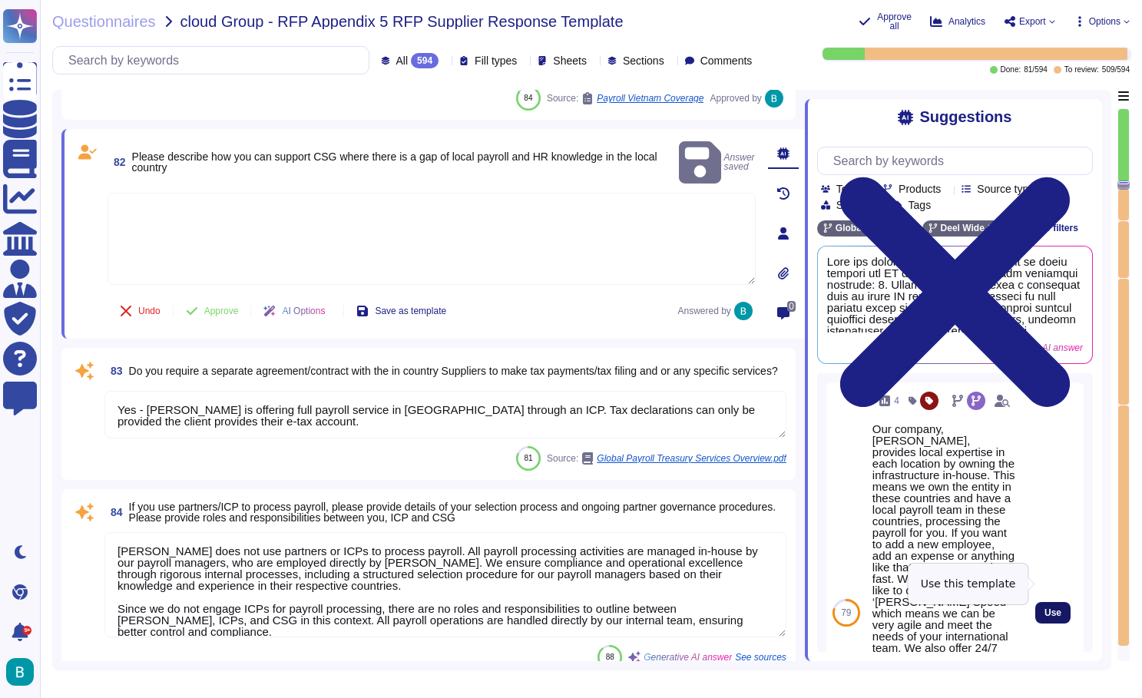
click at [1045, 608] on span "Use" at bounding box center [1053, 612] width 17 height 9
type textarea "Our company, [PERSON_NAME], provides local expertise in each location by owning…"
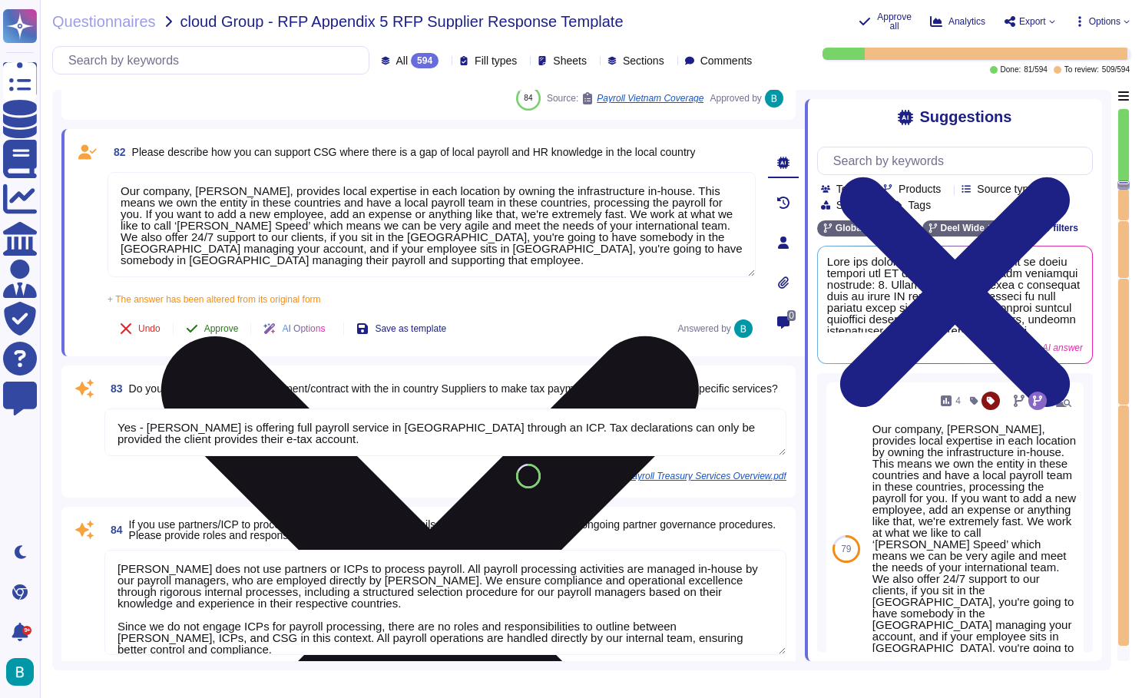
click at [222, 328] on span "Approve" at bounding box center [221, 328] width 35 height 9
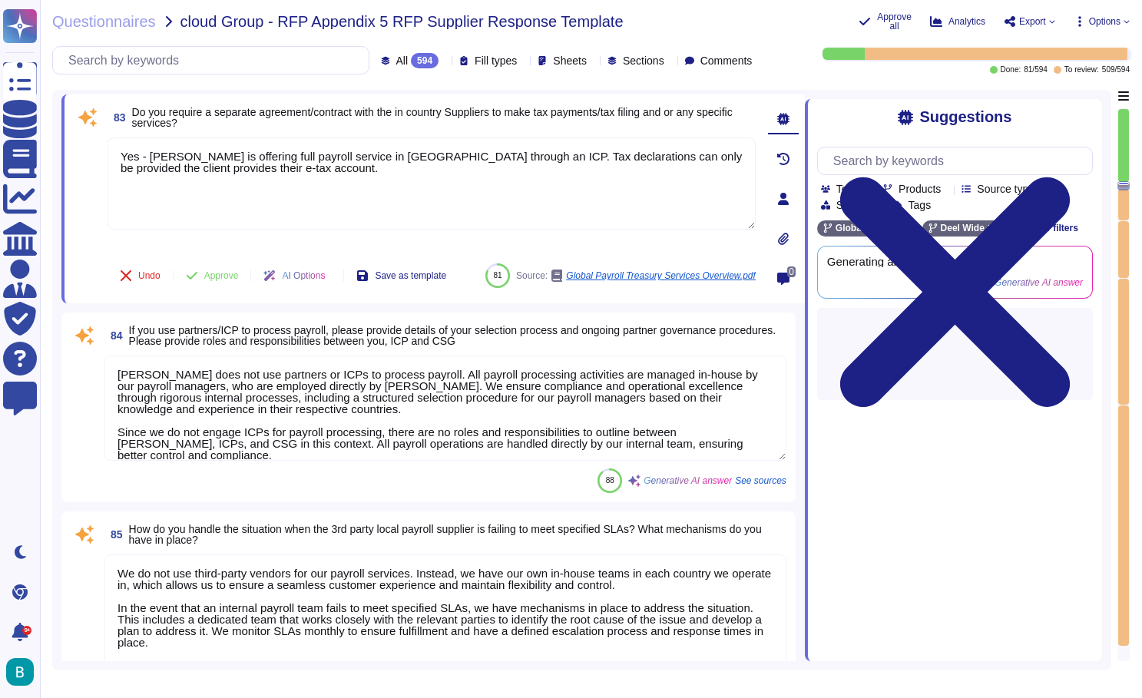
type textarea "Deel manages issue resolution and communication for ICP-specific questions, inc…"
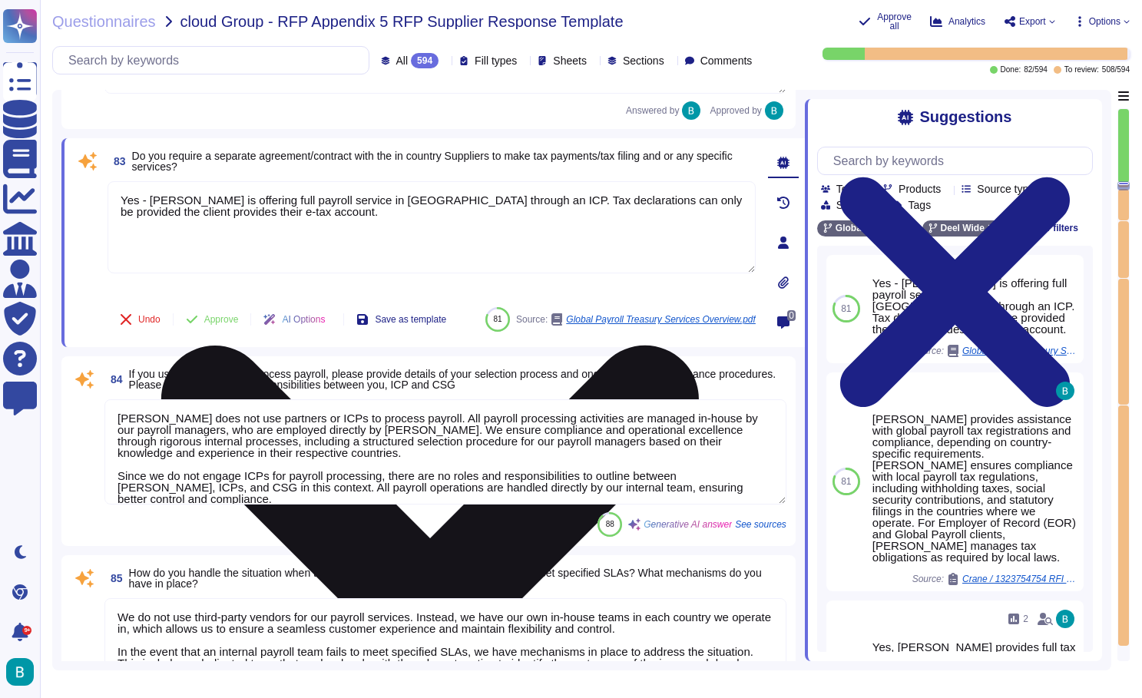
click at [699, 346] on icon at bounding box center [430, 615] width 538 height 538
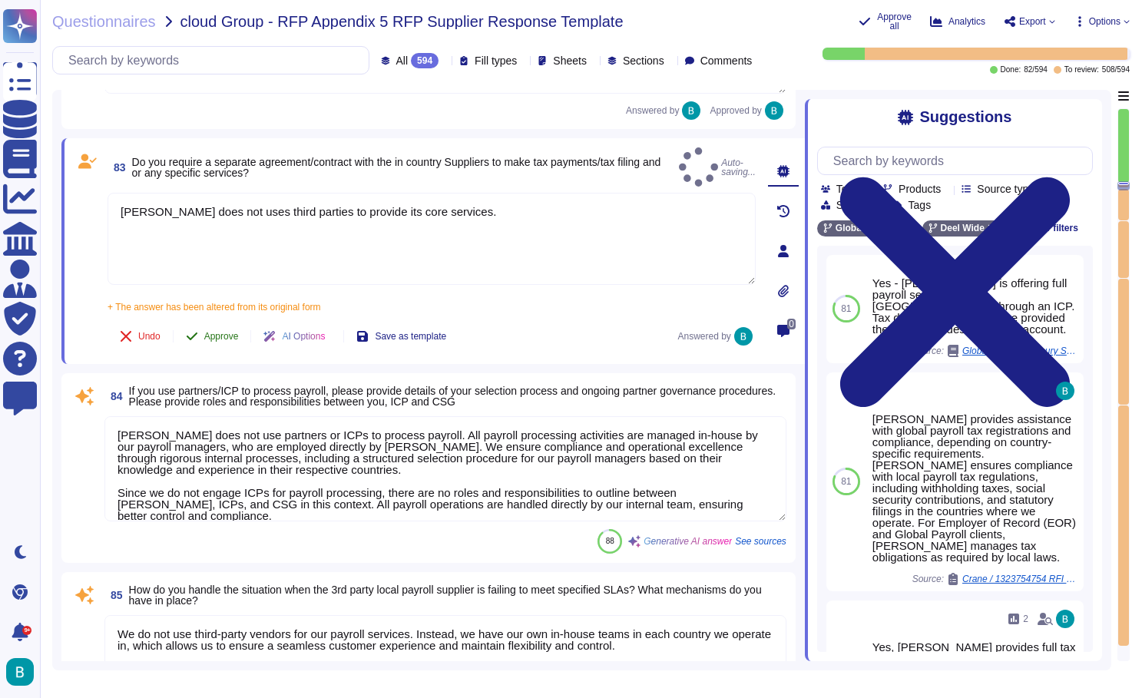
type textarea "[PERSON_NAME] does not uses third parties to provide its core services."
click at [232, 332] on span "Approve" at bounding box center [221, 336] width 35 height 9
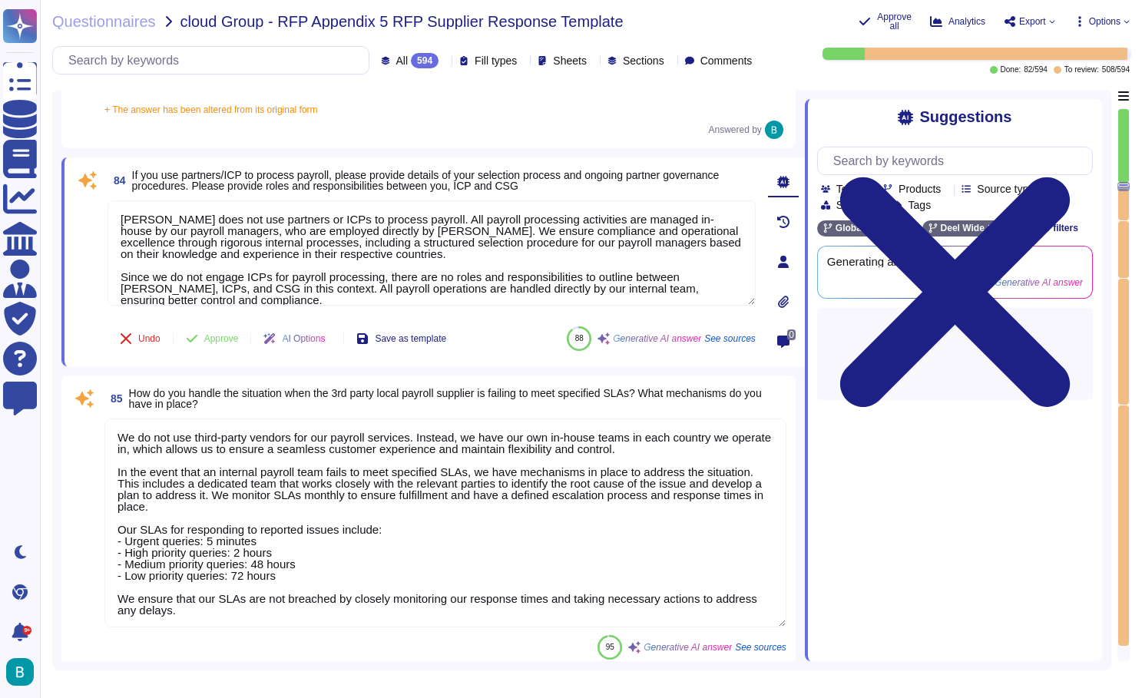
scroll to position [22054, 0]
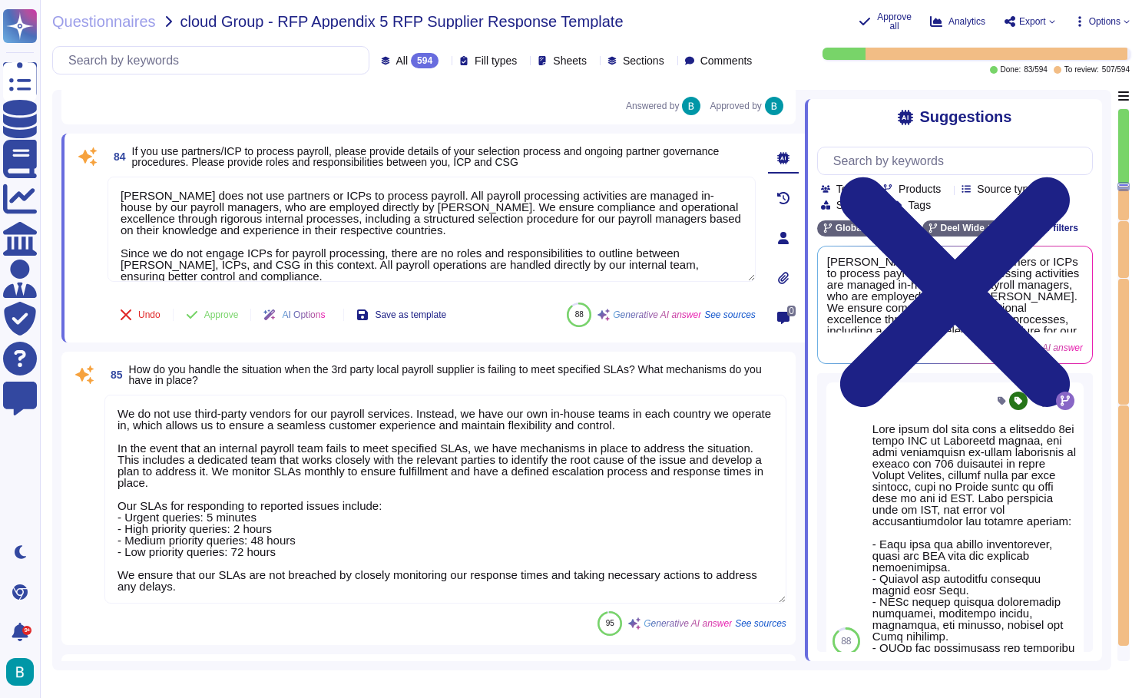
type textarea "Deel does not work with third-party In-Country Providers (ICPs) for Global Payr…"
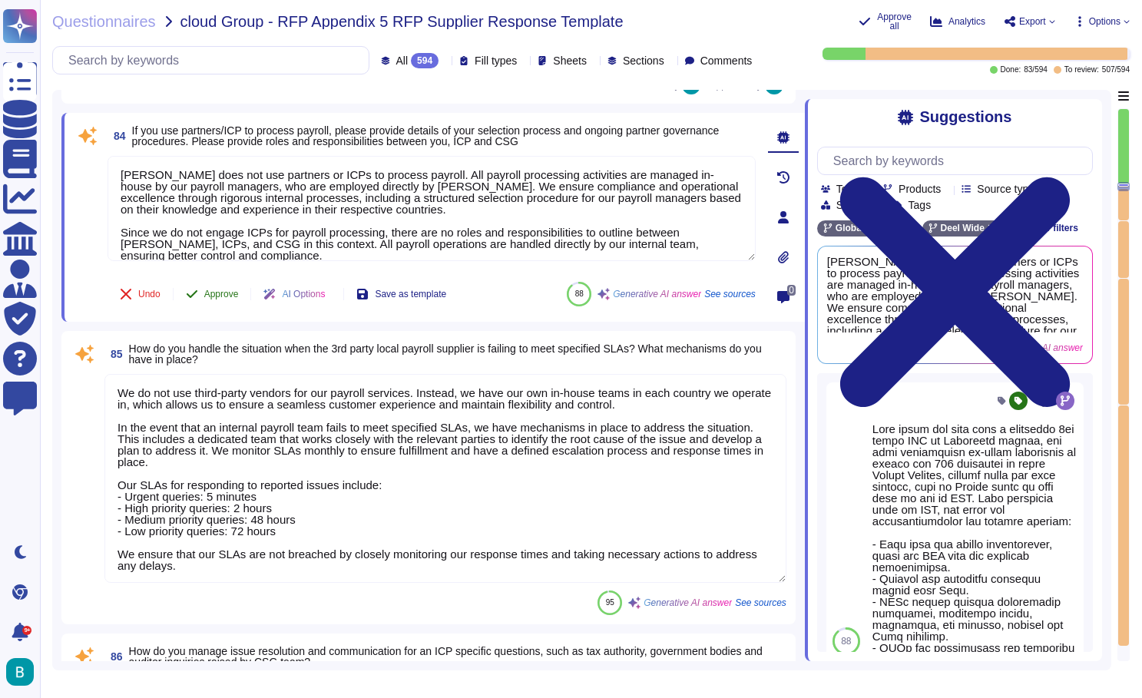
click at [231, 300] on button "Approve" at bounding box center [213, 294] width 78 height 31
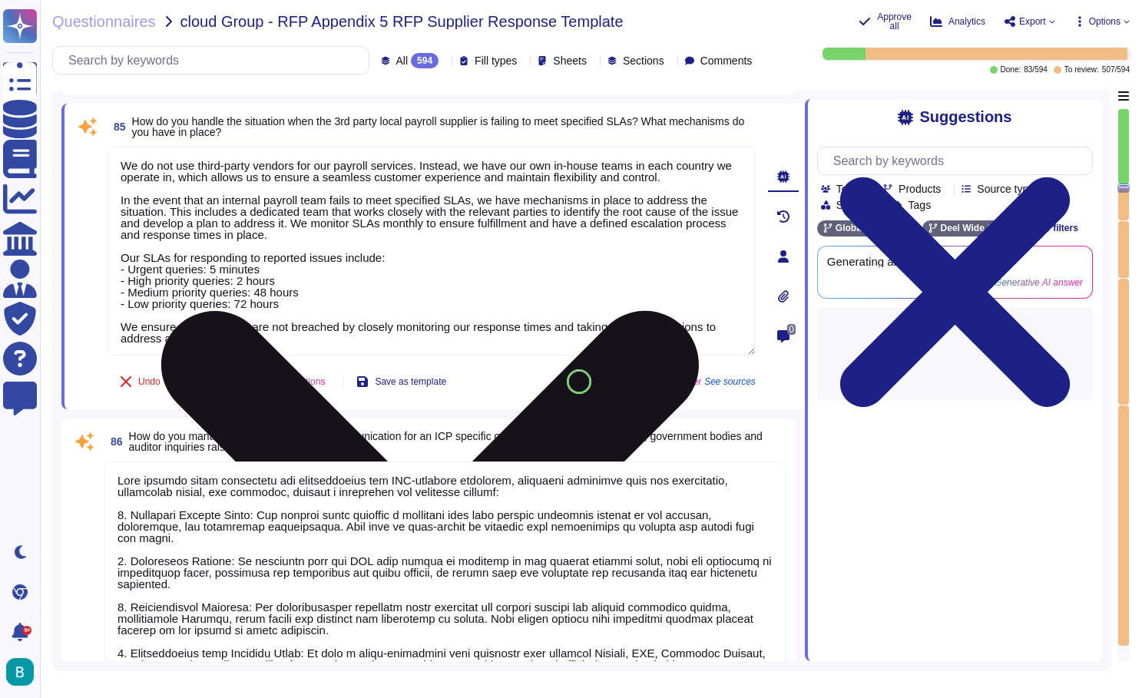
scroll to position [22194, 0]
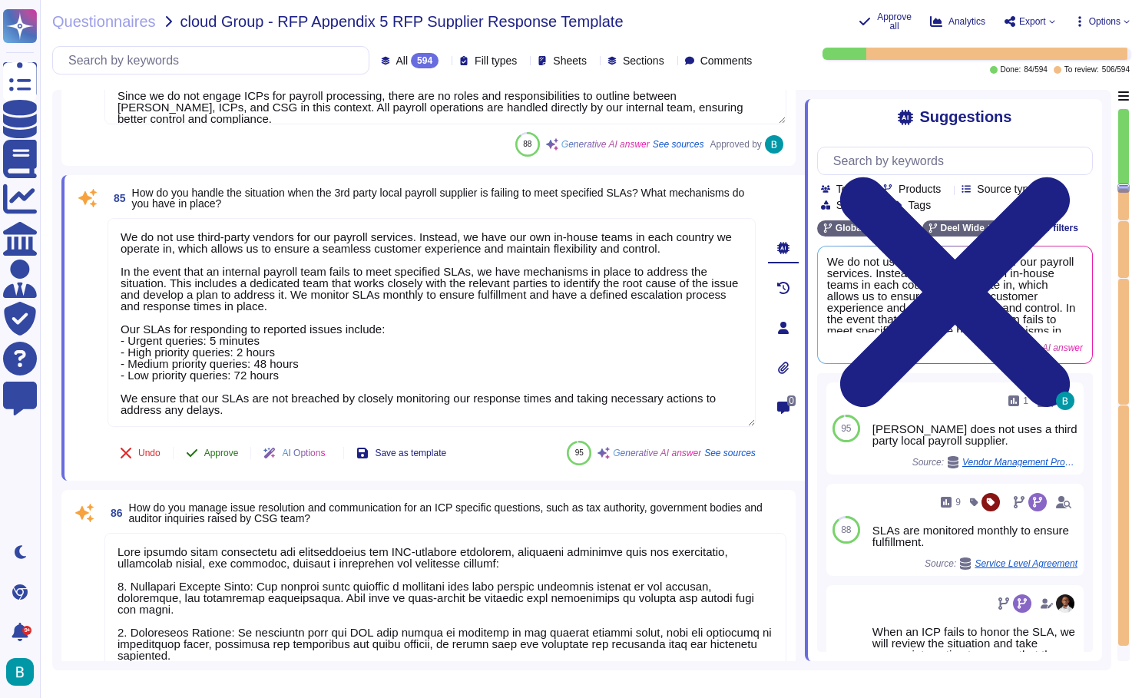
click at [224, 449] on span "Approve" at bounding box center [221, 453] width 35 height 9
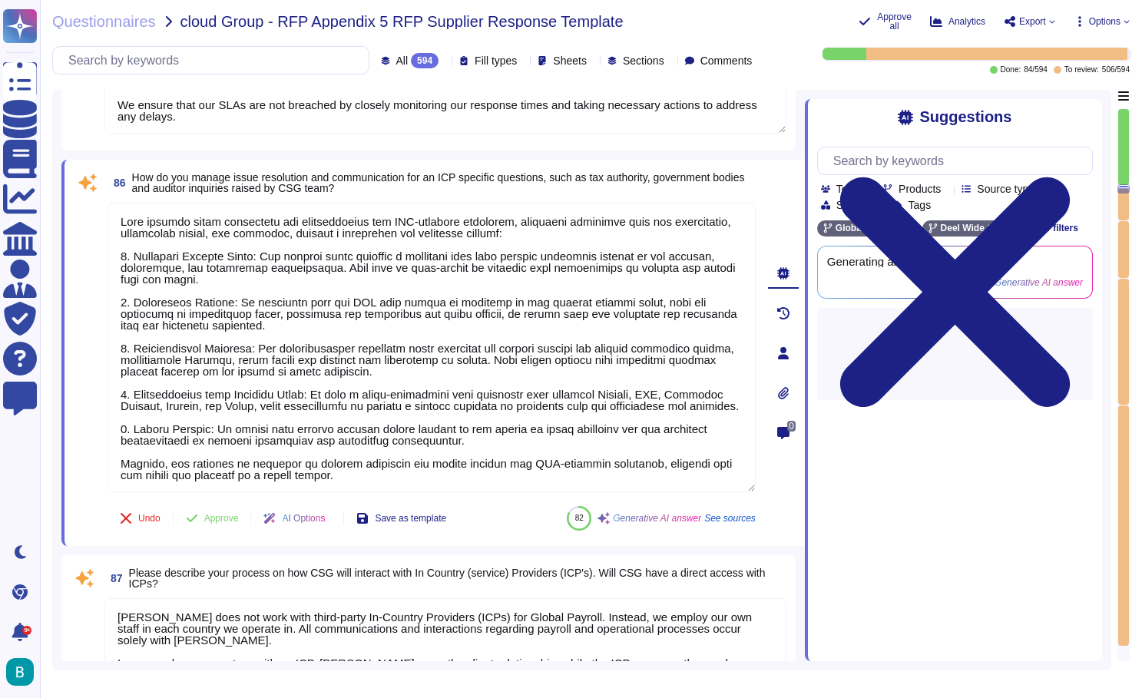
type textarea "Yes, the system handles payroll-related employee registrations, including termi…"
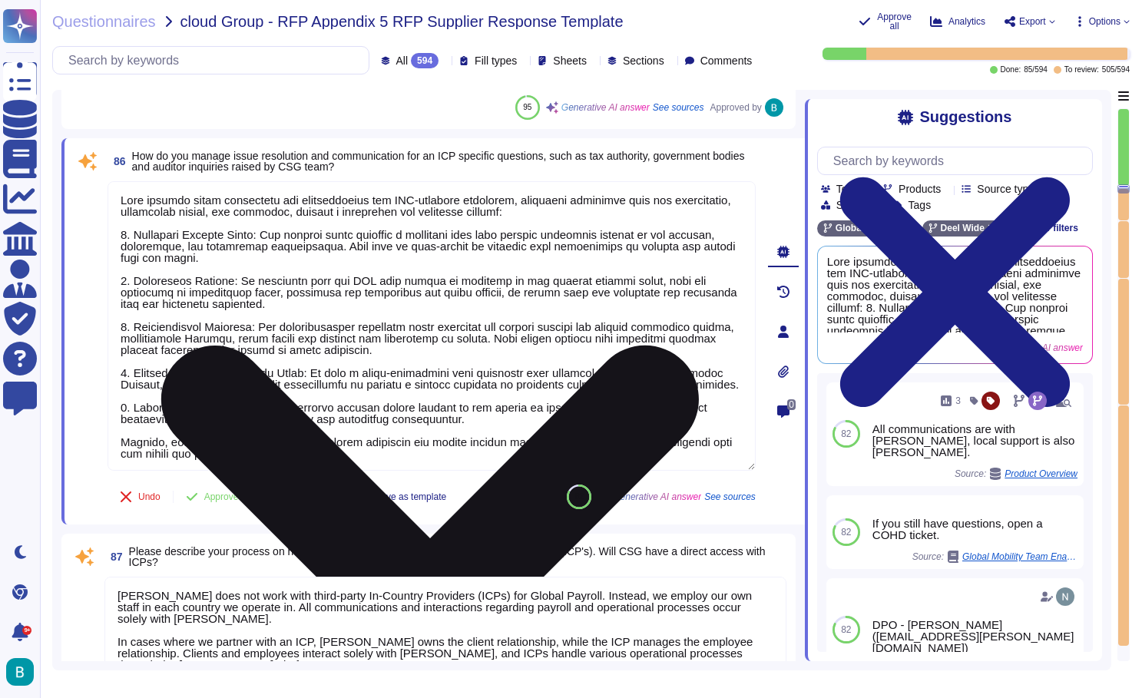
click at [699, 346] on icon at bounding box center [430, 615] width 538 height 538
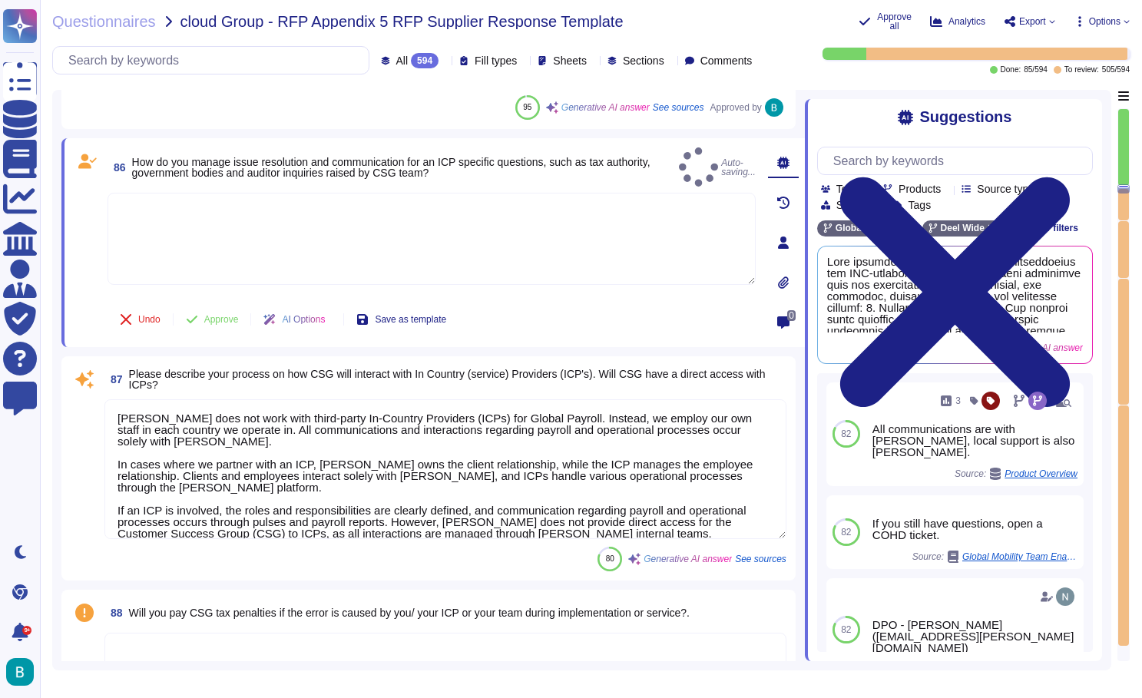
type textarea "Our company dedicates significant resources to new service developments, focusi…"
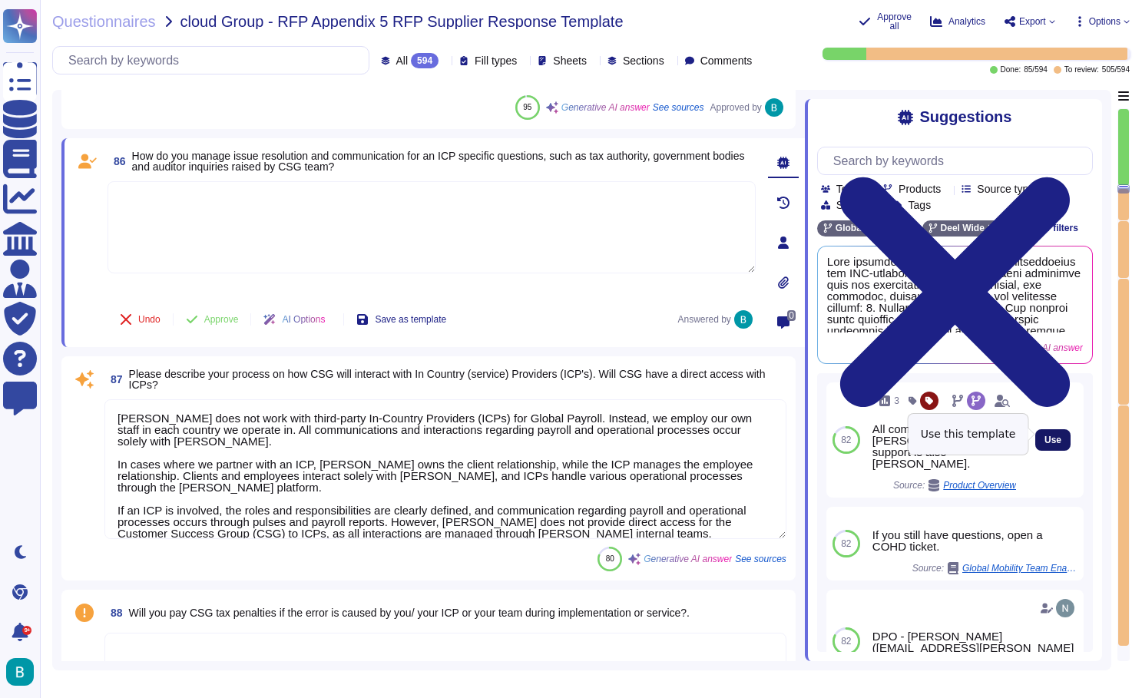
click at [1060, 435] on span "Use" at bounding box center [1053, 439] width 17 height 9
type textarea "All communications are with Deel, local support is also Deel."
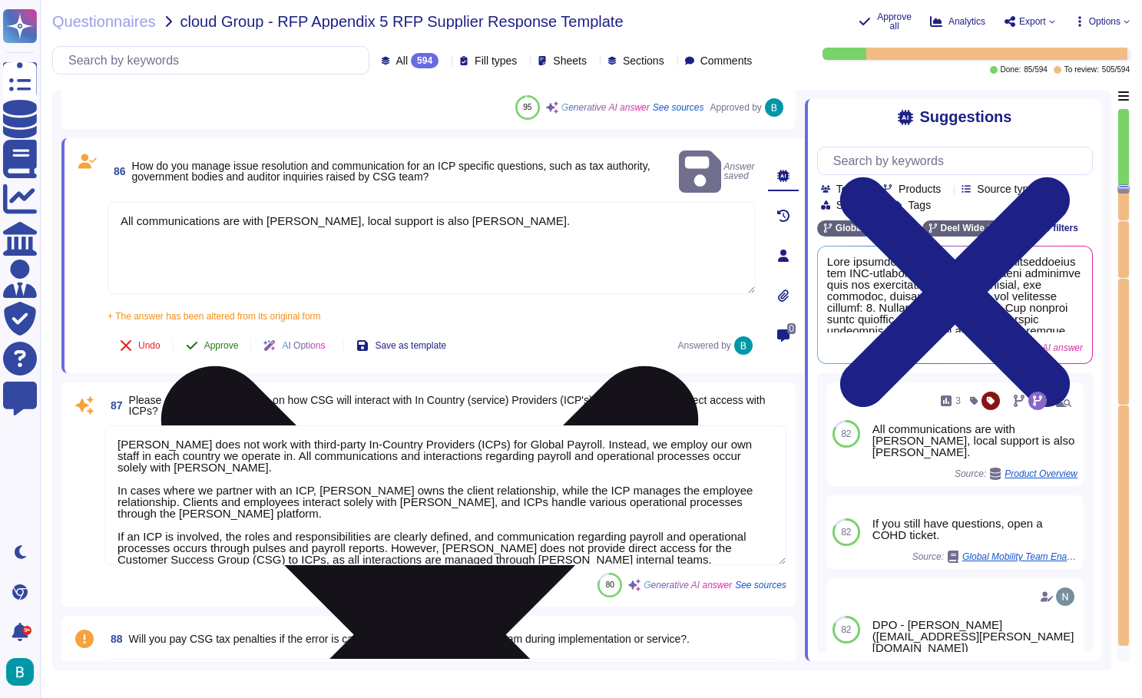
click at [217, 341] on span "Approve" at bounding box center [221, 345] width 35 height 9
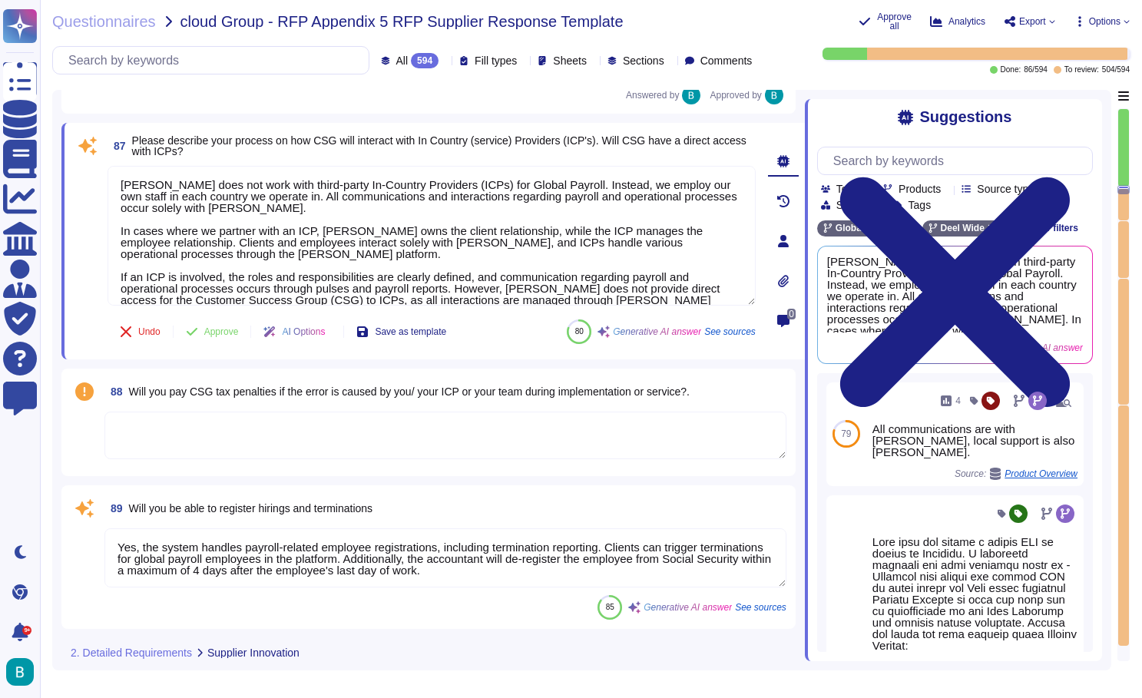
scroll to position [22687, 0]
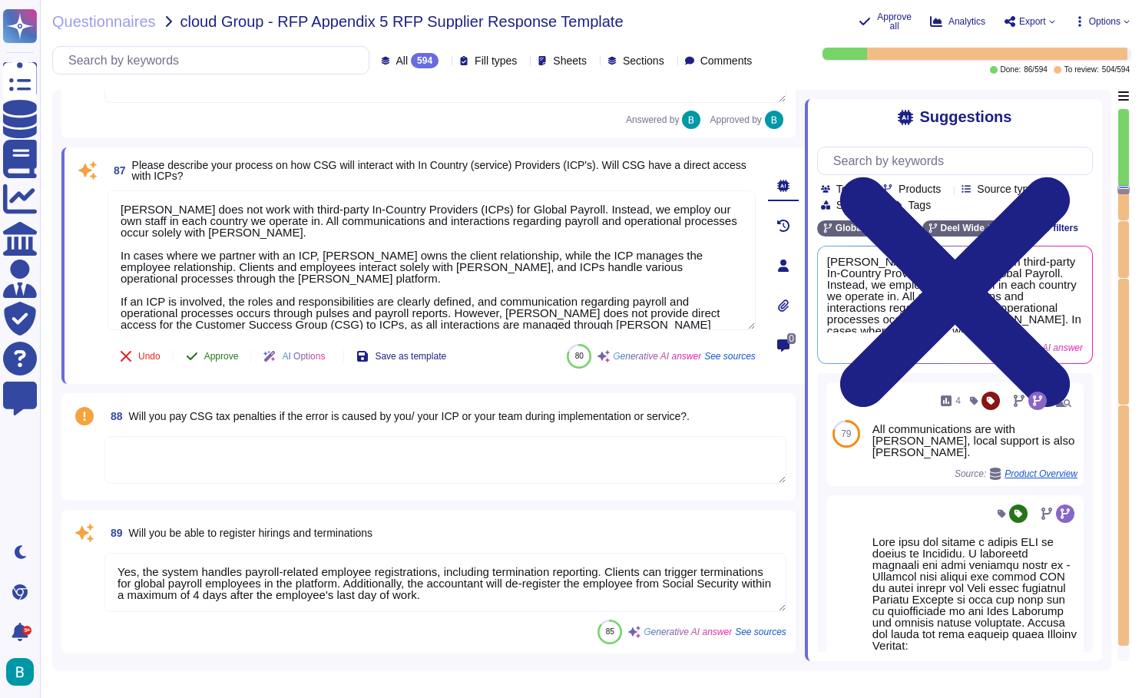
click at [216, 359] on span "Approve" at bounding box center [221, 356] width 35 height 9
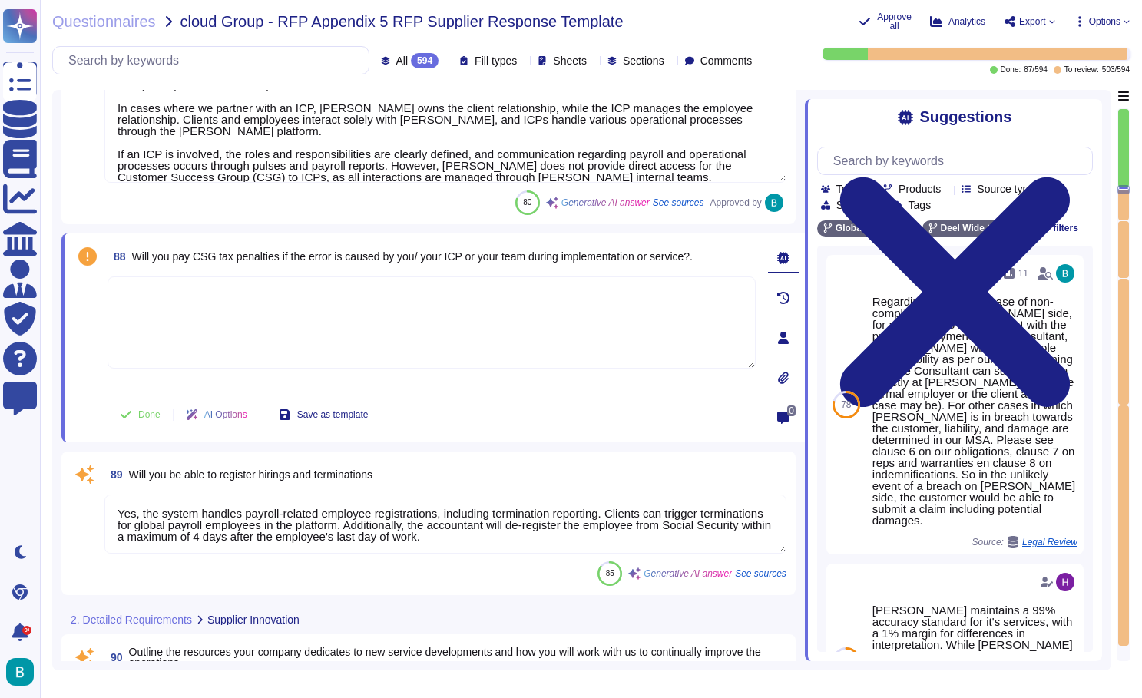
scroll to position [22915, 0]
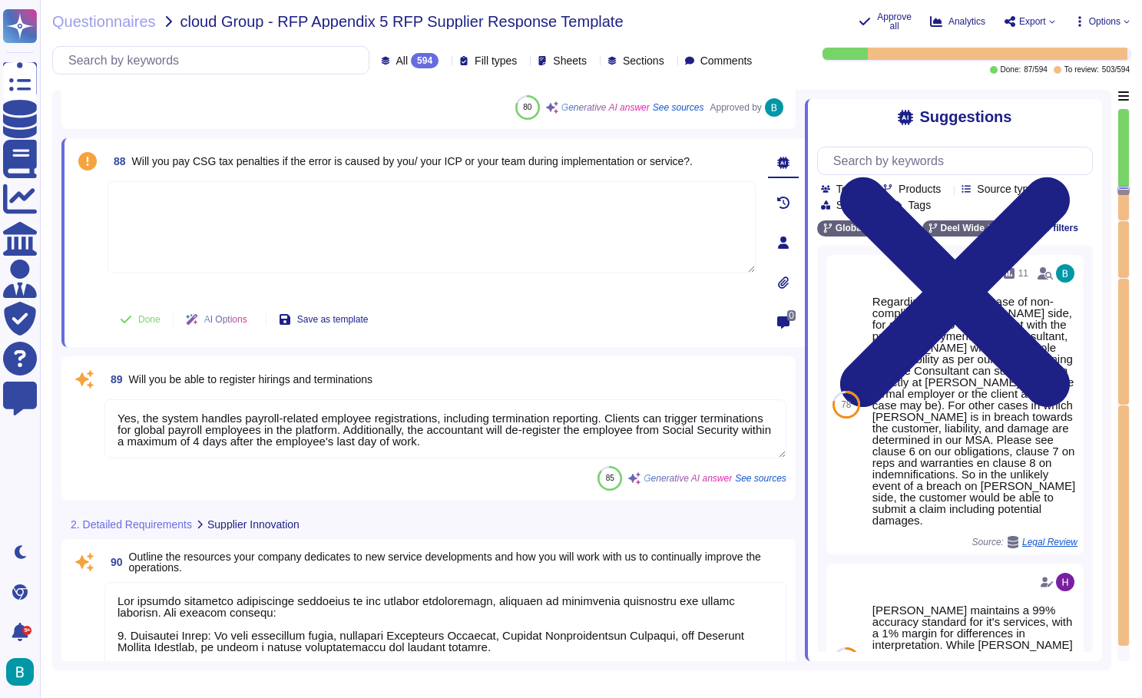
type textarea "[PERSON_NAME] has a strong commitment to identifying and implementing process i…"
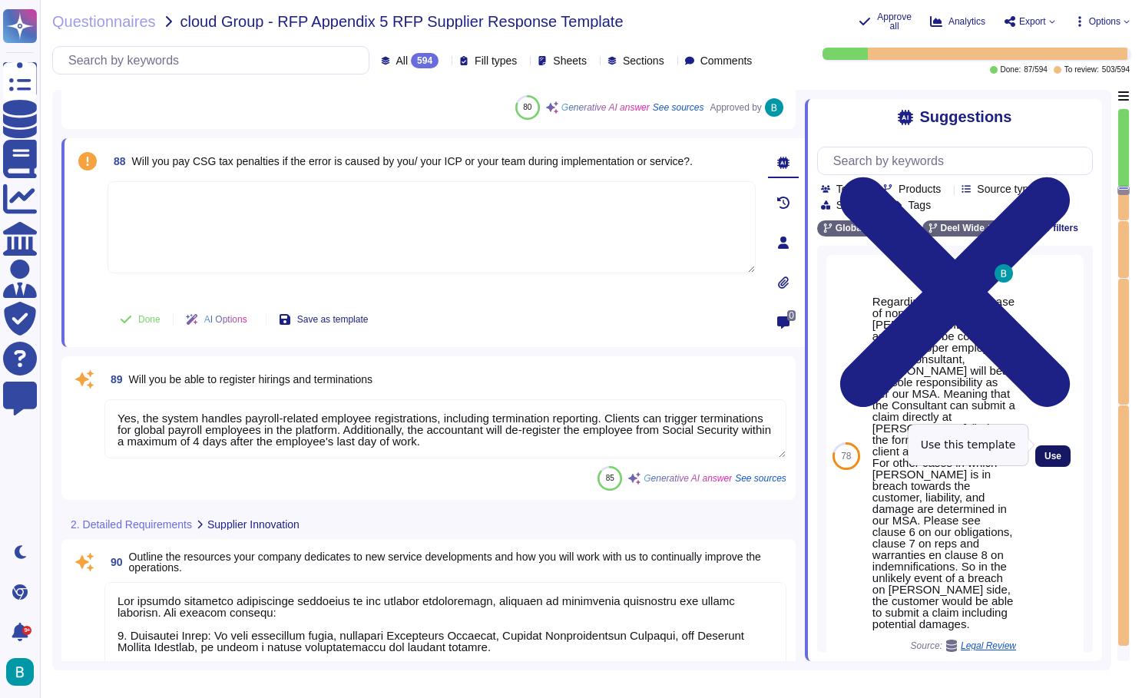
click at [1046, 452] on span "Use" at bounding box center [1053, 456] width 17 height 9
type textarea "Regarding penalties in case of non-compliance on Deel's side, for any failure t…"
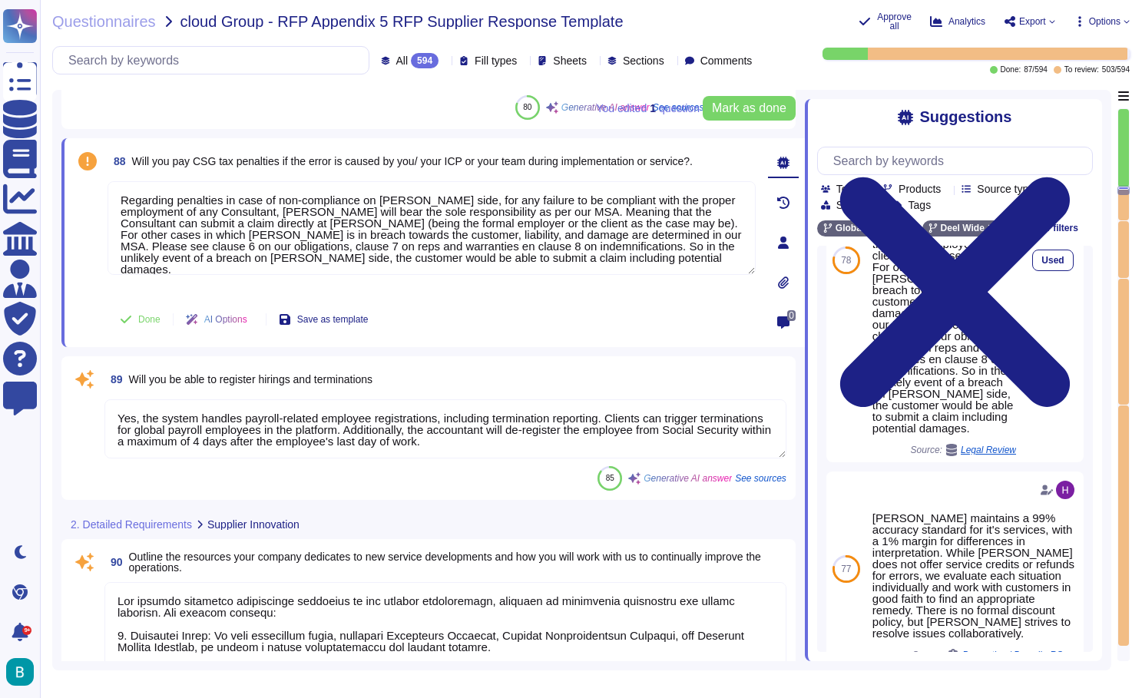
scroll to position [284, 0]
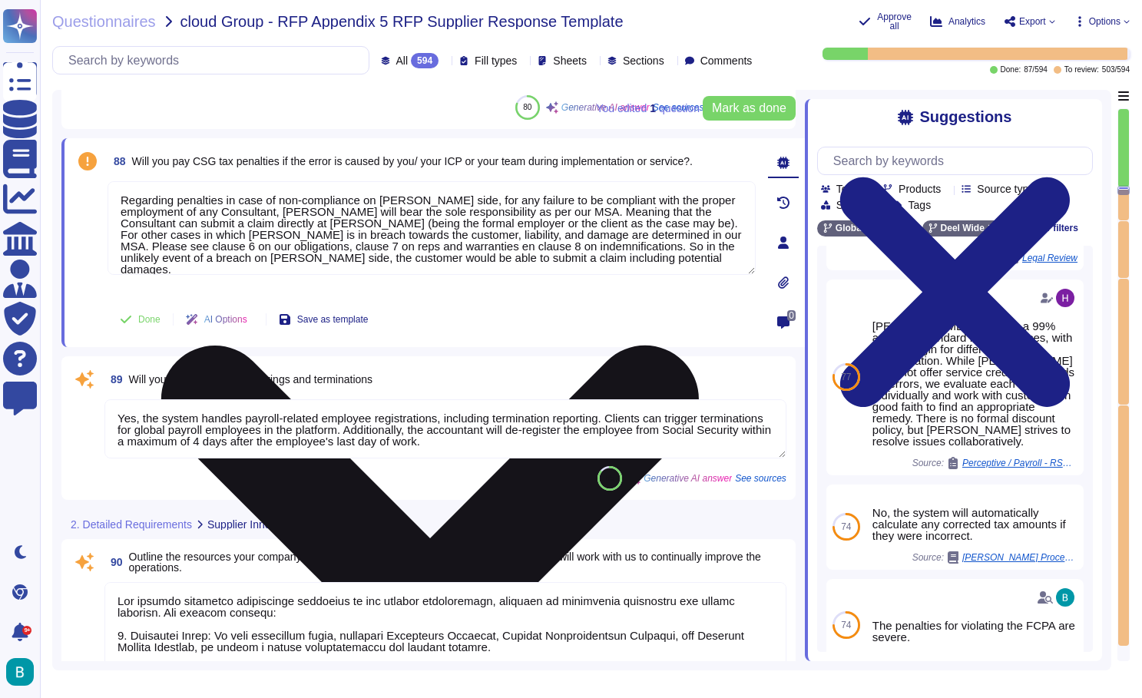
click at [699, 346] on icon at bounding box center [430, 615] width 538 height 538
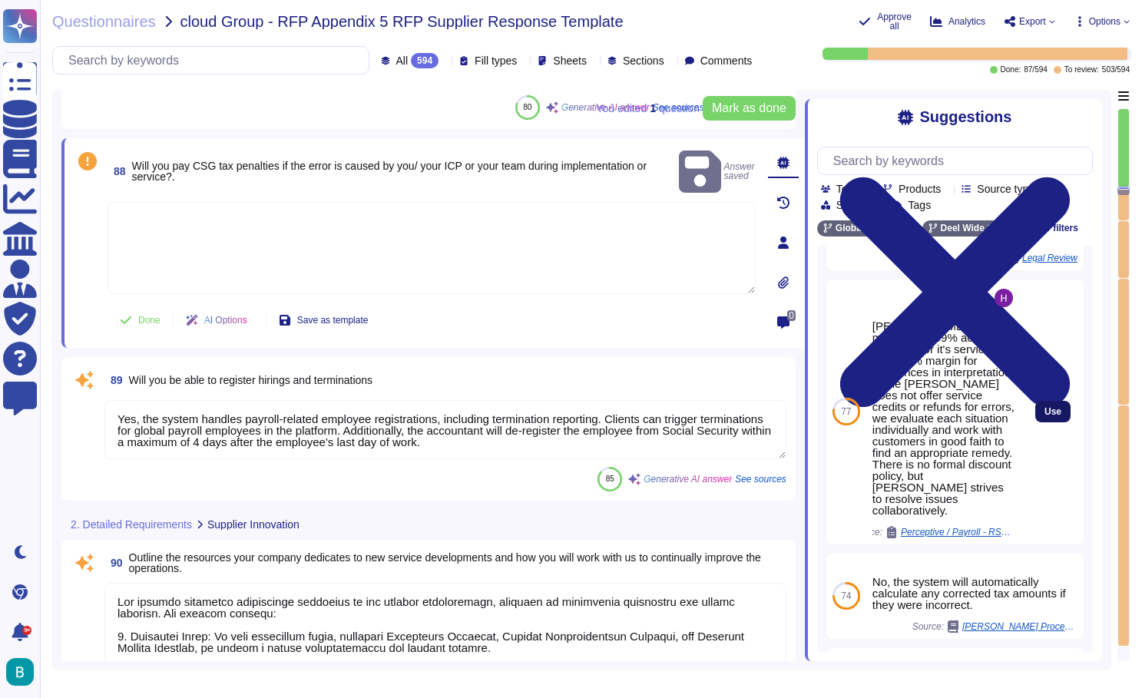
click at [1054, 401] on button "Use" at bounding box center [1052, 412] width 35 height 22
type textarea "Deel maintains a 99% accuracy standard for it's services, with a 1% margin for …"
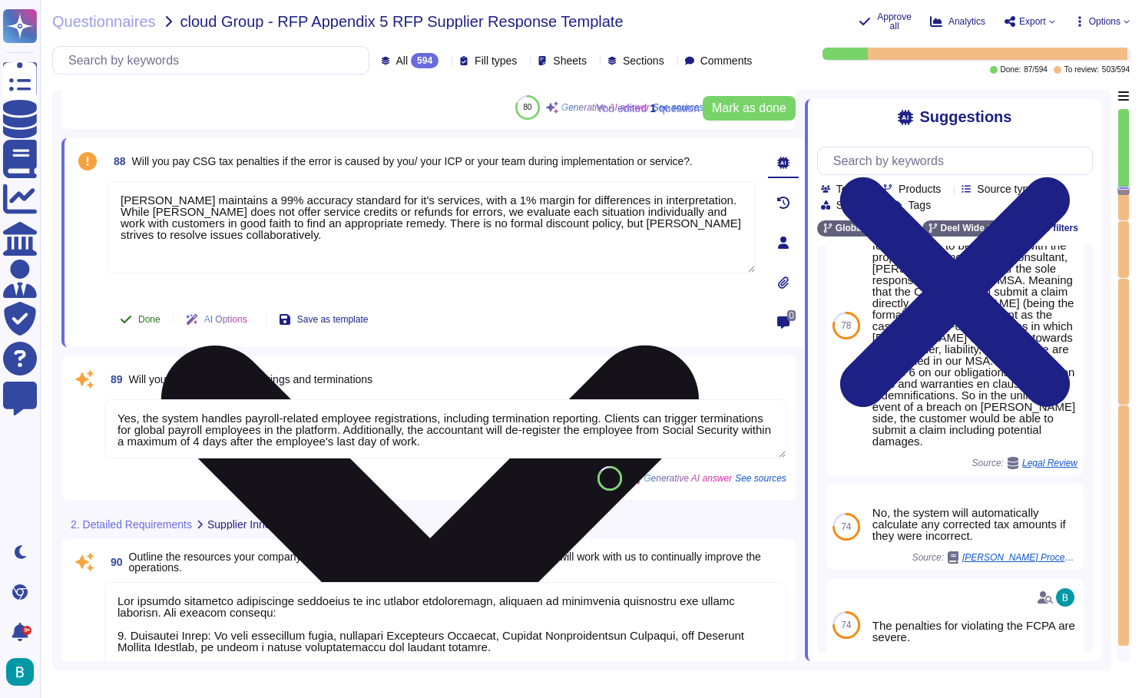
click at [152, 322] on span "Done" at bounding box center [149, 319] width 22 height 9
click at [349, 426] on textarea "Yes, the system handles payroll-related employee registrations, including termi…" at bounding box center [445, 428] width 682 height 59
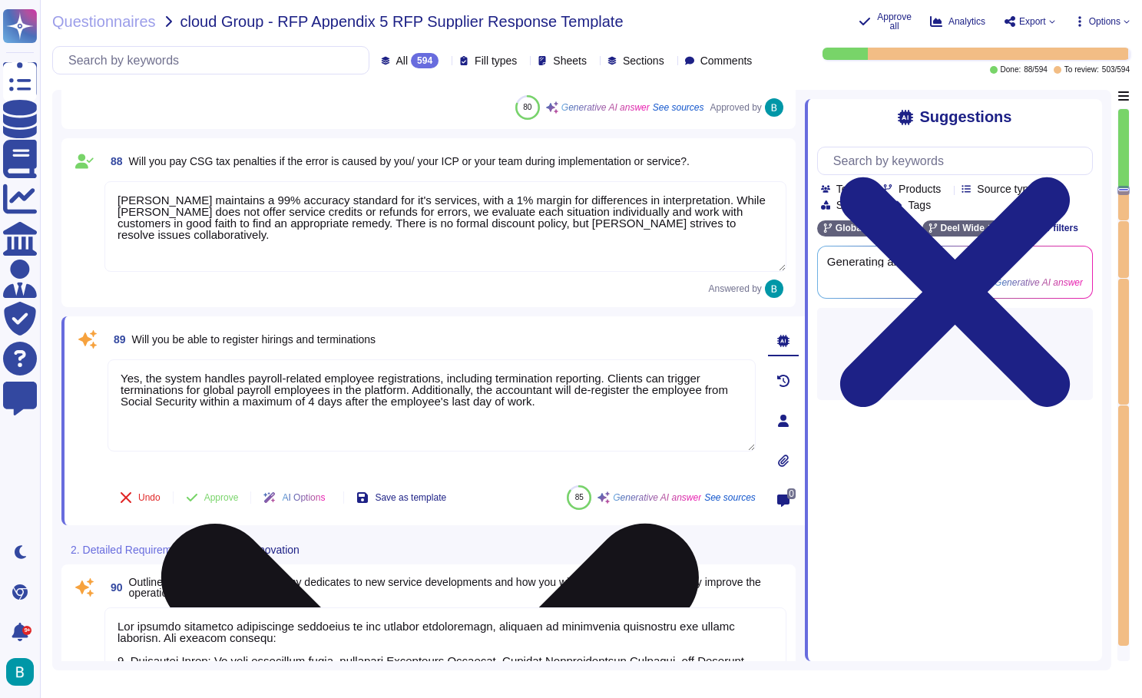
scroll to position [0, 0]
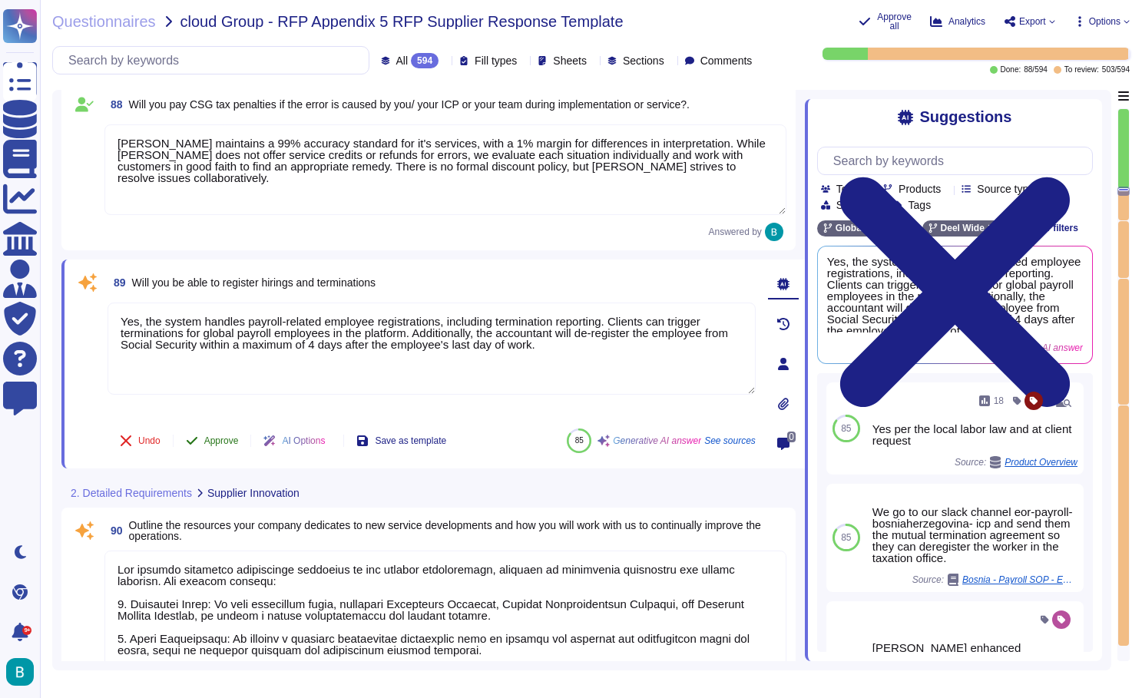
click at [224, 439] on span "Approve" at bounding box center [221, 440] width 35 height 9
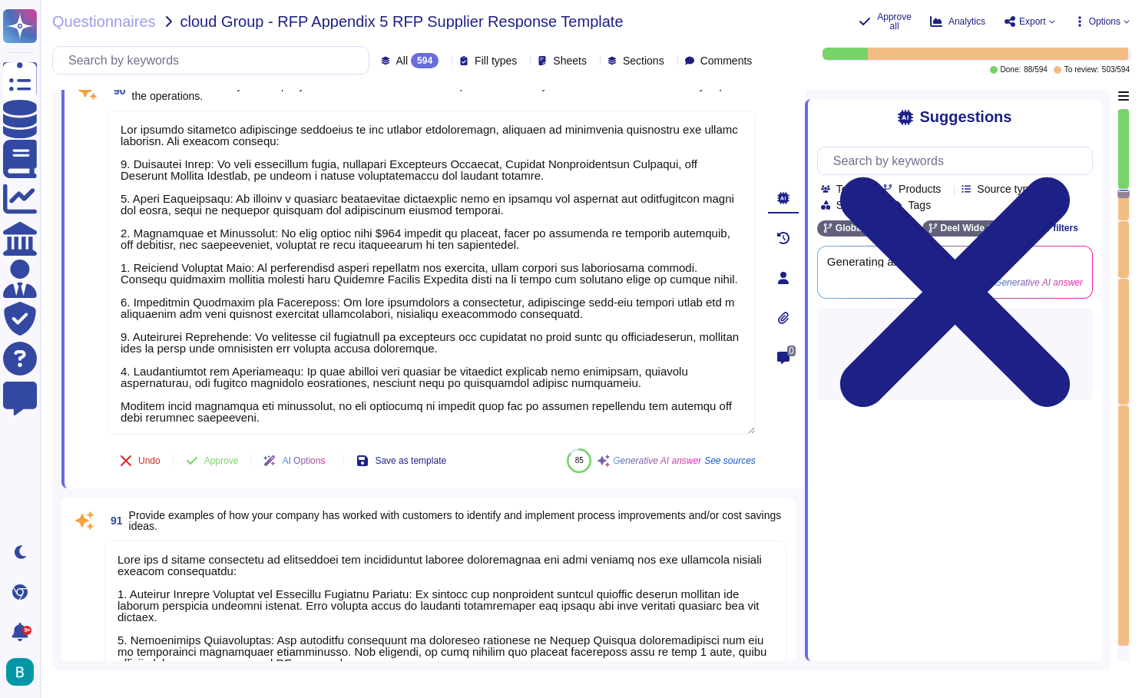
type textarea "[PERSON_NAME] leverages several automation services to enhance its offerings, i…"
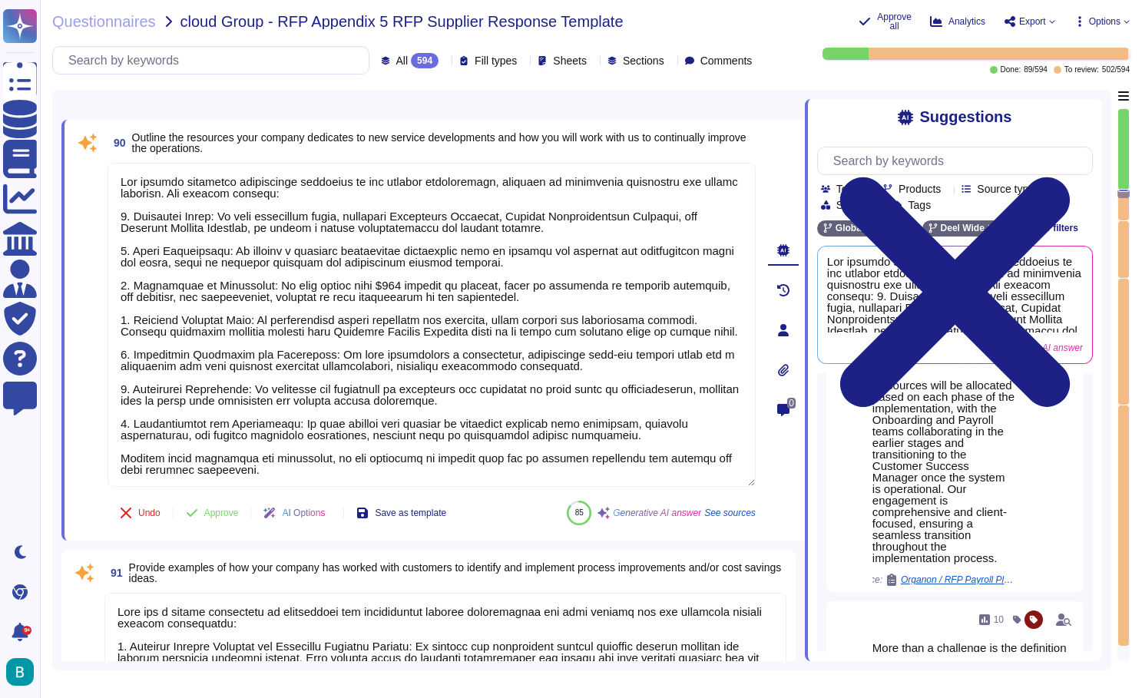
scroll to position [287, 0]
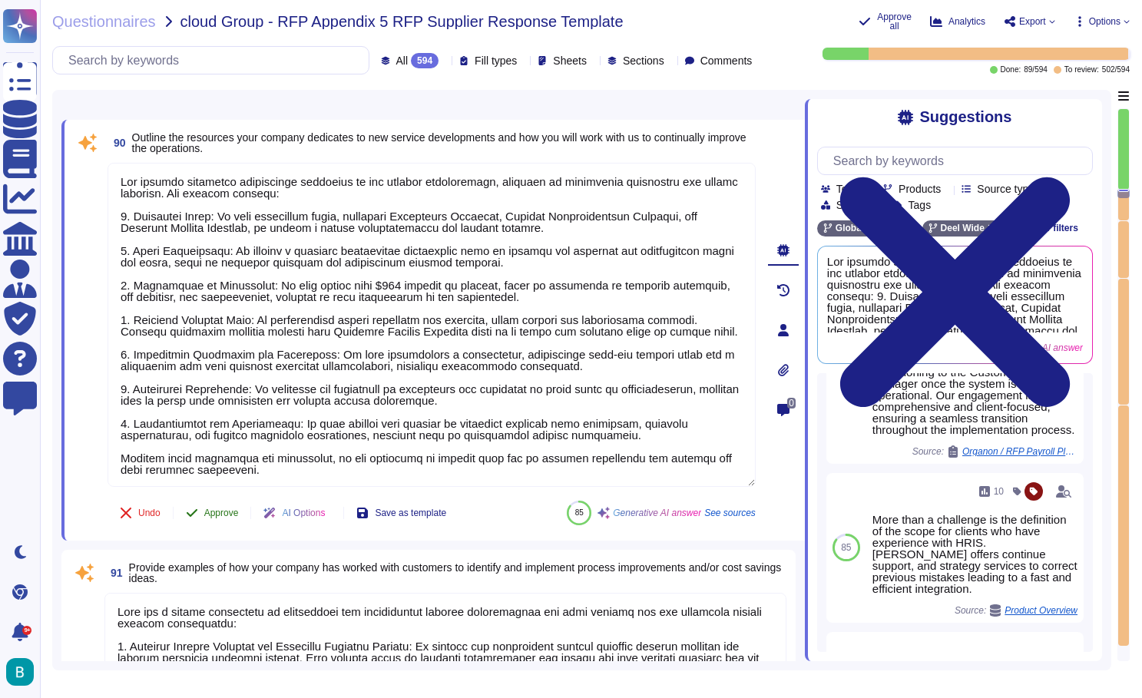
click at [220, 509] on span "Approve" at bounding box center [221, 512] width 35 height 9
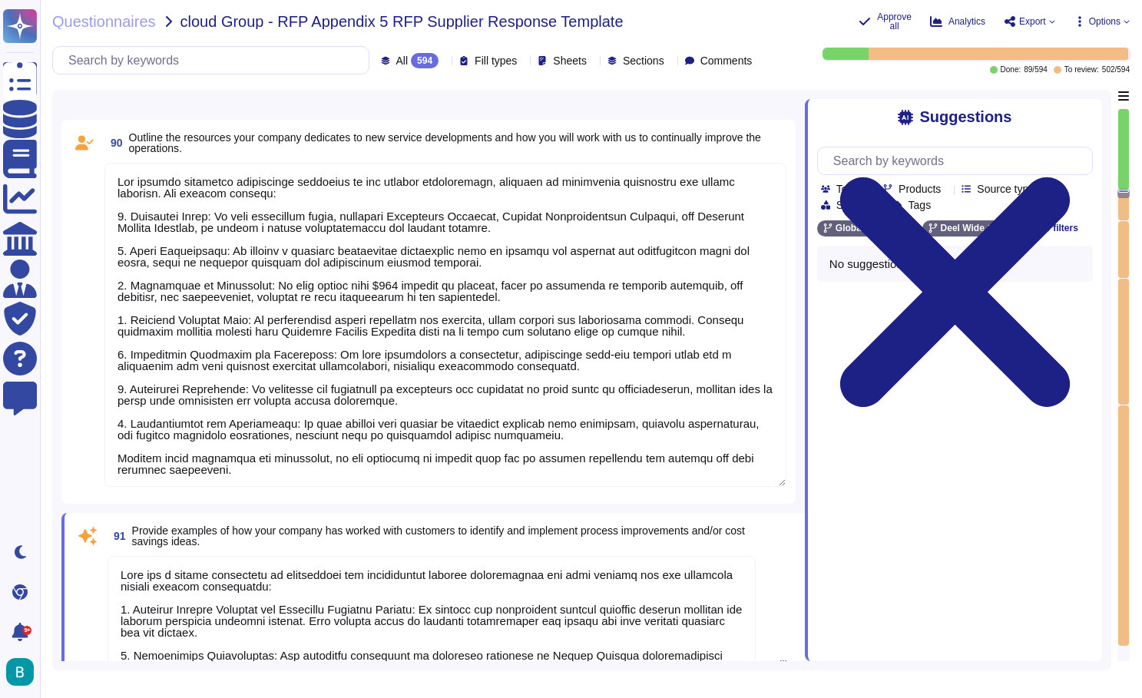
scroll to position [0, 0]
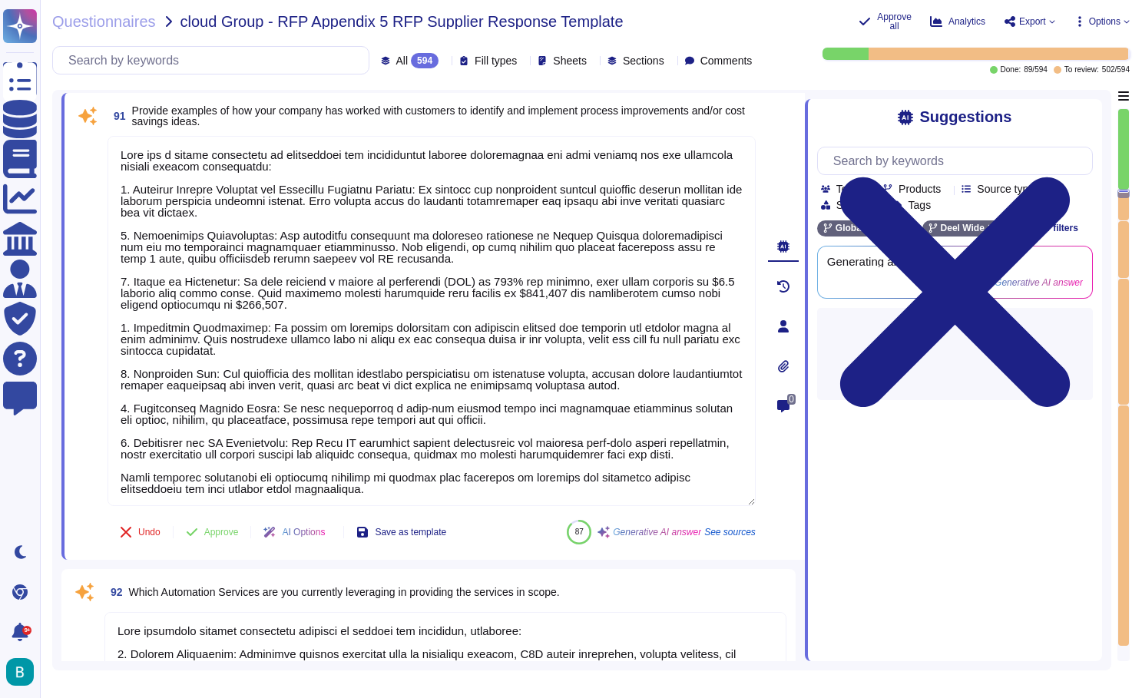
type textarea "[PERSON_NAME] leverages several automation services to enhance its offerings, i…"
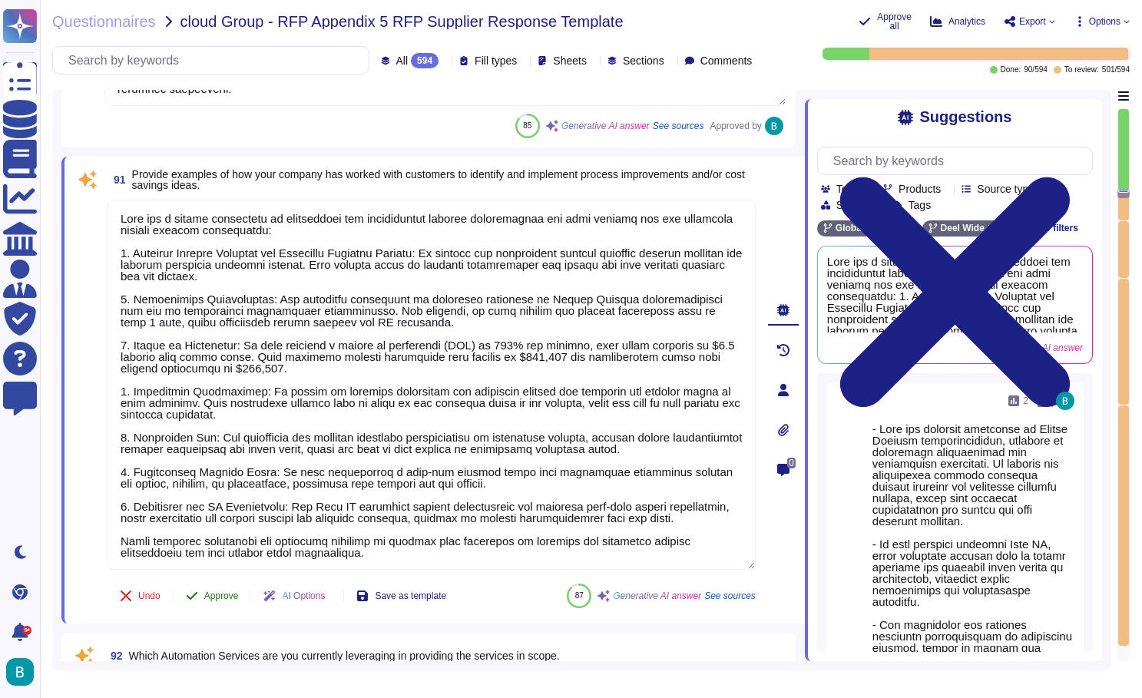
click at [227, 589] on button "Approve" at bounding box center [213, 596] width 78 height 31
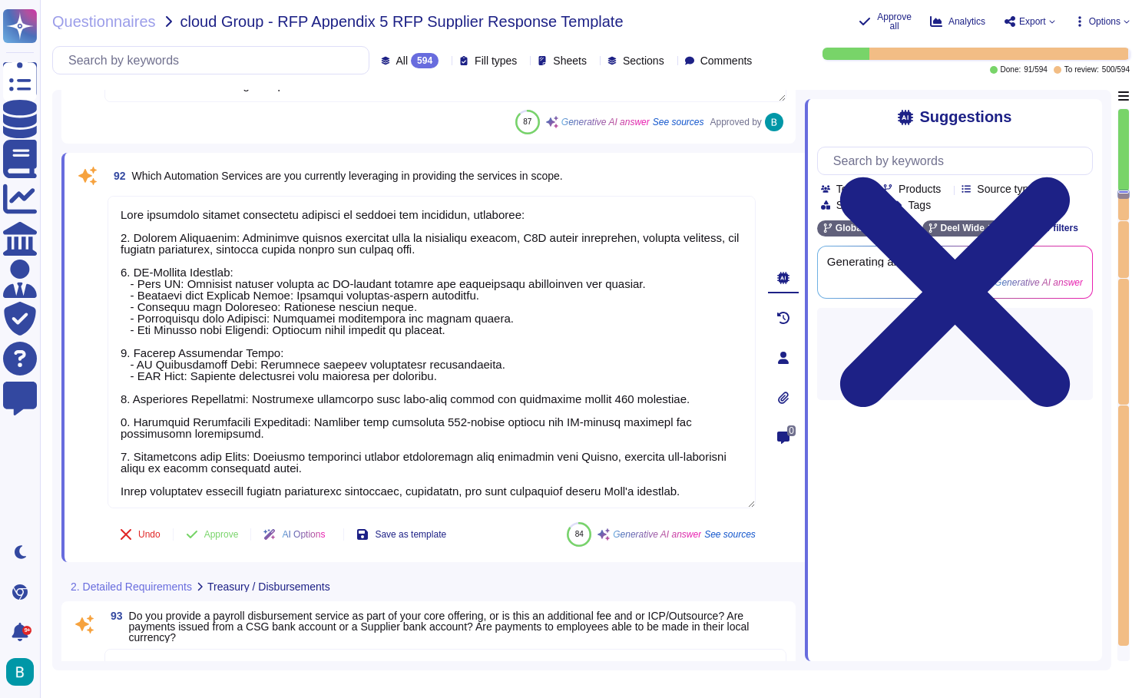
type textarea "[PERSON_NAME] provides a payroll disbursement service as part of its core offer…"
type textarea "[PERSON_NAME] does not use a third-party local payroll supplier and manages pay…"
type textarea "[PERSON_NAME] offers a variety of payment methods to support payroll processing…"
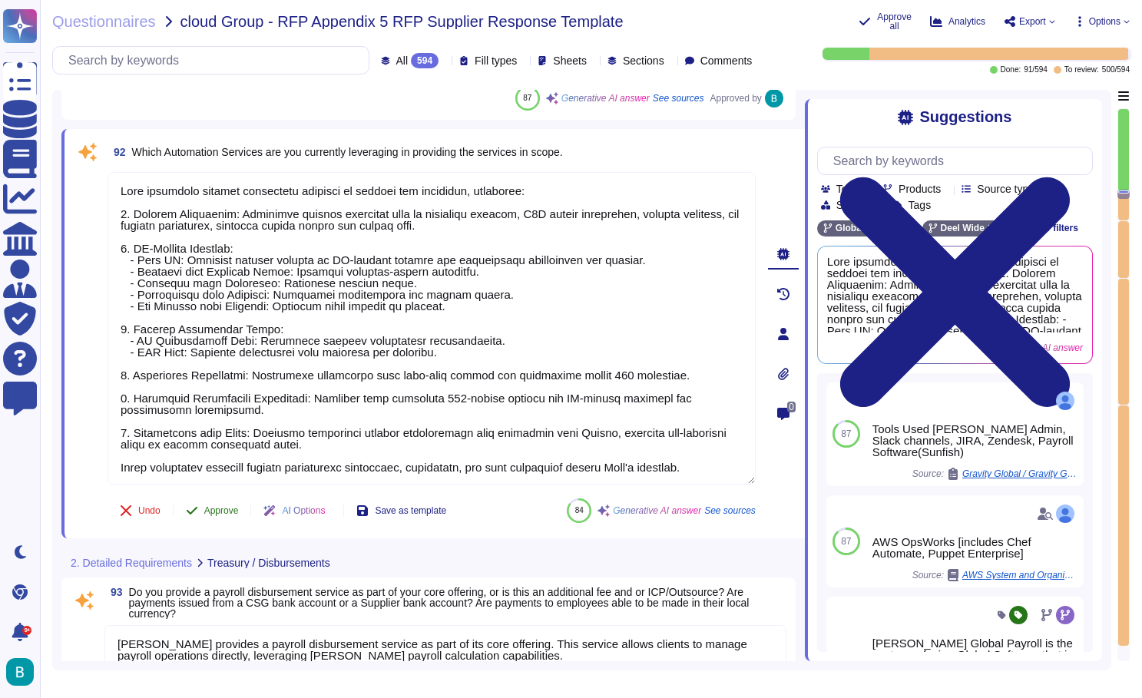
click at [229, 508] on span "Approve" at bounding box center [221, 510] width 35 height 9
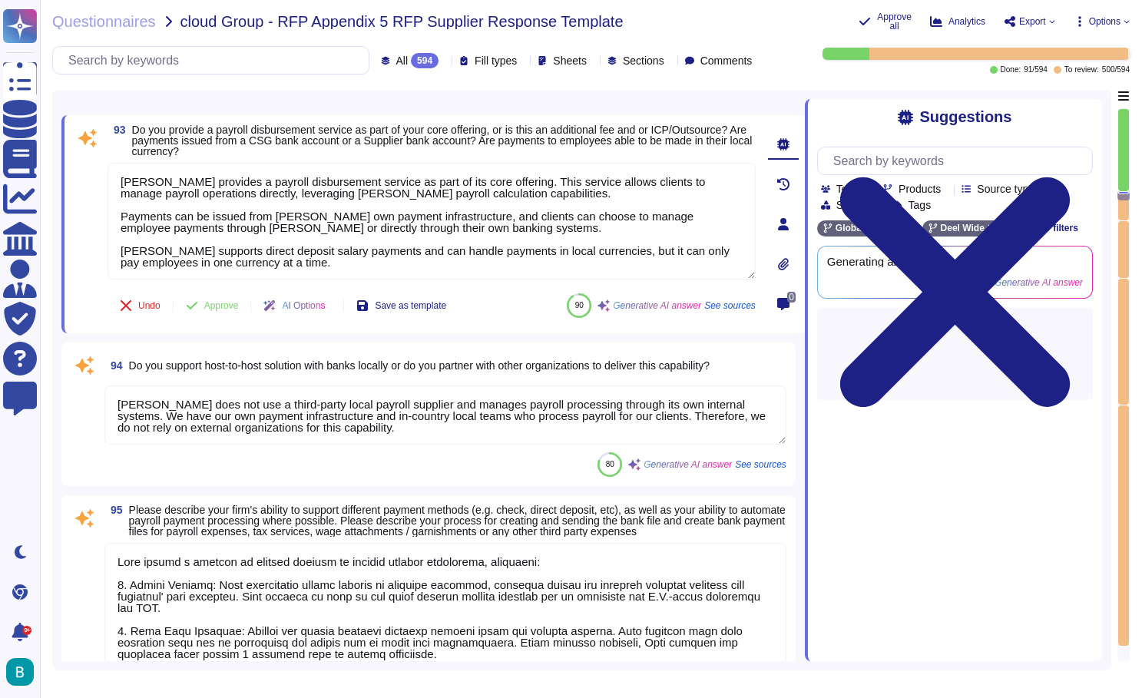
type textarea "[PERSON_NAME] provides lodgement services to local government authorities in th…"
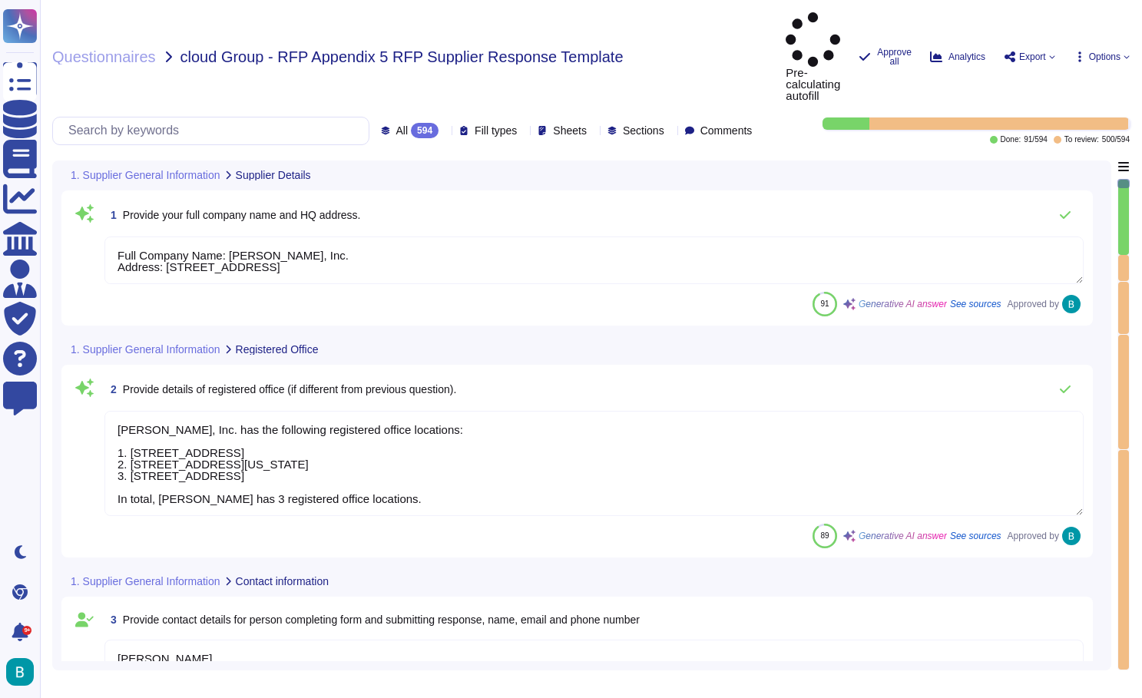
type textarea "Full Company Name: [PERSON_NAME], Inc. Address: [STREET_ADDRESS]"
type textarea "[PERSON_NAME], Inc. has the following registered office locations: 1. [STREET_A…"
type textarea "[PERSON_NAME] Account Executive, ENT [PERSON_NAME][EMAIL_ADDRESS][PERSON_NAME][…"
type textarea "[PERSON_NAME] operates as a privately held company, officially known as [PERSON…"
type textarea "[PERSON_NAME] has 7000+ employees globally."
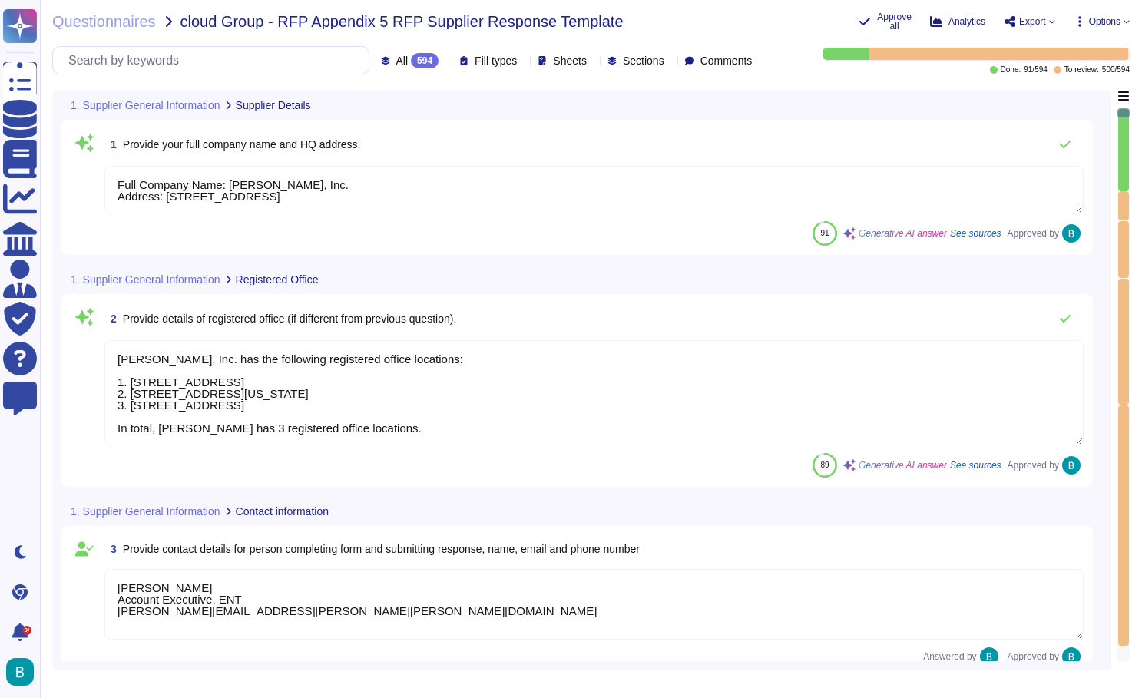
click at [1127, 194] on div at bounding box center [1123, 205] width 11 height 29
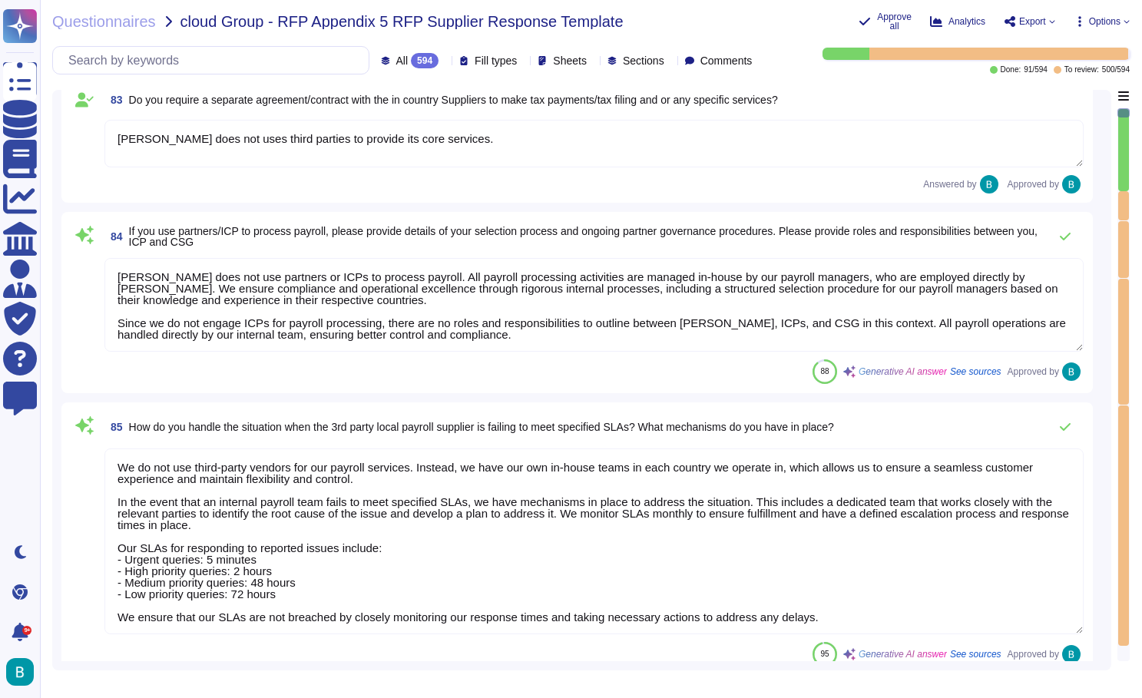
type textarea "[PERSON_NAME] offers comprehensive support for clients looking to register a bu…"
type textarea "Our company, [PERSON_NAME], provides local expertise in each location by owning…"
type textarea "[PERSON_NAME] does not uses third parties to provide its core services."
type textarea "[PERSON_NAME] does not use partners or ICPs to process payroll. All payroll pro…"
type textarea "We do not use third-party vendors for our payroll services. Instead, we have ou…"
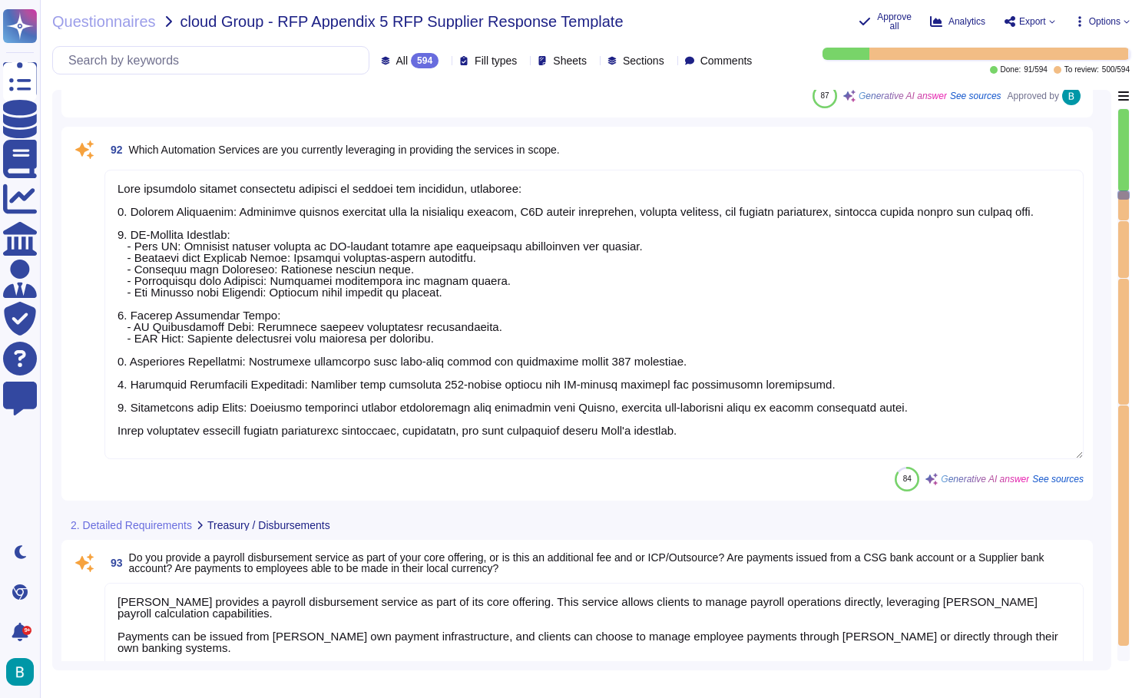
type textarea "Our company dedicates significant resources to new service developments, focusi…"
type textarea "[PERSON_NAME] has a strong commitment to identifying and implementing process i…"
type textarea "[PERSON_NAME] leverages several automation services to enhance its offerings, i…"
type textarea "[PERSON_NAME] provides a payroll disbursement service as part of its core offer…"
type textarea "[PERSON_NAME] does not use a third-party local payroll supplier and manages pay…"
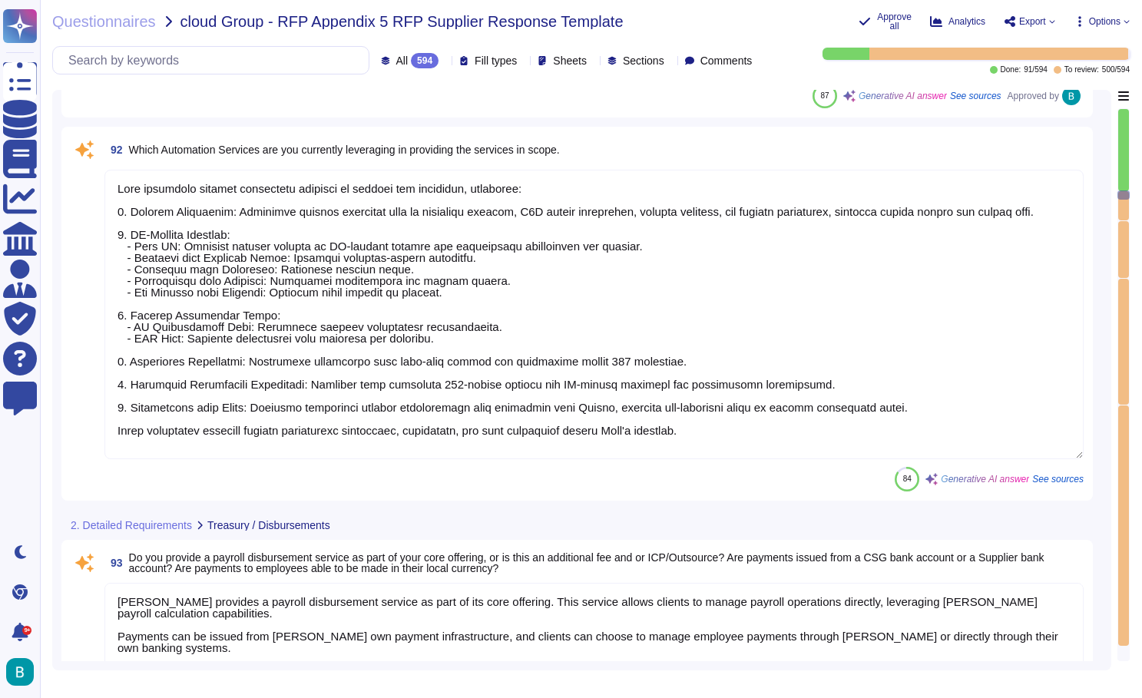
type textarea "[PERSON_NAME] offers a variety of payment methods to support payroll processing…"
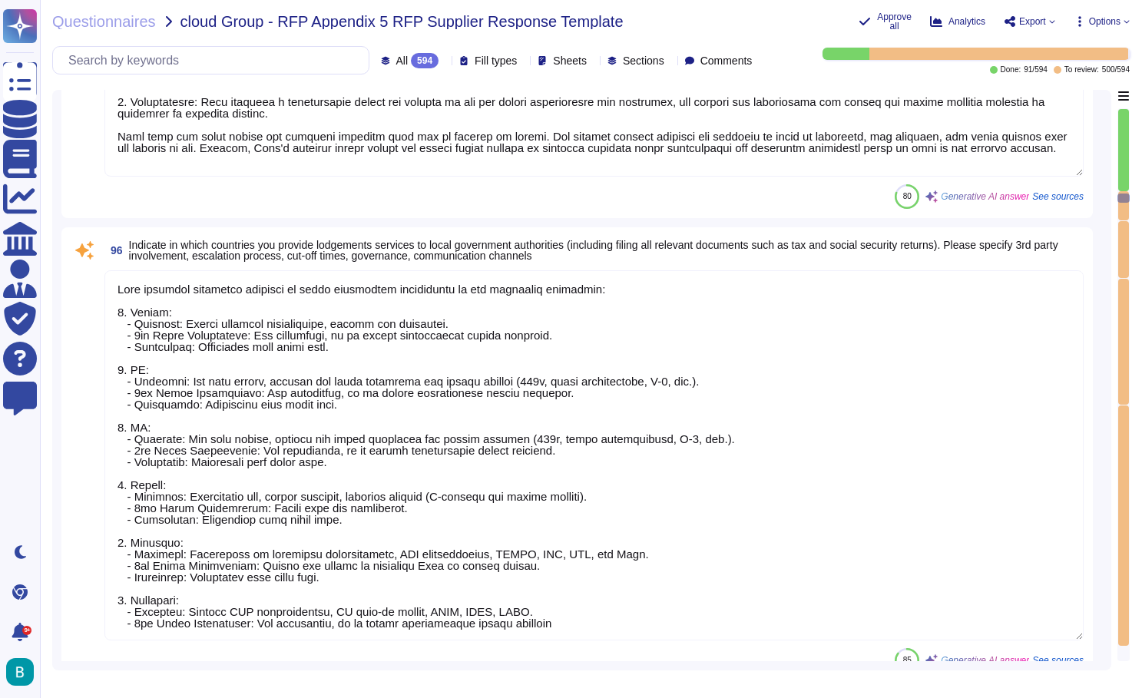
type textarea "[PERSON_NAME] provides lodgement services to local government authorities in th…"
type textarea "Lore ipsumd s ametconsectet adipi el seddoe tempori utlaboree doloremagnaa enim…"
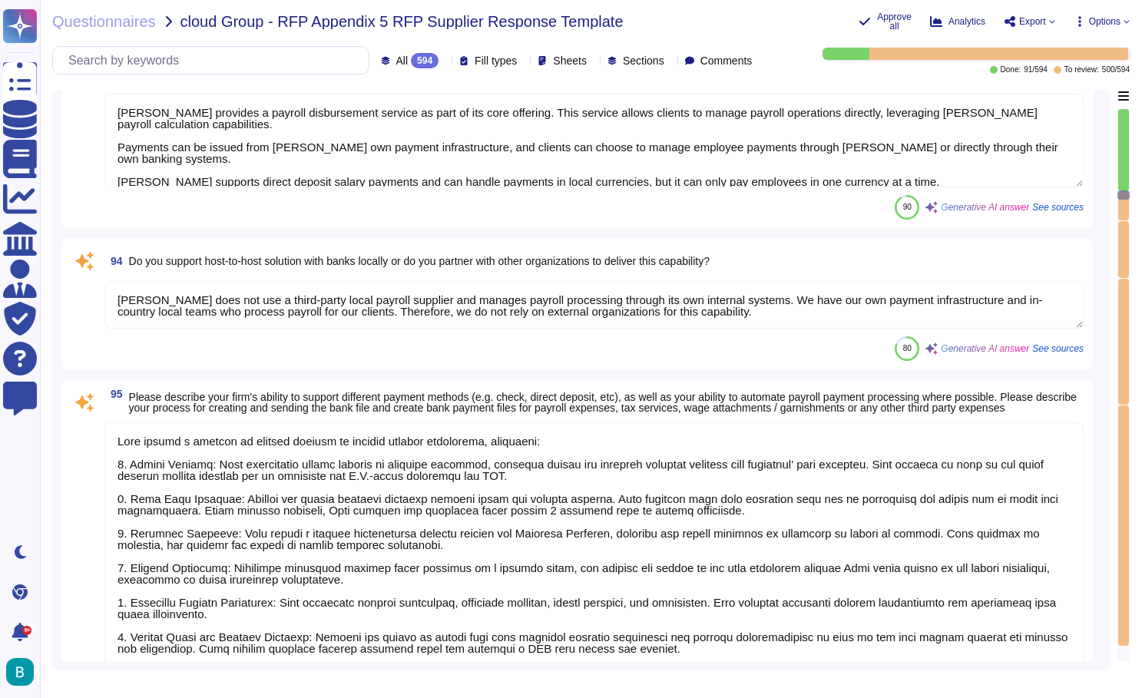
type textarea "[PERSON_NAME] leverages several automation services to enhance its offerings, i…"
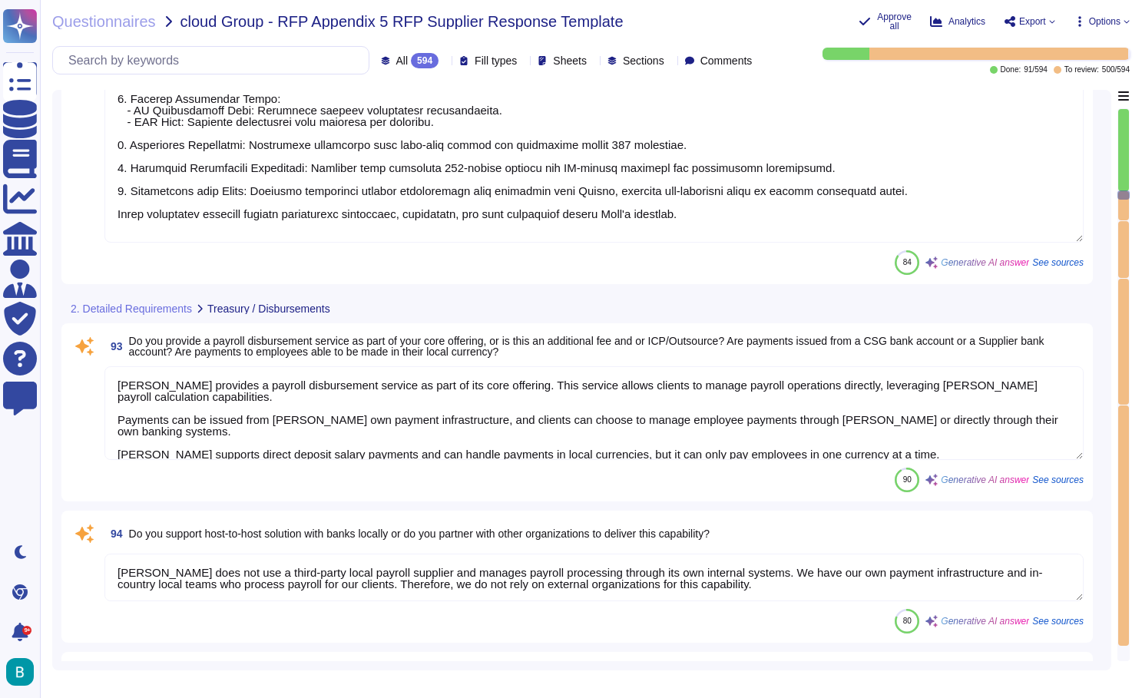
scroll to position [16145, 0]
type textarea "[PERSON_NAME] has a strong commitment to identifying and implementing process i…"
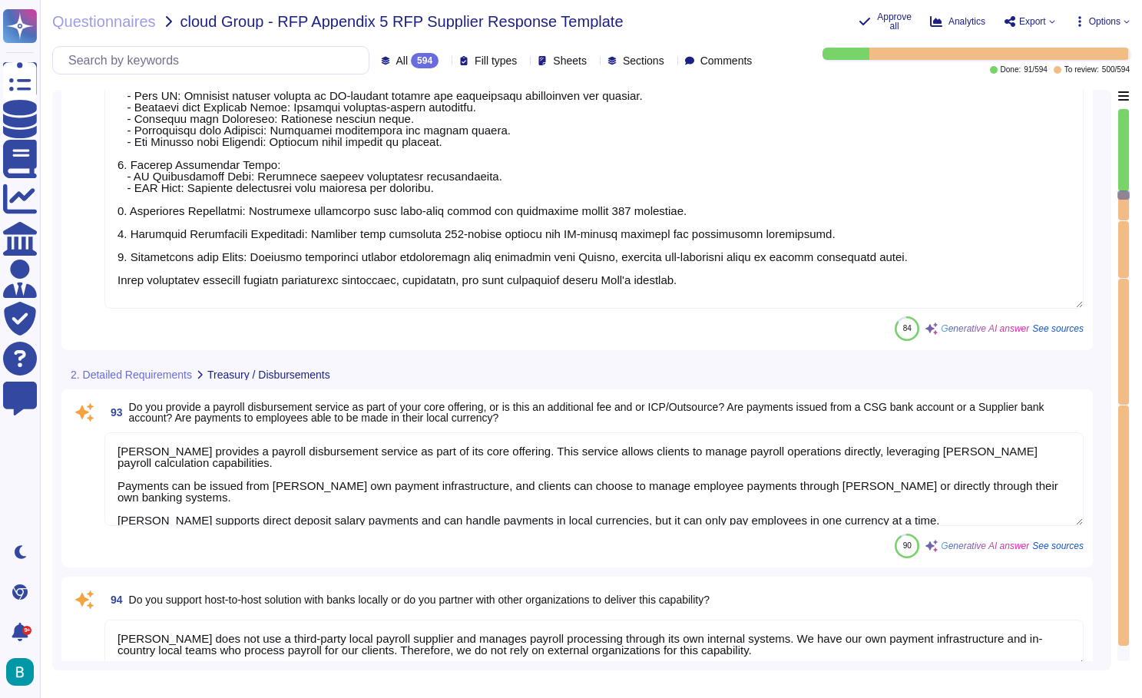
scroll to position [0, 0]
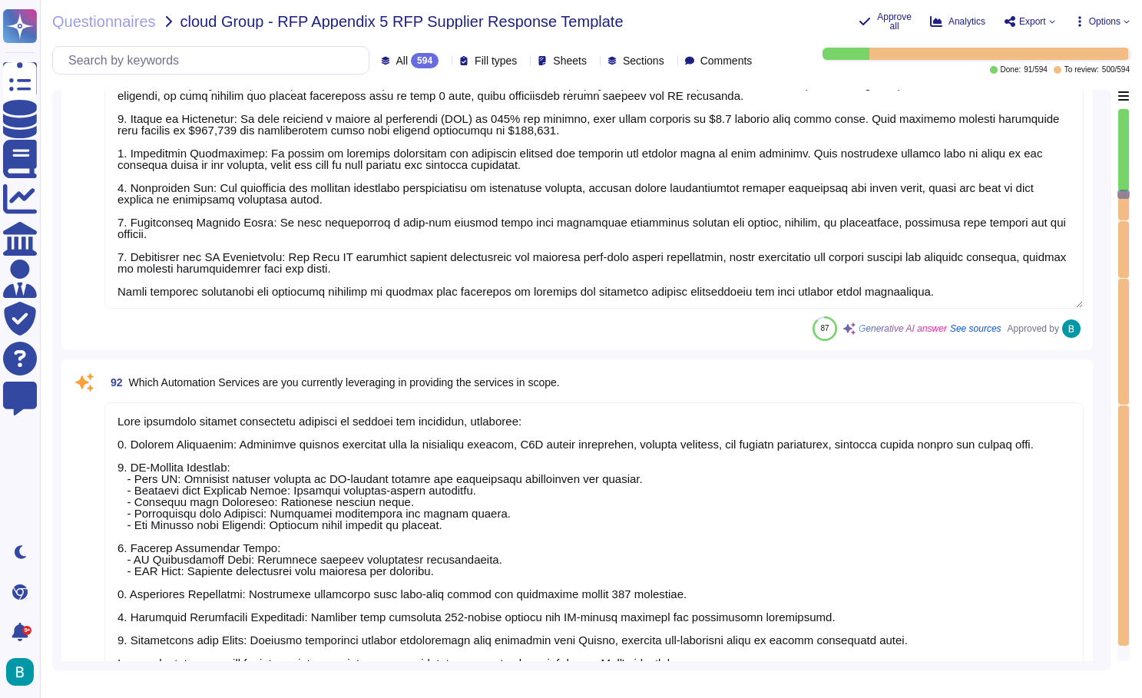
type textarea "Our company dedicates significant resources to new service developments, focusi…"
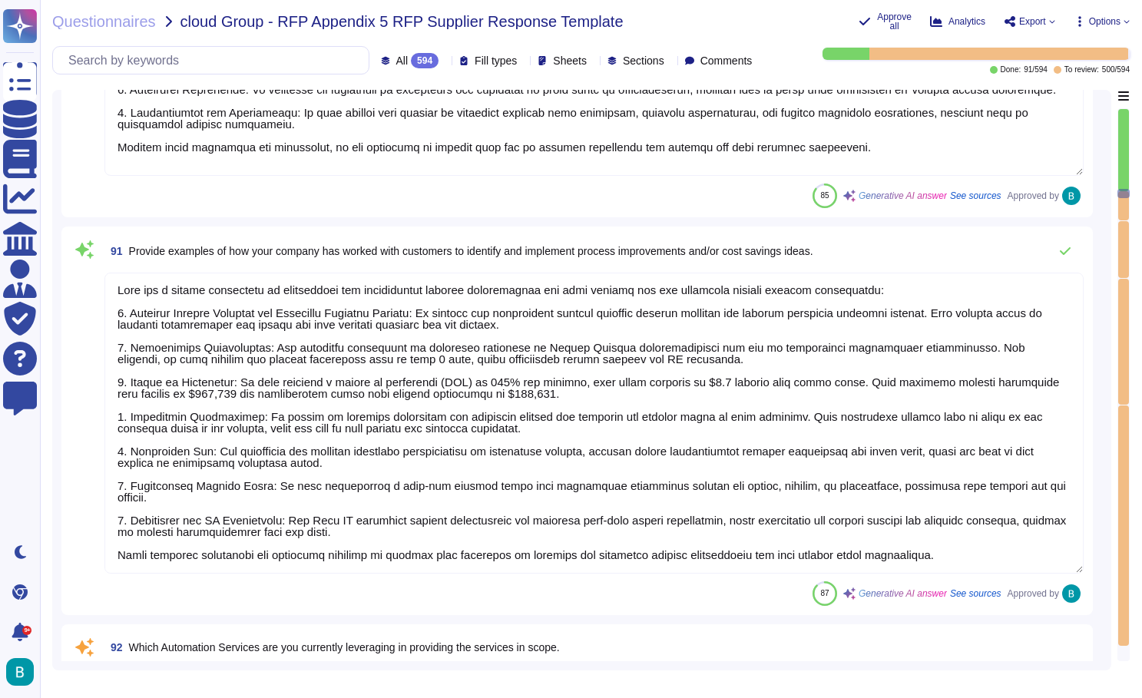
scroll to position [2, 0]
type textarea "[PERSON_NAME] provides a payroll disbursement service as part of its core offer…"
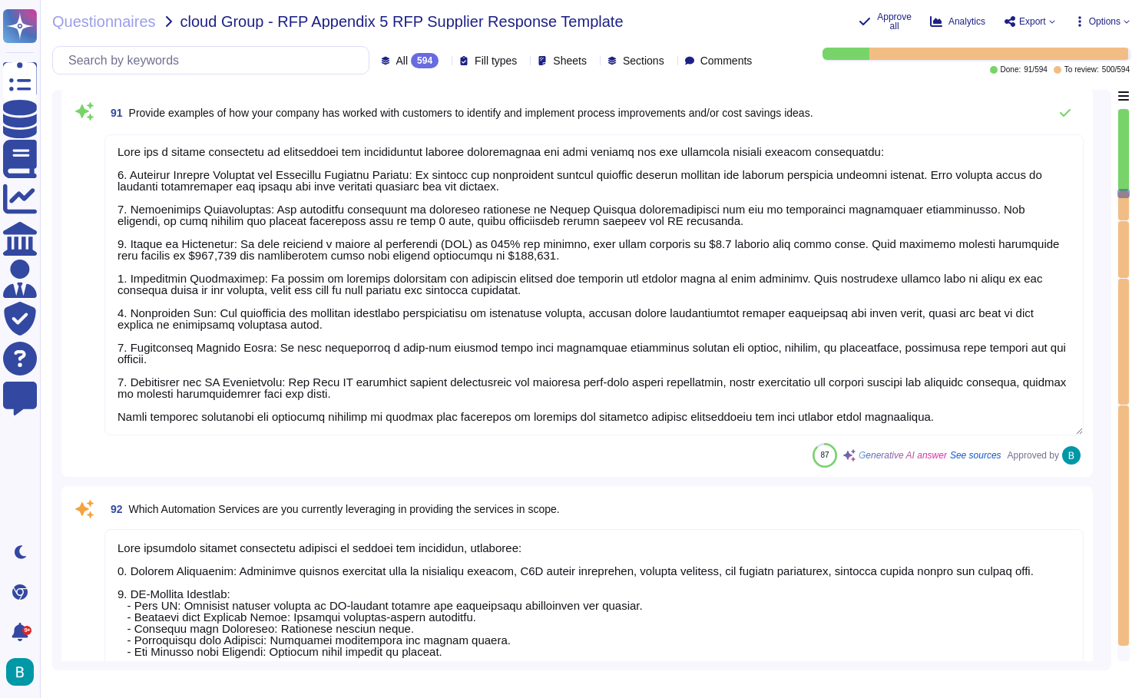
scroll to position [15829, 0]
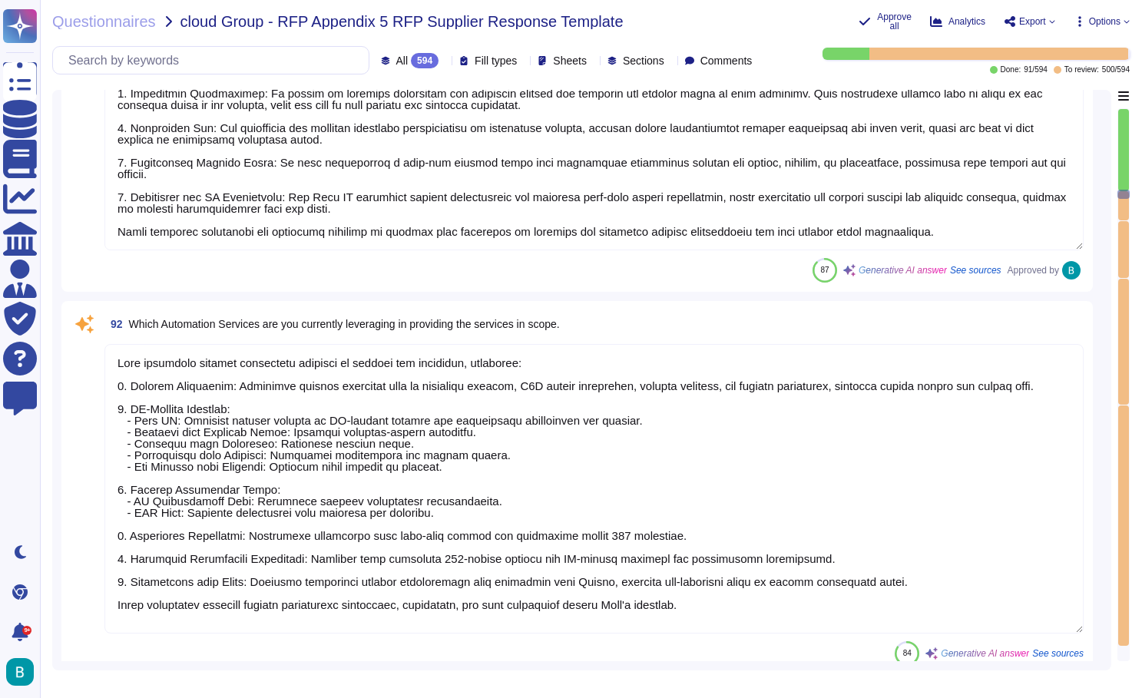
type textarea "[PERSON_NAME] does not use a third-party local payroll supplier and manages pay…"
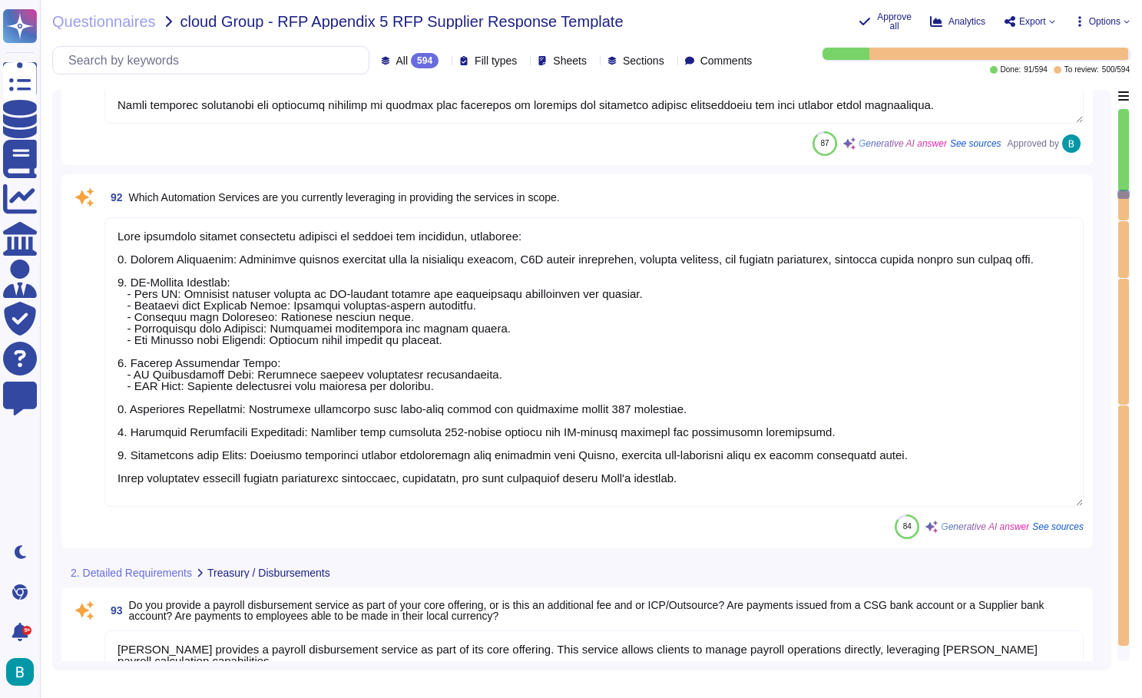
scroll to position [16023, 0]
type textarea "[PERSON_NAME] offers a variety of payment methods to support payroll processing…"
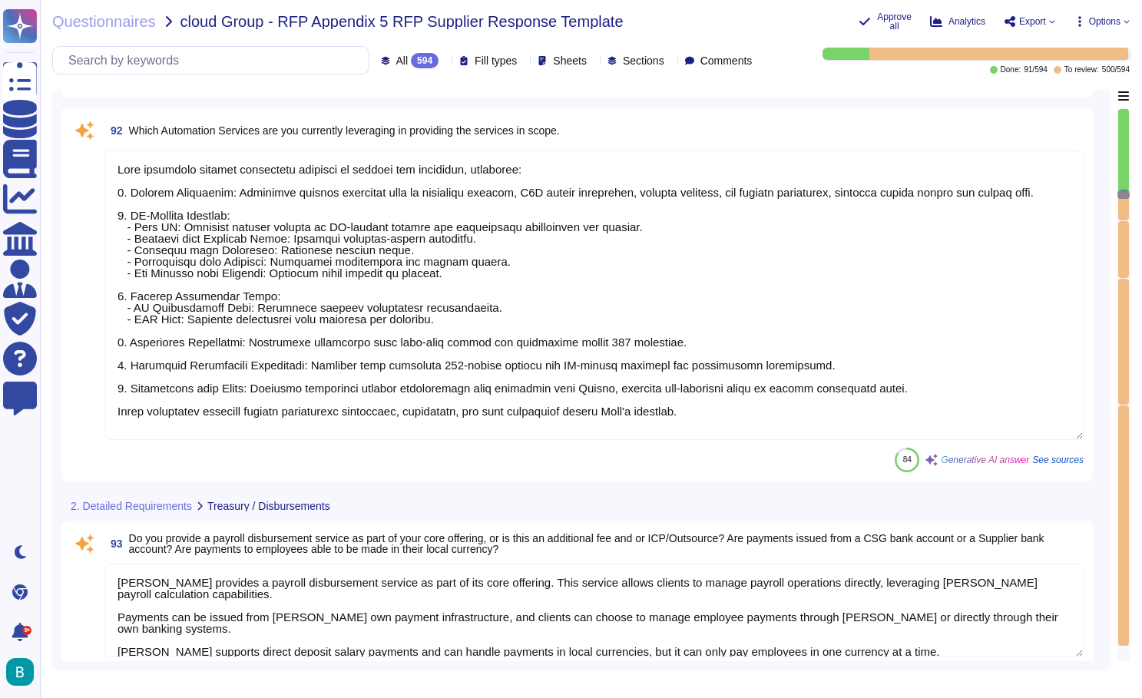
click at [228, 385] on textarea at bounding box center [593, 296] width 979 height 290
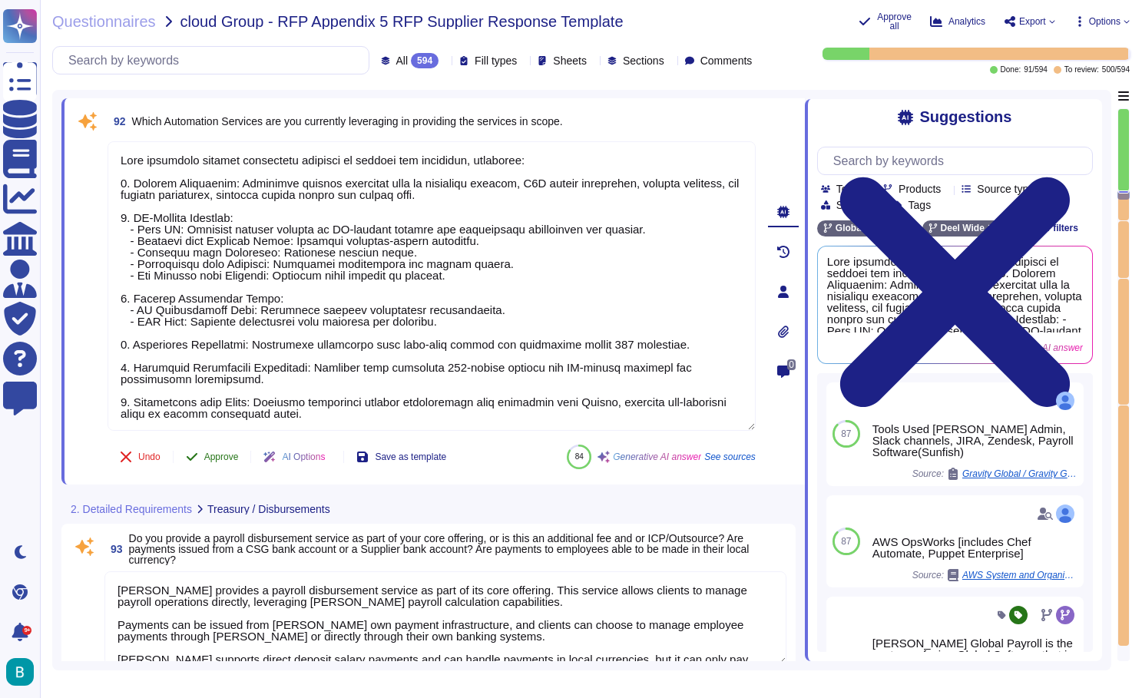
click at [211, 463] on button "Approve" at bounding box center [213, 457] width 78 height 31
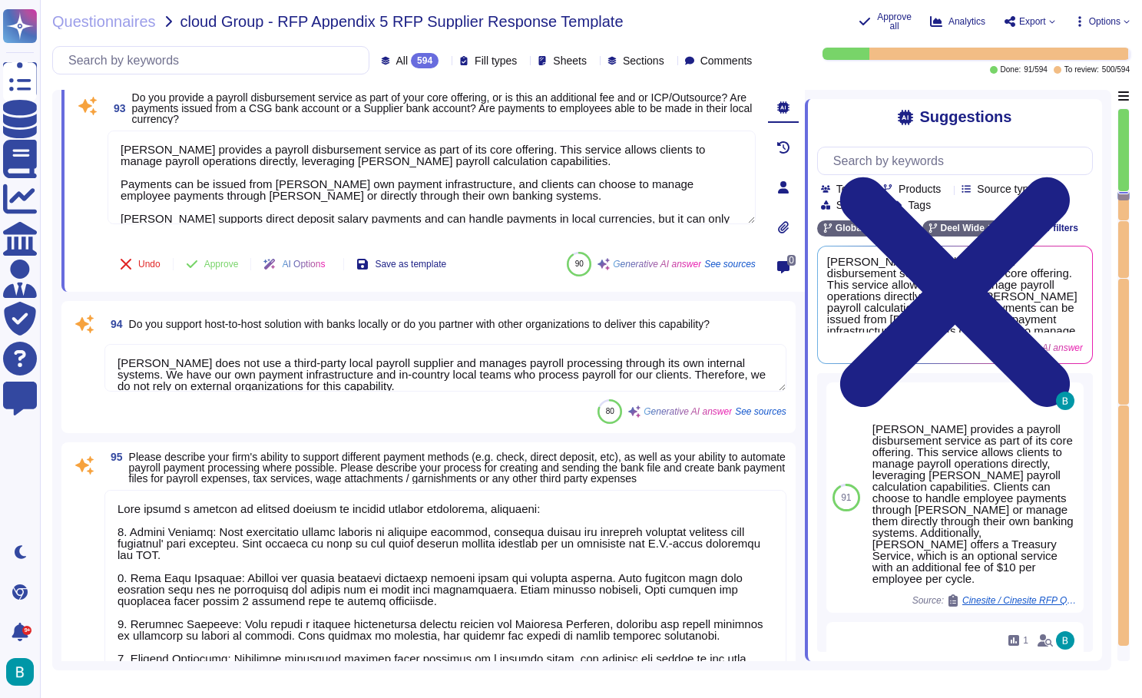
type textarea "[PERSON_NAME] provides lodgement services to local government authorities in th…"
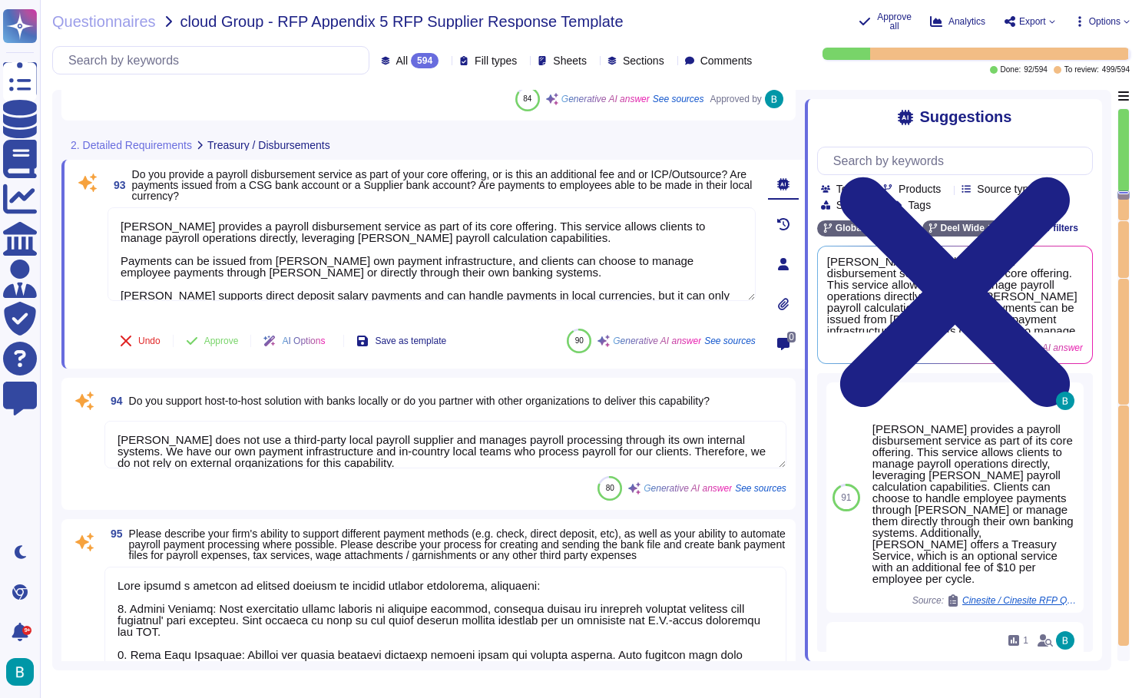
type textarea "[PERSON_NAME] leverages several automation services to enhance its offerings, i…"
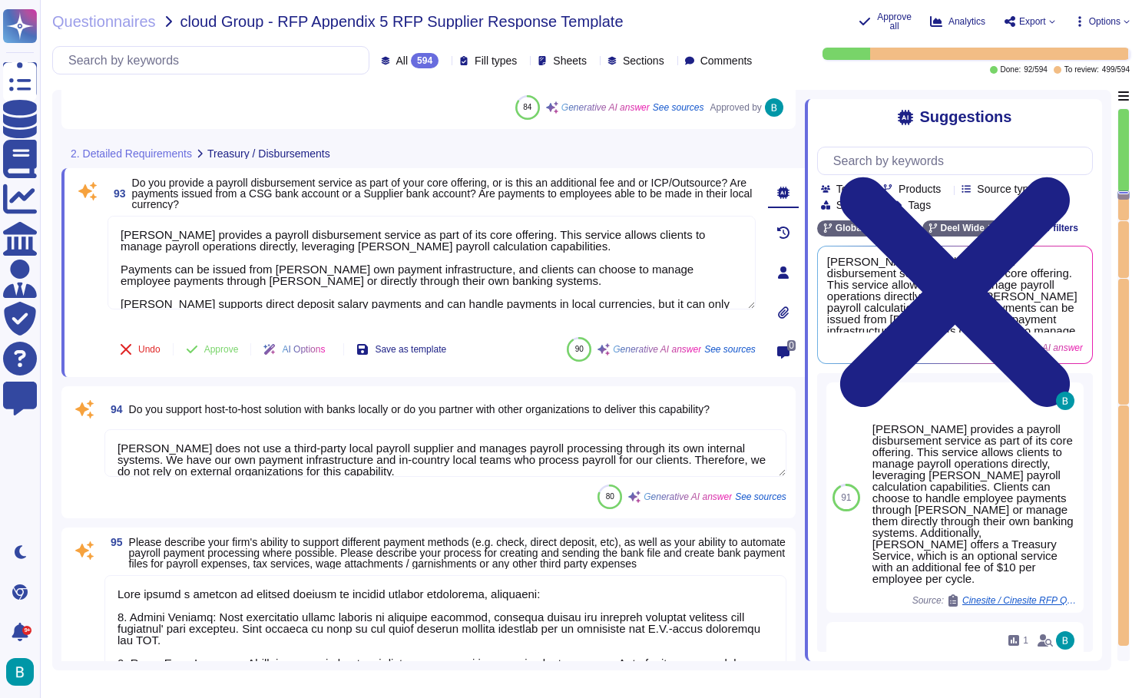
scroll to position [16379, 0]
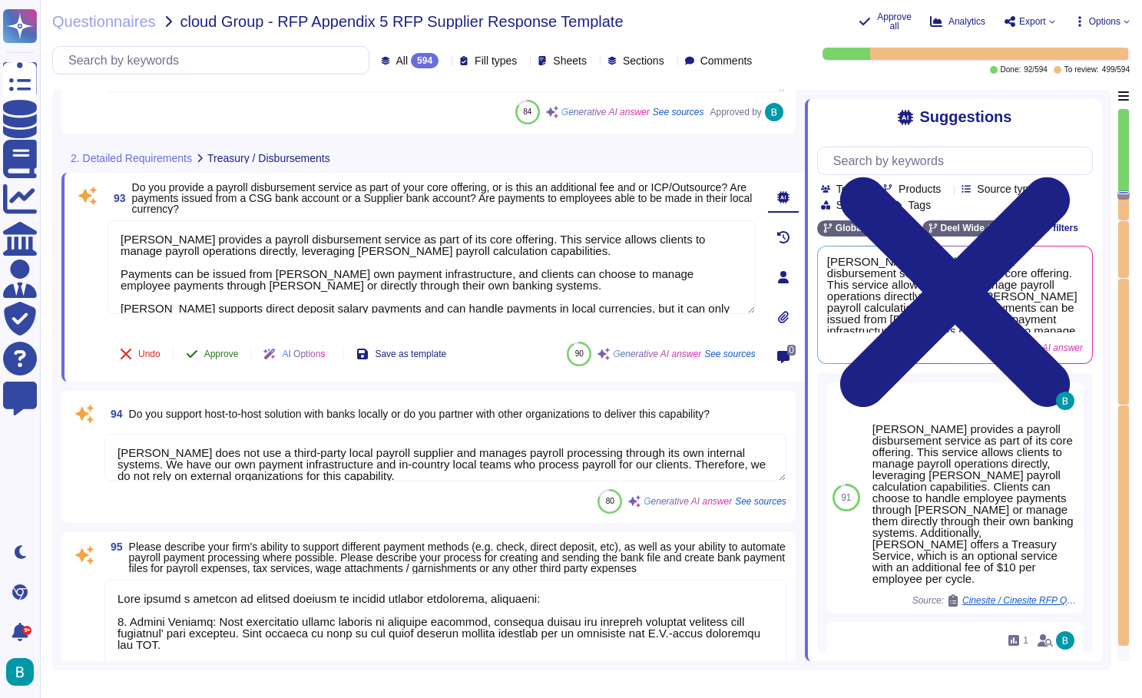
click at [240, 345] on button "Approve" at bounding box center [213, 354] width 78 height 31
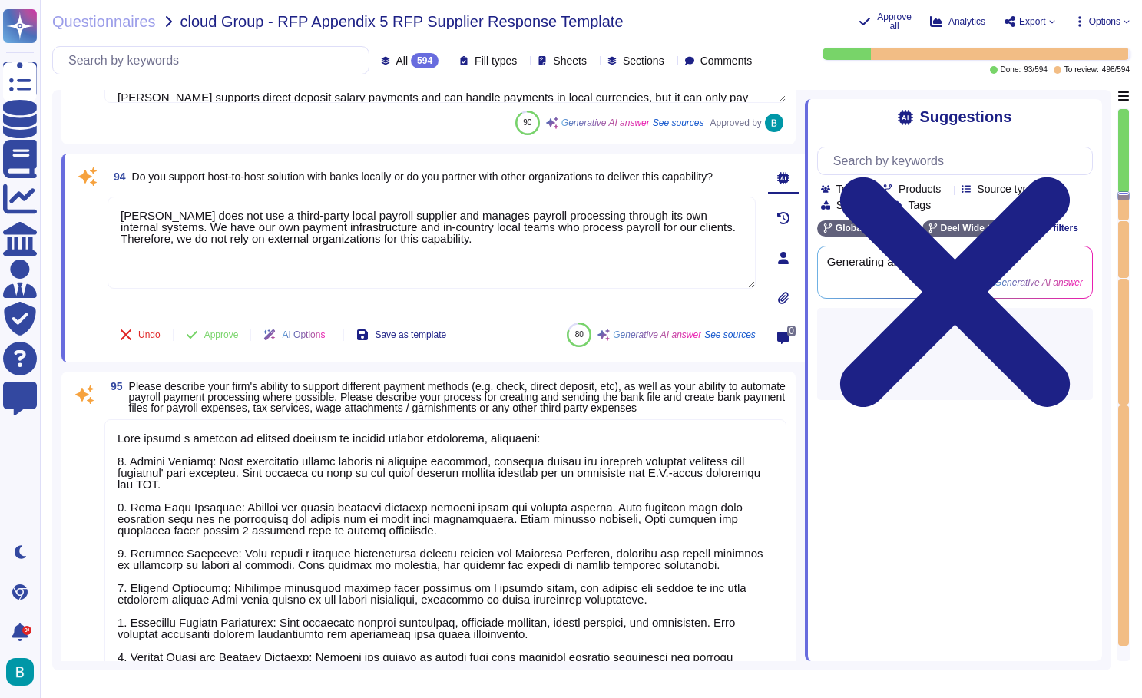
scroll to position [16605, 0]
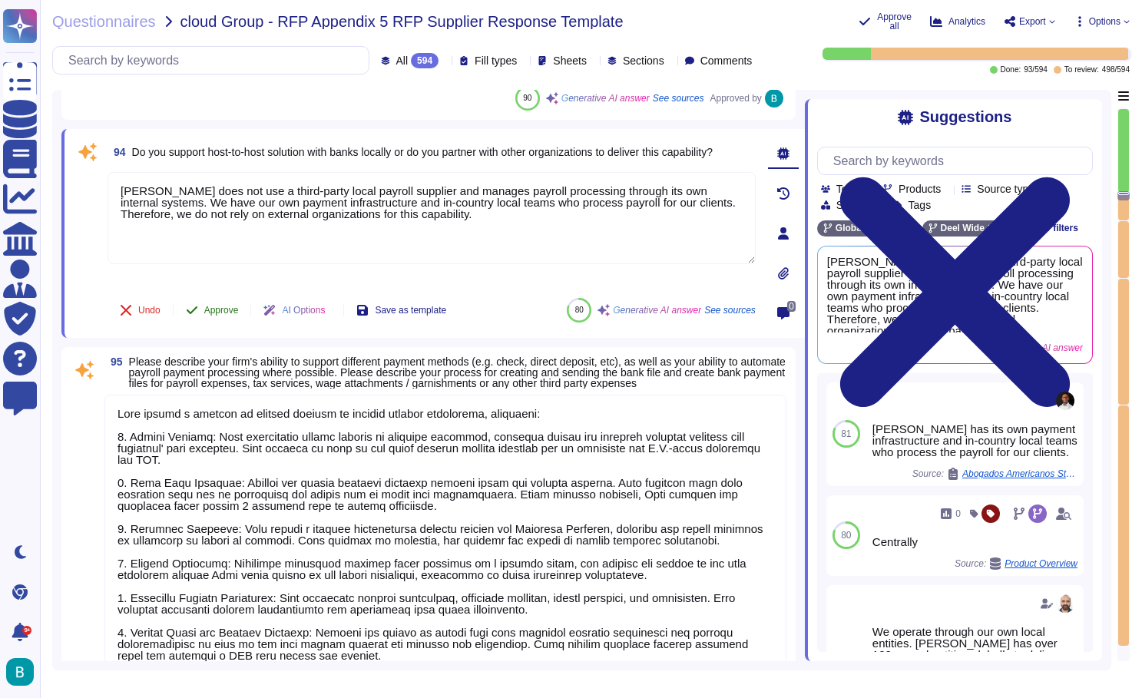
click at [230, 309] on span "Approve" at bounding box center [221, 310] width 35 height 9
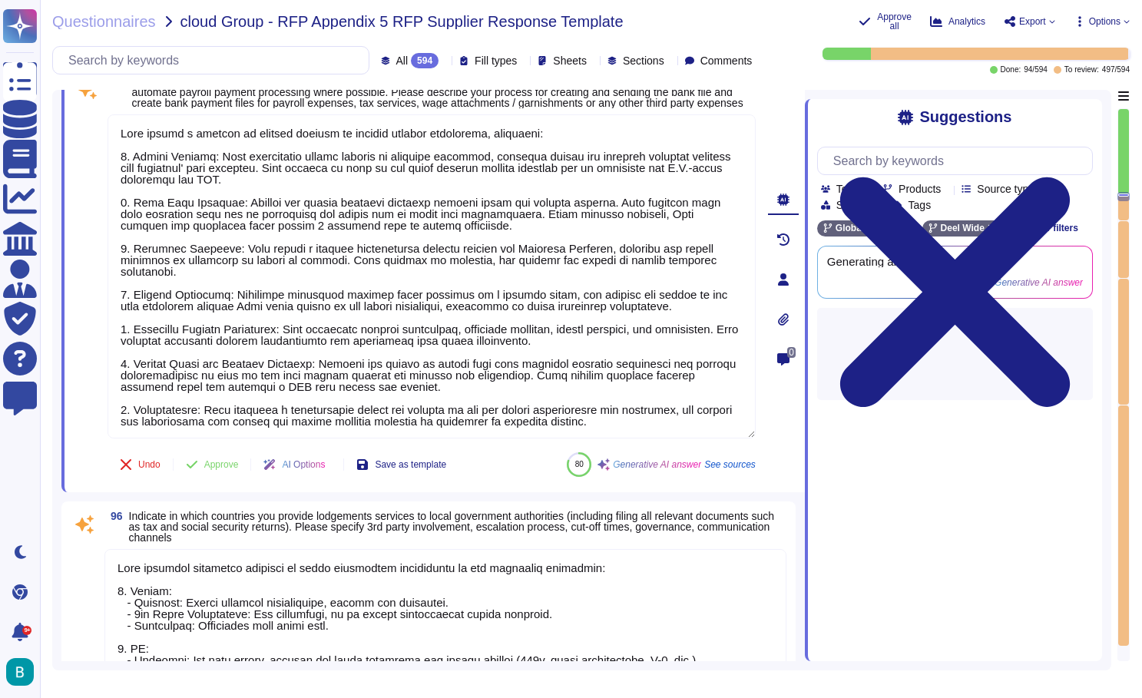
scroll to position [16740, 0]
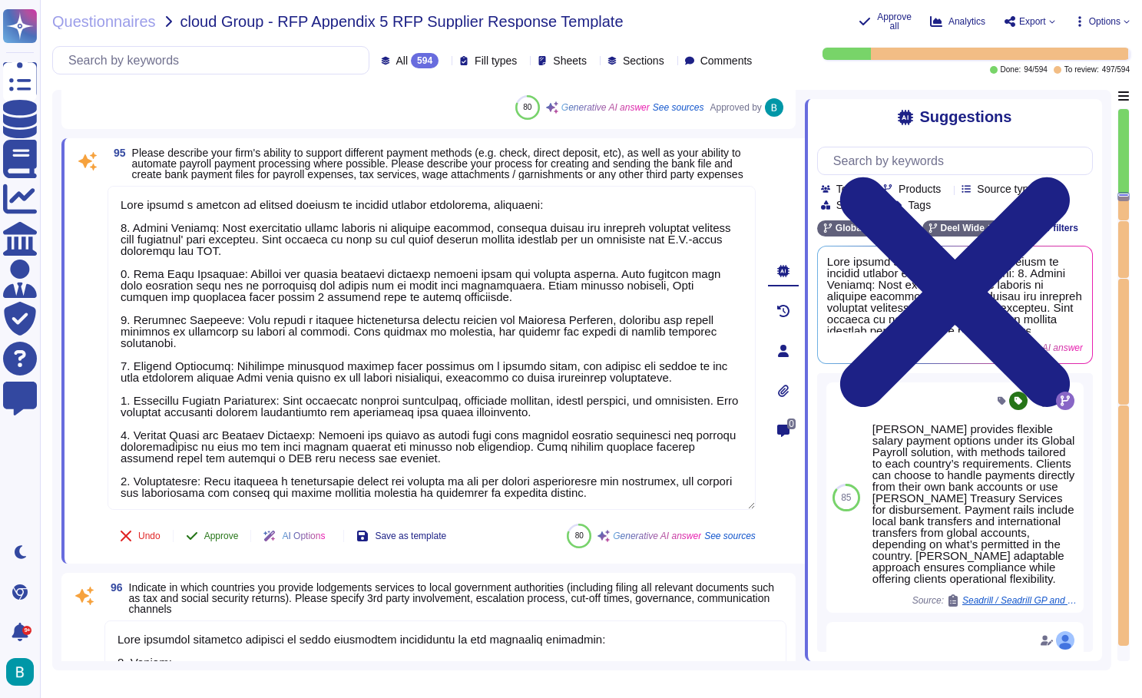
click at [213, 538] on button "Approve" at bounding box center [213, 536] width 78 height 31
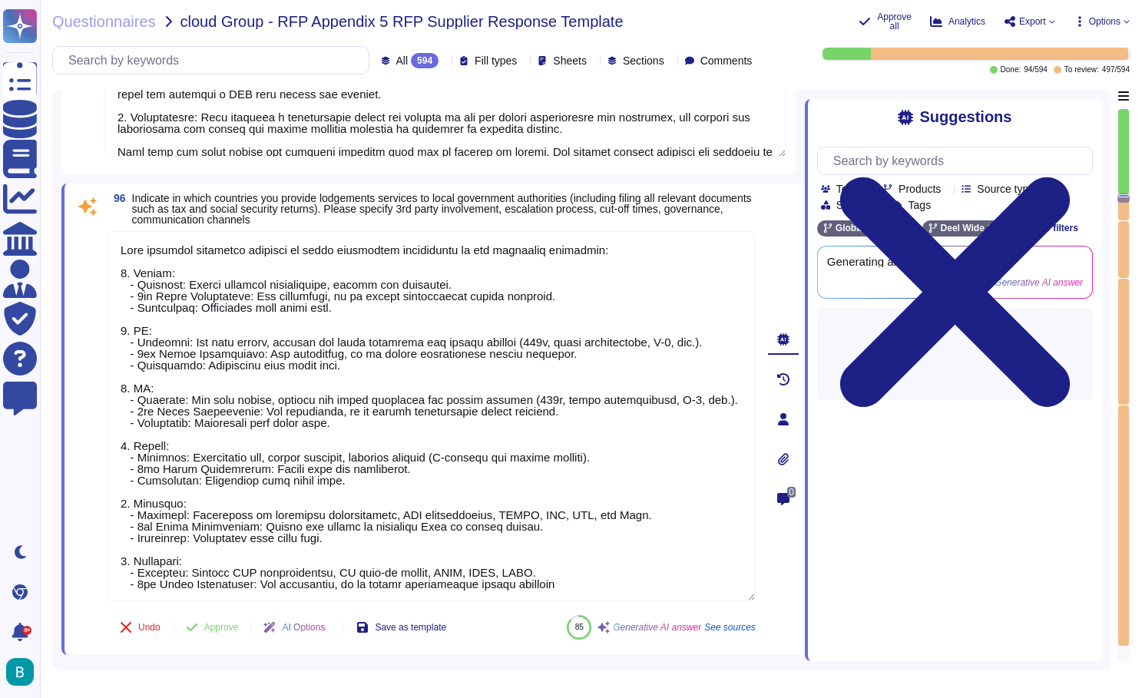
type textarea "Lore ipsumd s ametconsectet adipi el seddoe tempori utlaboree doloremagnaa enim…"
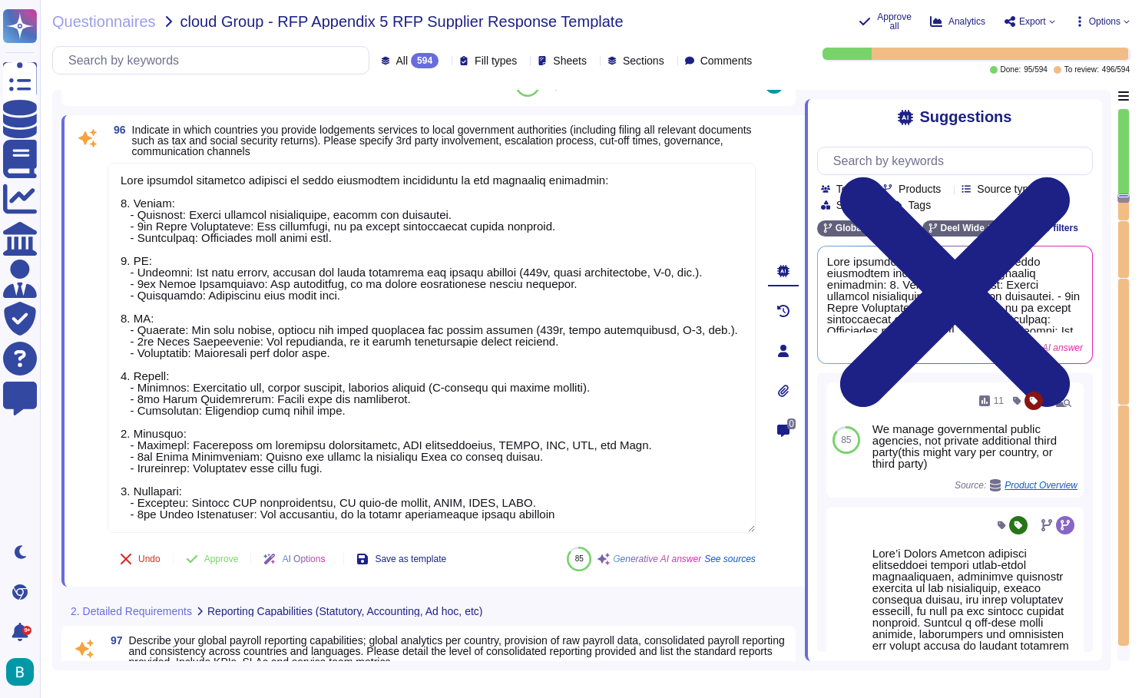
scroll to position [17145, 0]
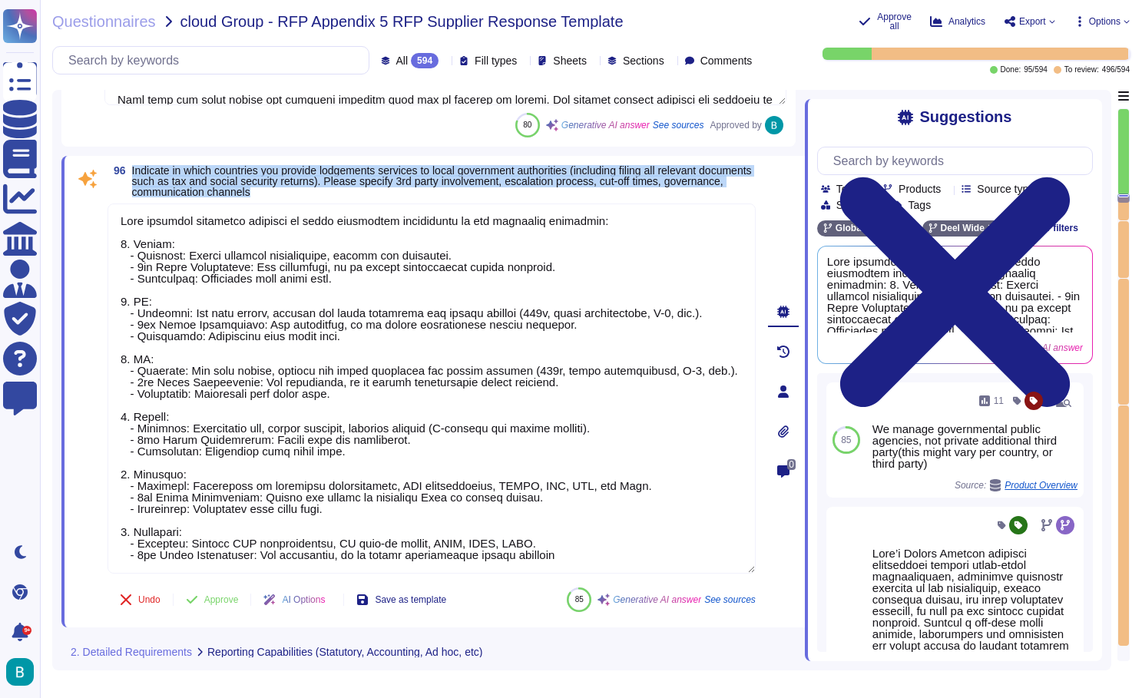
drag, startPoint x: 133, startPoint y: 180, endPoint x: 390, endPoint y: 197, distance: 257.8
click at [390, 197] on span "96 Indicate in which countries you provide lodgements services to local governm…" at bounding box center [432, 181] width 648 height 32
copy span "Indicate in which countries you provide lodgements services to local government…"
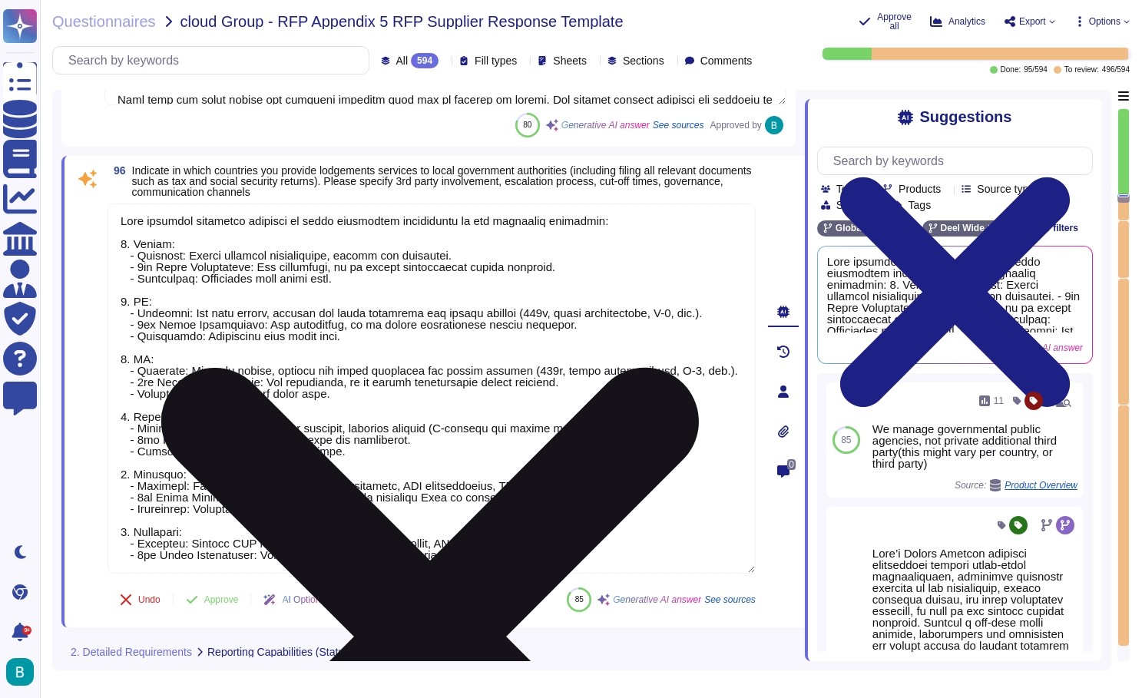
click at [478, 292] on textarea at bounding box center [432, 389] width 648 height 370
click at [747, 227] on icon at bounding box center [430, 637] width 645 height 860
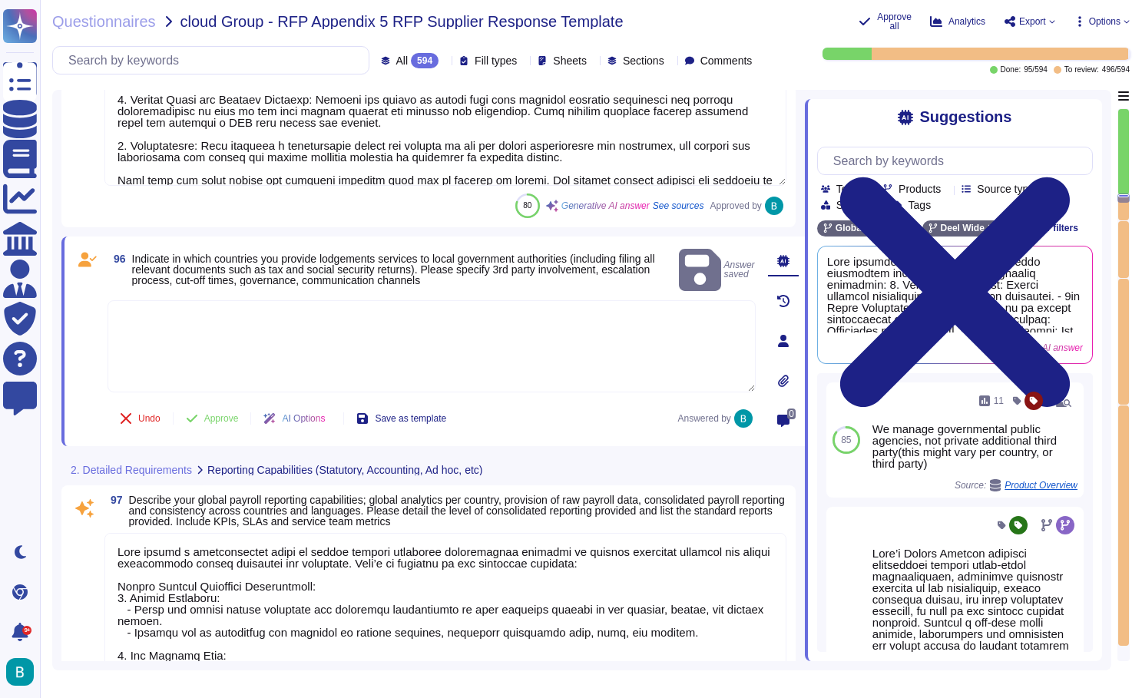
scroll to position [17065, 0]
click at [497, 173] on textarea at bounding box center [445, 23] width 682 height 324
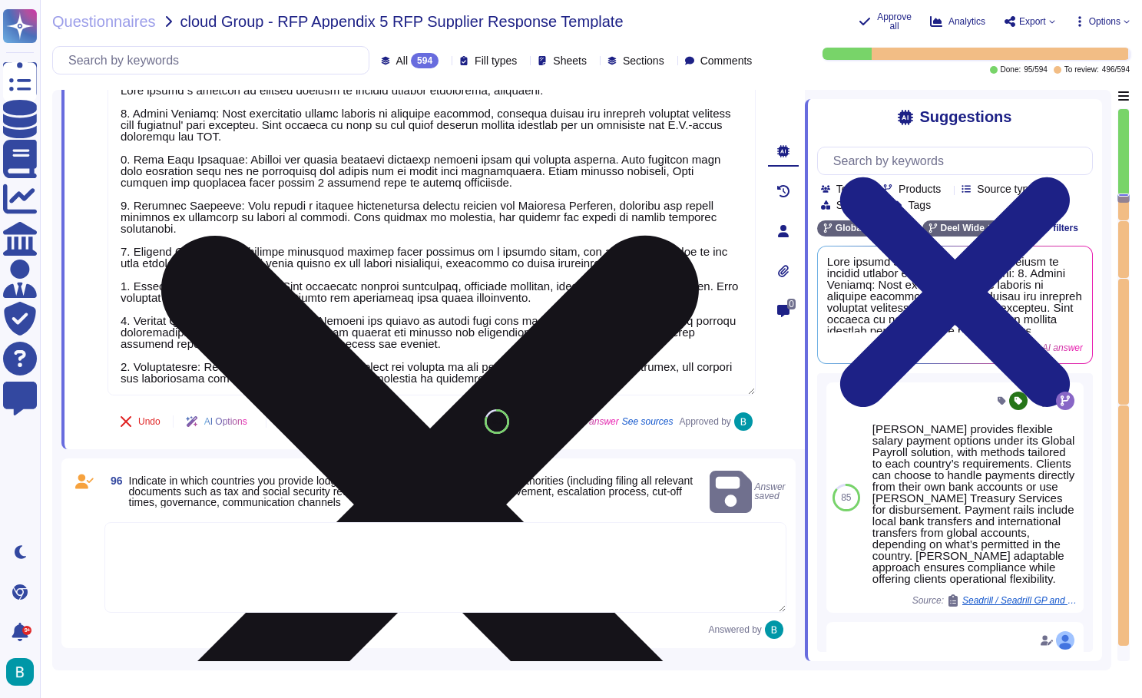
scroll to position [16867, 0]
